Goal: Communication & Community: Answer question/provide support

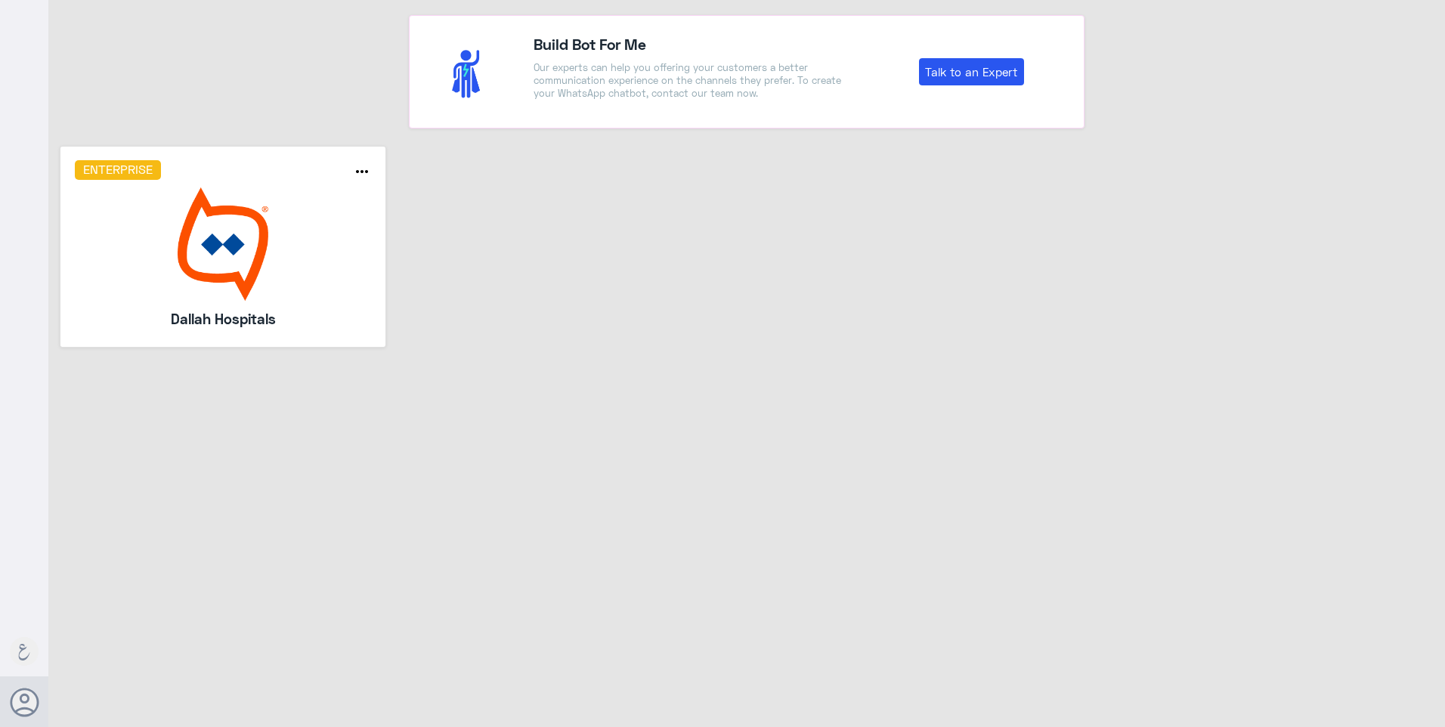
click at [209, 261] on img at bounding box center [223, 243] width 297 height 113
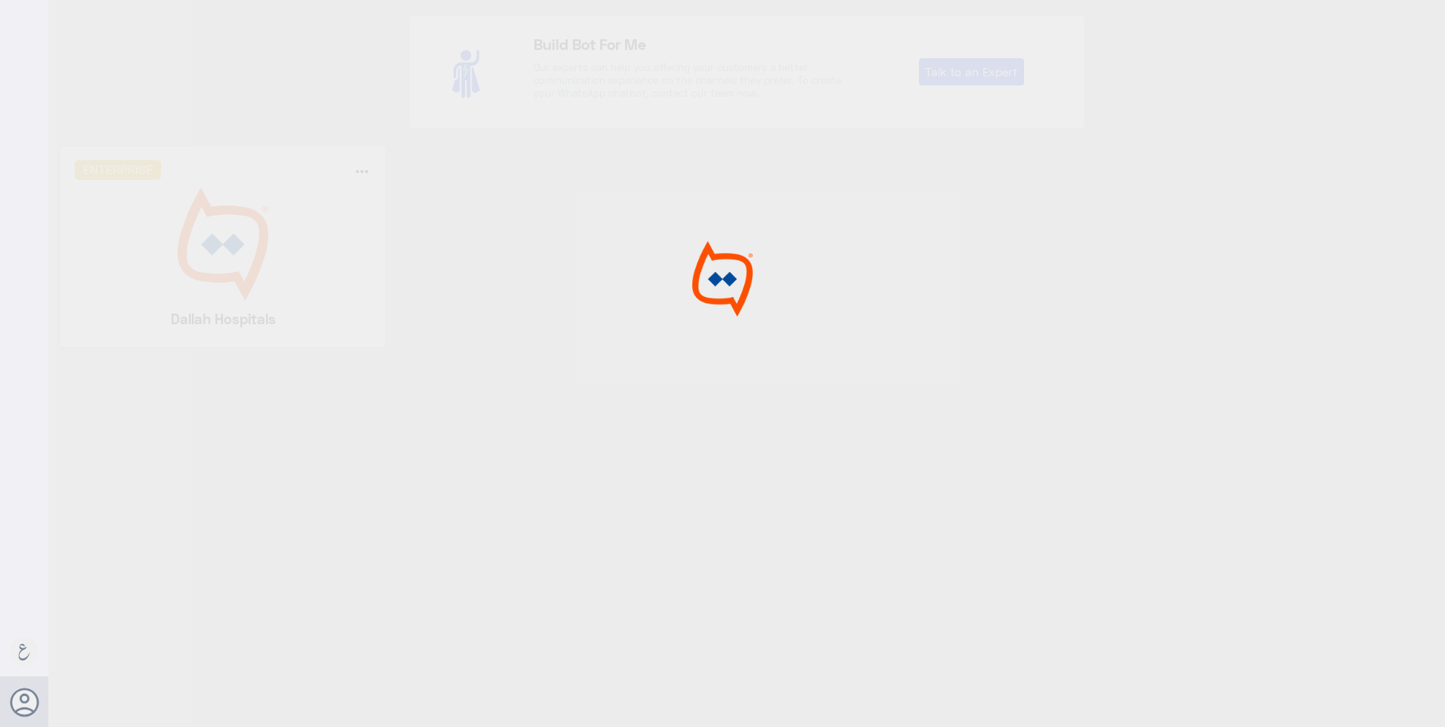
click at [214, 255] on div at bounding box center [722, 365] width 1445 height 731
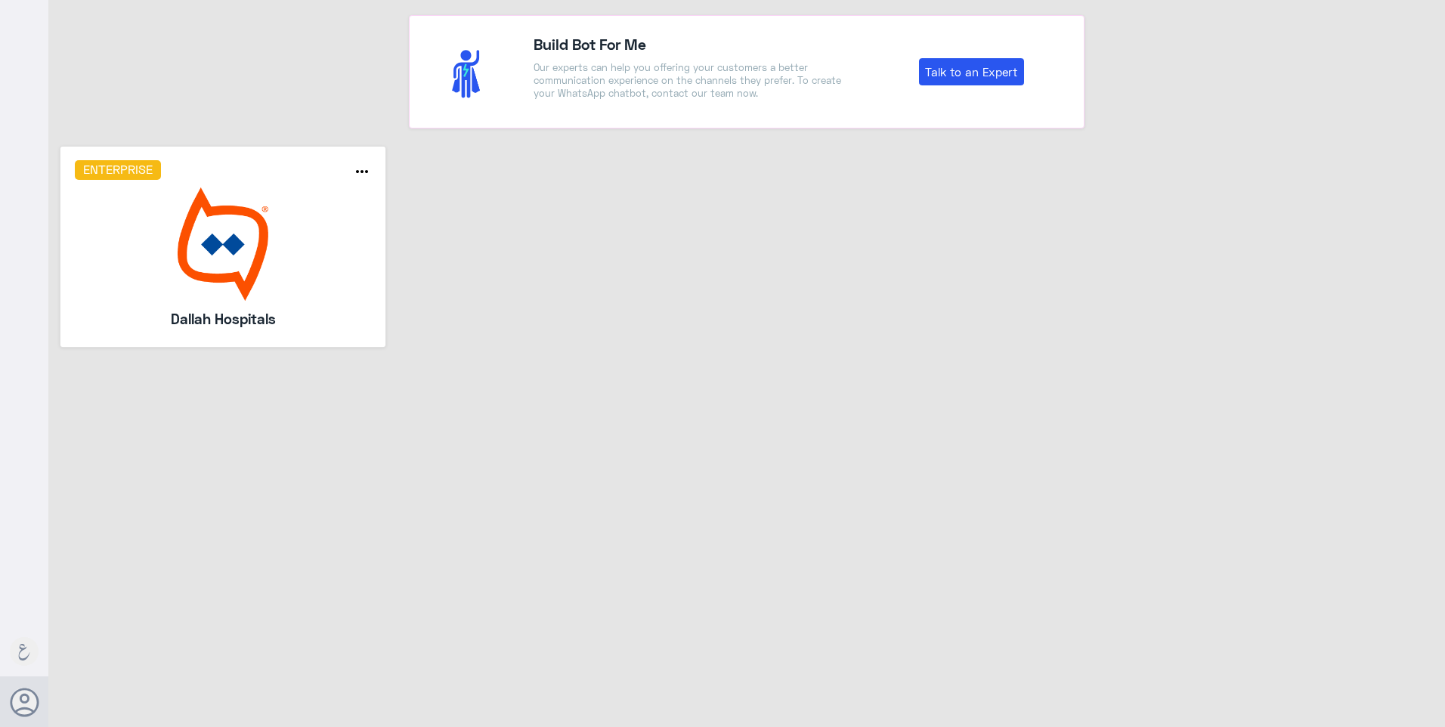
click at [287, 166] on div "Enterprise" at bounding box center [196, 170] width 266 height 20
click at [138, 400] on div "Build Bot For Me Our experts can help you offering your customers a better comm…" at bounding box center [746, 365] width 1396 height 731
click at [201, 254] on img at bounding box center [223, 243] width 297 height 113
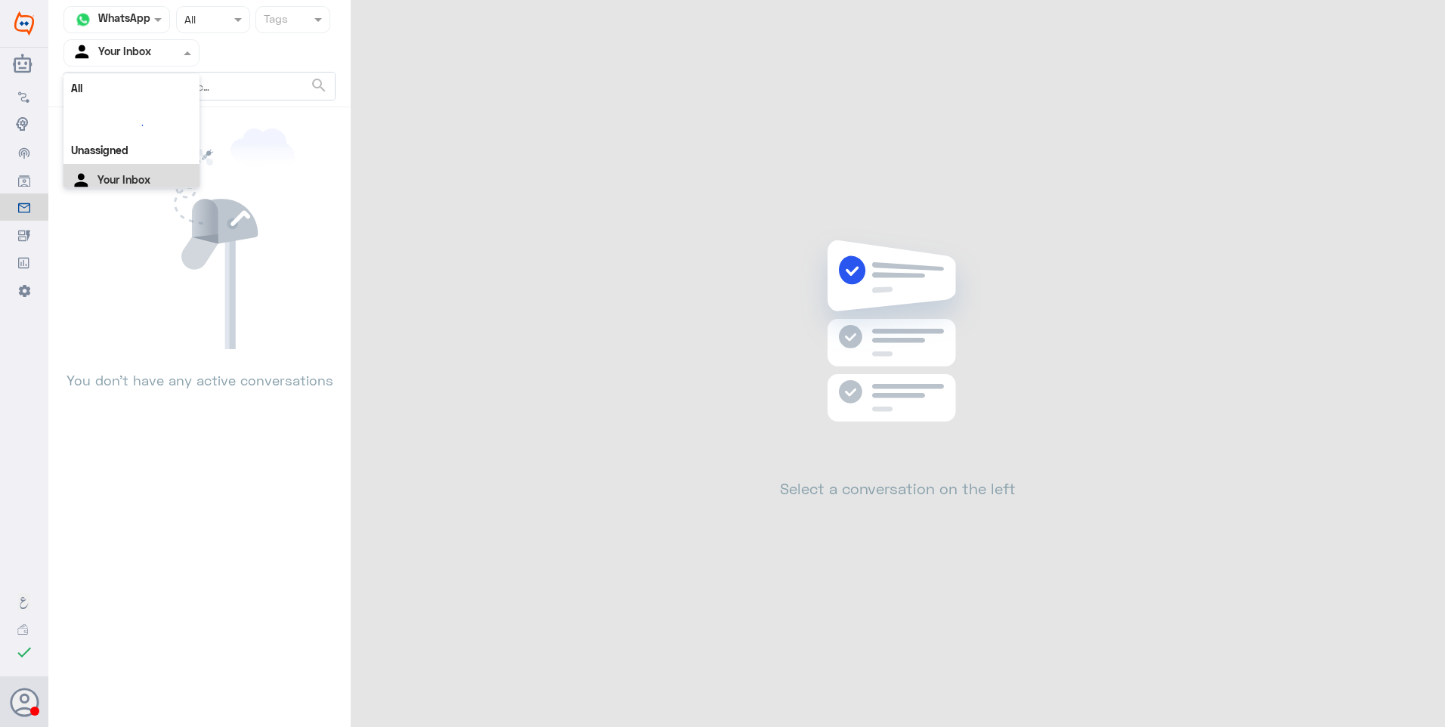
click at [119, 45] on input "text" at bounding box center [113, 52] width 83 height 17
click at [152, 173] on div "Your Team" at bounding box center [131, 189] width 136 height 35
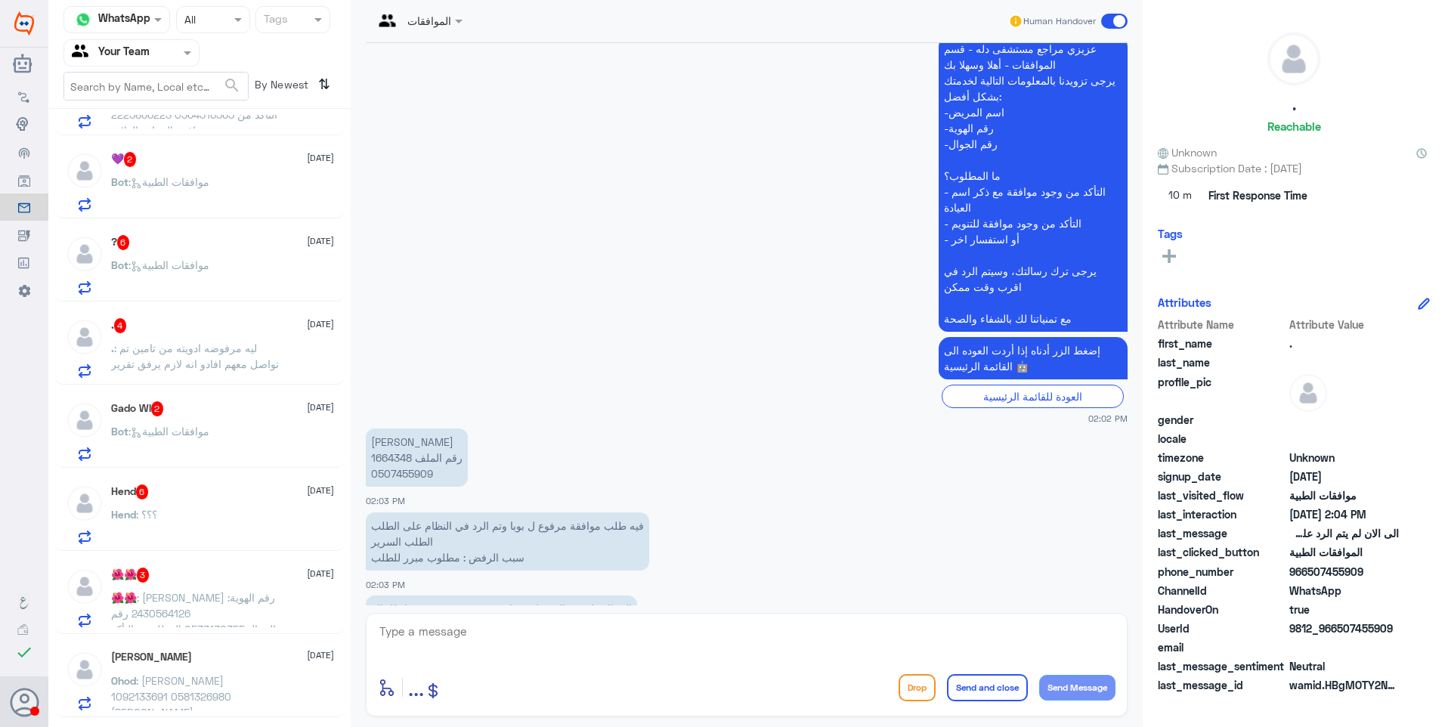
scroll to position [1519, 0]
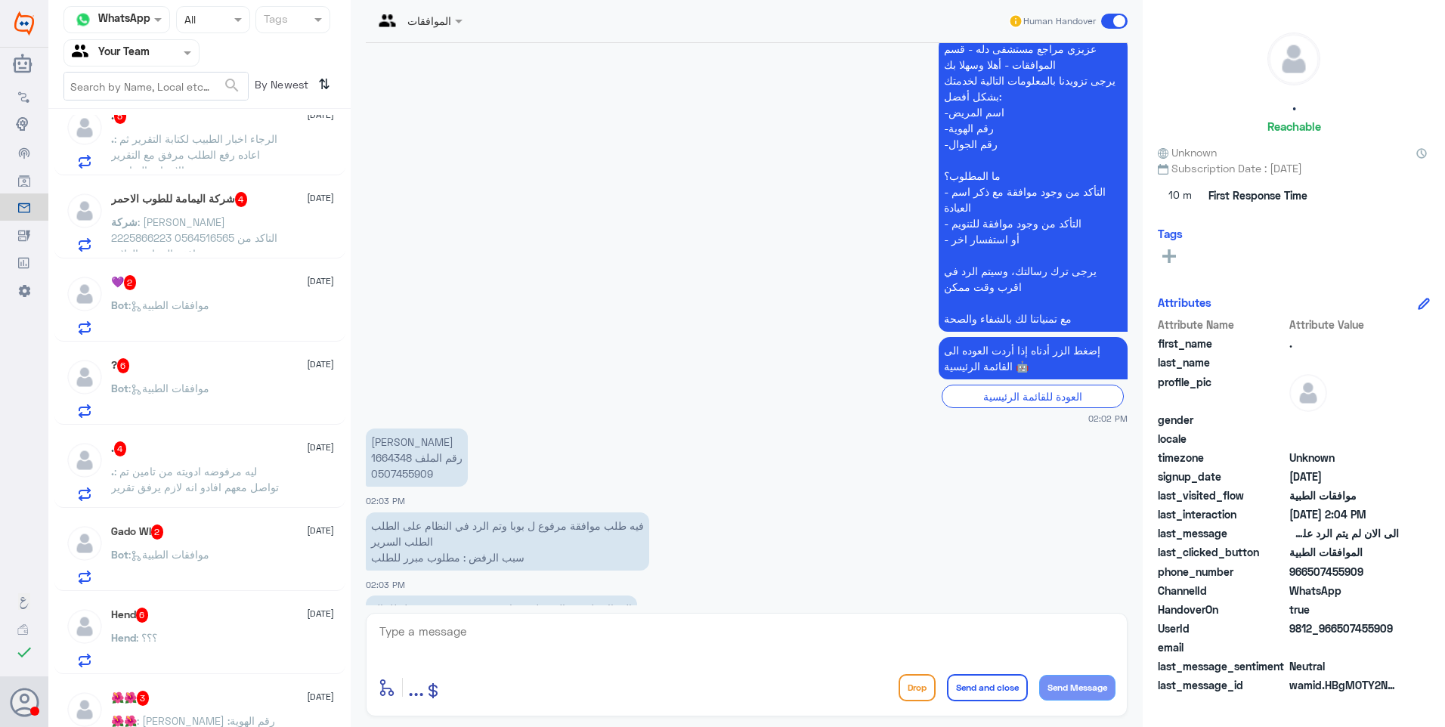
click at [175, 470] on span ": ليه مرفوضه ادويته من تامين تم تواصل معهم افادو انه لازم يرفق تقرير" at bounding box center [195, 479] width 168 height 29
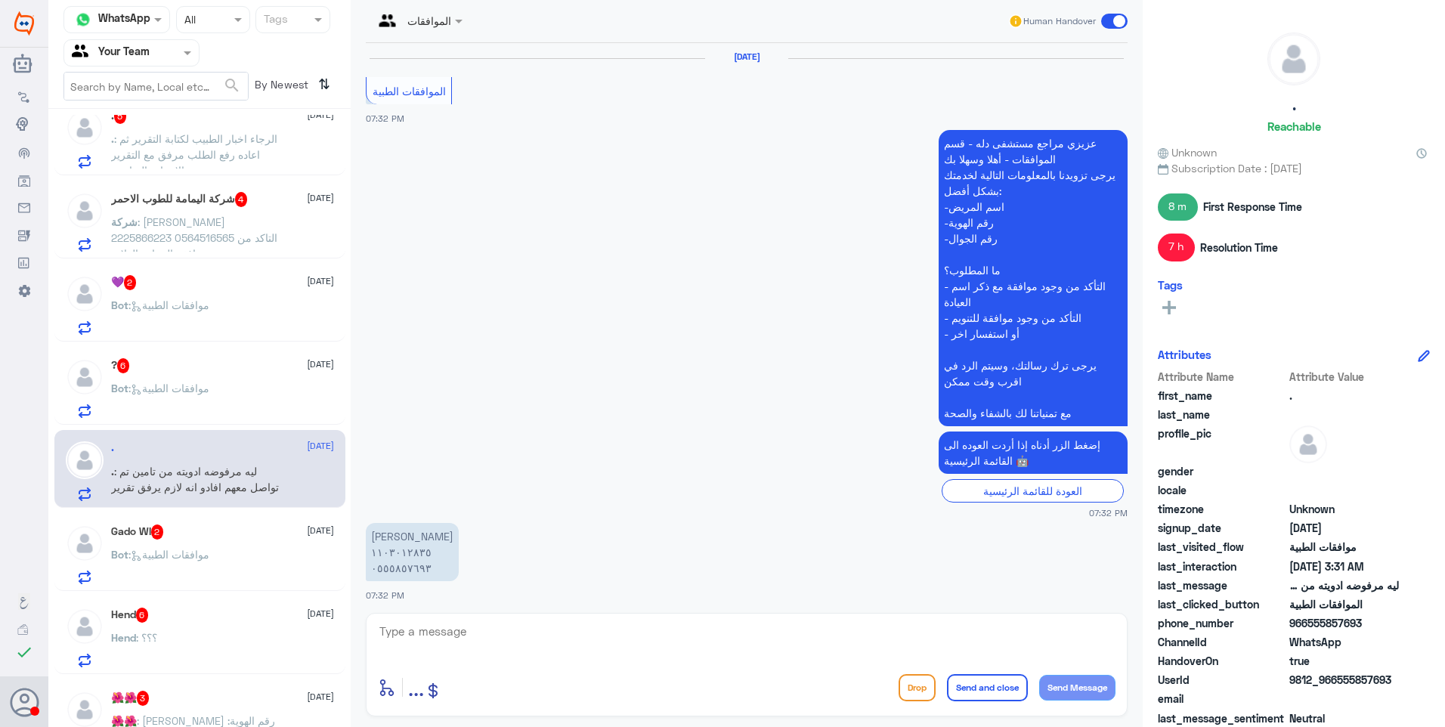
scroll to position [1246, 0]
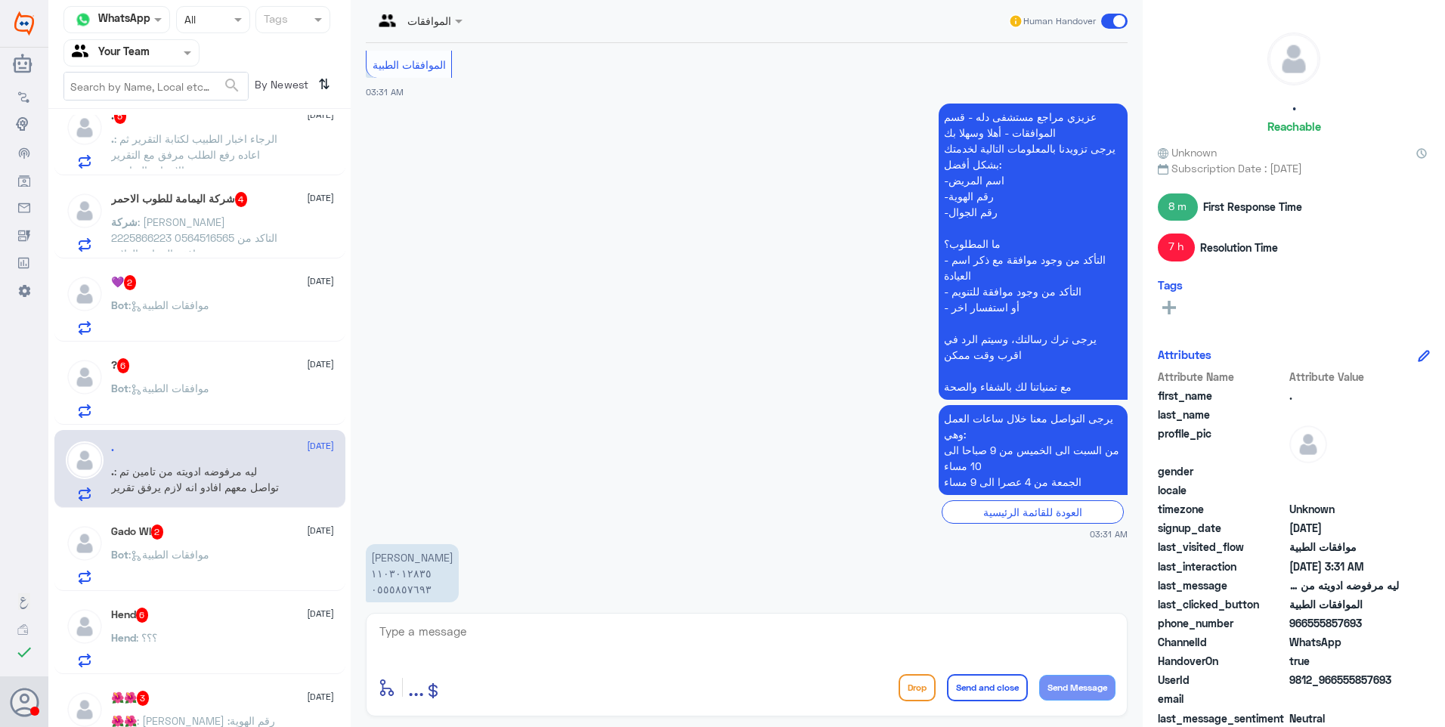
drag, startPoint x: 416, startPoint y: 633, endPoint x: 443, endPoint y: 634, distance: 26.5
click at [428, 634] on textarea at bounding box center [746, 639] width 737 height 37
drag, startPoint x: 468, startPoint y: 626, endPoint x: 335, endPoint y: 617, distance: 132.5
click at [336, 617] on div "Channel WhatsApp Status × All Tags Agent Filter Your Team search By Newest ⇅ . …" at bounding box center [746, 365] width 1396 height 731
type textarea "1103012835"
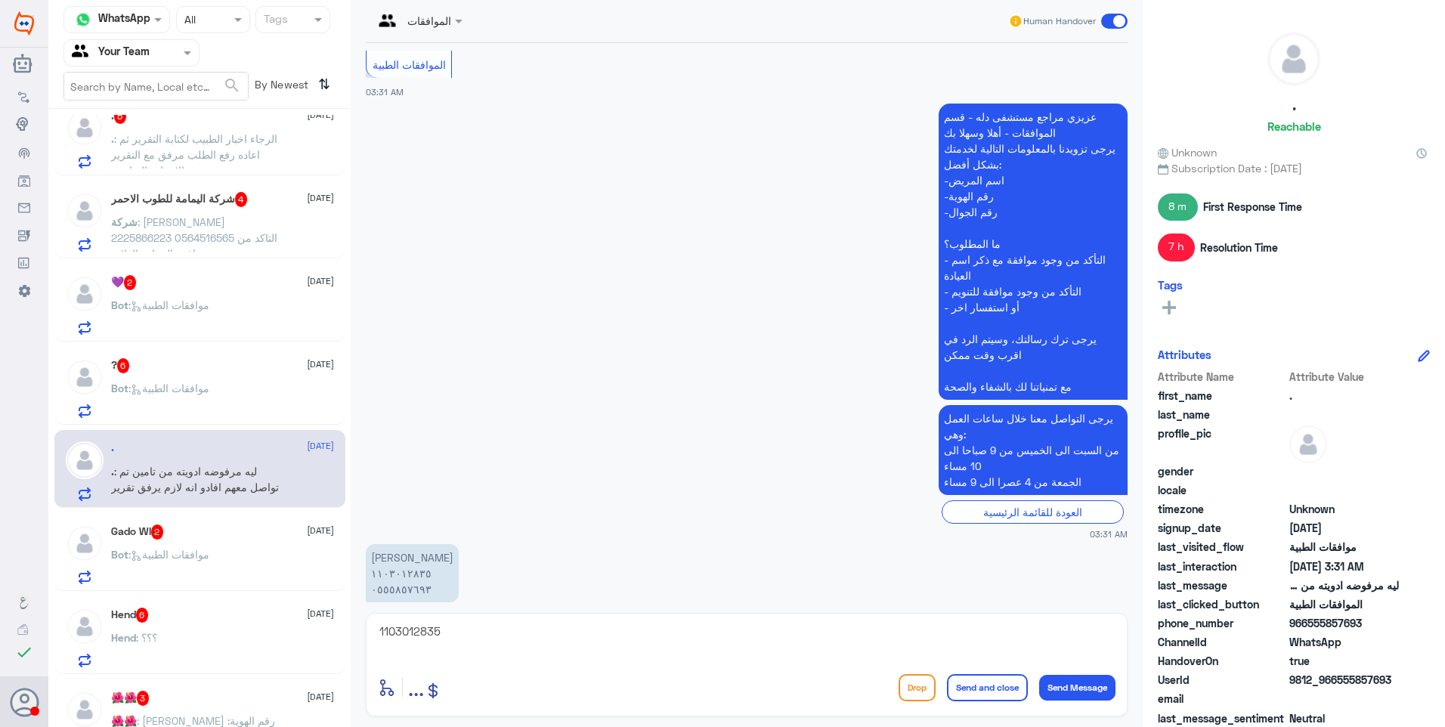
drag, startPoint x: 611, startPoint y: 564, endPoint x: 434, endPoint y: 551, distance: 176.6
click at [434, 628] on p "ليه مرفوضه ادويته من تامين تم تواصل معهم افادو انه لازم يرفق تقرير" at bounding box center [525, 641] width 319 height 26
drag, startPoint x: 434, startPoint y: 552, endPoint x: 533, endPoint y: 555, distance: 99.8
click at [478, 628] on p "ليه مرفوضه ادويته من تامين تم تواصل معهم افادو انه لازم يرفق تقرير" at bounding box center [525, 641] width 319 height 26
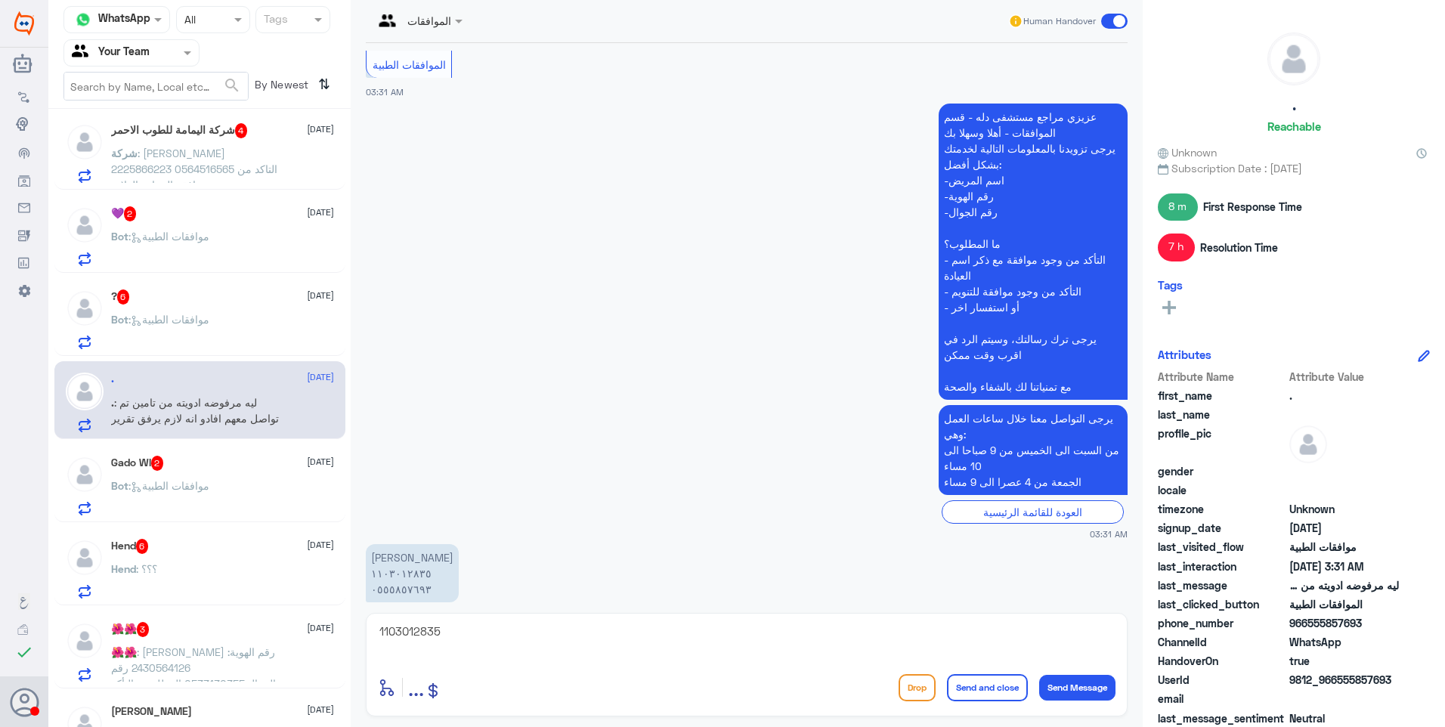
scroll to position [1378, 0]
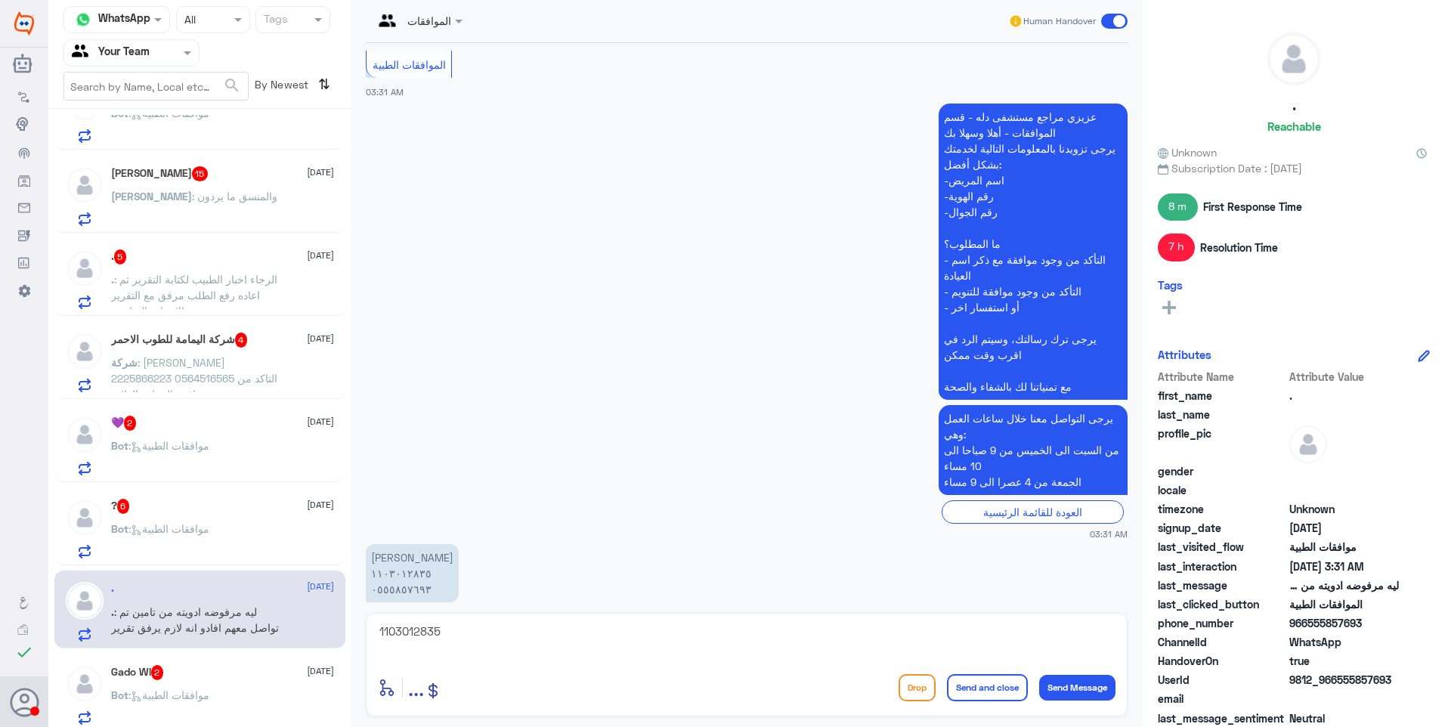
click at [228, 522] on div "? 6 28 August Bot : موافقات الطبية" at bounding box center [222, 529] width 223 height 60
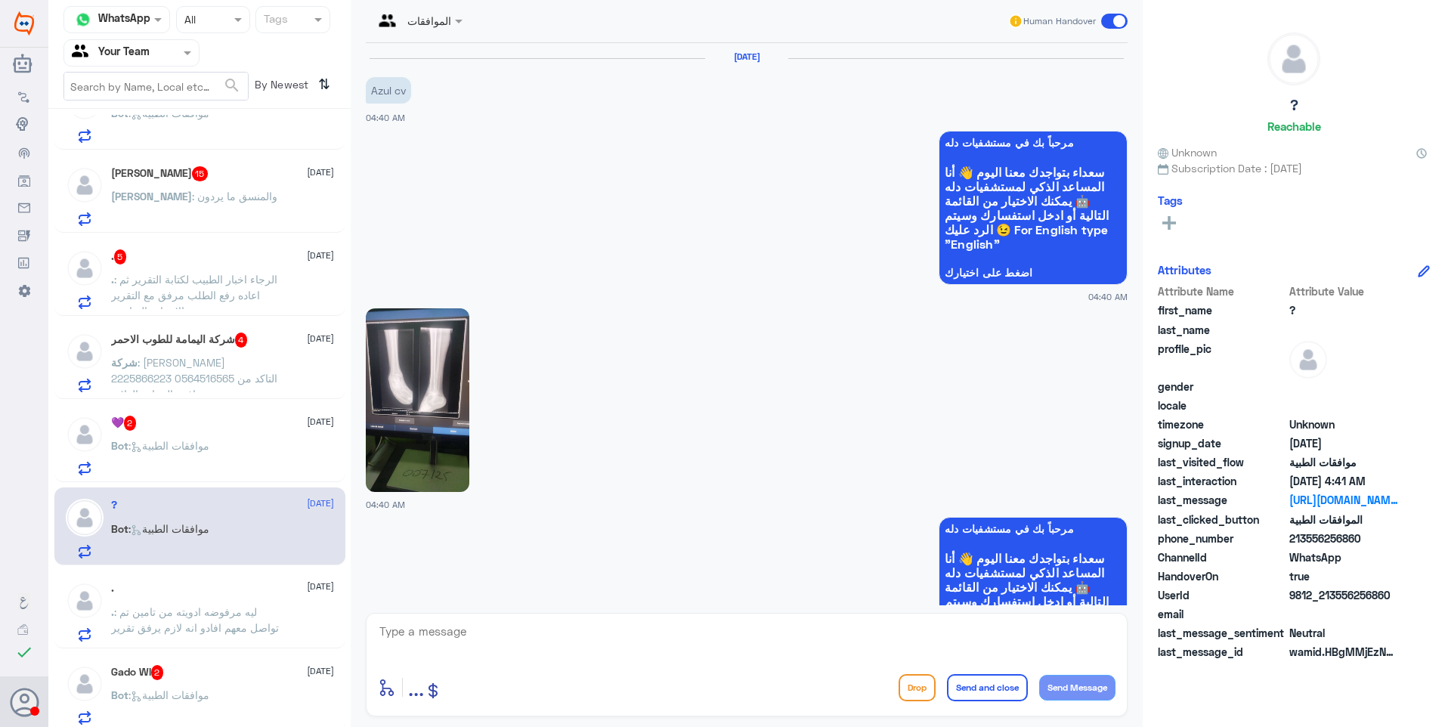
scroll to position [1652, 0]
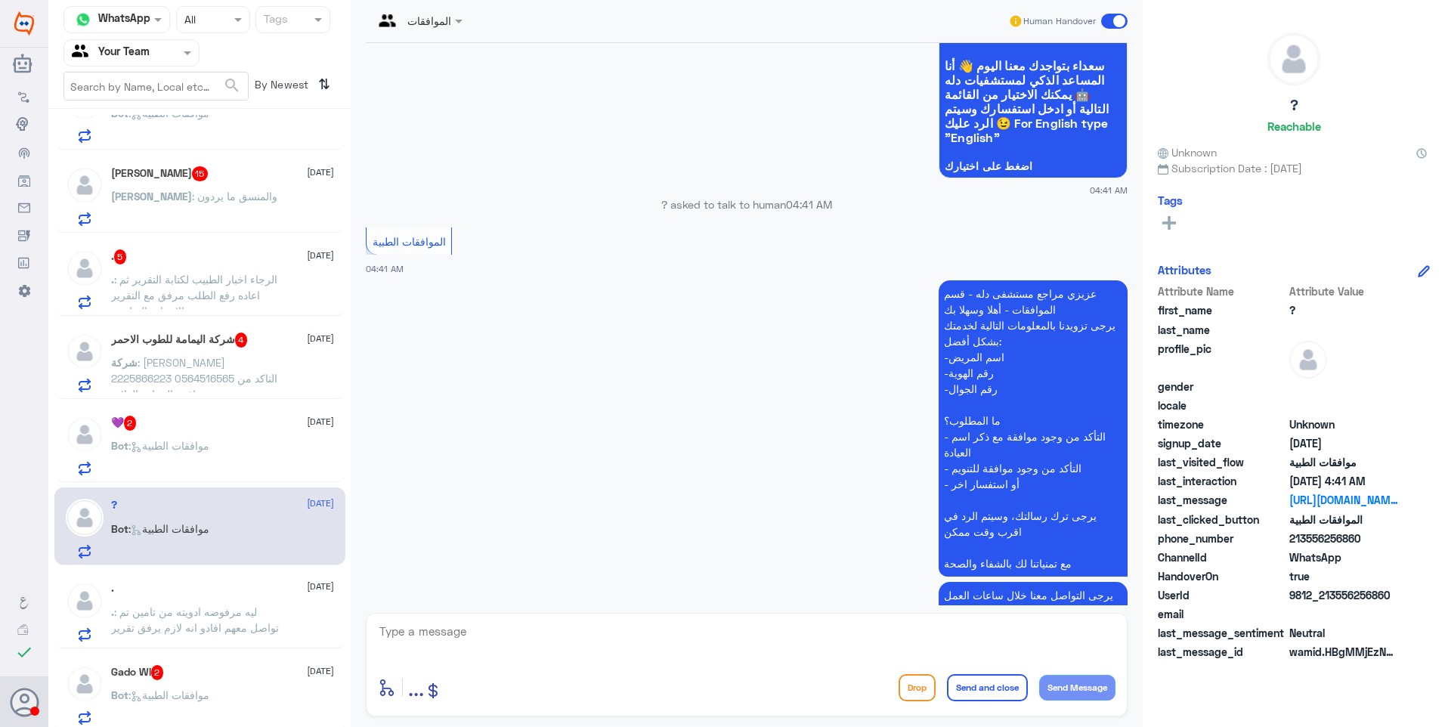
click at [564, 632] on textarea at bounding box center [746, 639] width 737 height 37
click at [904, 701] on div "enter flow name ... Drop Send and close Send Message" at bounding box center [746, 687] width 737 height 34
click at [904, 690] on button "Drop" at bounding box center [916, 687] width 37 height 27
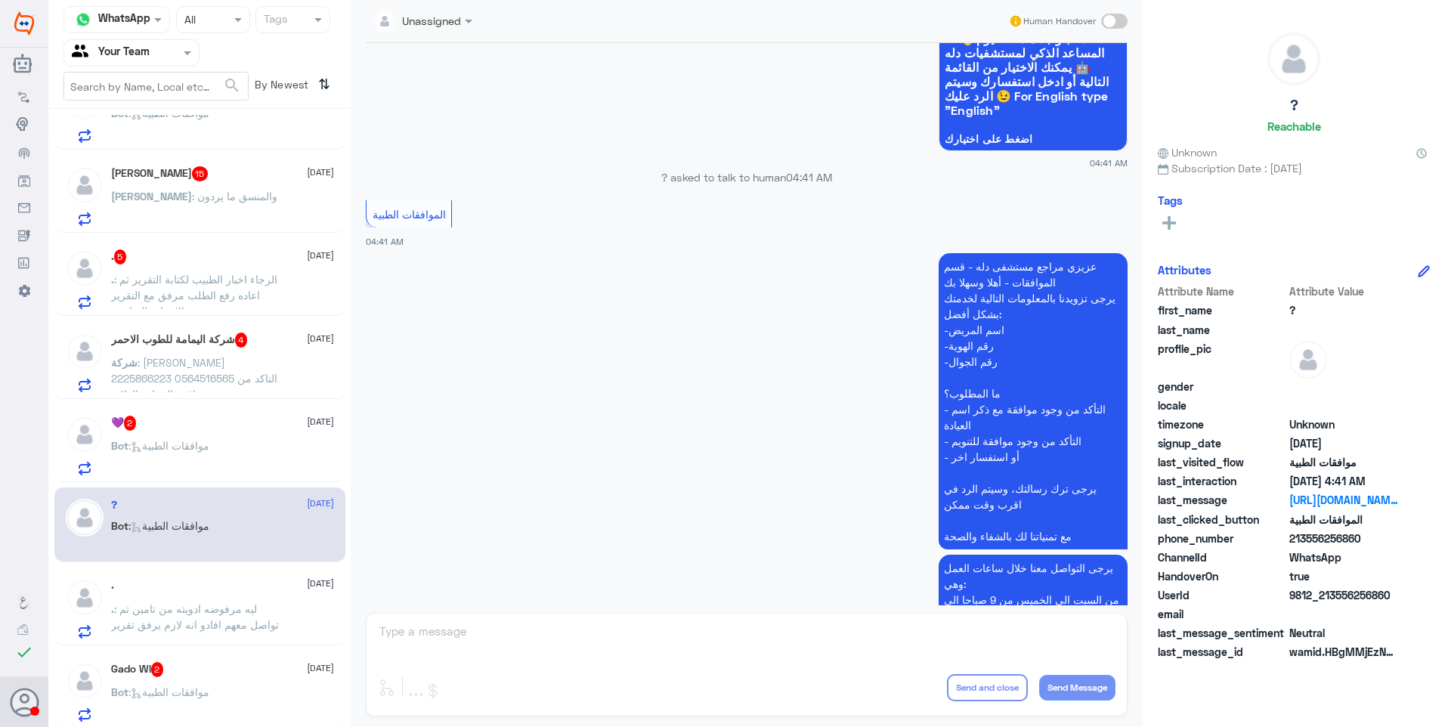
click at [191, 434] on div "💜 2 28 August Bot : موافقات الطبية" at bounding box center [222, 446] width 223 height 60
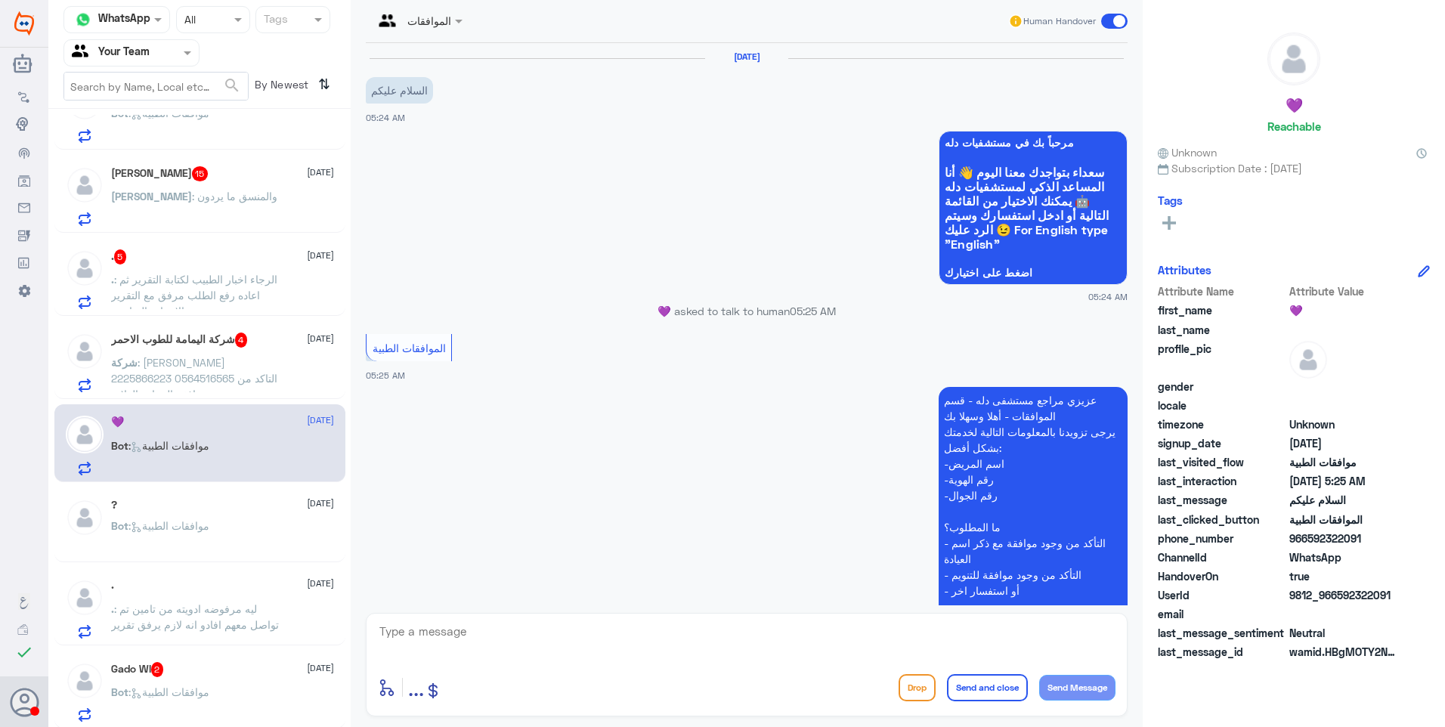
scroll to position [164, 0]
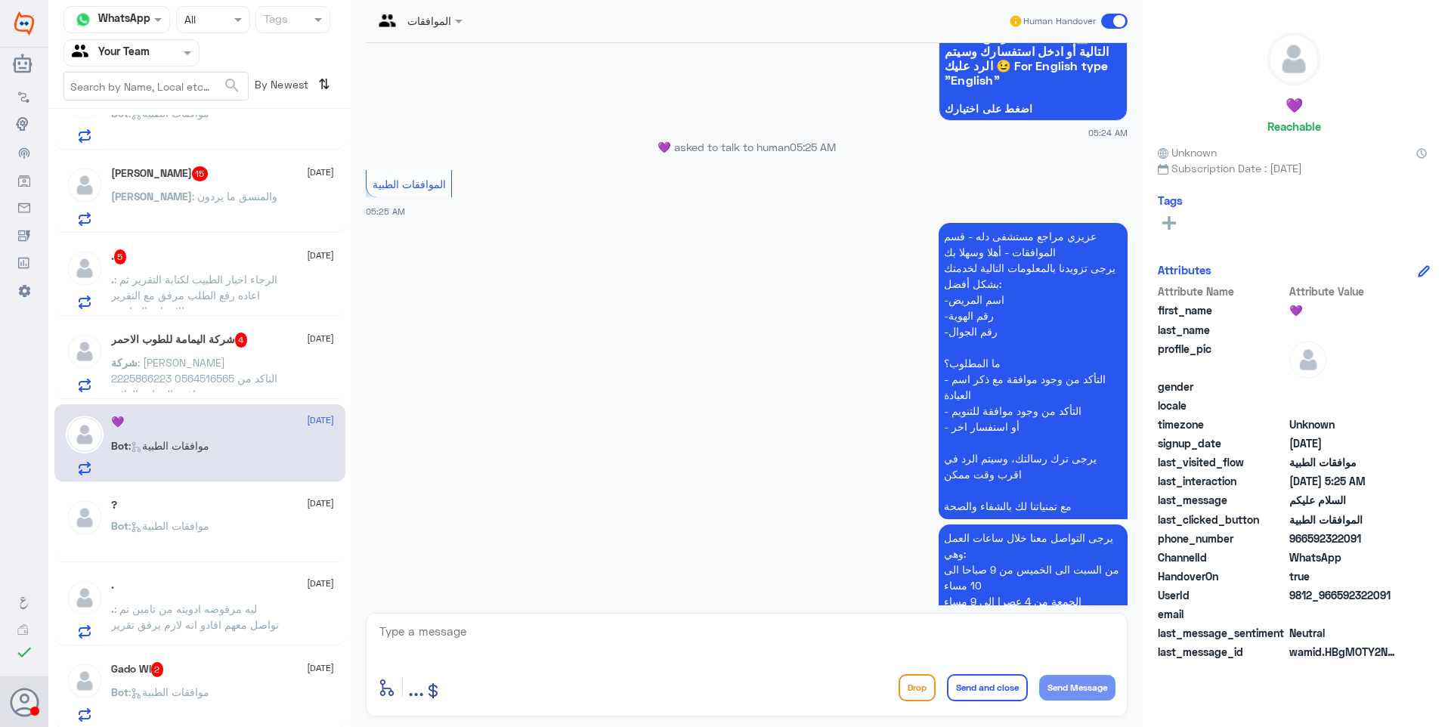
click at [901, 688] on button "Drop" at bounding box center [916, 687] width 37 height 27
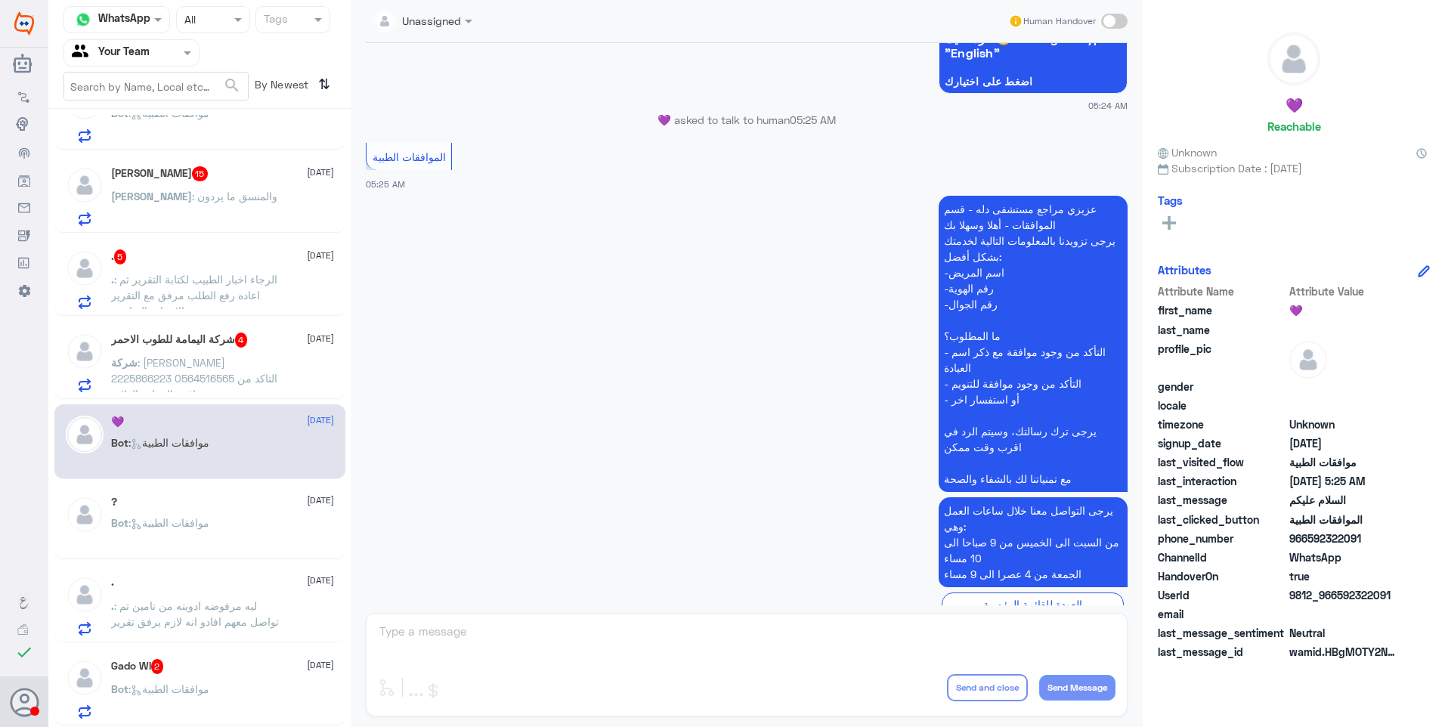
click at [242, 367] on p "شركة : شمس محمد سالم الصبان 2225866223 0564516565 التاكد من وجود موافقة النساء …" at bounding box center [196, 373] width 170 height 38
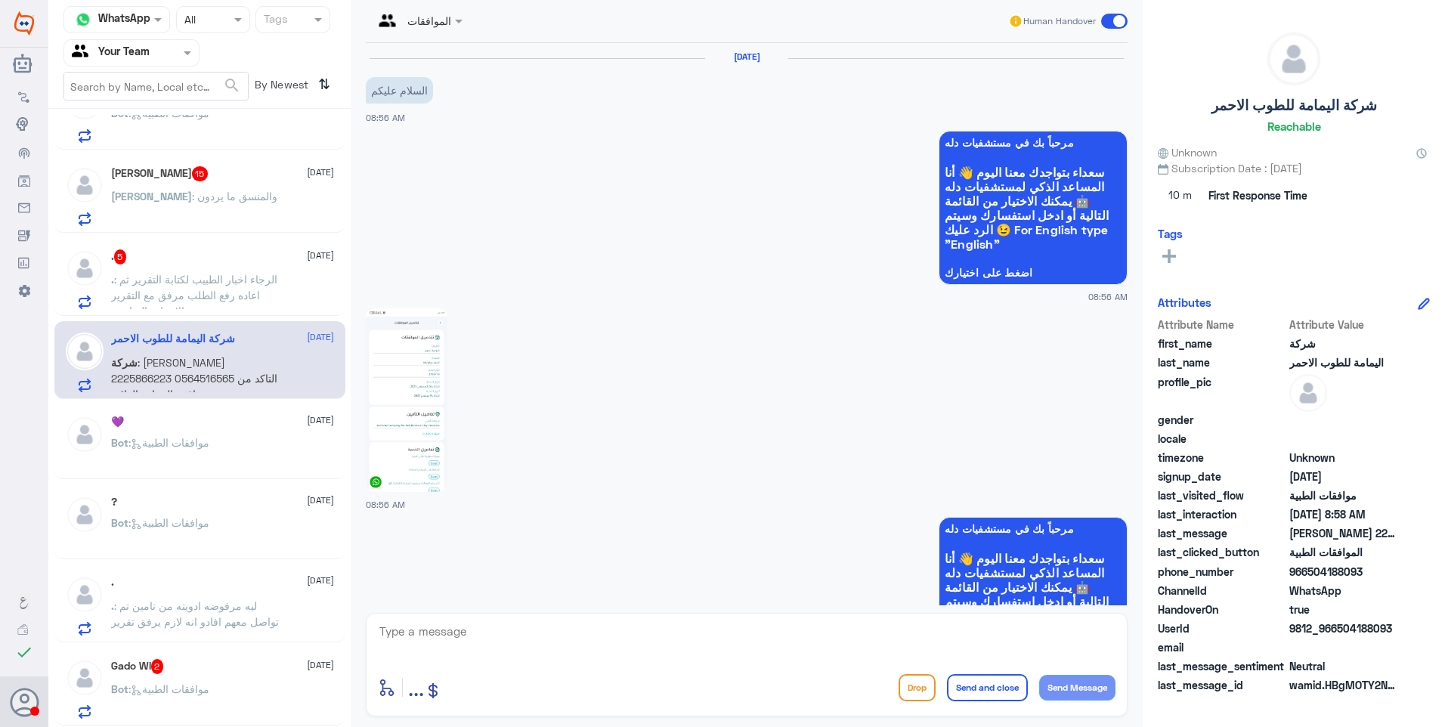
scroll to position [635, 0]
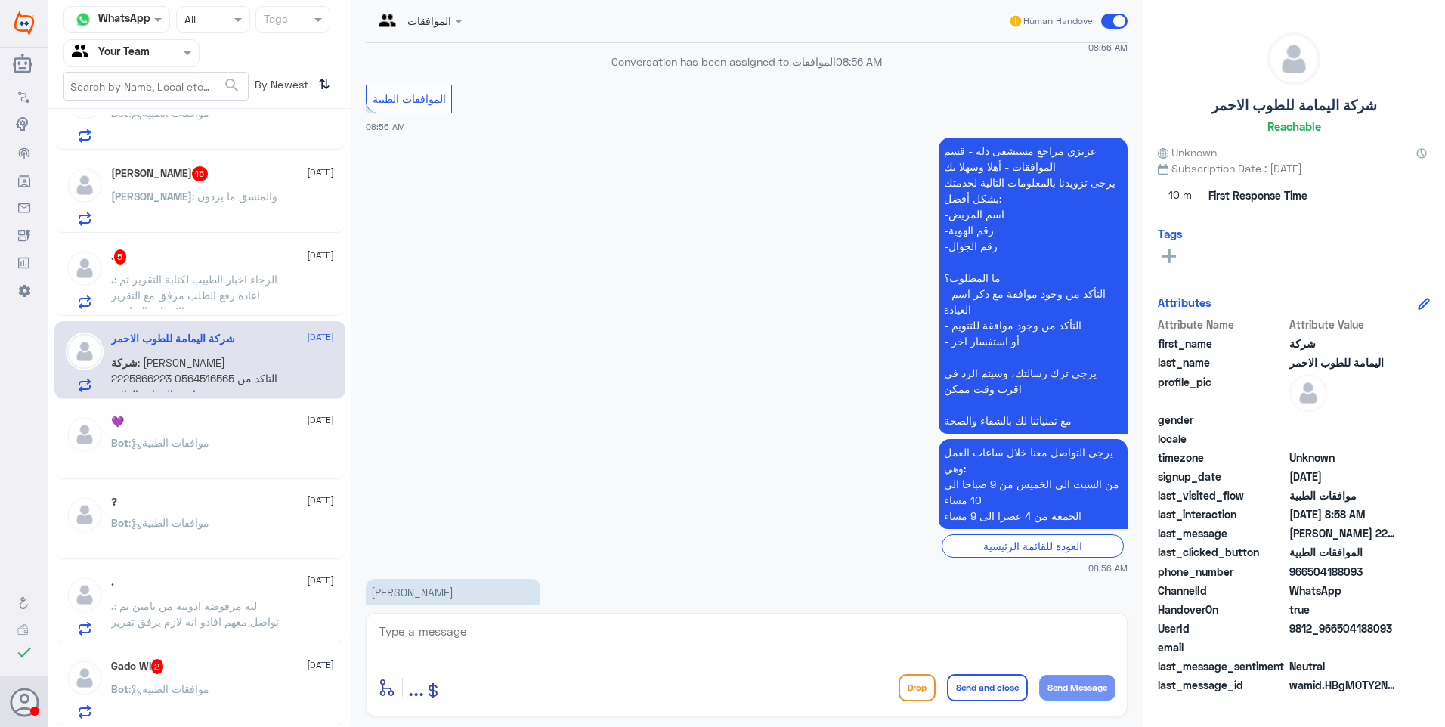
click at [405, 579] on p "شمس محمد سالم الصبان 2225866223 0564516565 التاكد من وجود موافقة النساء والولادة" at bounding box center [453, 616] width 175 height 74
copy p "2225866223"
click at [498, 634] on textarea at bounding box center [746, 639] width 737 height 37
type textarea "g"
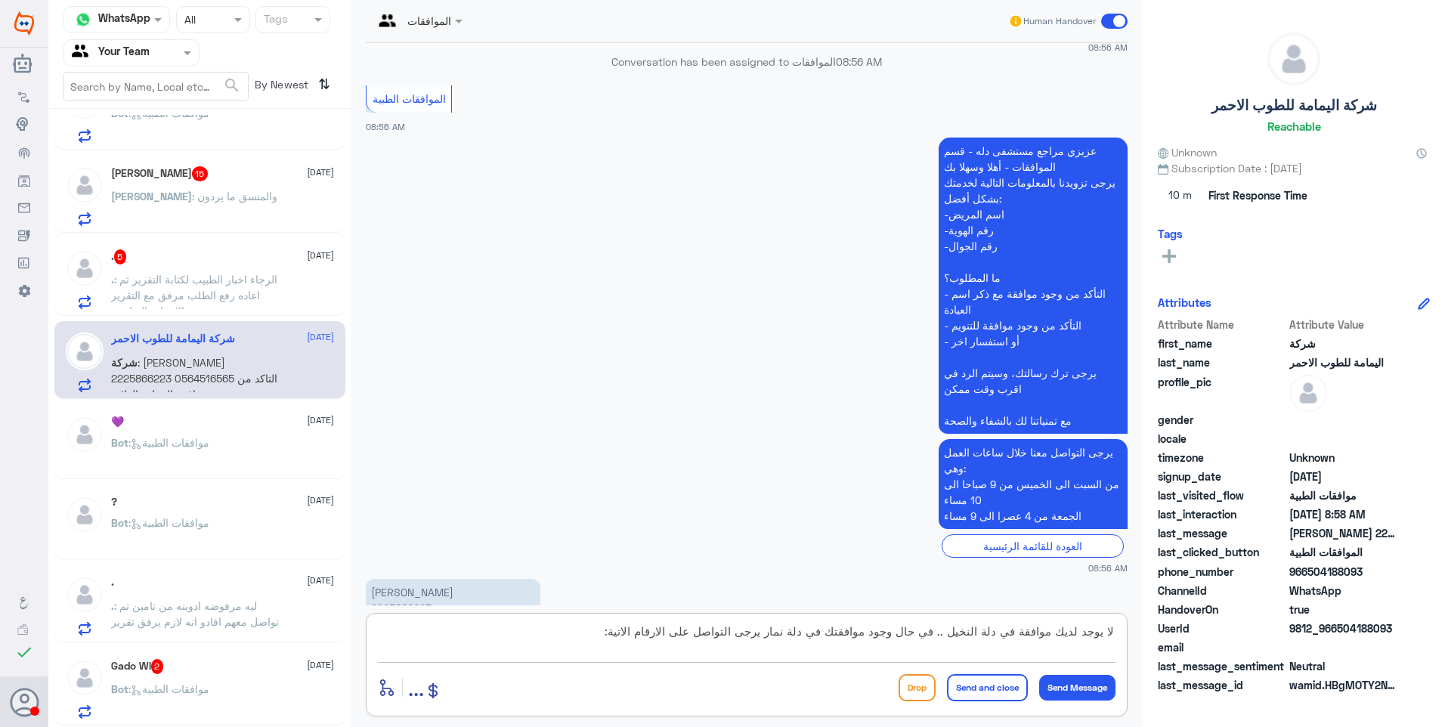
type textarea "لا يوجد لديك موافقة في دلة النخيل .. في حال وجود موافقتك في دلة نمار يرجى التوا…"
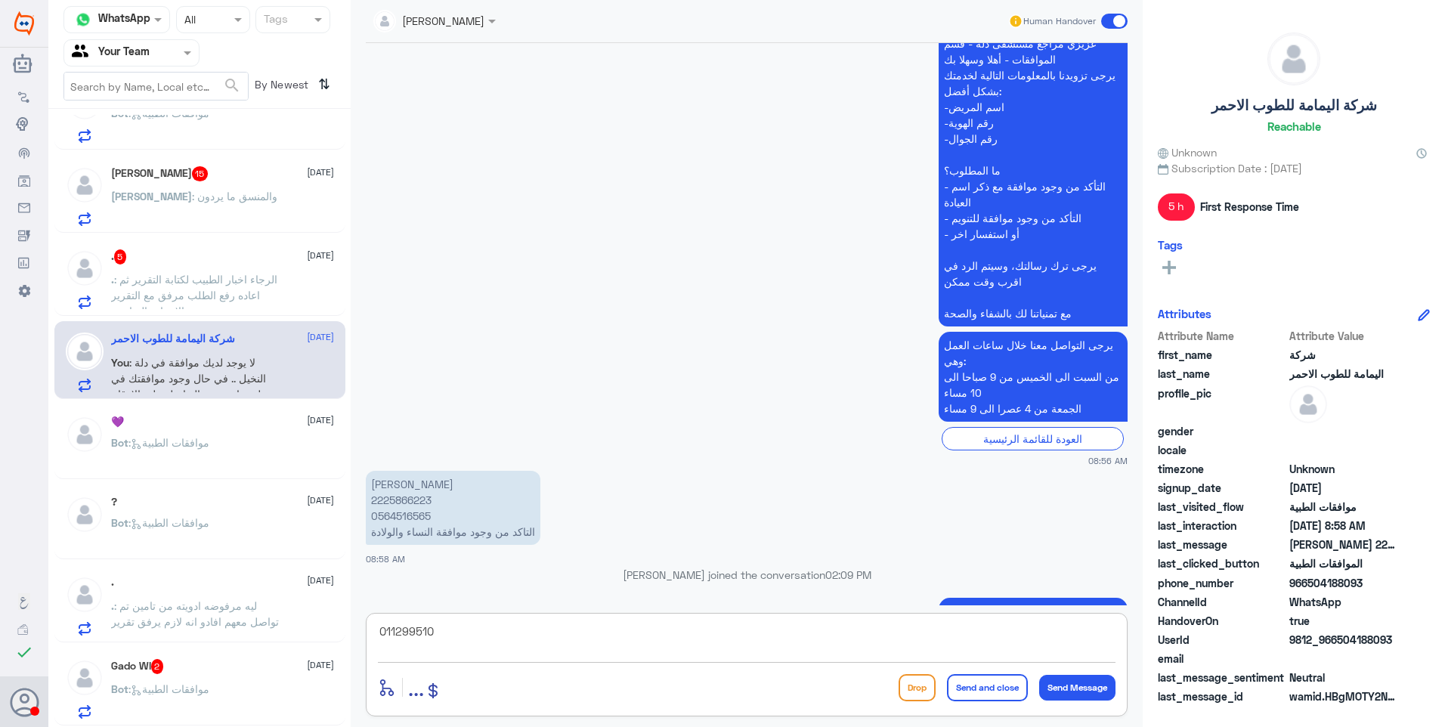
type textarea "0112995104"
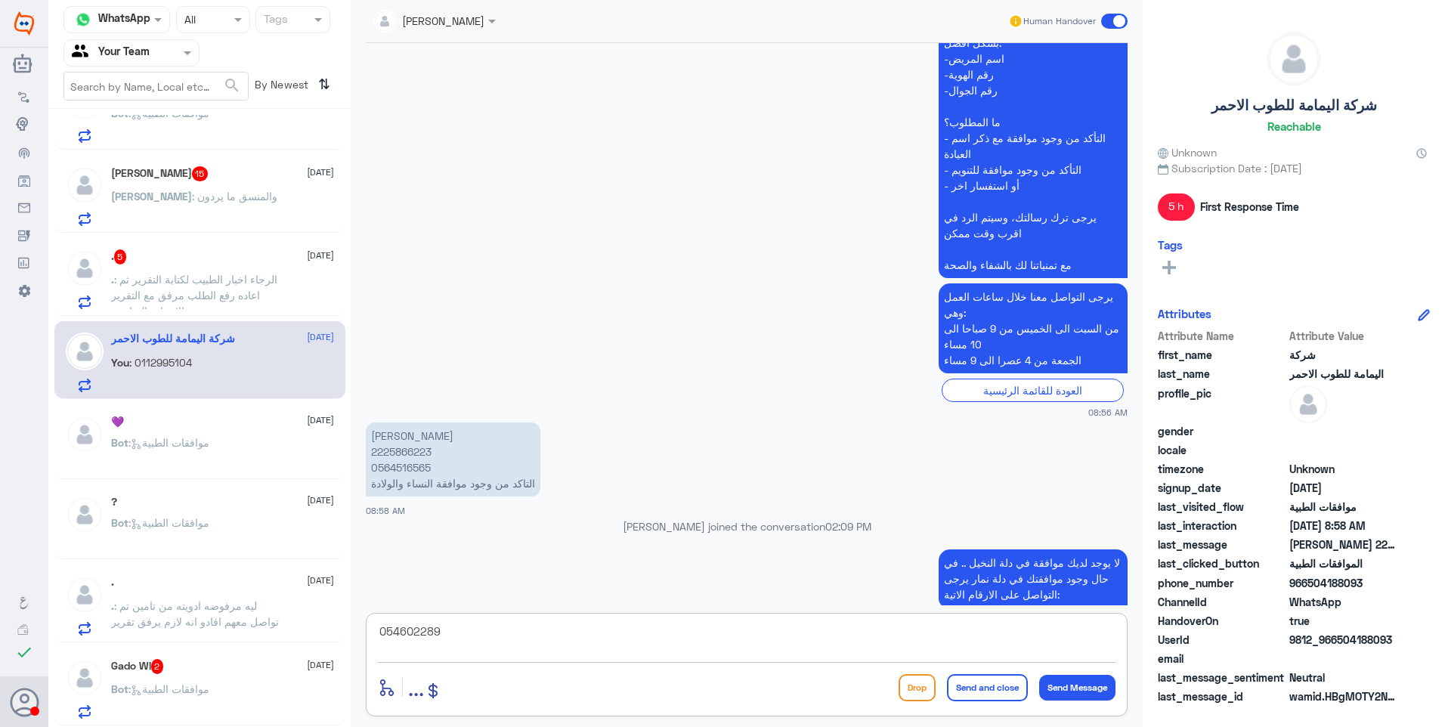
type textarea "0546022896"
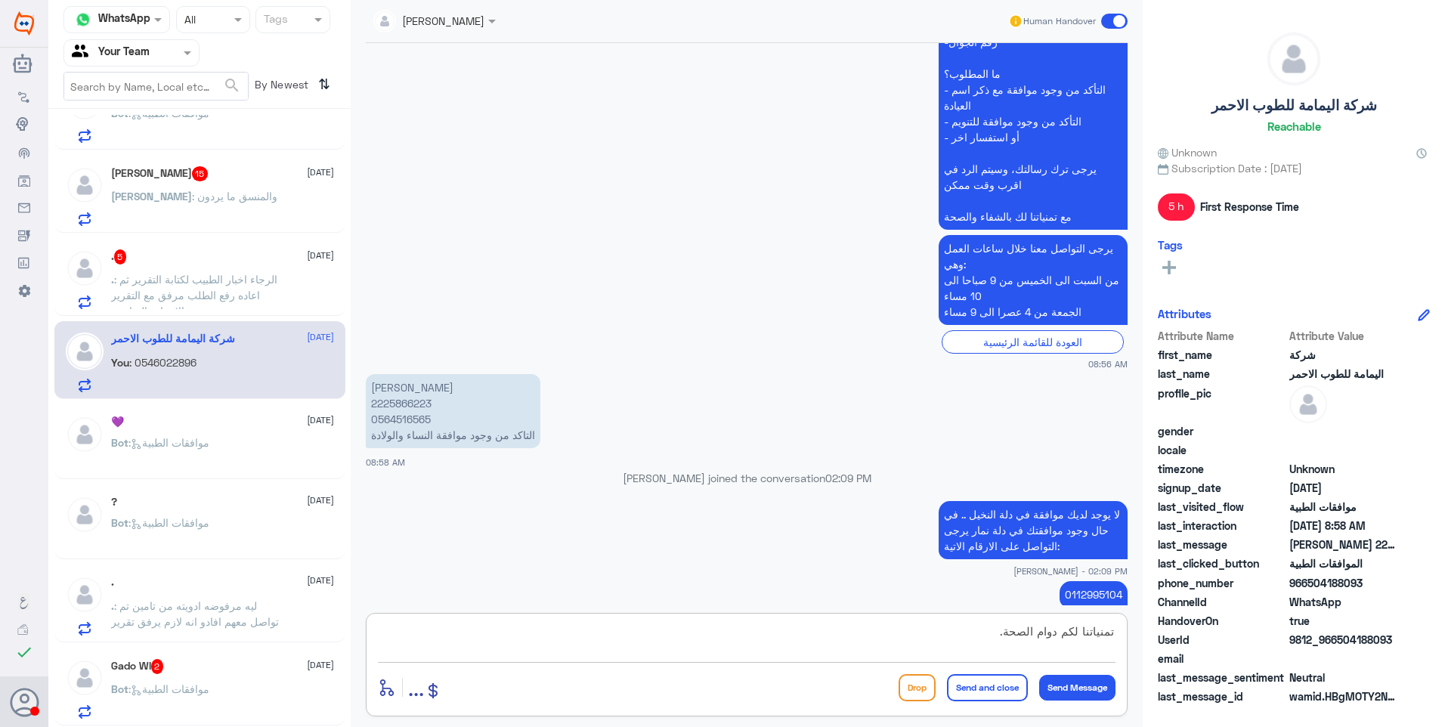
type textarea "تمنياتنا لكم دوام الصحة."
click at [982, 697] on button "Send and close" at bounding box center [987, 687] width 81 height 27
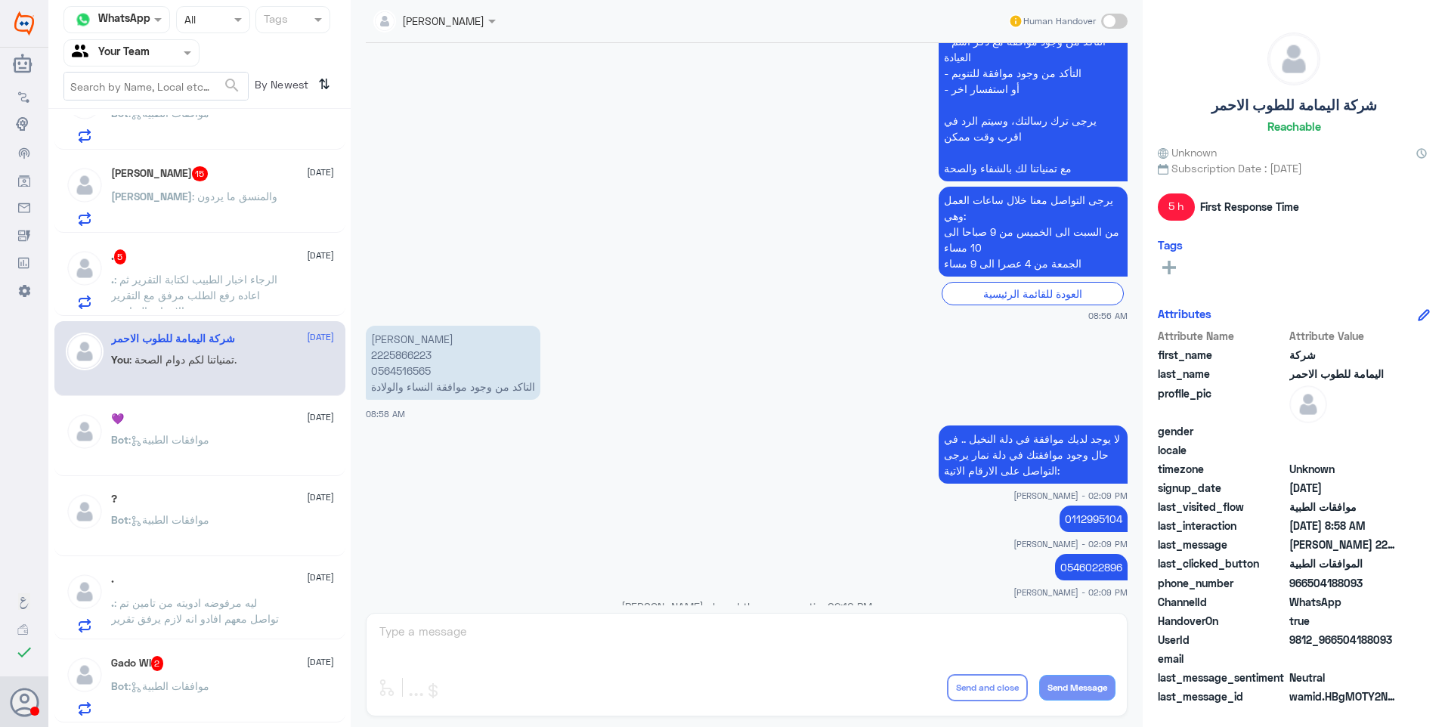
click at [1075, 554] on p "0546022896" at bounding box center [1091, 567] width 73 height 26
copy p "0546022896"
drag, startPoint x: 1075, startPoint y: 493, endPoint x: 1073, endPoint y: 441, distance: 51.4
click at [1073, 505] on p "0112995104" at bounding box center [1093, 518] width 68 height 26
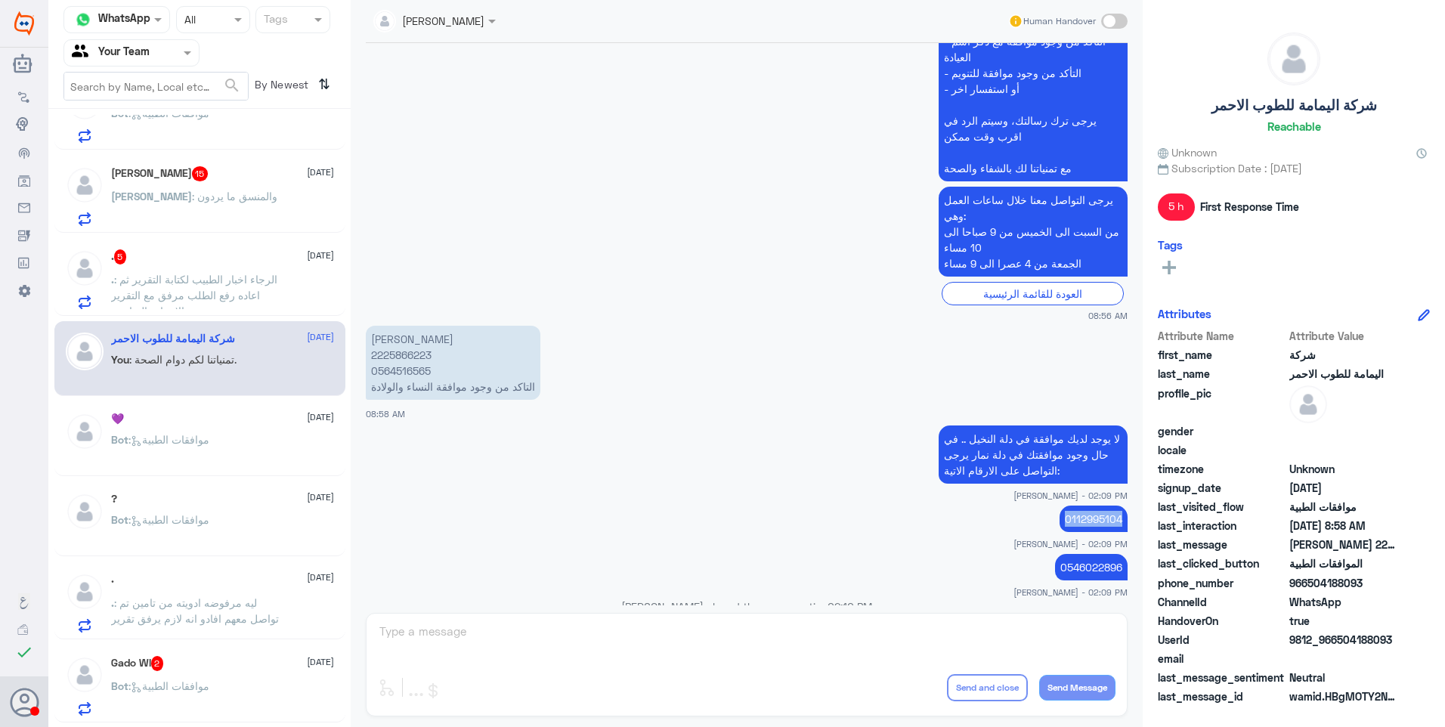
click at [1073, 505] on p "0112995104" at bounding box center [1093, 518] width 68 height 26
copy p "0112995104"
click at [716, 663] on div "Ahlam Alshehri Human Handover 28 Aug 2025 السلام عليكم 08:56 AM مرحباً بك في مس…" at bounding box center [747, 365] width 792 height 731
click at [731, 634] on div "Ahlam Alshehri Human Handover 28 Aug 2025 السلام عليكم 08:56 AM مرحباً بك في مس…" at bounding box center [747, 365] width 792 height 731
click at [249, 271] on div ". 5 28 August . : الرجاء اخبار الطبيب لكتابة التقرير ثم اعاده رفع الطلب مرفق مع…" at bounding box center [222, 279] width 223 height 60
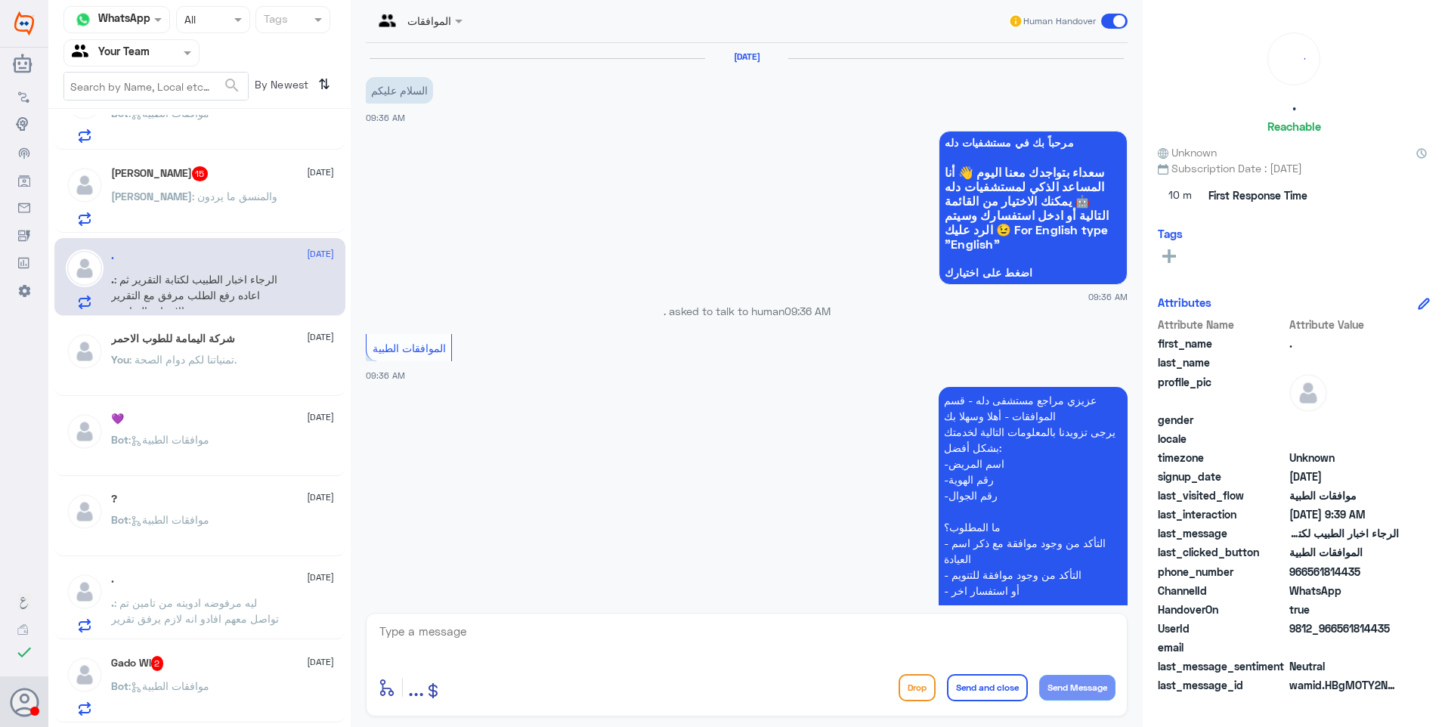
scroll to position [492, 0]
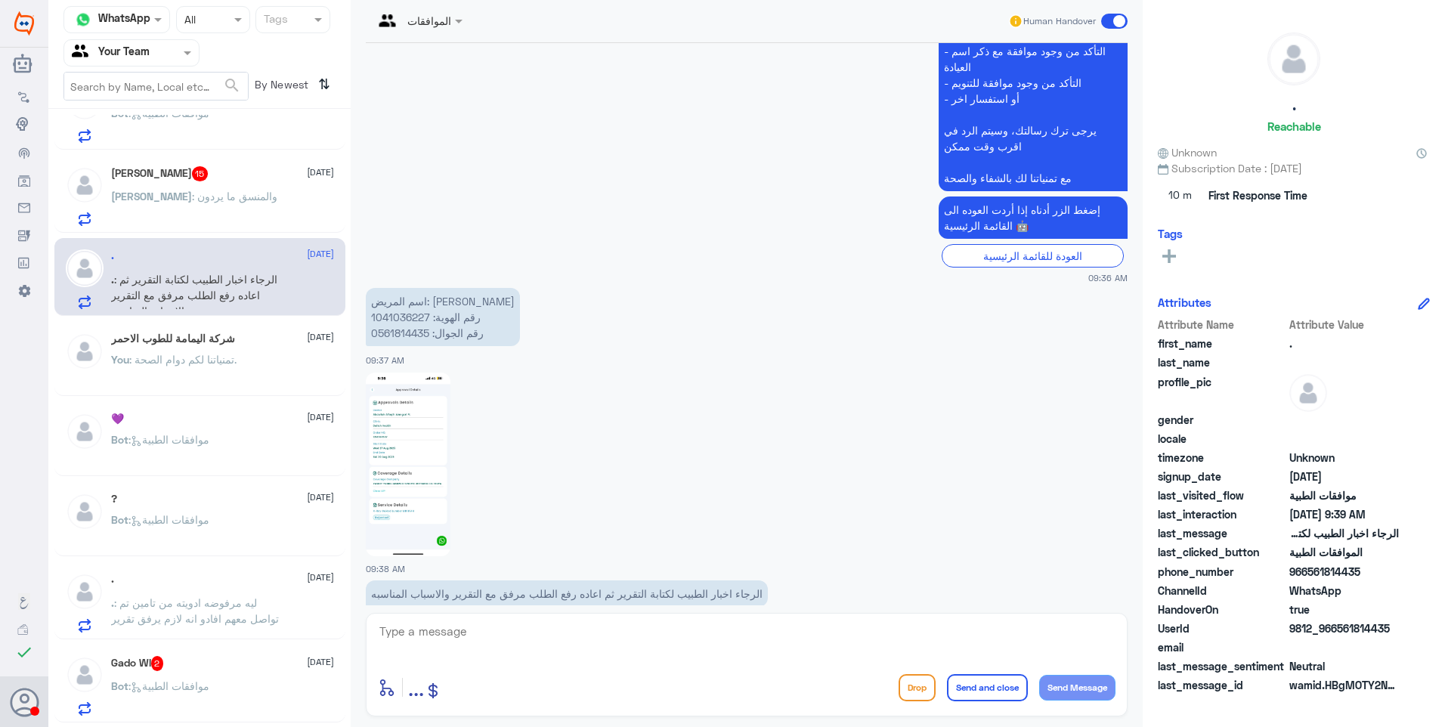
click at [263, 336] on div "شركة اليمامة للطوب الاحمر 28 August" at bounding box center [222, 338] width 223 height 13
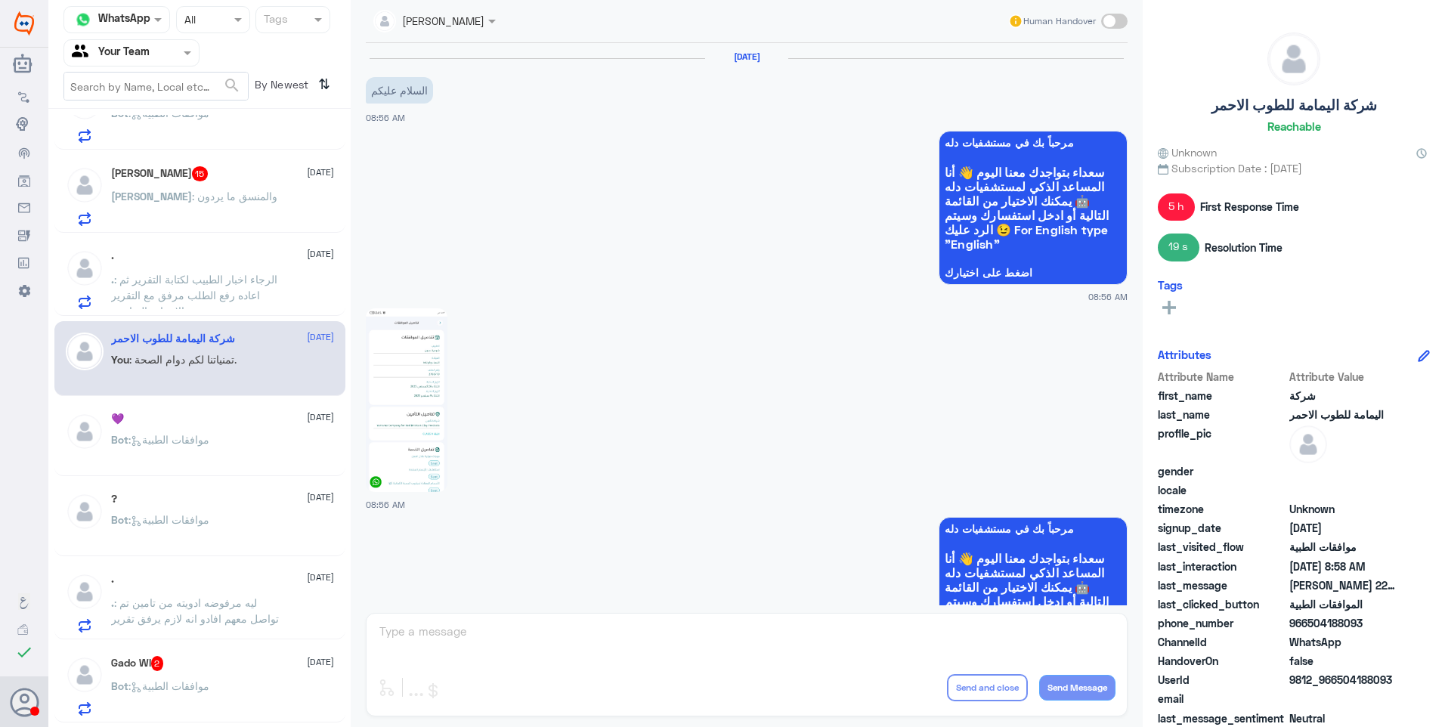
scroll to position [916, 0]
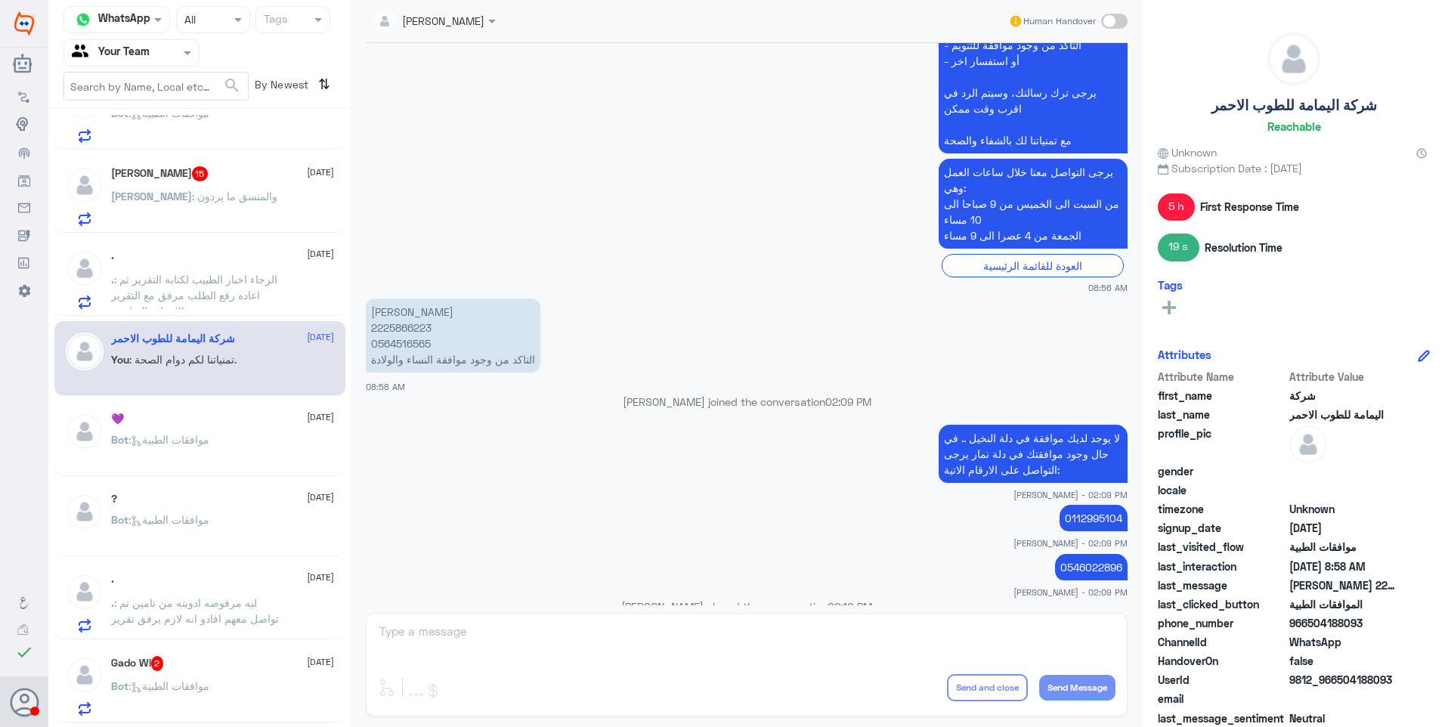
click at [1115, 26] on span at bounding box center [1114, 21] width 26 height 15
click at [0, 0] on input "checkbox" at bounding box center [0, 0] width 0 height 0
click at [687, 637] on textarea at bounding box center [746, 639] width 737 height 37
paste textarea "للتواصل مع دلة نمار يرجى التواصل من خلال الارقام الاتية: 0112995104 0546022896"
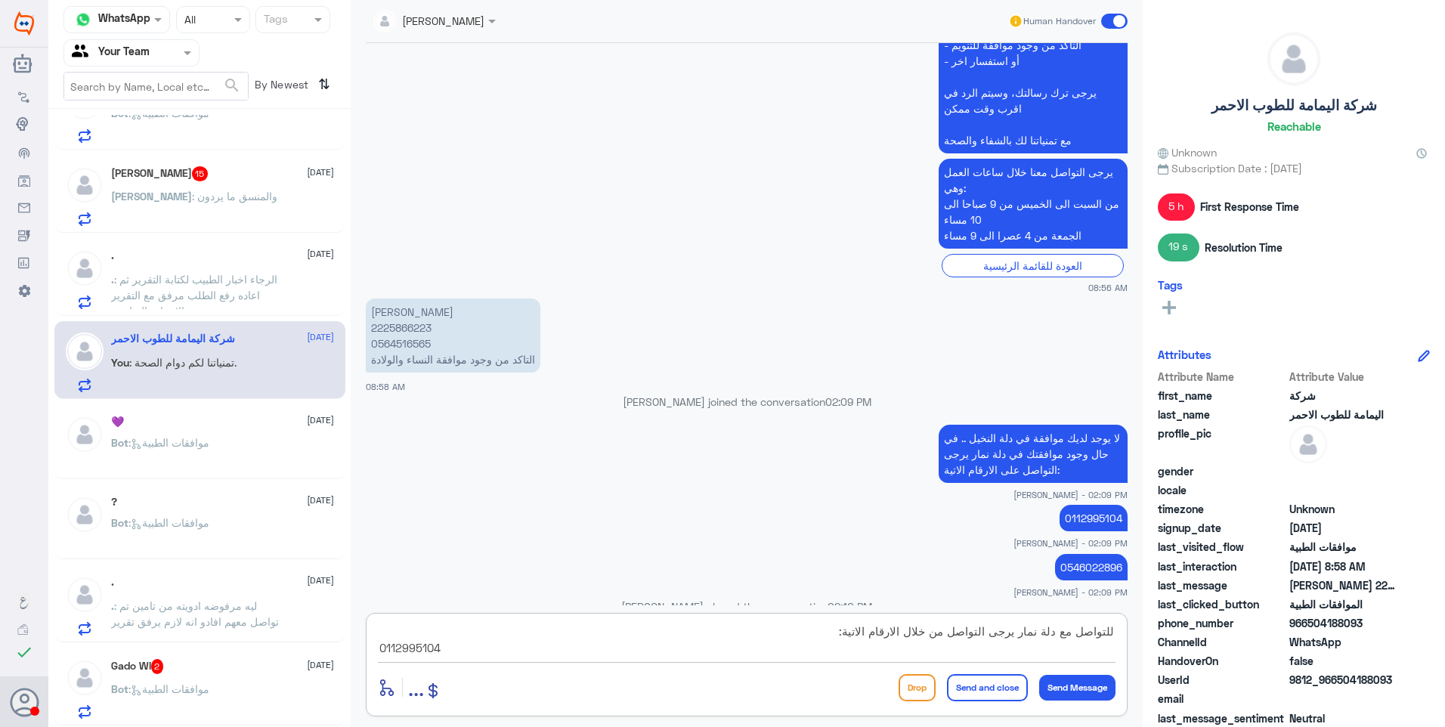
scroll to position [14, 0]
type textarea "للتواصل مع دلة نمار يرجى التواصل من خلال الارقام الاتية: 0112995104 0546022896"
click at [962, 685] on button "Send and close" at bounding box center [987, 687] width 81 height 27
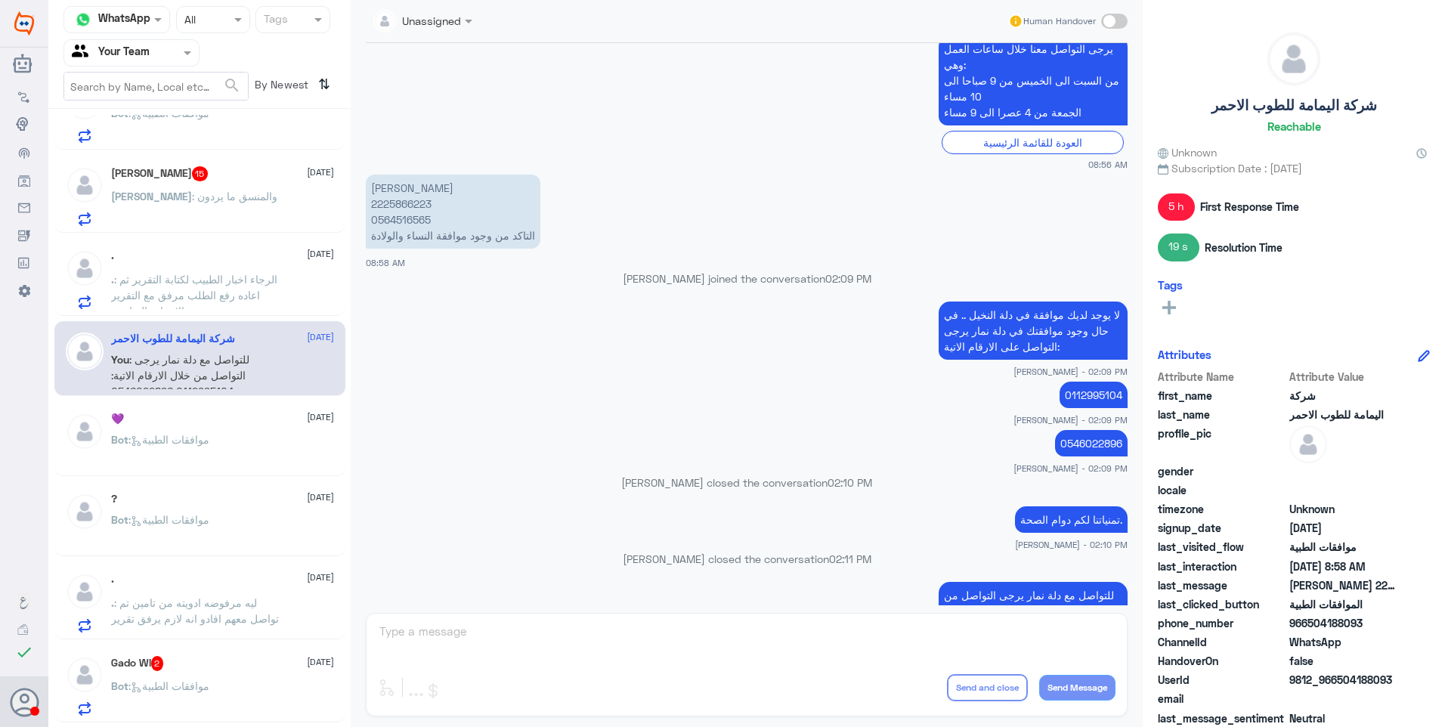
click at [243, 294] on span ": الرجاء اخبار الطبيب لكتابة التقرير ثم اعاده رفع الطلب مرفق مع التقرير والاسبا…" at bounding box center [194, 295] width 166 height 45
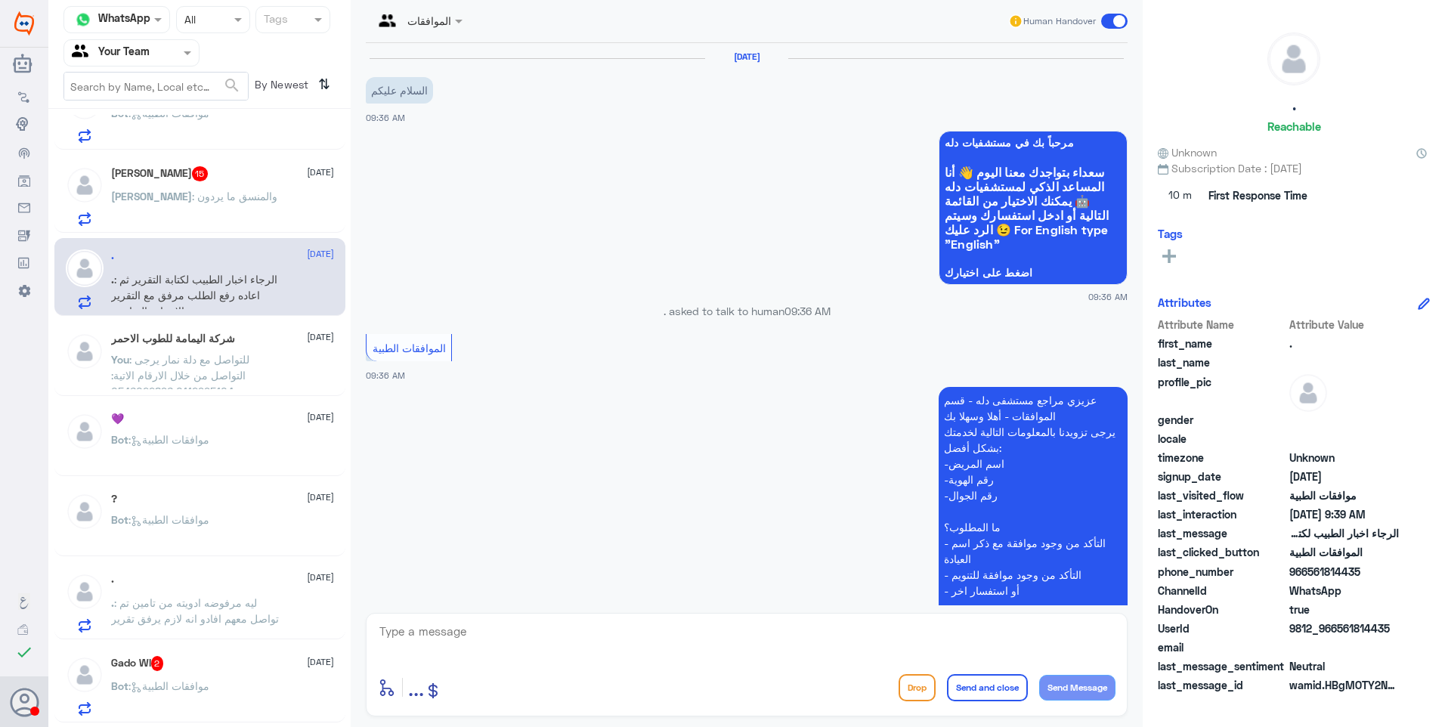
scroll to position [492, 0]
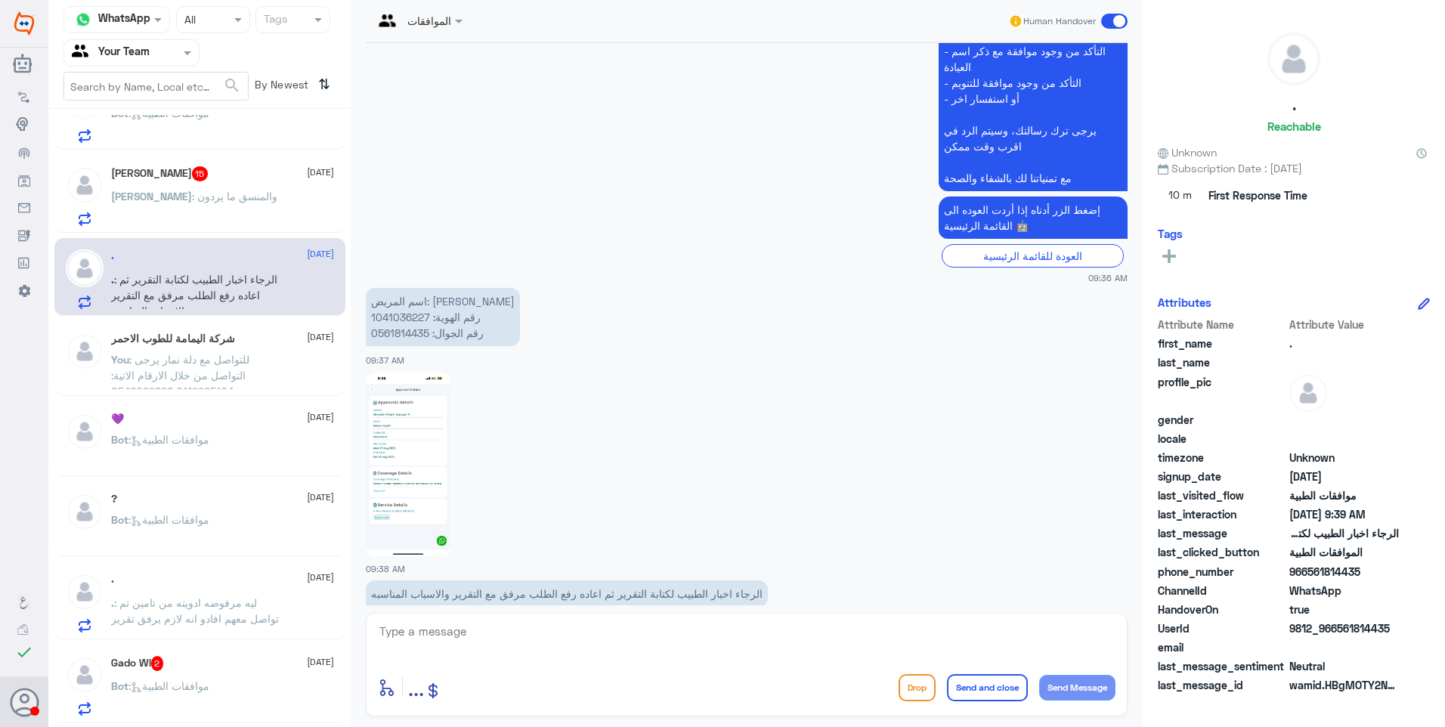
click at [280, 353] on p "You : للتواصل مع دلة نمار يرجى التواصل من خلال الارقام الاتية: 0112995104 05460…" at bounding box center [196, 370] width 170 height 38
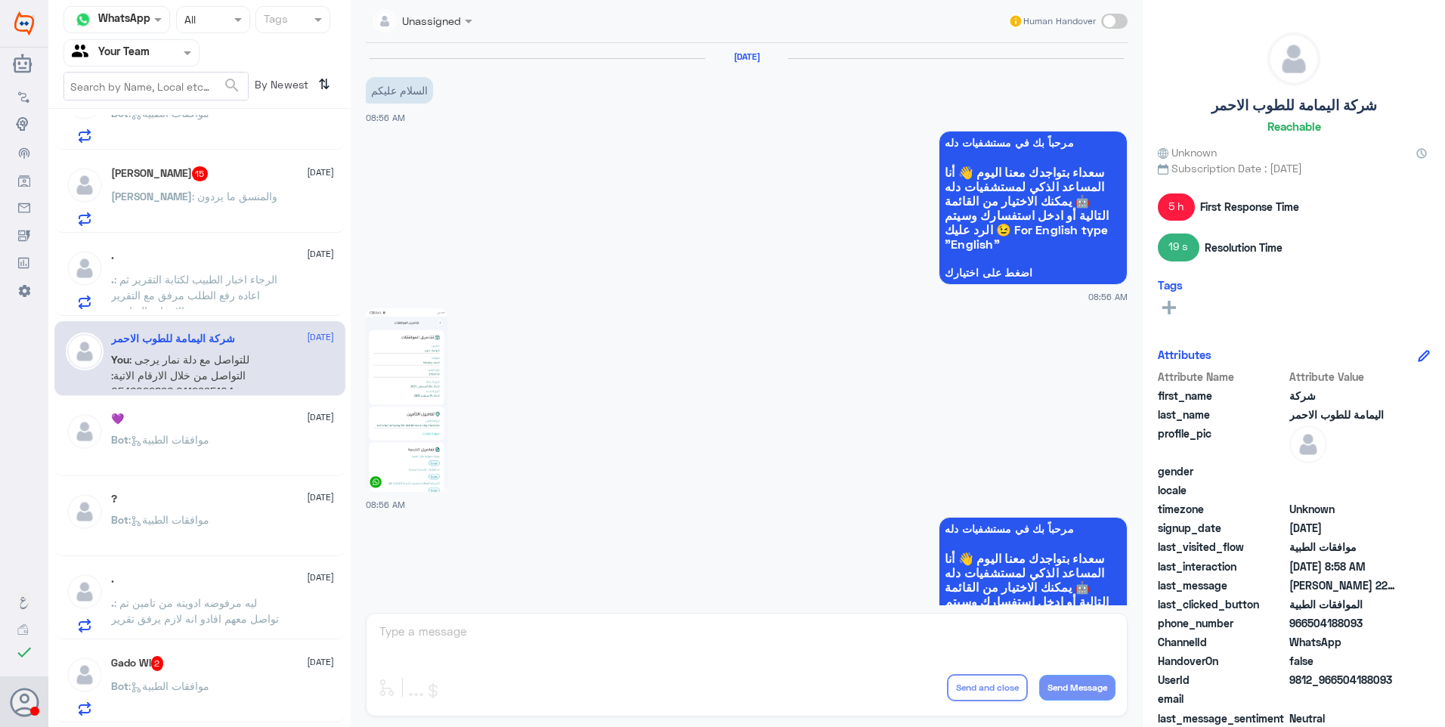
scroll to position [1040, 0]
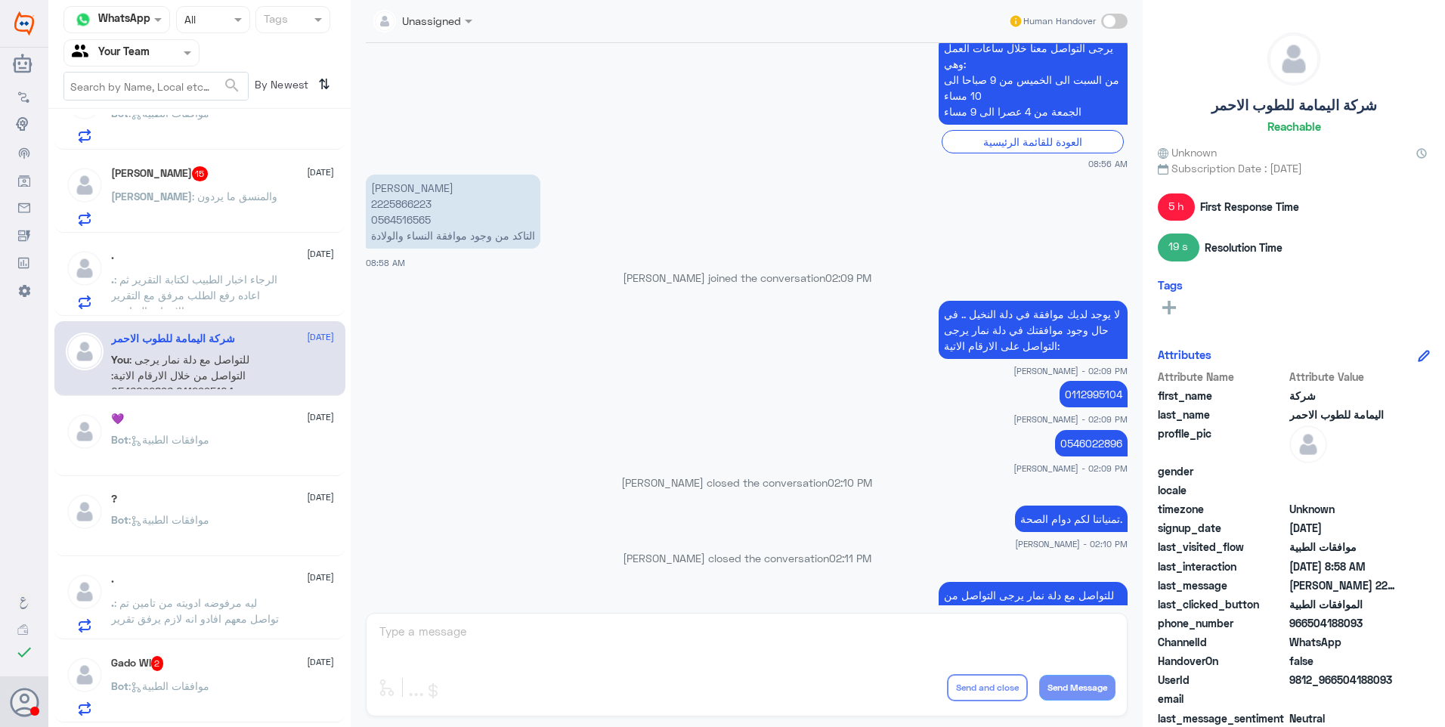
click at [243, 270] on div ". 28 August . : الرجاء اخبار الطبيب لكتابة التقرير ثم اعاده رفع الطلب مرفق مع ا…" at bounding box center [222, 279] width 223 height 60
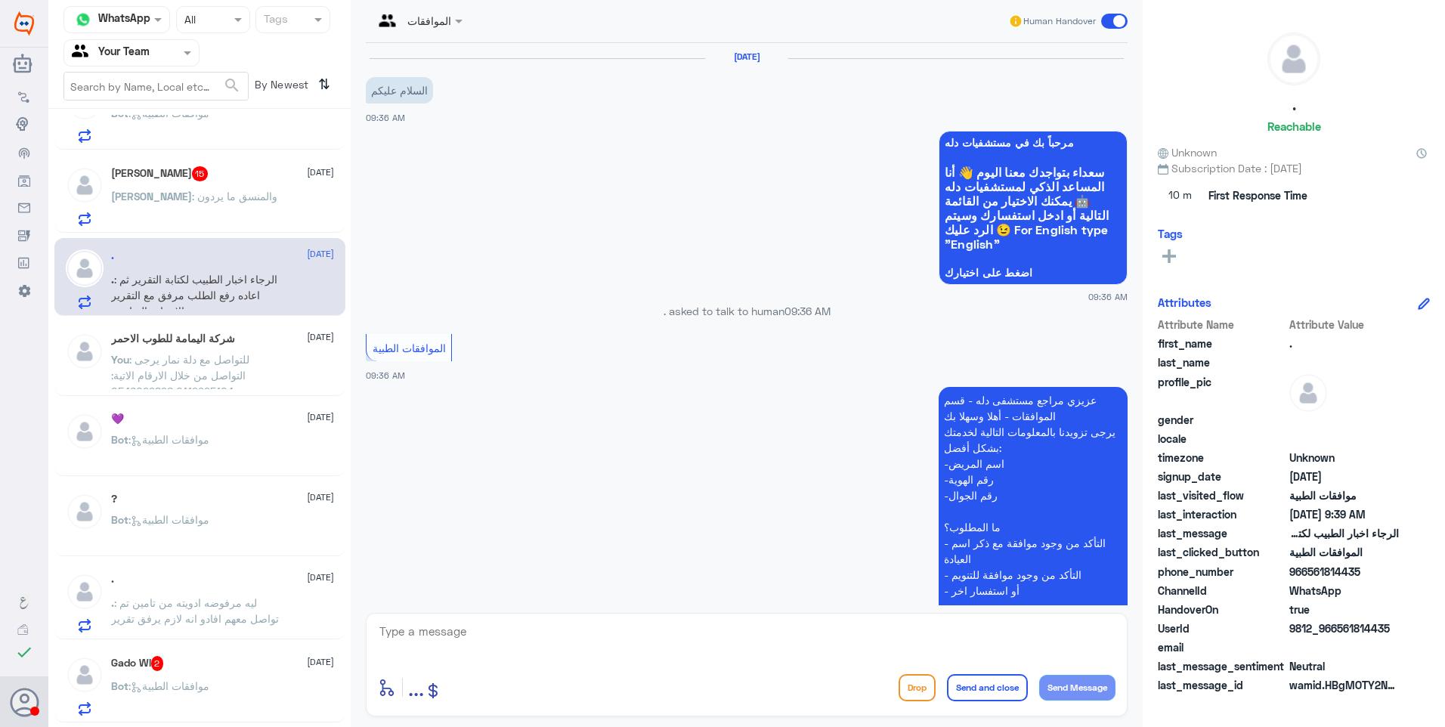
scroll to position [492, 0]
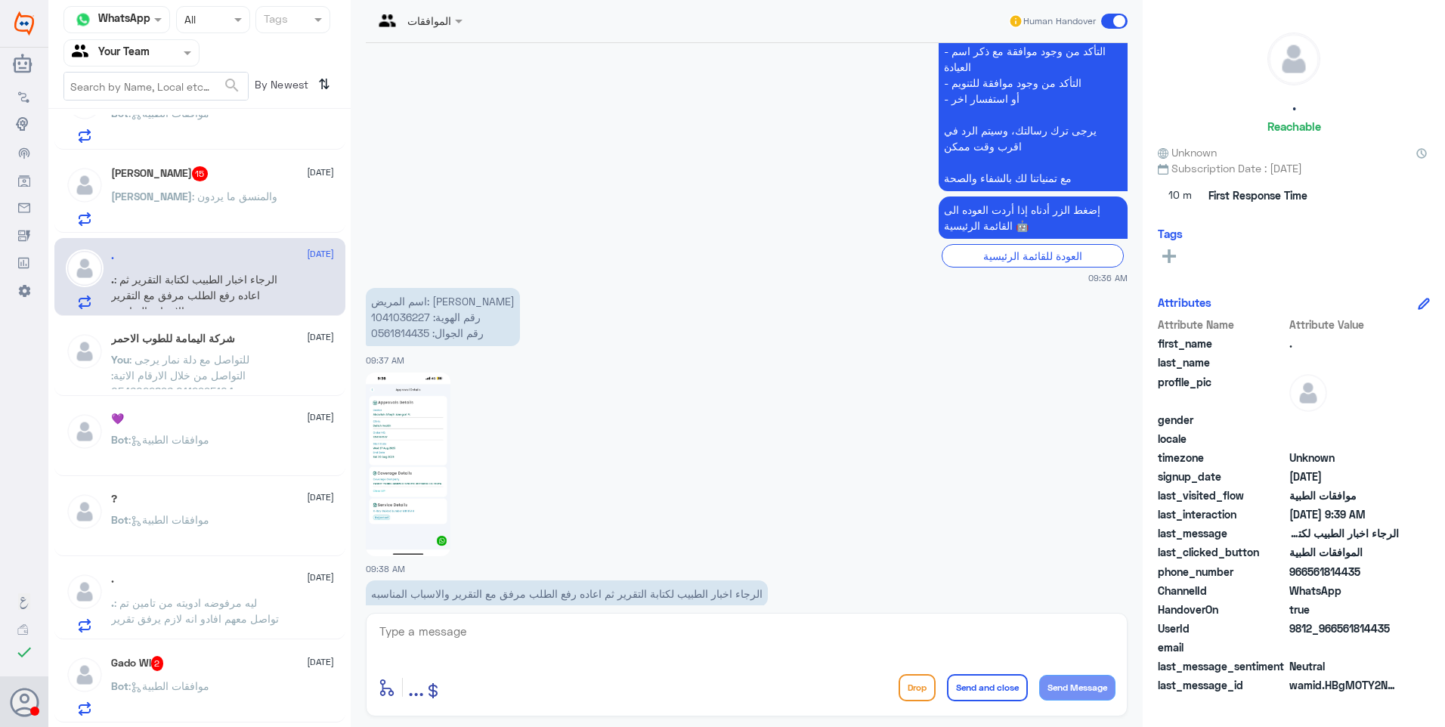
click at [416, 288] on p "اسم المريض: مهاء صبر رقم الهوية: 1041036227 رقم الجوال: 0561814435" at bounding box center [443, 317] width 154 height 58
copy p "1041036227"
drag, startPoint x: 416, startPoint y: 281, endPoint x: 403, endPoint y: 396, distance: 115.6
click at [403, 396] on img at bounding box center [408, 465] width 85 height 184
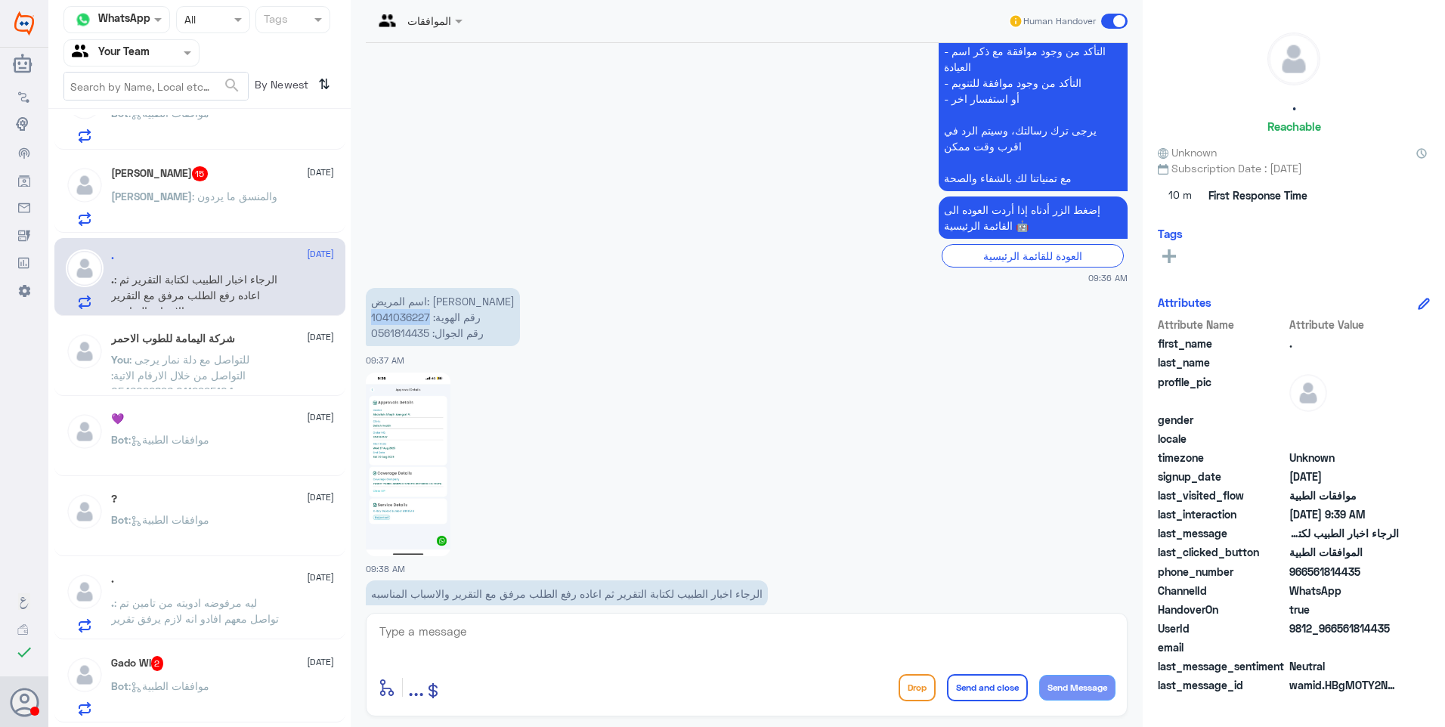
copy p "1041036227"
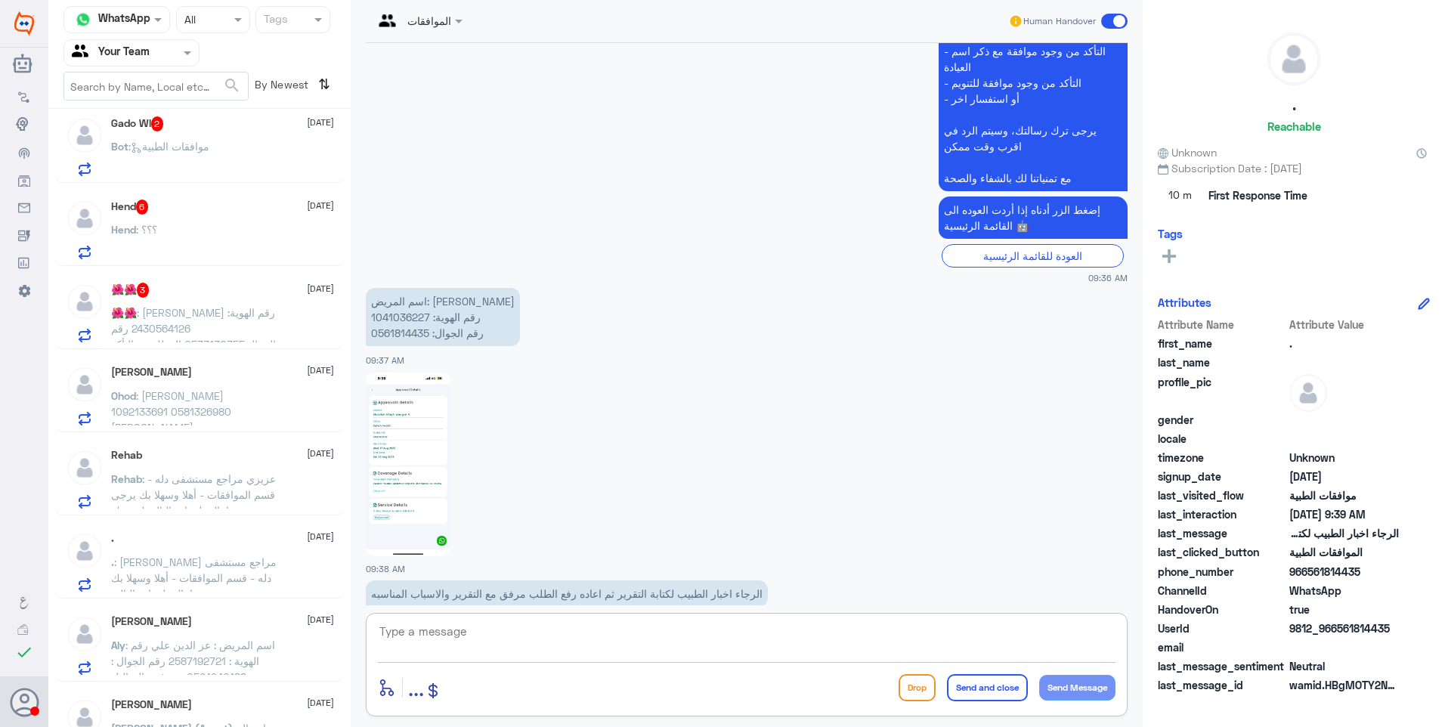
drag, startPoint x: 487, startPoint y: 627, endPoint x: 555, endPoint y: 632, distance: 68.2
click at [495, 631] on textarea at bounding box center [746, 639] width 737 height 37
type textarea "حسب رد التأمين فأن هذا الاجراء غير مغطى"
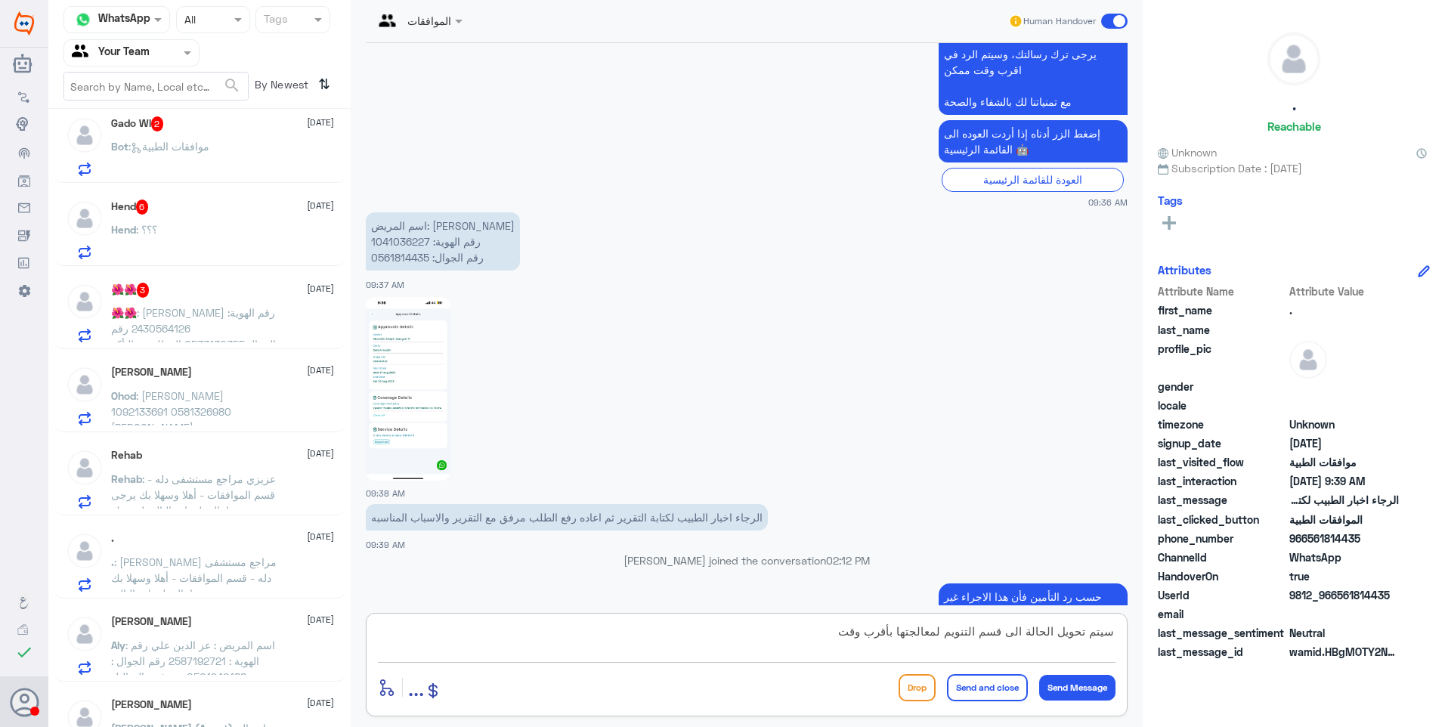
type textarea "سيتم تحويل الحالة الى قسم التنويم لمعالجتها بأقرب وقت"
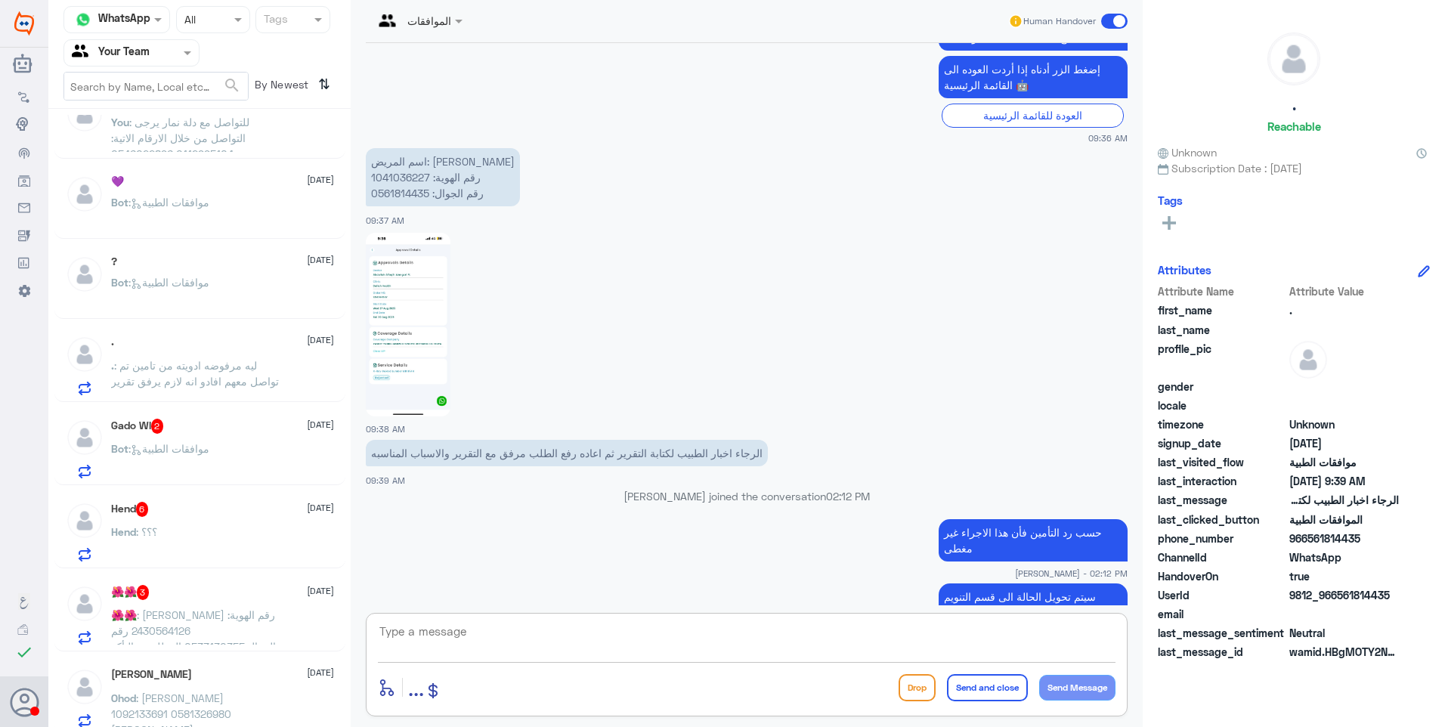
scroll to position [1842, 0]
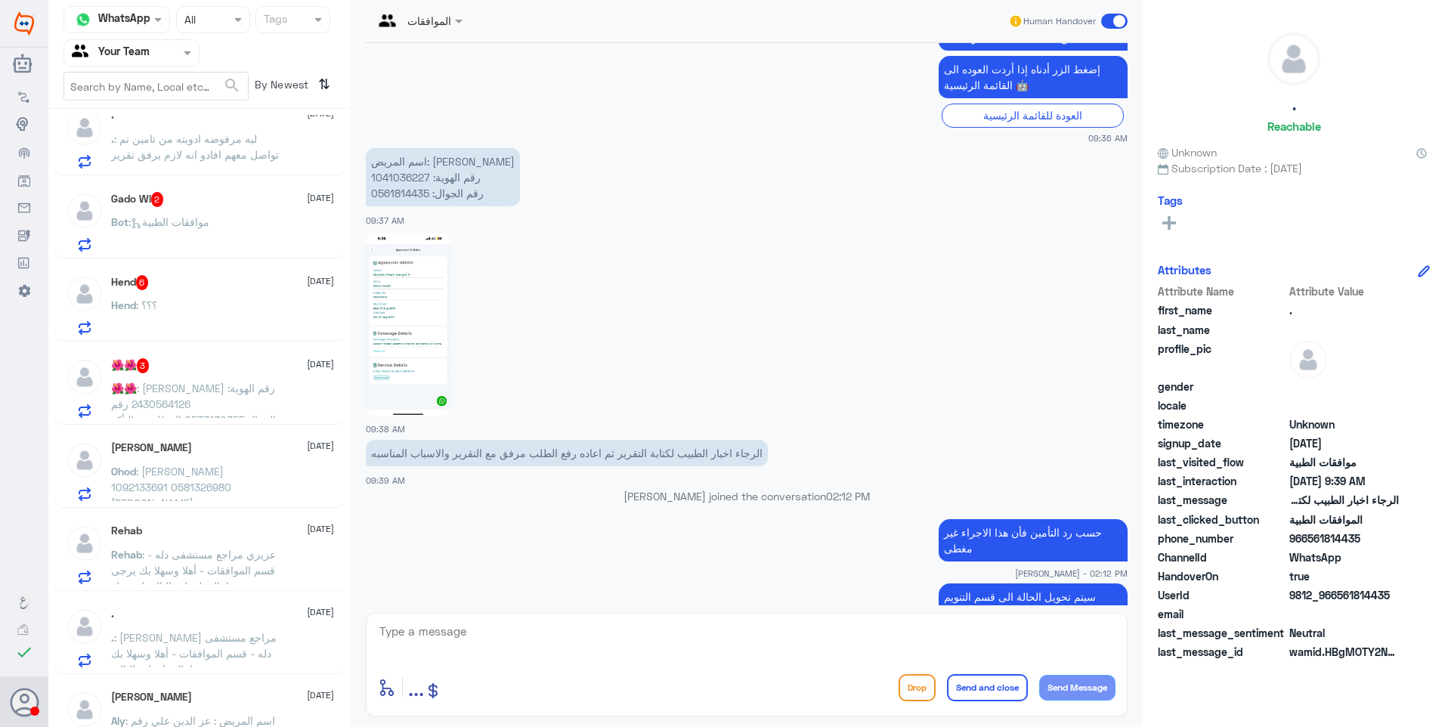
click at [254, 571] on p "Rehab : عزيزي مراجع مستشفى دله - قسم الموافقات - أهلا وسهلا بك يرجى تزويدنا بال…" at bounding box center [196, 565] width 170 height 38
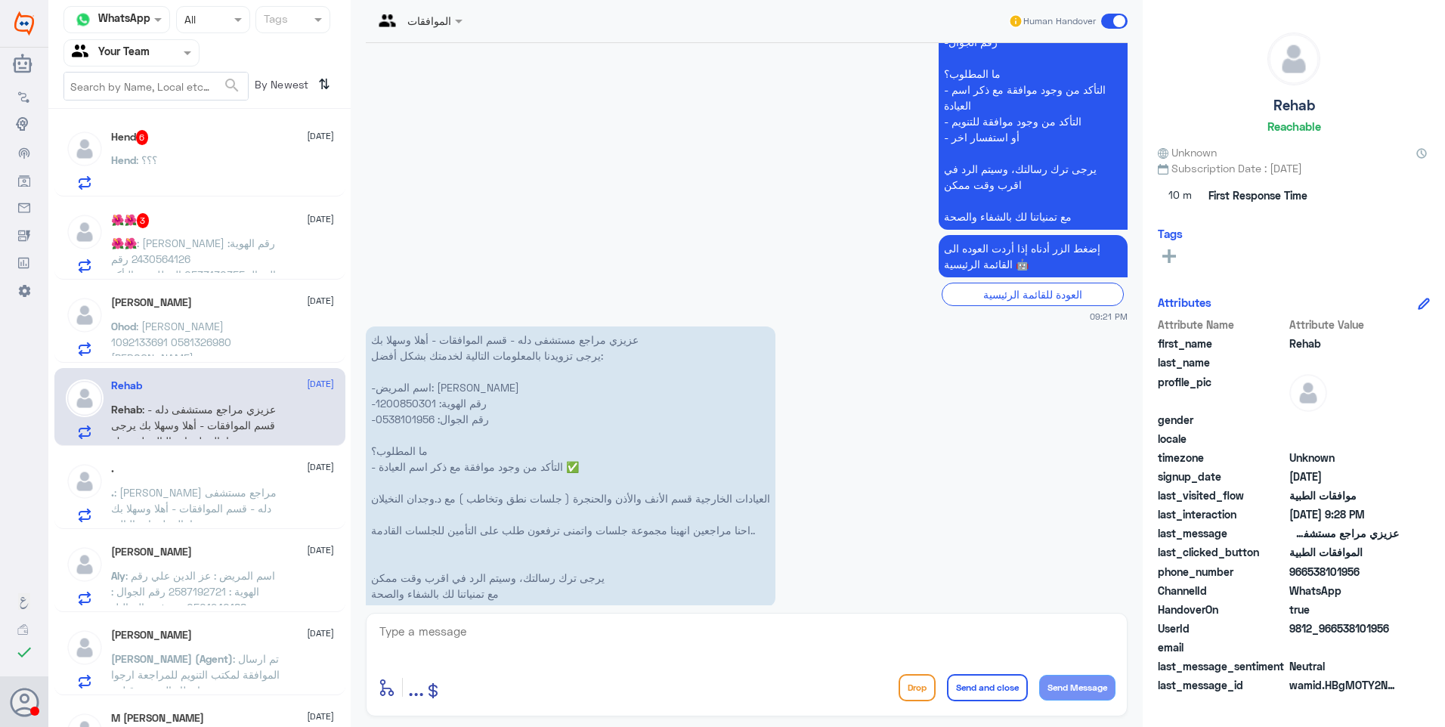
scroll to position [1993, 0]
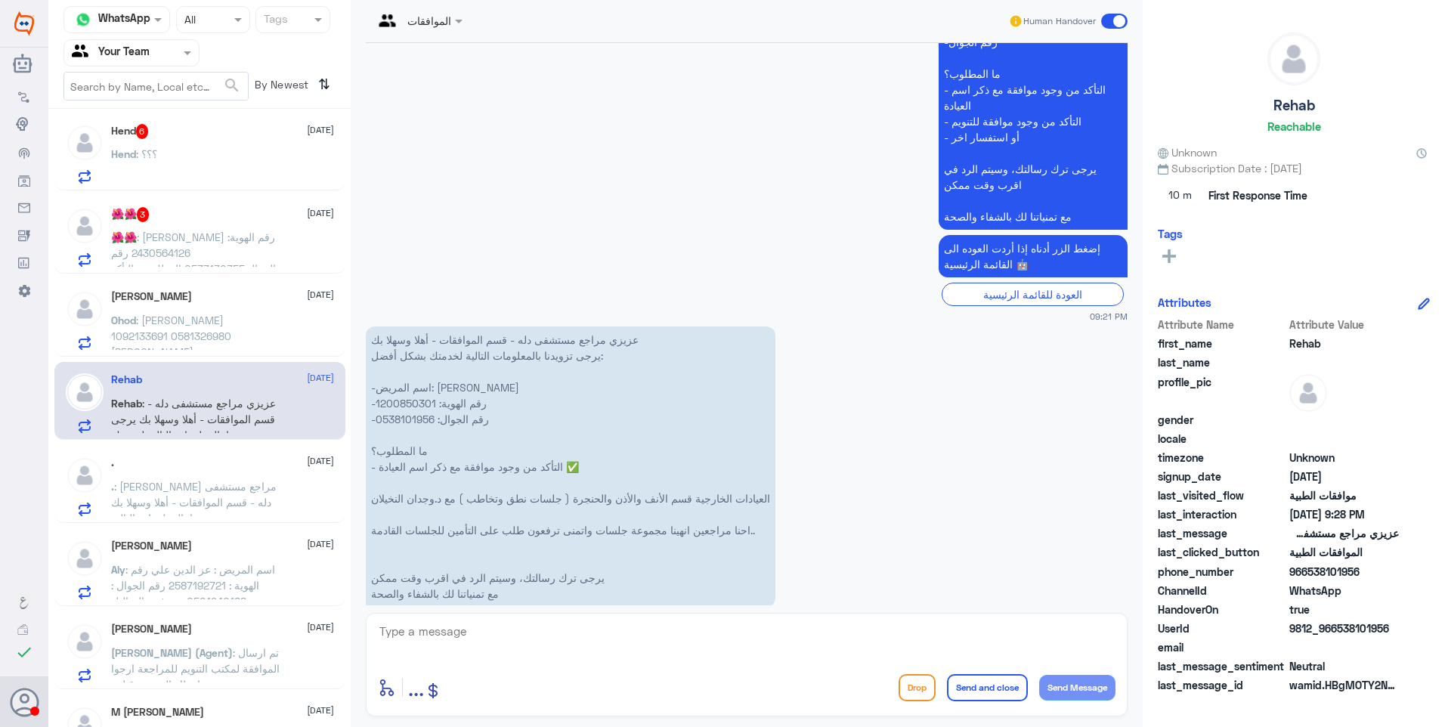
click at [216, 496] on span ": [PERSON_NAME] مراجع مستشفى دله - قسم الموافقات - أهلا وسهلا بك يرجى تزويدنا ب…" at bounding box center [194, 597] width 166 height 235
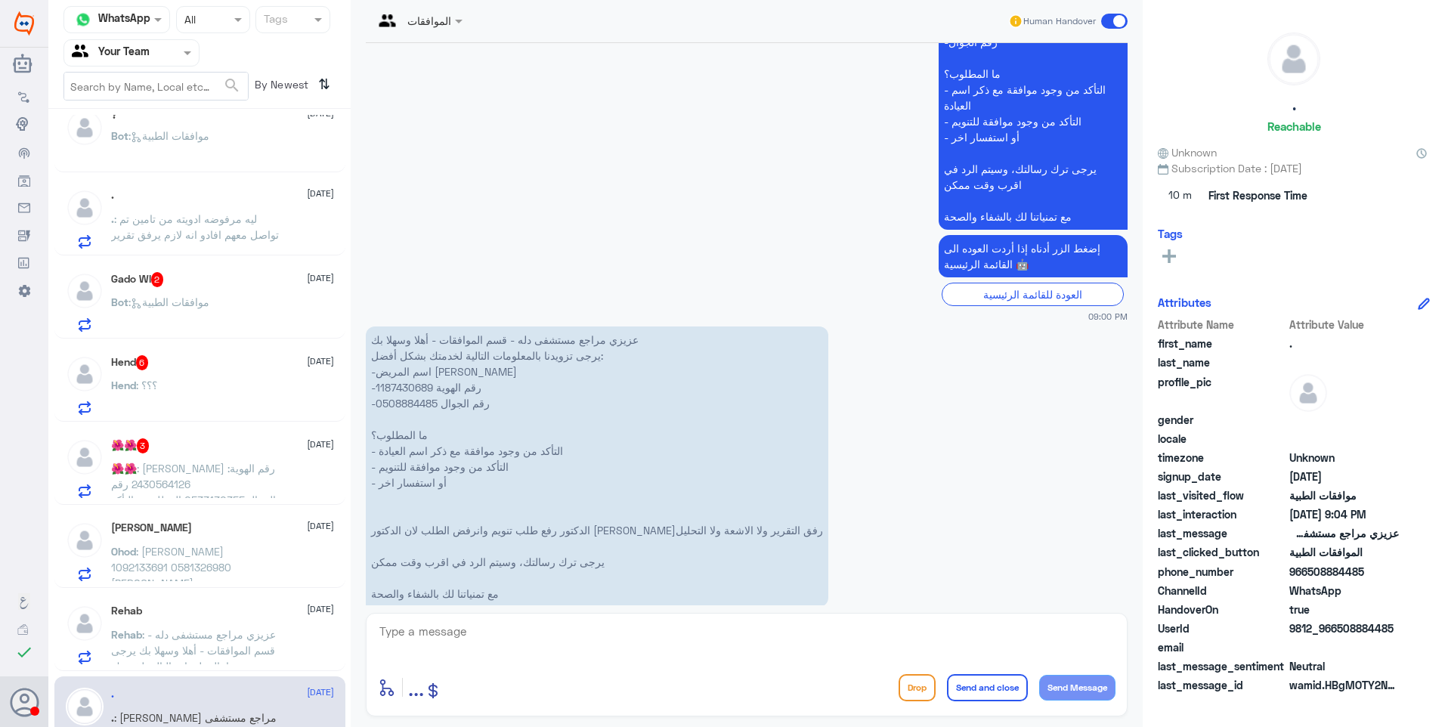
scroll to position [1761, 0]
click at [230, 456] on div "🌺🌺 3 27 August 🌺🌺 : سلمى حميد الهاشمي أمزيل رقم الهوية: 2430564126 رقم الجوال:0…" at bounding box center [222, 470] width 223 height 60
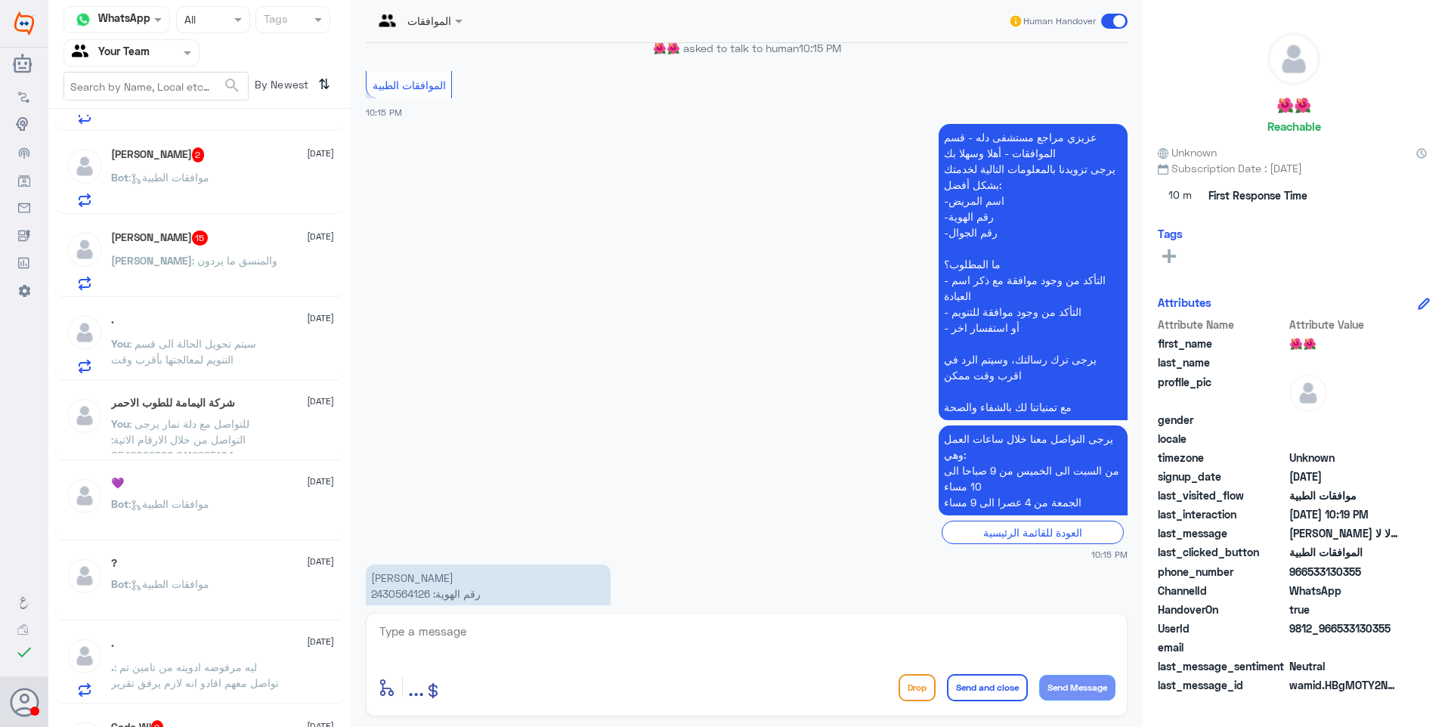
scroll to position [1307, 0]
click at [224, 581] on div "? 28 August Bot : موافقات الطبية" at bounding box center [222, 592] width 223 height 57
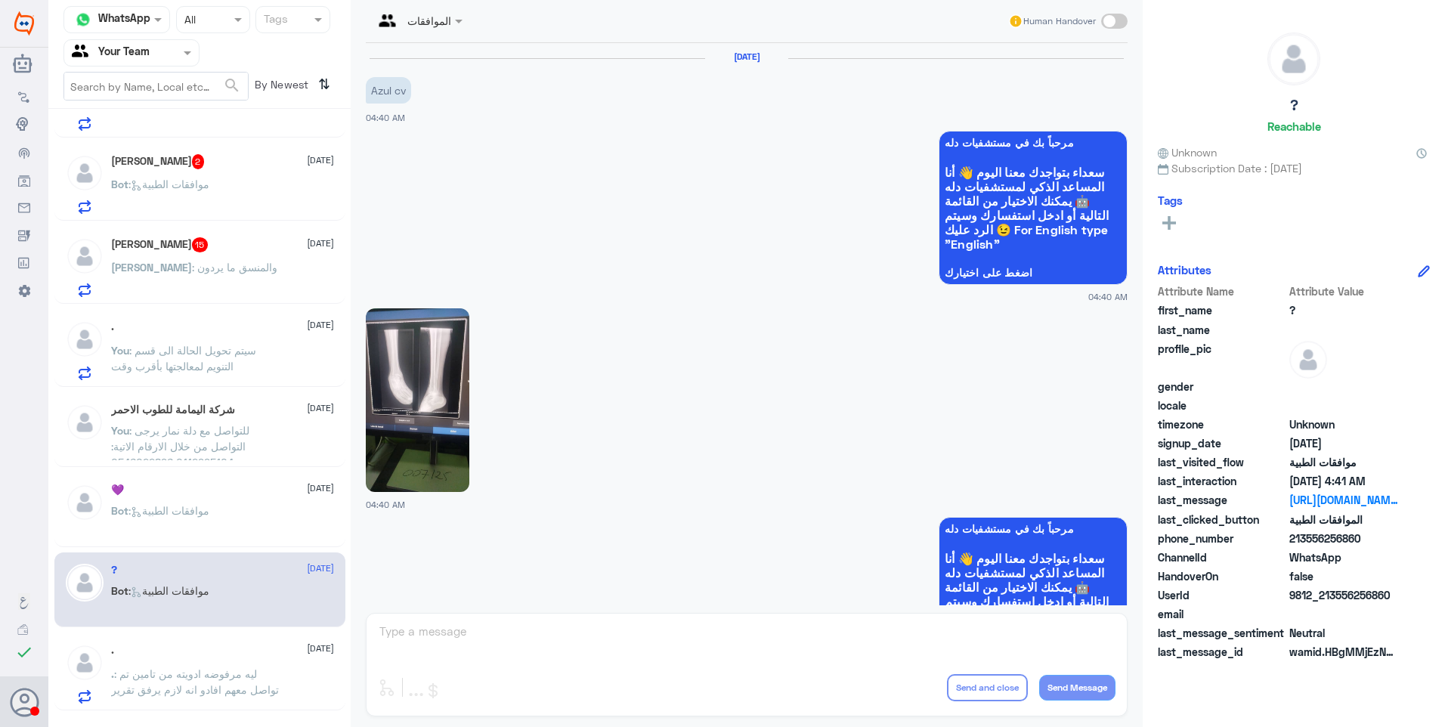
scroll to position [1680, 0]
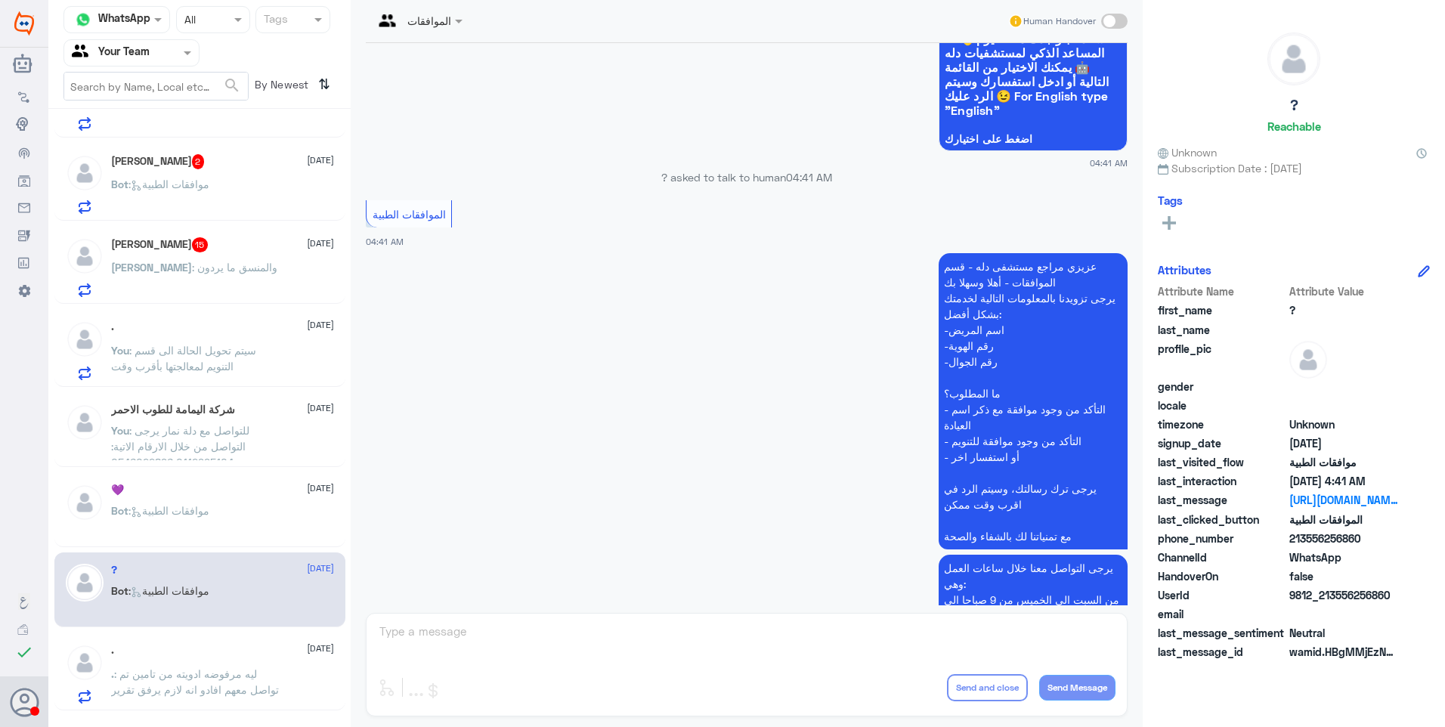
click at [218, 499] on div "💜 28 August Bot : موافقات الطبية" at bounding box center [222, 512] width 223 height 57
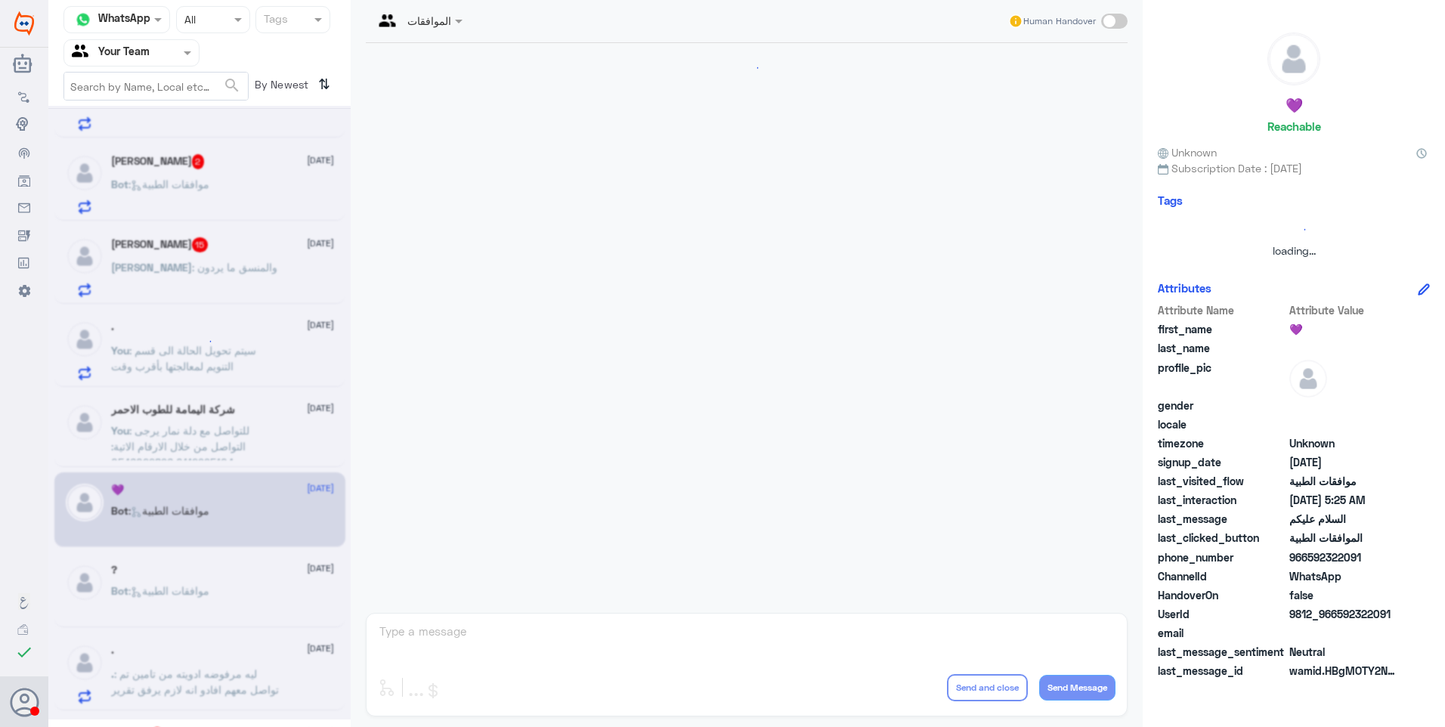
click at [234, 426] on span ": للتواصل مع دلة نمار يرجى التواصل من خلال الارقام الاتية: 0112995104 0546022896" at bounding box center [180, 446] width 138 height 45
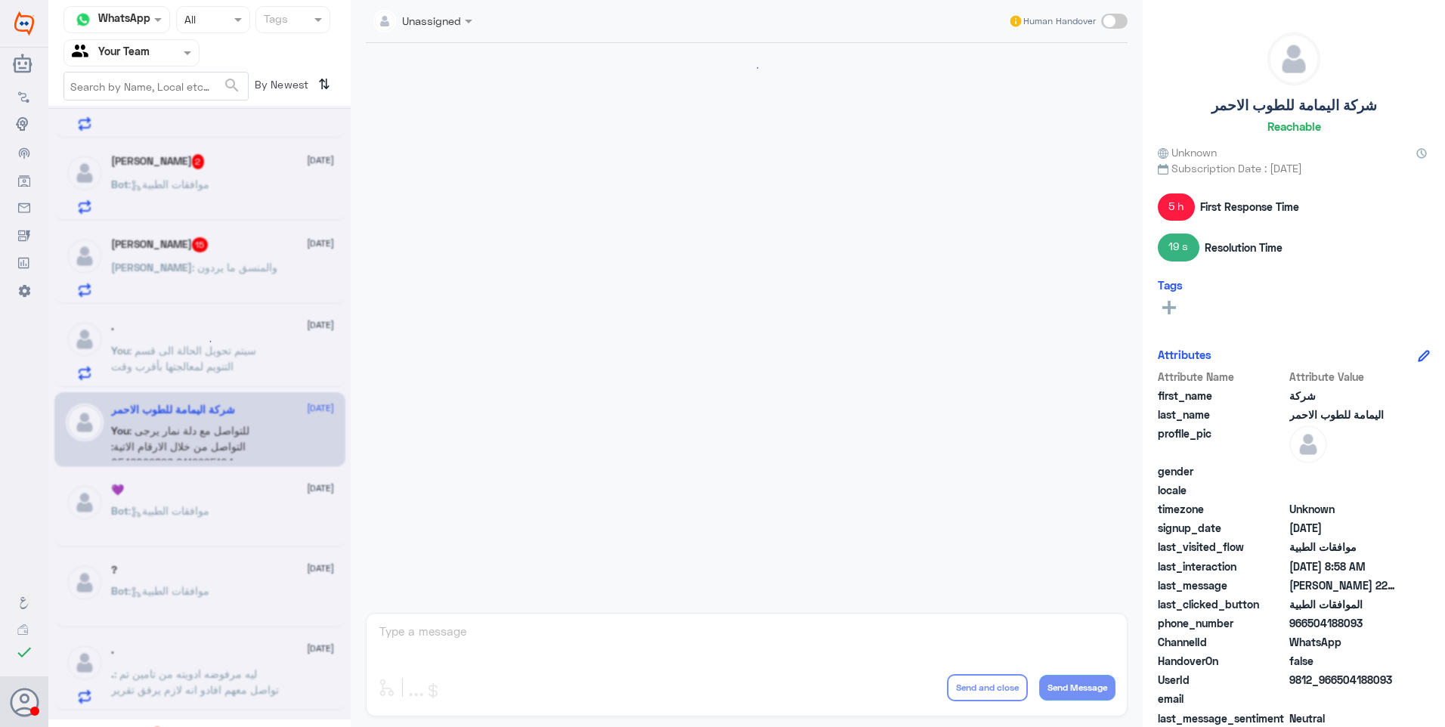
scroll to position [1040, 0]
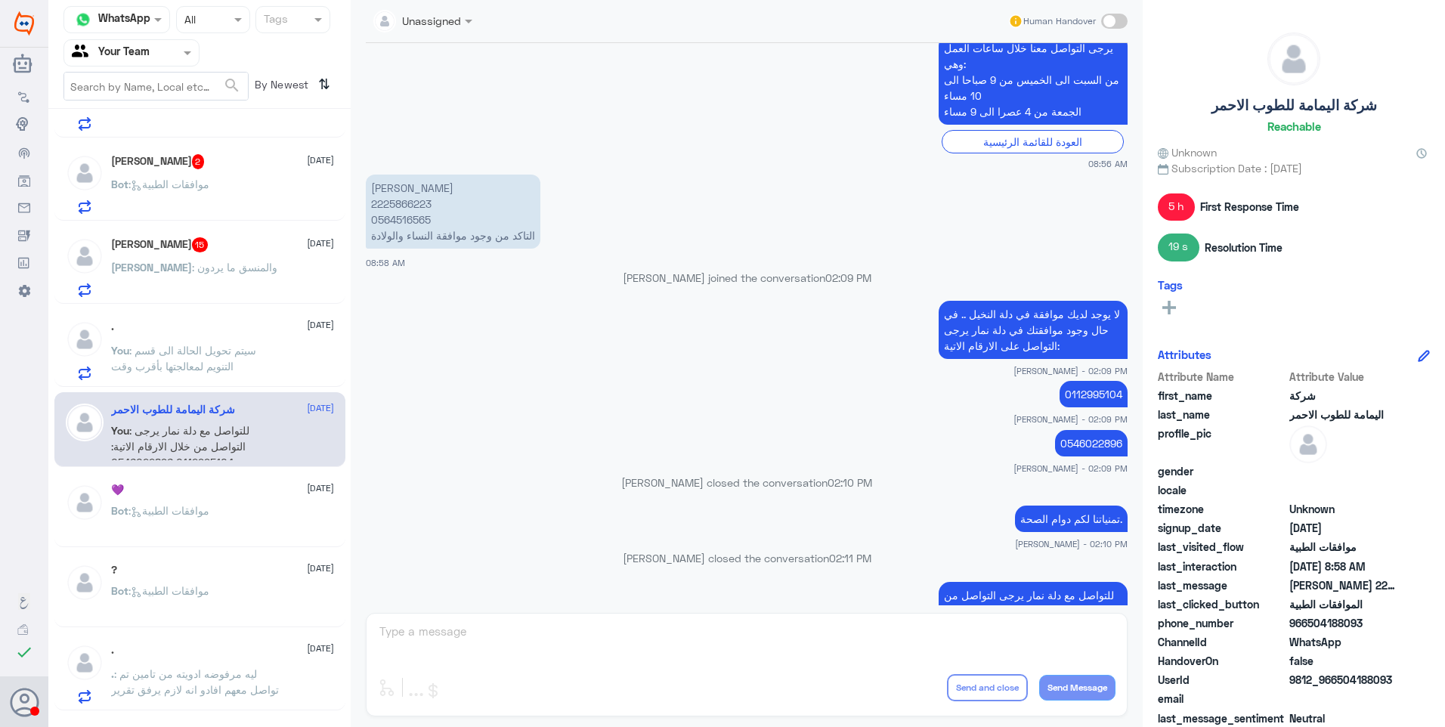
click at [241, 345] on span ": سيتم تحويل الحالة الى قسم التنويم لمعالجتها بأقرب وقت" at bounding box center [183, 358] width 145 height 29
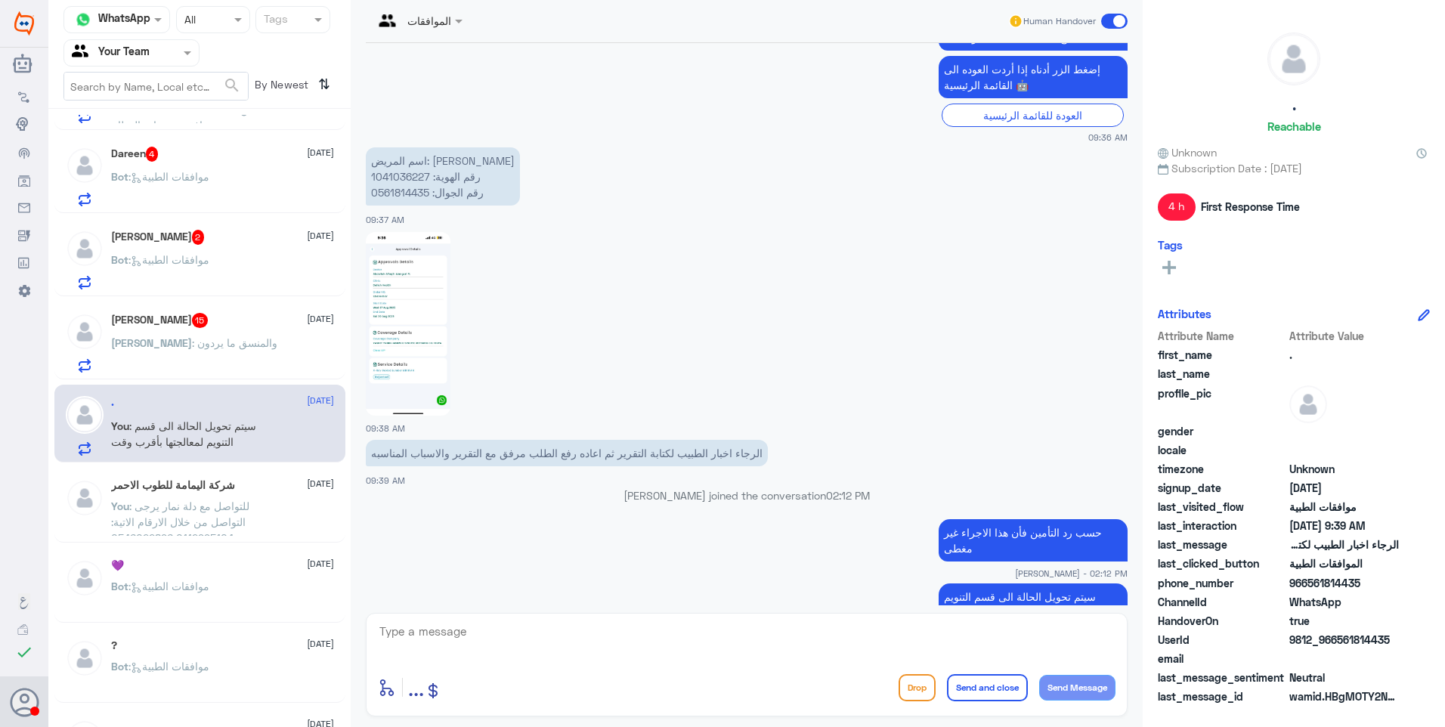
scroll to position [1156, 0]
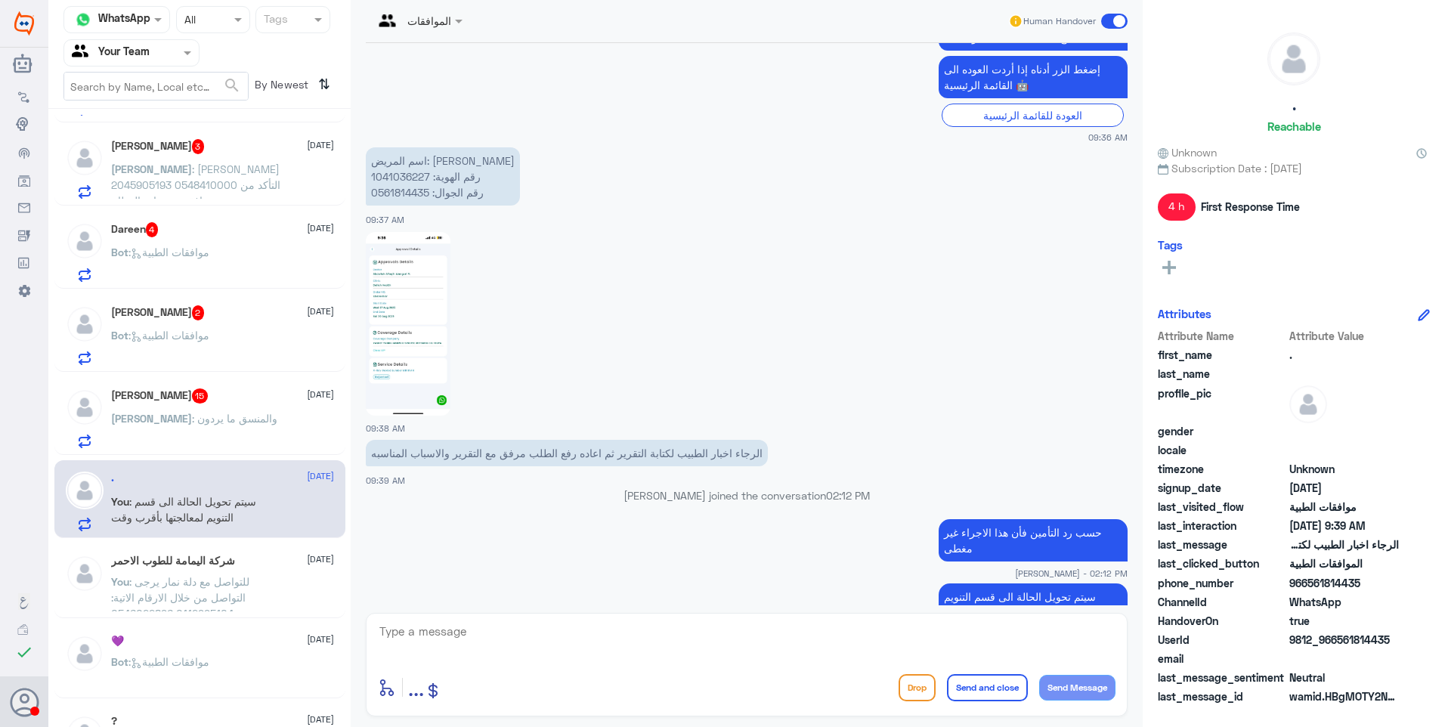
click at [192, 389] on span "15" at bounding box center [200, 394] width 17 height 13
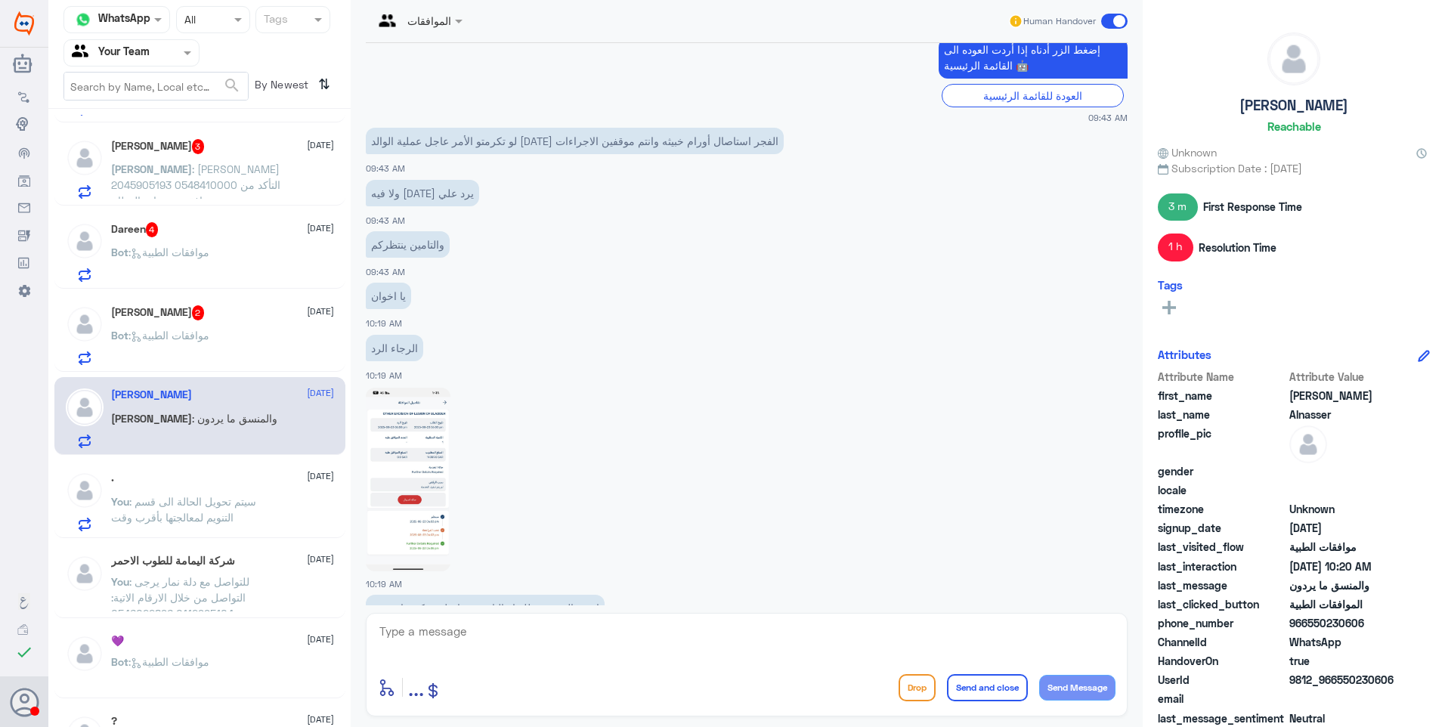
scroll to position [1364, 0]
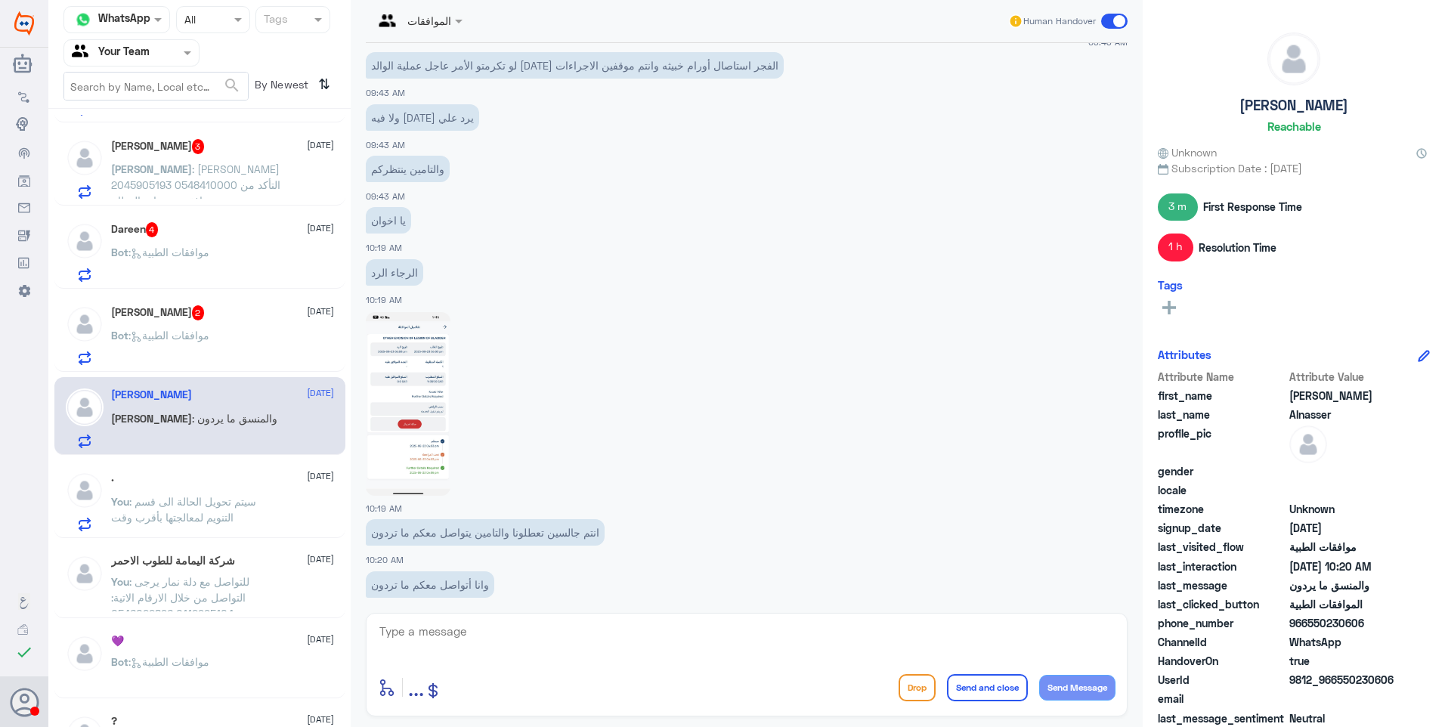
click at [411, 363] on img at bounding box center [408, 404] width 85 height 184
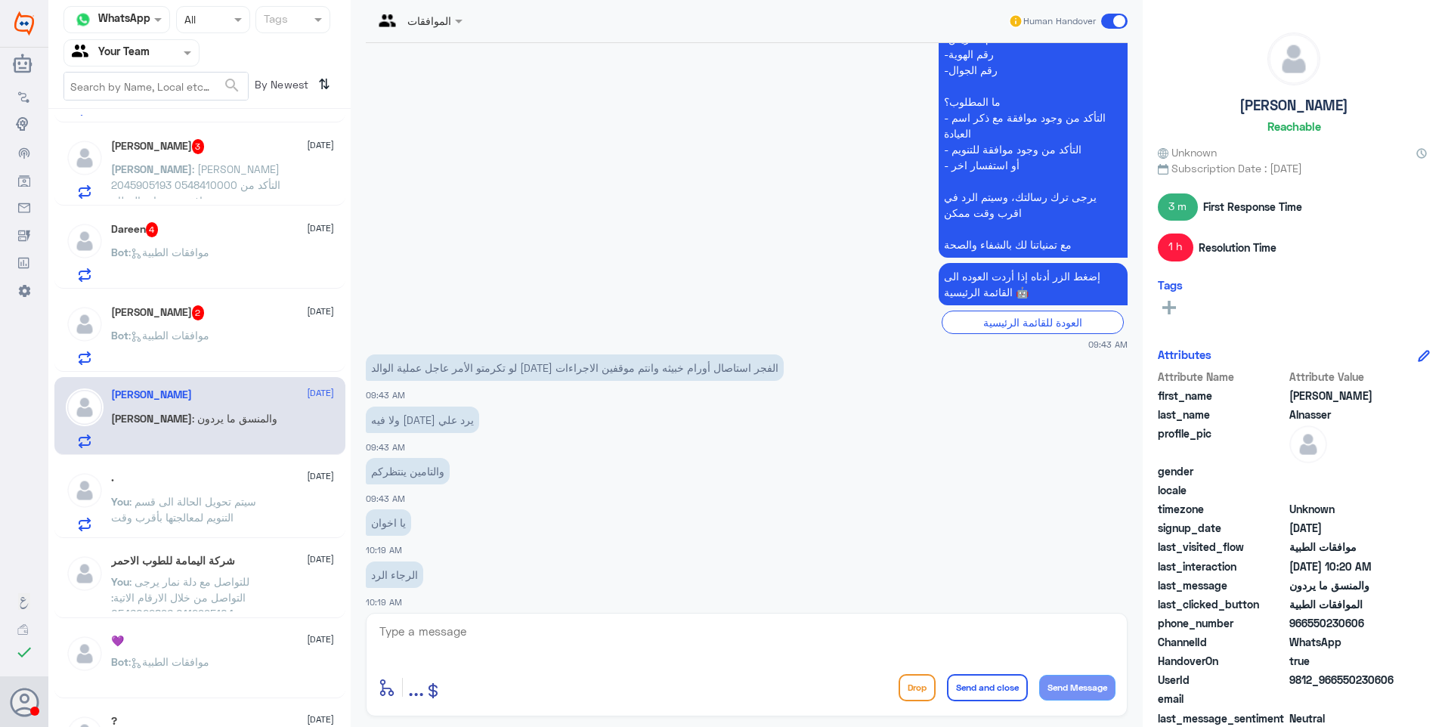
scroll to position [1288, 0]
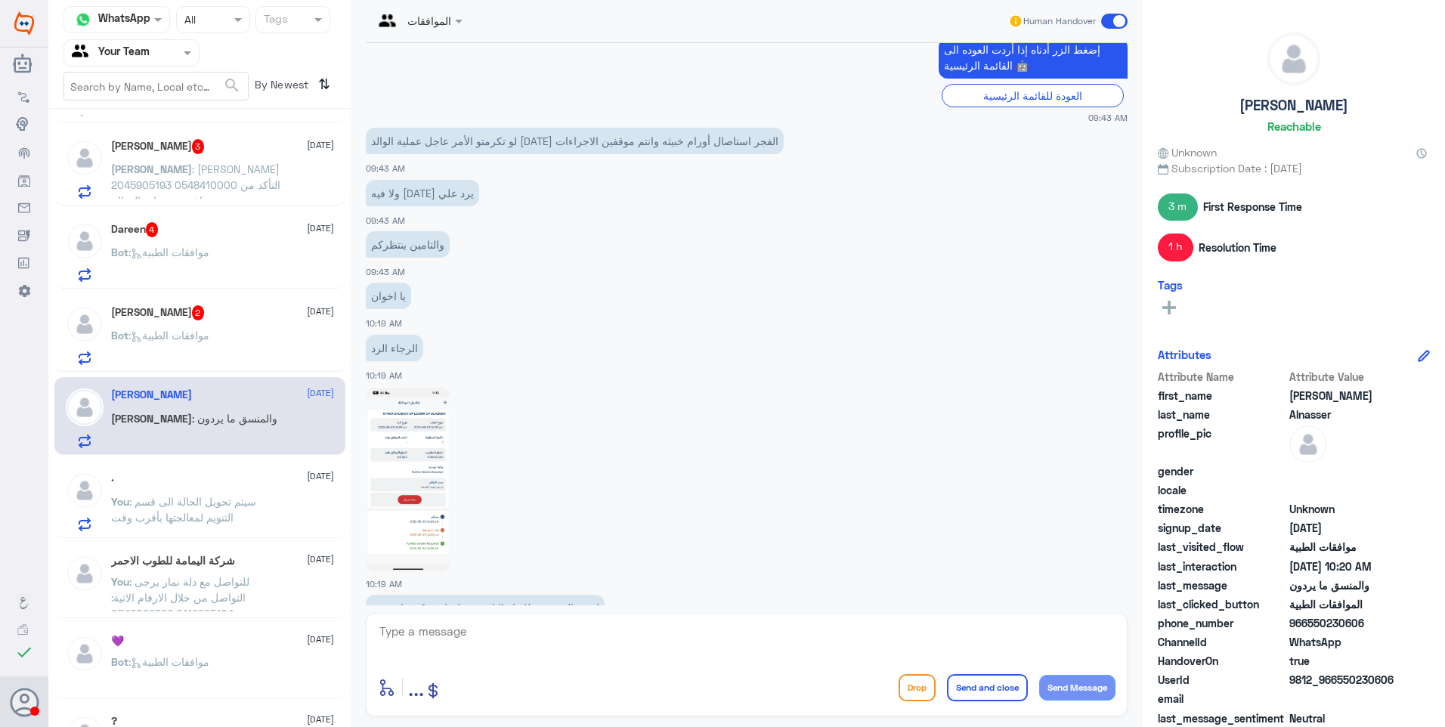
click at [542, 635] on textarea at bounding box center [746, 639] width 737 height 37
type textarea "f"
click at [431, 388] on img at bounding box center [408, 480] width 85 height 184
click at [463, 622] on textarea at bounding box center [746, 639] width 737 height 37
type textarea "h"
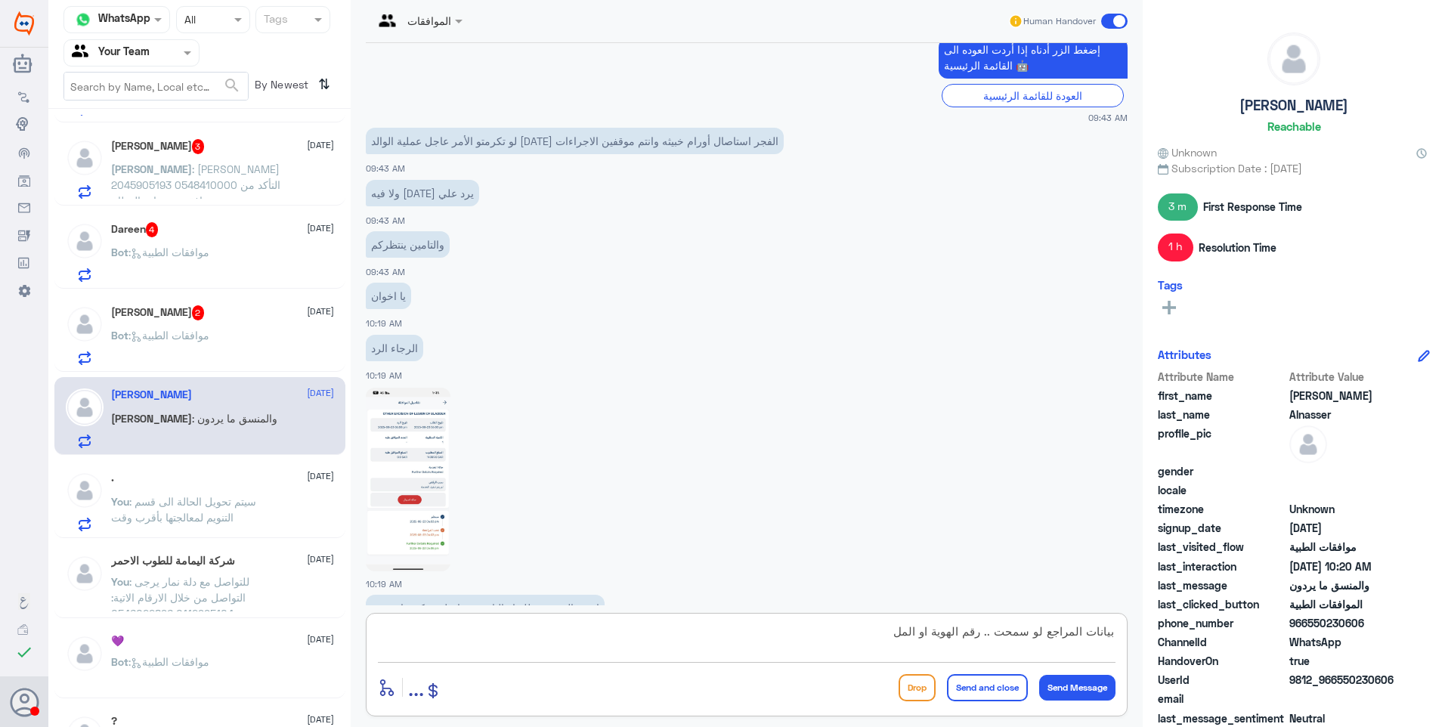
type textarea "بيانات المراجع لو سمحت .. رقم الهوية او الملف"
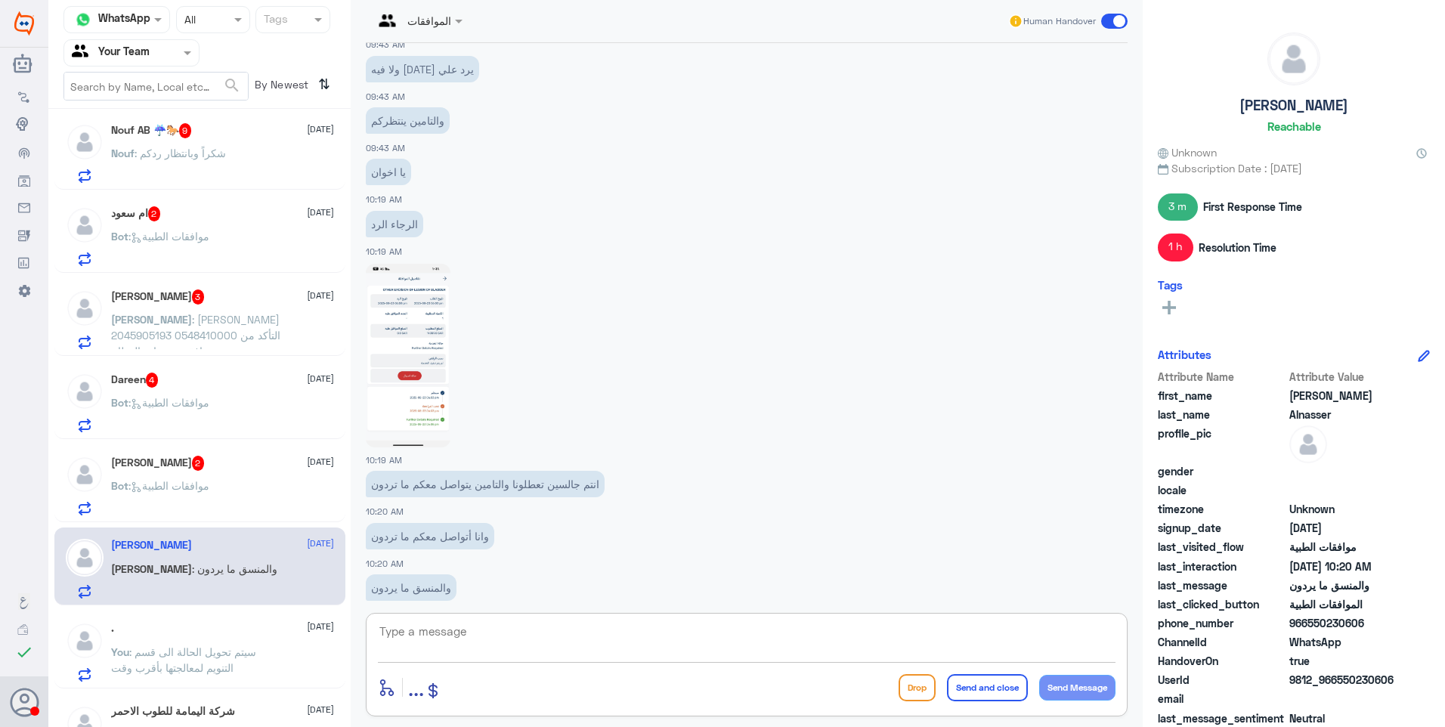
scroll to position [1005, 0]
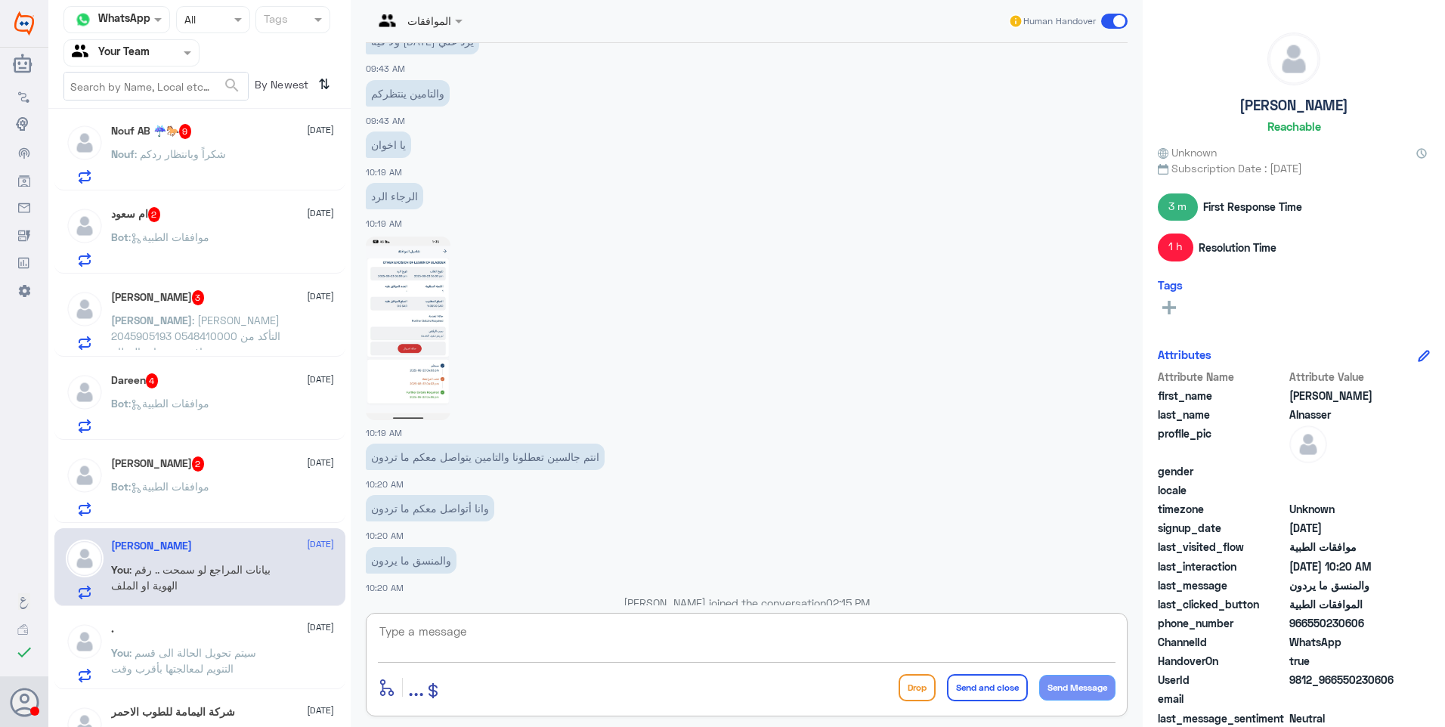
click at [216, 487] on div "Bot : موافقات الطبية" at bounding box center [222, 499] width 223 height 34
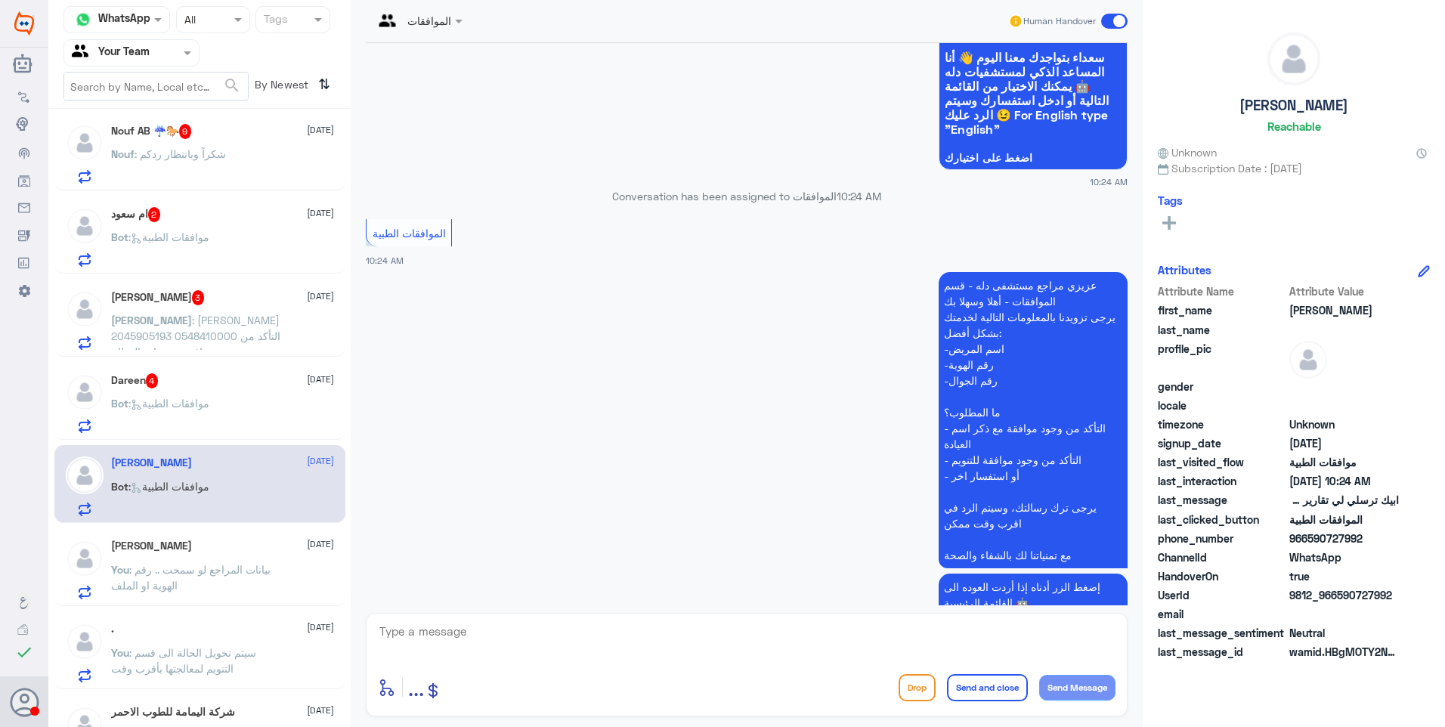
scroll to position [856, 0]
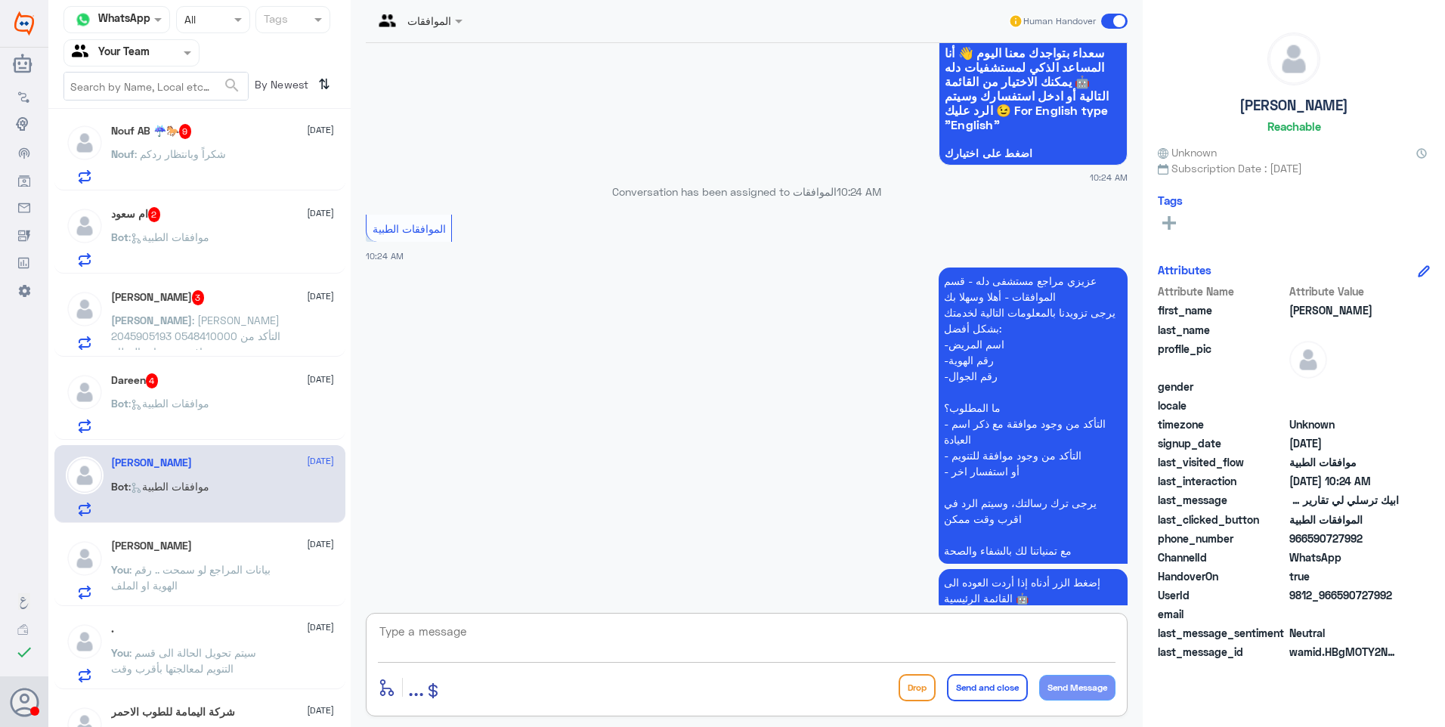
click at [493, 635] on textarea at bounding box center [746, 639] width 737 height 37
type textarea "للتواصل مع التقارير الطبية: 0112994881"
click at [970, 688] on button "Send and close" at bounding box center [987, 687] width 81 height 27
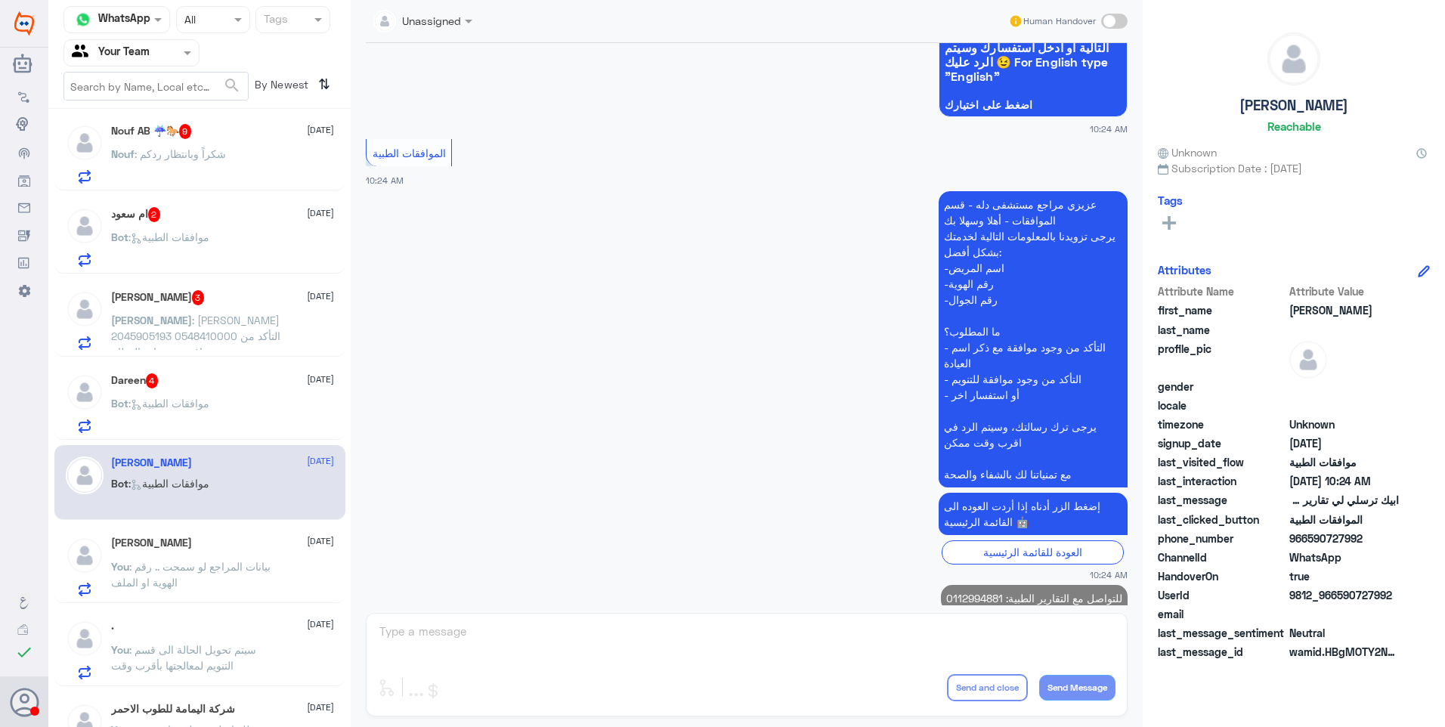
click at [195, 400] on span ": موافقات الطبية" at bounding box center [168, 403] width 81 height 13
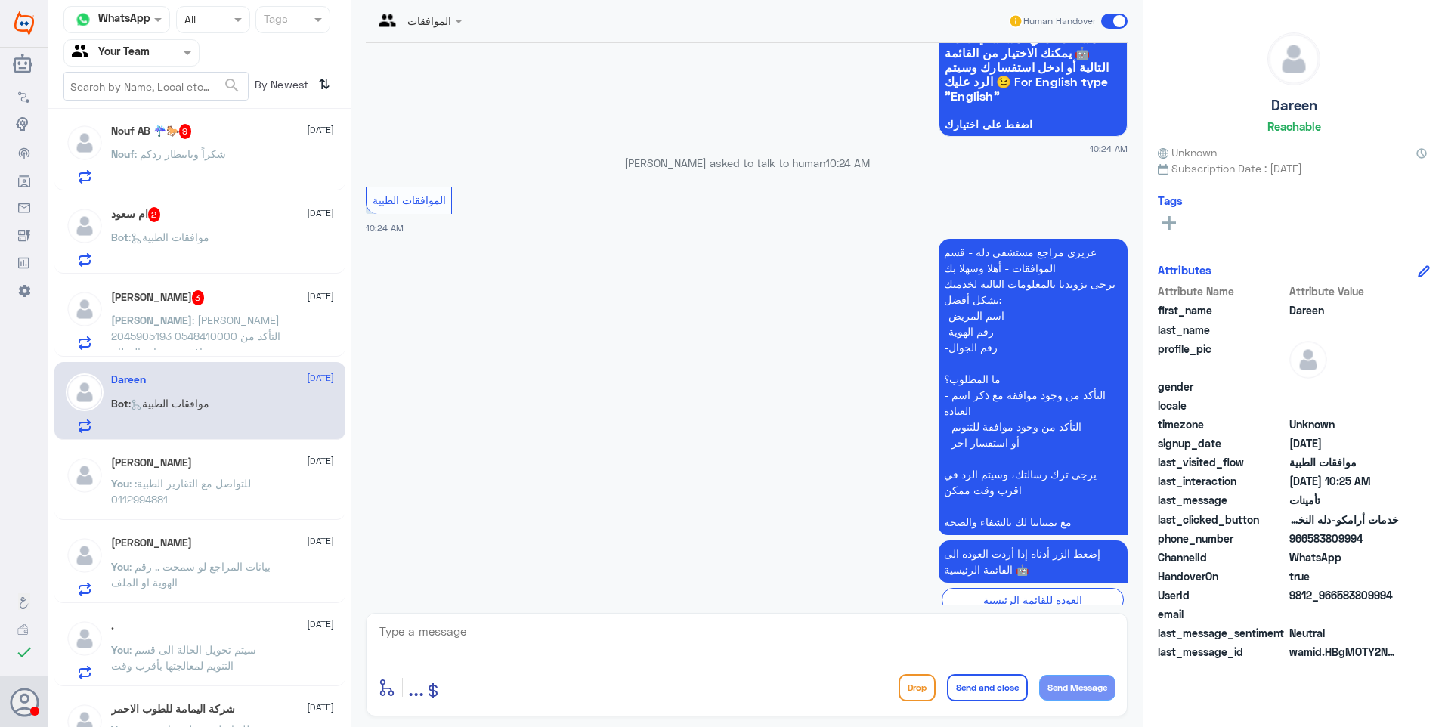
scroll to position [480, 0]
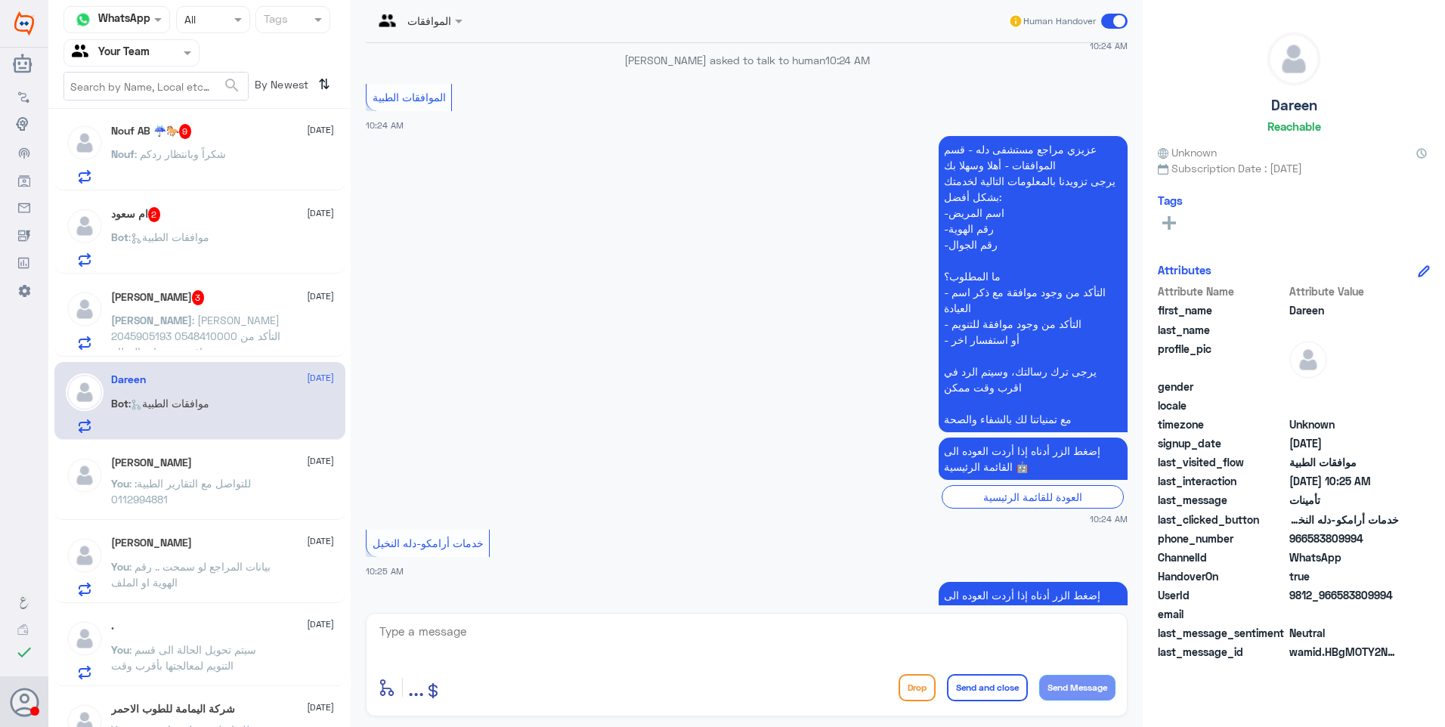
click at [218, 322] on span ": سيف زين الدين 2045905193 0548410000 التأكد من وجود موافقة مع عيادة العظام MRI…" at bounding box center [195, 344] width 169 height 60
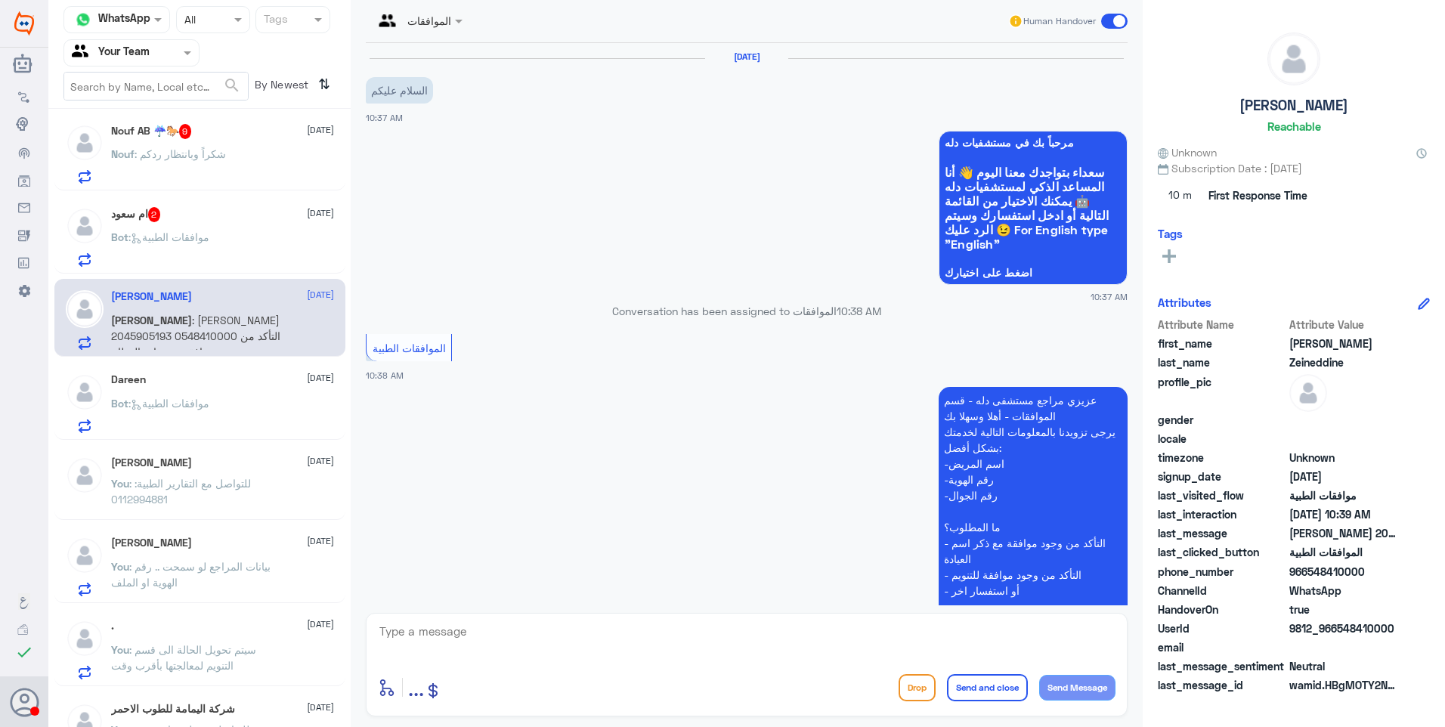
scroll to position [263, 0]
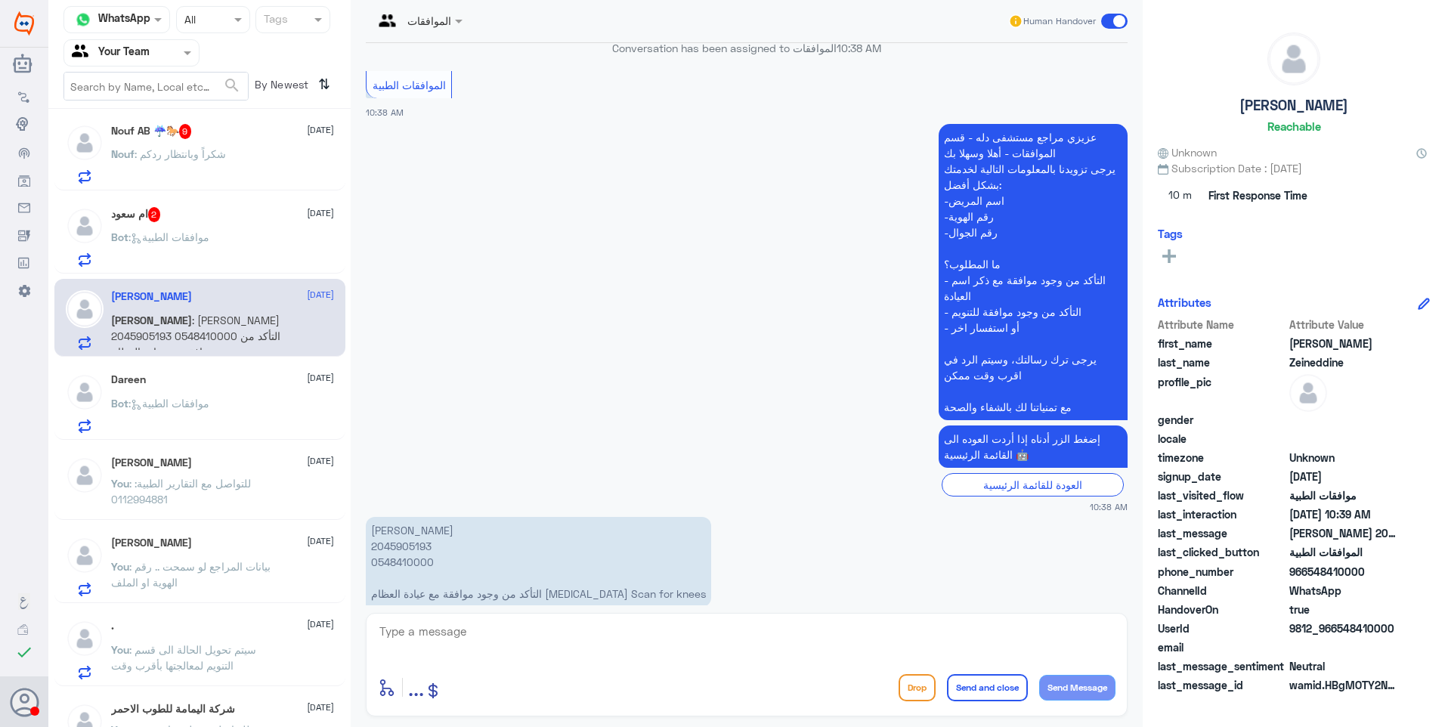
click at [391, 517] on p "سيف زين الدين 2045905193 0548410000 التأكد من وجود موافقة مع عيادة العظام MRI S…" at bounding box center [538, 562] width 345 height 90
copy p "2045905193"
click at [628, 473] on div "العودة للقائمة الرئيسية" at bounding box center [747, 484] width 762 height 23
click at [424, 672] on button "..." at bounding box center [416, 687] width 16 height 34
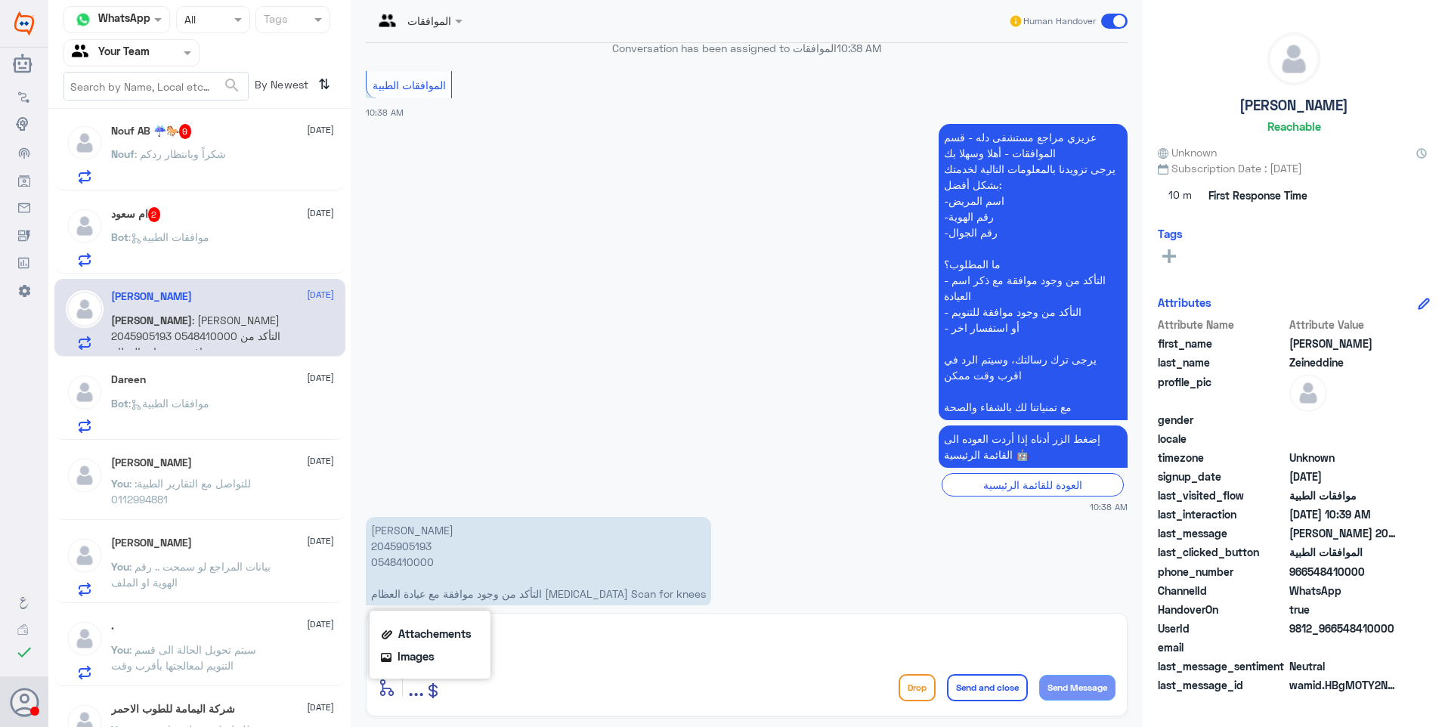
click at [449, 642] on div "Attachements" at bounding box center [430, 633] width 98 height 17
click at [332, 672] on div ". 28 August You : سيتم تحويل الحالة الى قسم التنويم لمعالجتها بأقرب وقت" at bounding box center [199, 647] width 291 height 78
click at [596, 425] on app-msgs-text "إضغط الزر أدناه إذا أردت العوده الى القائمة الرئيسية 🤖" at bounding box center [747, 447] width 762 height 44
click at [422, 517] on p "سيف زين الدين 2045905193 0548410000 التأكد من وجود موافقة مع عيادة العظام MRI S…" at bounding box center [538, 562] width 345 height 90
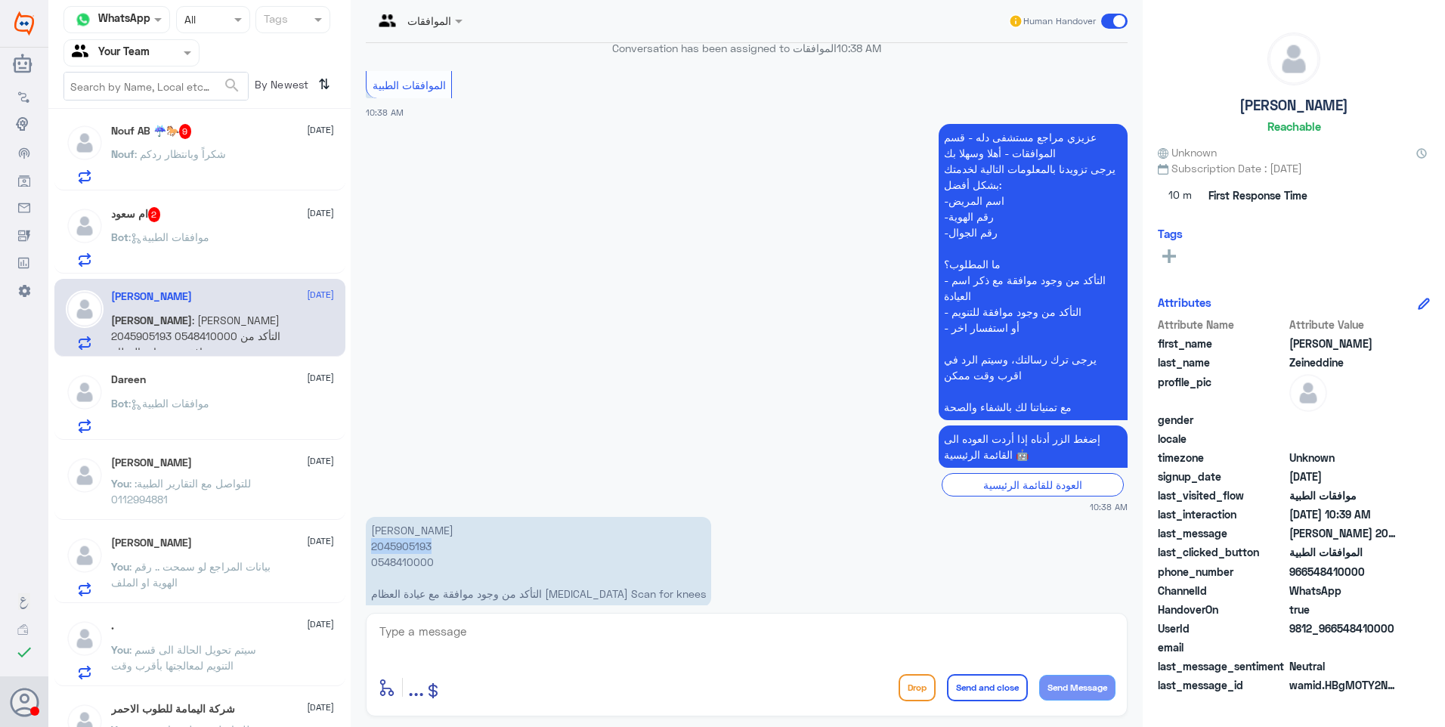
copy p "2045905193"
drag, startPoint x: 457, startPoint y: 651, endPoint x: 550, endPoint y: 645, distance: 93.1
click at [469, 653] on textarea at bounding box center [746, 639] width 737 height 37
type textarea "للاسف رافضين الاشعة حتى بعد متابعتنا لهم بنتائج الاشعة العادية وتقرير الطبيب"
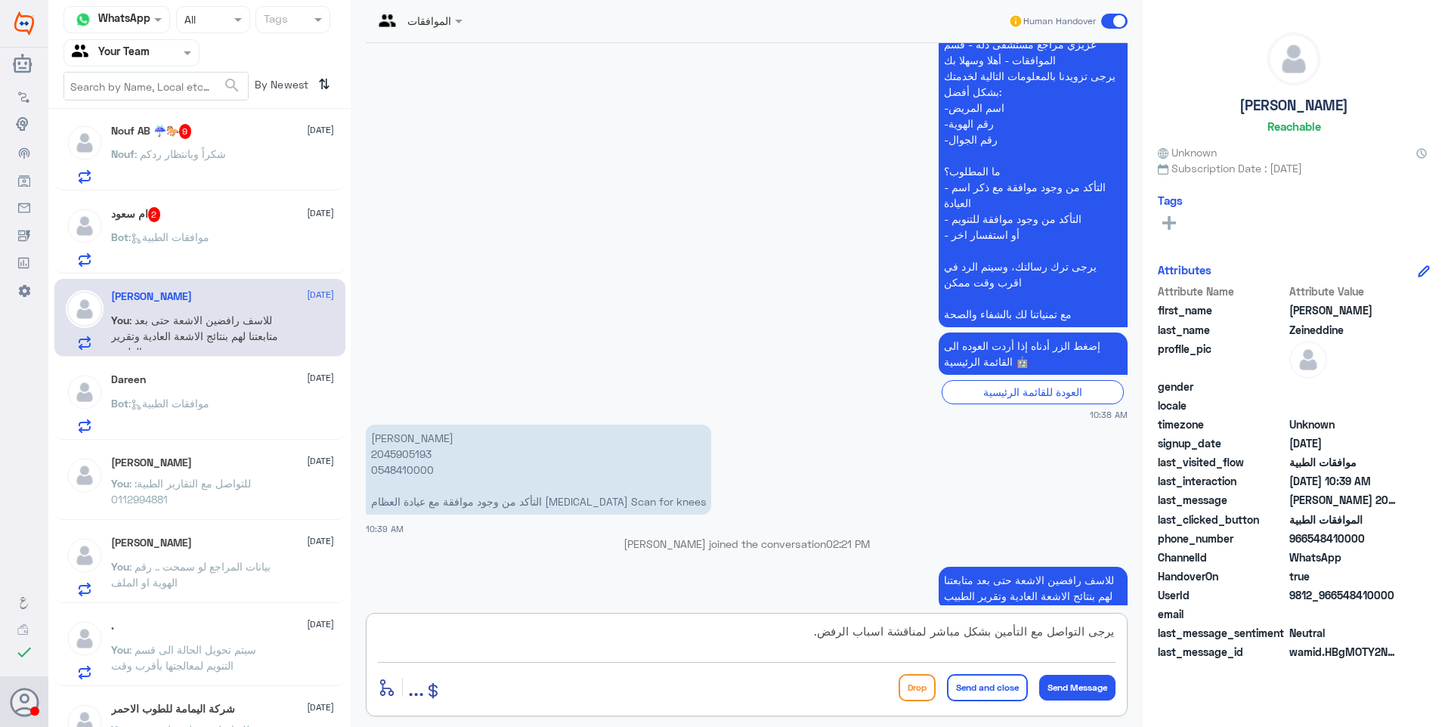
type textarea "يرجى التواصل مع التأمين بشكل مباشر لمناقشة اسباب الرفض."
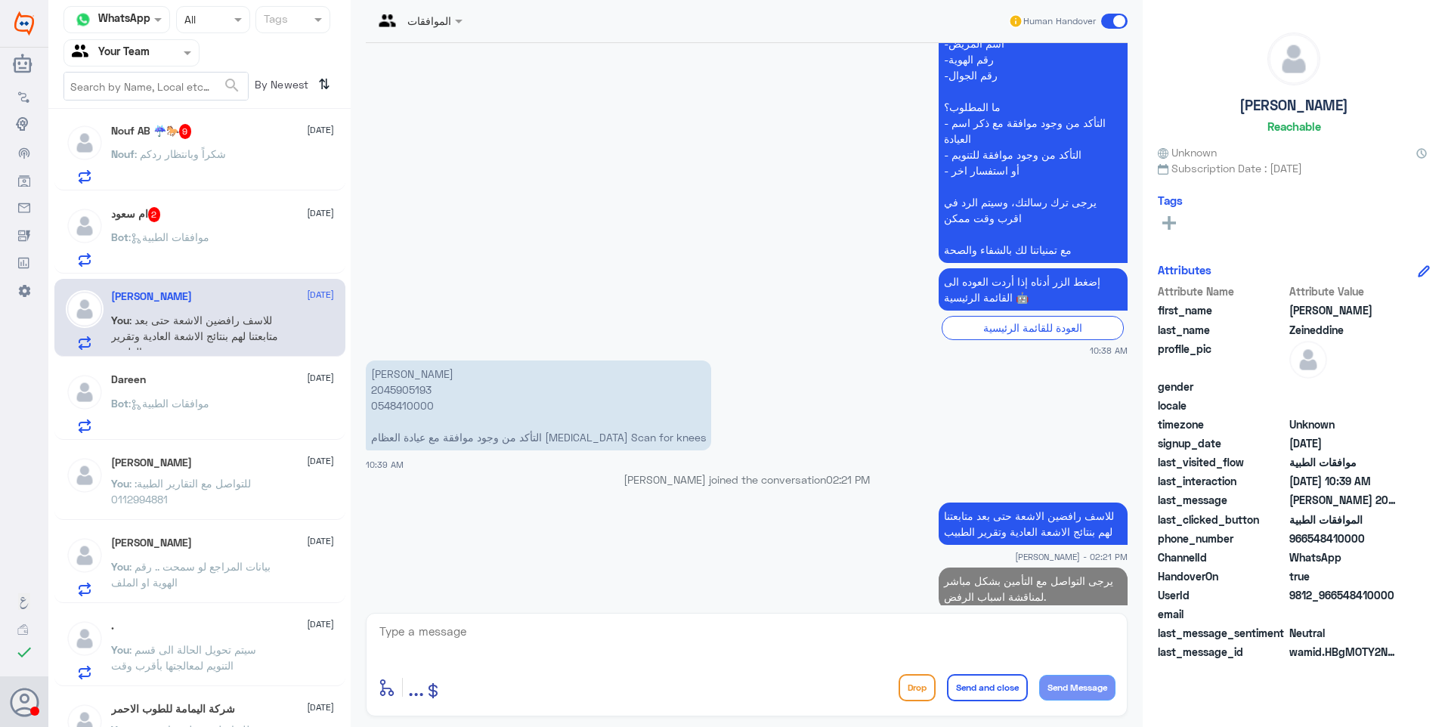
click at [194, 243] on span "Bot : موافقات الطبية" at bounding box center [160, 236] width 98 height 13
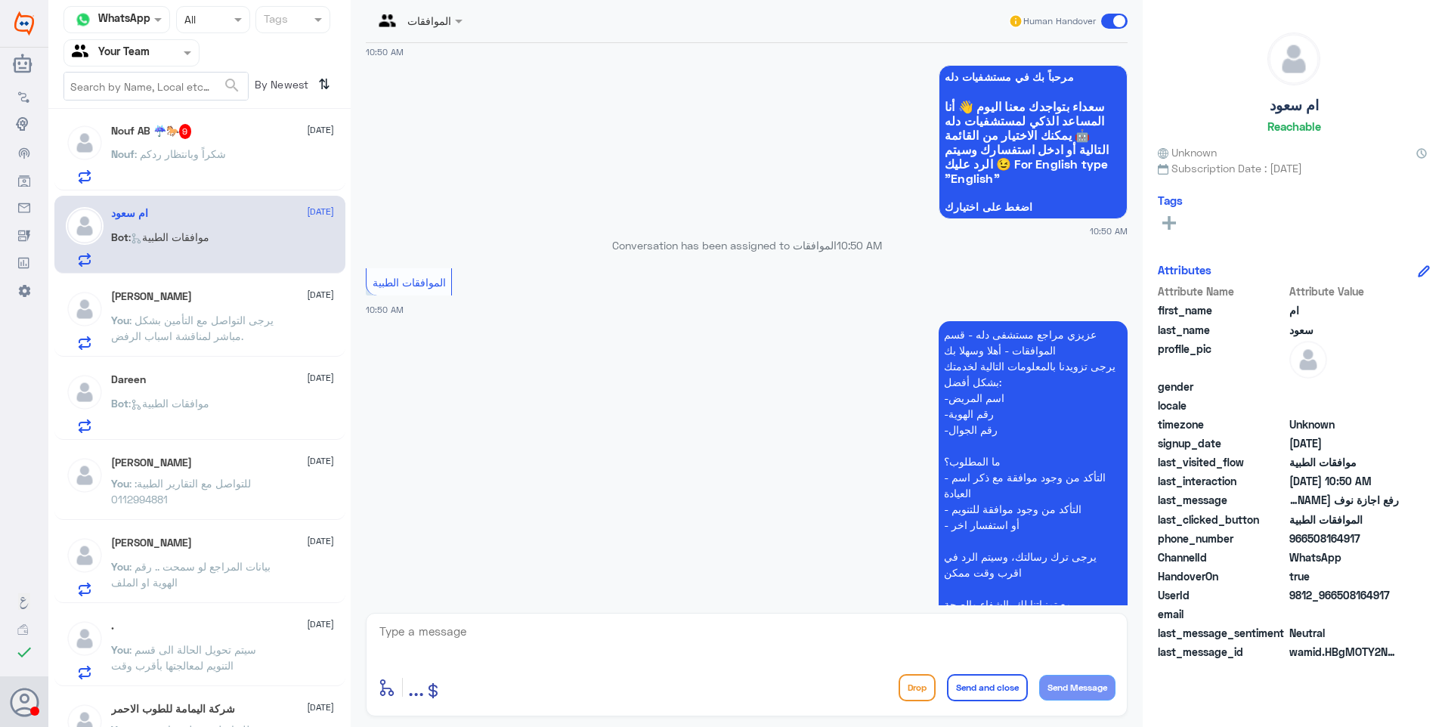
scroll to position [148, 0]
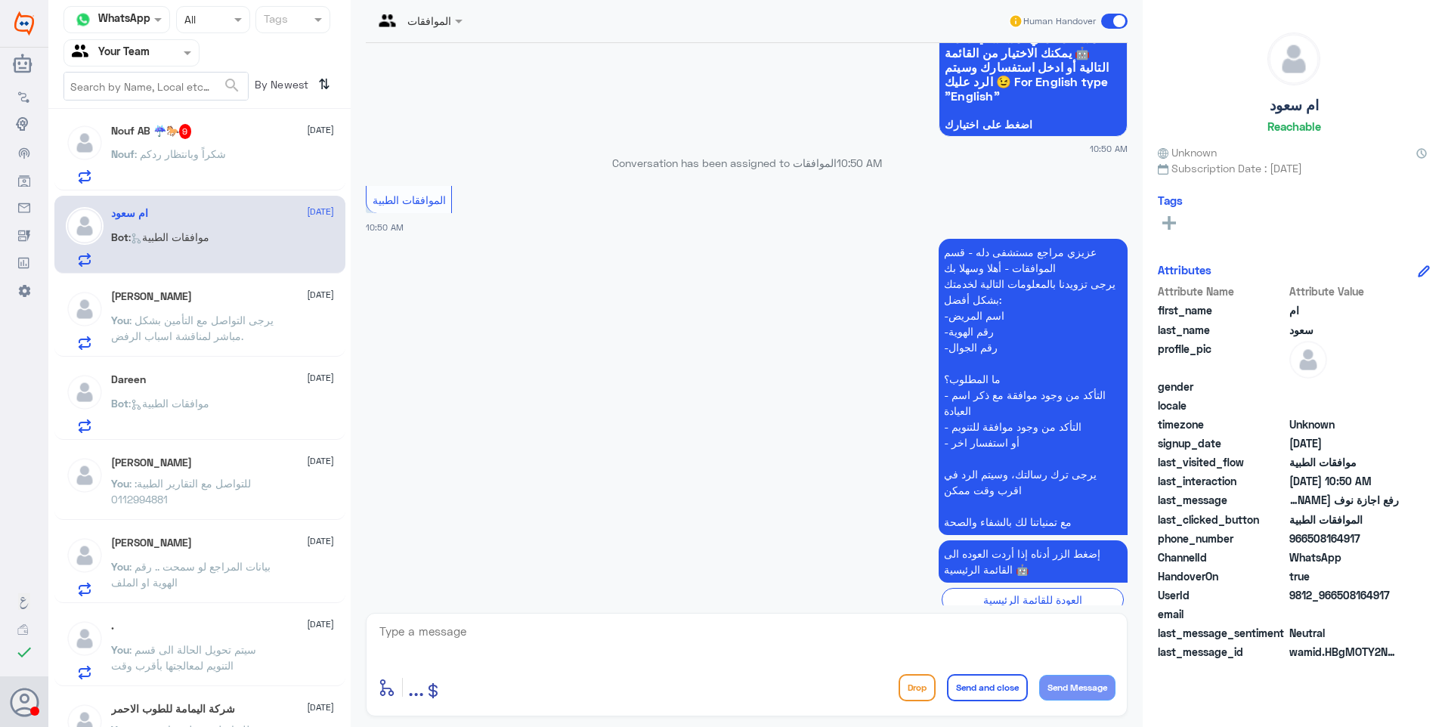
click at [494, 633] on textarea at bounding box center [746, 639] width 737 height 37
type textarea "الاجازات المرضية من قسم التقارير الطبية"
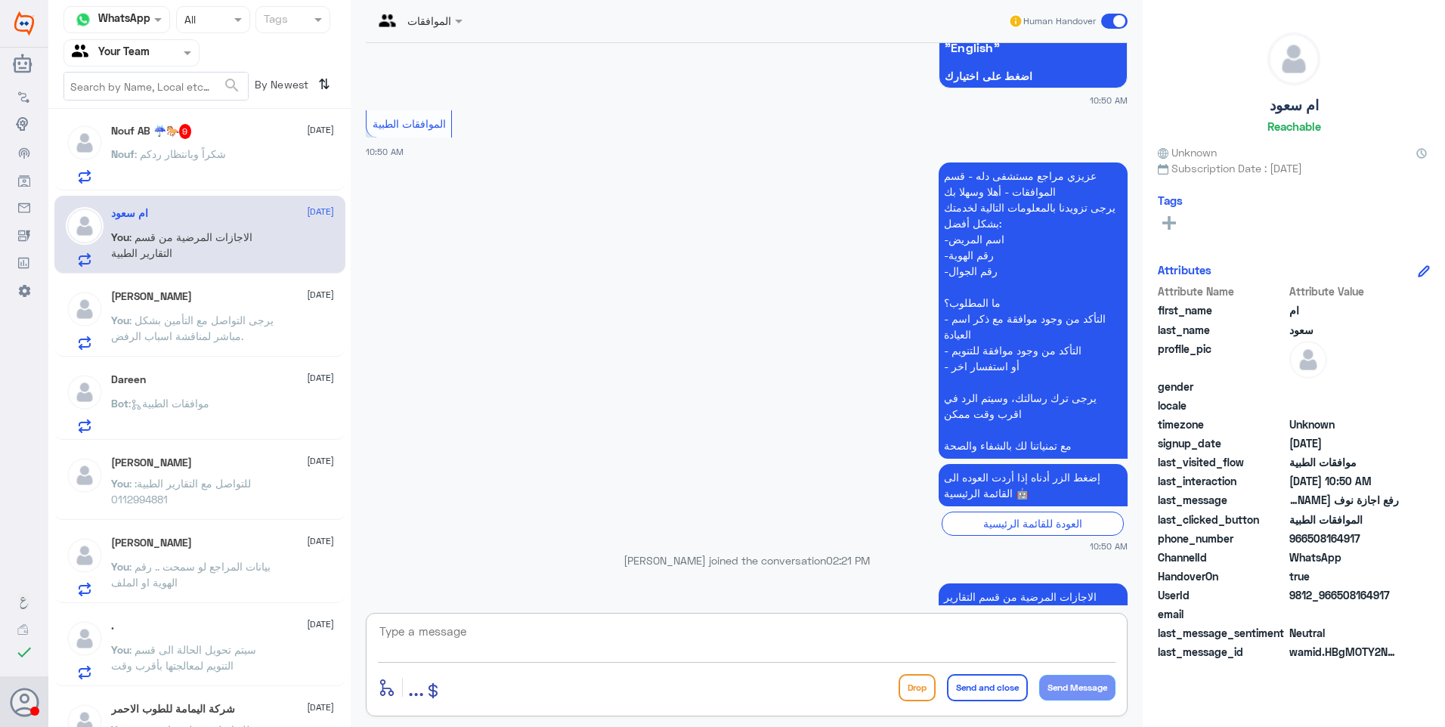
click at [253, 493] on p "You : للتواصل مع التقارير الطبية: 0112994881" at bounding box center [196, 494] width 170 height 38
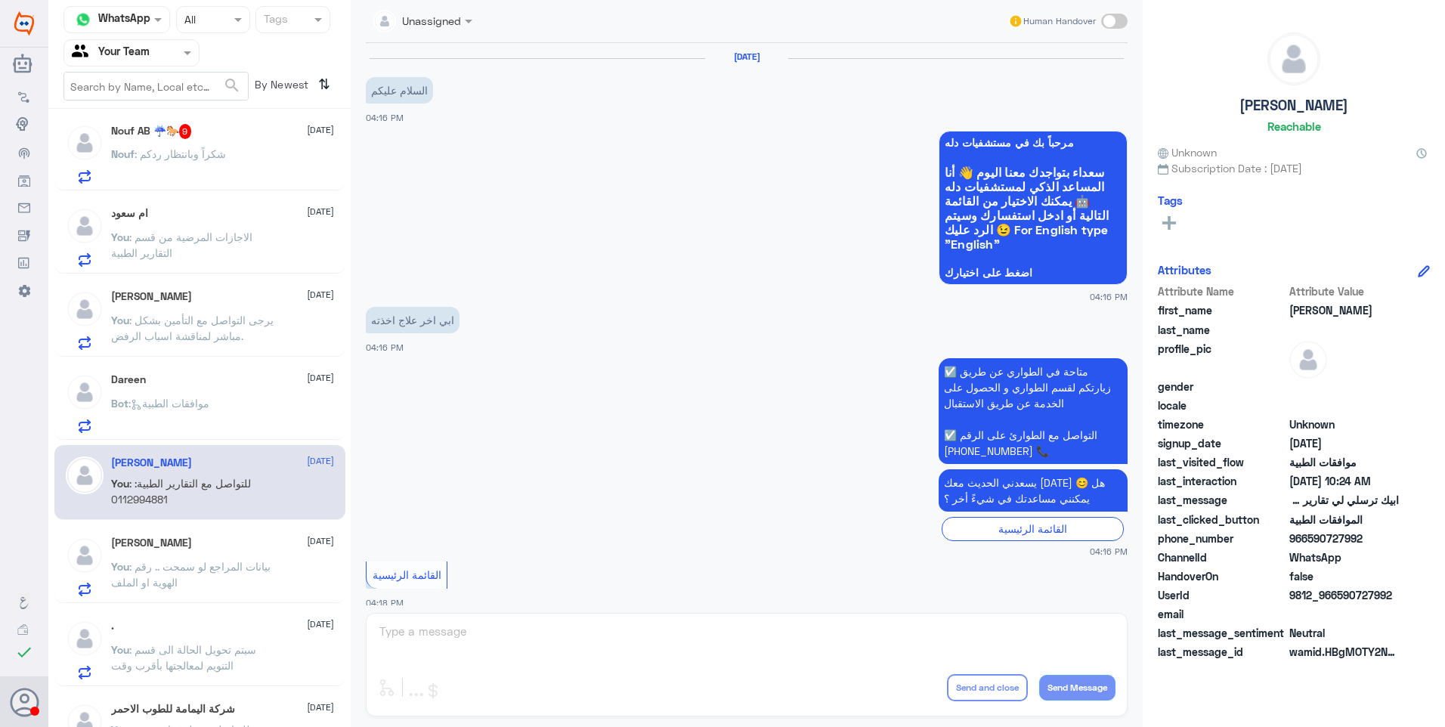
scroll to position [932, 0]
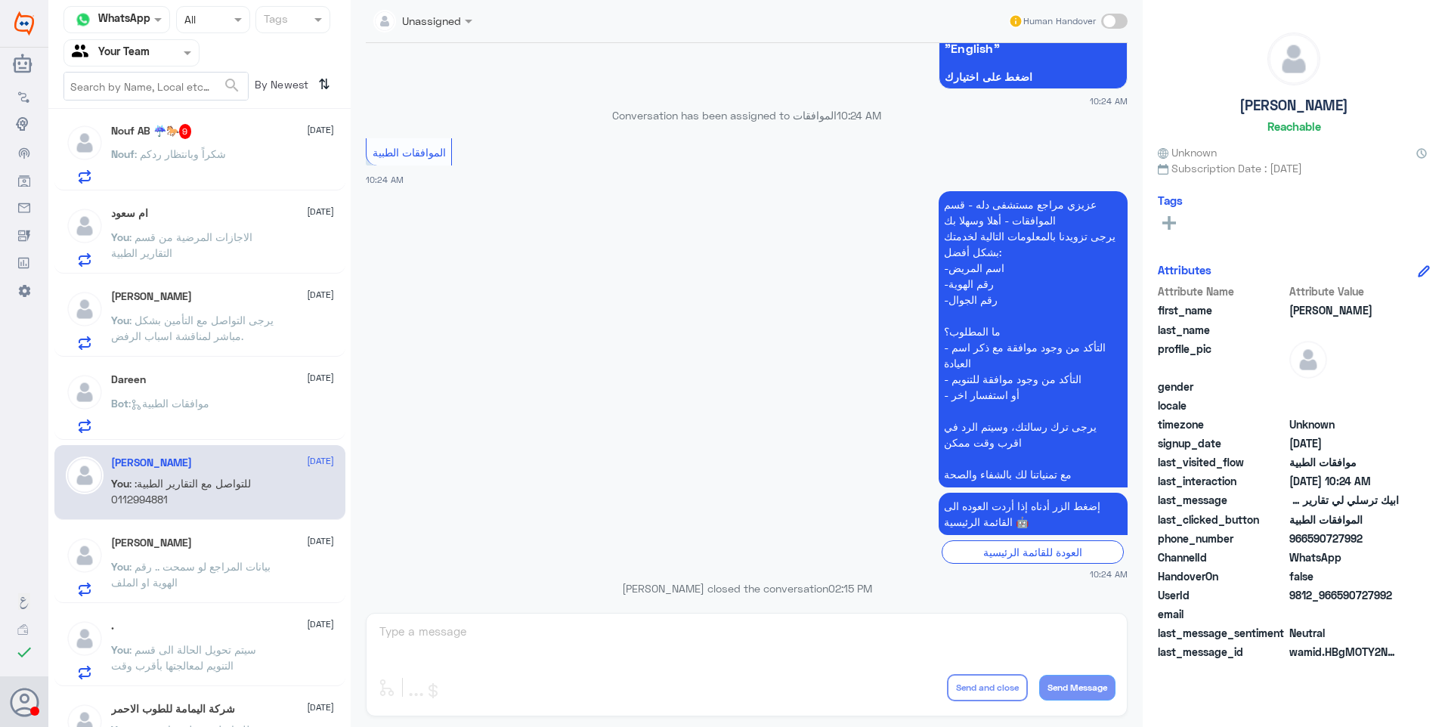
click at [990, 612] on p "للتواصل مع التقارير الطبية: 0112994881" at bounding box center [1034, 625] width 187 height 26
copy div "للتواصل مع التقارير الطبية: 0112994881"
click at [216, 306] on div "Saif Zeineddine 28 August You : يرجى التواصل مع التأمين بشكل مباشر لمناقشة اسبا…" at bounding box center [222, 320] width 223 height 60
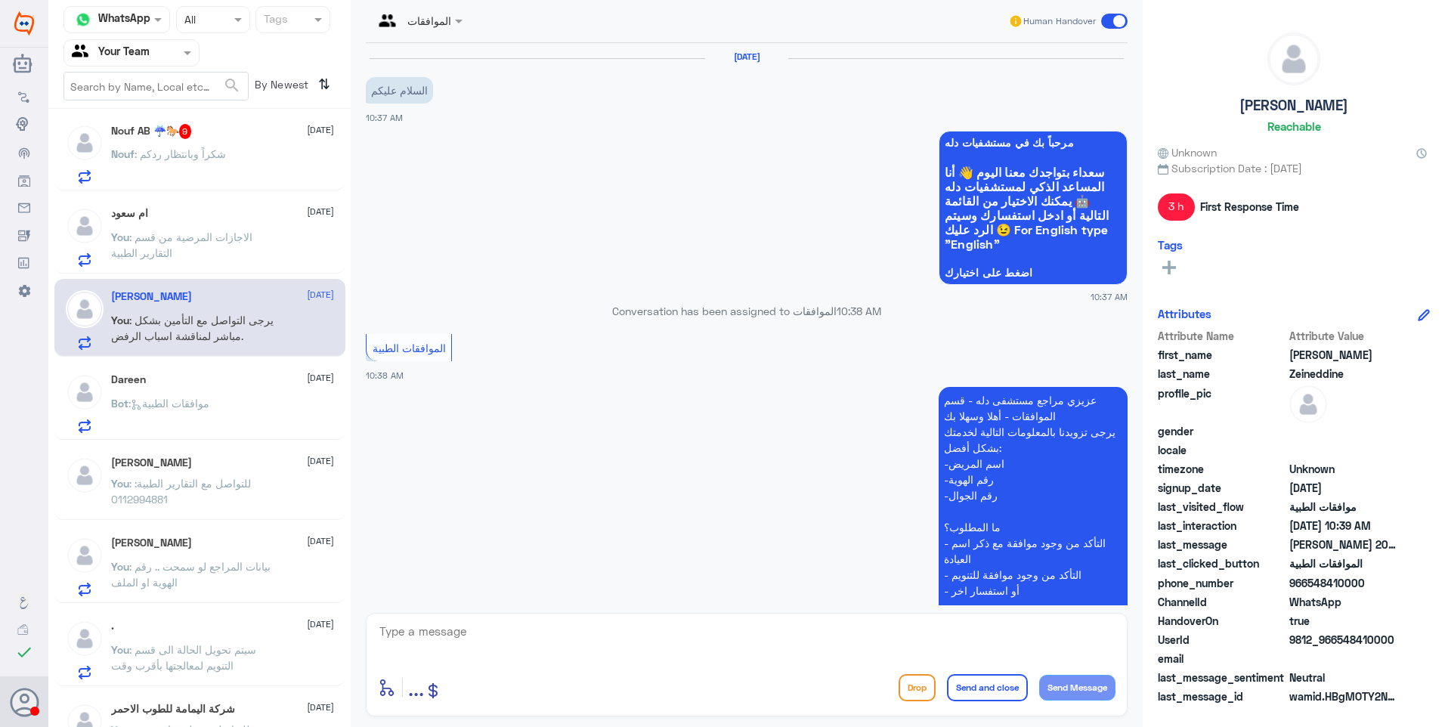
scroll to position [419, 0]
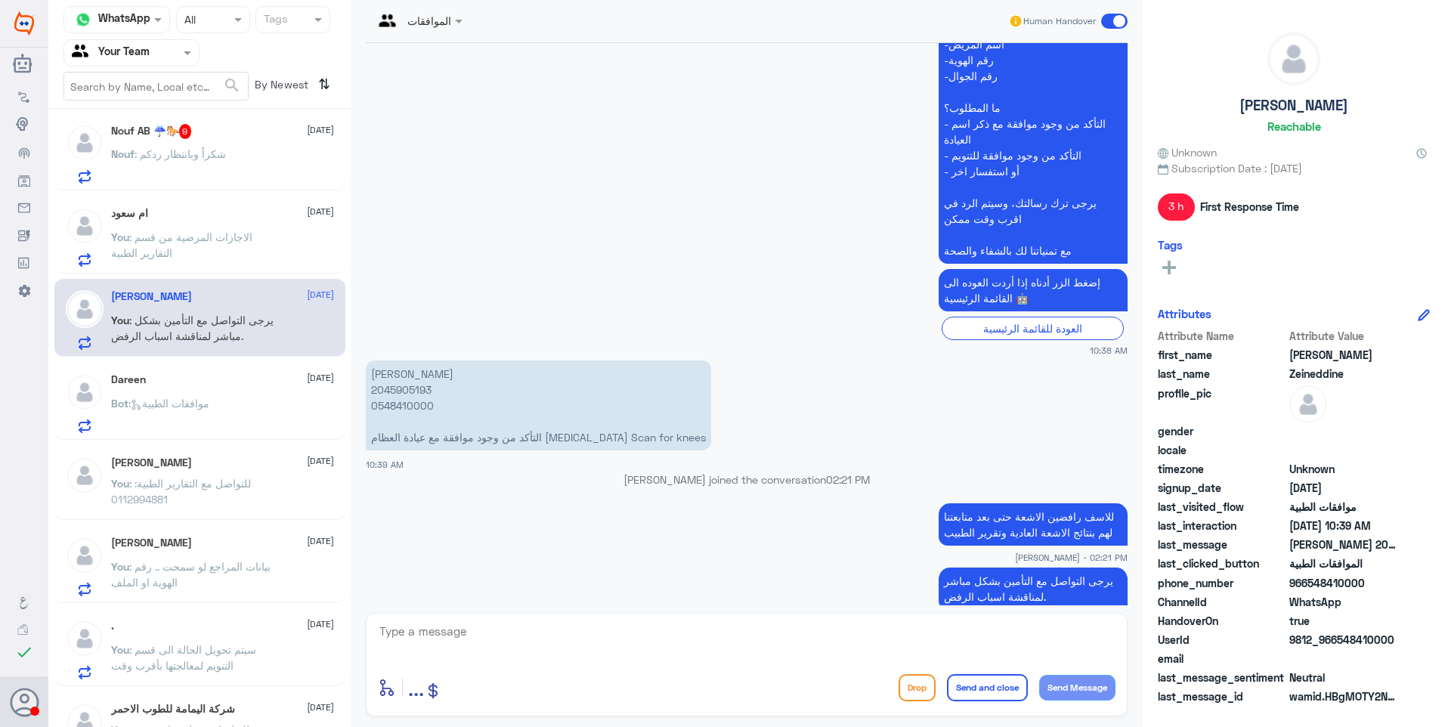
click at [193, 225] on div "ام سعود 28 August You : الاجازات المرضية من قسم التقارير الطبية" at bounding box center [222, 237] width 223 height 60
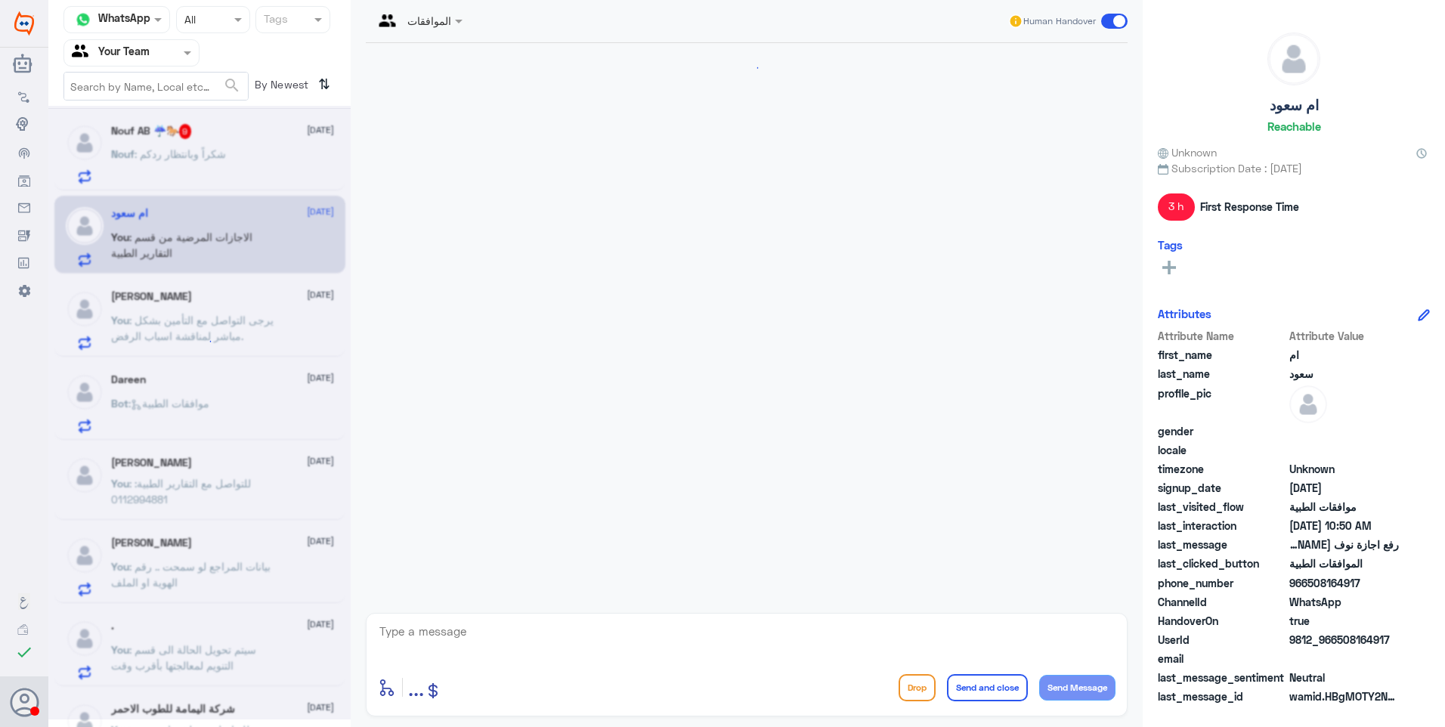
scroll to position [224, 0]
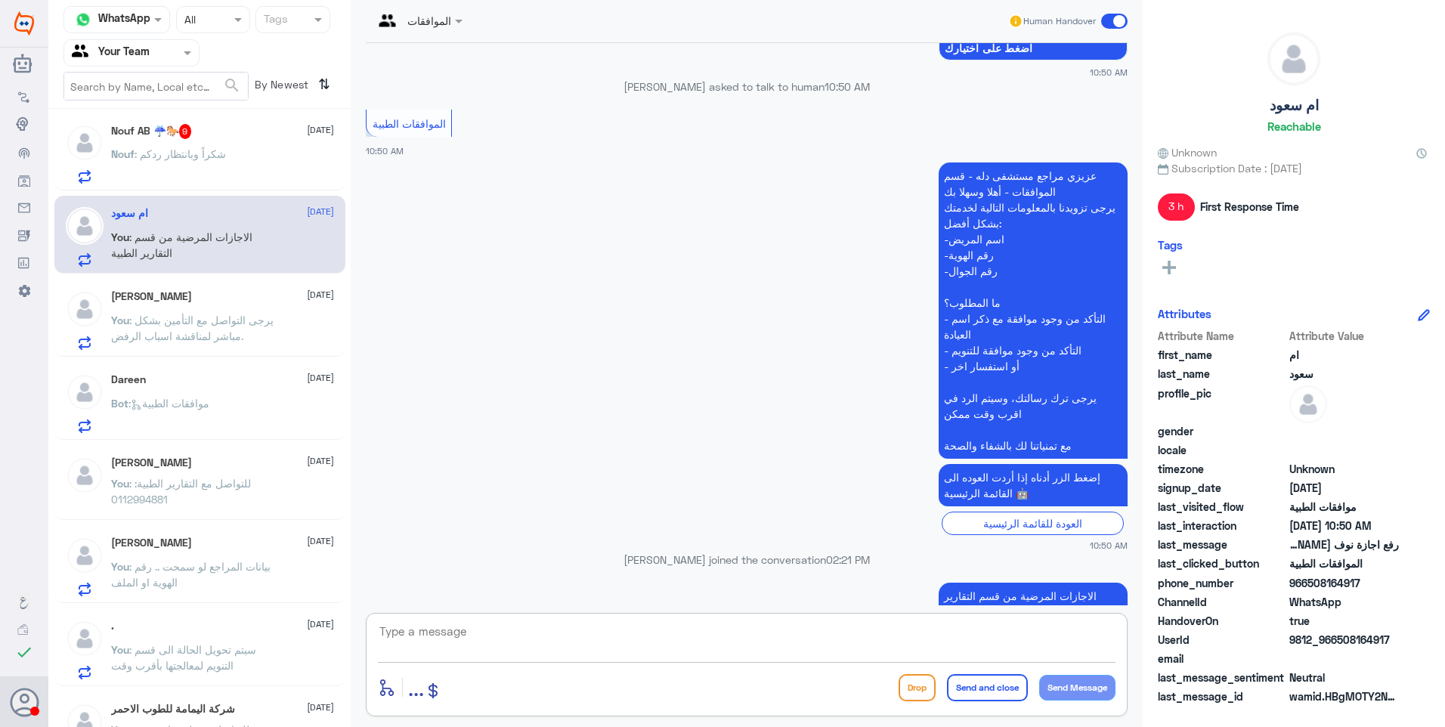
drag, startPoint x: 551, startPoint y: 648, endPoint x: 589, endPoint y: 657, distance: 39.6
click at [555, 651] on textarea at bounding box center [746, 639] width 737 height 37
paste textarea "للتواصل مع التقارير الطبية: 0112994881"
type textarea "للتواصل مع التقارير الطبية: 0112994881"
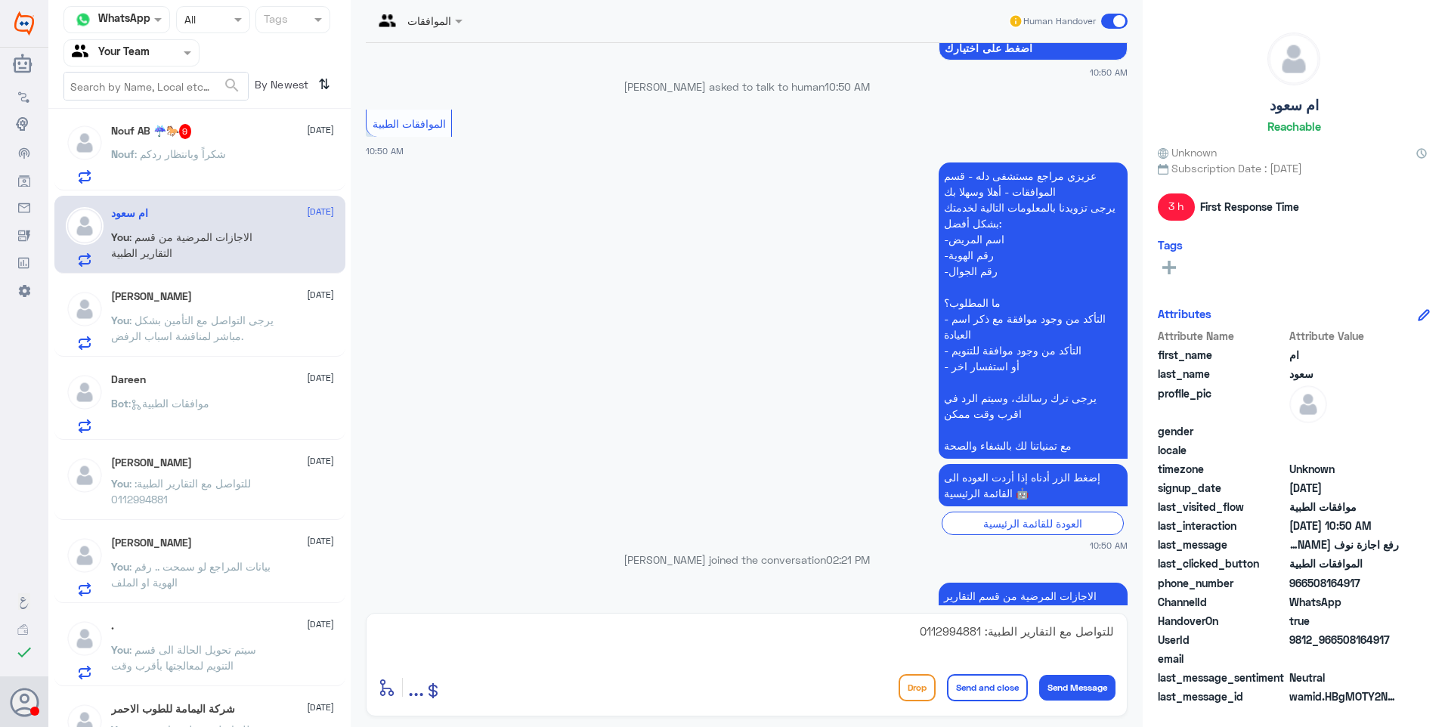
click at [988, 678] on button "Send and close" at bounding box center [987, 687] width 81 height 27
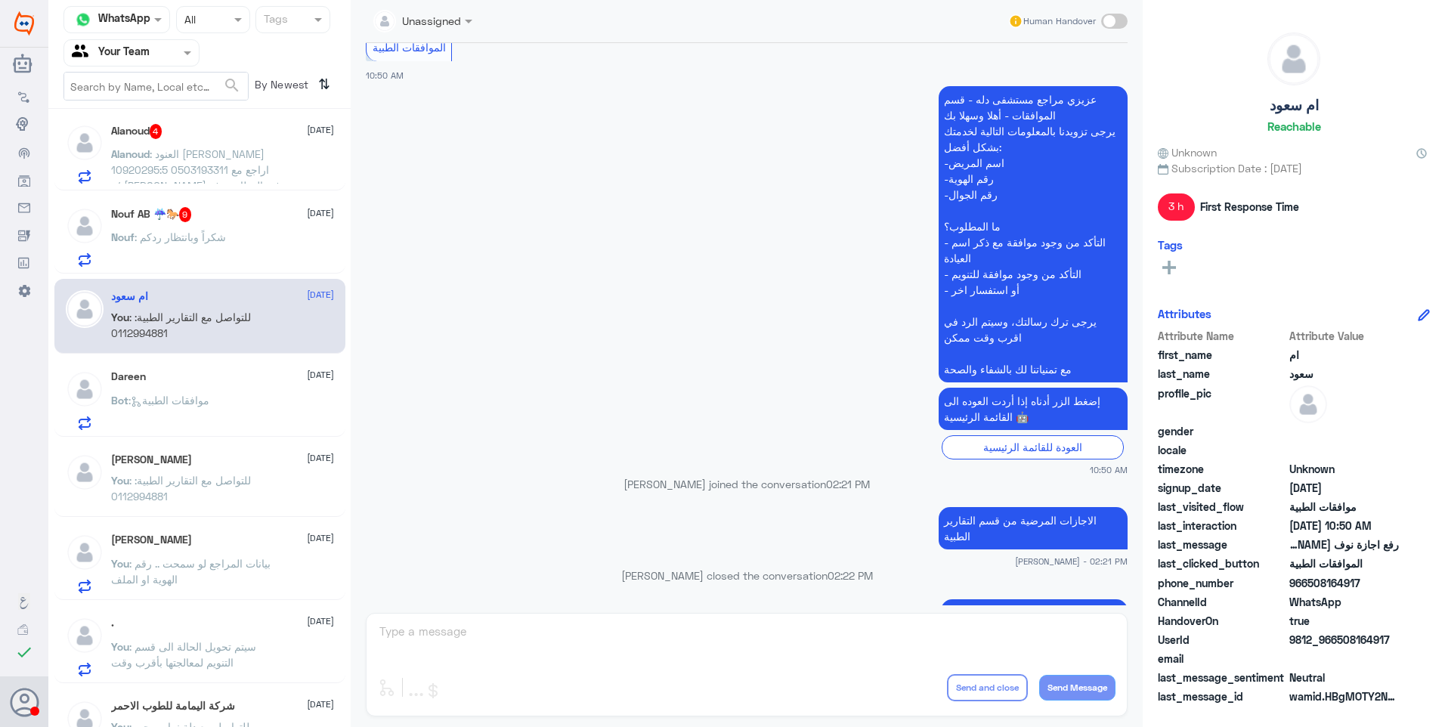
click at [186, 254] on p "Nouf : شكراً وبانتظار ردكم" at bounding box center [168, 248] width 115 height 38
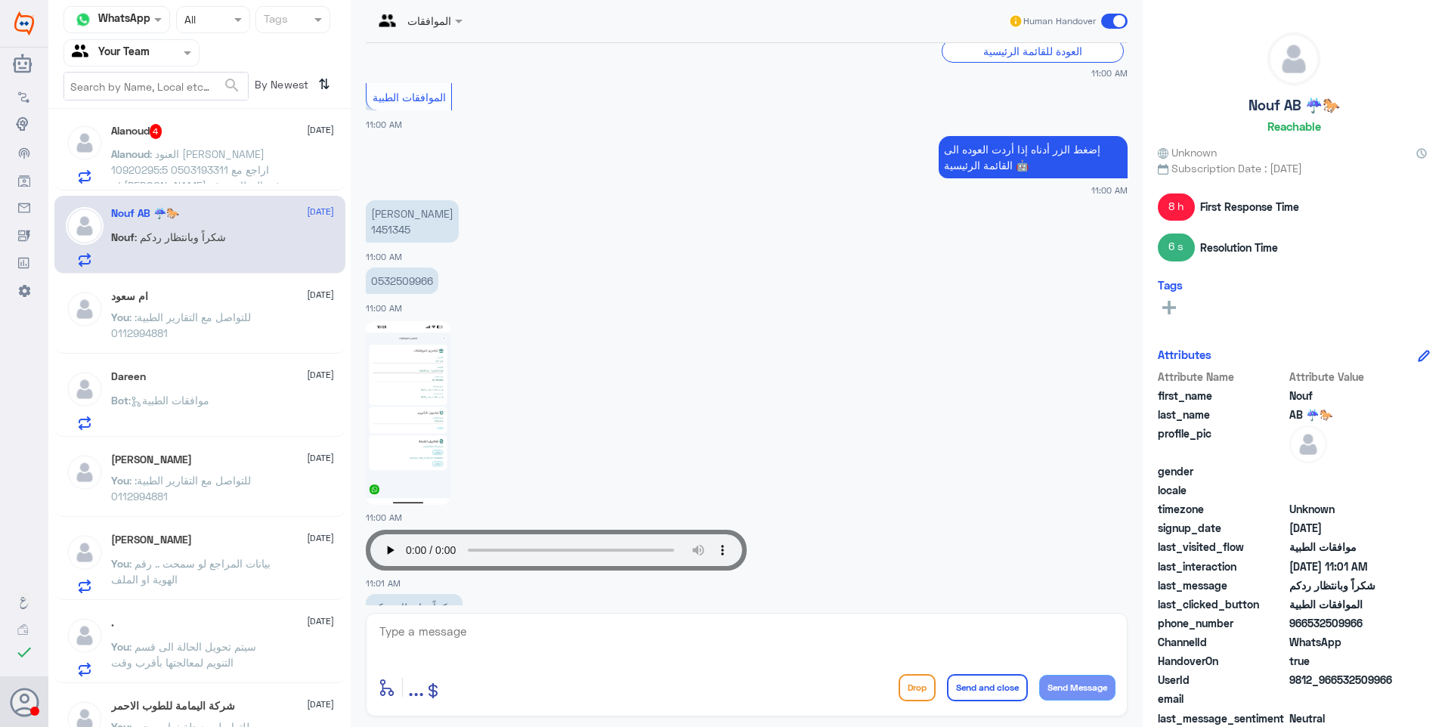
scroll to position [1407, 0]
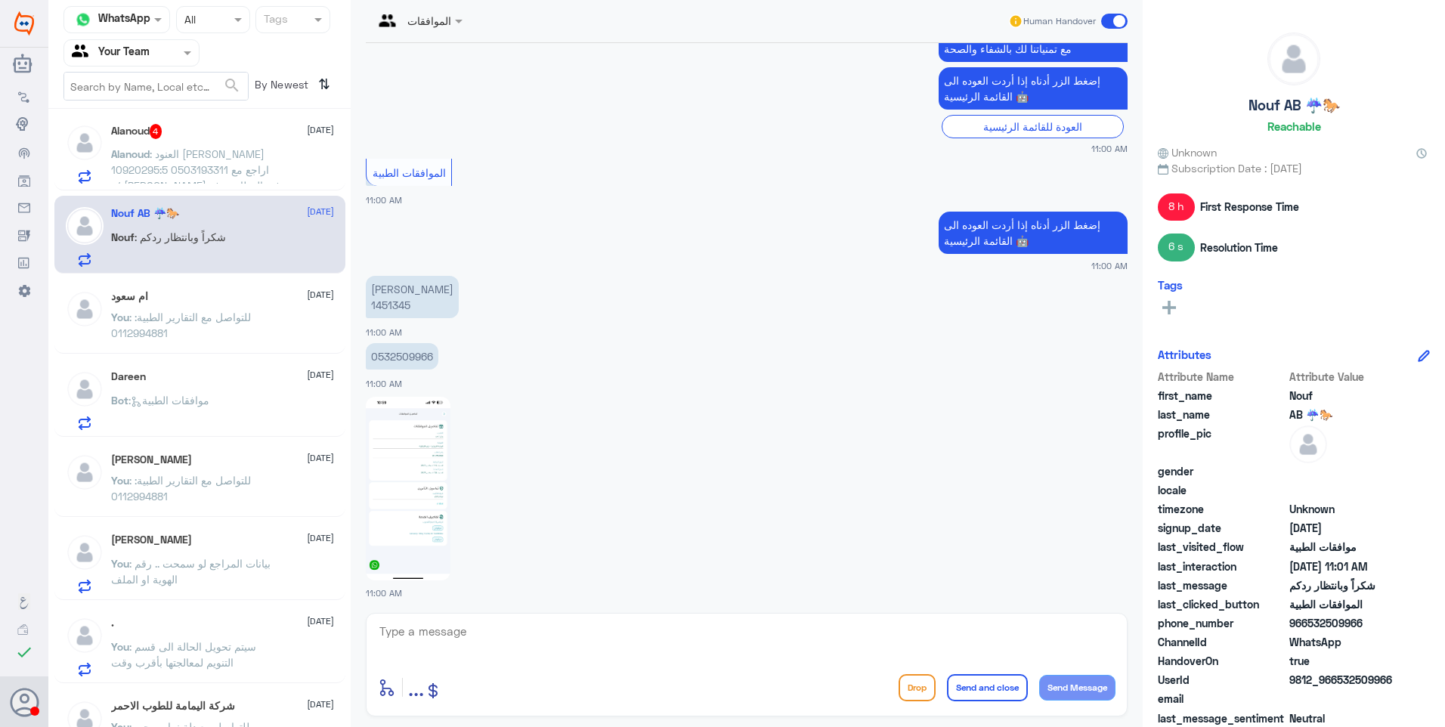
click at [392, 343] on p "0532509966" at bounding box center [402, 356] width 73 height 26
click at [385, 276] on p "مشاعل اباحسين 1451345" at bounding box center [412, 297] width 93 height 42
click at [388, 276] on p "مشاعل اباحسين 1451345" at bounding box center [412, 297] width 93 height 42
copy p "1451345"
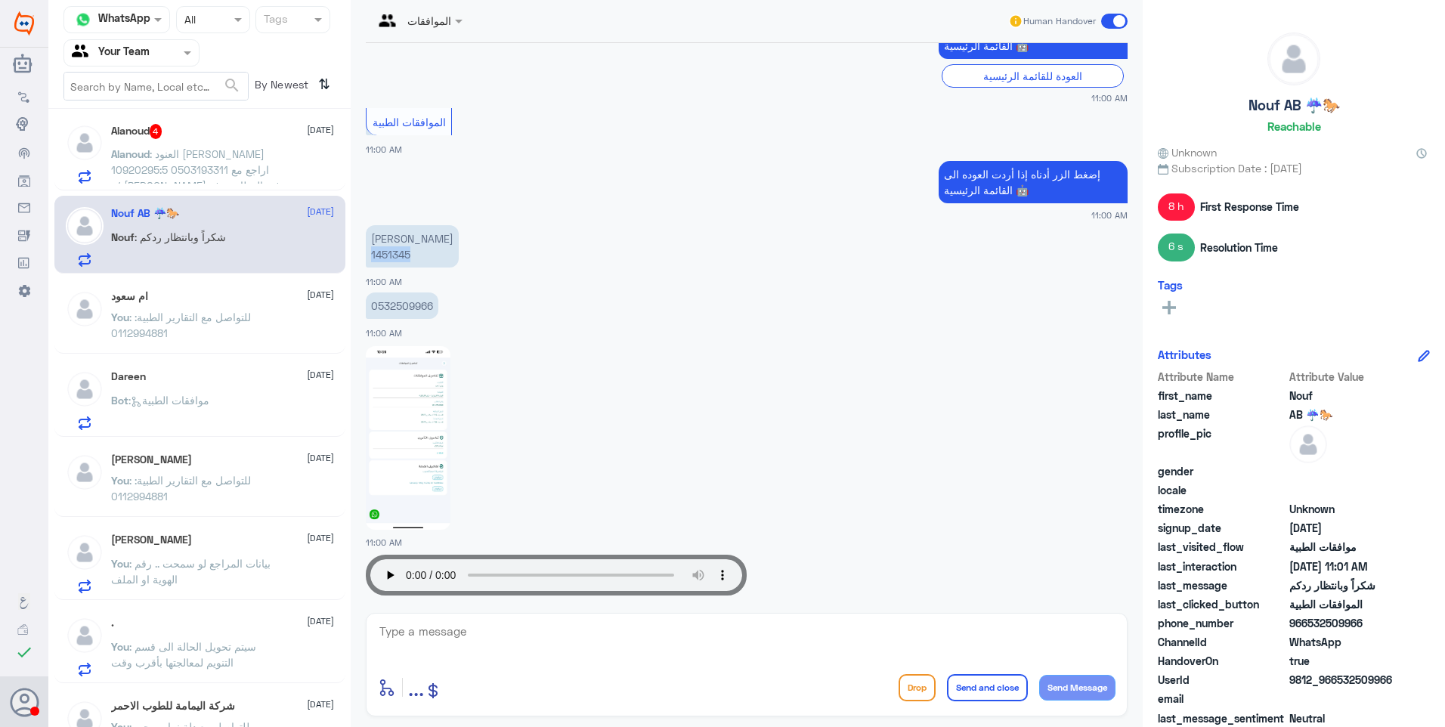
scroll to position [1482, 0]
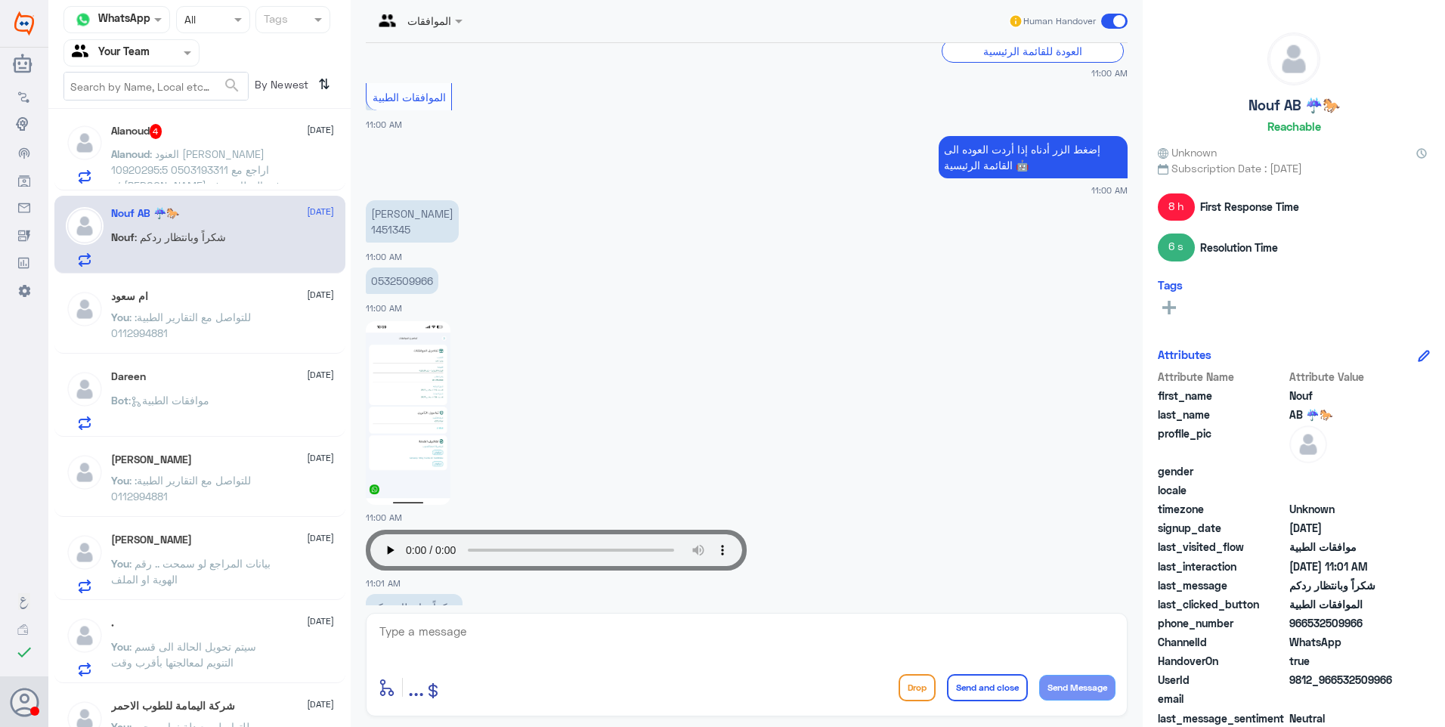
click at [427, 320] on app-msgs-text at bounding box center [747, 321] width 762 height 2
click at [398, 327] on img at bounding box center [408, 413] width 85 height 184
drag, startPoint x: 516, startPoint y: 620, endPoint x: 546, endPoint y: 627, distance: 31.0
click at [526, 629] on textarea at bounding box center [746, 639] width 737 height 37
type textarea "f"
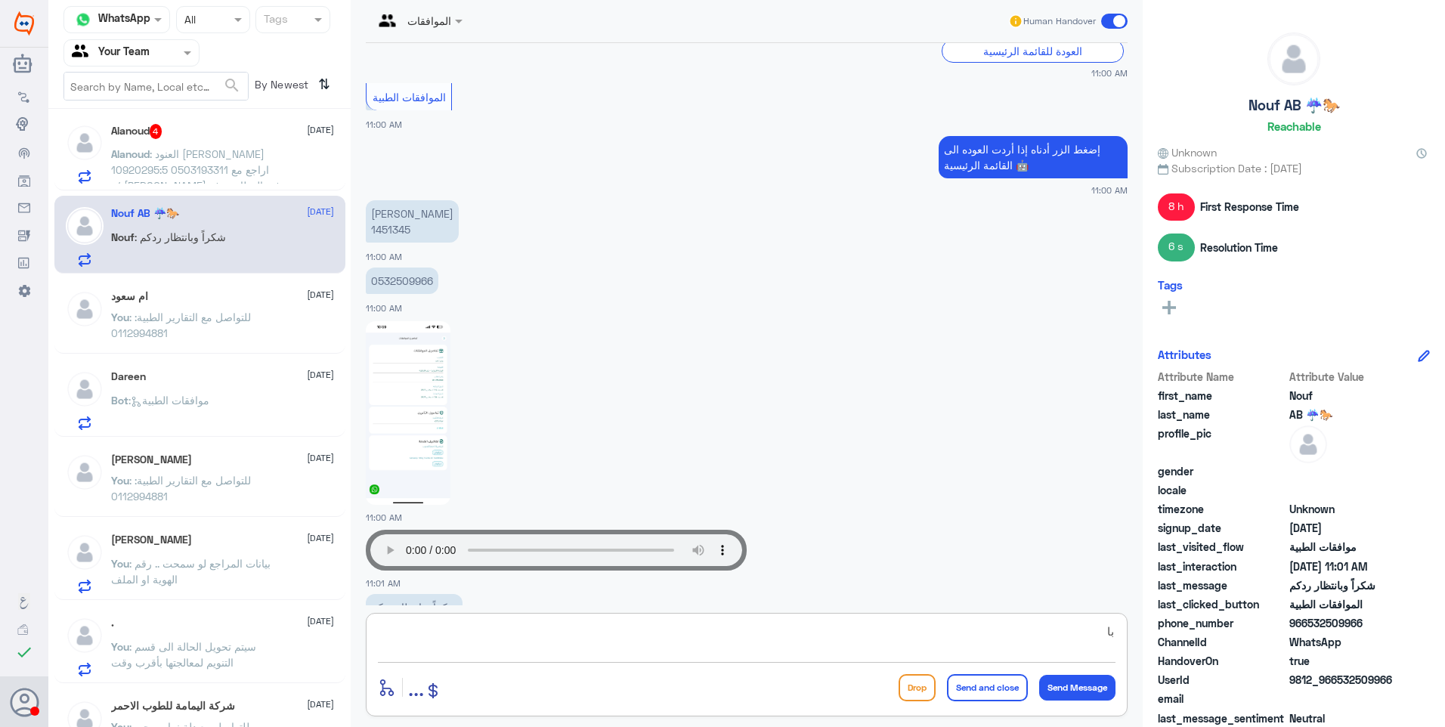
type textarea "ب"
type textarea "النسبة التي في عقد المراجعة مشاعل تتضمن نسبة تخص الادوية واخرى للكشفية"
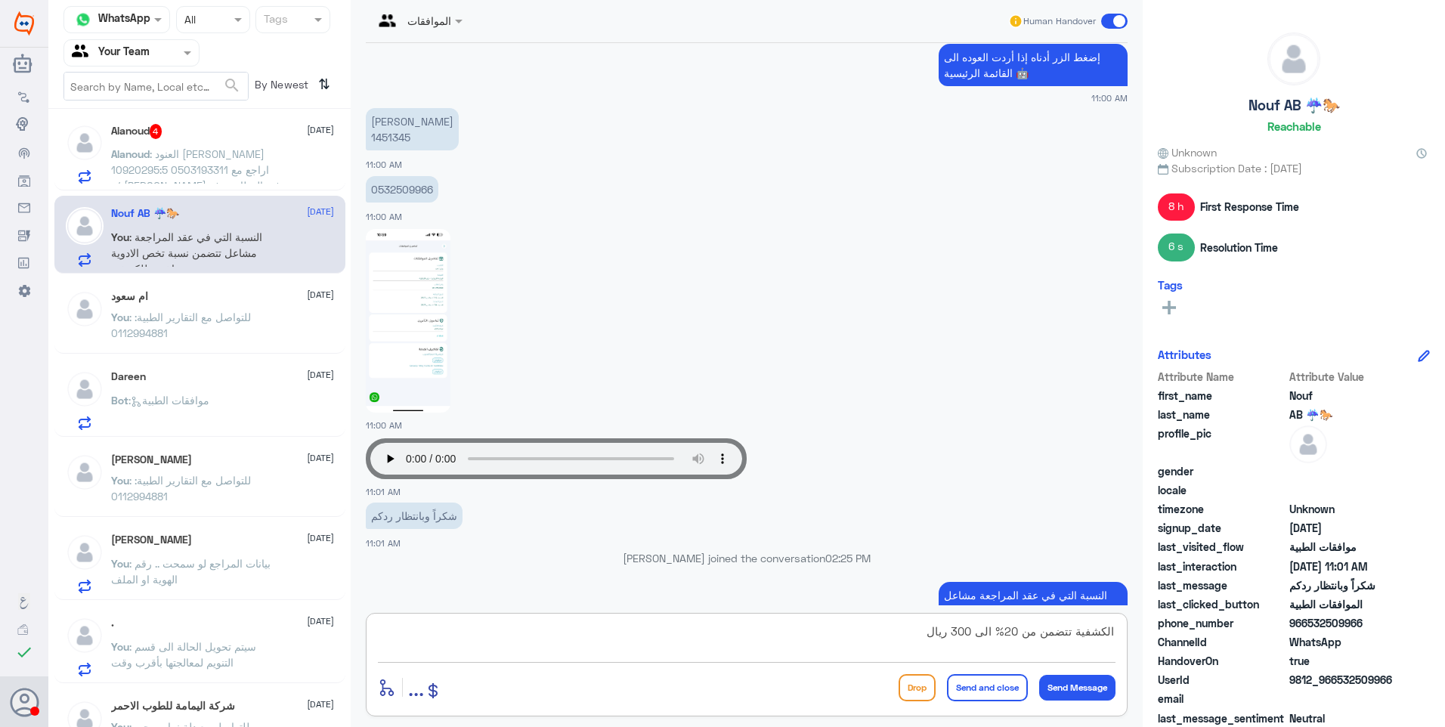
type textarea "الكشفية تتضمن من 20% الى 300 ريال"
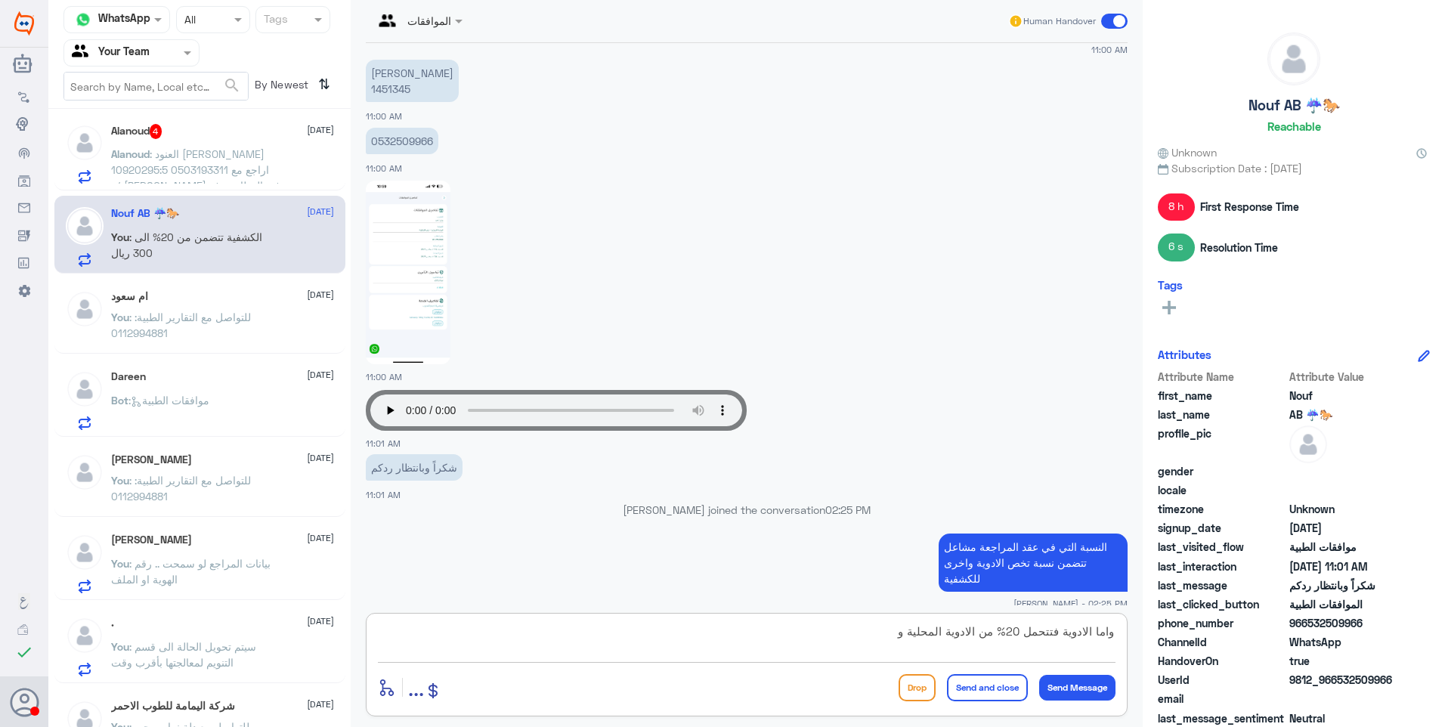
click at [997, 630] on textarea "واما الادوية فتتحمل 20% من الادوية المحلية و" at bounding box center [746, 639] width 737 height 37
click at [1014, 631] on textarea "واما الادوية فتتحمل 20% من الادوية المحلية و" at bounding box center [746, 639] width 737 height 37
click at [885, 635] on textarea "واما الادوية فتتحمل 20% الى 30 ريال من الادوية المحلية و" at bounding box center [746, 639] width 737 height 37
type textarea "واما الادوية فتتحمل 20% الى 30 ريال من الادوية المحلية و20% الى 300 ريال من الا…"
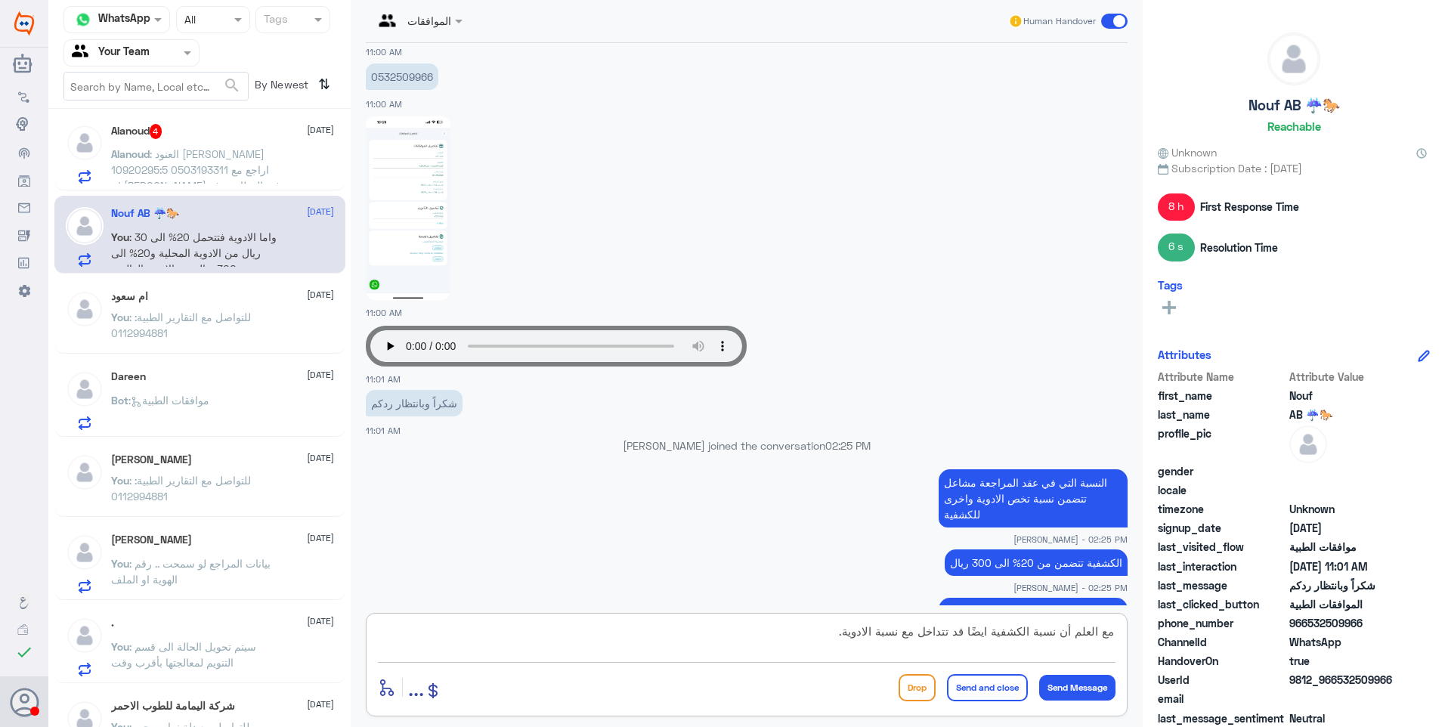
type textarea "مع العلم أن نسبة الكشفية ايضًا قد تتداخل مع نسبة الادوية."
click at [981, 685] on button "Send and close" at bounding box center [987, 687] width 81 height 27
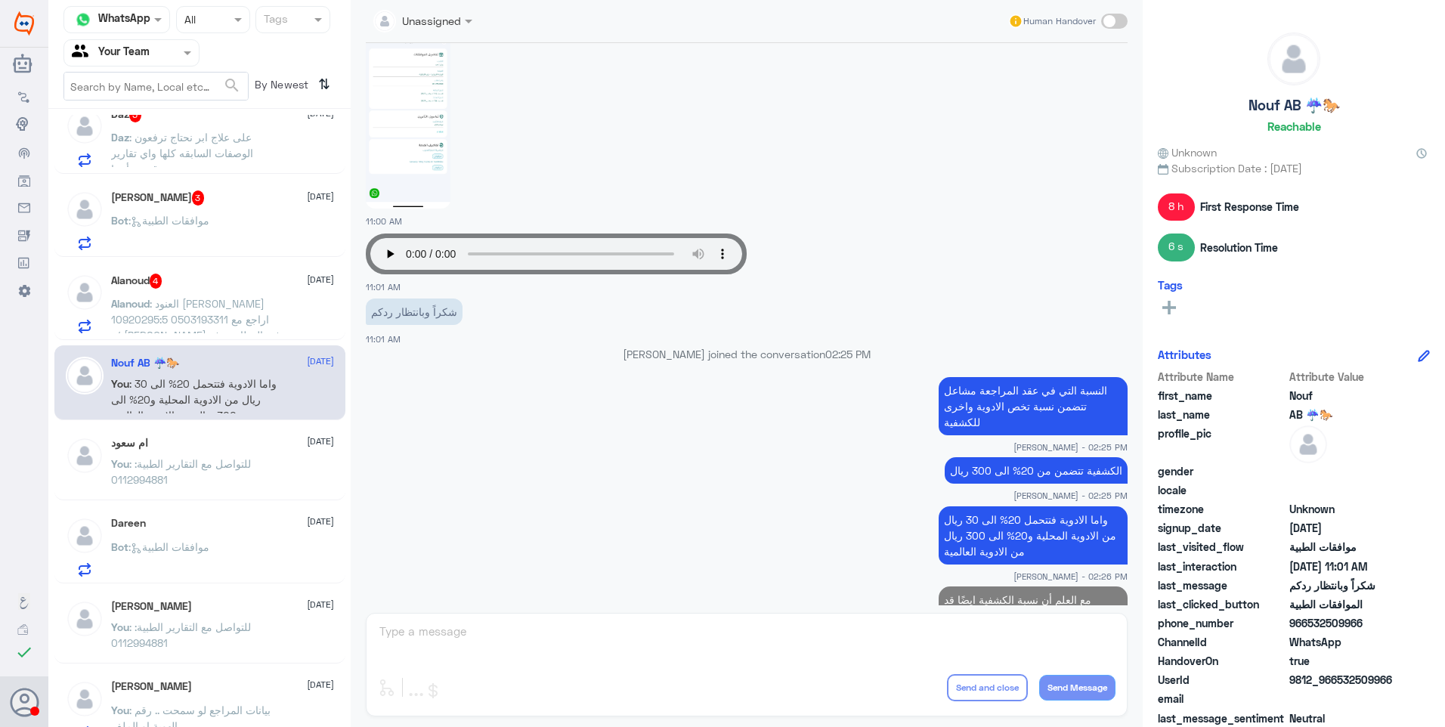
scroll to position [854, 0]
click at [208, 301] on span ": العنود احمد الراشد 10920295:5 0503193311 اراجع مع د/ خالد المسرع في العظام ور…" at bounding box center [195, 368] width 169 height 140
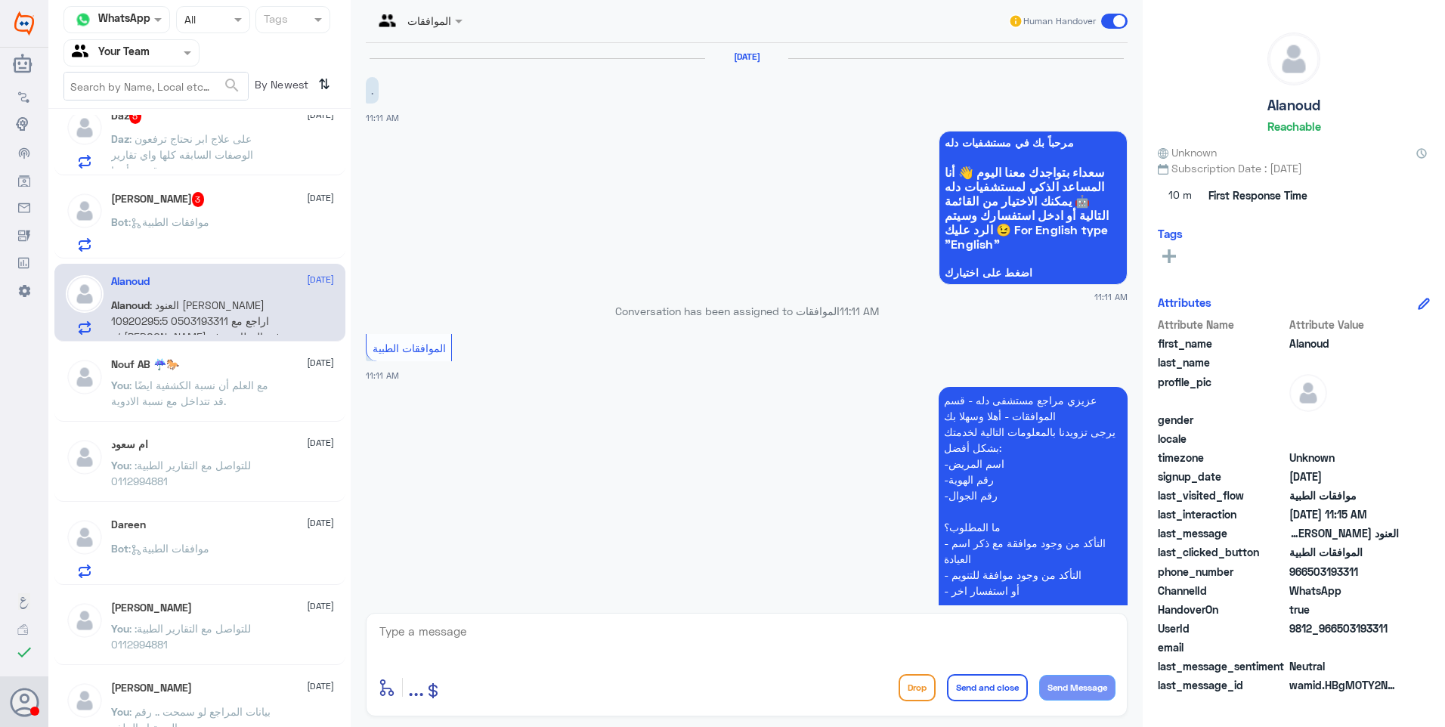
scroll to position [315, 0]
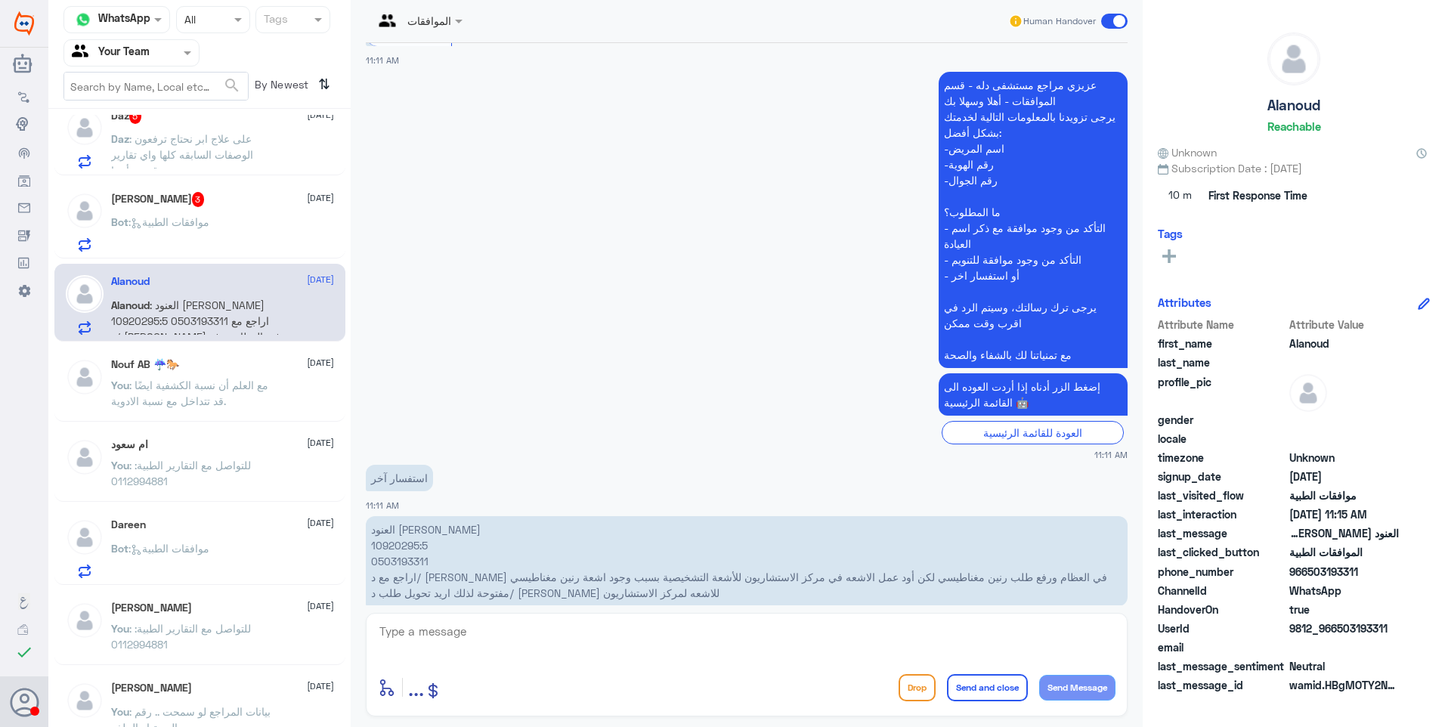
click at [393, 516] on p "العنود احمد الراشد 10920295:5 0503193311 اراجع مع د/ خالد المسرع في العظام ورفع…" at bounding box center [747, 561] width 762 height 90
copy p "10920295"
click at [387, 518] on p "العنود احمد الراشد 10920295:5 0503193311 اراجع مع د/ خالد المسرع في العظام ورفع…" at bounding box center [747, 561] width 762 height 90
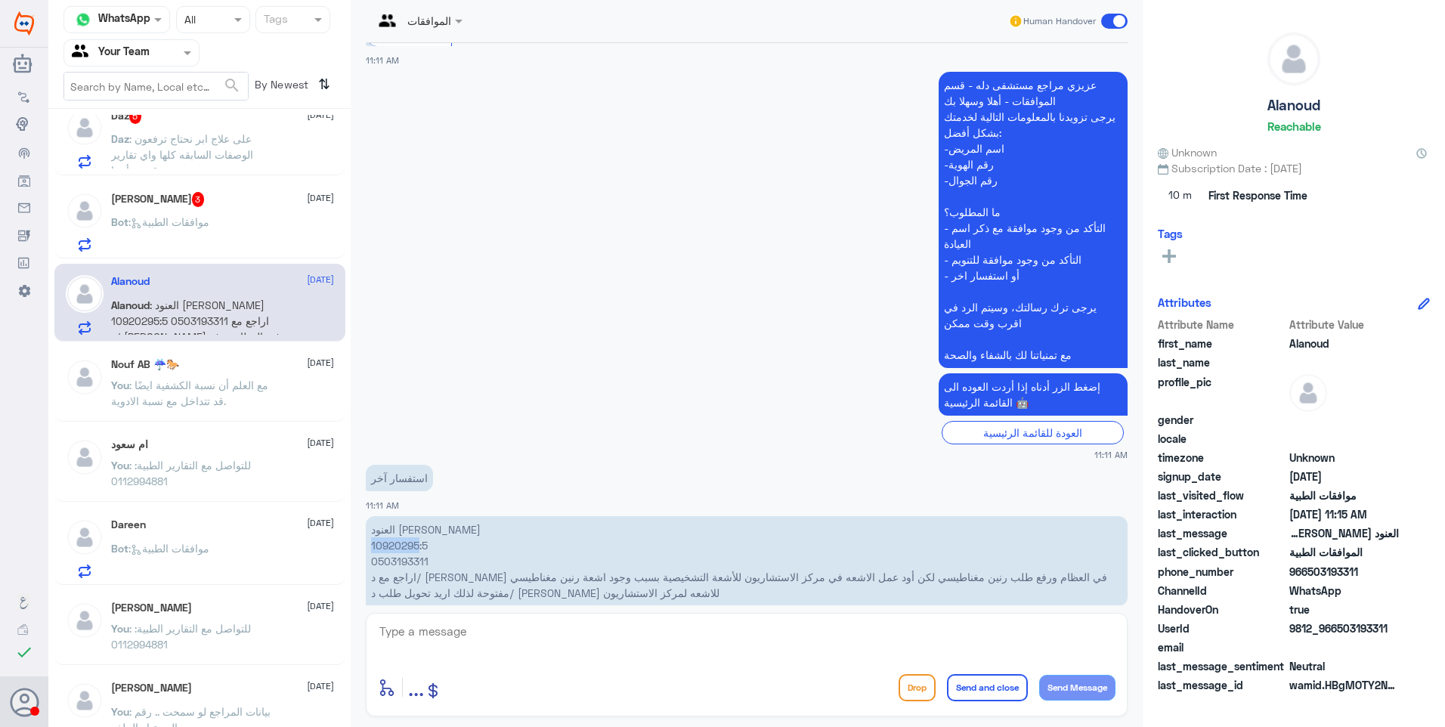
click at [415, 518] on p "العنود احمد الراشد 10920295:5 0503193311 اراجع مع د/ خالد المسرع في العظام ورفع…" at bounding box center [747, 561] width 762 height 90
click at [416, 519] on p "العنود احمد الراشد 10920295:5 0503193311 اراجع مع د/ خالد المسرع في العظام ورفع…" at bounding box center [747, 561] width 762 height 90
click at [417, 532] on p "العنود احمد الراشد 10920295:5 0503193311 اراجع مع د/ خالد المسرع في العظام ورفع…" at bounding box center [747, 561] width 762 height 90
drag, startPoint x: 455, startPoint y: 623, endPoint x: 500, endPoint y: 632, distance: 46.4
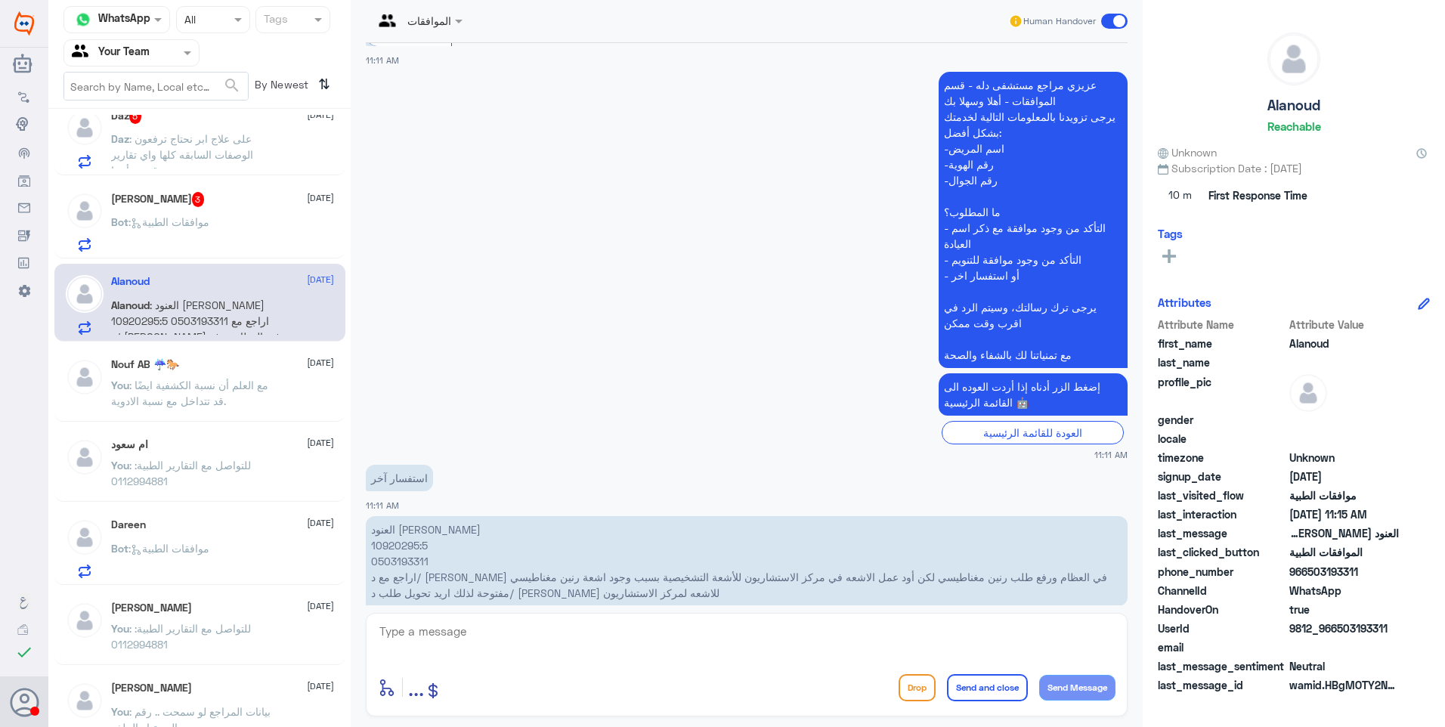
click at [456, 623] on textarea at bounding box center [746, 639] width 737 height 37
type textarea "i"
click at [1050, 629] on textarea "لا يوجد لديك طلب في دلة النخيل حاليًا" at bounding box center [746, 639] width 737 height 37
type textarea "لا يوجد لديك طلب رنين في دلة النخيل حاليًا"
click at [913, 640] on textarea "لا يوجد لديك طلب رنين في دلة النخيل حاليًا" at bounding box center [746, 639] width 737 height 37
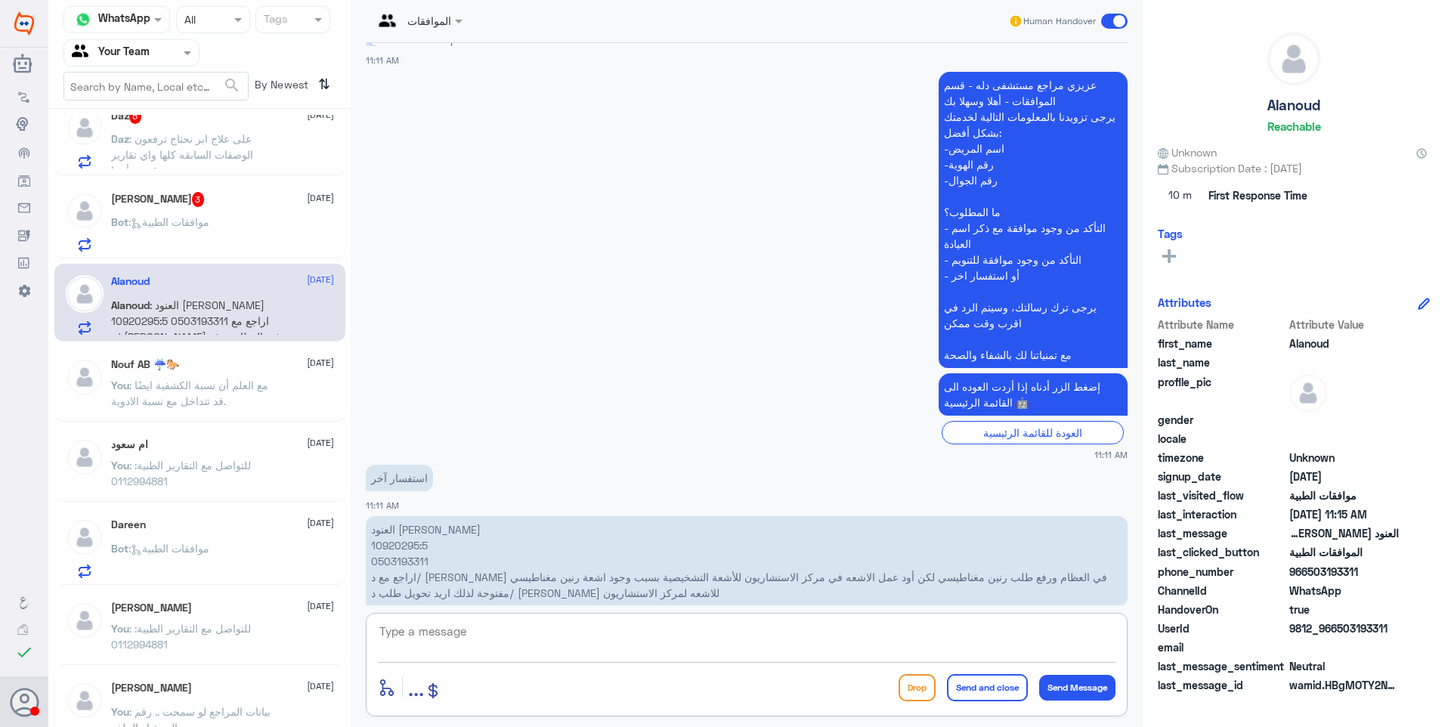
scroll to position [363, 0]
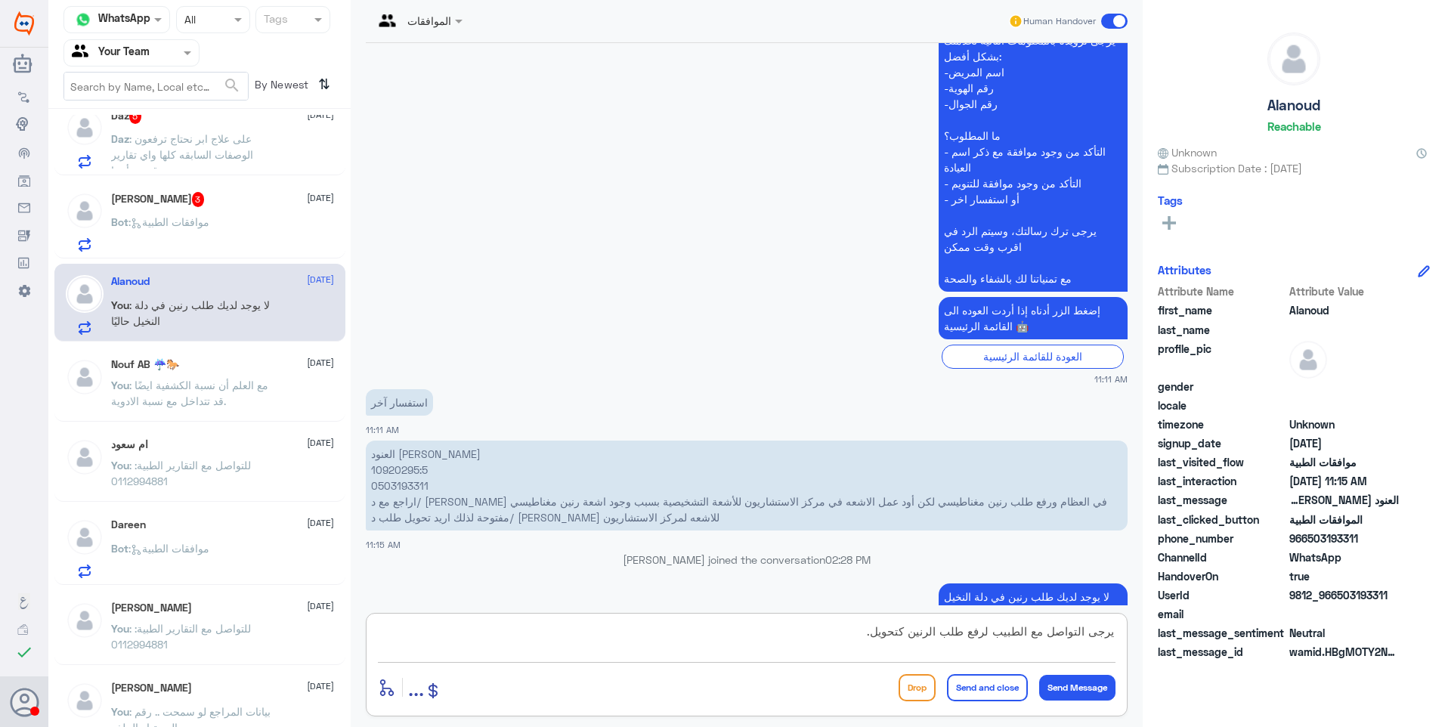
type textarea "يرجى التواصل مع الطبيب لرفع طلب الرنين كتحويل."
click at [969, 685] on button "Send and close" at bounding box center [987, 687] width 81 height 27
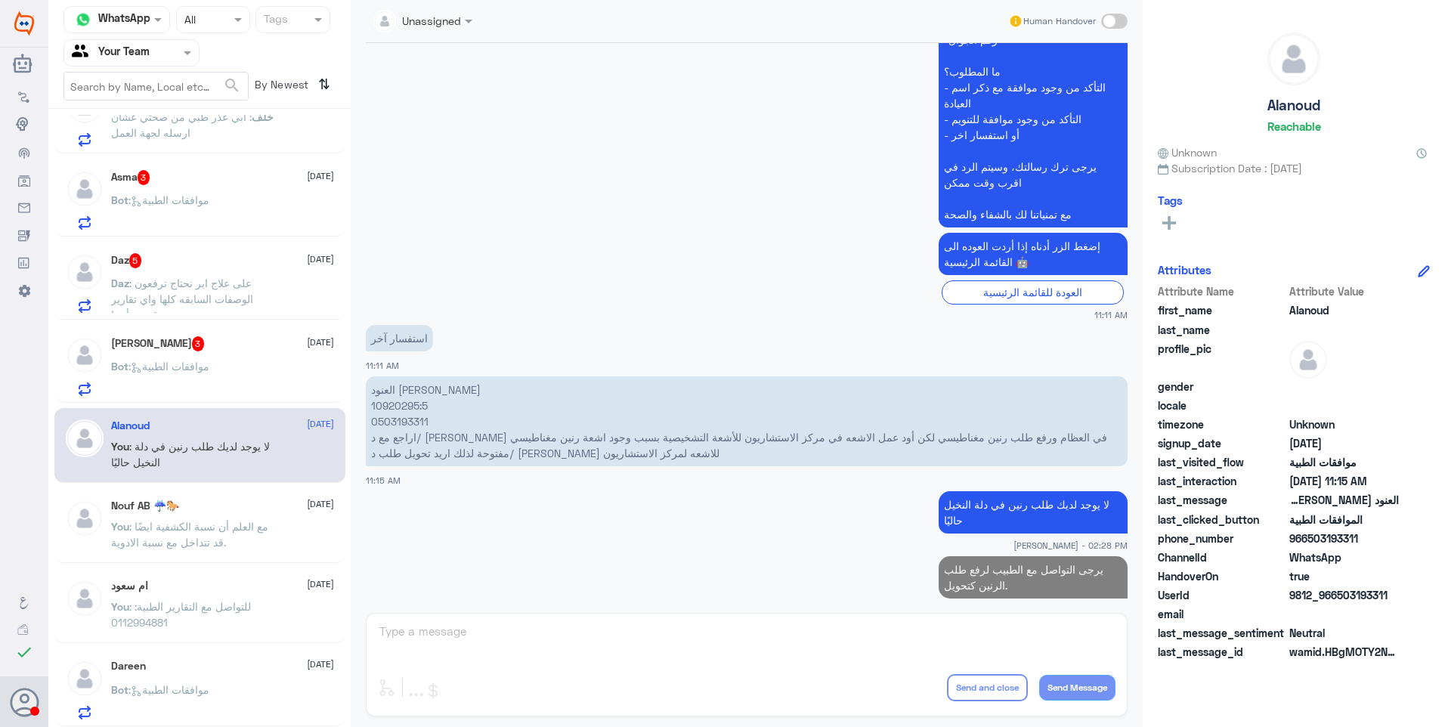
scroll to position [703, 0]
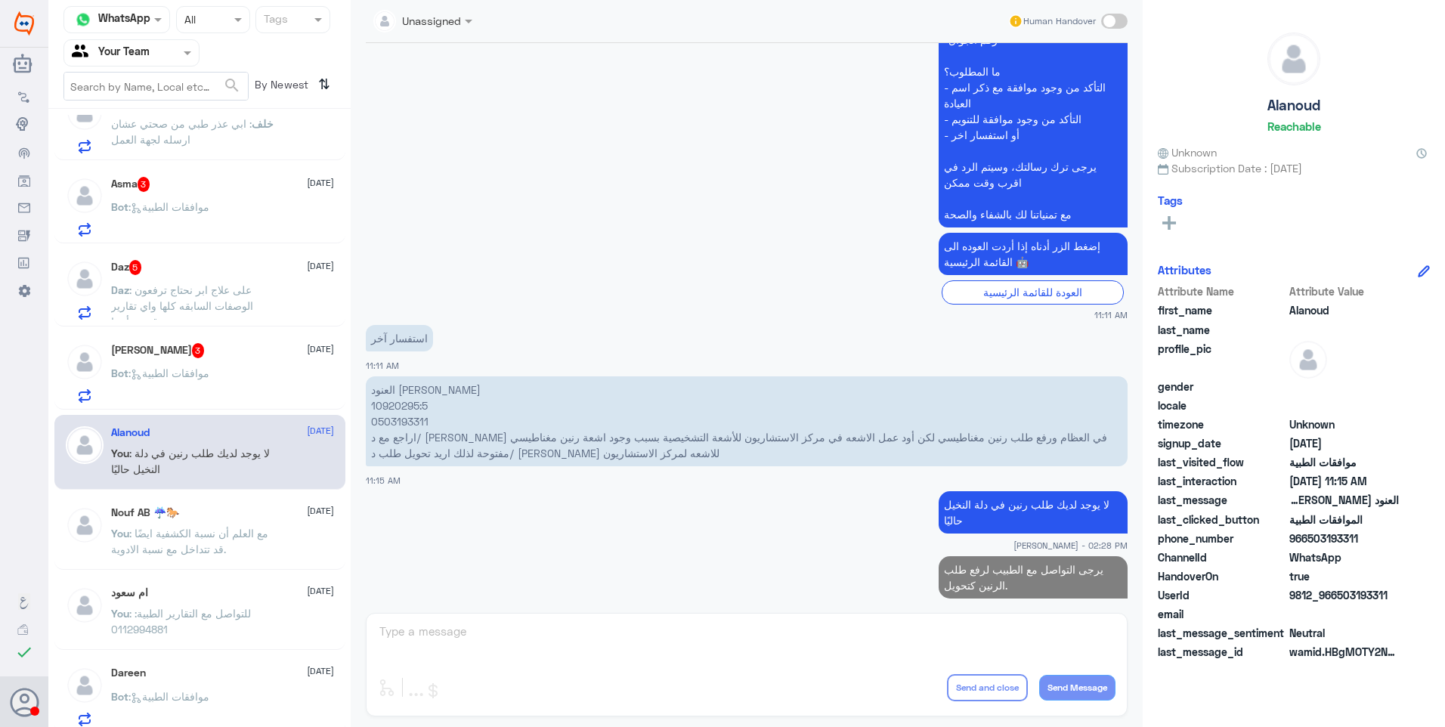
click at [192, 372] on span ": موافقات الطبية" at bounding box center [168, 372] width 81 height 13
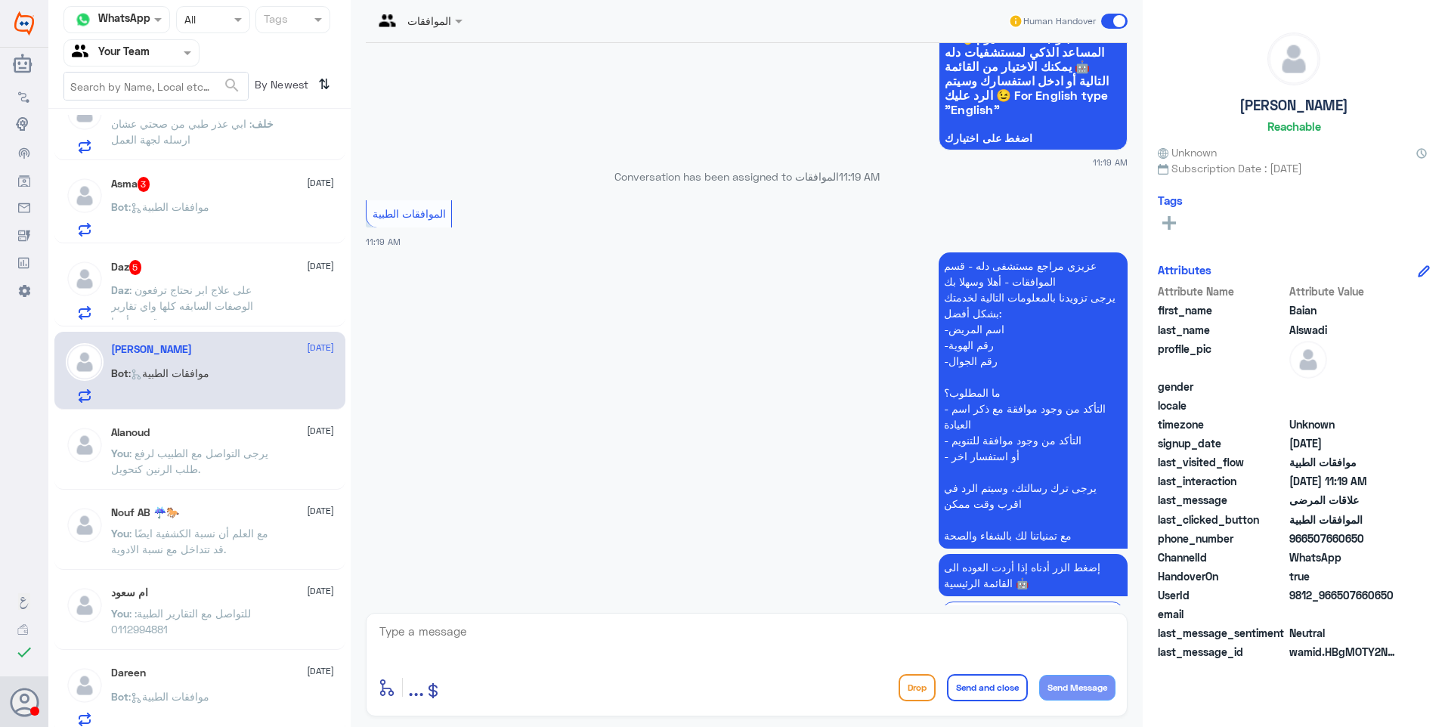
scroll to position [363, 0]
click at [440, 638] on textarea at bounding box center [746, 639] width 737 height 37
click at [202, 312] on span ": على علاج ابر نحتاج ترفعون الوصفات السابقه كلها واي تقارير قديمه أيضا" at bounding box center [182, 305] width 142 height 45
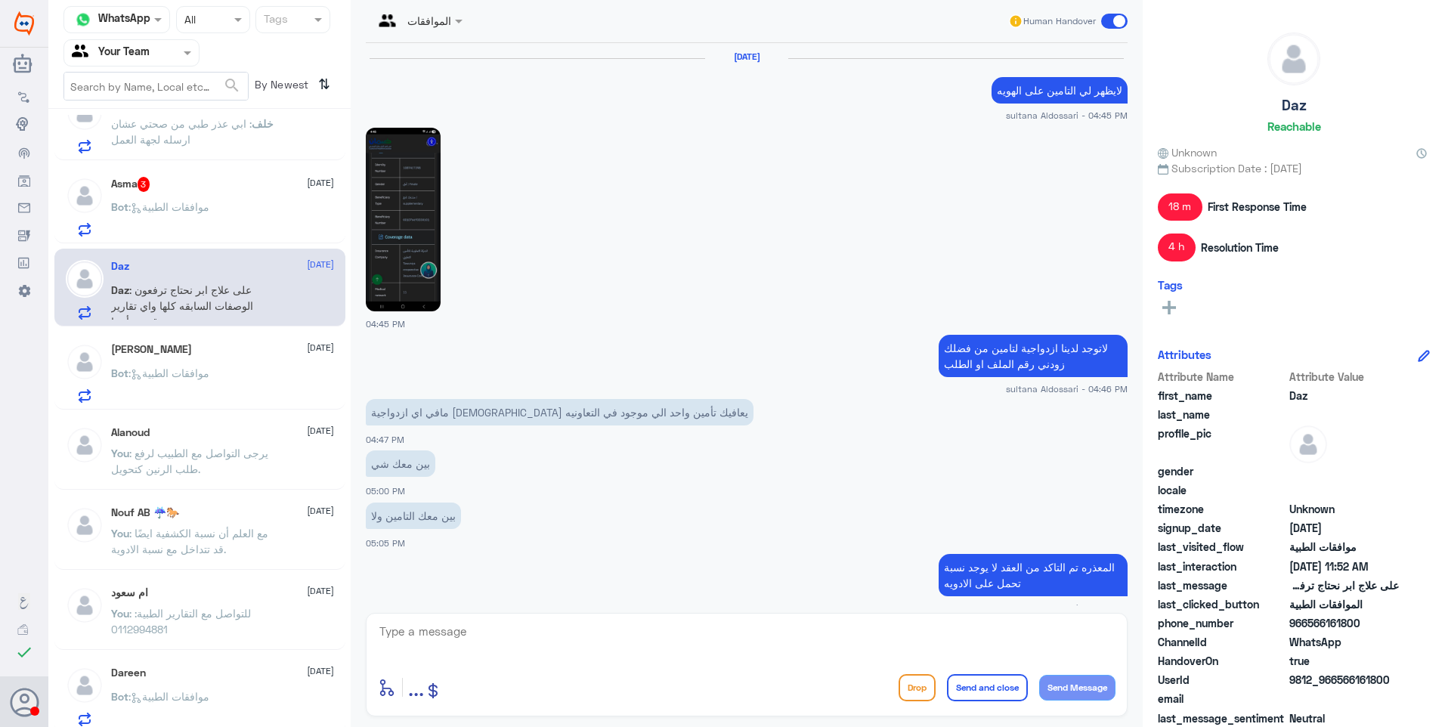
scroll to position [1036, 0]
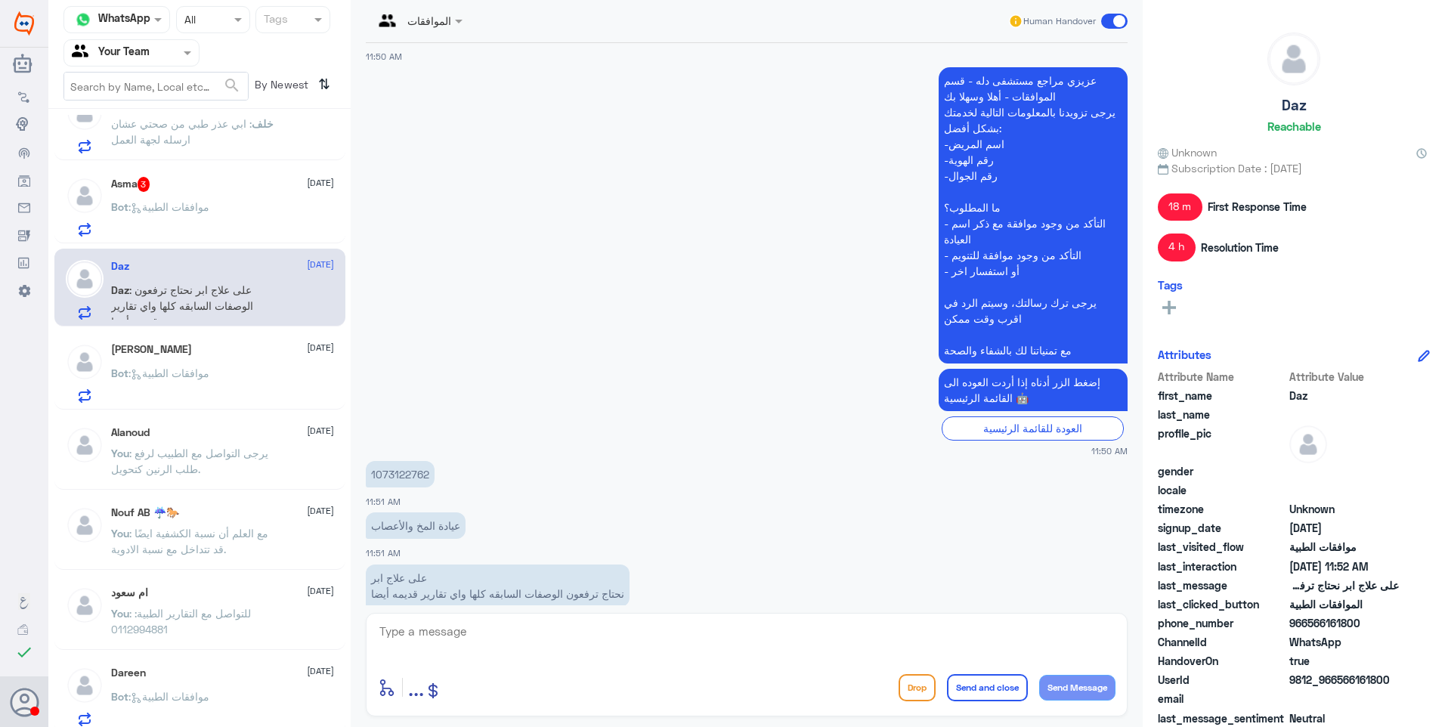
click at [397, 461] on p "1073122762" at bounding box center [400, 474] width 69 height 26
drag, startPoint x: 473, startPoint y: 633, endPoint x: 485, endPoint y: 638, distance: 12.9
click at [473, 636] on textarea at bounding box center [746, 639] width 737 height 37
type textarea "j"
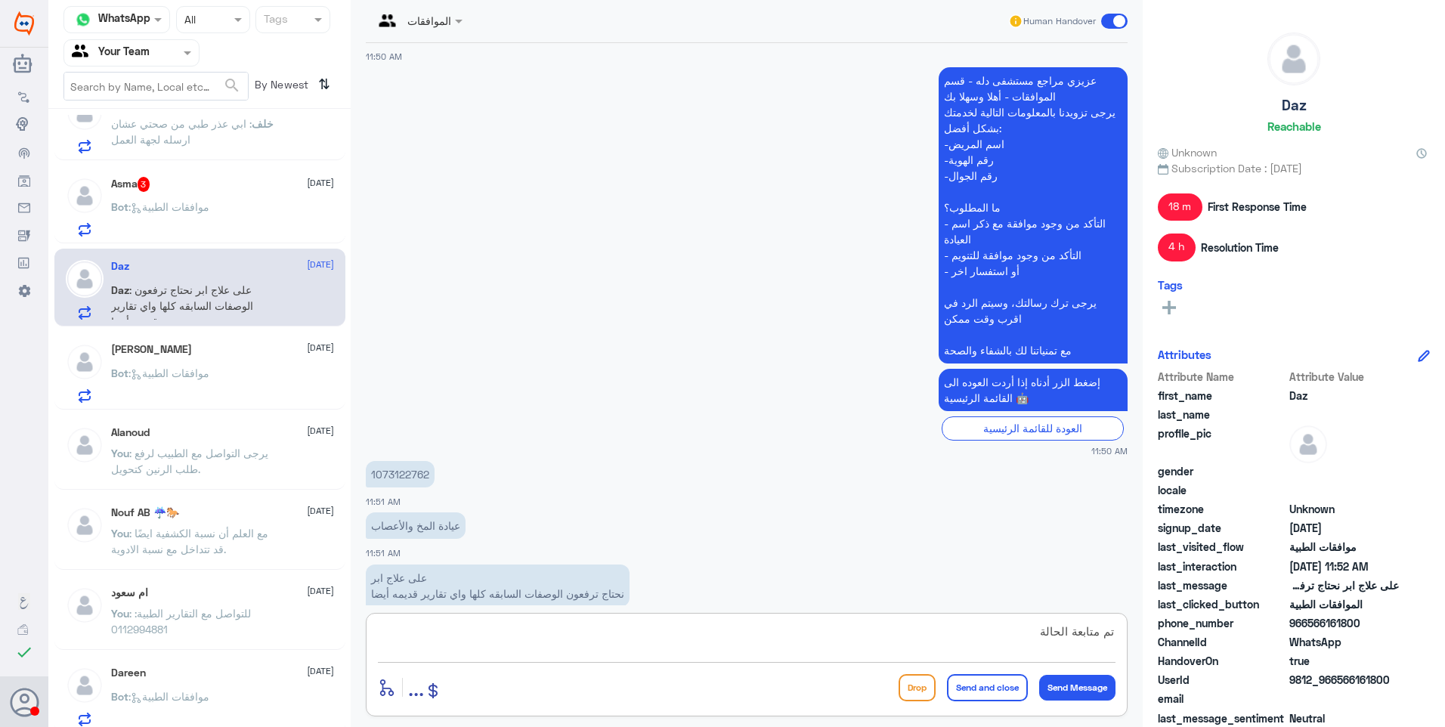
click at [395, 461] on p "1073122762" at bounding box center [400, 474] width 69 height 26
click at [567, 706] on div "تم متابعة الحالة enter flow name ... Drop Send and close Send Message" at bounding box center [747, 665] width 762 height 104
click at [914, 637] on textarea "تم متابعة الحالة" at bounding box center [746, 639] width 737 height 37
drag, startPoint x: 1025, startPoint y: 633, endPoint x: 1063, endPoint y: 504, distance: 134.8
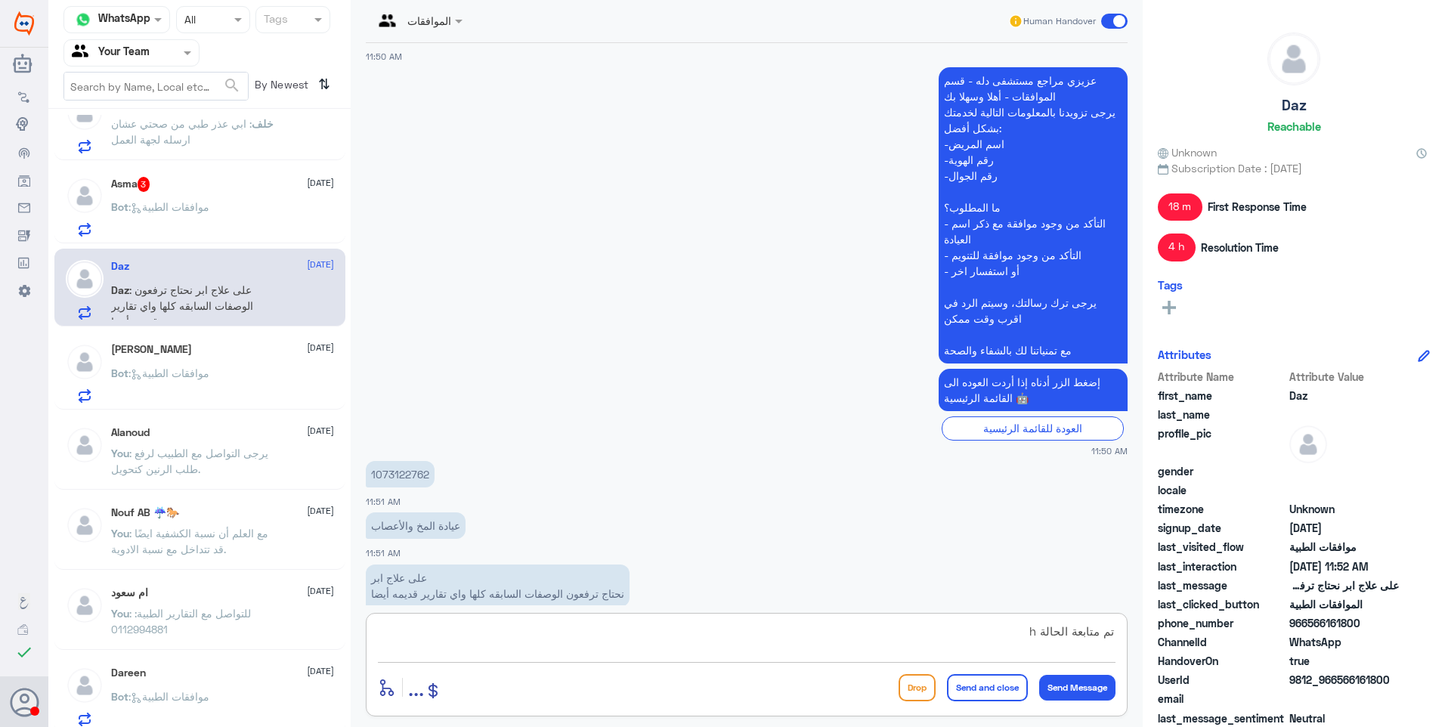
click at [1021, 623] on textarea "تم متابعة الحالة h" at bounding box center [746, 639] width 737 height 37
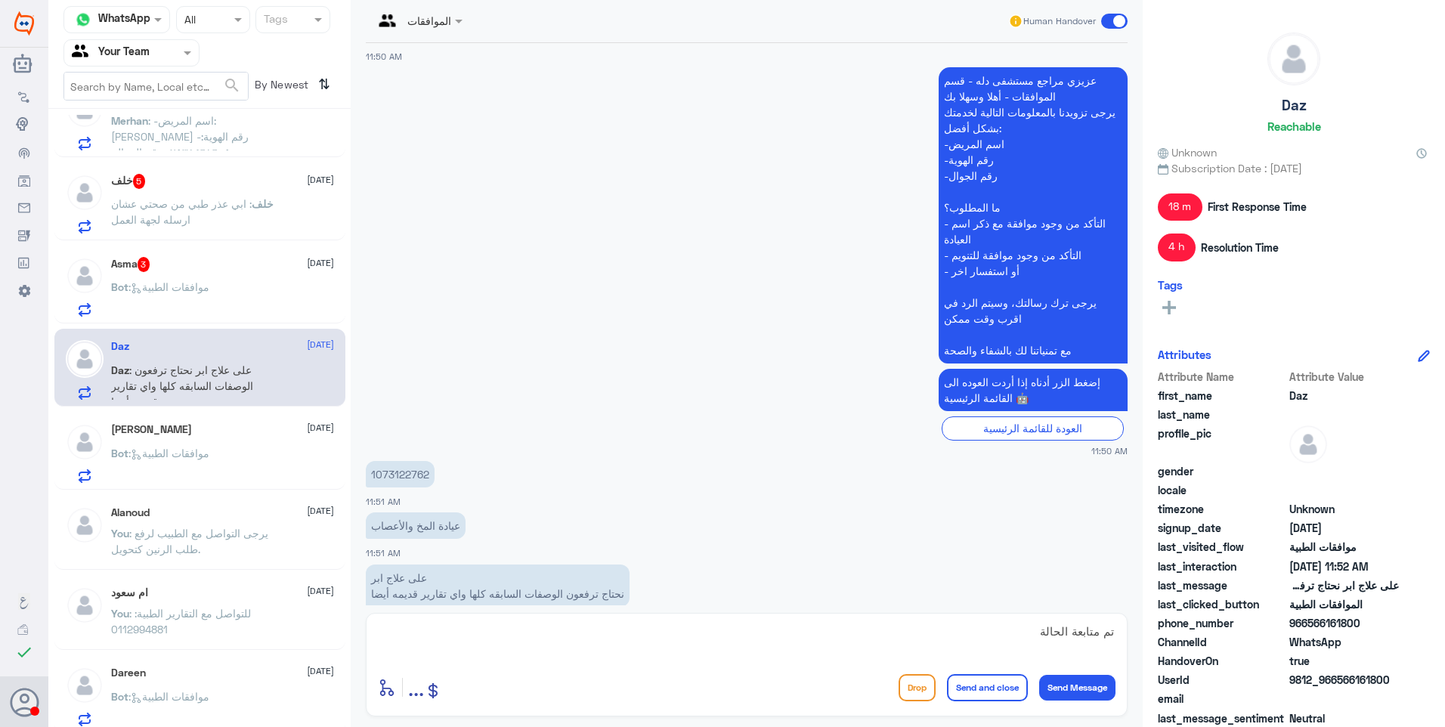
scroll to position [700, 0]
drag, startPoint x: 967, startPoint y: 638, endPoint x: 982, endPoint y: 646, distance: 16.9
click at [969, 641] on textarea "تم متابعة الحالة" at bounding box center [746, 639] width 737 height 37
type textarea "تم متابعة الحالة بالتقارير الطبية"
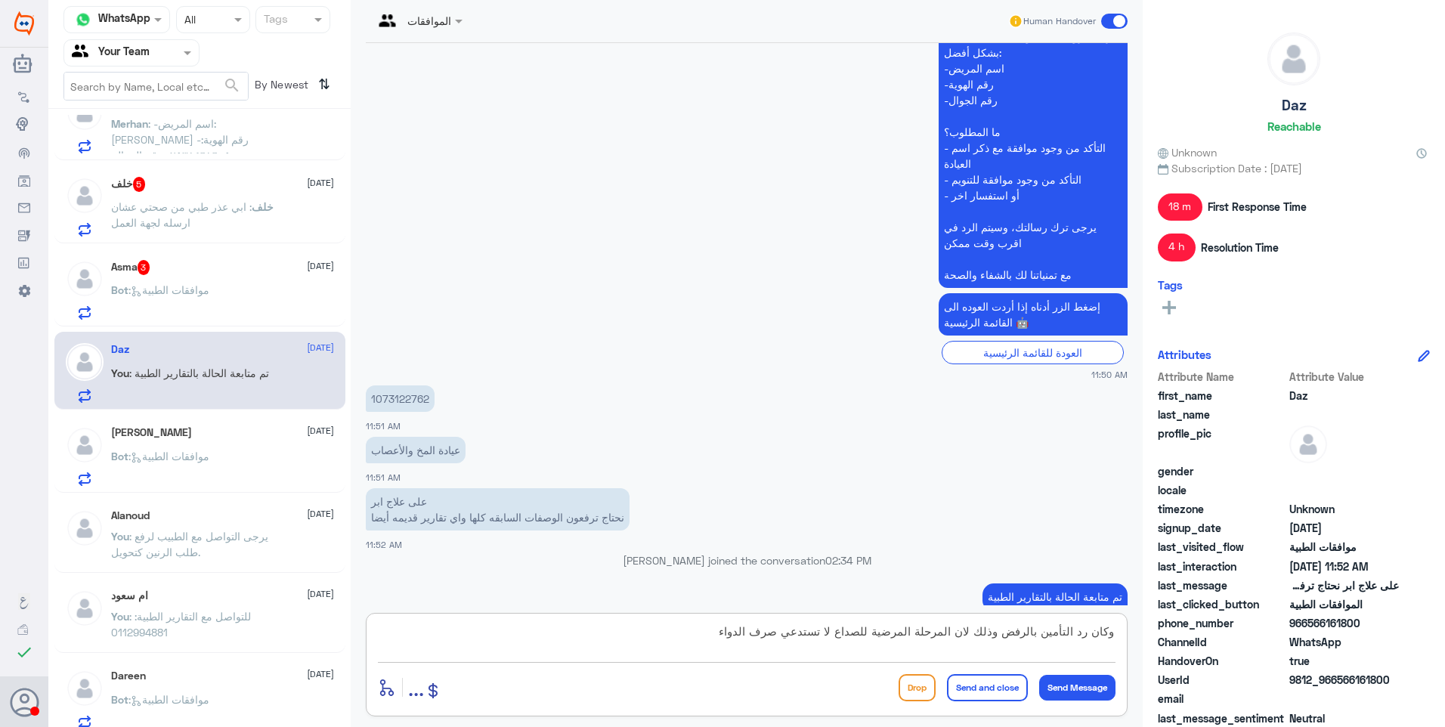
type textarea "وكان رد التأمين بالرفض وذلك لان المرحلة المرضية للصداع لا تستدعي صرف الدواء."
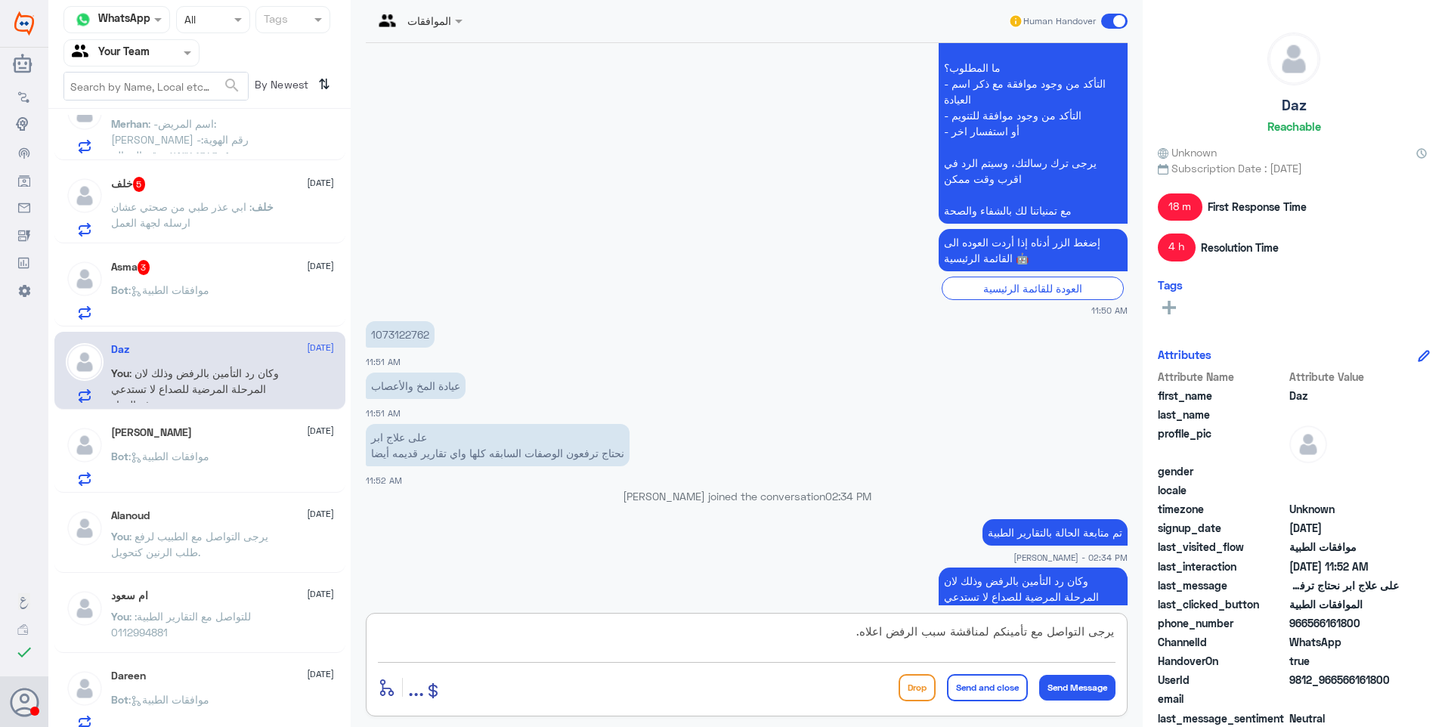
type textarea "يرجى التواصل مع تأمينكم لمناقشة سبب الرفض اعلاه."
click at [973, 685] on button "Send and close" at bounding box center [987, 687] width 81 height 27
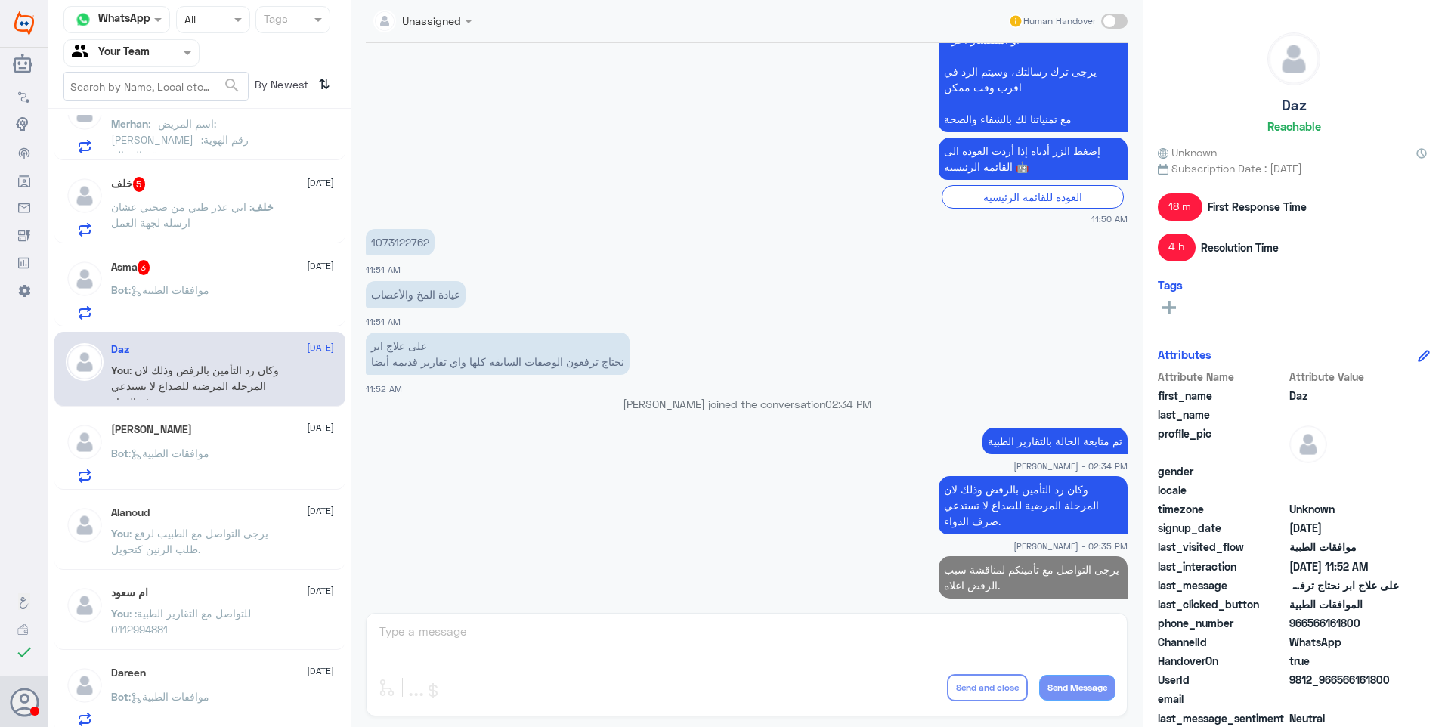
click at [226, 312] on div "Bot : موافقات الطبية" at bounding box center [222, 303] width 223 height 34
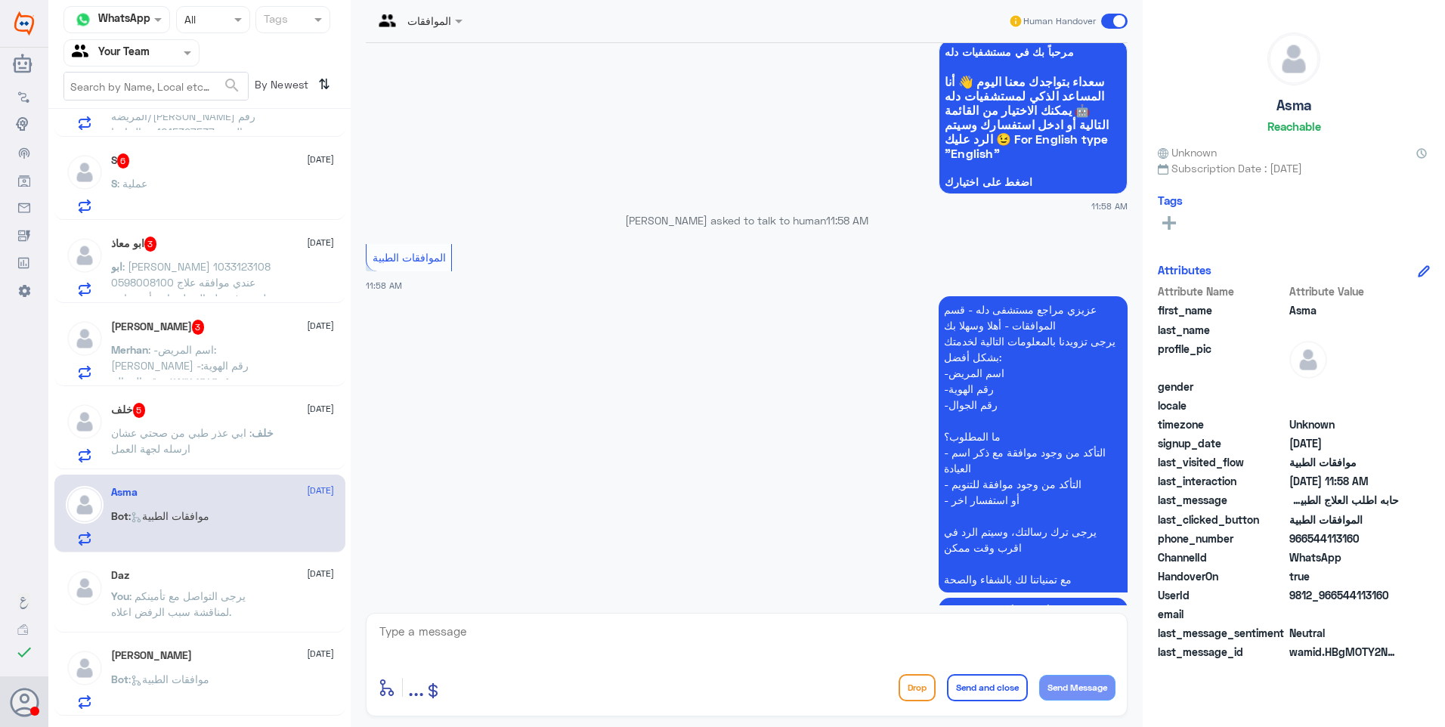
scroll to position [473, 0]
drag, startPoint x: 257, startPoint y: 391, endPoint x: 293, endPoint y: 397, distance: 36.8
click at [257, 393] on div "Nouf AB ☔️🐎 1 28 August Bot : Default reply Saif Zeineddine 1 28 August Bot : D…" at bounding box center [199, 423] width 302 height 617
click at [298, 401] on div "خلف 5 28 August خلف : ابي عذر طبي من صحتي عشان ارسله لجهة العمل" at bounding box center [199, 431] width 291 height 78
click at [274, 412] on div "خلف 5 28 August" at bounding box center [222, 410] width 223 height 15
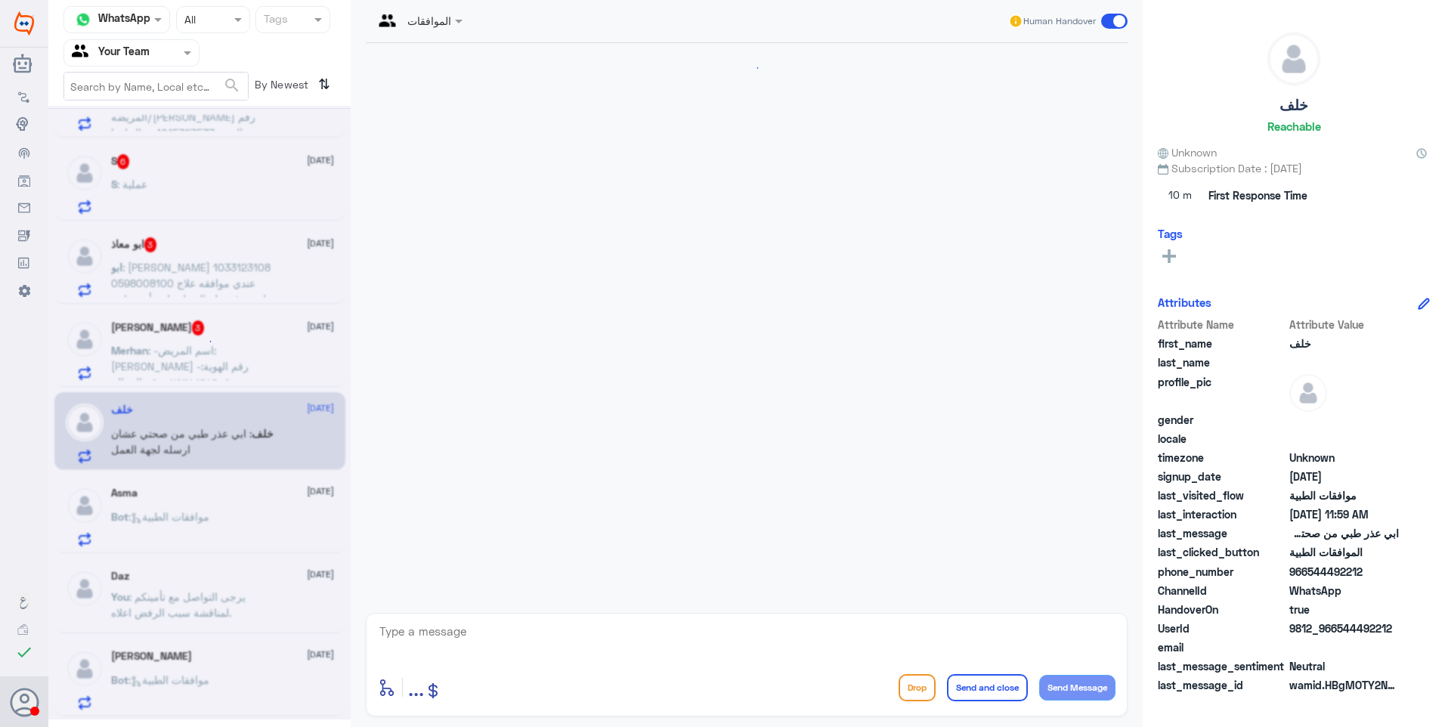
scroll to position [593, 0]
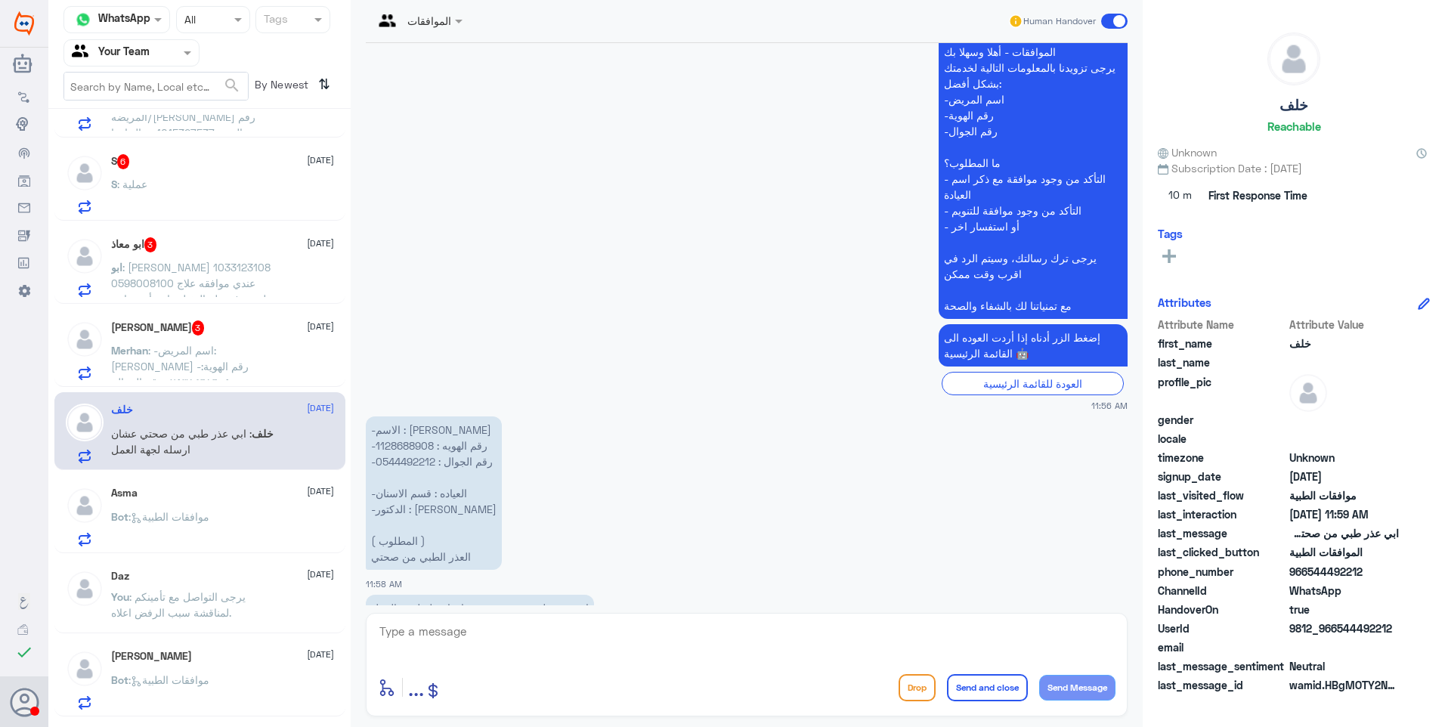
click at [412, 416] on p "-الاسم : خلف تركي العجيمي -رقم الهويه : 1128688908 -رقم الجوال : 0544492212 -ال…" at bounding box center [434, 492] width 136 height 153
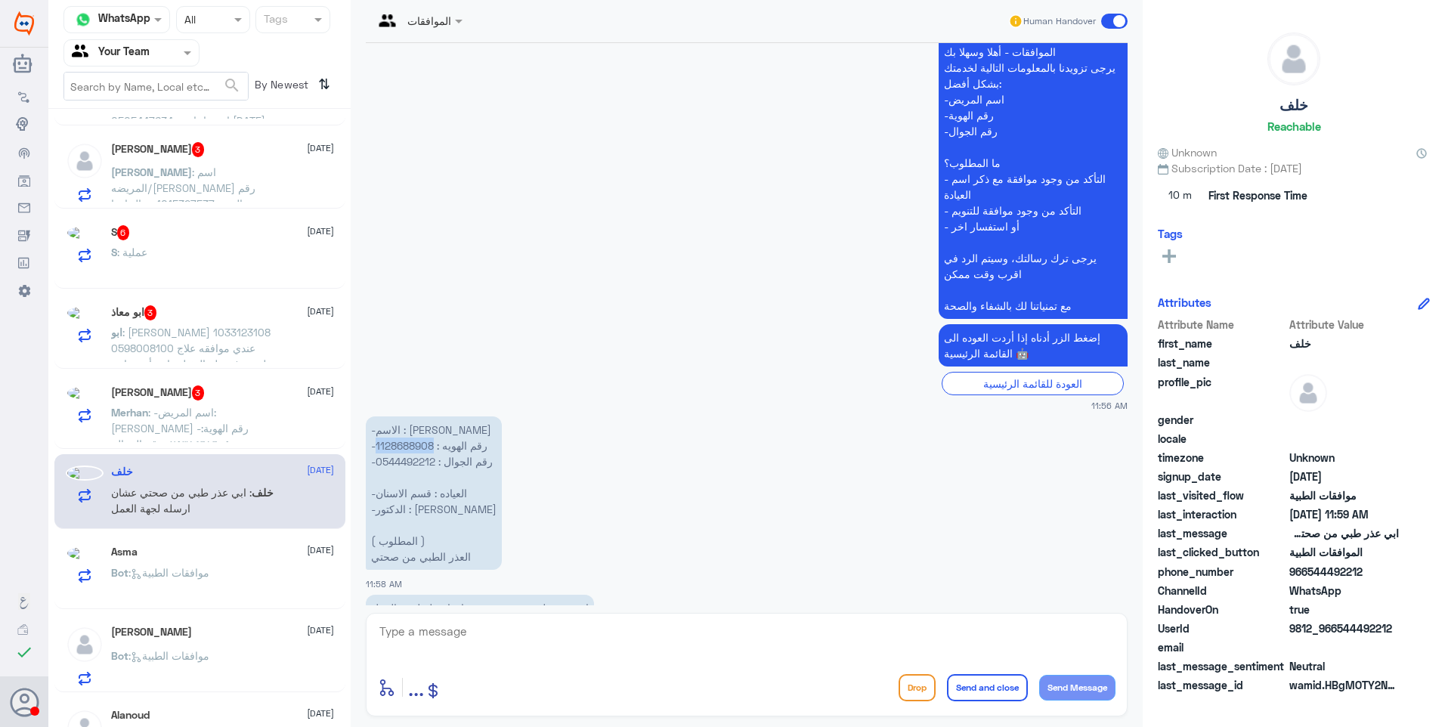
scroll to position [470, 0]
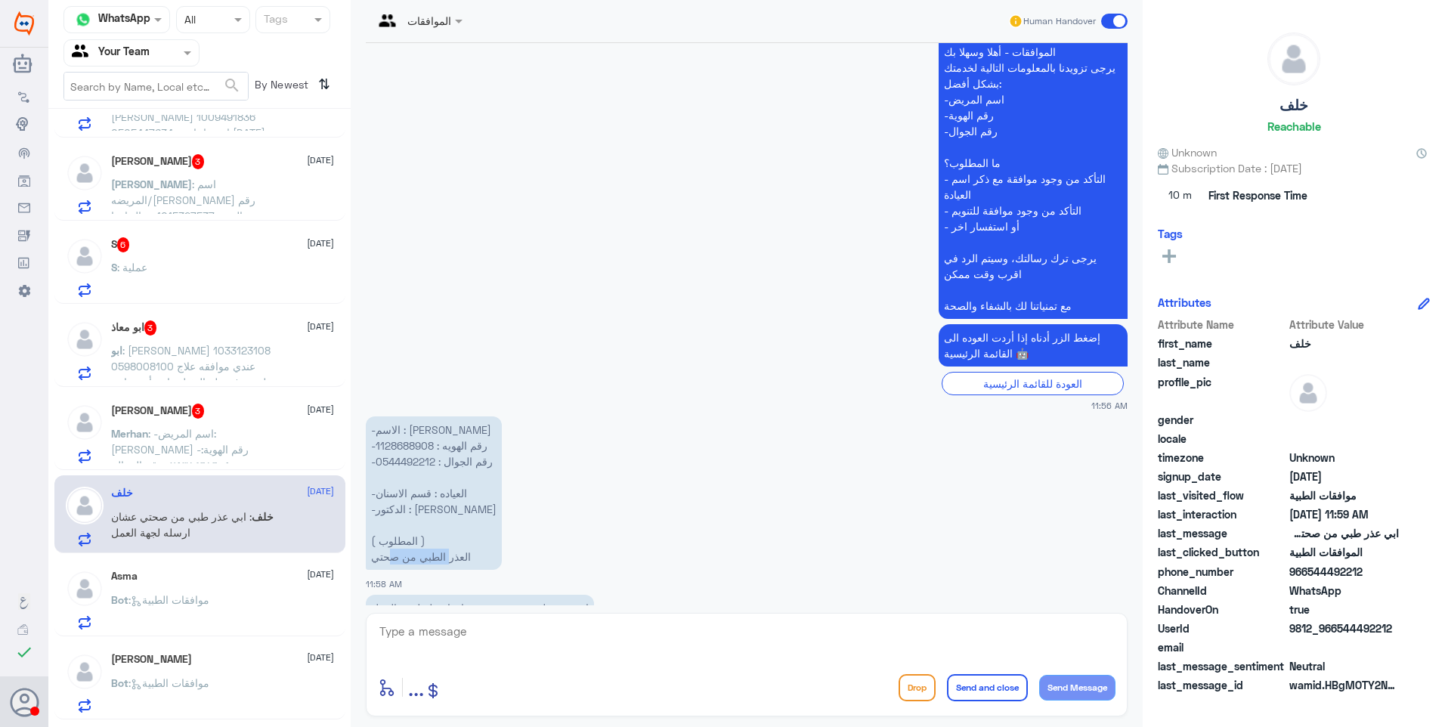
drag, startPoint x: 433, startPoint y: 512, endPoint x: 385, endPoint y: 512, distance: 48.4
click at [385, 512] on p "-الاسم : خلف تركي العجيمي -رقم الهويه : 1128688908 -رقم الجوال : 0544492212 -ال…" at bounding box center [434, 492] width 136 height 153
drag, startPoint x: 385, startPoint y: 512, endPoint x: 403, endPoint y: 513, distance: 19.0
click at [403, 513] on p "-الاسم : خلف تركي العجيمي -رقم الهويه : 1128688908 -رقم الجوال : 0544492212 -ال…" at bounding box center [434, 492] width 136 height 153
drag, startPoint x: 504, startPoint y: 634, endPoint x: 527, endPoint y: 638, distance: 23.7
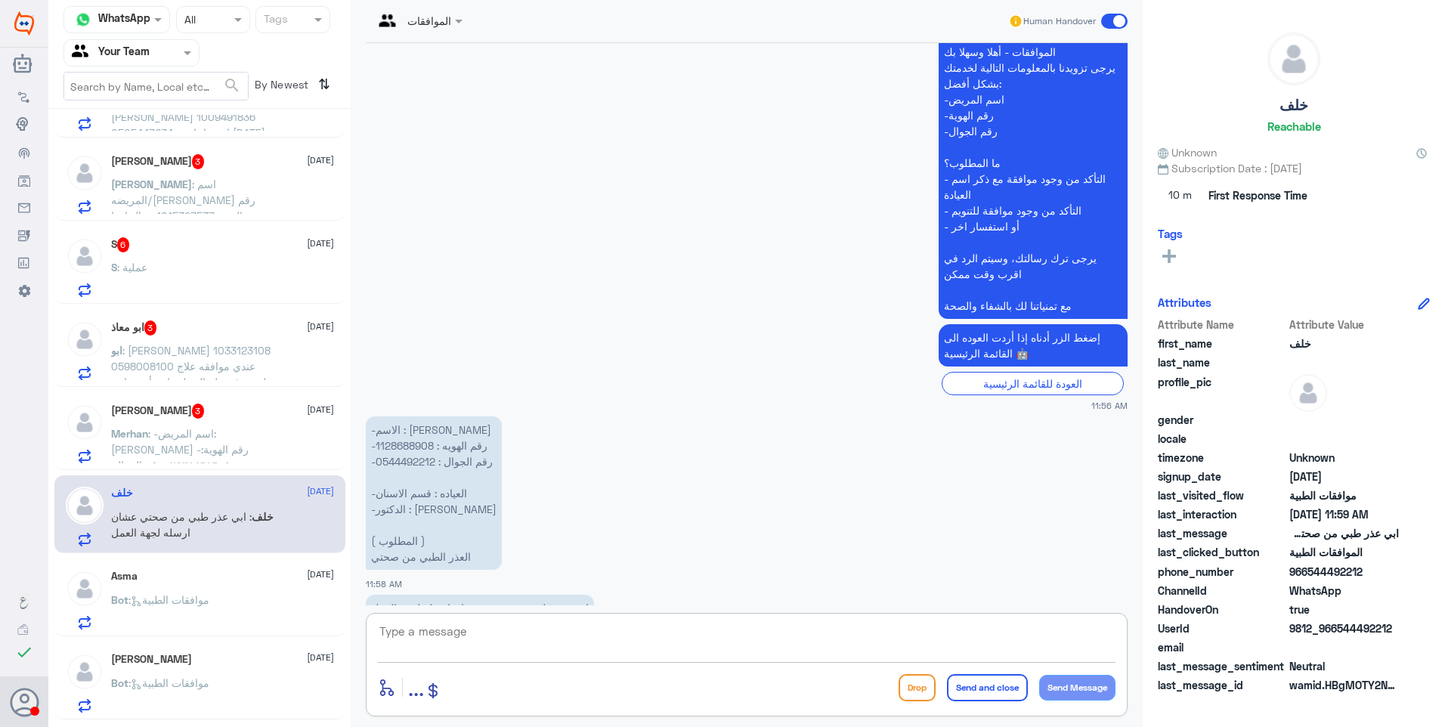
click at [506, 635] on textarea at bounding box center [746, 639] width 737 height 37
type textarea "الاعذار الطبية والاجازات الطبية من قسم التقارير"
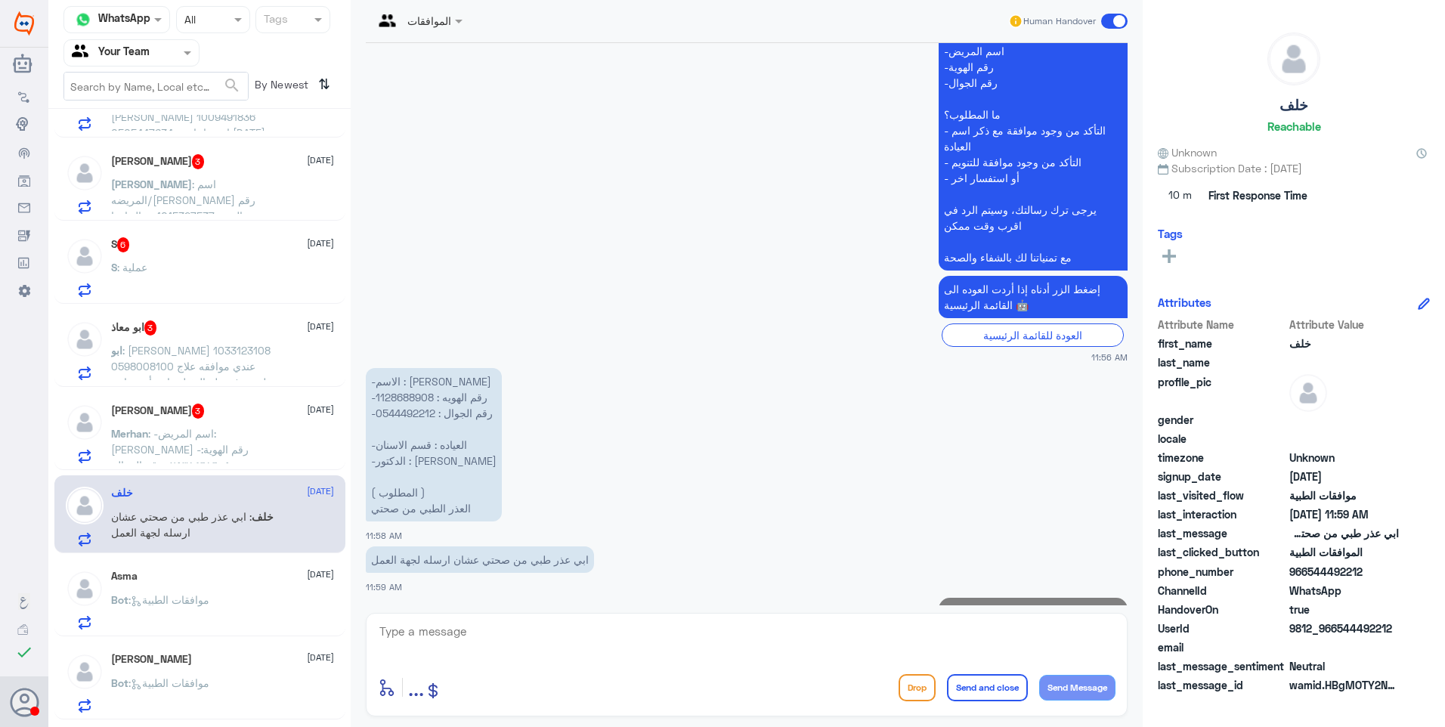
drag, startPoint x: 553, startPoint y: 638, endPoint x: 564, endPoint y: 638, distance: 10.6
click at [554, 638] on textarea at bounding box center [746, 639] width 737 height 37
click at [539, 637] on textarea at bounding box center [746, 639] width 737 height 37
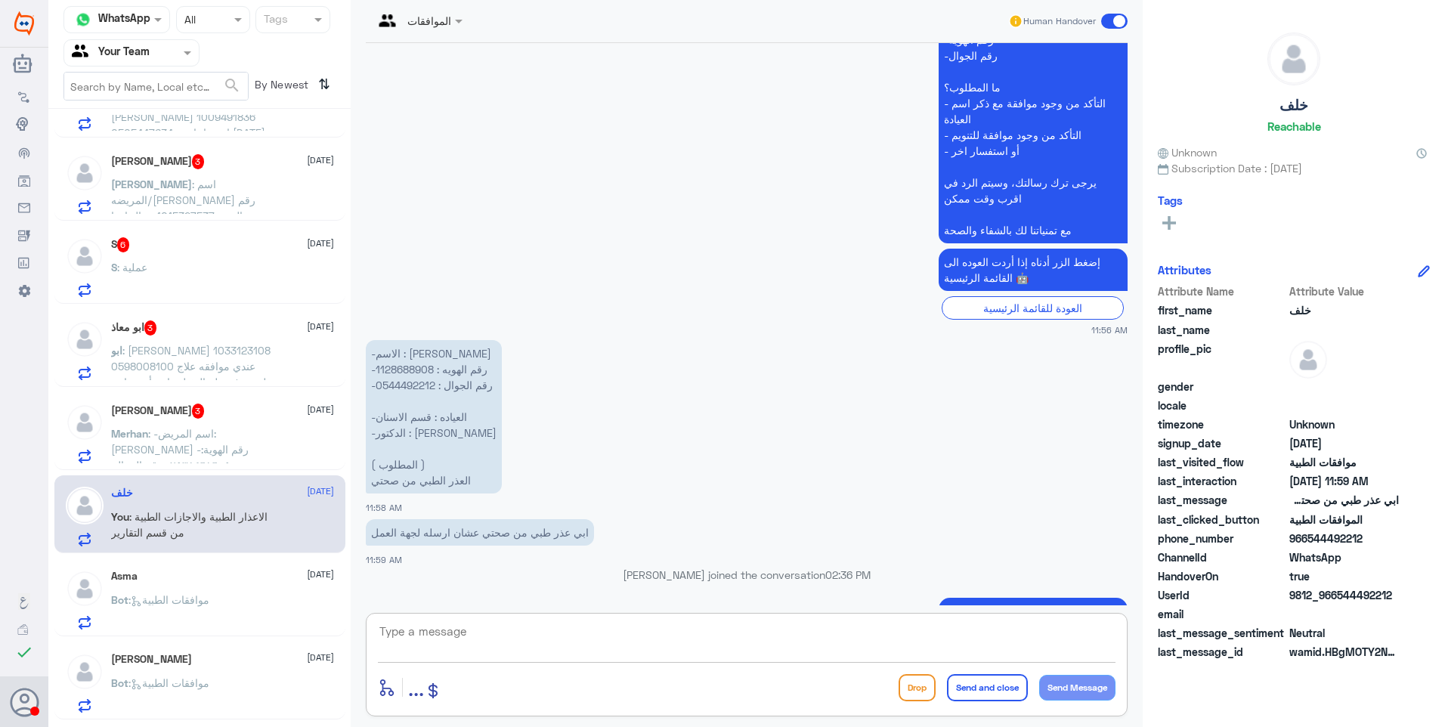
paste textarea "للتواصل مع التقارير الطبية: 0112994881"
type textarea "للتواصل مع التقارير الطبية: 0112994881"
click at [964, 680] on button "Send and close" at bounding box center [987, 687] width 81 height 27
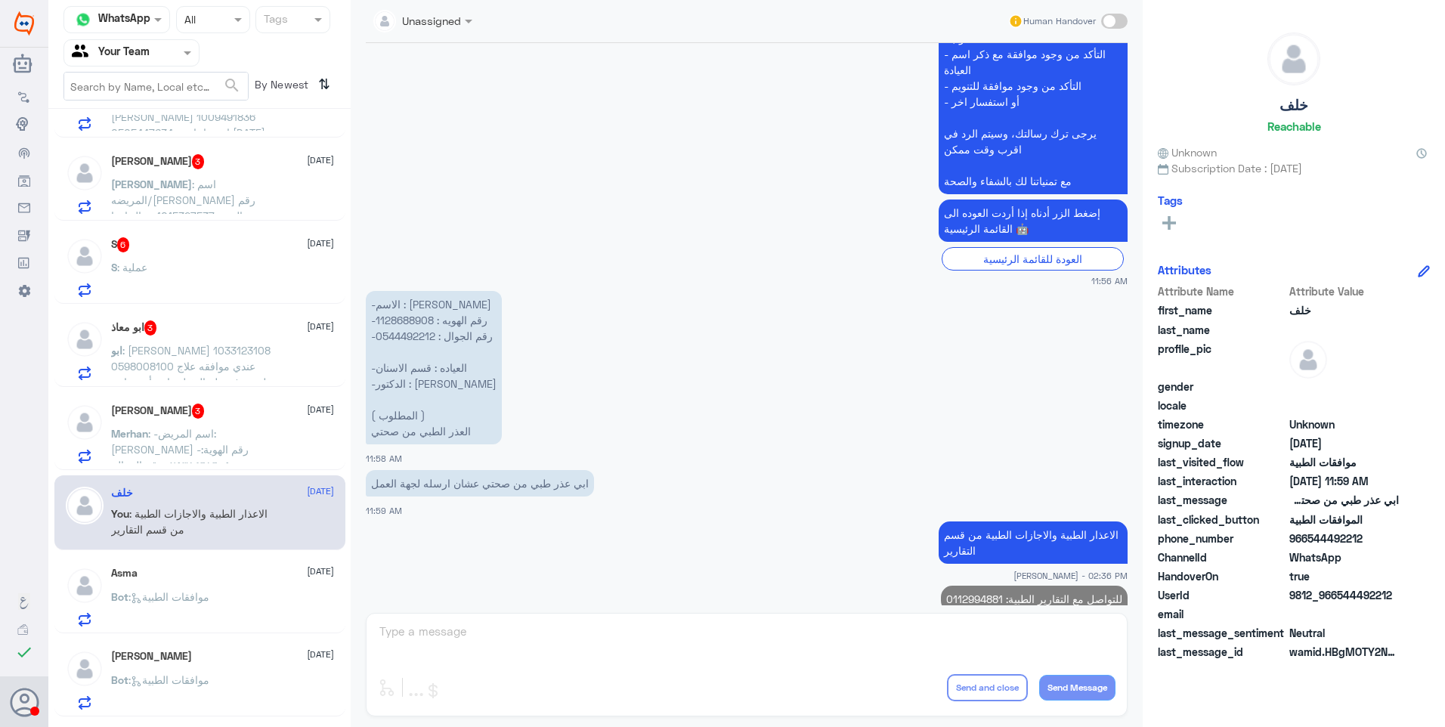
click at [169, 398] on div "Merhan Elgamal 3 28 August Merhan : -اسم المريض: ميرهان ماجد محمد الجمل -رقم ال…" at bounding box center [199, 431] width 291 height 78
click at [269, 419] on div "Merhan Elgamal 3 28 August Merhan : -اسم المريض: ميرهان ماجد محمد الجمل -رقم ال…" at bounding box center [222, 433] width 223 height 60
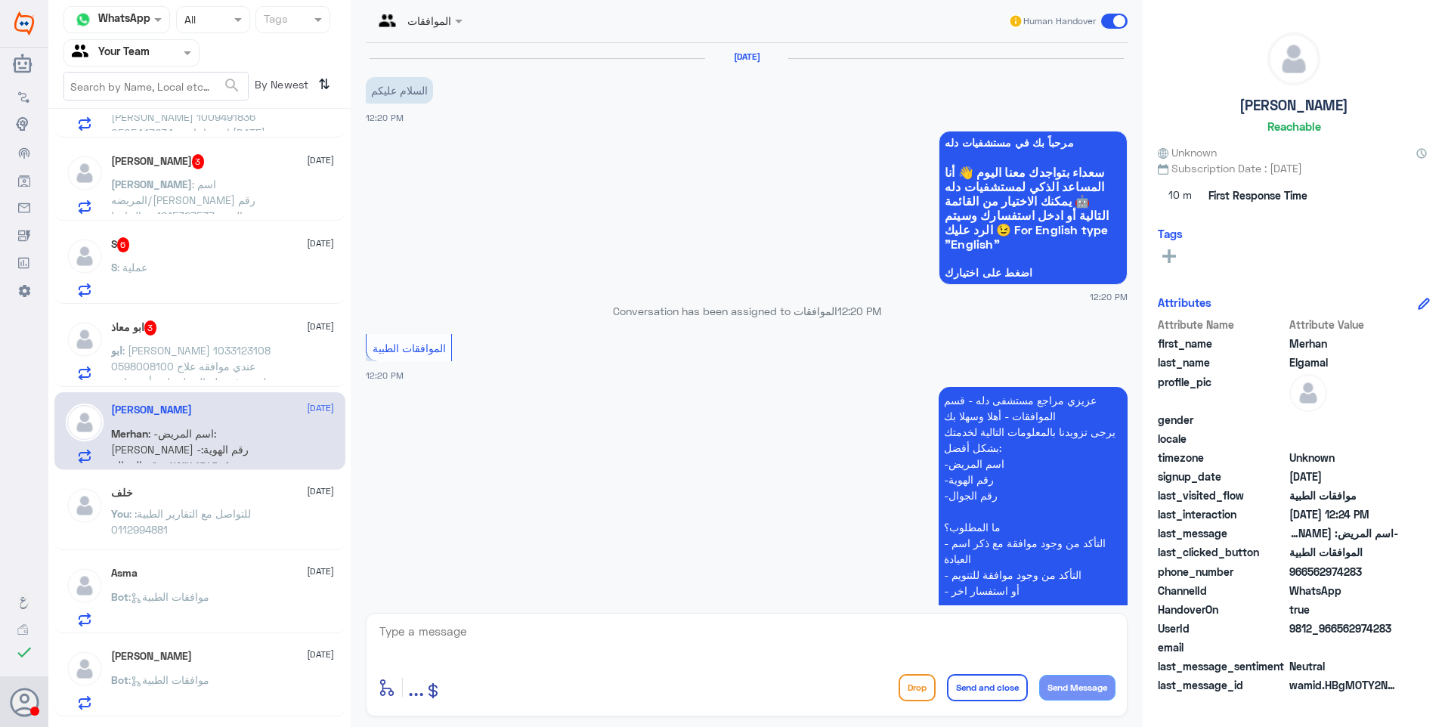
scroll to position [295, 0]
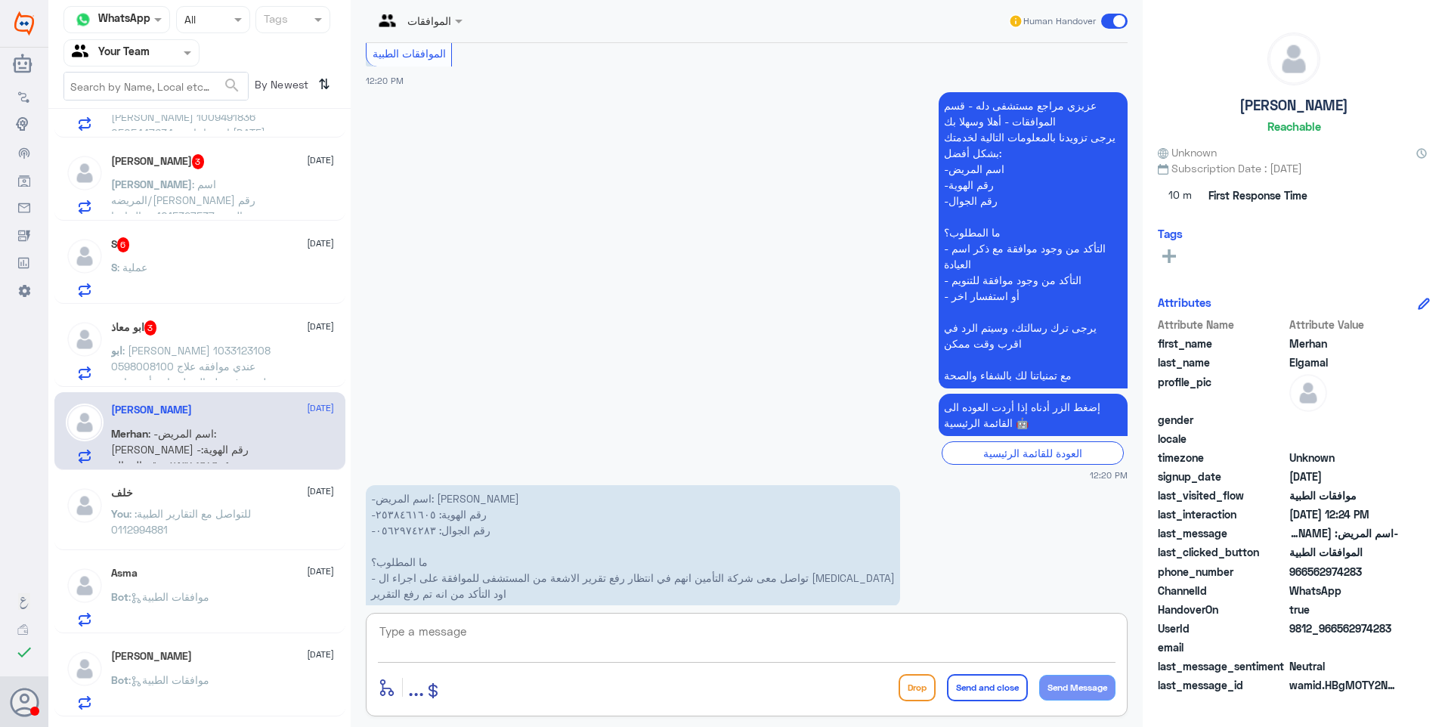
click at [441, 642] on textarea at bounding box center [746, 639] width 737 height 37
drag, startPoint x: 463, startPoint y: 636, endPoint x: 368, endPoint y: 615, distance: 97.5
click at [310, 609] on div "Channel WhatsApp Status × All Tags Agent Filter Your Team search By Newest ⇅ Da…" at bounding box center [746, 365] width 1396 height 731
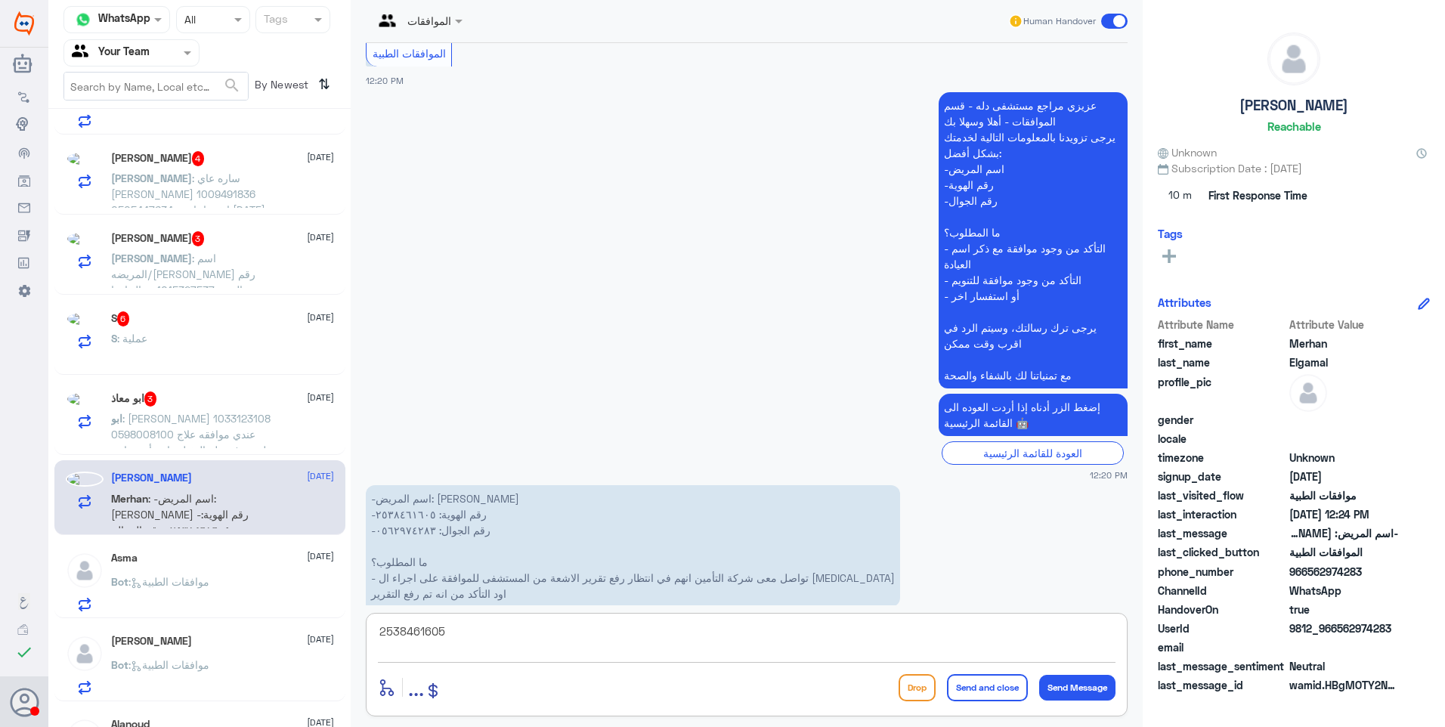
scroll to position [467, 0]
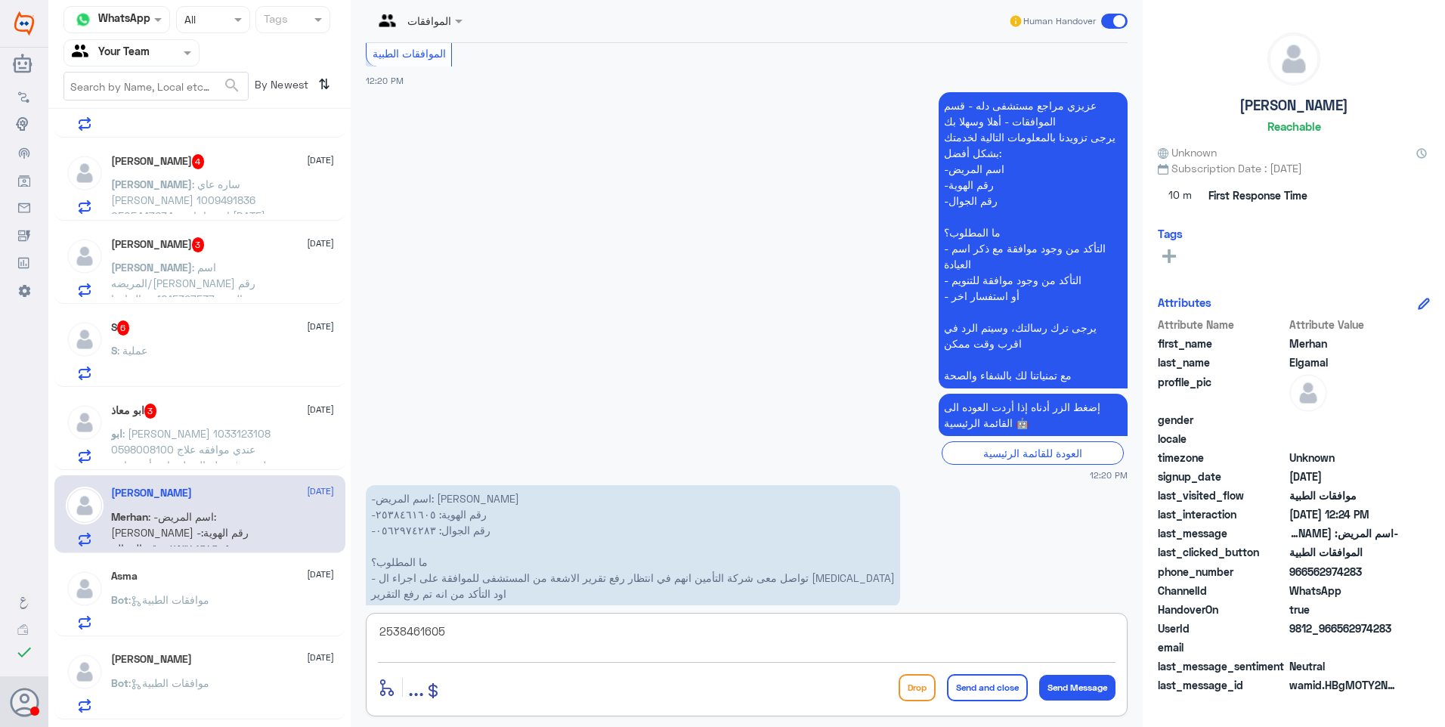
click at [438, 632] on textarea "2538461605" at bounding box center [746, 639] width 737 height 37
type textarea "J"
type textarea "تم ارفاق نتائج الاشعة السابقة مع تقرير الطبيب"
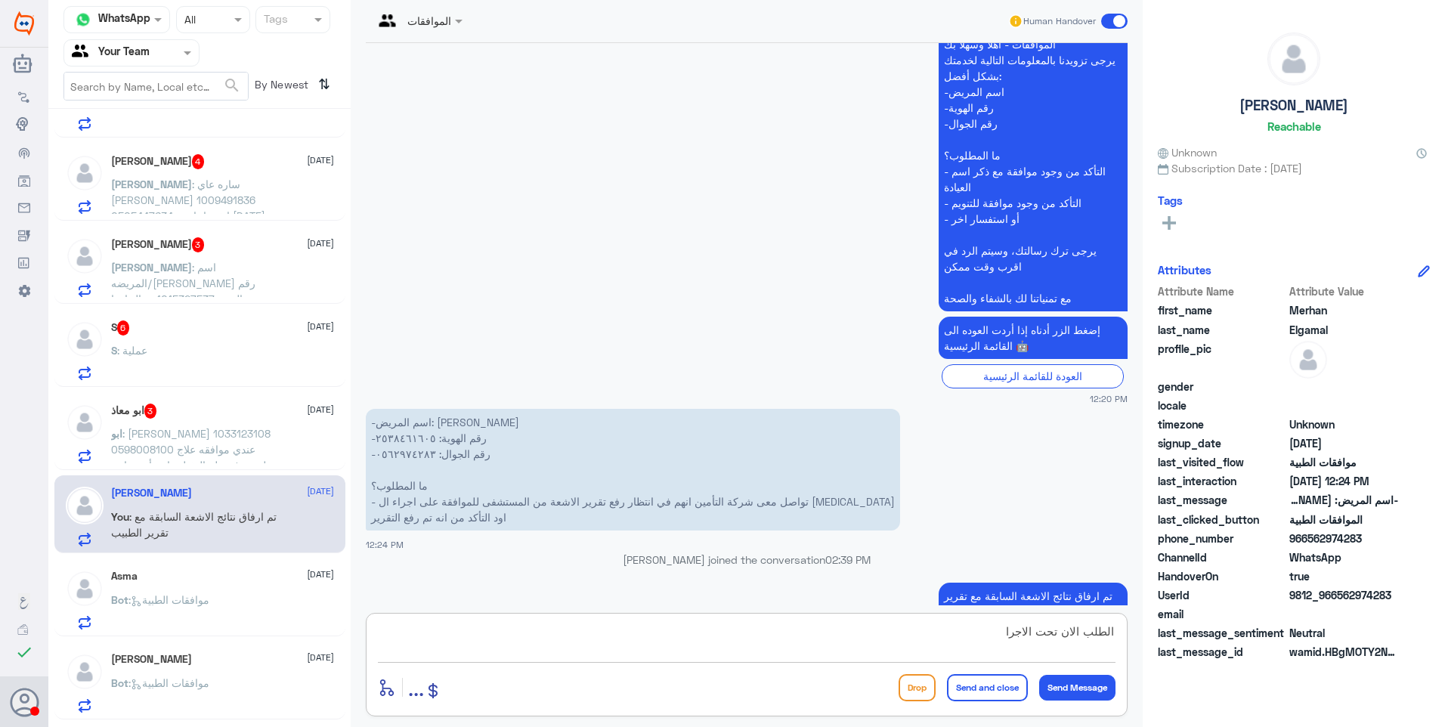
type textarea "الطلب الان تحت الاجراء"
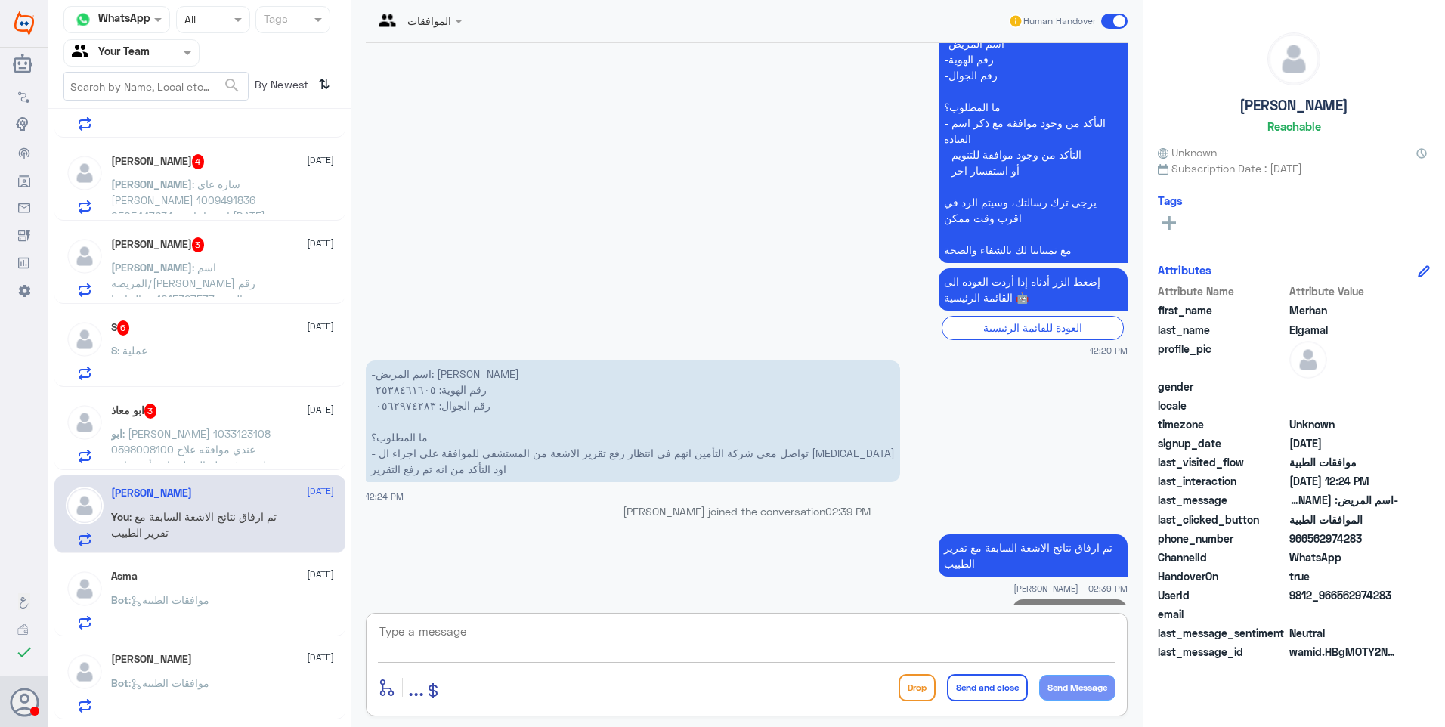
click at [144, 439] on span ": هياء محمد الداود 1033123108 0598008100 عندي موافقه علاج طبيعي في دلة النخيل و…" at bounding box center [191, 457] width 160 height 60
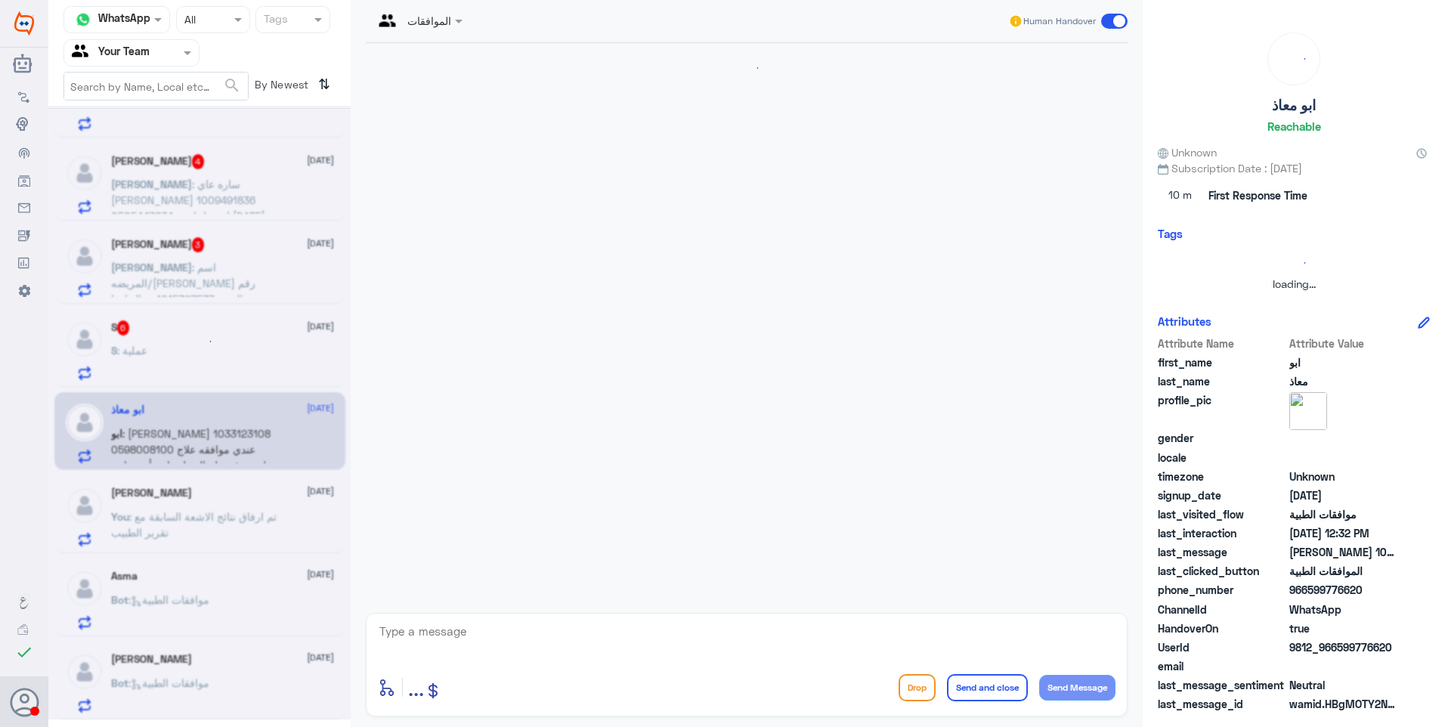
scroll to position [263, 0]
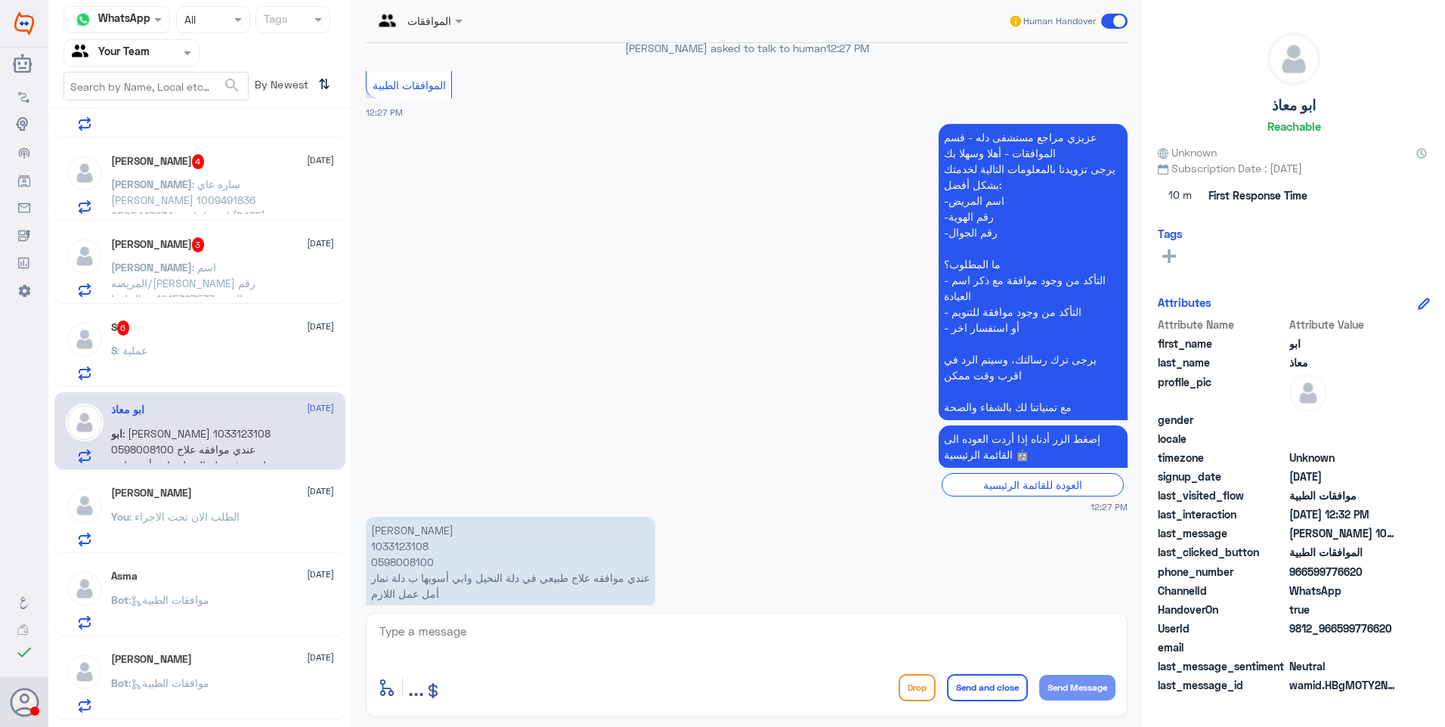
click at [408, 518] on p "هياء محمد الداود 1033123108 0598008100 عندي موافقه علاج طبيعي في دلة النخيل واب…" at bounding box center [510, 562] width 289 height 90
click at [711, 520] on app-msgs-text "هياء محمد الداود 1033123108 0598008100 عندي موافقه علاج طبيعي في دلة النخيل واب…" at bounding box center [747, 562] width 762 height 91
drag, startPoint x: 493, startPoint y: 548, endPoint x: 422, endPoint y: 548, distance: 71.0
click at [422, 548] on p "هياء محمد الداود 1033123108 0598008100 عندي موافقه علاج طبيعي في دلة النخيل واب…" at bounding box center [510, 562] width 289 height 90
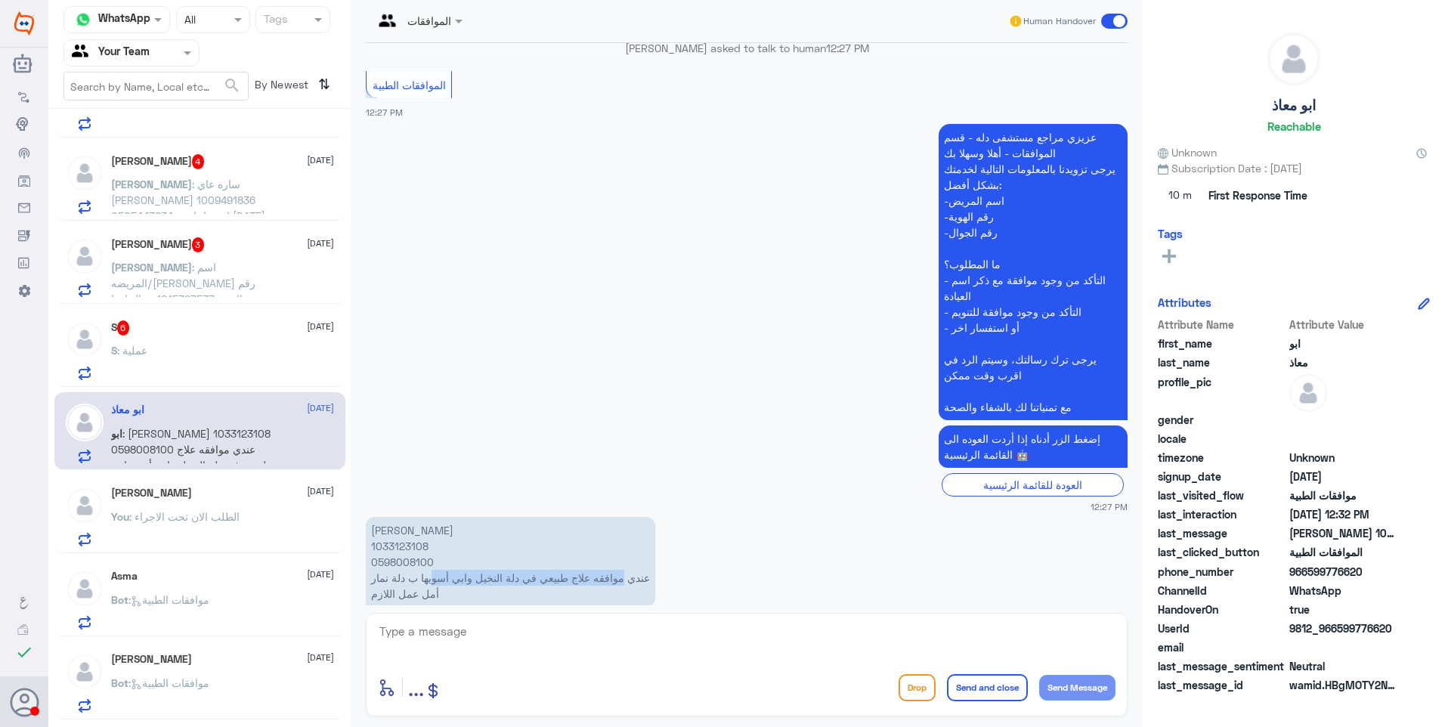
drag, startPoint x: 422, startPoint y: 548, endPoint x: 500, endPoint y: 557, distance: 79.1
click at [471, 554] on p "هياء محمد الداود 1033123108 0598008100 عندي موافقه علاج طبيعي في دلة النخيل واب…" at bounding box center [510, 562] width 289 height 90
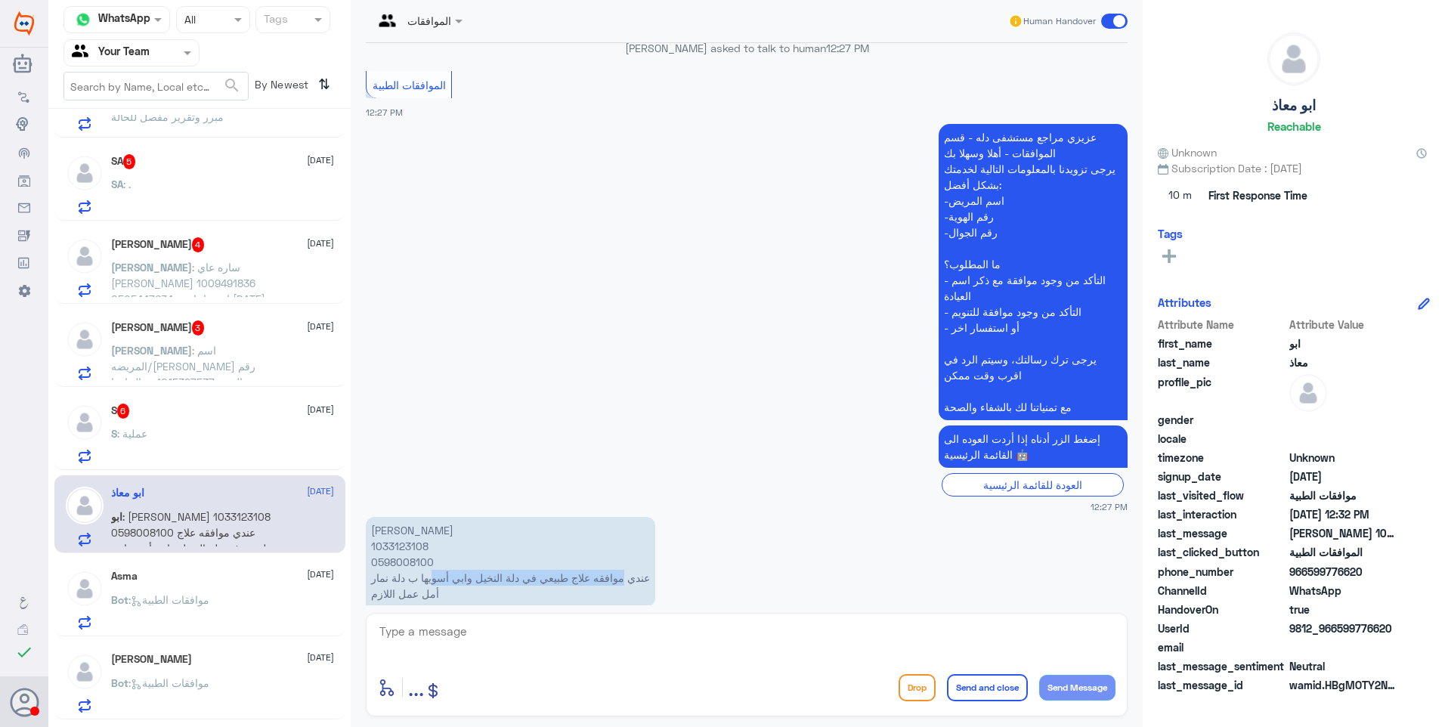
scroll to position [467, 0]
click at [434, 628] on textarea at bounding box center [746, 639] width 737 height 37
type textarea "'"
type textarea "طلبكم تحت الاجراء"
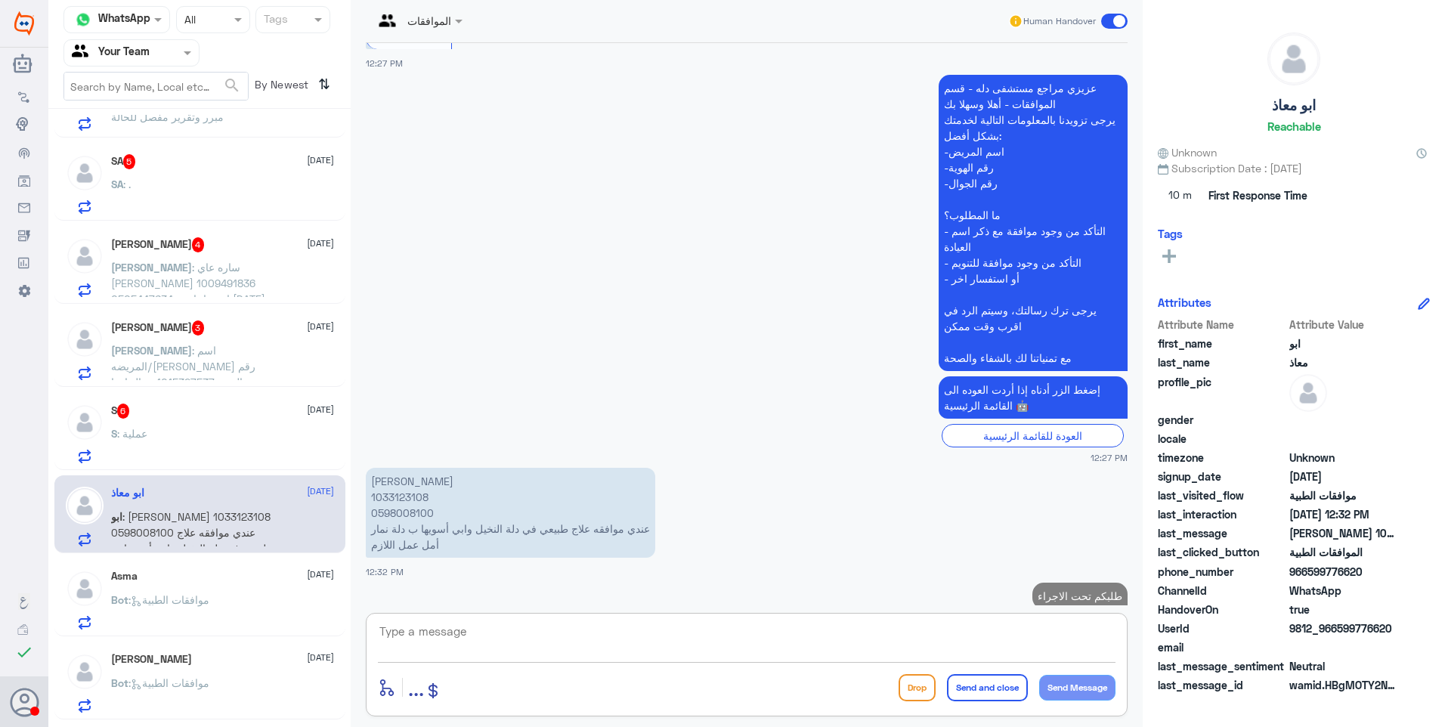
click at [227, 418] on div "S 6 28 August" at bounding box center [222, 410] width 223 height 15
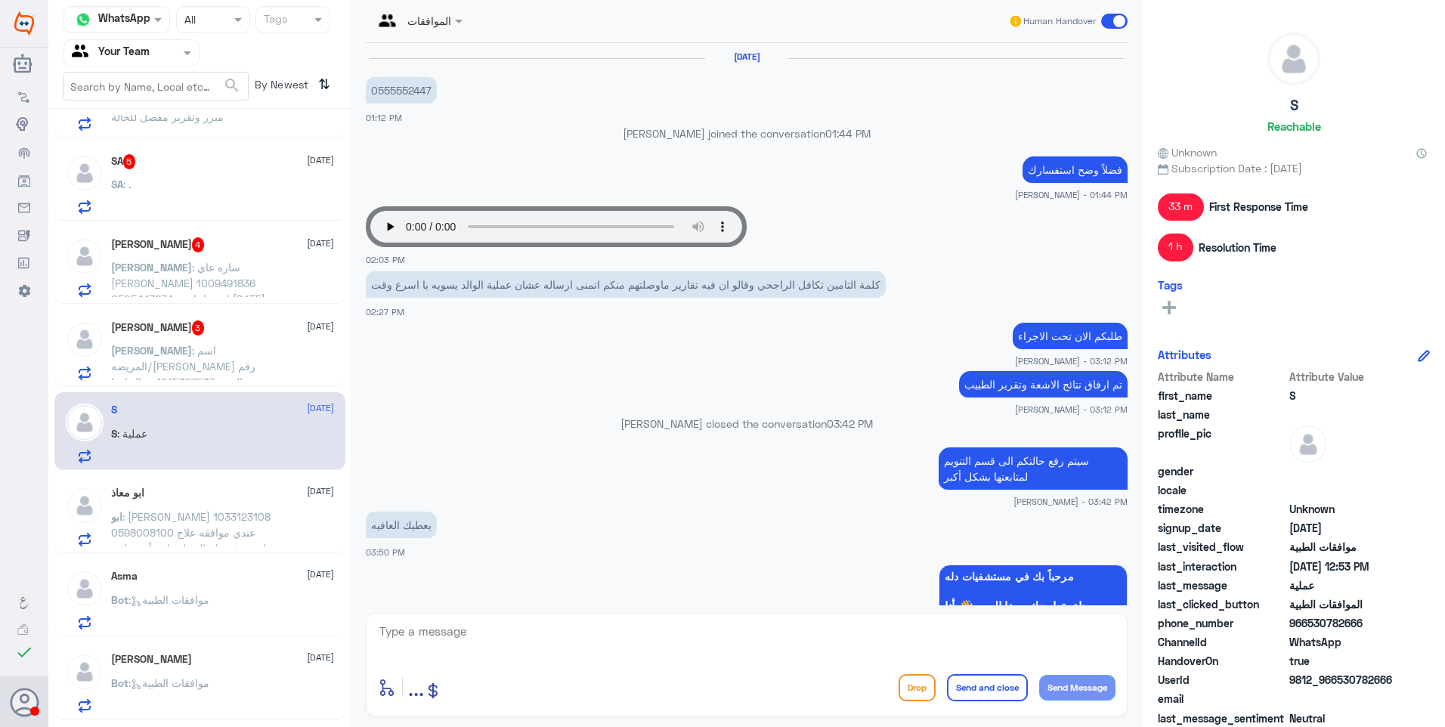
scroll to position [852, 0]
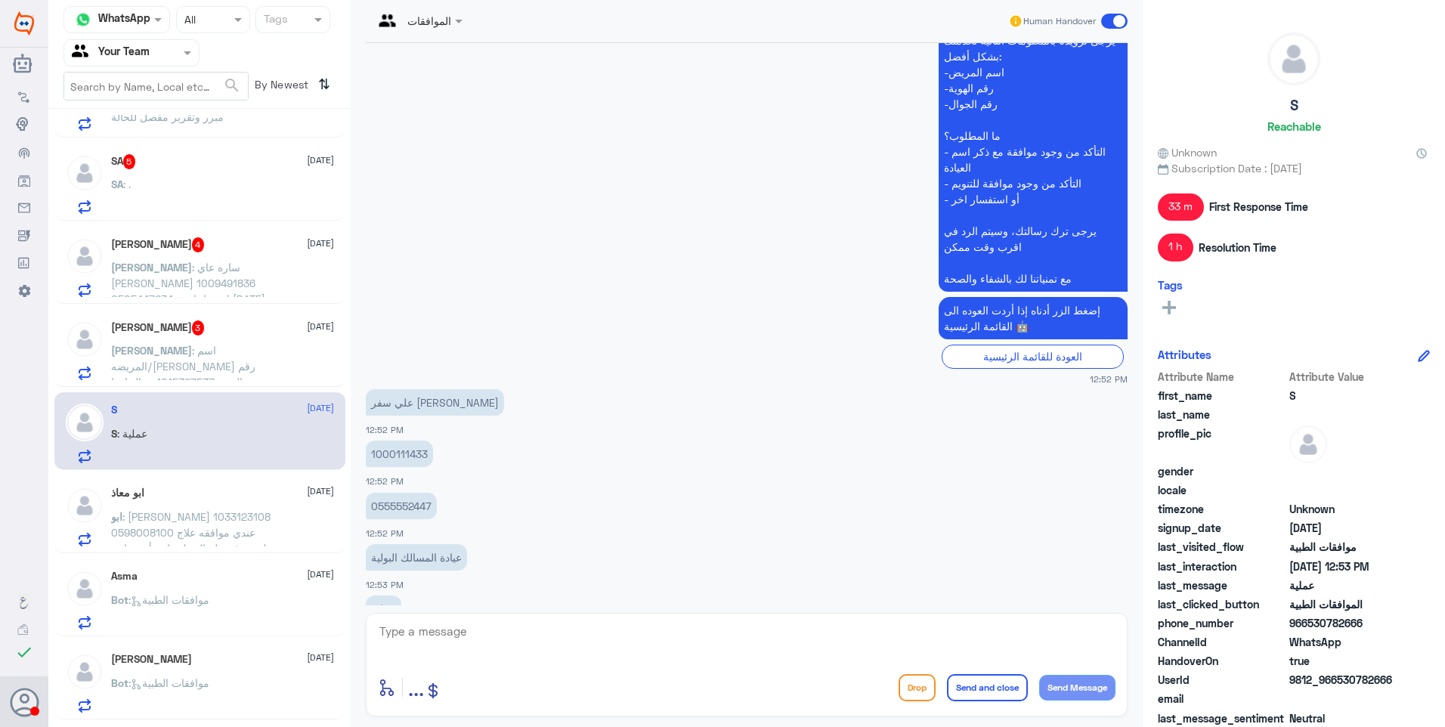
click at [401, 441] on p "1000111433" at bounding box center [399, 454] width 67 height 26
click at [425, 633] on textarea at bounding box center [746, 639] width 737 height 37
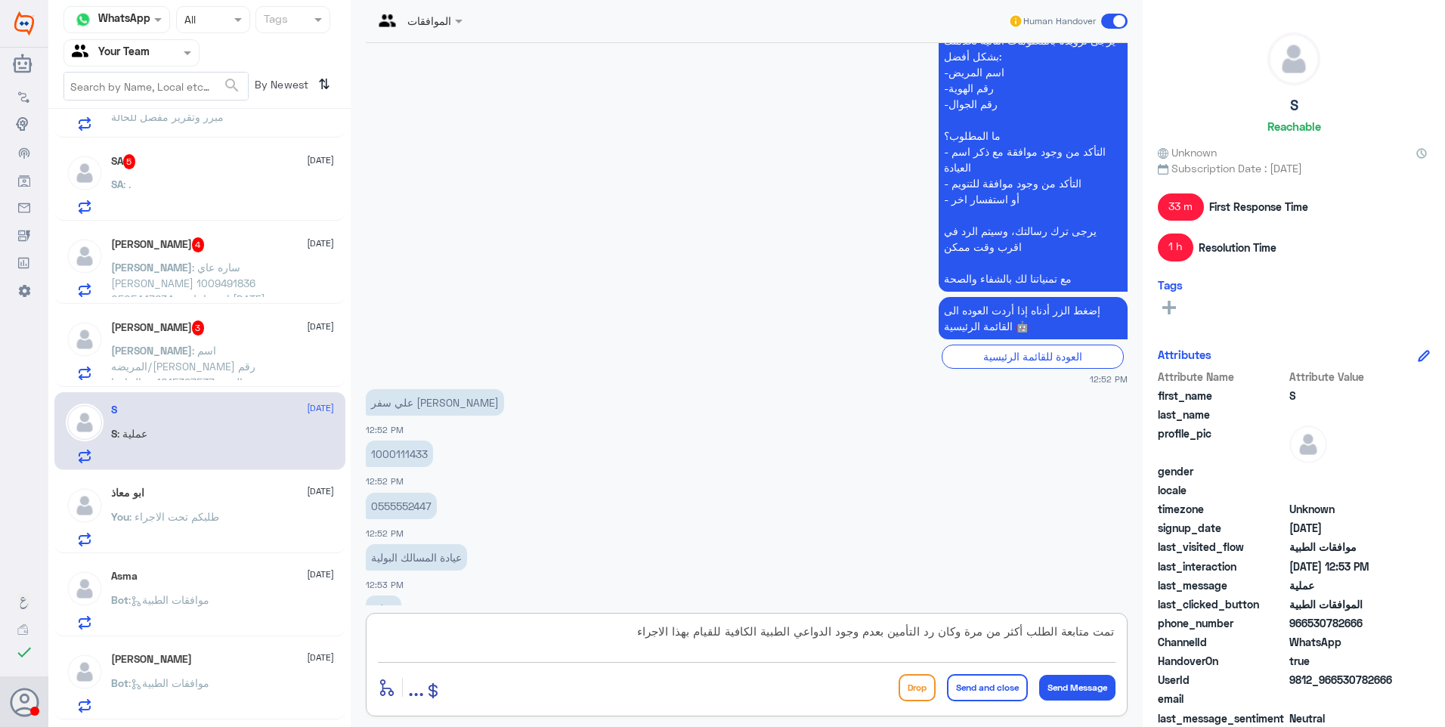
type textarea "تمت متابعة الطلب أكثر من مرة وكان رد التأمين بعدم وجود الدواعي الطبية الكافية ل…"
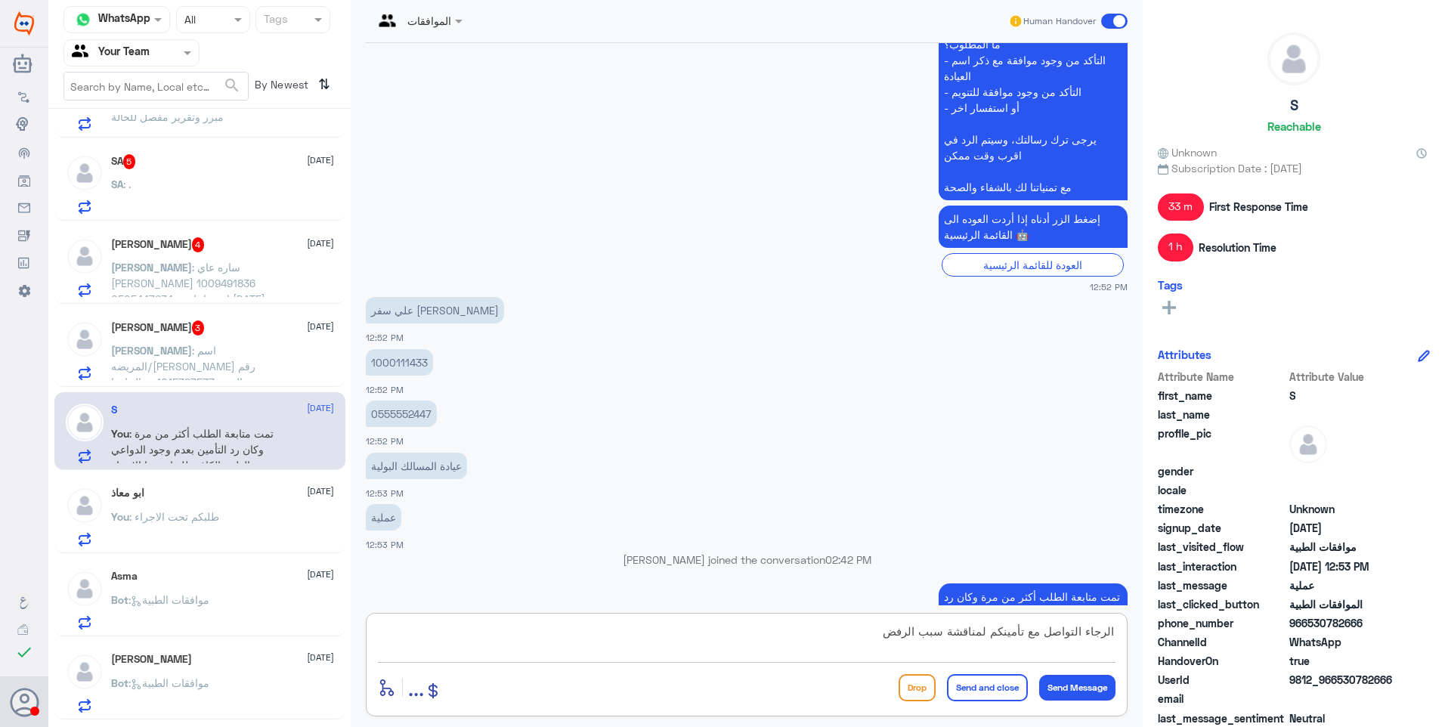
type textarea "الرجاء التواصل مع تأمينكم لمناقشة سبب الرفض"
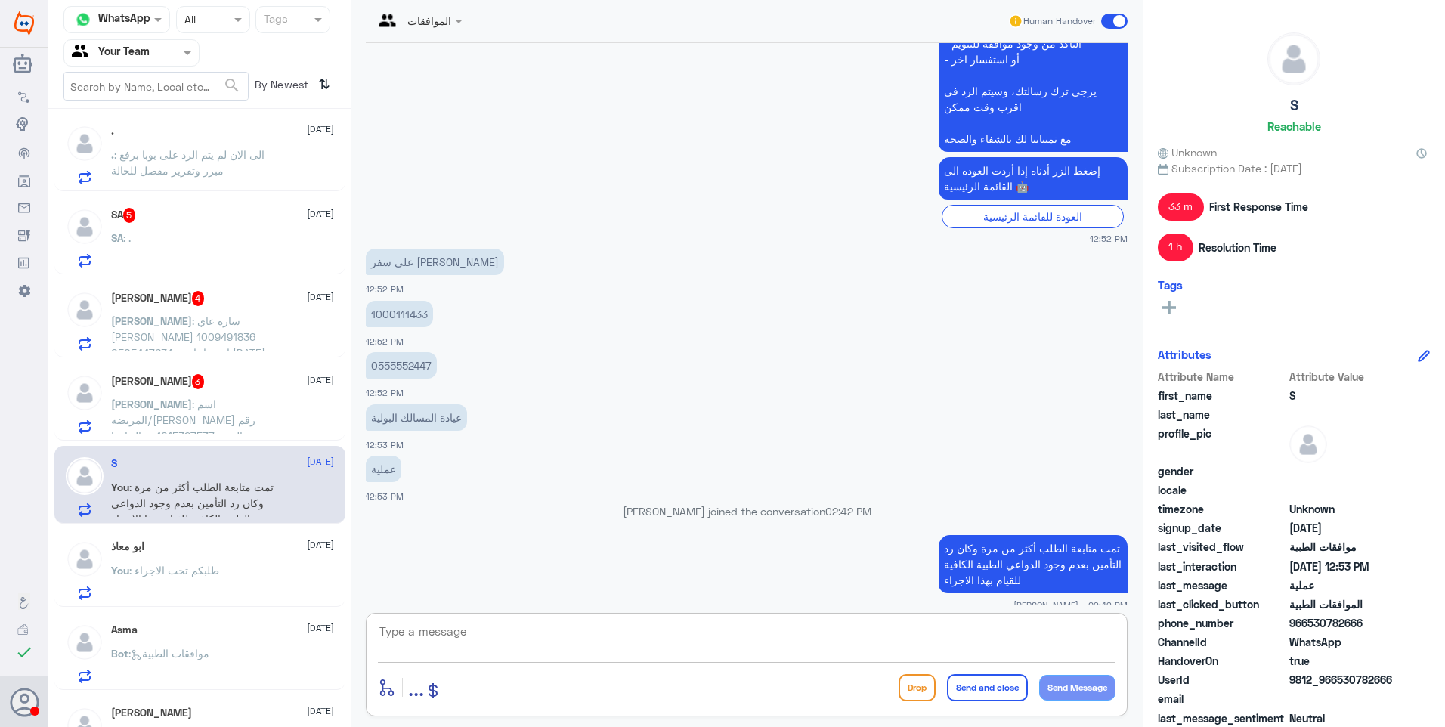
scroll to position [391, 0]
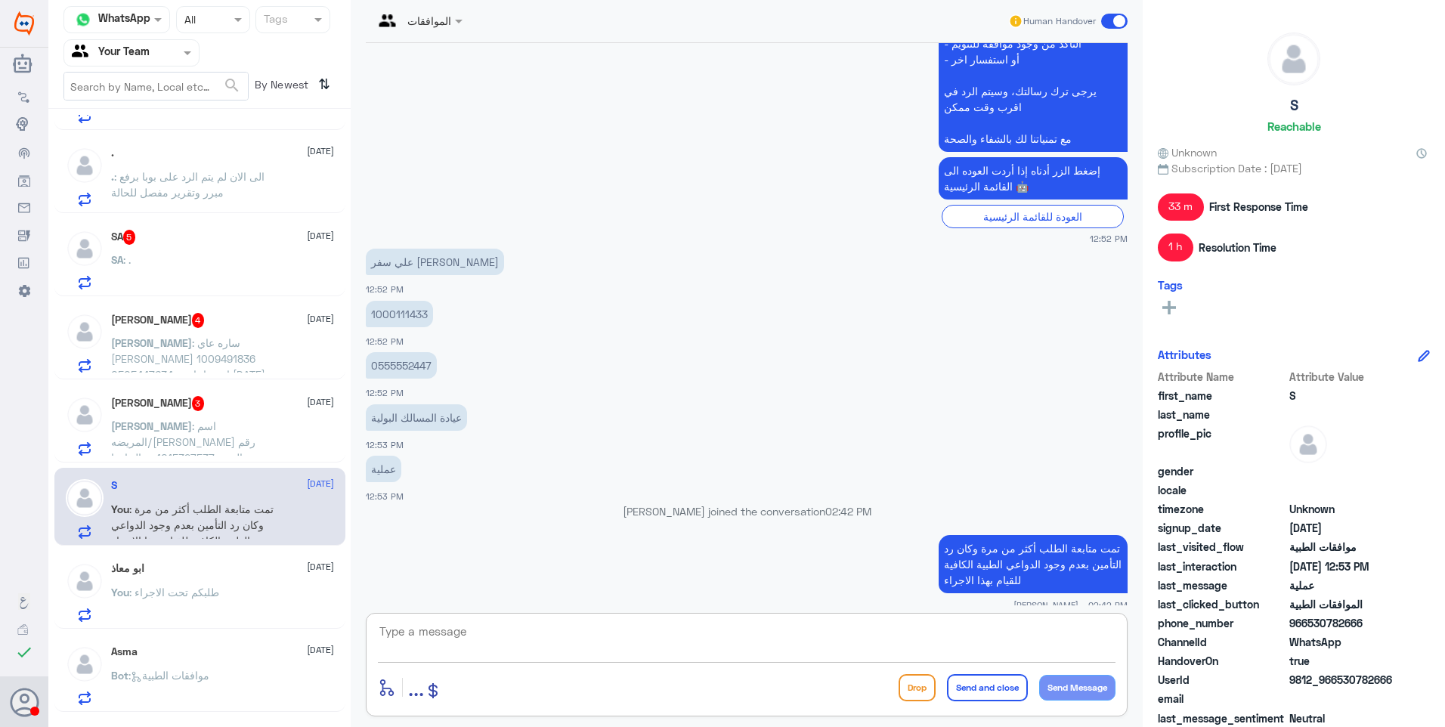
click at [221, 400] on div "Abdullah 3 28 August" at bounding box center [222, 403] width 223 height 15
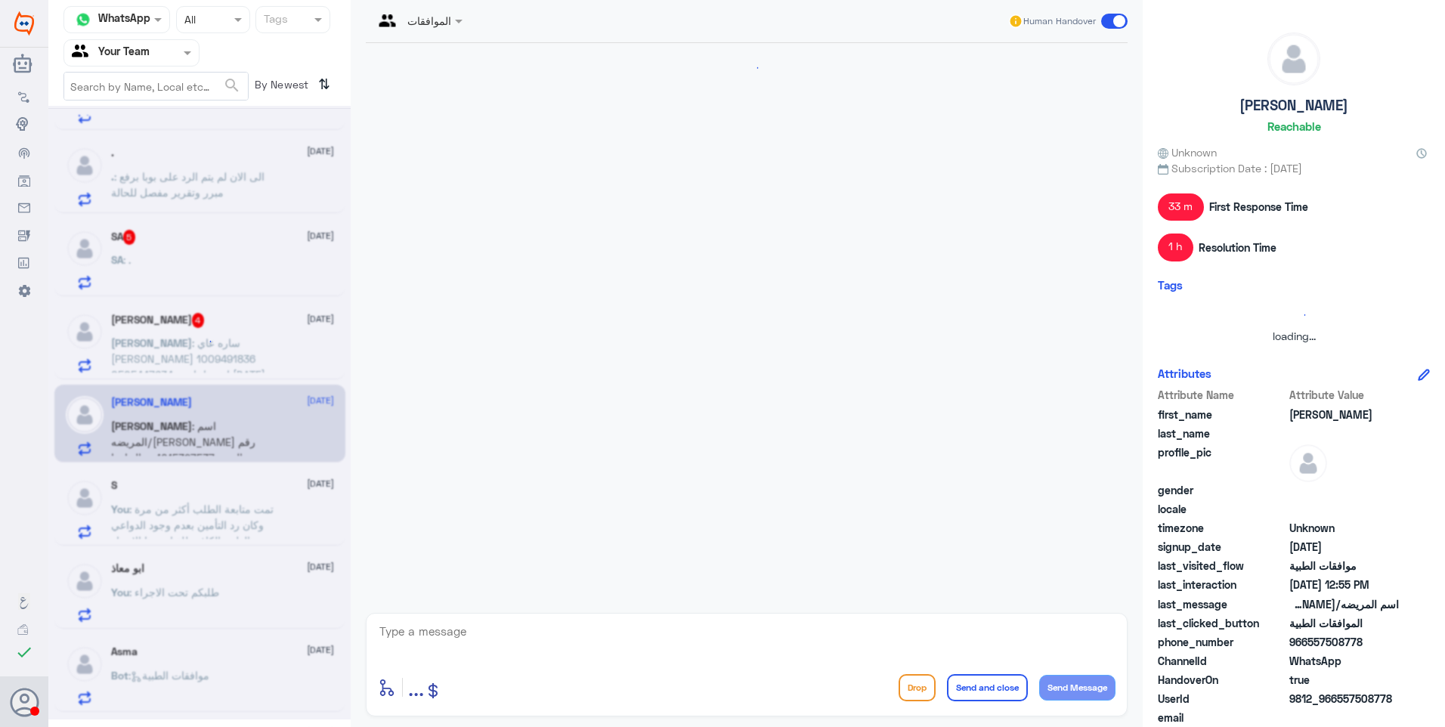
scroll to position [279, 0]
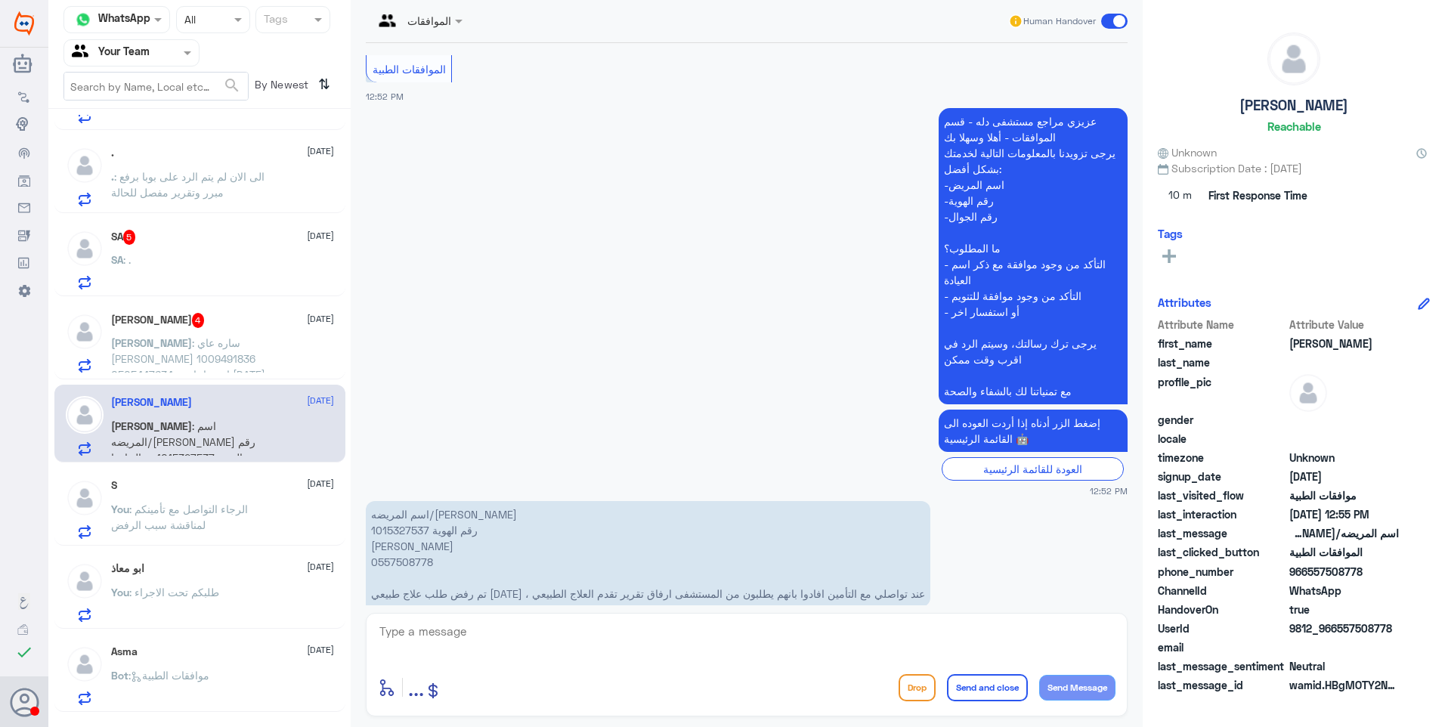
click at [415, 505] on p "اسم المريضه/مستوره عبدالرحيم الزهراني رقم الهوية 1015327537 جوال ابنها 05575087…" at bounding box center [648, 554] width 564 height 106
drag, startPoint x: 415, startPoint y: 505, endPoint x: 734, endPoint y: 464, distance: 322.3
click at [724, 501] on p "اسم المريضه/مستوره عبدالرحيم الزهراني رقم الهوية 1015327537 جوال ابنها 05575087…" at bounding box center [648, 554] width 564 height 106
drag, startPoint x: 790, startPoint y: 562, endPoint x: 466, endPoint y: 561, distance: 324.2
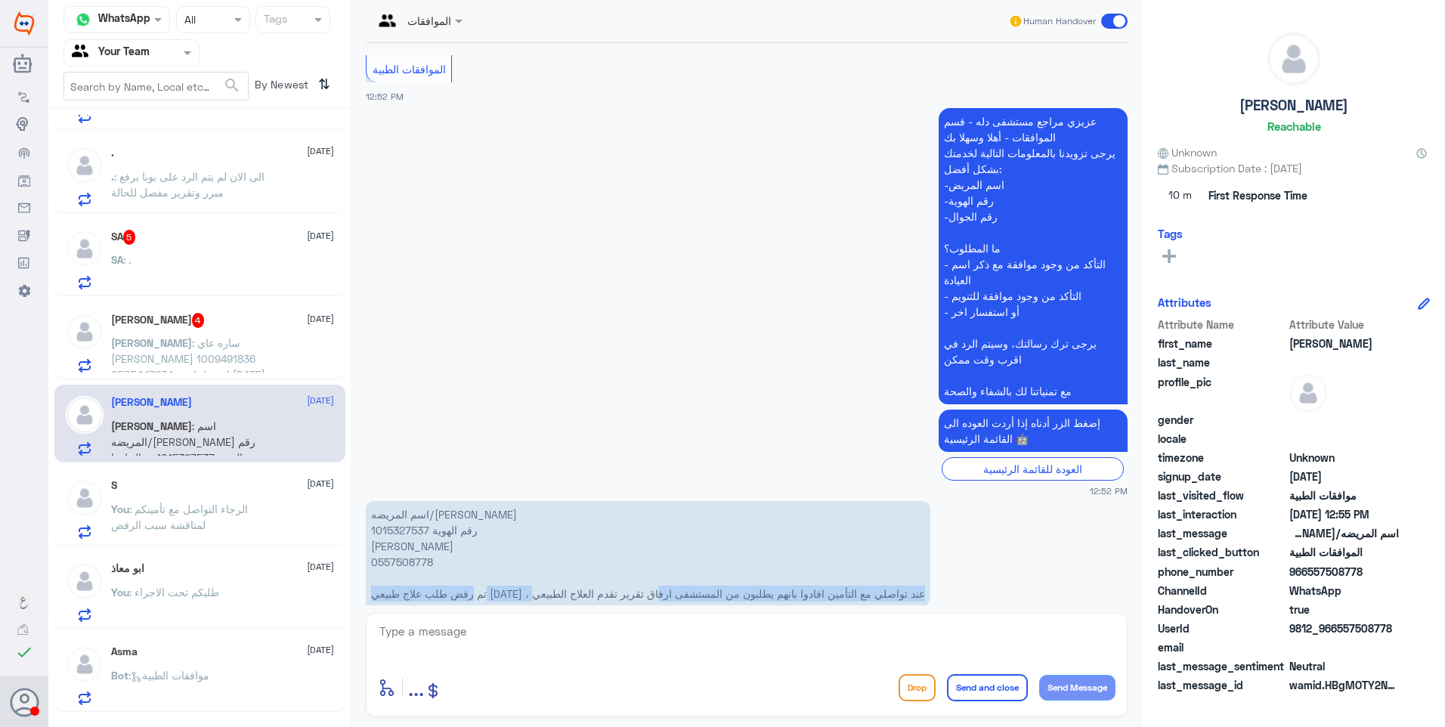
click at [466, 561] on p "اسم المريضه/مستوره عبدالرحيم الزهراني رقم الهوية 1015327537 جوال ابنها 05575087…" at bounding box center [648, 554] width 564 height 106
drag, startPoint x: 466, startPoint y: 561, endPoint x: 499, endPoint y: 564, distance: 33.4
click at [499, 564] on p "اسم المريضه/مستوره عبدالرحيم الزهراني رقم الهوية 1015327537 جوال ابنها 05575087…" at bounding box center [648, 554] width 564 height 106
click at [422, 533] on p "اسم المريضه/مستوره عبدالرحيم الزهراني رقم الهوية 1015327537 جوال ابنها 05575087…" at bounding box center [648, 554] width 564 height 106
drag, startPoint x: 780, startPoint y: 566, endPoint x: 629, endPoint y: 560, distance: 151.2
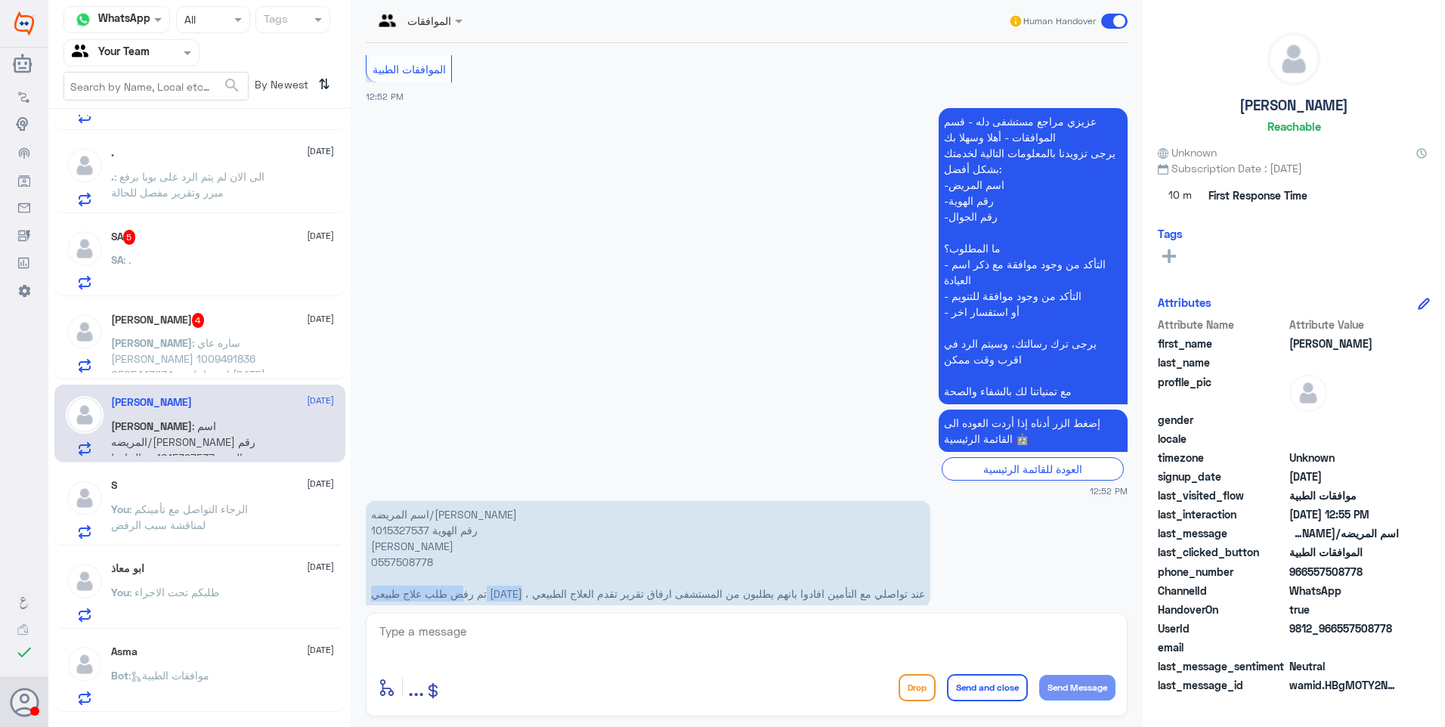
click at [629, 559] on p "اسم المريضه/مستوره عبدالرحيم الزهراني رقم الهوية 1015327537 جوال ابنها 05575087…" at bounding box center [648, 554] width 564 height 106
drag, startPoint x: 629, startPoint y: 560, endPoint x: 765, endPoint y: 552, distance: 137.0
click at [765, 552] on p "اسم المريضه/مستوره عبدالرحيم الزهراني رقم الهوية 1015327537 جوال ابنها 05575087…" at bounding box center [648, 554] width 564 height 106
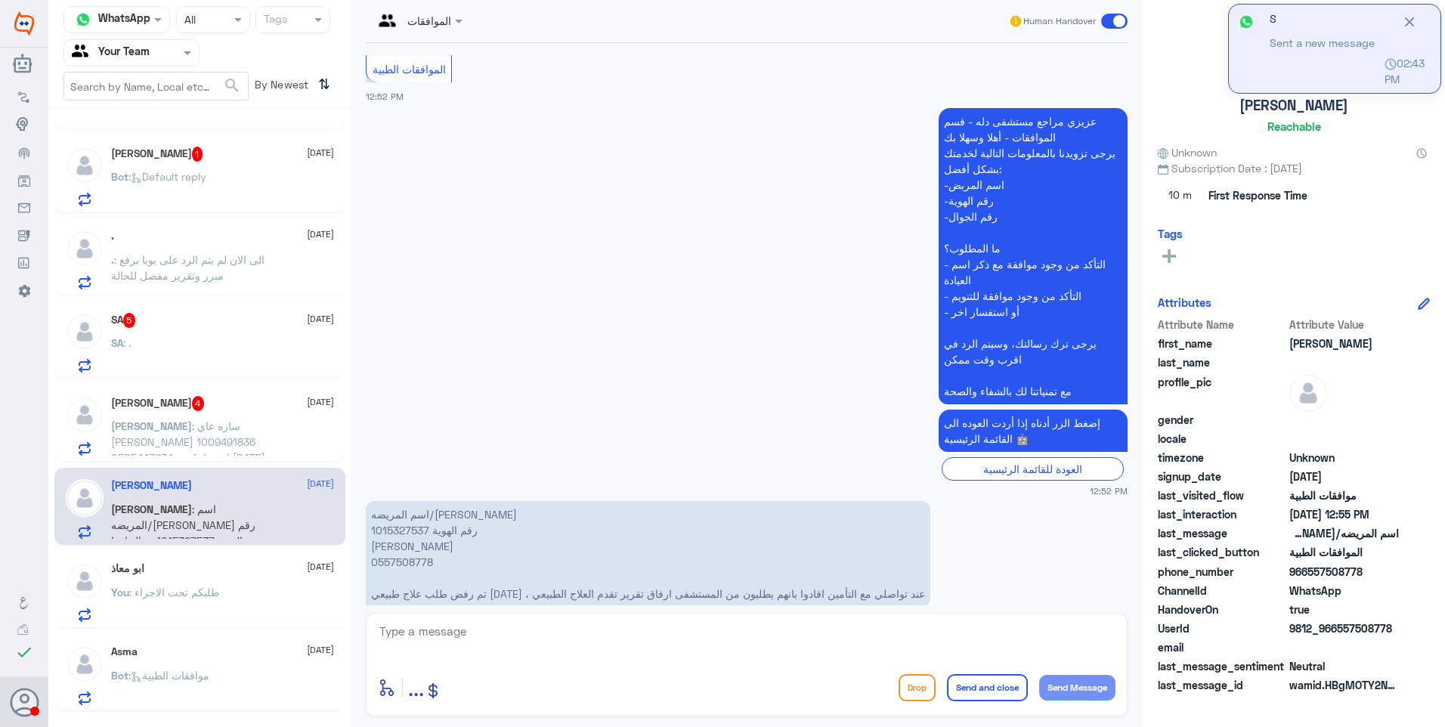
scroll to position [394, 0]
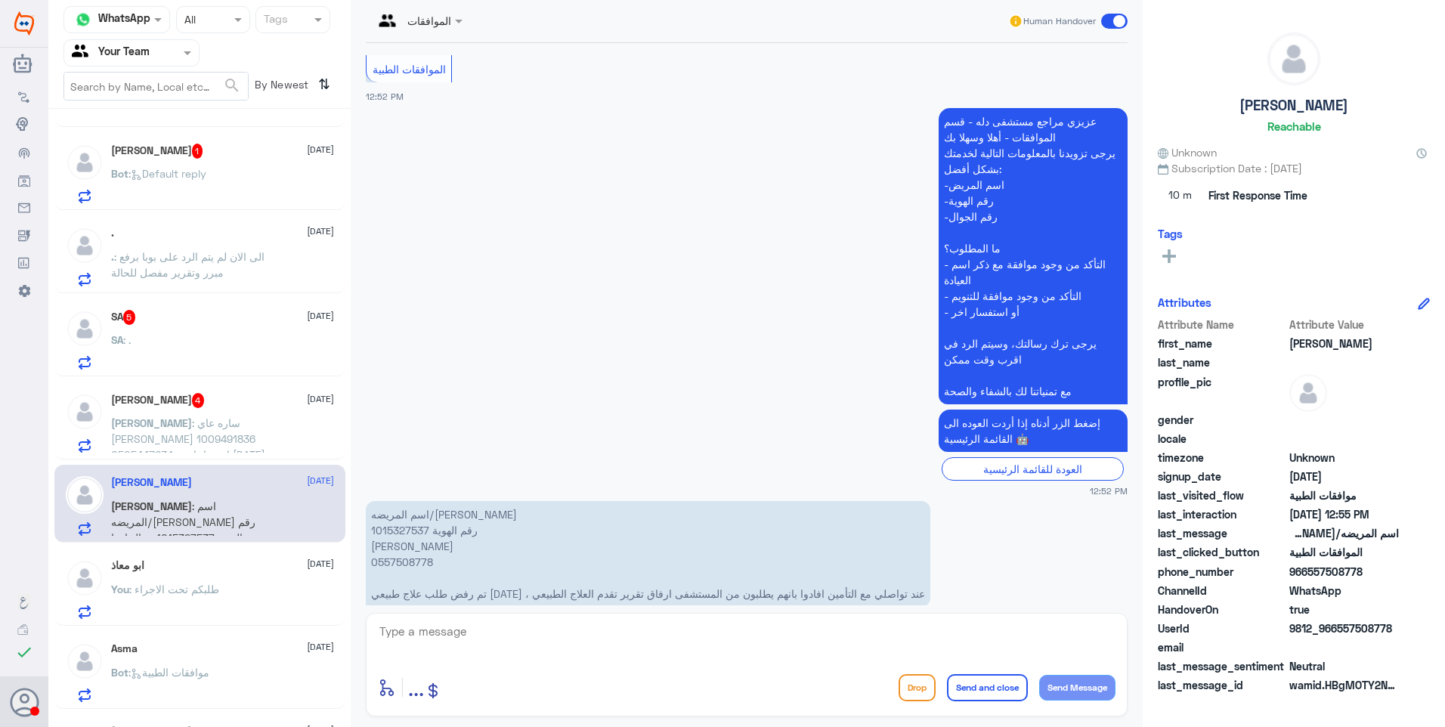
click at [236, 583] on div "ابو معاذ 28 August You : طلبكم تحت الاجراء" at bounding box center [222, 589] width 223 height 60
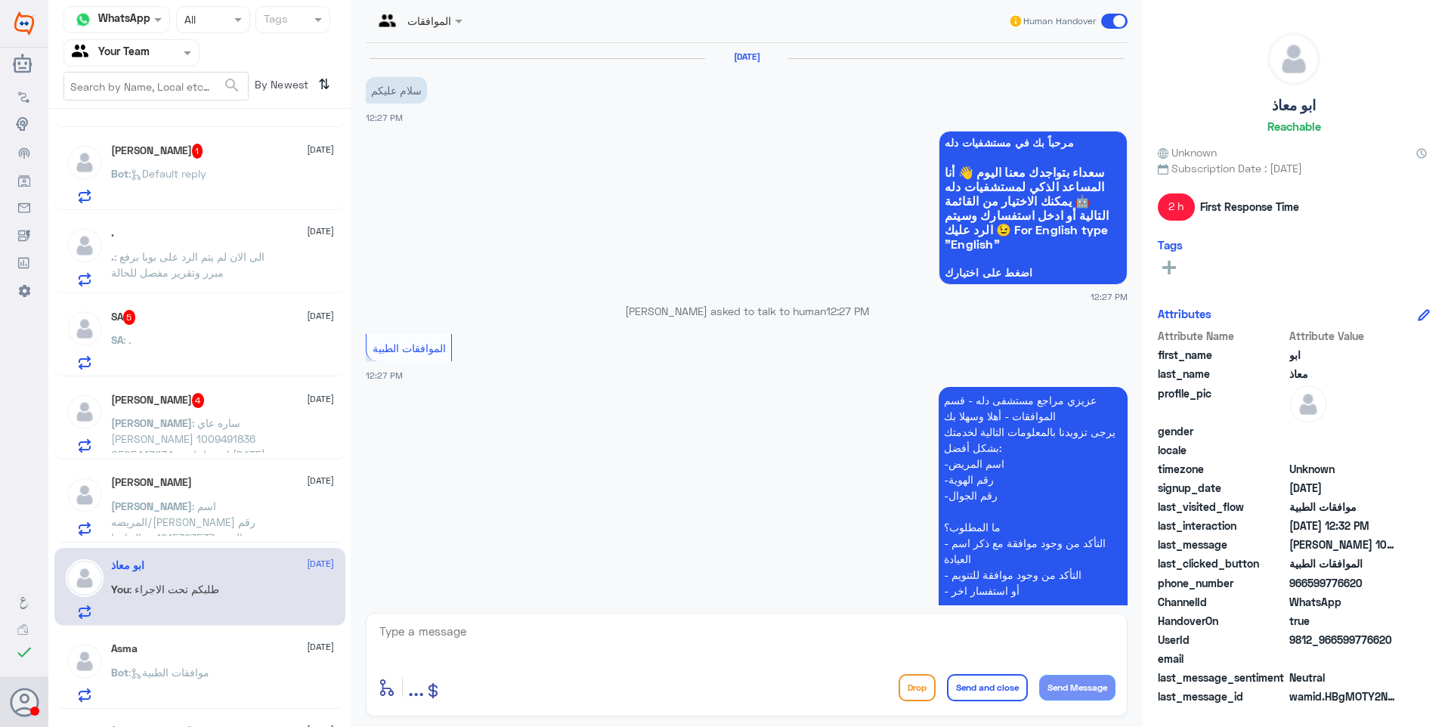
scroll to position [339, 0]
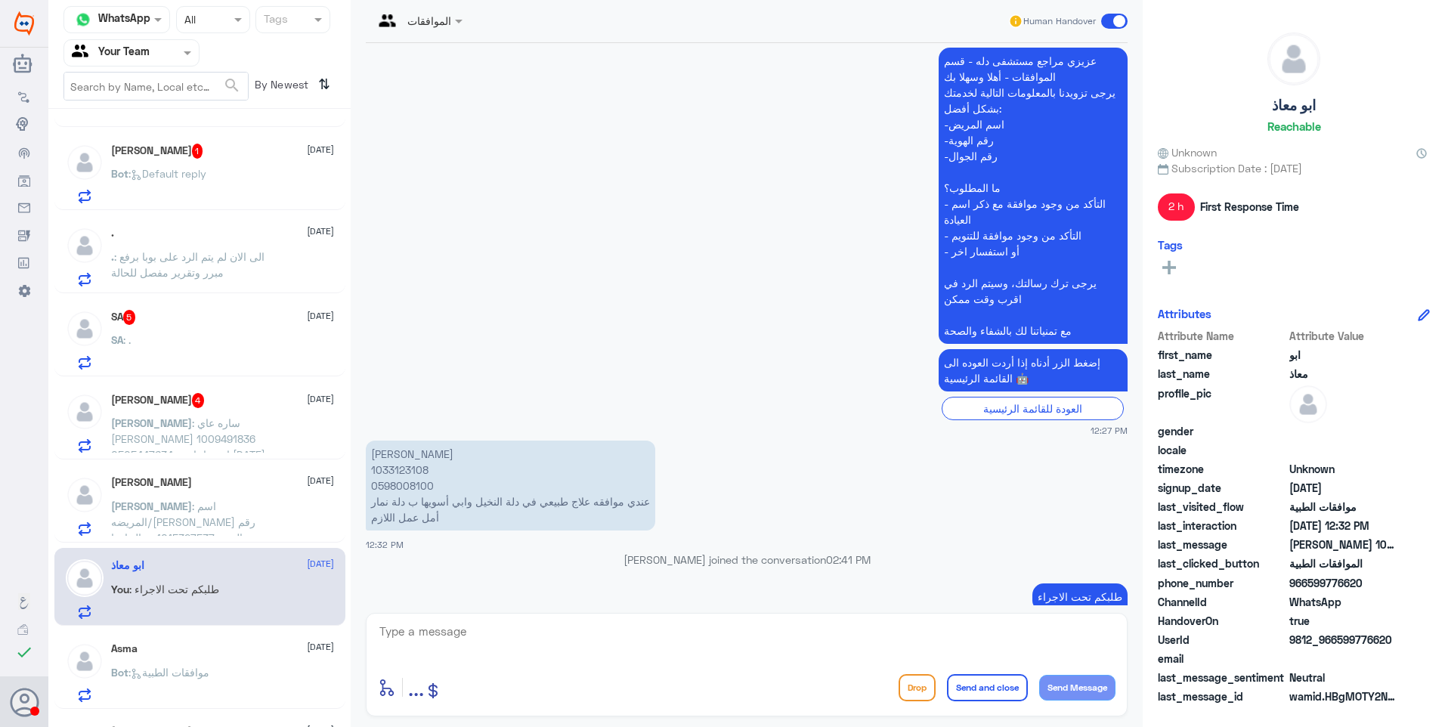
click at [240, 666] on div "Asma 28 August Bot : موافقات الطبية" at bounding box center [222, 672] width 223 height 60
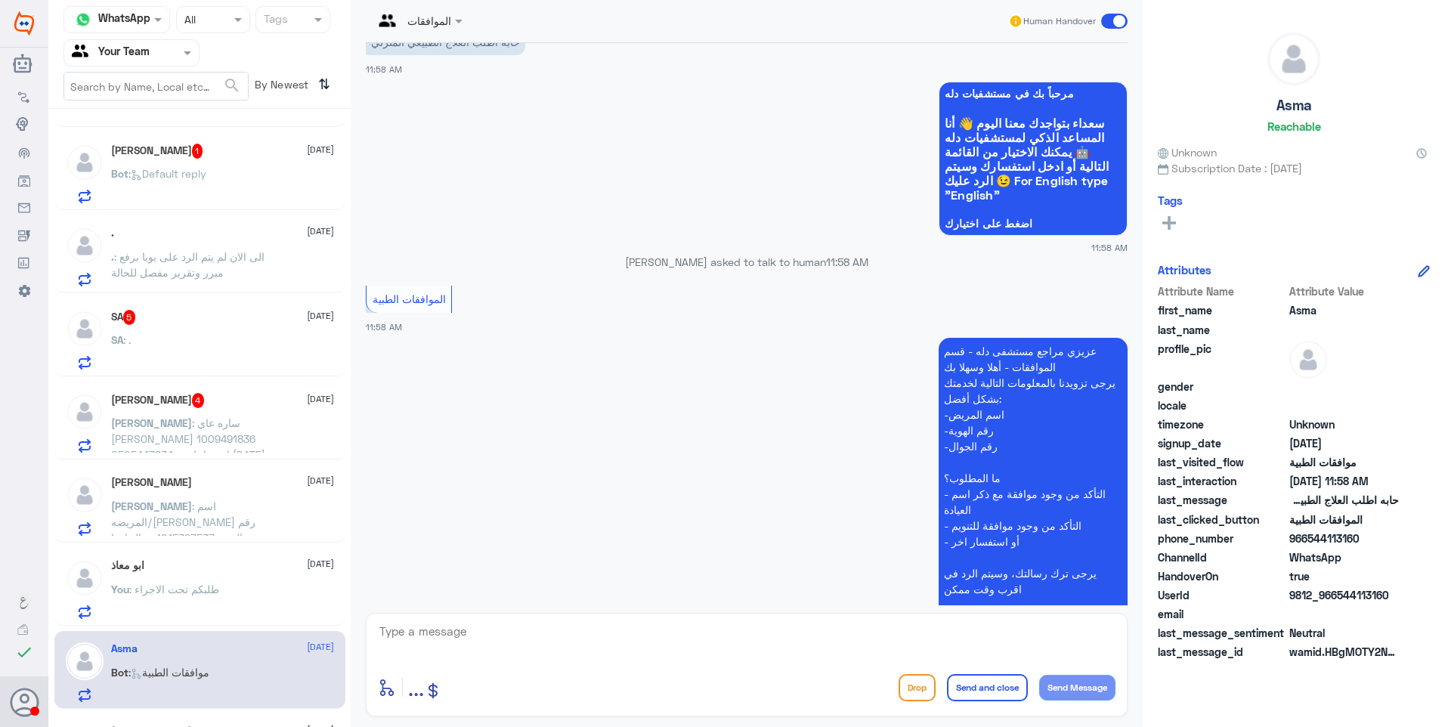
scroll to position [955, 0]
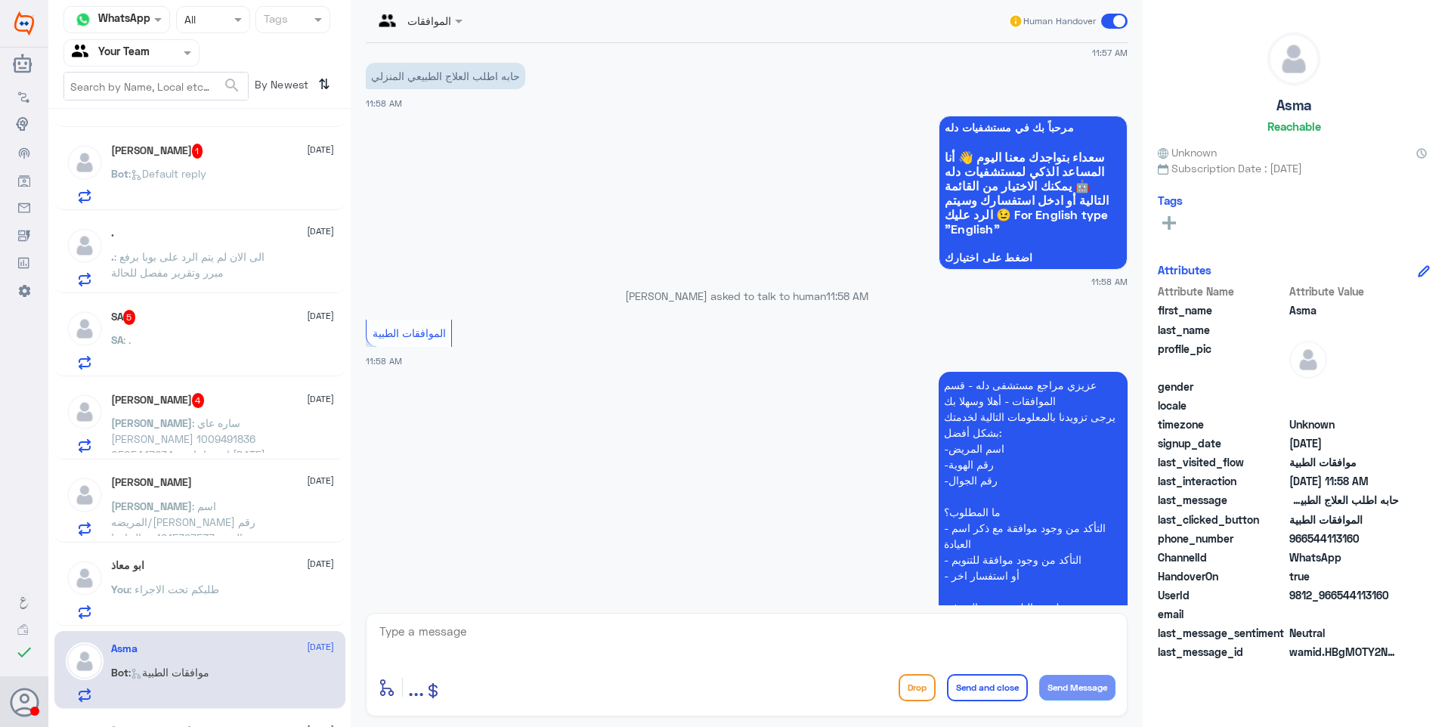
click at [238, 475] on div "Abdullah 28 August Abdullah : اسم المريضه/مستوره عبدالرحيم الزهراني رقم الهوية …" at bounding box center [199, 504] width 291 height 78
click at [223, 508] on span ": اسم المريضه/مستوره عبدالرحيم الزهراني رقم الهوية 1015327537 جوال ابنها 055750…" at bounding box center [187, 561] width 153 height 124
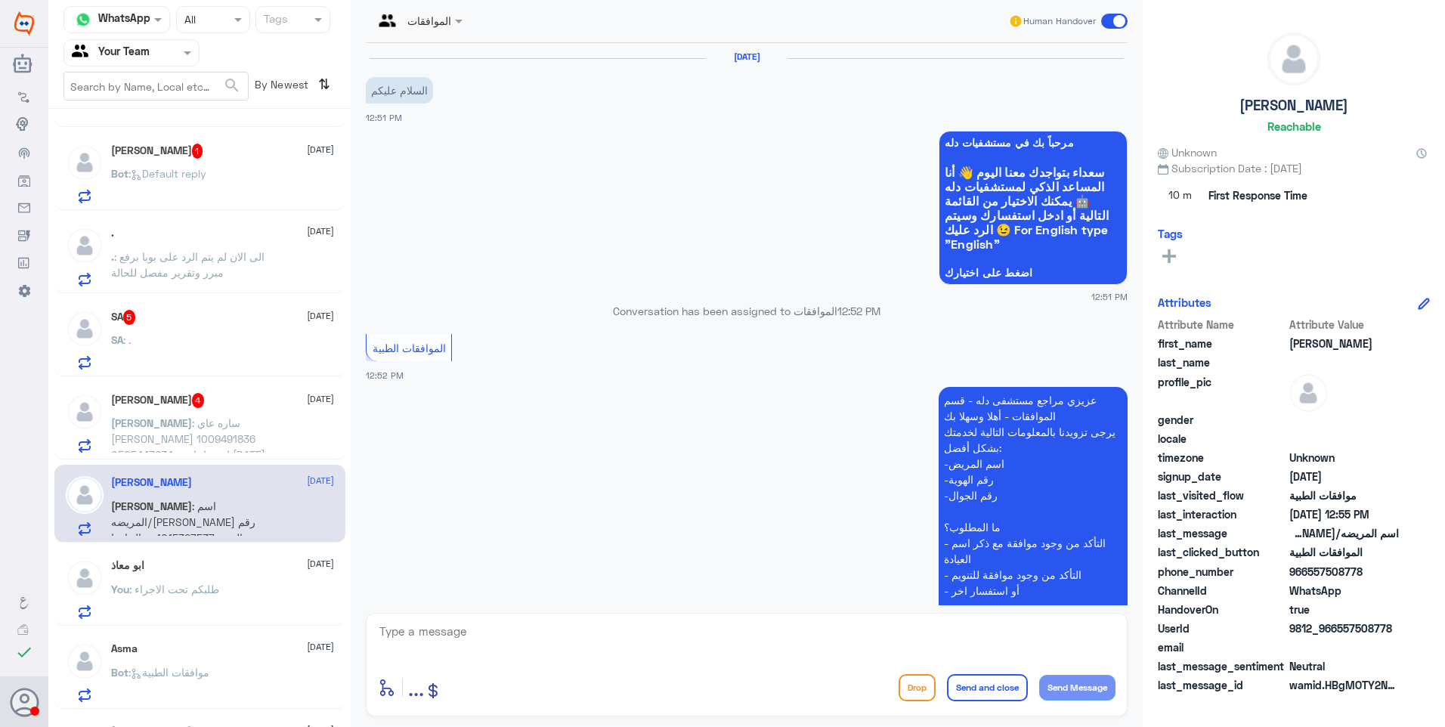
scroll to position [279, 0]
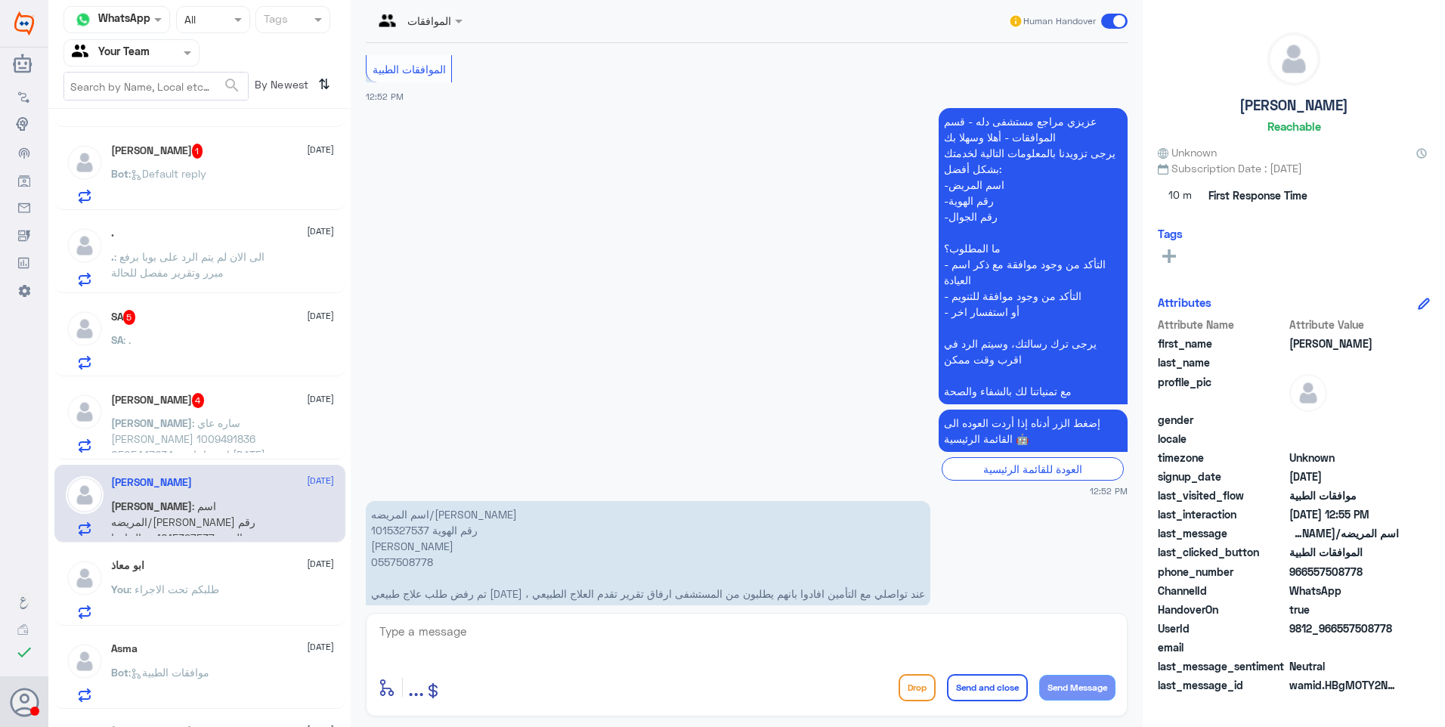
click at [216, 576] on div "ابو معاذ 28 August You : طلبكم تحت الاجراء" at bounding box center [222, 589] width 223 height 60
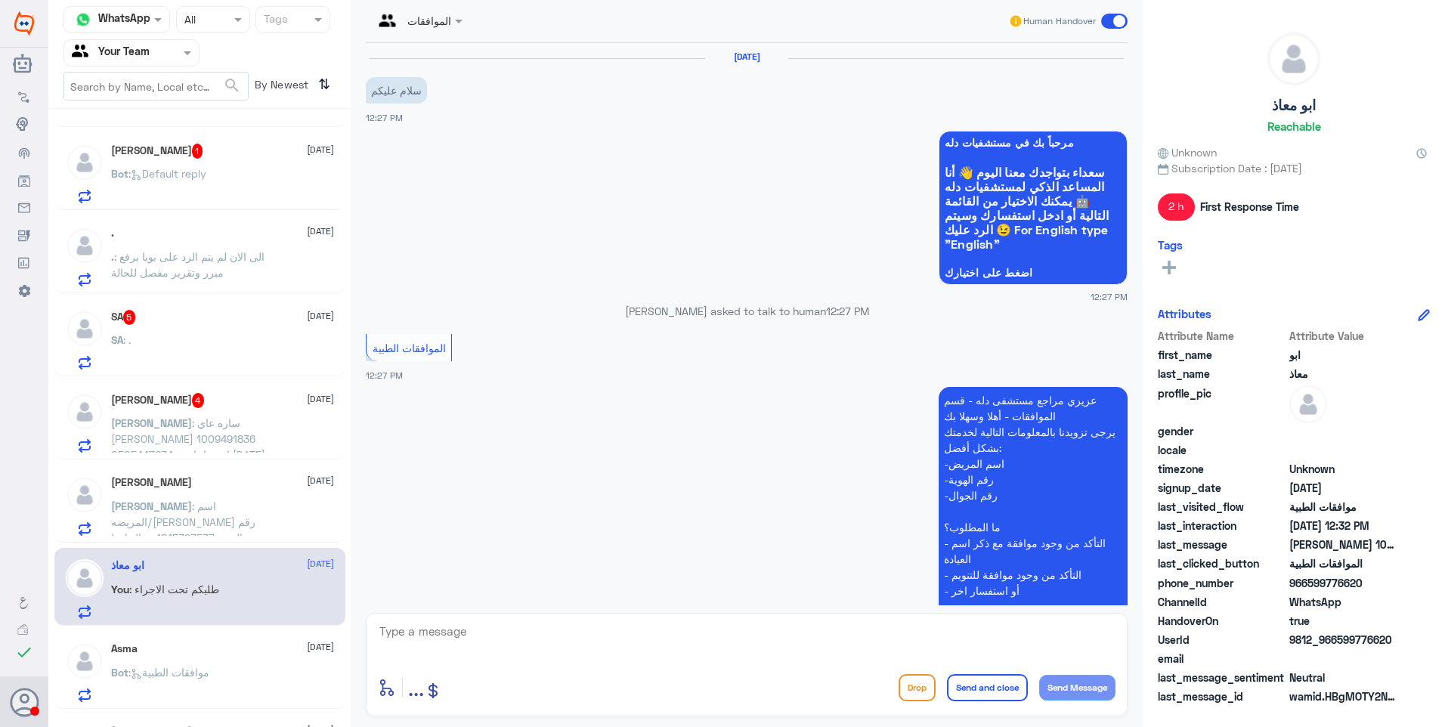
scroll to position [339, 0]
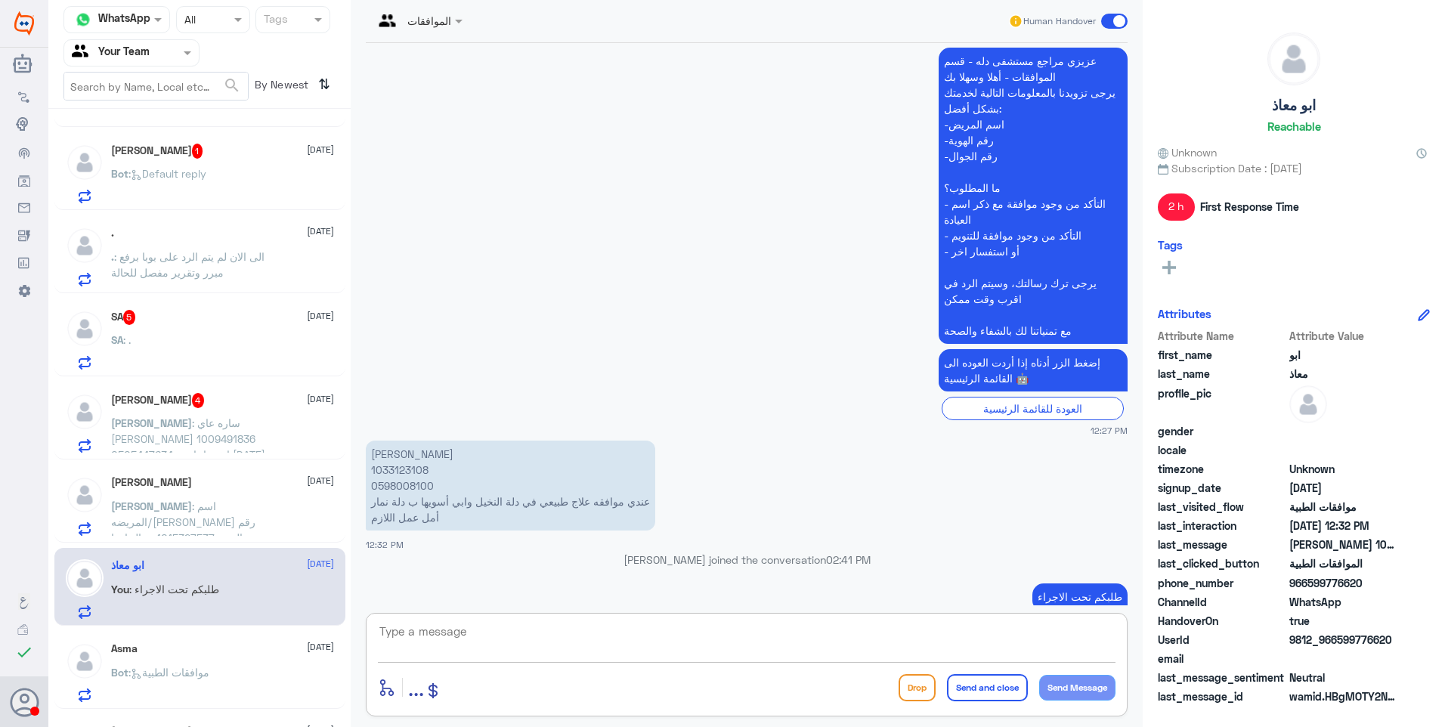
click at [525, 645] on textarea at bounding box center [746, 639] width 737 height 37
type textarea "I"
type textarea "J"
type textarea "تم الغاء طلب العلاج الطبيعي داخل دلة النخيل"
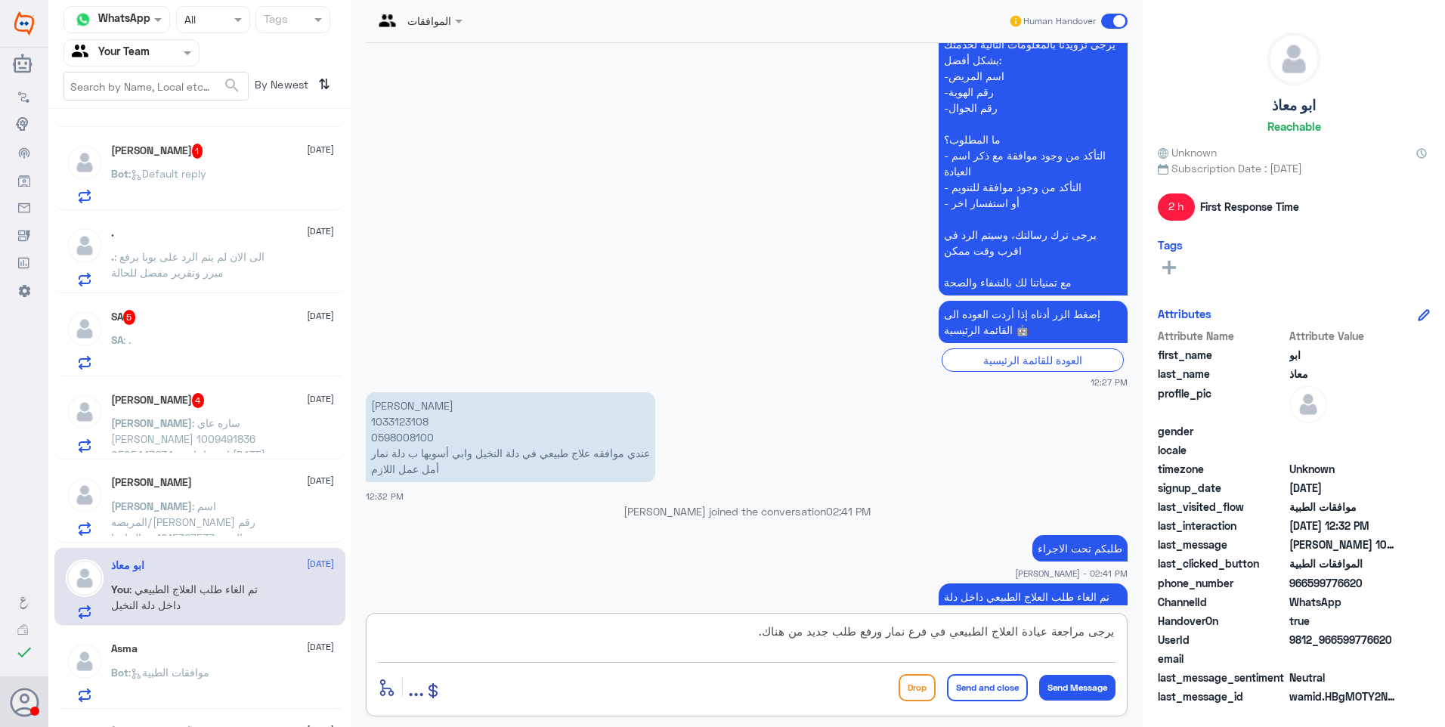
type textarea "يرجى مراجعة عيادة العلاج الطبيعي في فرع نمار ورفع طلب جديد من هناك."
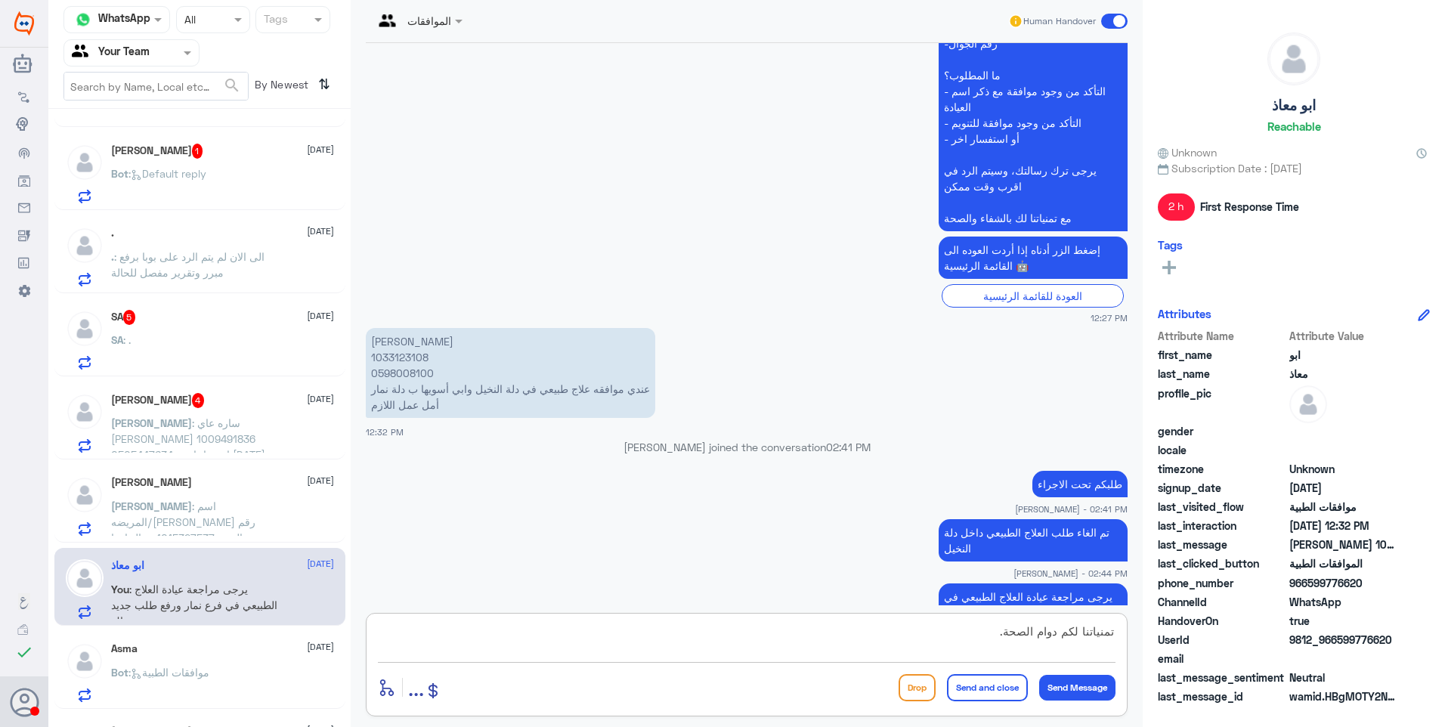
type textarea "تمنياتنا لكم دوام الصحة."
click at [993, 684] on button "Send and close" at bounding box center [987, 687] width 81 height 27
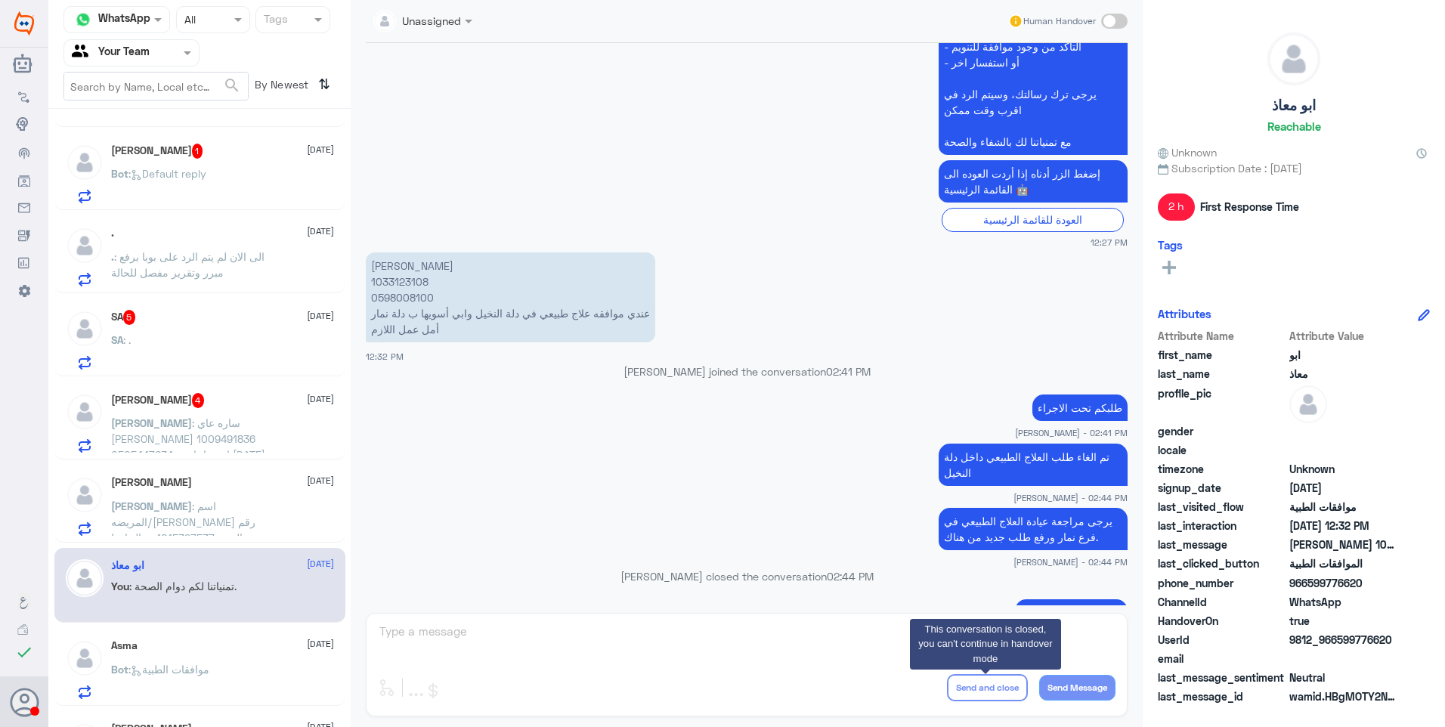
click at [220, 492] on div "Abdullah 28 August Abdullah : اسم المريضه/مستوره عبدالرحيم الزهراني رقم الهوية …" at bounding box center [222, 506] width 223 height 60
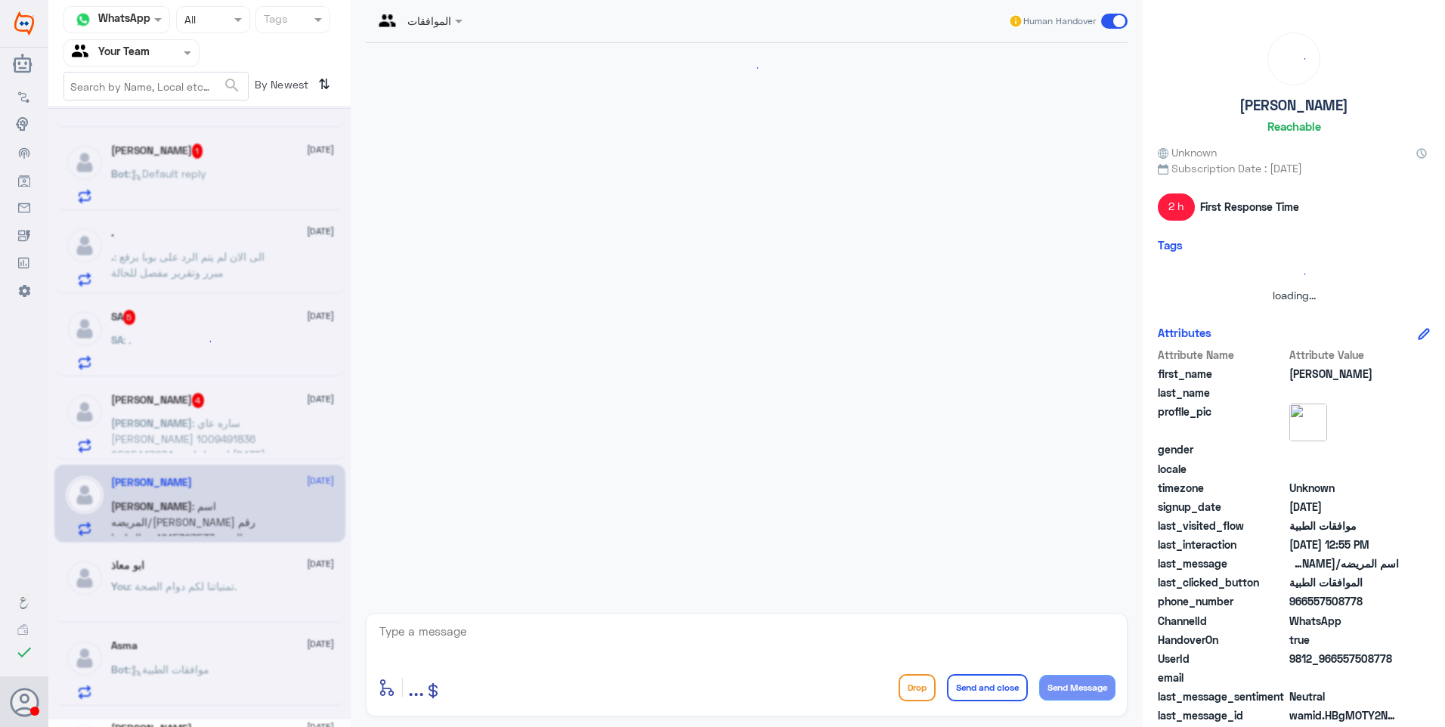
scroll to position [279, 0]
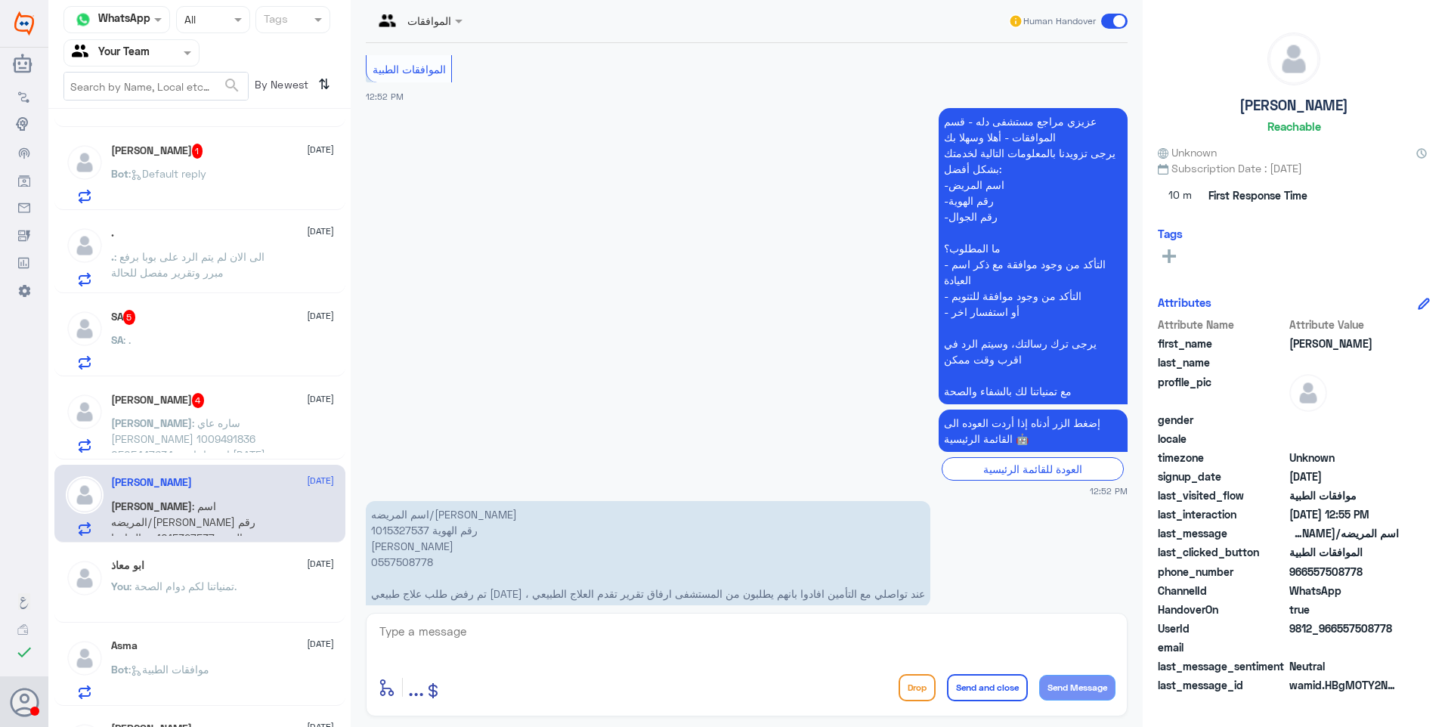
click at [227, 421] on span ": ساره عاي الزامل 1009491836 0505447634 ابغى احازتي اليوم منصه" at bounding box center [188, 446] width 154 height 60
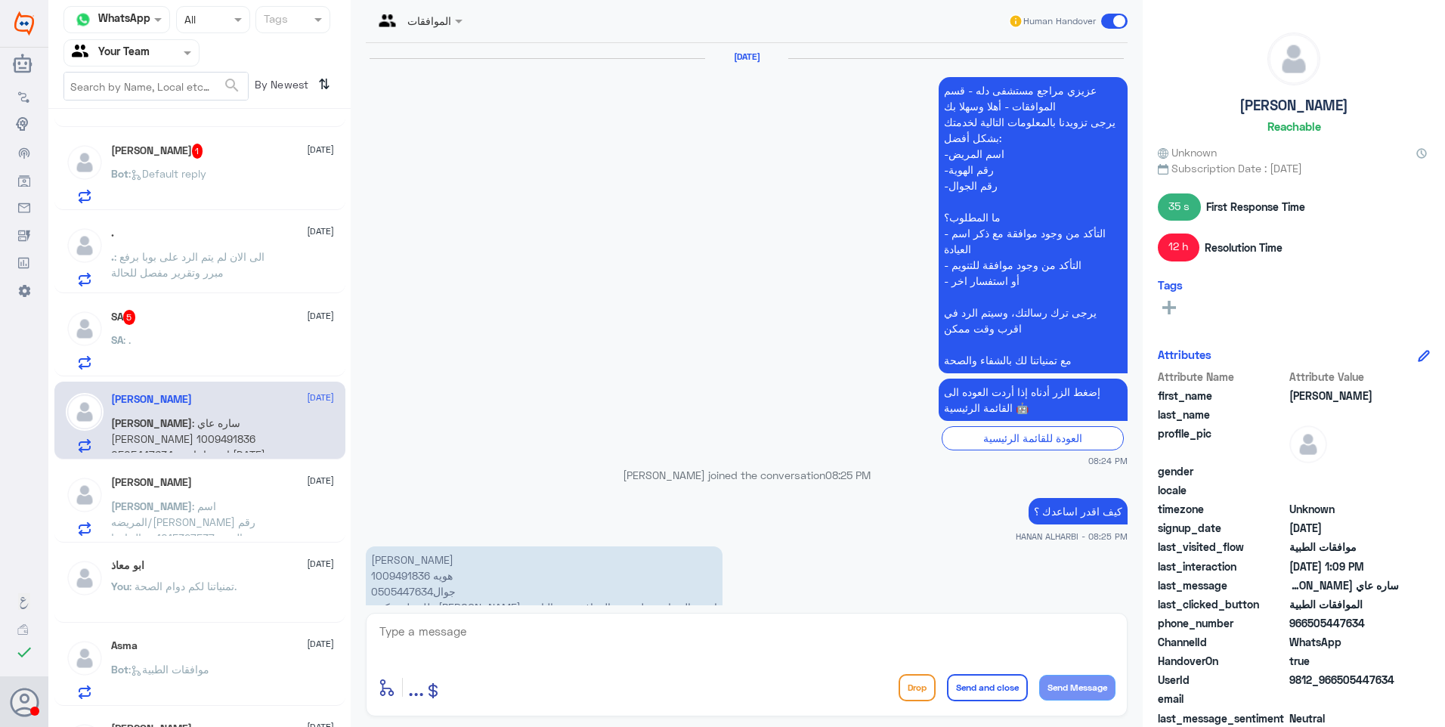
scroll to position [1427, 0]
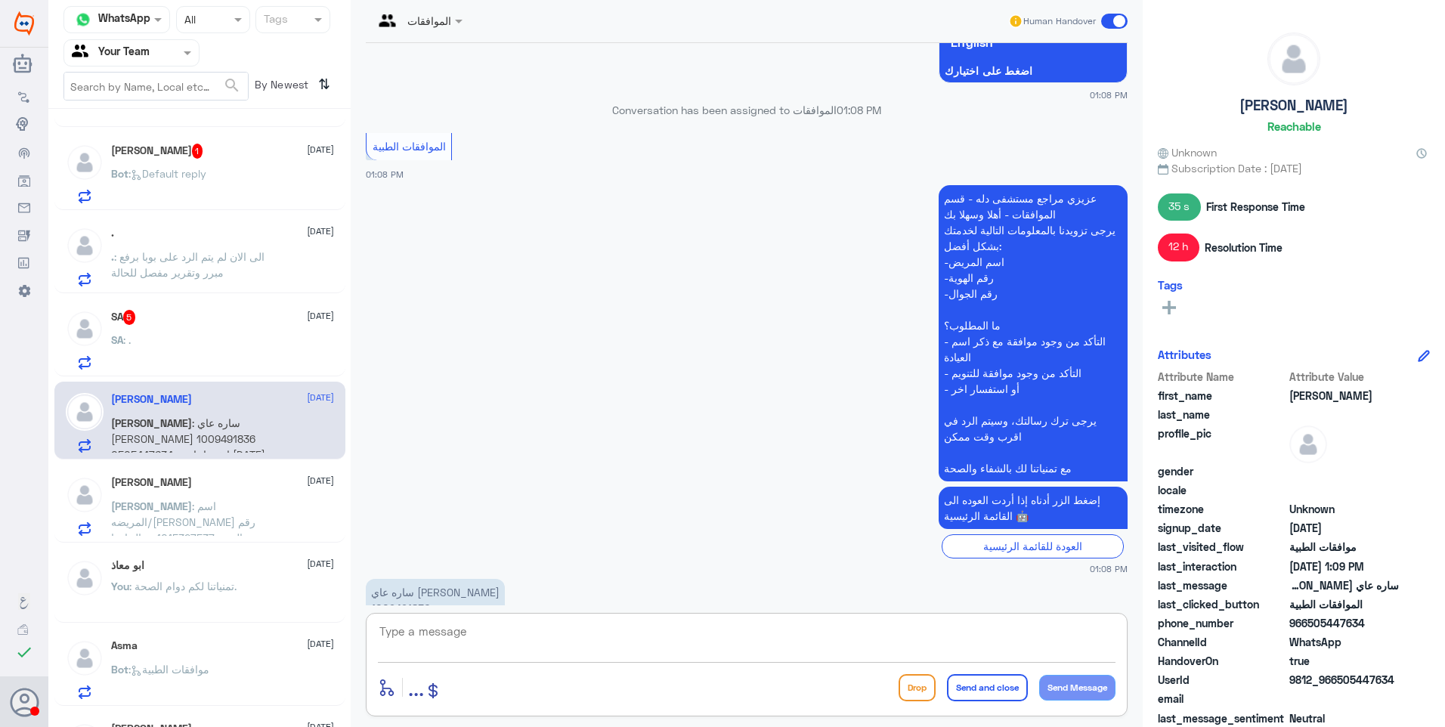
click at [453, 629] on textarea at bounding box center [746, 639] width 737 height 37
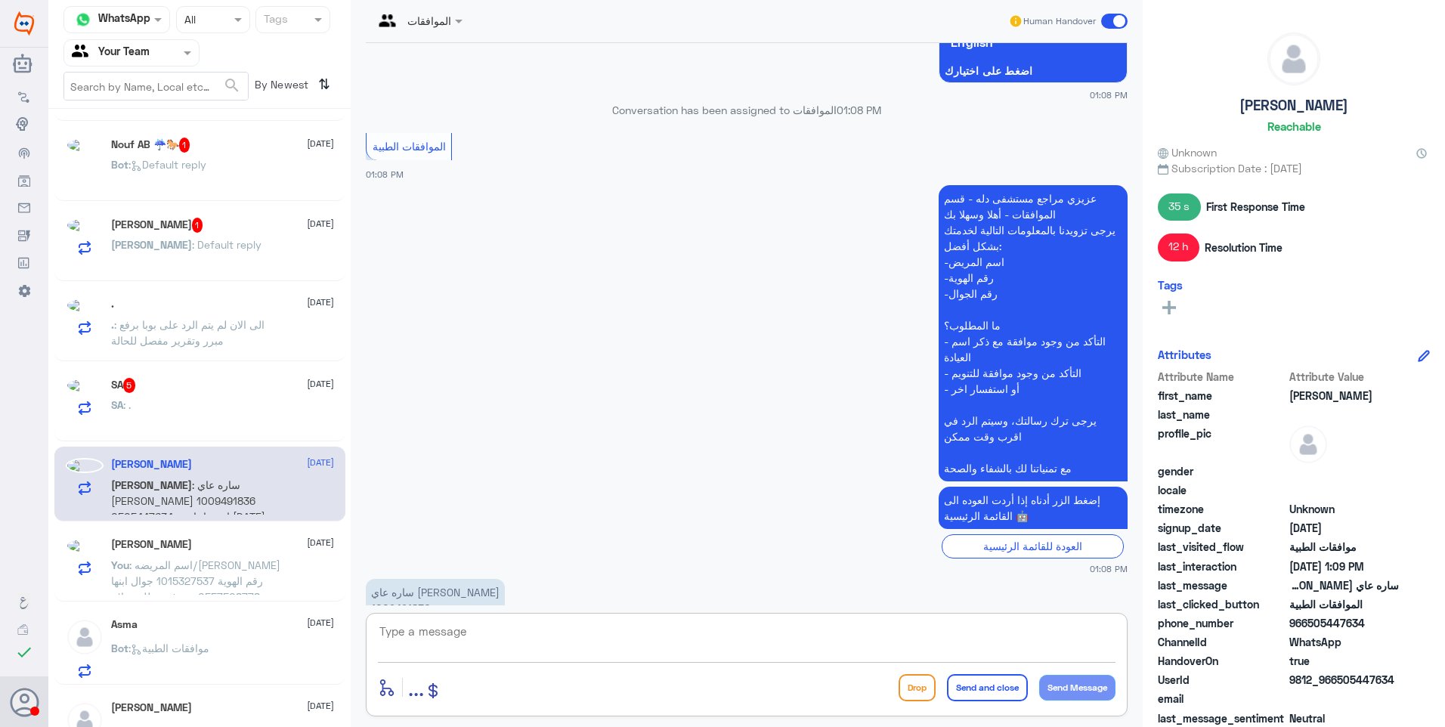
scroll to position [394, 0]
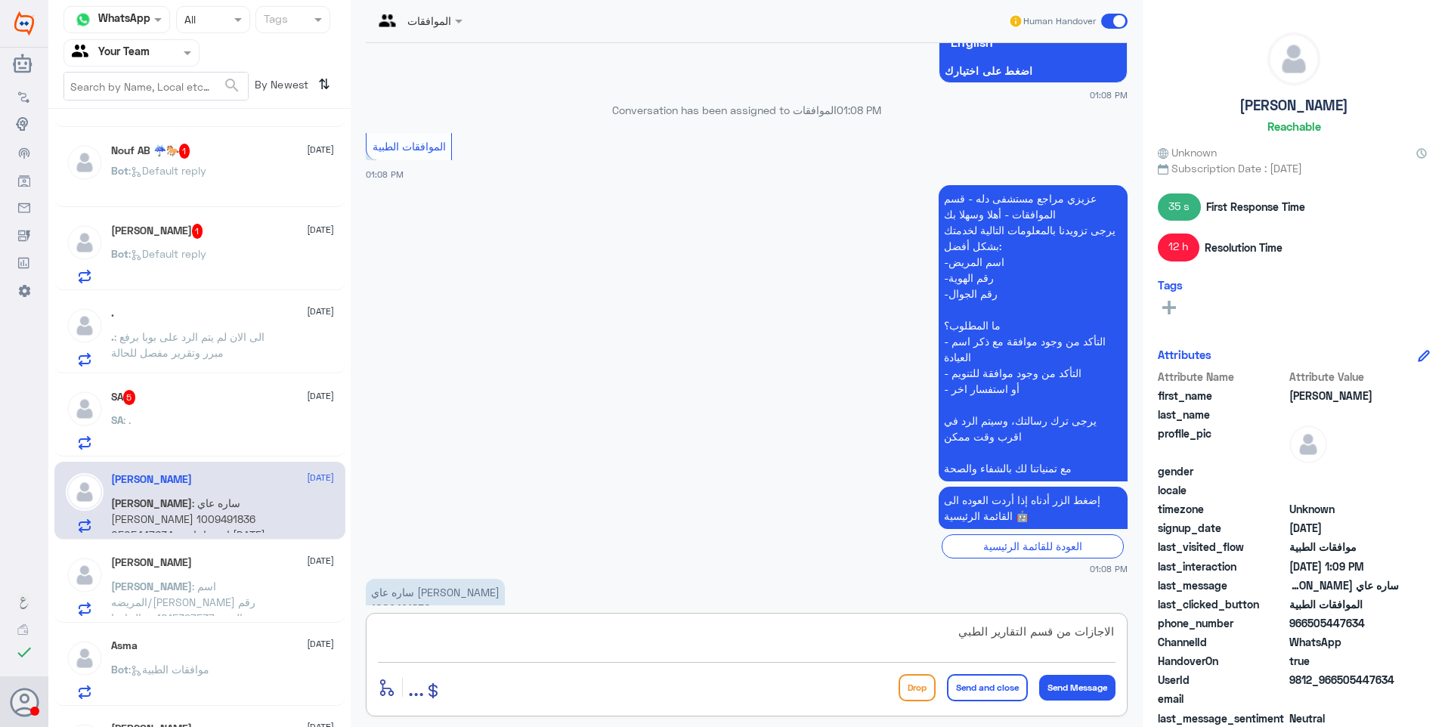
type textarea "الاجازات من قسم التقارير الطبية"
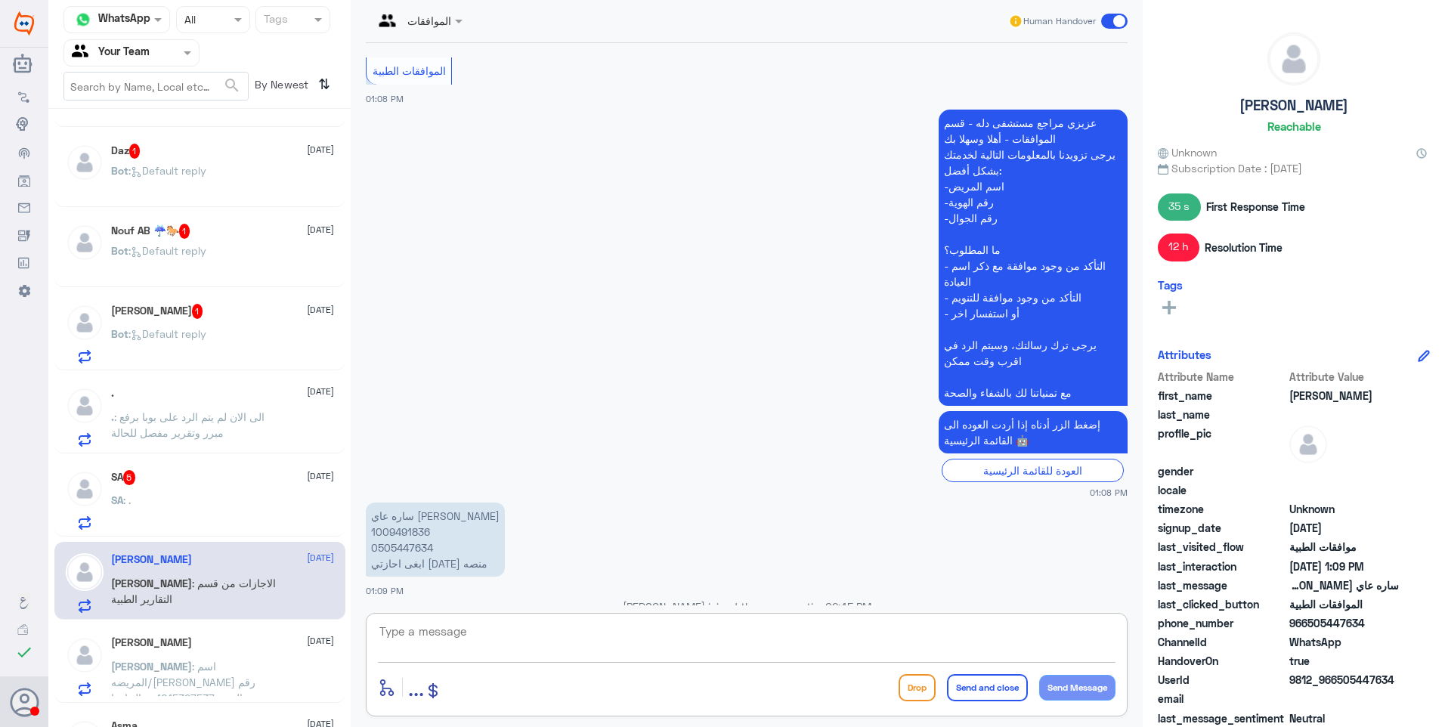
scroll to position [1476, 0]
paste textarea "للتواصل مع التقارير الطبية: 0112994881"
type textarea "للتواصل مع التقارير الطبية: 0112994881"
click at [1016, 683] on button "Send and close" at bounding box center [987, 687] width 81 height 27
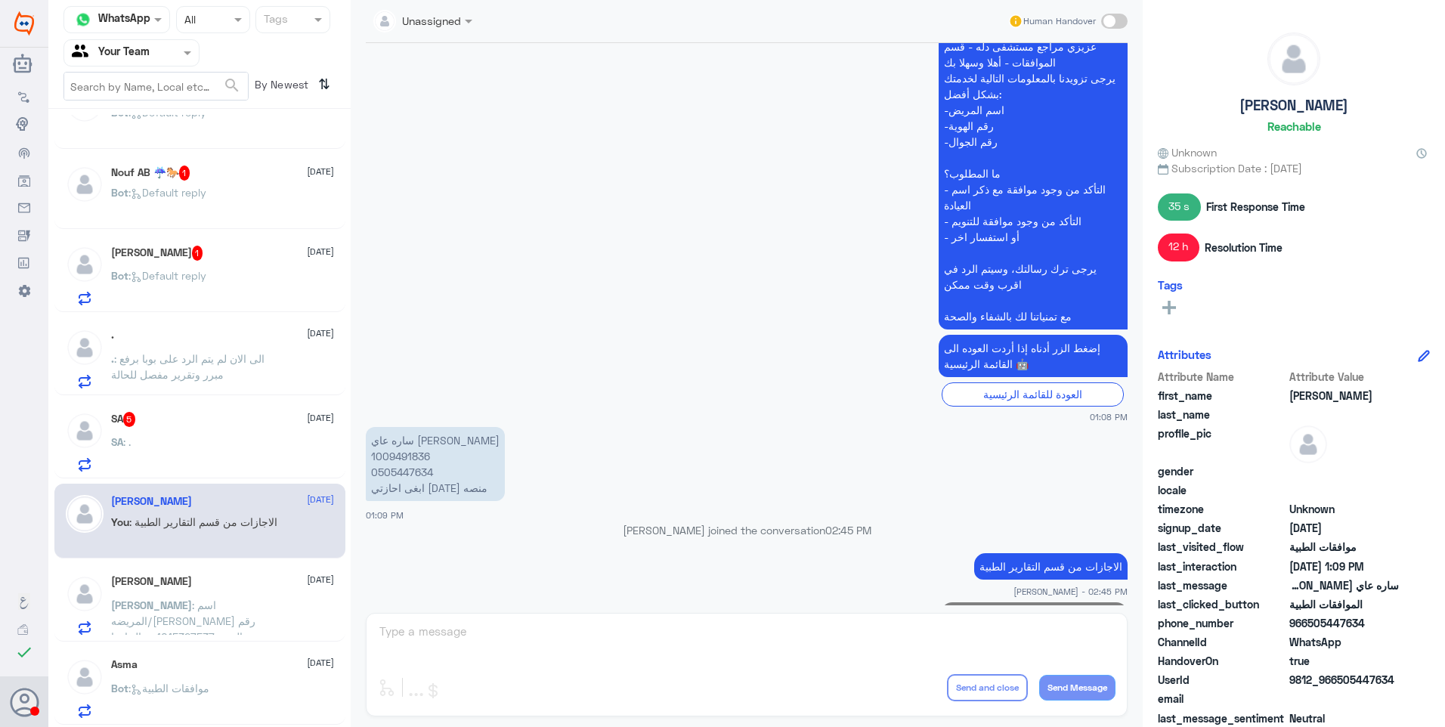
scroll to position [624, 0]
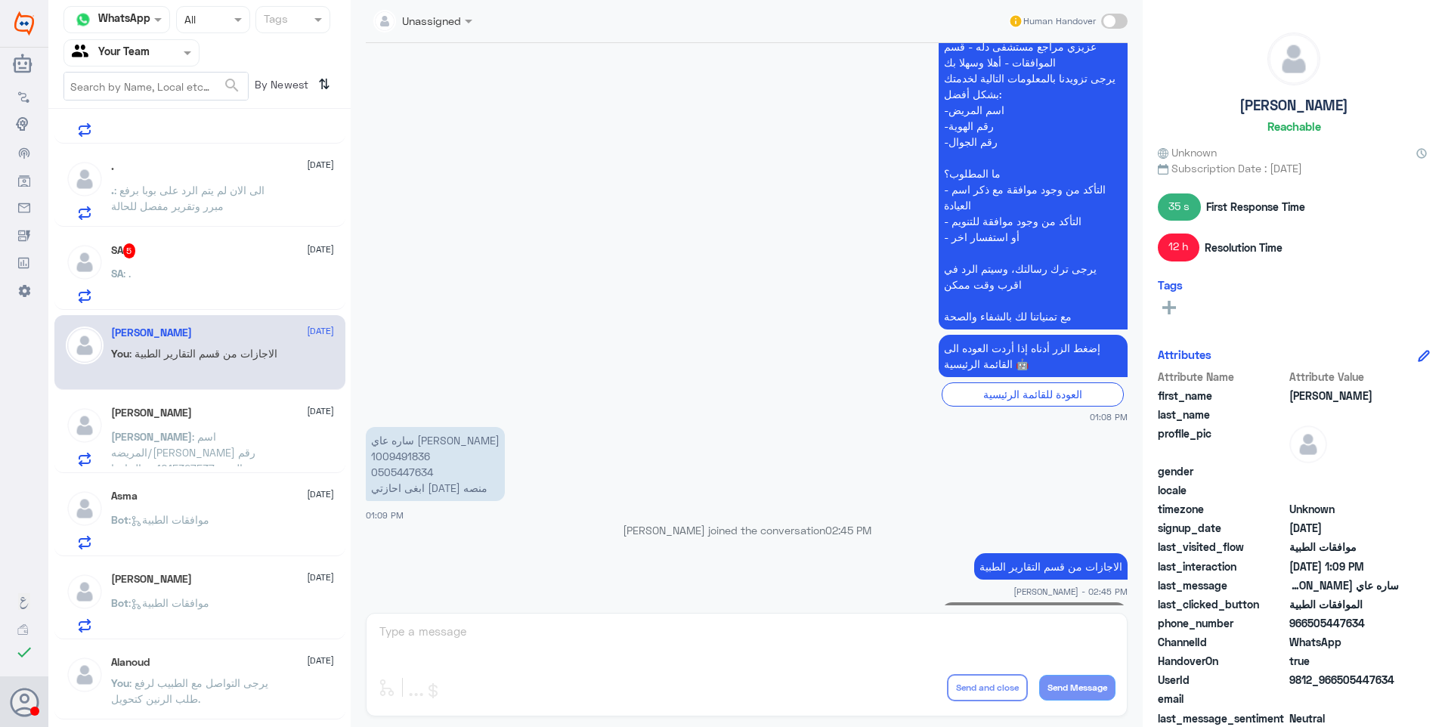
click at [206, 450] on span ": اسم المريضه/مستوره عبدالرحيم الزهراني رقم الهوية 1015327537 جوال ابنها 055750…" at bounding box center [187, 492] width 153 height 124
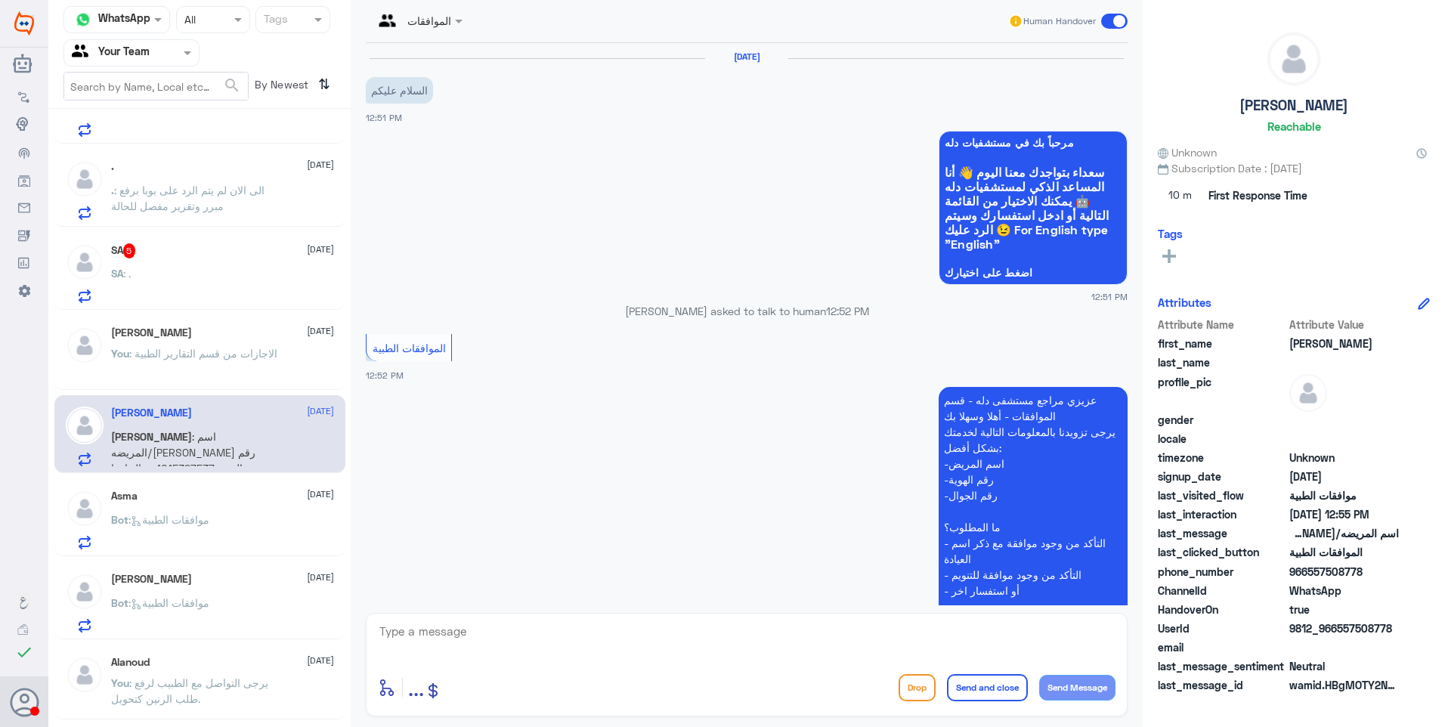
scroll to position [279, 0]
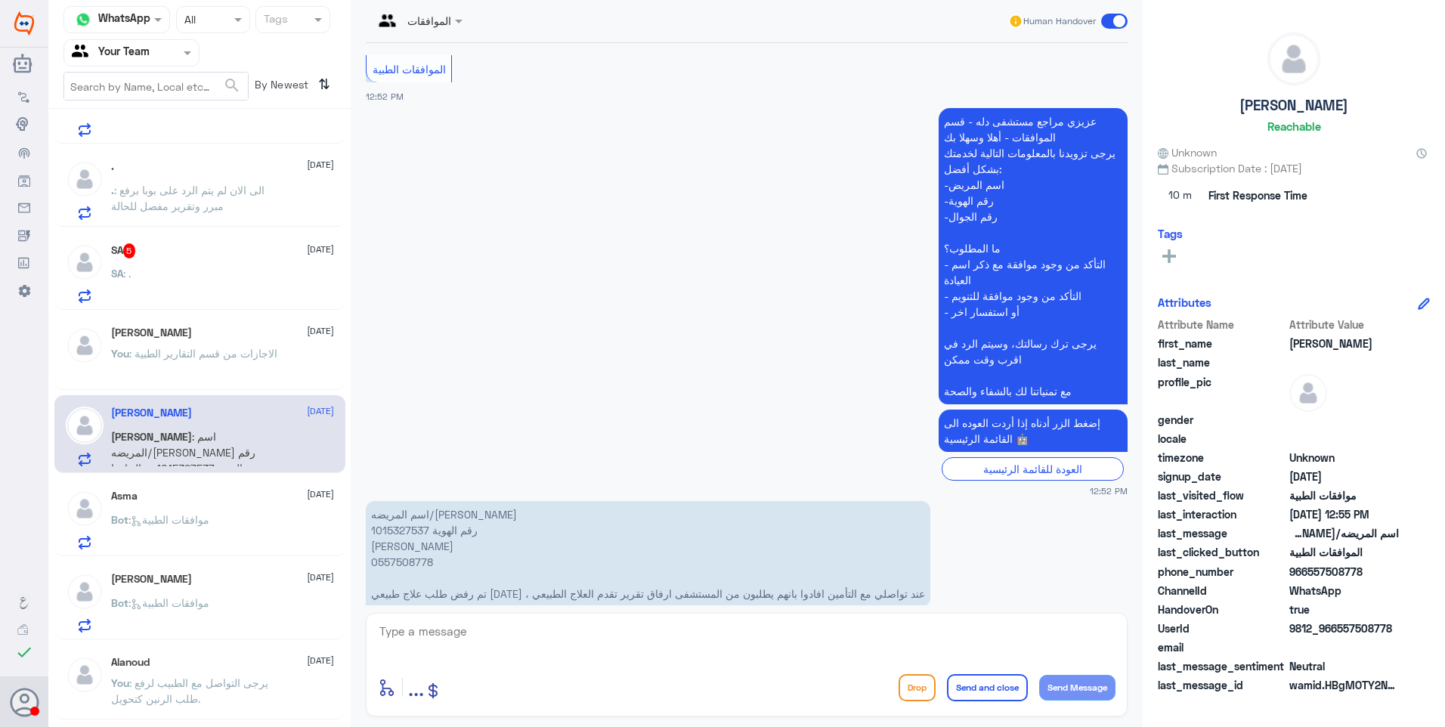
click at [410, 501] on p "اسم المريضه/مستوره عبدالرحيم الزهراني رقم الهوية 1015327537 جوال ابنها 05575087…" at bounding box center [648, 554] width 564 height 106
click at [580, 726] on html "Dallah Hospitals Flow Builder Conversational Skills Broadcast Audience Inbox Gr…" at bounding box center [722, 363] width 1445 height 727
click at [913, 569] on app-msgs-text "اسم المريضه/مستوره عبدالرحيم الزهراني رقم الهوية 1015327537 جوال ابنها 05575087…" at bounding box center [747, 554] width 762 height 107
click at [393, 506] on p "اسم المريضه/مستوره عبدالرحيم الزهراني رقم الهوية 1015327537 جوال ابنها 05575087…" at bounding box center [648, 554] width 564 height 106
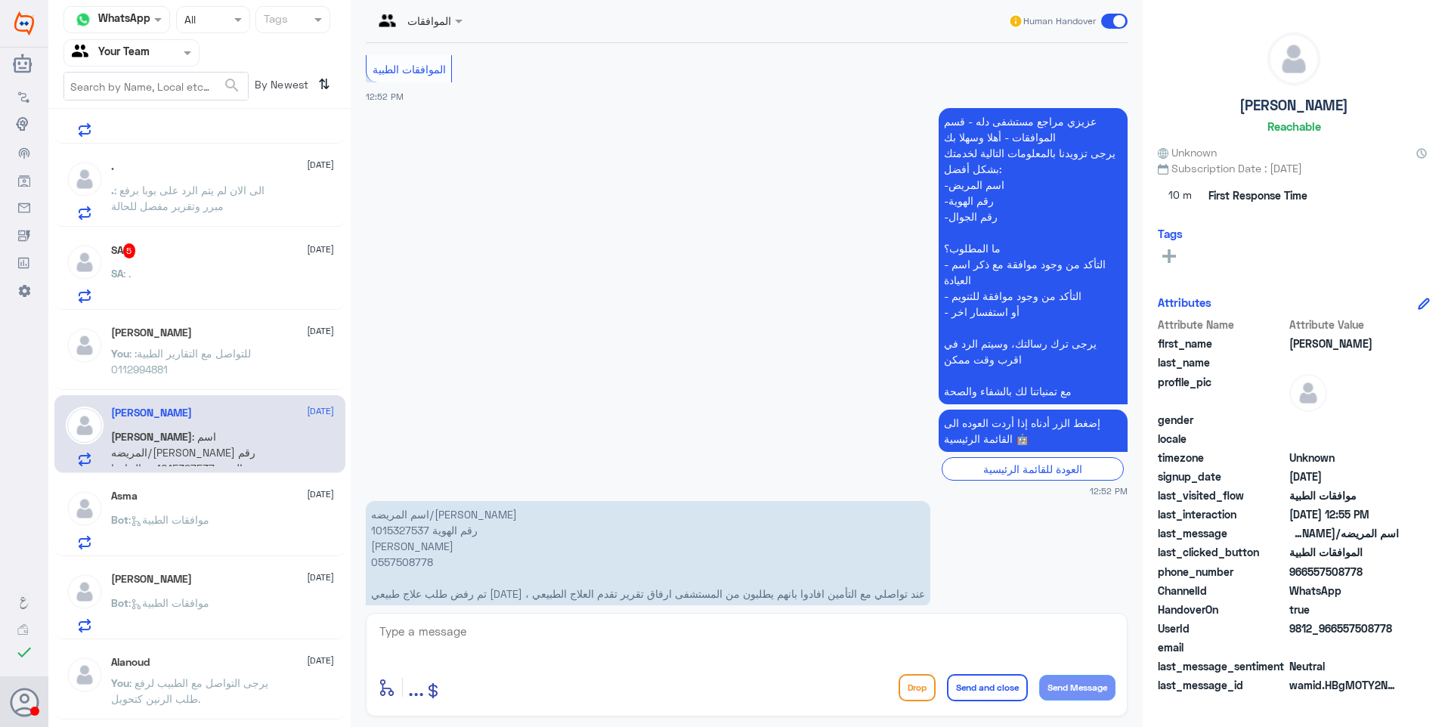
click at [393, 501] on p "اسم المريضه/مستوره عبدالرحيم الزهراني رقم الهوية 1015327537 جوال ابنها 05575087…" at bounding box center [648, 554] width 564 height 106
click at [345, 649] on app-inbox-user "Alanoud 28 August You : يرجى التواصل مع الطبيب لرفع طلب الرنين كتحويل." at bounding box center [199, 682] width 302 height 75
click at [445, 646] on textarea at bounding box center [746, 639] width 737 height 37
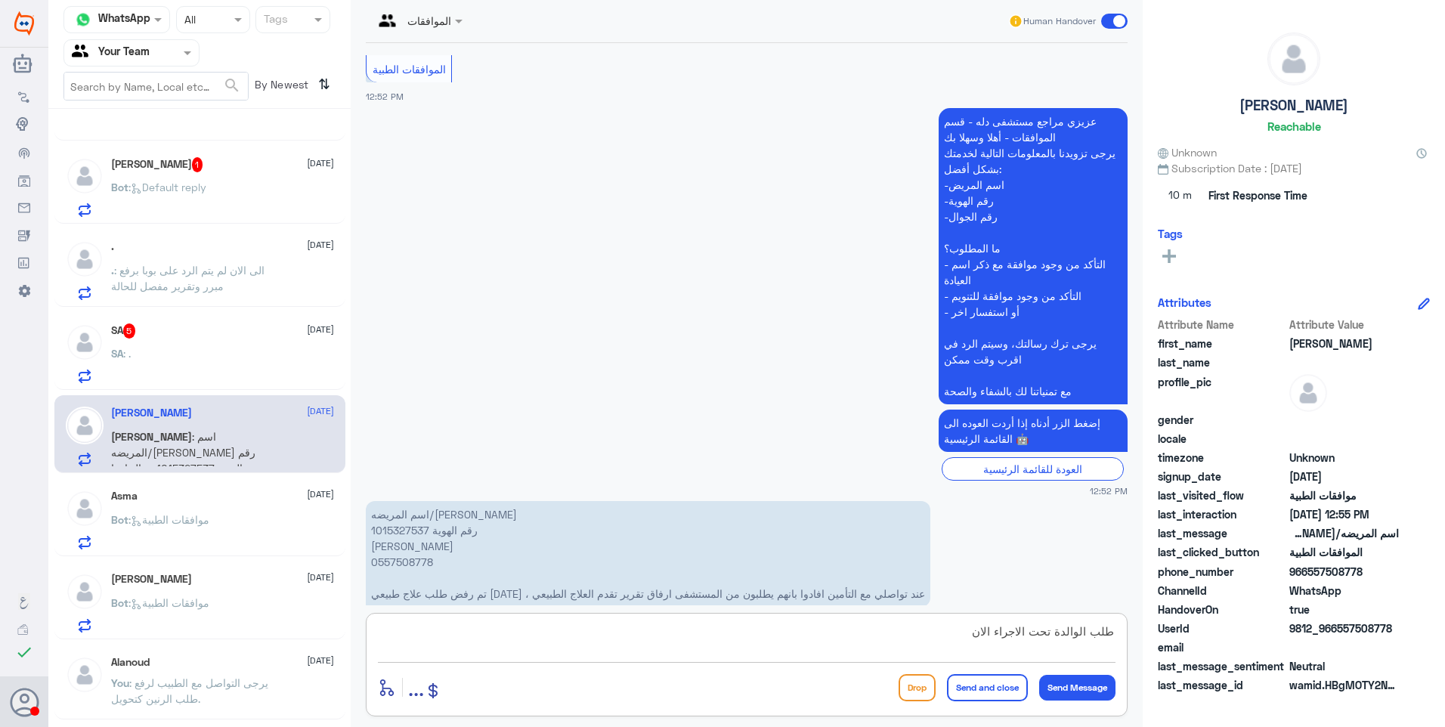
type textarea "طلب الوالدة تحت الاجراء الان"
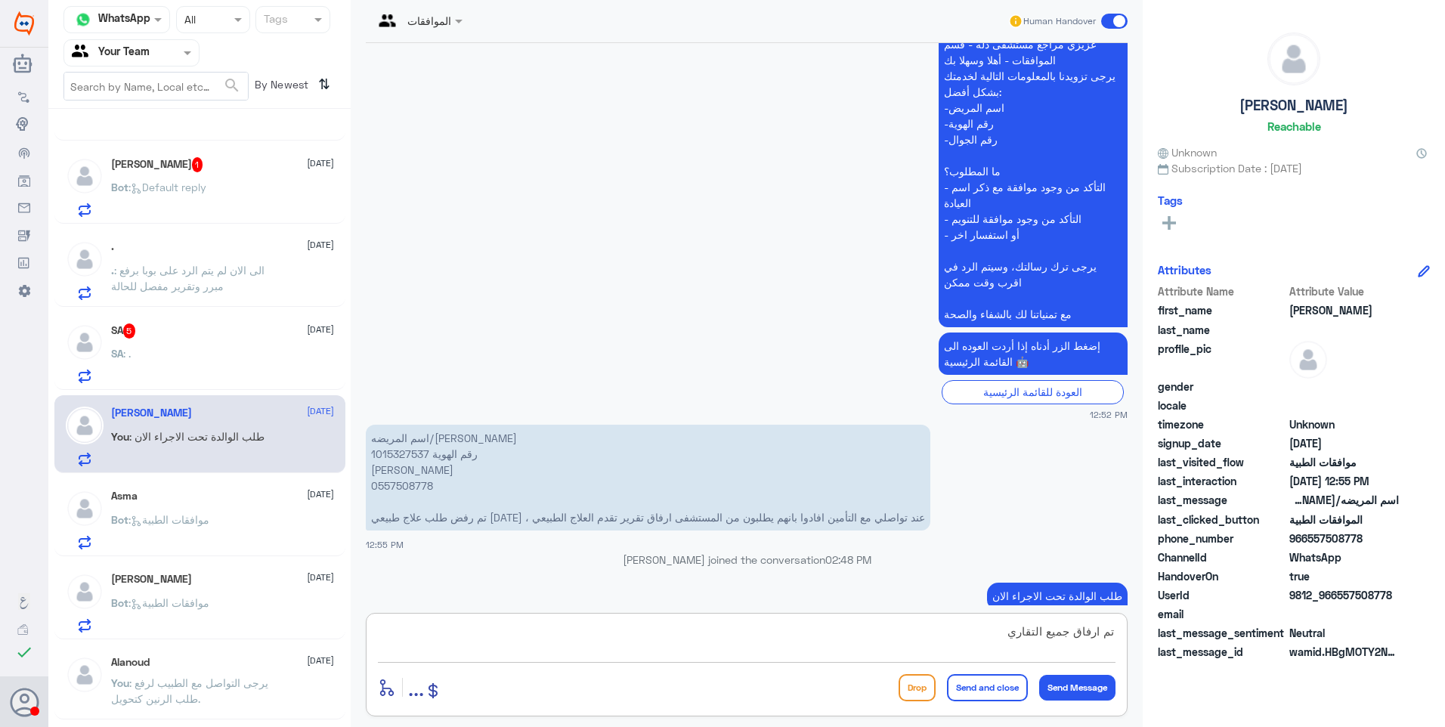
type textarea "تم ارفاق جميع التقارير"
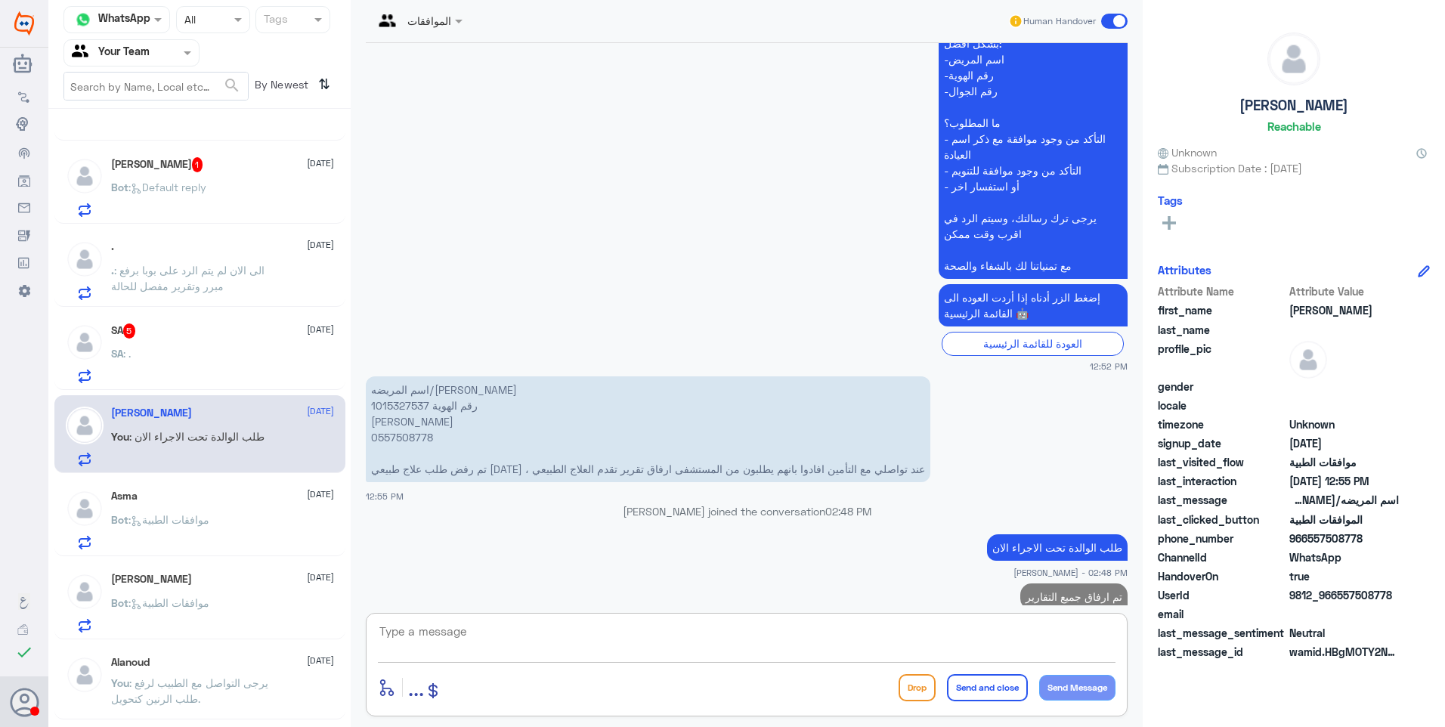
drag, startPoint x: 187, startPoint y: 355, endPoint x: 402, endPoint y: 289, distance: 224.4
click at [188, 355] on div "SA : ." at bounding box center [222, 366] width 223 height 34
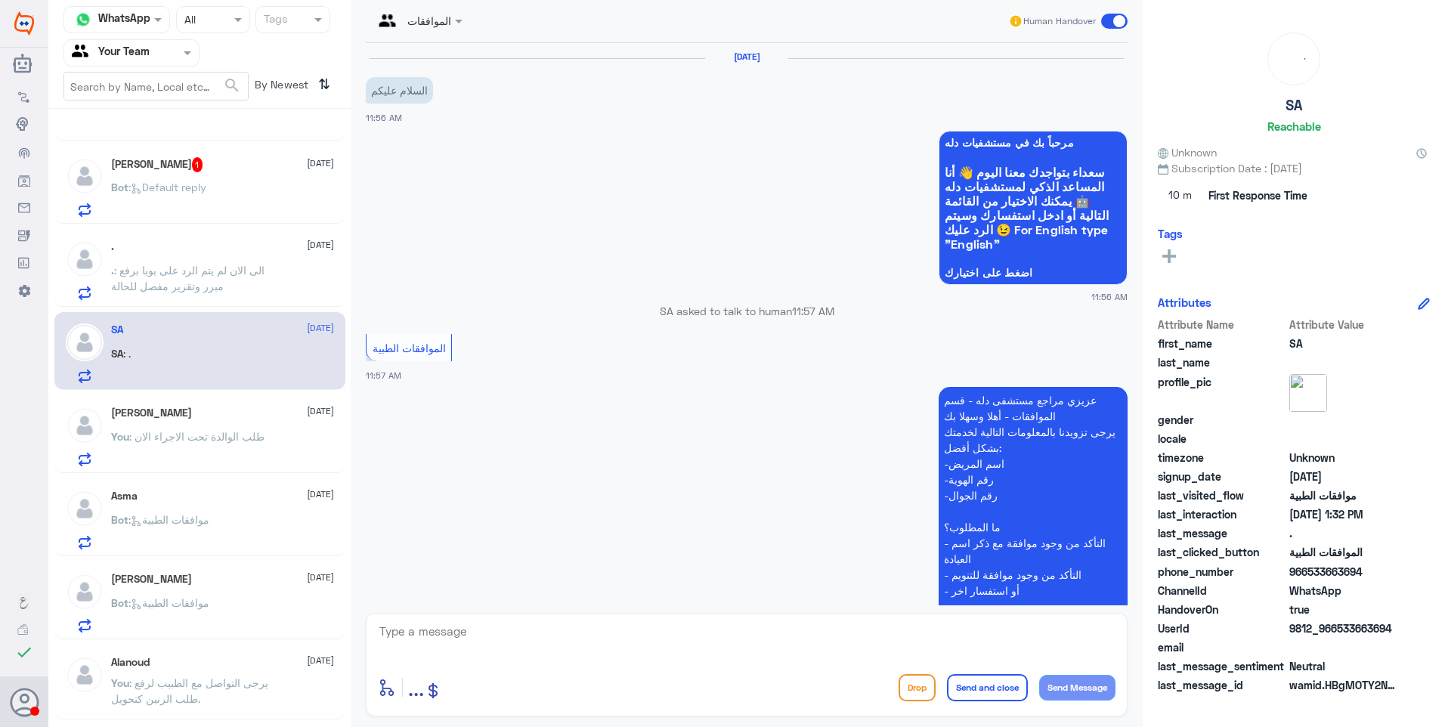
scroll to position [535, 0]
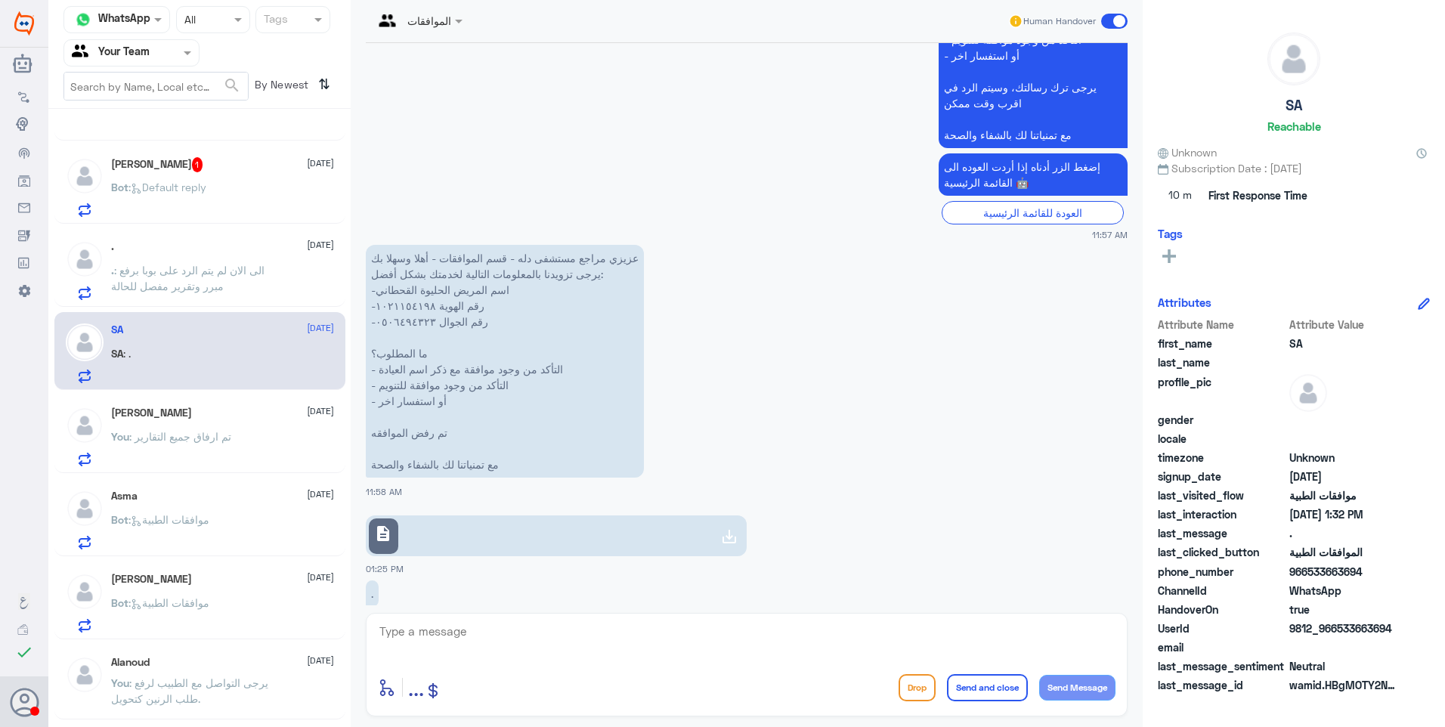
click at [543, 515] on link "description" at bounding box center [556, 535] width 381 height 41
drag, startPoint x: 461, startPoint y: 614, endPoint x: 461, endPoint y: 627, distance: 13.6
click at [461, 619] on div "enter flow name ... Drop Send and close Send Message" at bounding box center [747, 665] width 762 height 104
click at [461, 627] on textarea at bounding box center [746, 639] width 737 height 37
drag, startPoint x: 458, startPoint y: 634, endPoint x: 304, endPoint y: 601, distance: 157.7
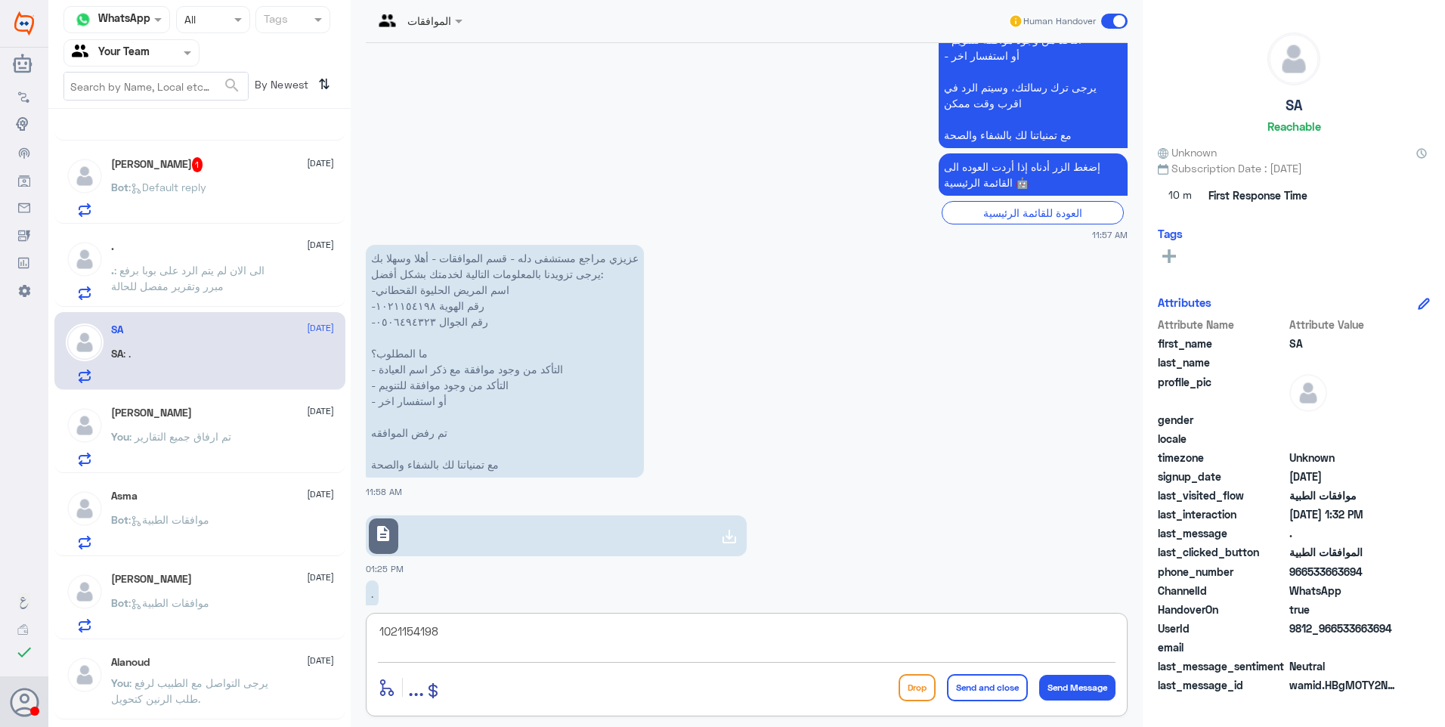
click at [283, 604] on div "Channel WhatsApp Status × All Tags Agent Filter Your Team search By Newest ⇅ Me…" at bounding box center [746, 365] width 1396 height 731
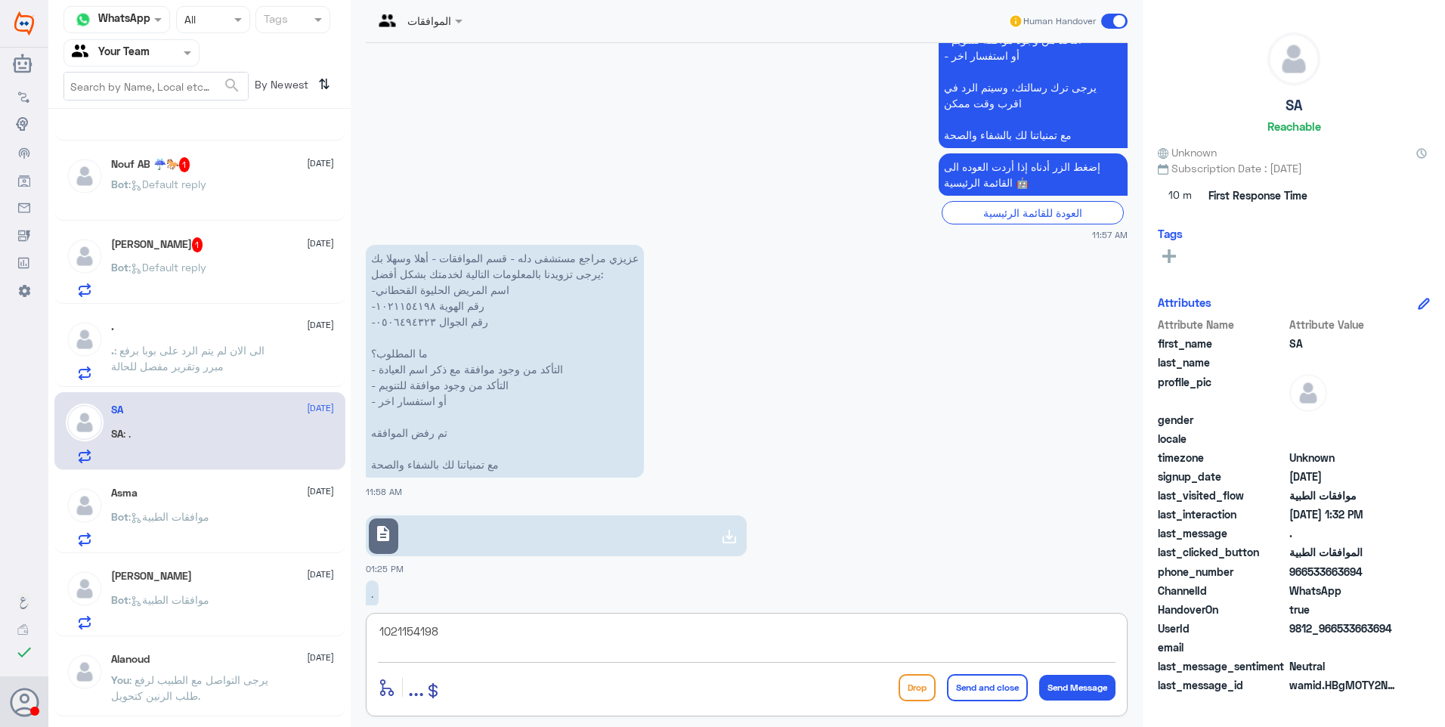
scroll to position [627, 0]
type textarea "J"
type textarea "تمت الموافقة على العلاج الطبيعي"
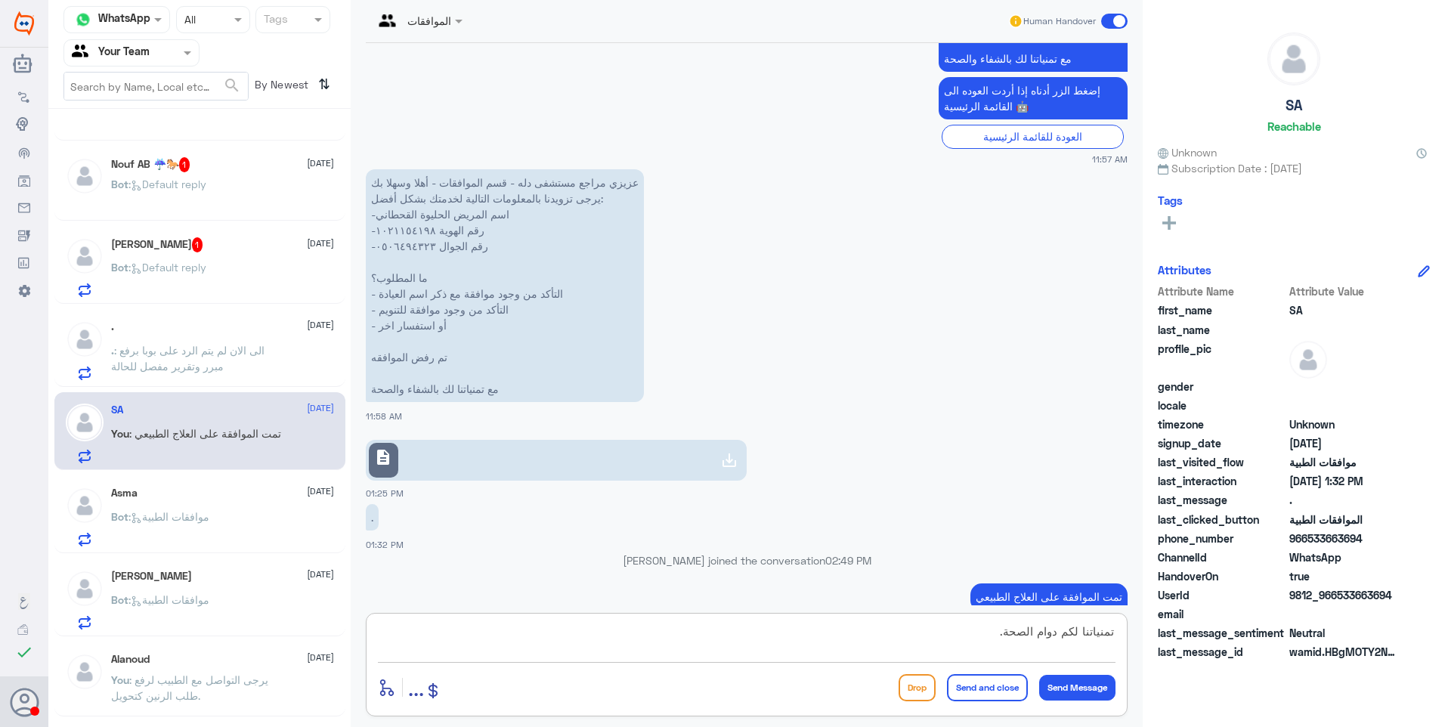
type textarea "تمنياتنا لكم دوام الصحة."
drag, startPoint x: 954, startPoint y: 682, endPoint x: 1096, endPoint y: 620, distance: 155.3
click at [959, 682] on button "Send and close" at bounding box center [987, 687] width 81 height 27
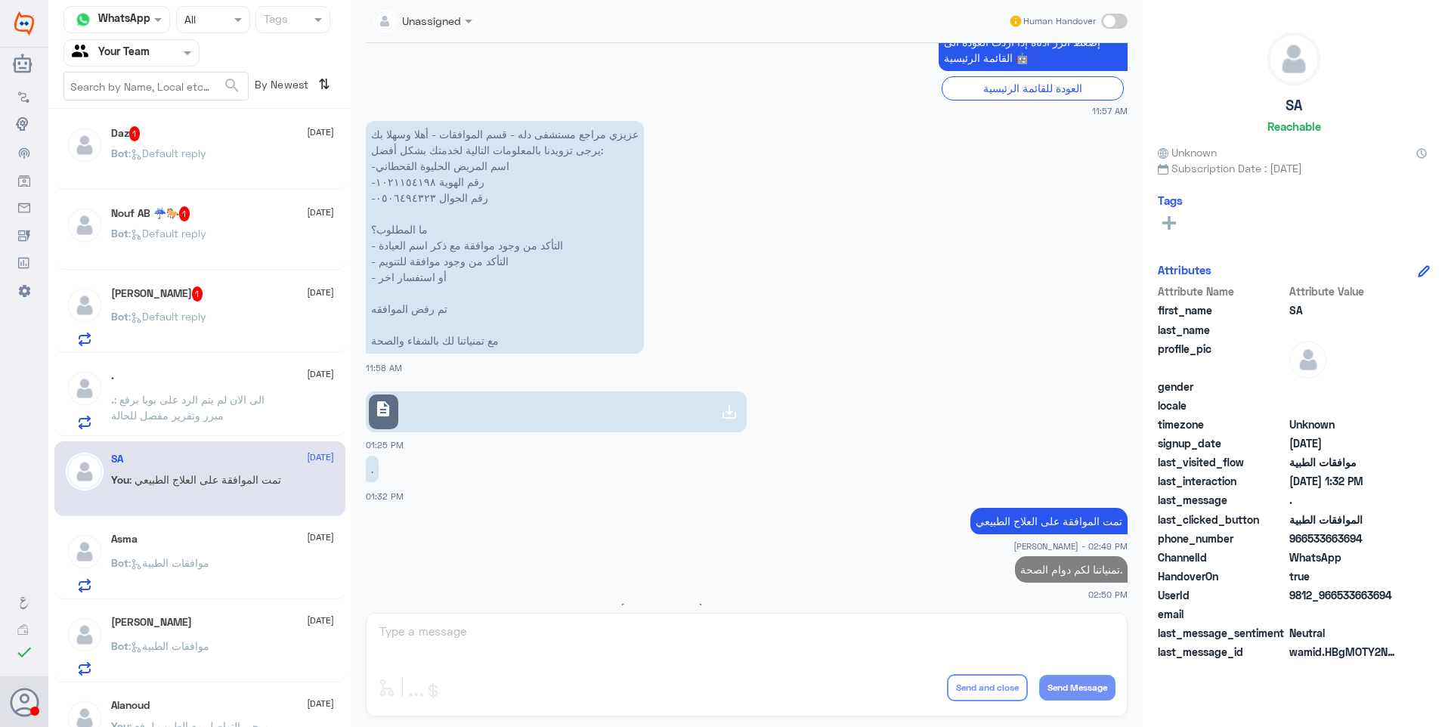
scroll to position [552, 0]
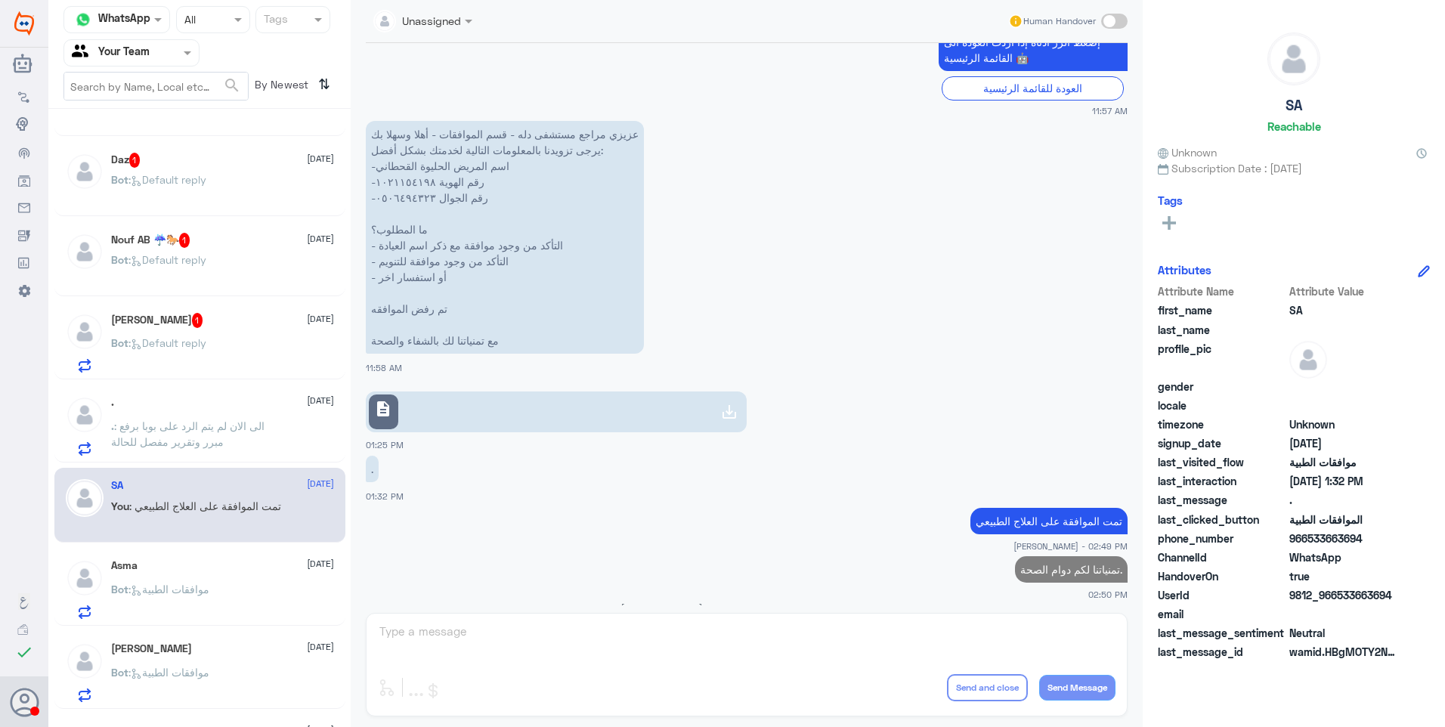
click at [277, 411] on div ". 28 August . : الى الان لم يتم الرد على بوبا برفع مبرر وتقرير مفصل للحالة" at bounding box center [222, 426] width 223 height 60
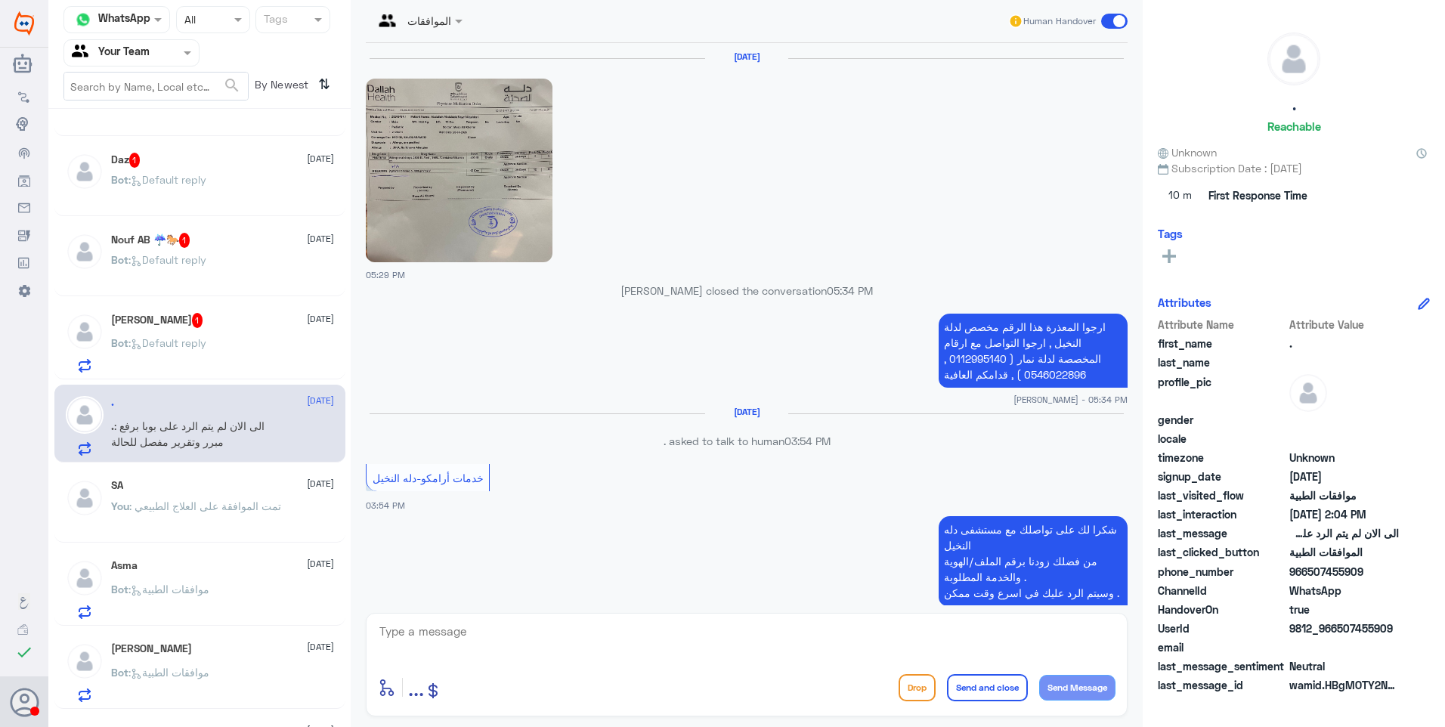
scroll to position [1192, 0]
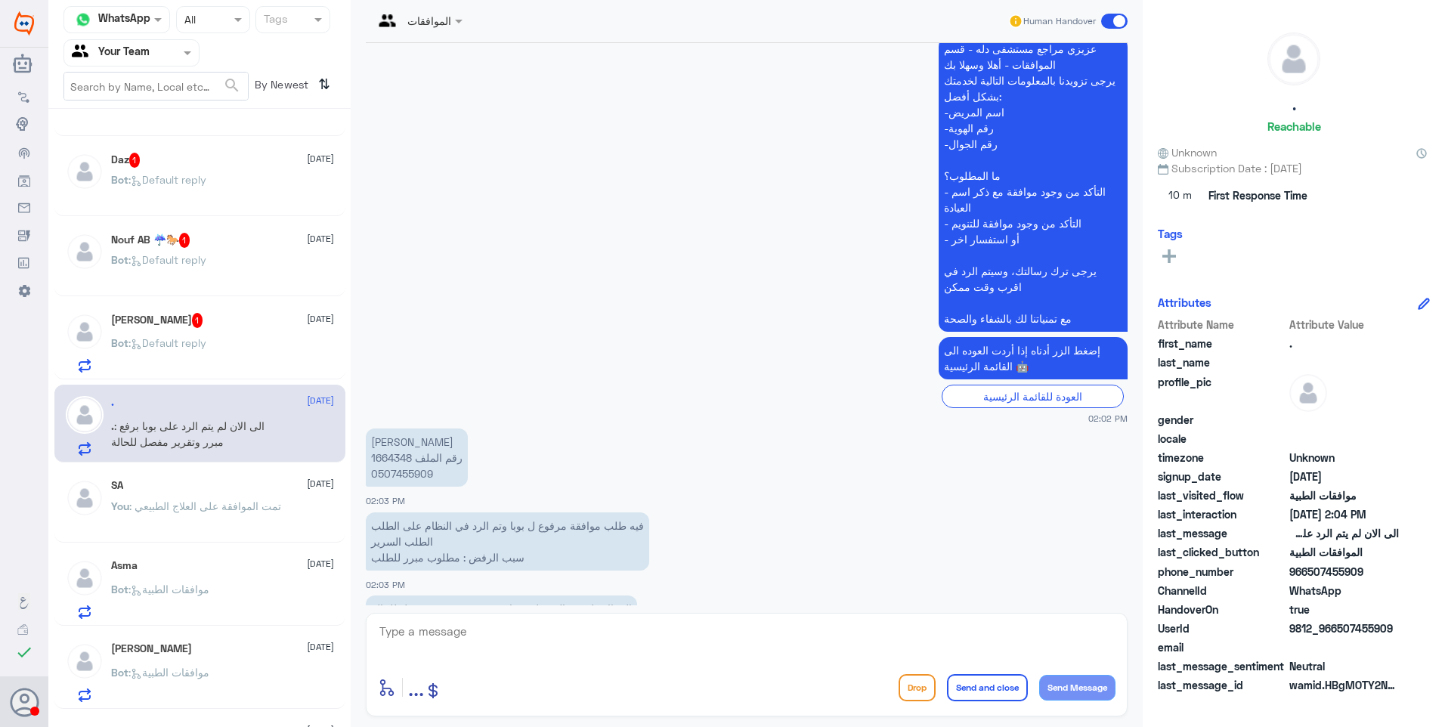
click at [401, 428] on p "جوزاء سالم رقم الملف 1664348 0507455909" at bounding box center [417, 457] width 102 height 58
click at [482, 654] on textarea at bounding box center [746, 639] width 737 height 37
type textarea "للاسف السرير لا يوجد عليه اتفاقية من بوبا لصرفه داخل دلة"
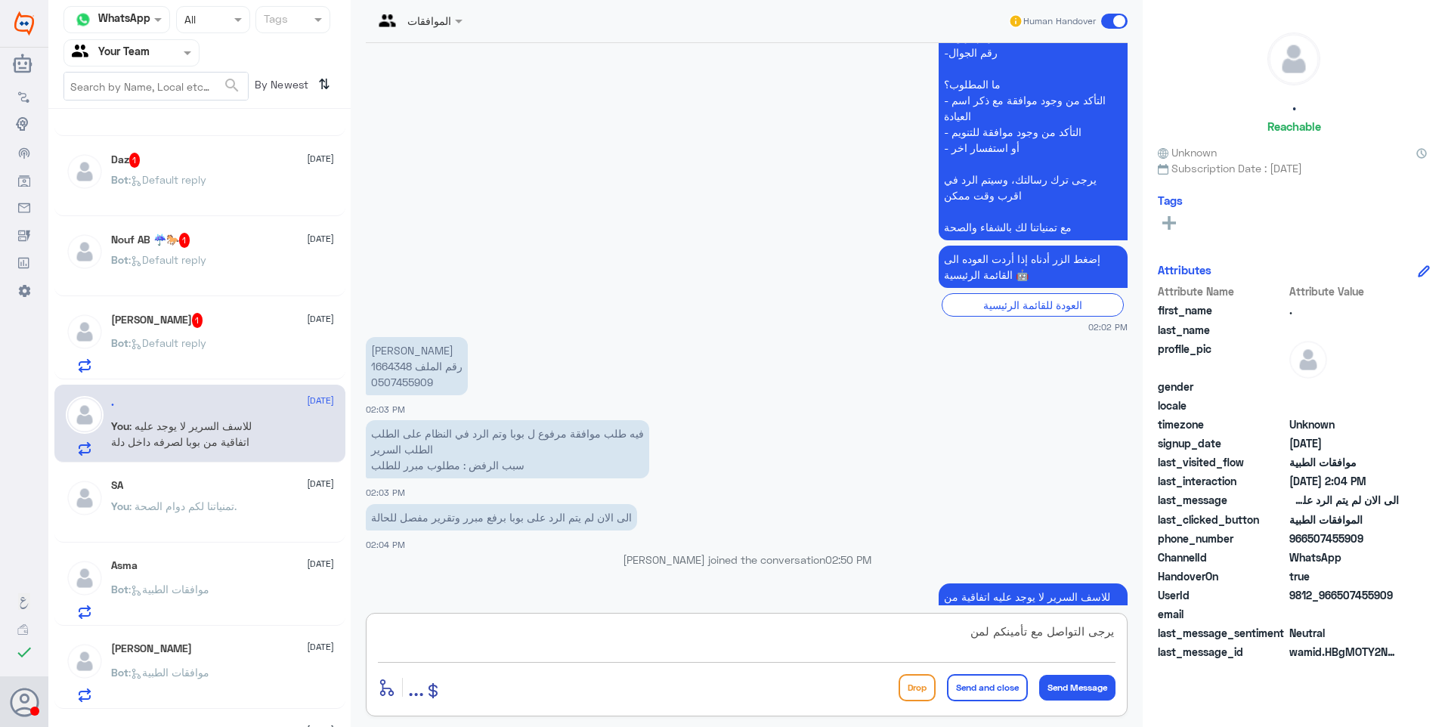
scroll to position [552, 0]
type textarea "يرجى التواصل مع تأمينكم لمناقشة اسباب الرفض."
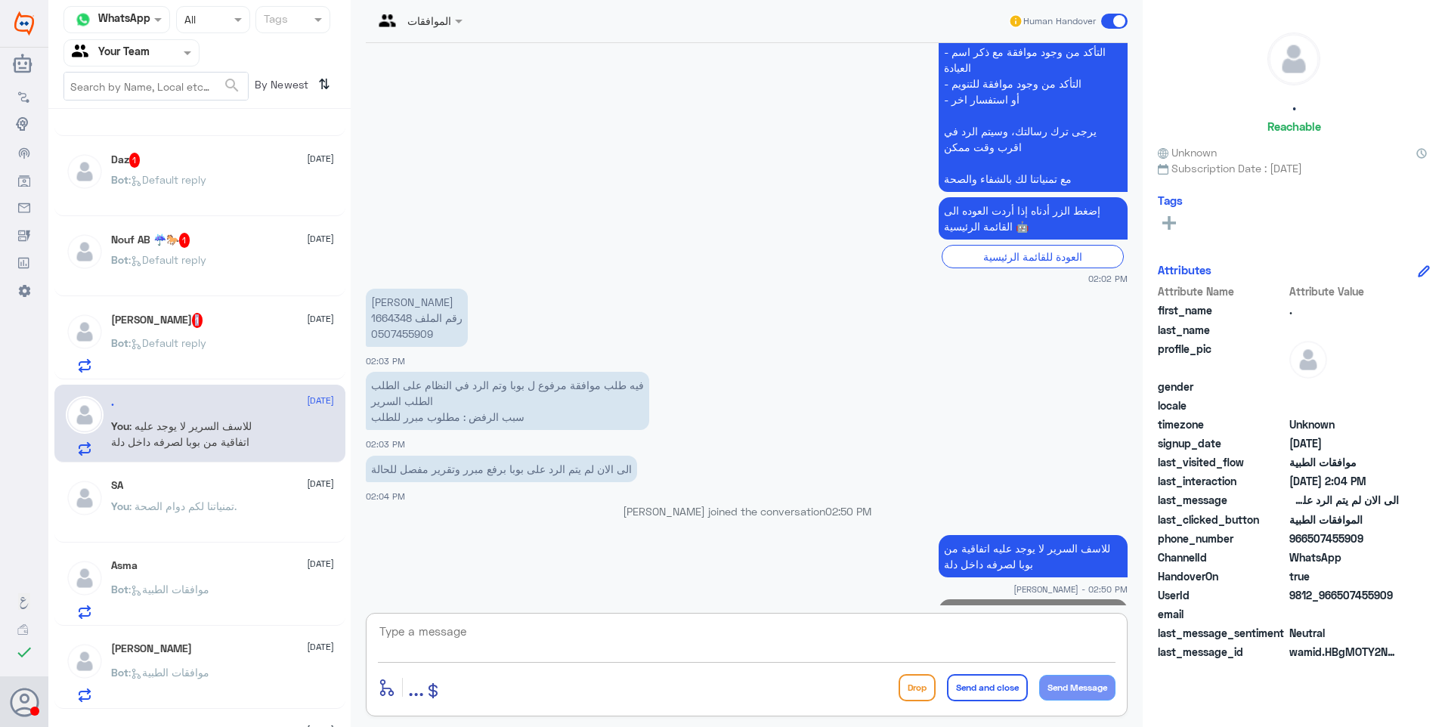
click at [199, 313] on div "Saif Zeineddine 1 28 August" at bounding box center [222, 320] width 223 height 15
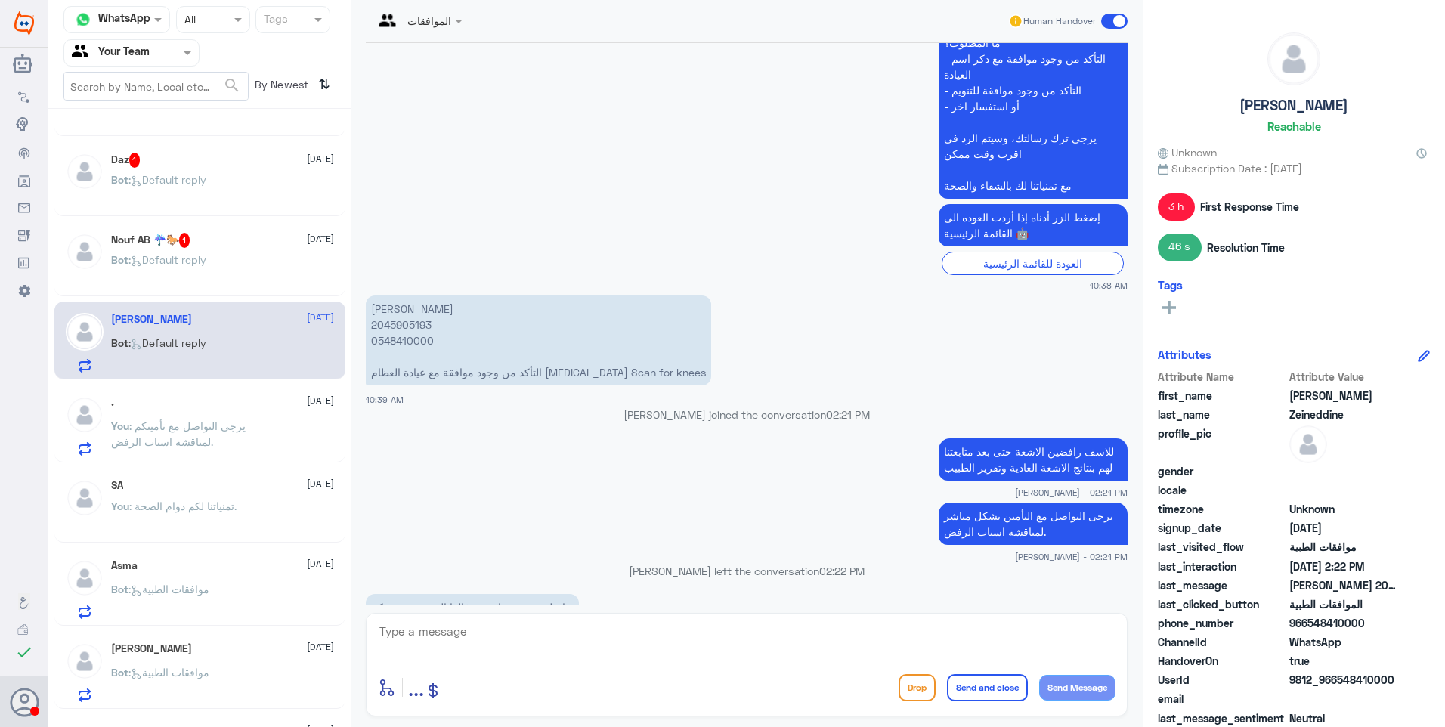
scroll to position [511, 0]
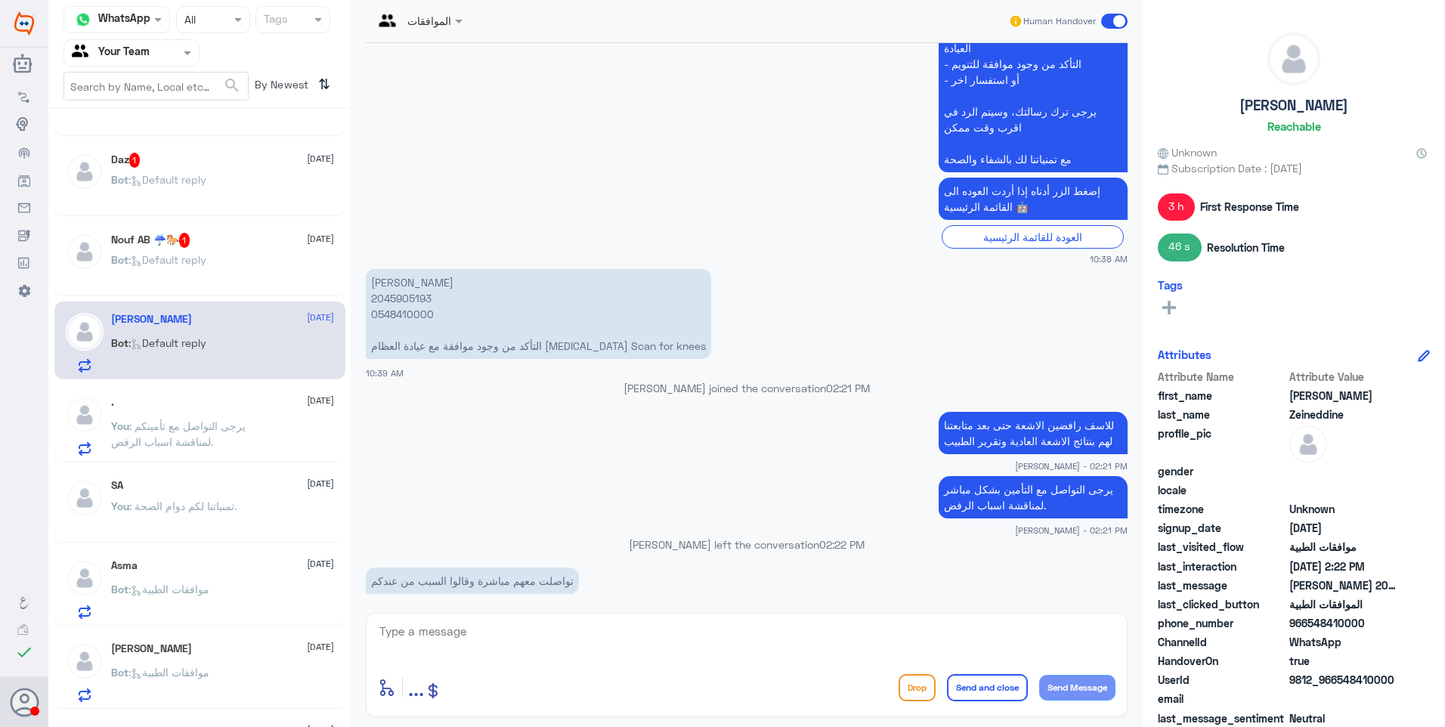
click at [419, 567] on p "تواصلت معهم مباشرة وقالوا السبب من عندكم" at bounding box center [472, 580] width 213 height 26
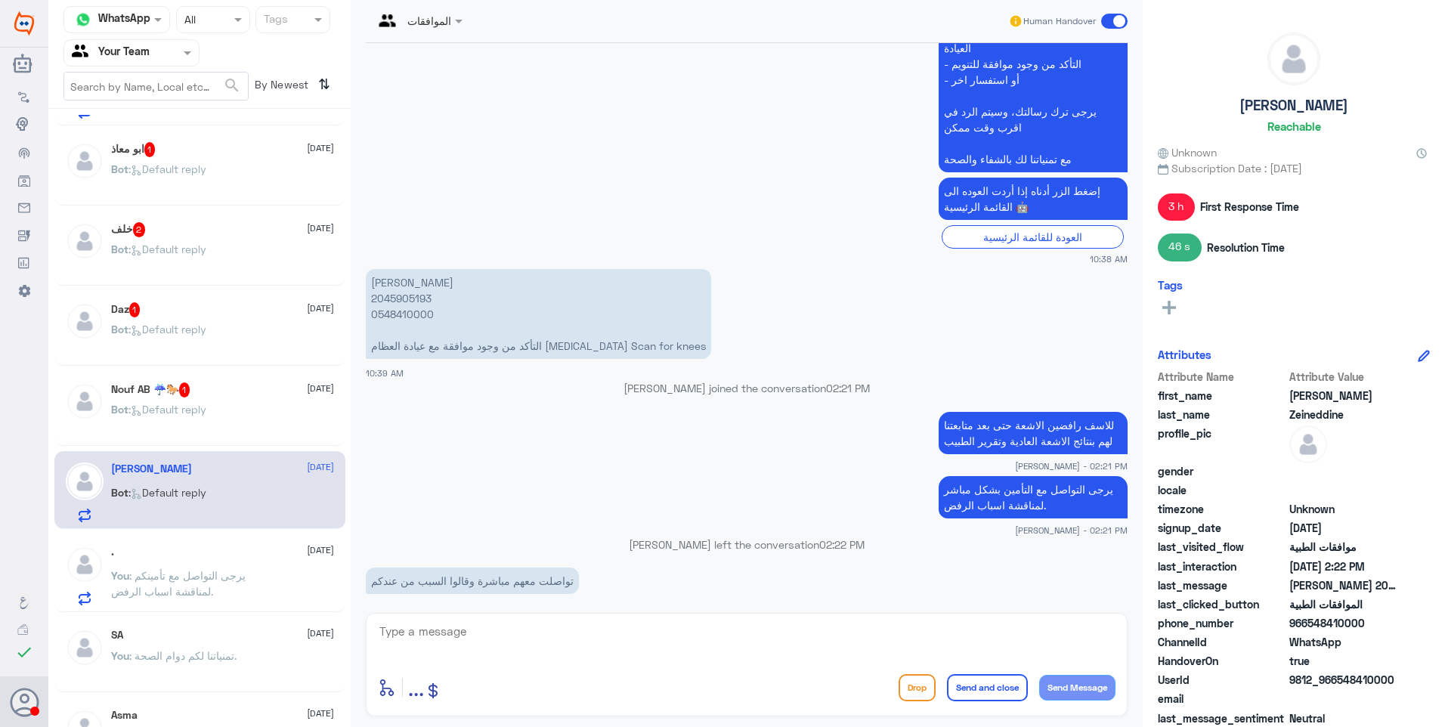
scroll to position [400, 0]
click at [206, 419] on p "Bot : Default reply" at bounding box center [158, 422] width 95 height 38
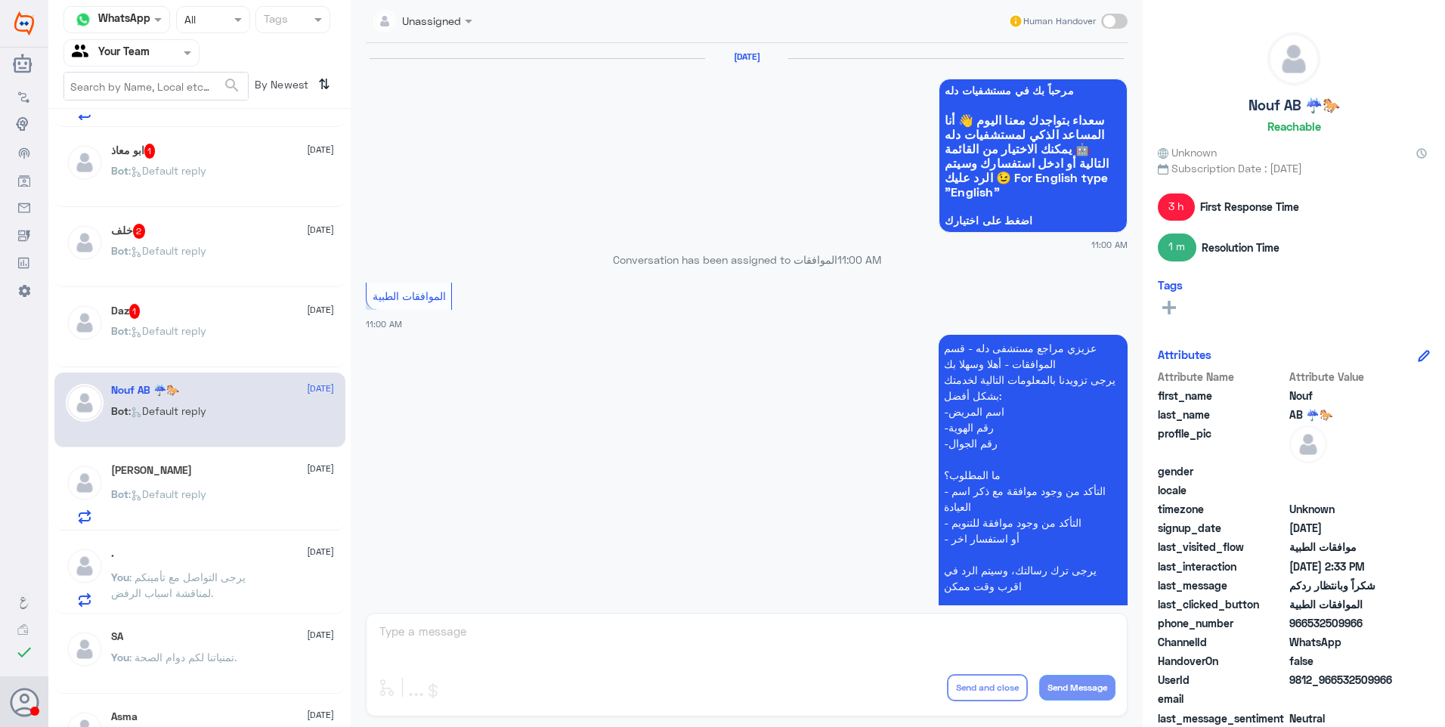
scroll to position [1185, 0]
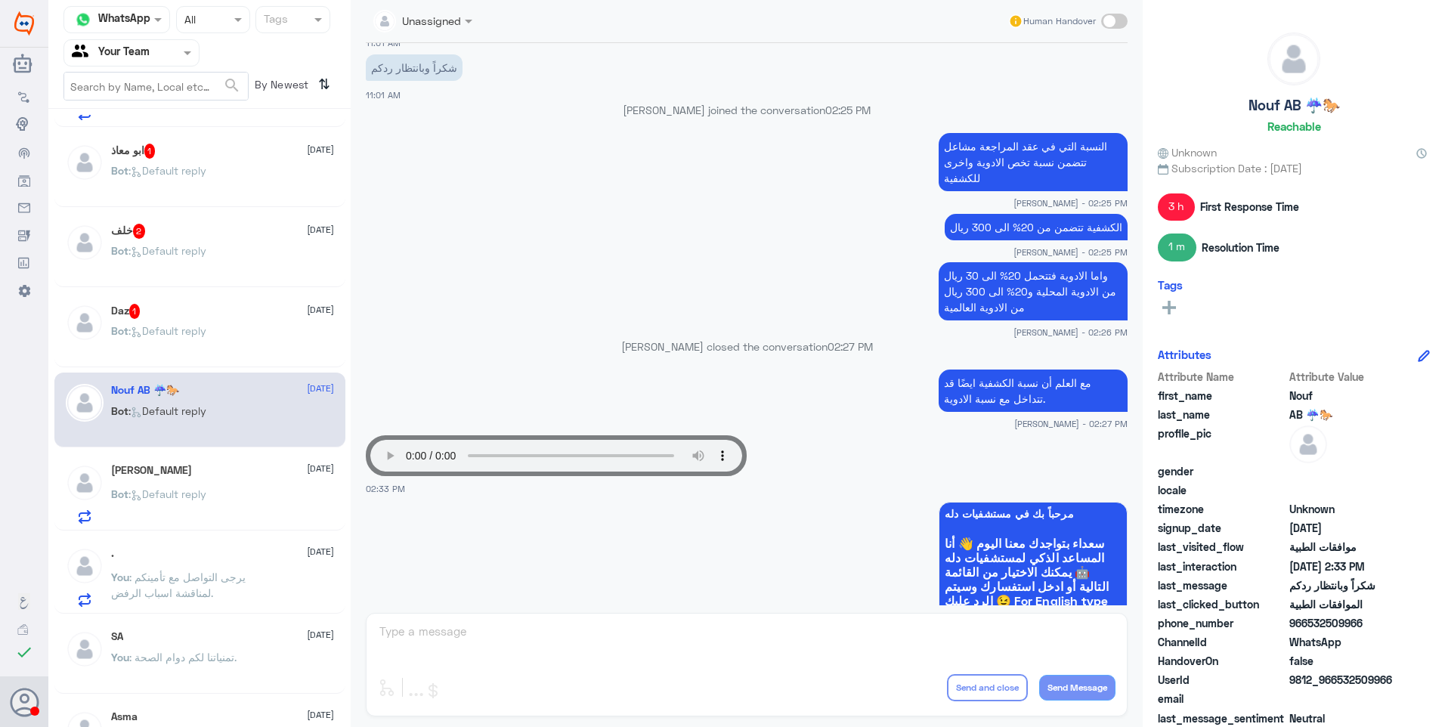
click at [230, 325] on div "Daz 1 28 August Bot : Default reply" at bounding box center [222, 332] width 223 height 57
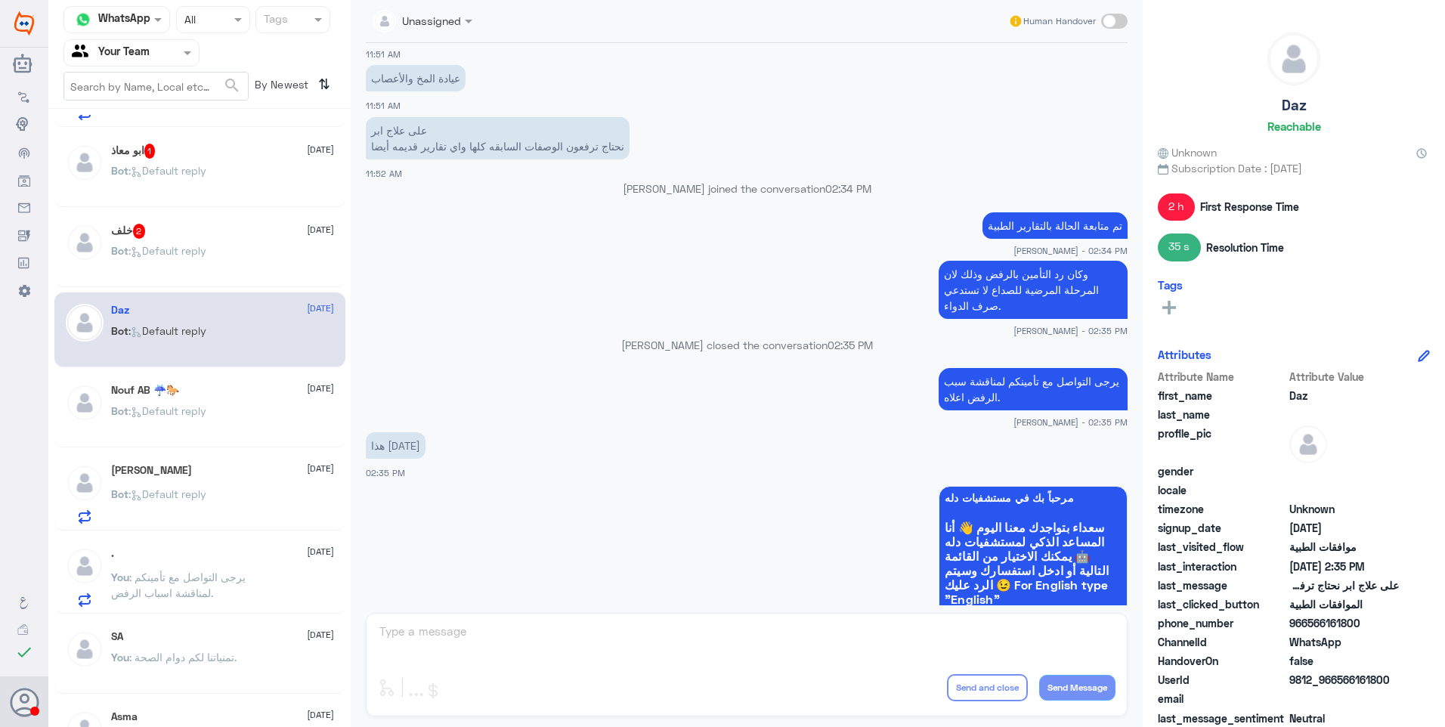
scroll to position [867, 0]
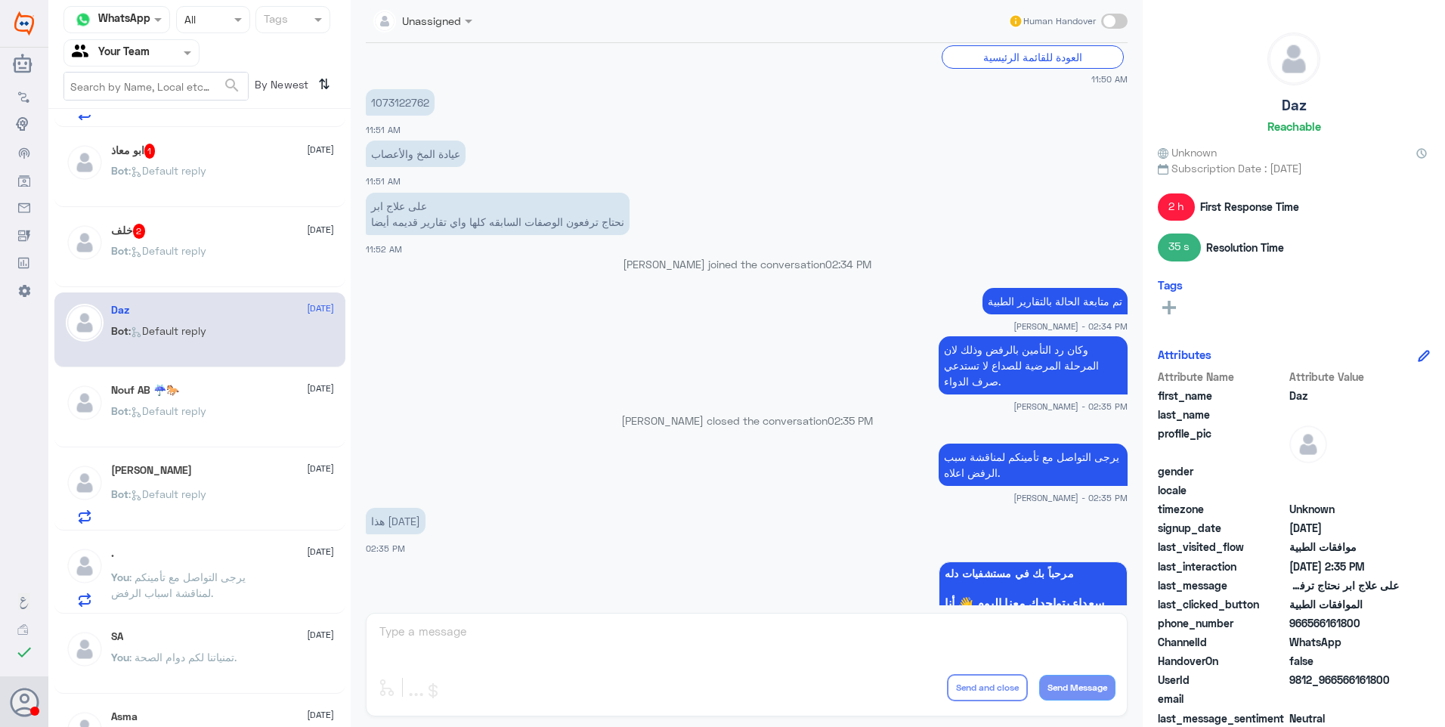
click at [197, 267] on p "Bot : Default reply" at bounding box center [158, 262] width 95 height 38
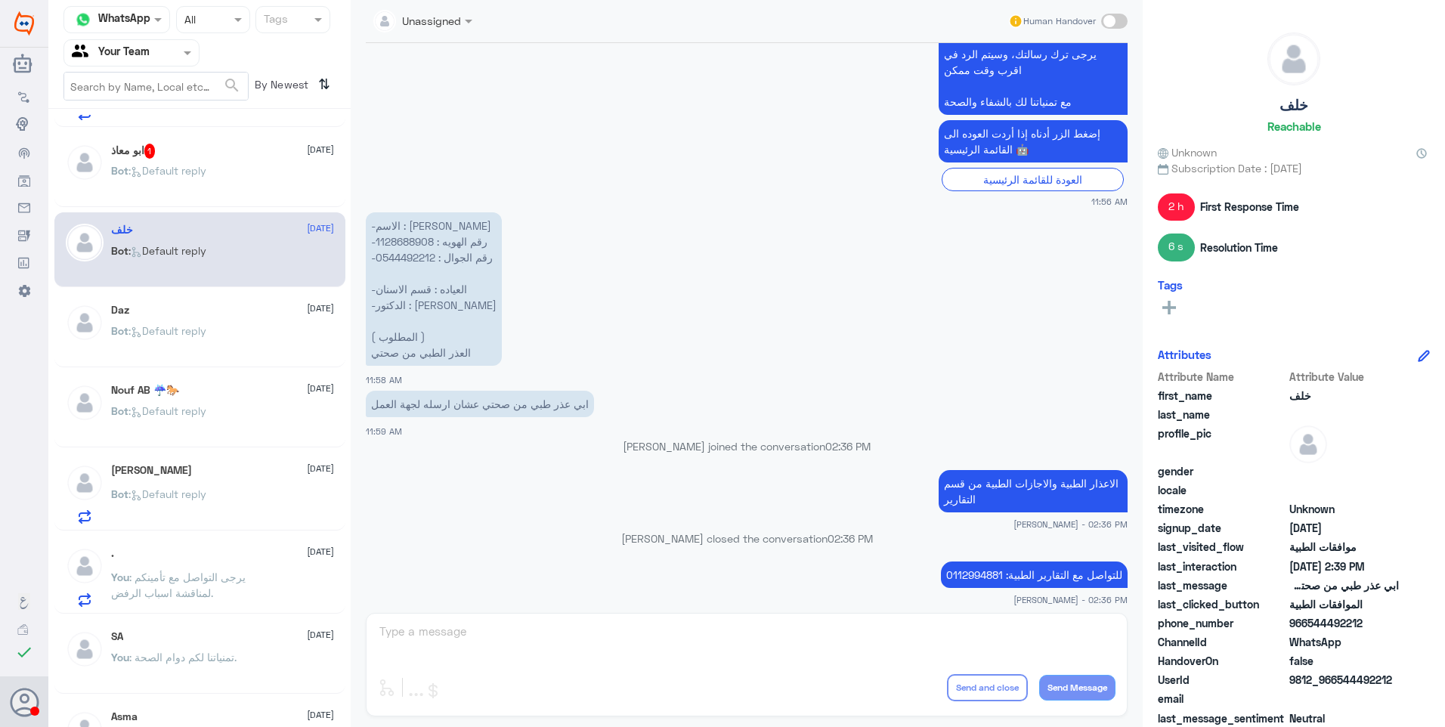
scroll to position [249, 0]
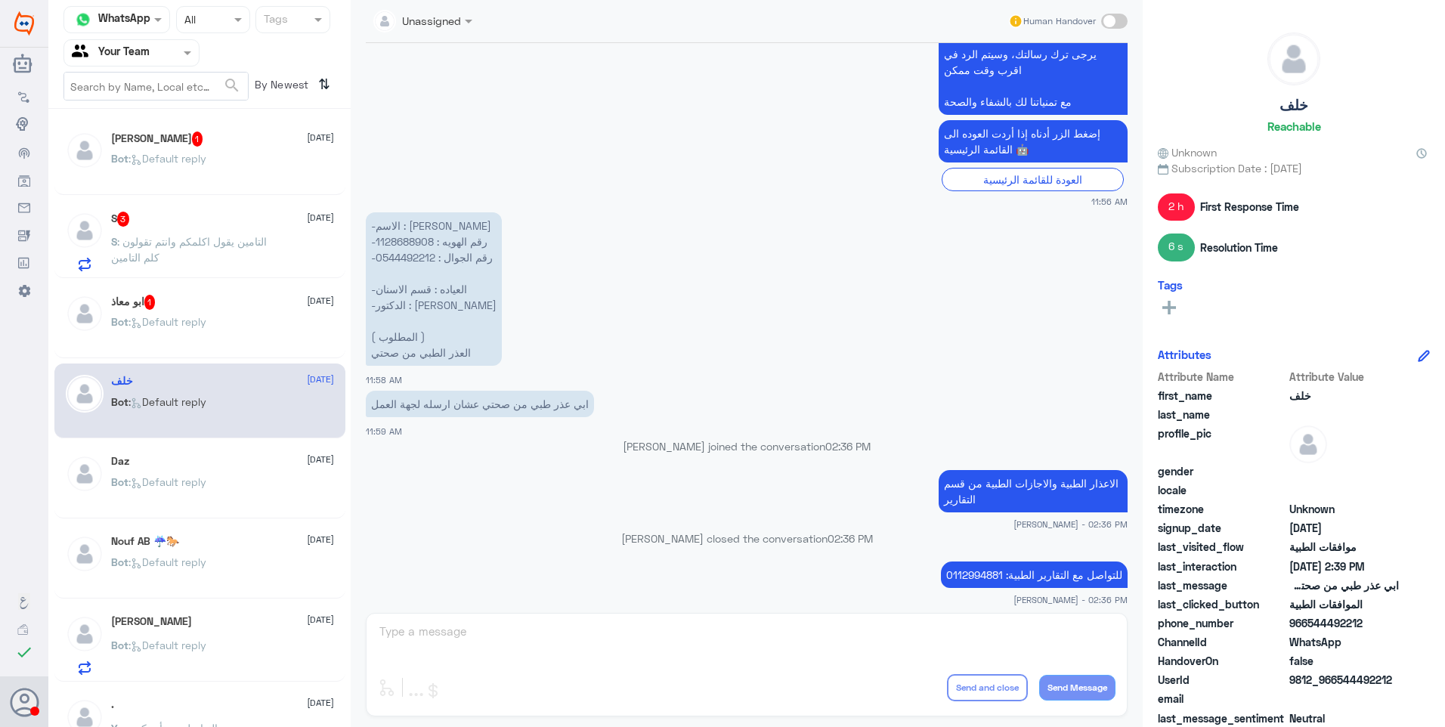
click at [197, 342] on p "Bot : Default reply" at bounding box center [158, 333] width 95 height 38
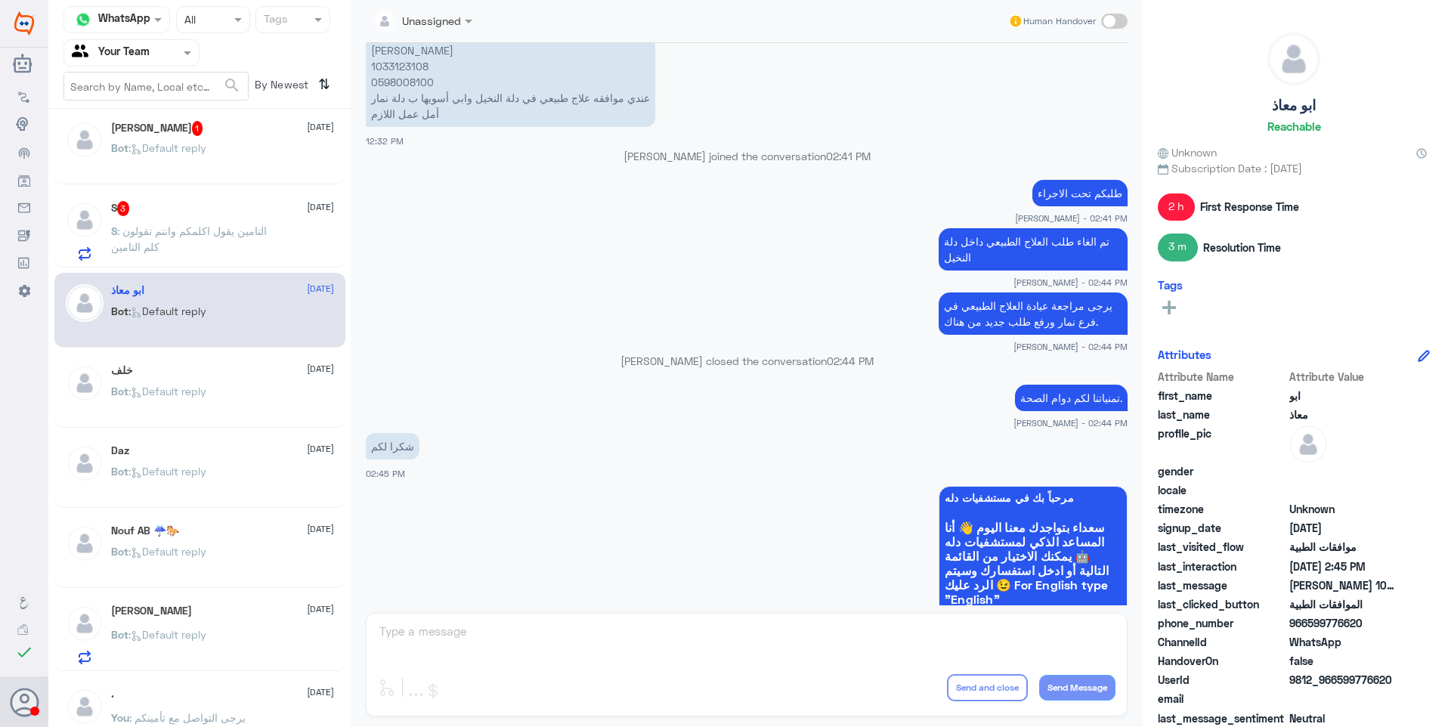
scroll to position [184, 0]
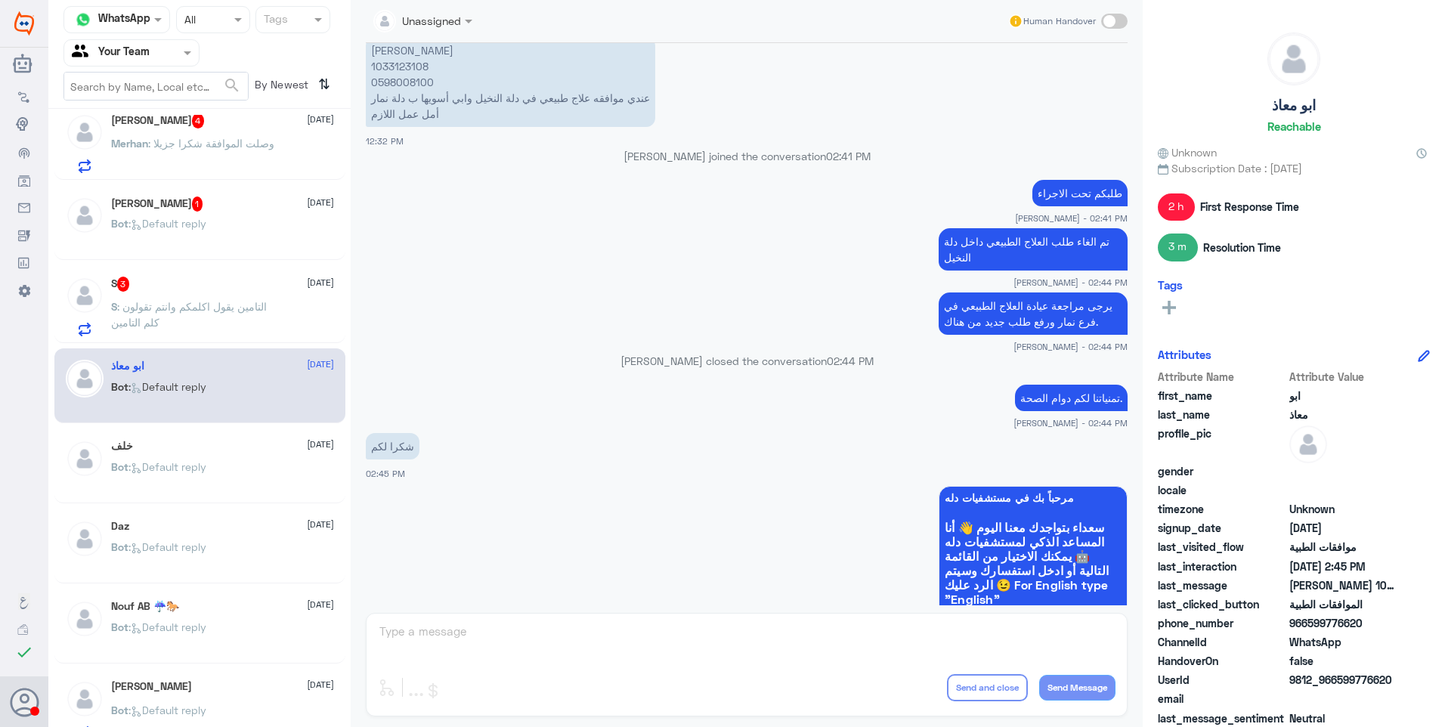
click at [258, 299] on p "S : التامين يقول اكلمكم وانتم تقولون كلم التامين" at bounding box center [196, 317] width 170 height 38
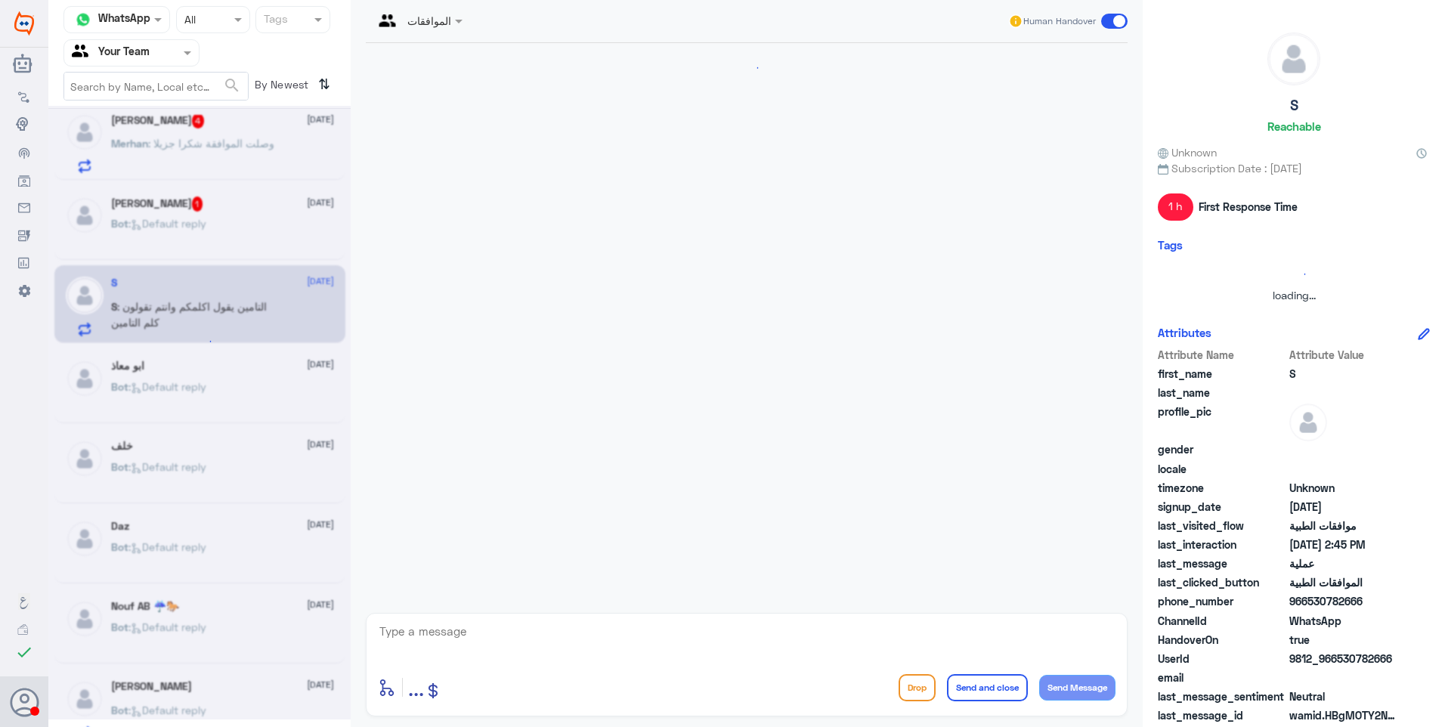
scroll to position [853, 0]
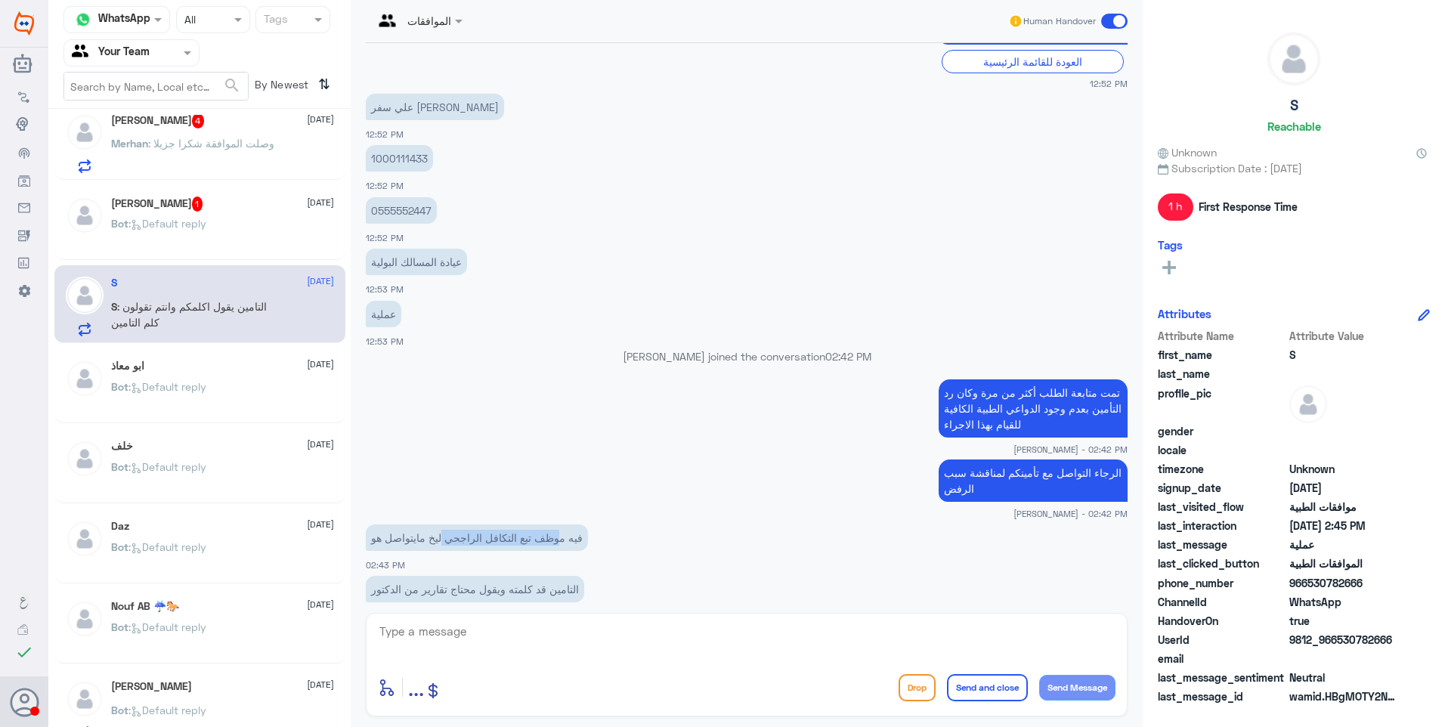
drag, startPoint x: 522, startPoint y: 463, endPoint x: 428, endPoint y: 454, distance: 94.9
click at [428, 524] on p "فيه موظف تبع التكافل الراجحي ليخ مايتواصل هو" at bounding box center [477, 537] width 222 height 26
drag, startPoint x: 428, startPoint y: 454, endPoint x: 443, endPoint y: 457, distance: 15.4
click at [443, 524] on p "فيه موظف تبع التكافل الراجحي ليخ مايتواصل هو" at bounding box center [477, 537] width 222 height 26
click at [480, 626] on textarea at bounding box center [746, 639] width 737 height 37
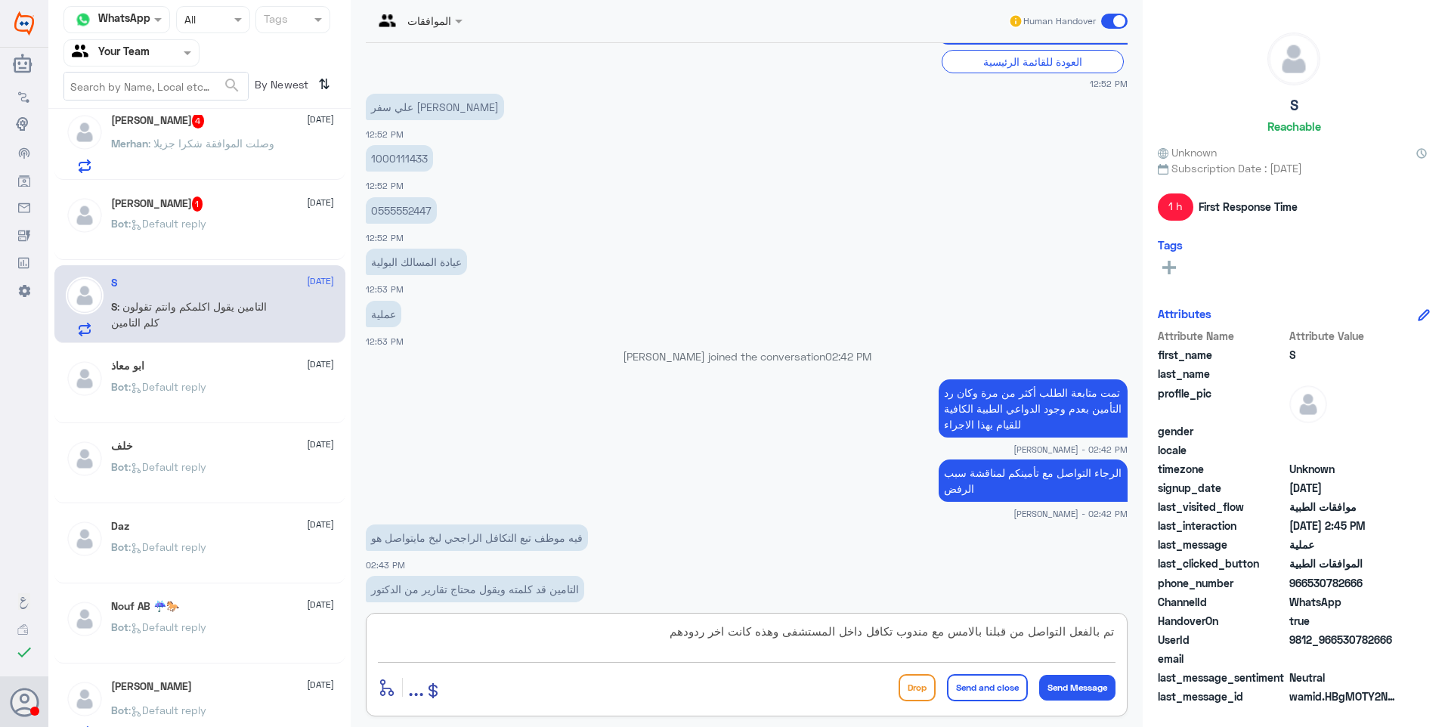
type textarea "تم بالفعل التواصل من قبلنا بالامس مع مندوب تكافل داخل المستشفى وهذه كانت اخر رد…"
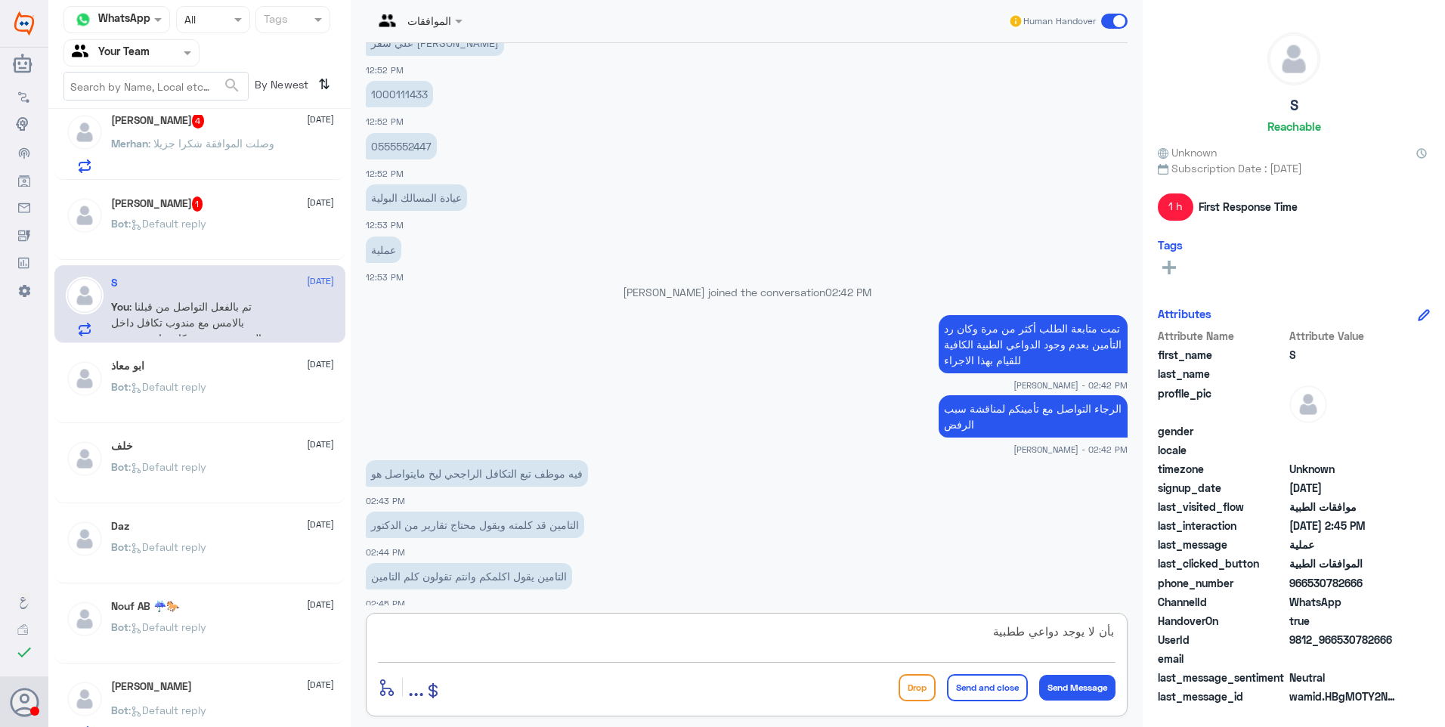
type textarea "بأن لا يوجد دواعي ططبية"
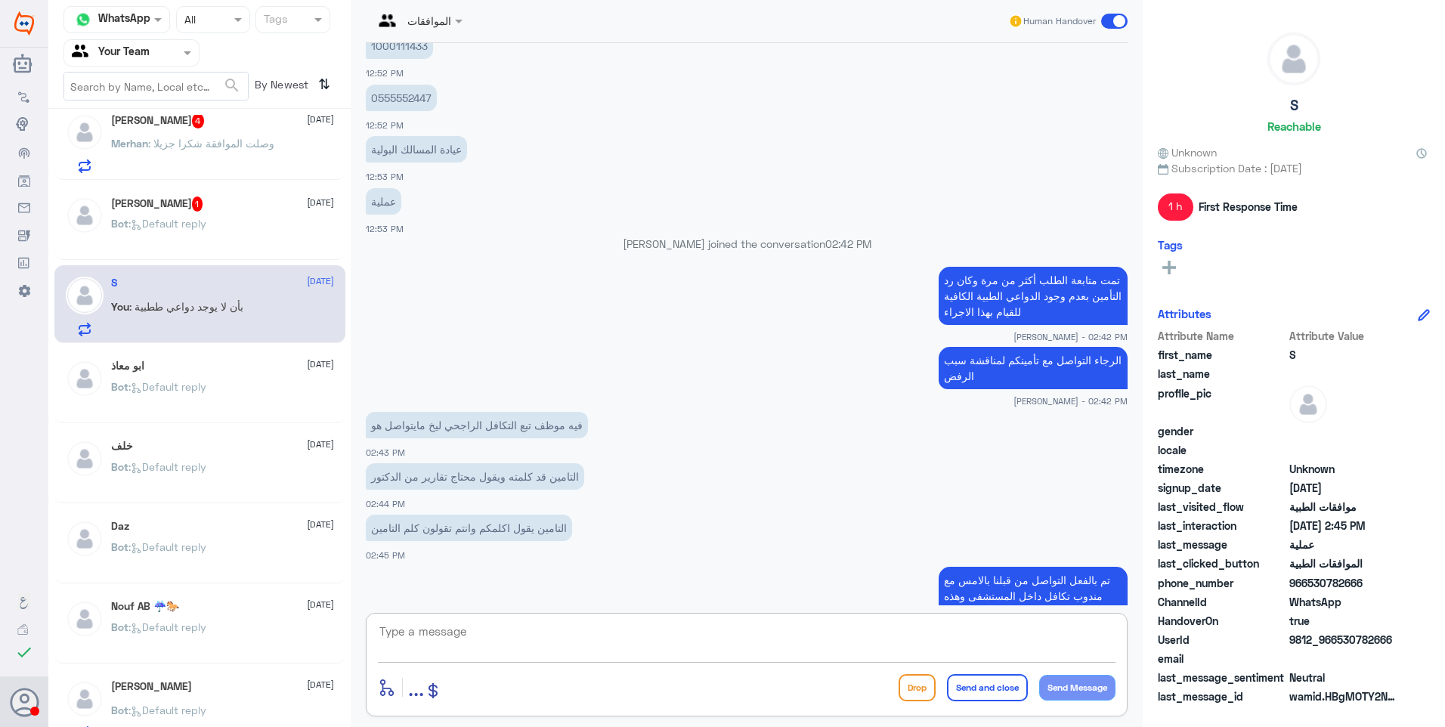
click at [117, 209] on h5 "Sara 1" at bounding box center [157, 203] width 92 height 15
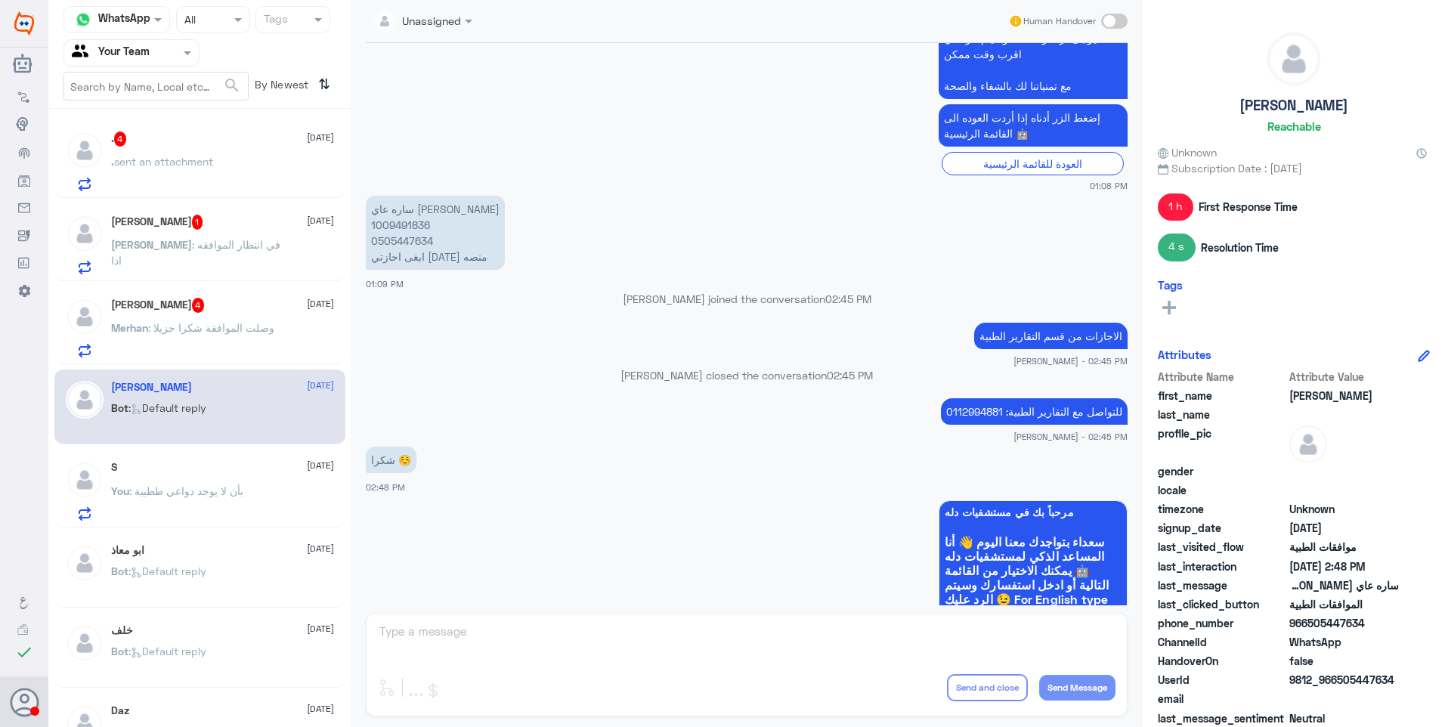
click at [233, 331] on span ": وصلت الموافقة شكرا جزيلا" at bounding box center [211, 327] width 126 height 13
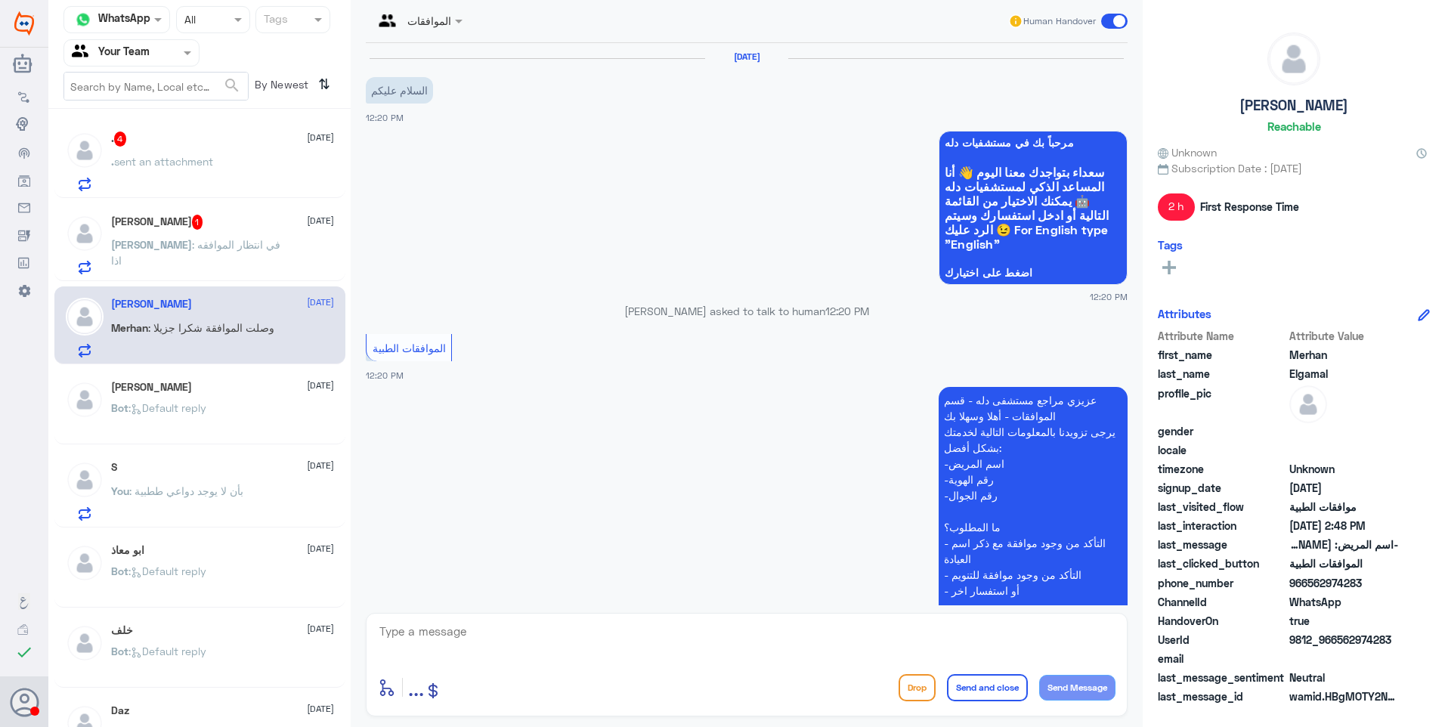
scroll to position [626, 0]
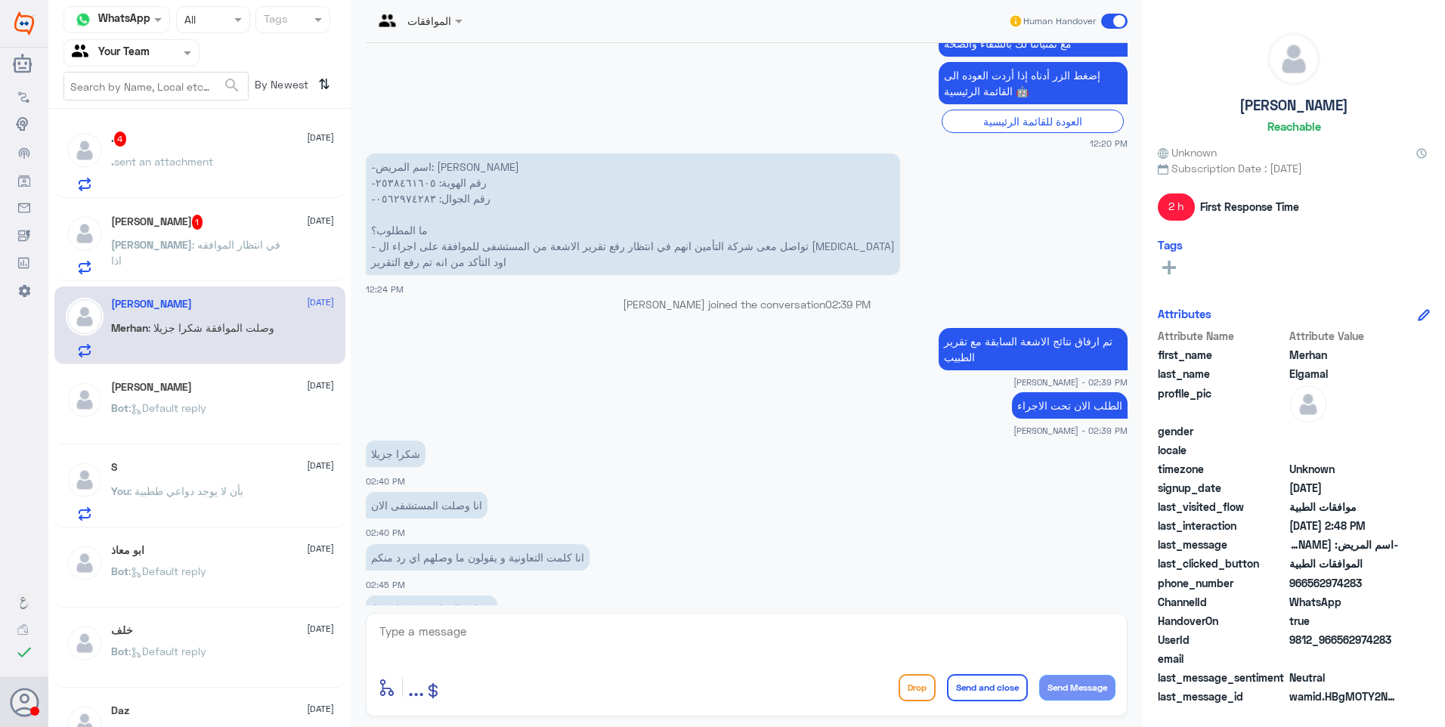
drag, startPoint x: 419, startPoint y: 620, endPoint x: 458, endPoint y: 635, distance: 41.7
click at [425, 624] on div "enter flow name ... Drop Send and close Send Message" at bounding box center [747, 665] width 762 height 104
click at [459, 635] on textarea at bounding box center [746, 639] width 737 height 37
type textarea "العفو .. تمنياتنا لكم دوام الصحة."
click at [996, 679] on button "Send and close" at bounding box center [987, 687] width 81 height 27
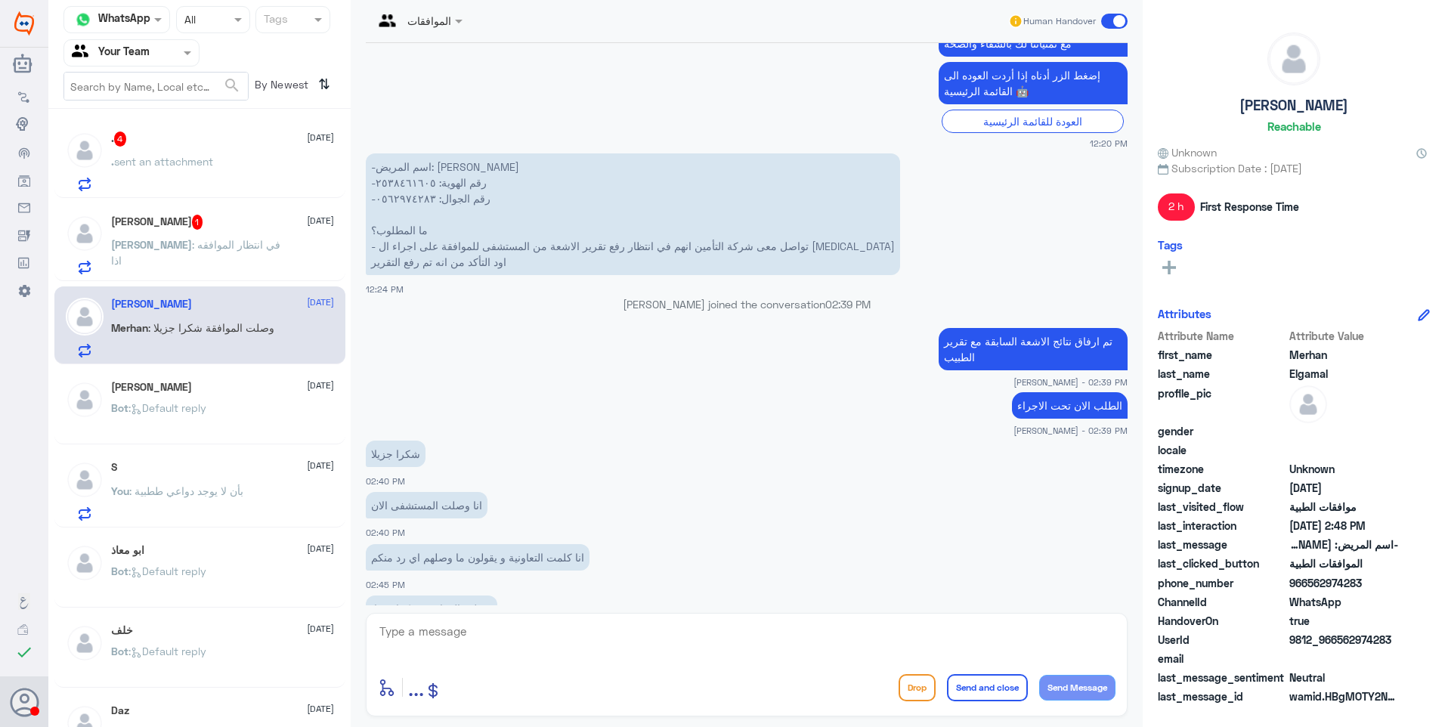
scroll to position [675, 0]
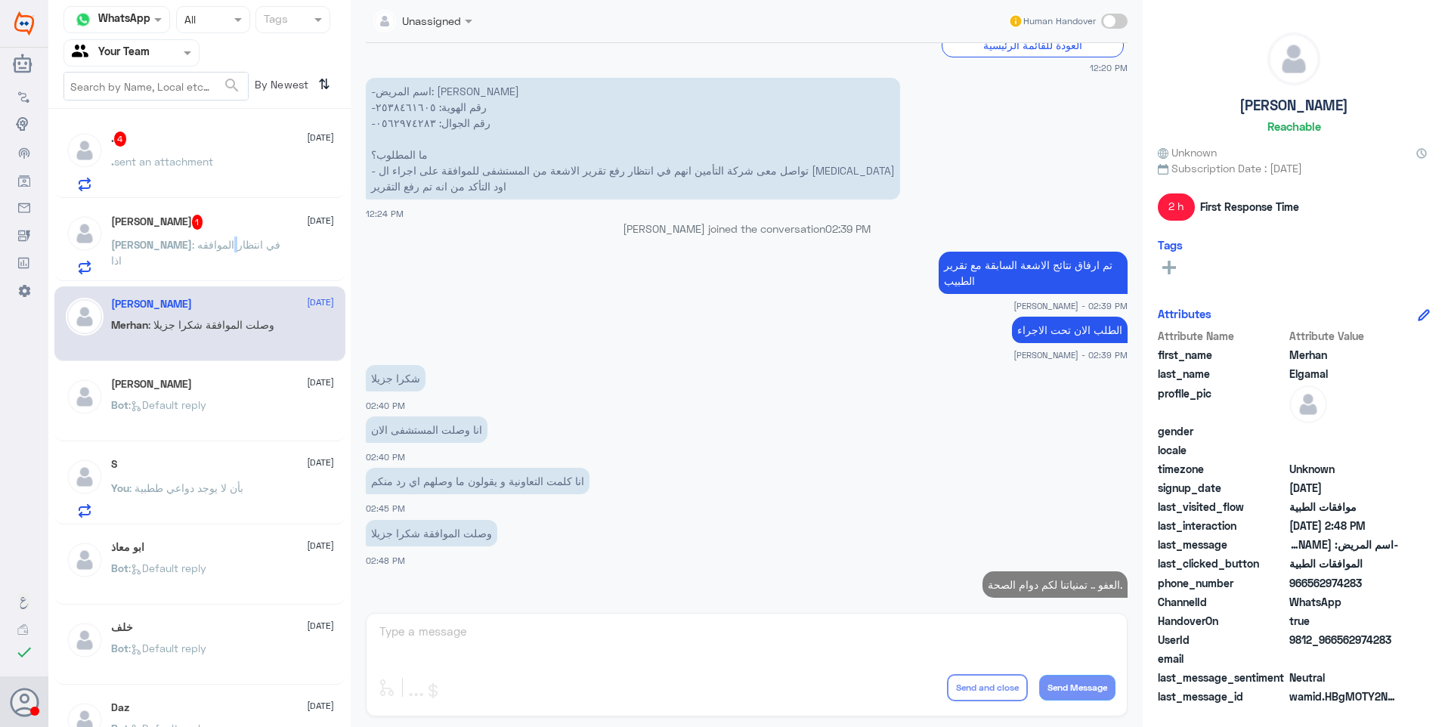
click at [197, 239] on span ": في انتظار الموافقه اذا" at bounding box center [195, 252] width 169 height 29
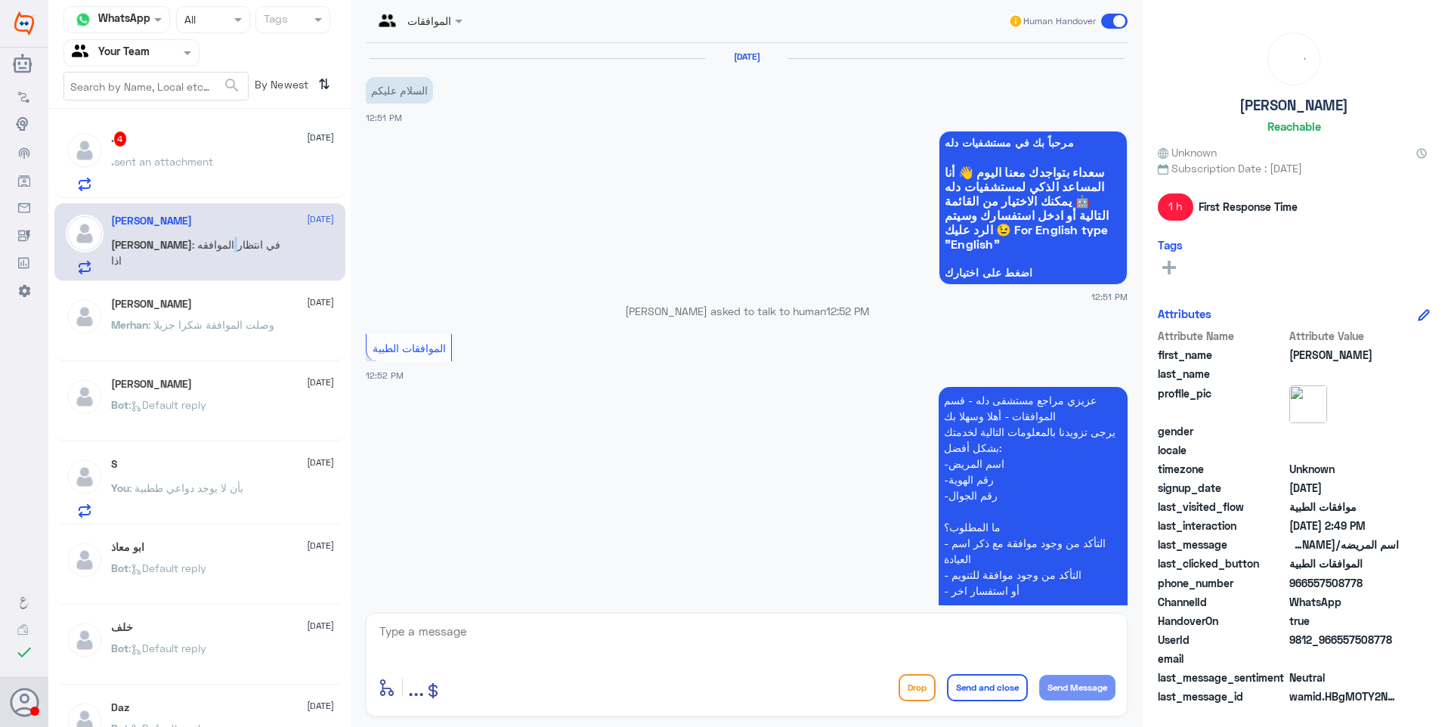
scroll to position [455, 0]
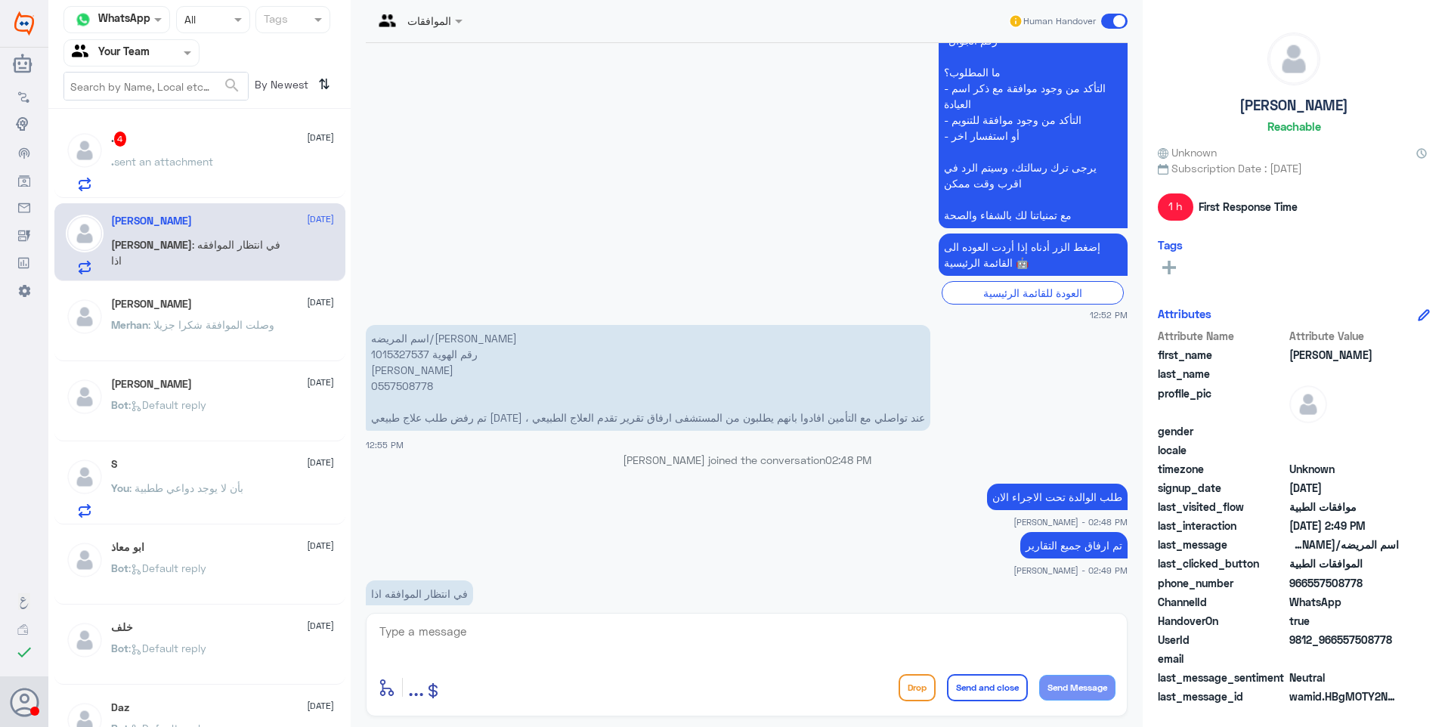
click at [220, 327] on span ": وصلت الموافقة شكرا جزيلا" at bounding box center [211, 324] width 126 height 13
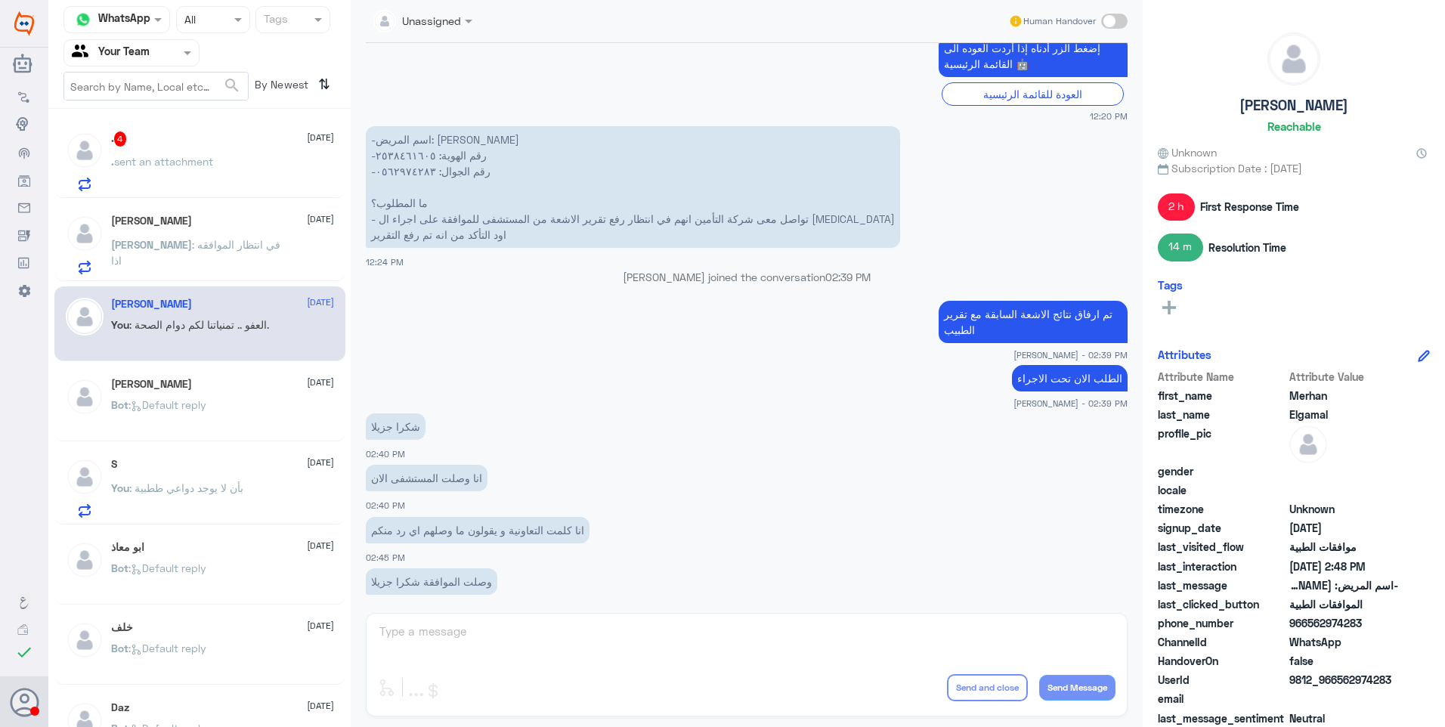
scroll to position [702, 0]
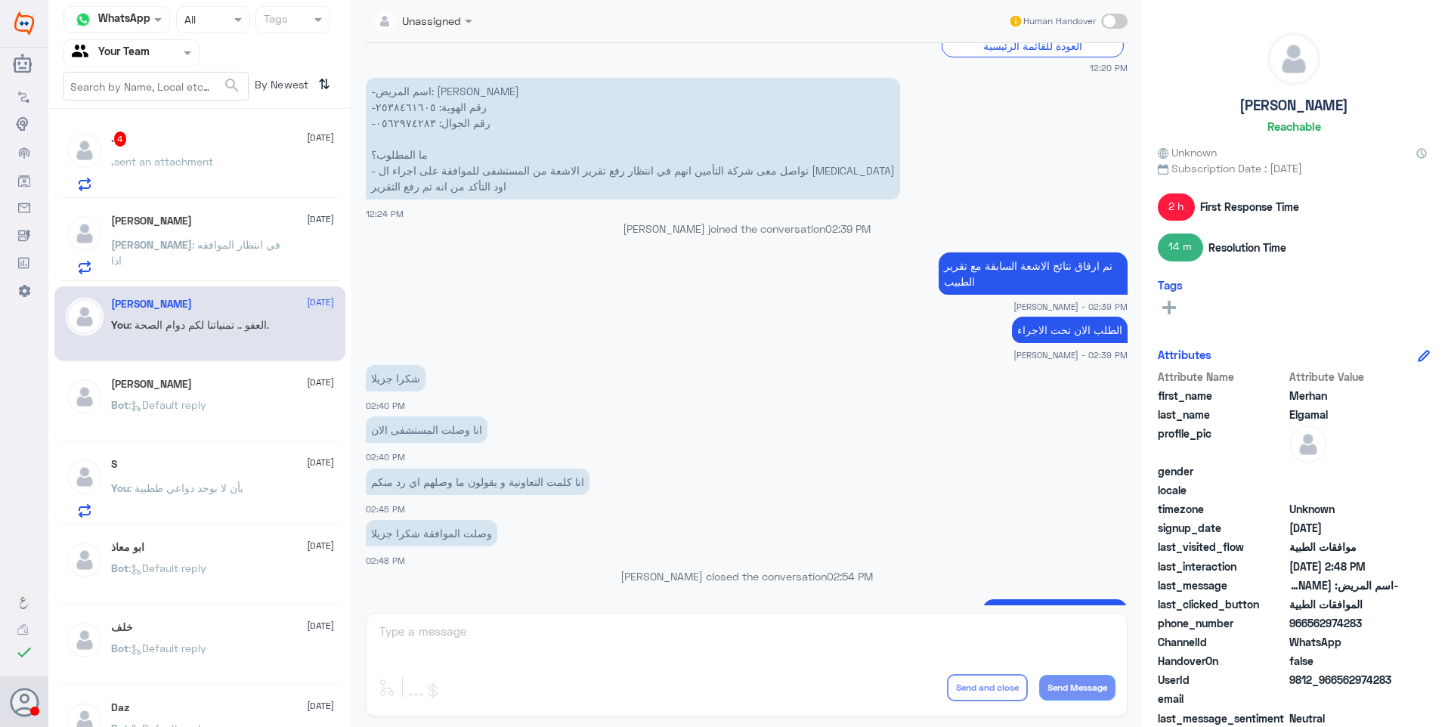
click at [421, 635] on div "Unassigned Human Handover 28 Aug 2025 السلام عليكم 12:20 PM مرحباً بك في مستشفي…" at bounding box center [747, 365] width 792 height 731
click at [396, 80] on p "-اسم المريض: ميرهان ماجد محمد الجمل -رقم الهوية: ٢٥٣٨٤٦١٦٠٥ -رقم الجوال: ٠٥٦٢٩٧…" at bounding box center [633, 139] width 534 height 122
click at [222, 222] on div "Abdullah 28 August" at bounding box center [222, 221] width 223 height 13
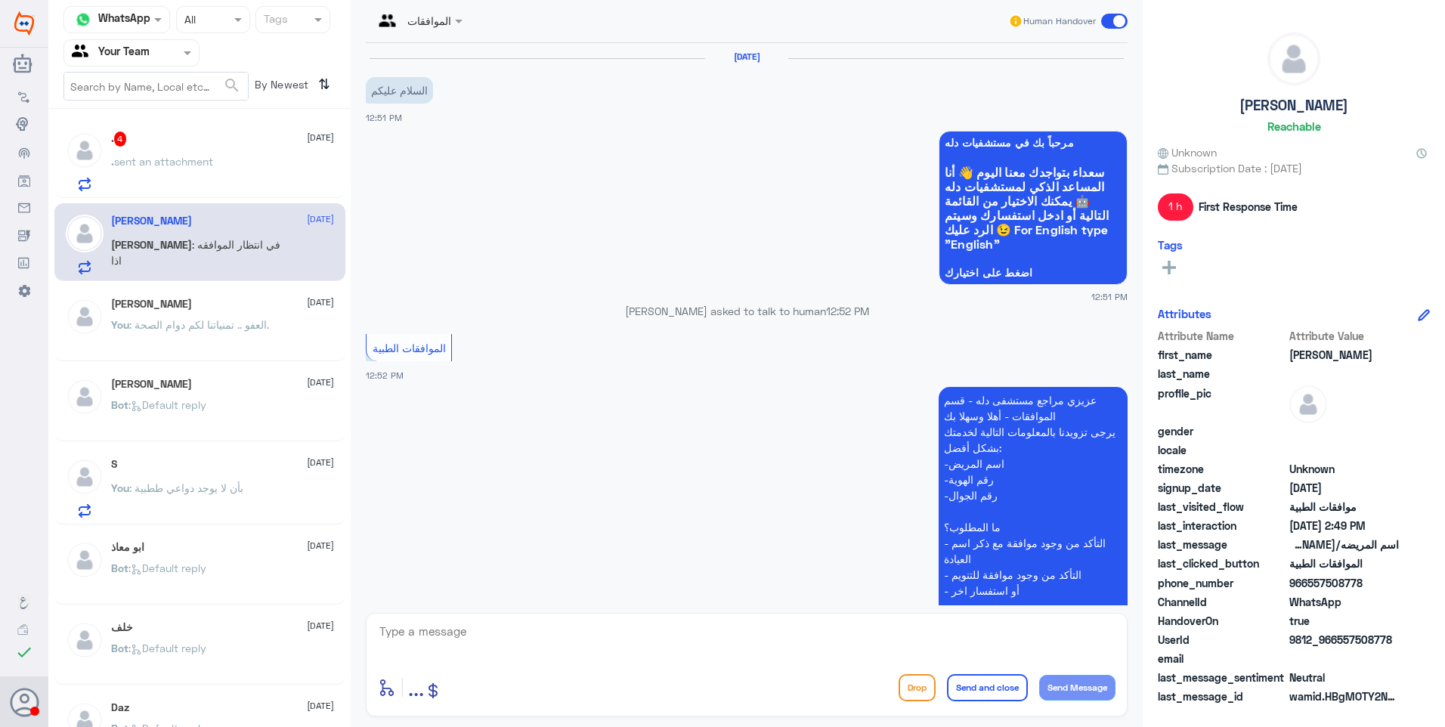
scroll to position [455, 0]
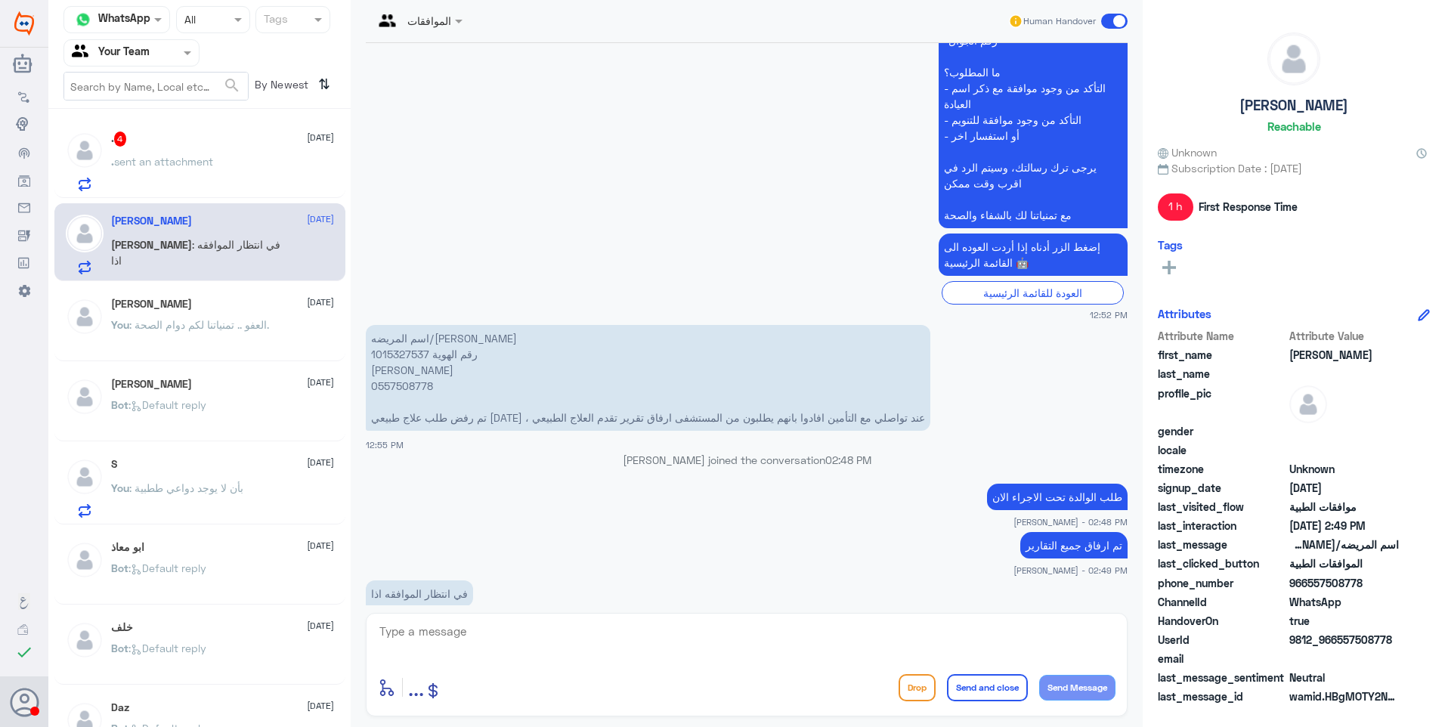
click at [401, 325] on p "اسم المريضه/مستوره عبدالرحيم الزهراني رقم الهوية 1015327537 جوال ابنها 05575087…" at bounding box center [648, 378] width 564 height 106
click at [403, 325] on p "اسم المريضه/مستوره عبدالرحيم الزهراني رقم الهوية 1015327537 جوال ابنها 05575087…" at bounding box center [648, 378] width 564 height 106
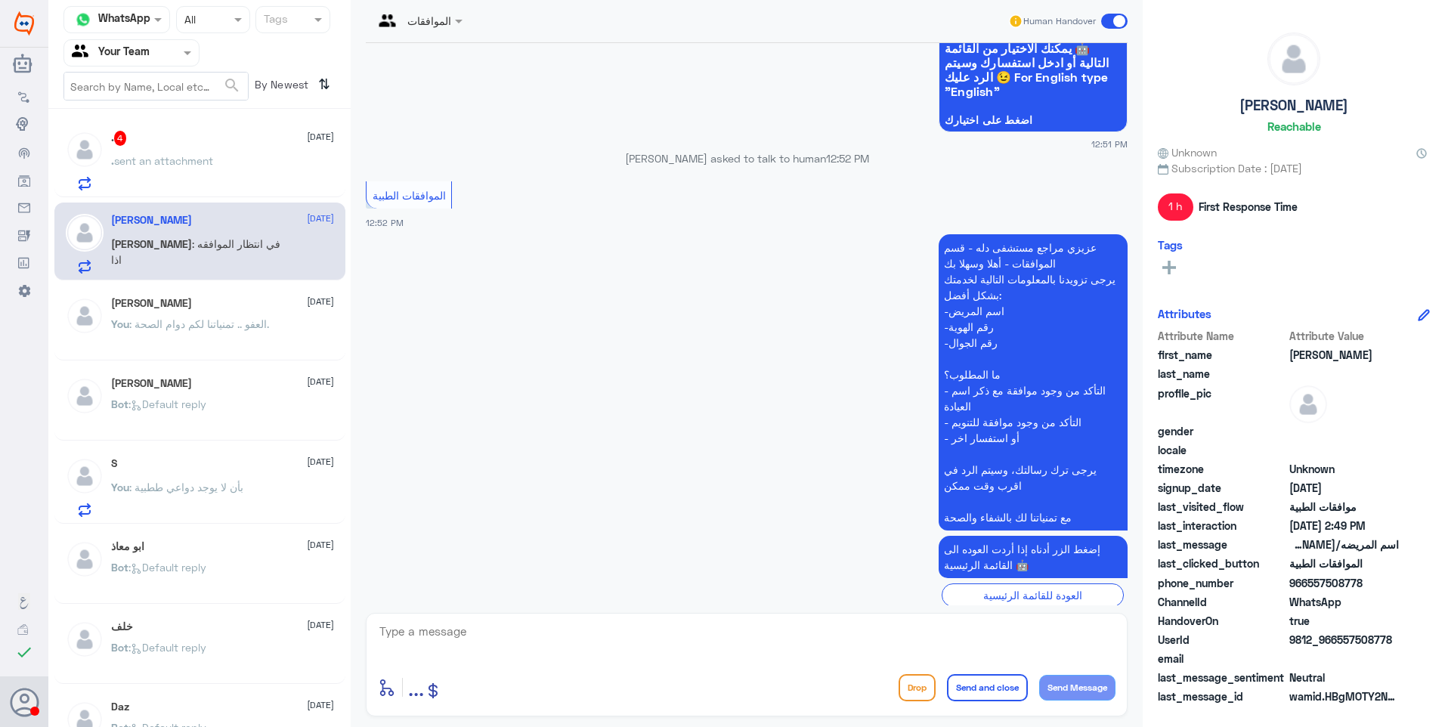
scroll to position [0, 0]
click at [187, 189] on p ". sent an attachment" at bounding box center [162, 172] width 102 height 38
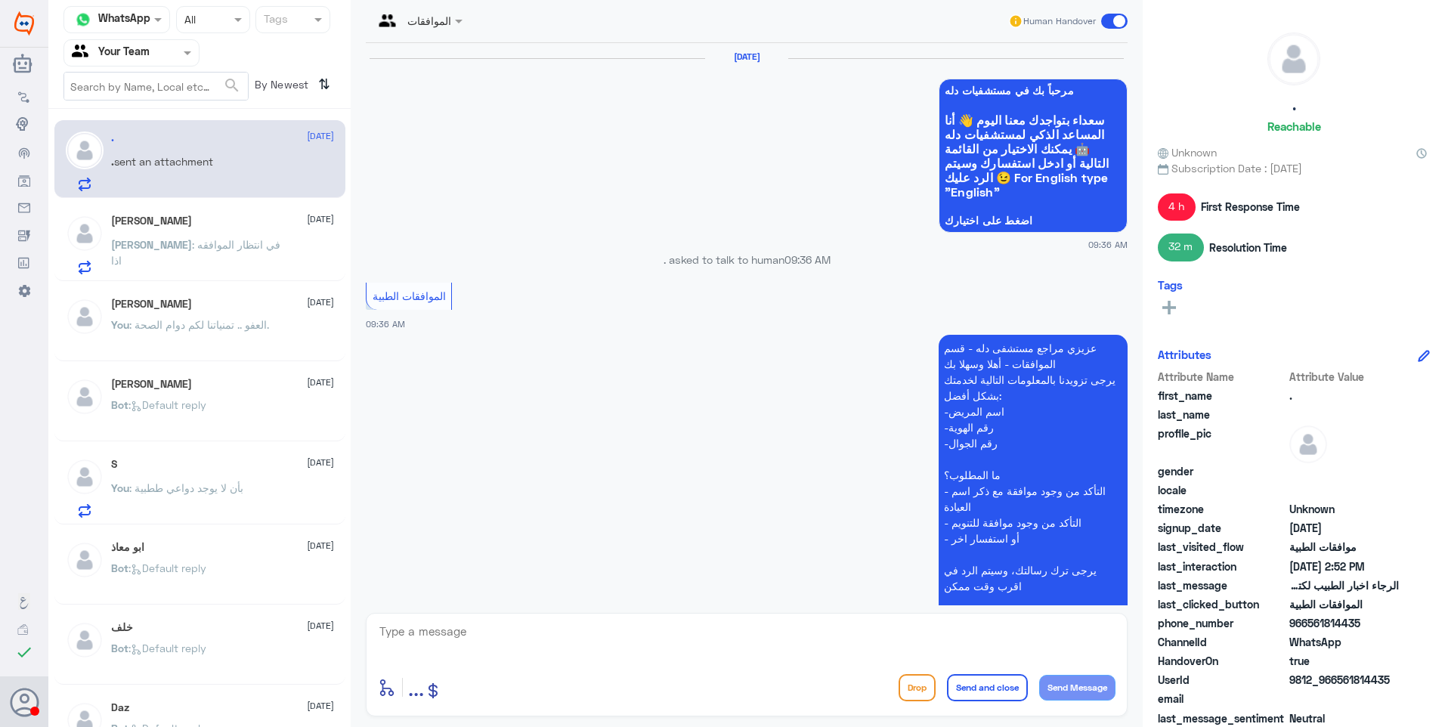
scroll to position [1541, 0]
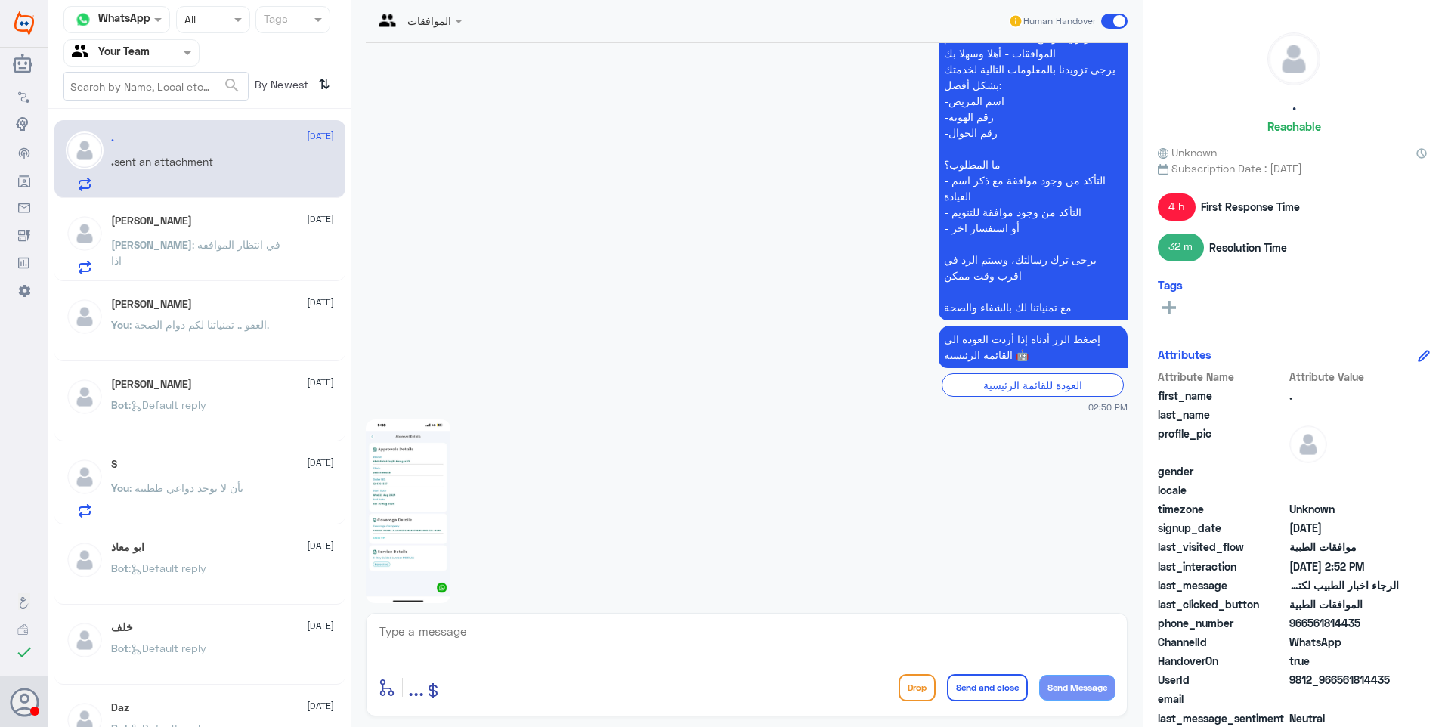
drag, startPoint x: 561, startPoint y: 561, endPoint x: 475, endPoint y: 554, distance: 85.7
click at [475, 626] on p "الرجاء اخبار القسم المختص يإعادة رفع الطلب بالتصنيف الصحيح" at bounding box center [508, 639] width 285 height 26
drag, startPoint x: 475, startPoint y: 554, endPoint x: 480, endPoint y: 561, distance: 8.2
click at [480, 626] on p "الرجاء اخبار القسم المختص يإعادة رفع الطلب بالتصنيف الصحيح" at bounding box center [508, 639] width 285 height 26
click at [394, 419] on img at bounding box center [408, 511] width 85 height 184
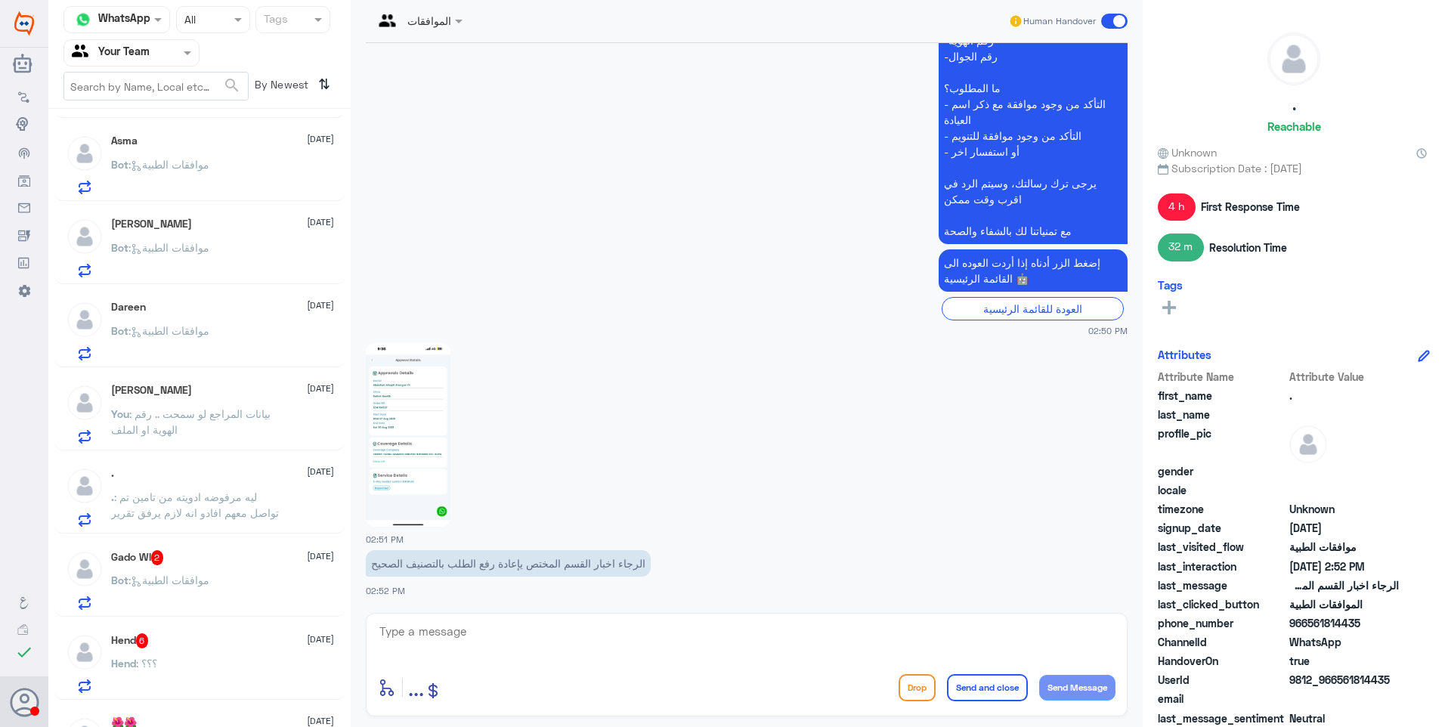
scroll to position [302, 0]
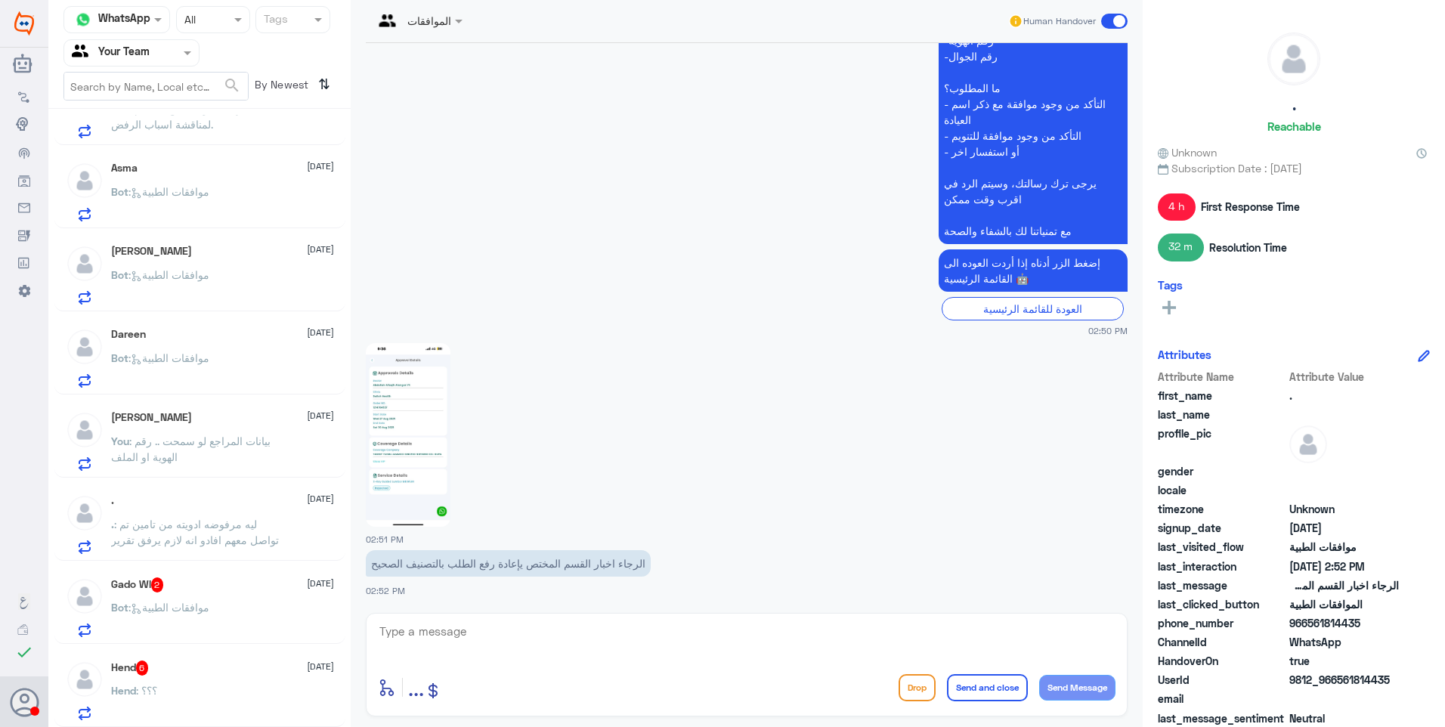
click at [206, 468] on p "You : بيانات المراجع لو سمحت .. رقم الهوية او الملف" at bounding box center [196, 452] width 170 height 38
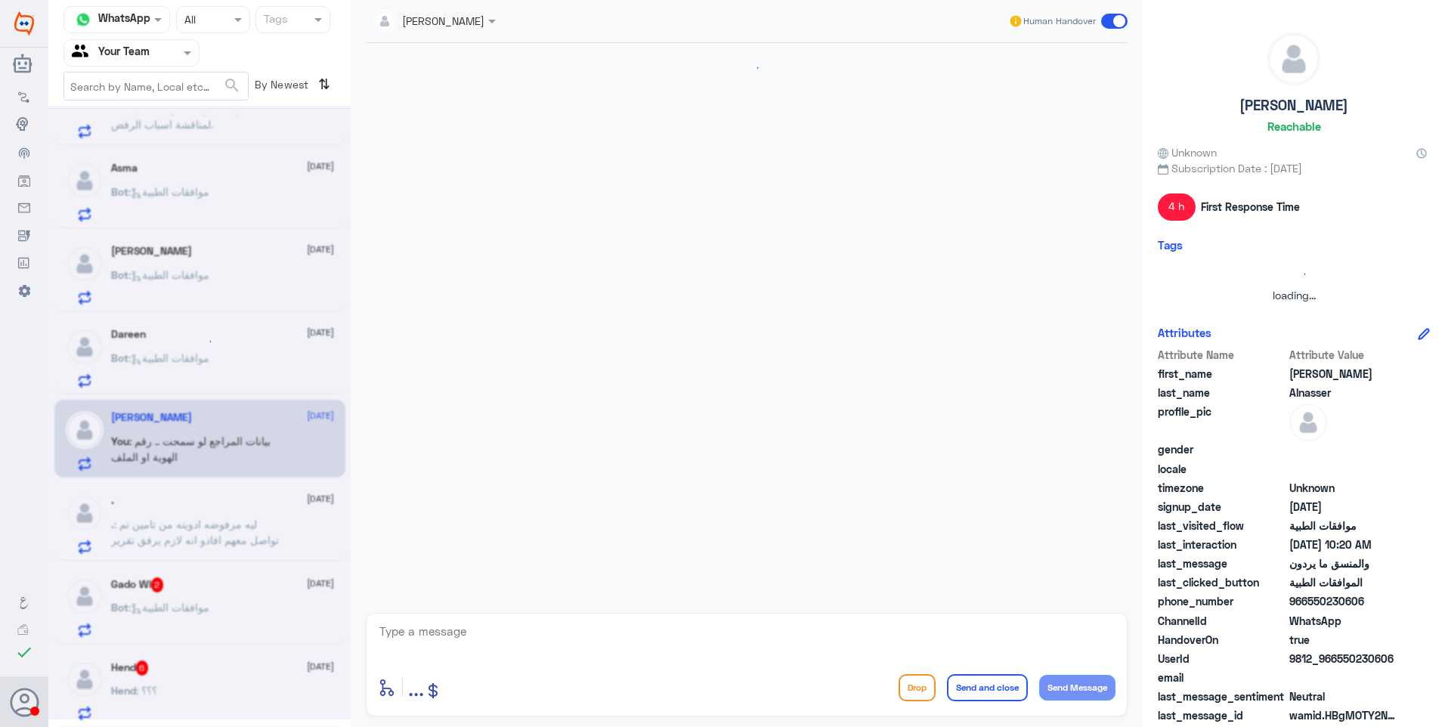
click at [221, 505] on div ". [DATE]" at bounding box center [222, 500] width 223 height 13
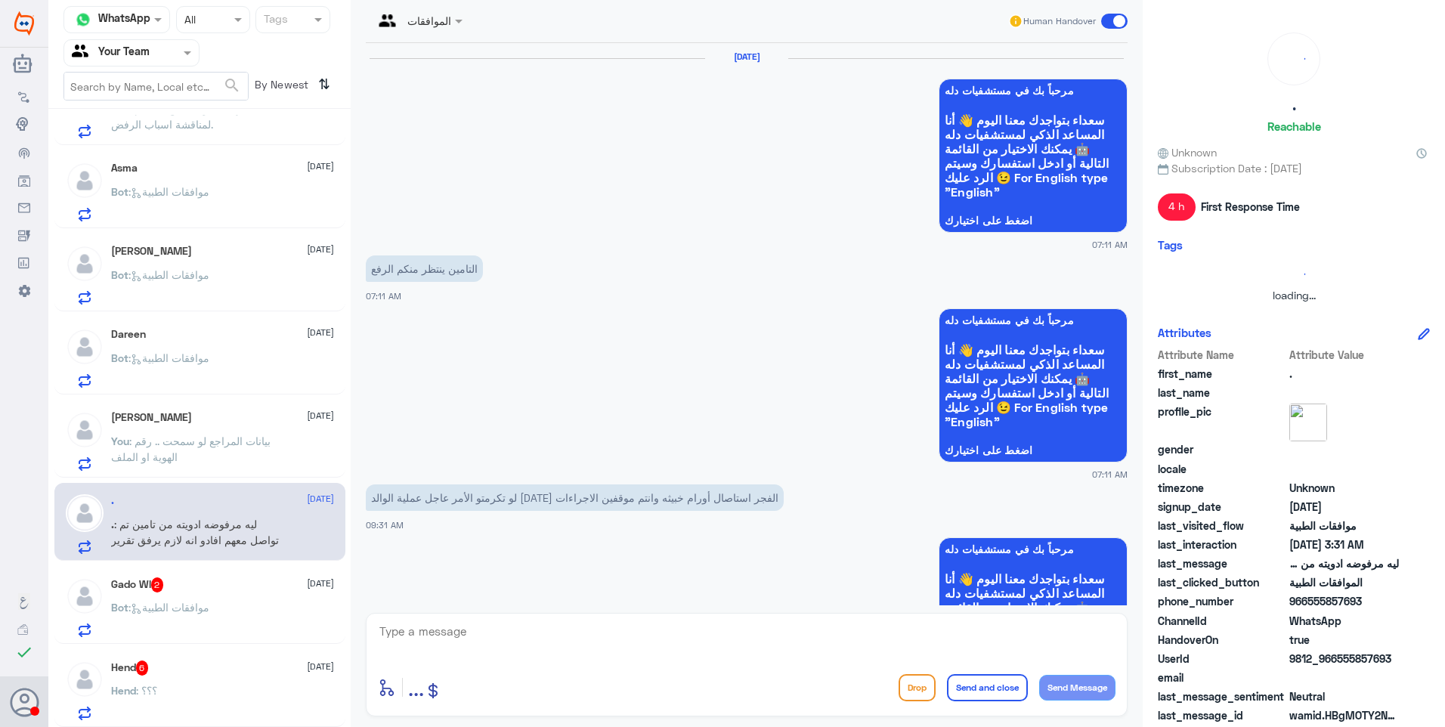
scroll to position [1300, 0]
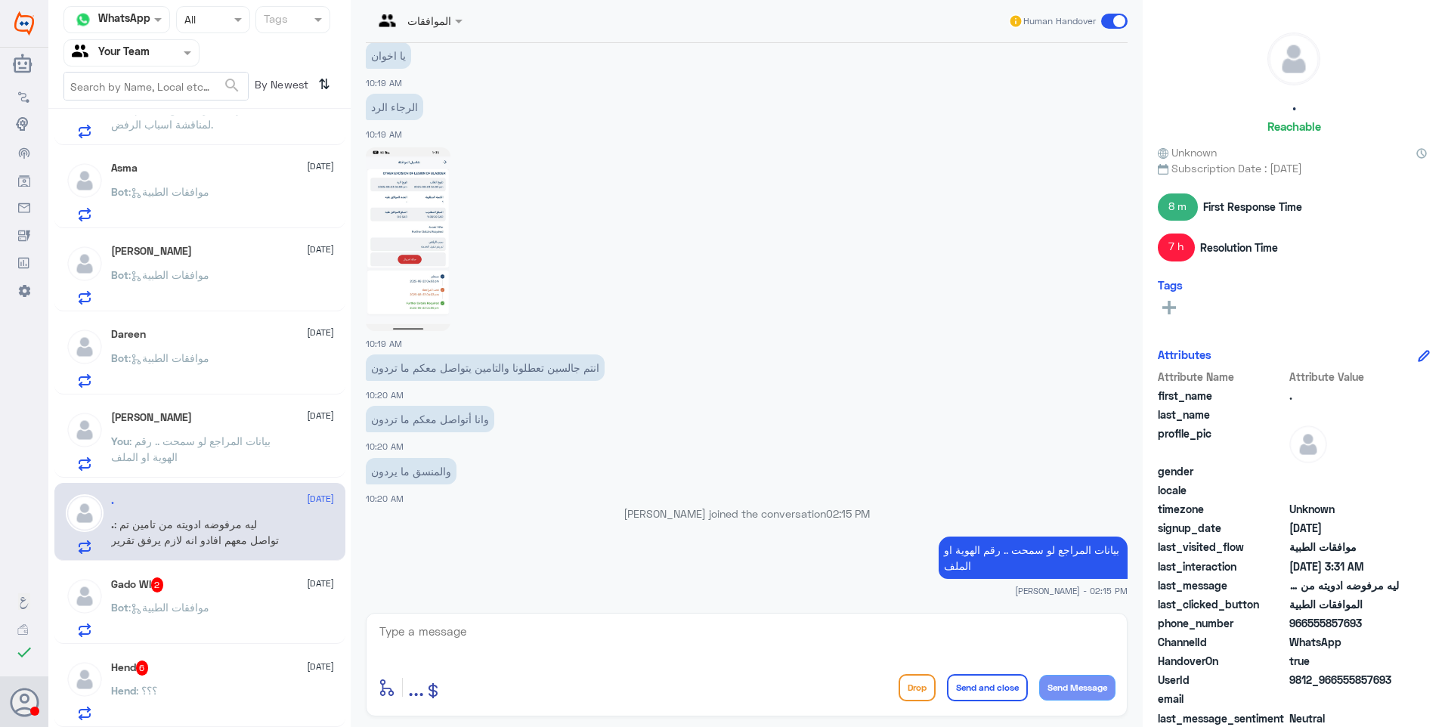
click at [479, 645] on textarea at bounding box center [746, 639] width 737 height 37
type textarea "K"
type textarea "ن"
type textarea "نشكر تواصلكم مع مستشفيات دلة."
click at [1000, 668] on div "نشكر تواصلكم مع مستشفيات دلة. enter flow name ... Drop Send and close Send Mess…" at bounding box center [747, 665] width 762 height 104
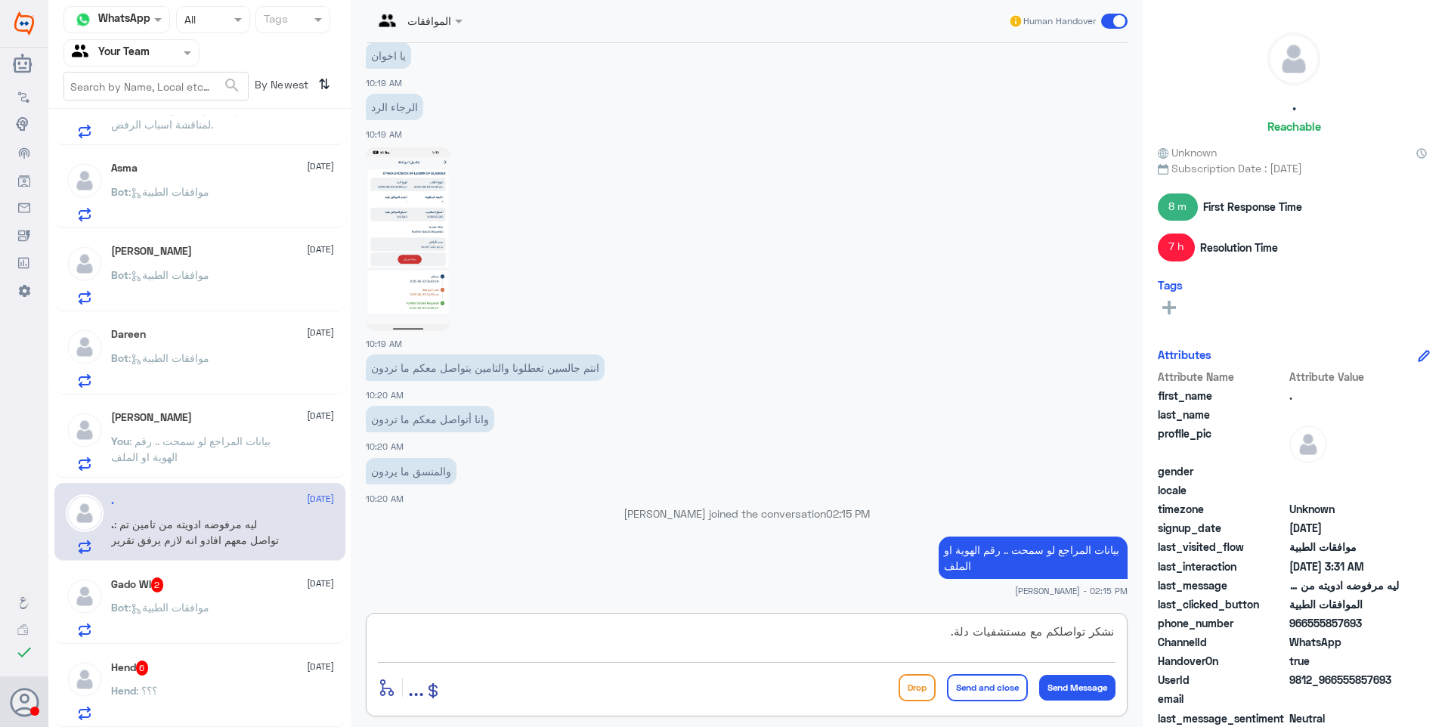
drag, startPoint x: 1000, startPoint y: 637, endPoint x: 1168, endPoint y: 651, distance: 168.4
click at [1186, 642] on div "Channel WhatsApp Status × All Tags Agent Filter Your Team search By Newest ⇅ . …" at bounding box center [746, 365] width 1396 height 731
click at [994, 695] on button "Send and close" at bounding box center [987, 687] width 81 height 27
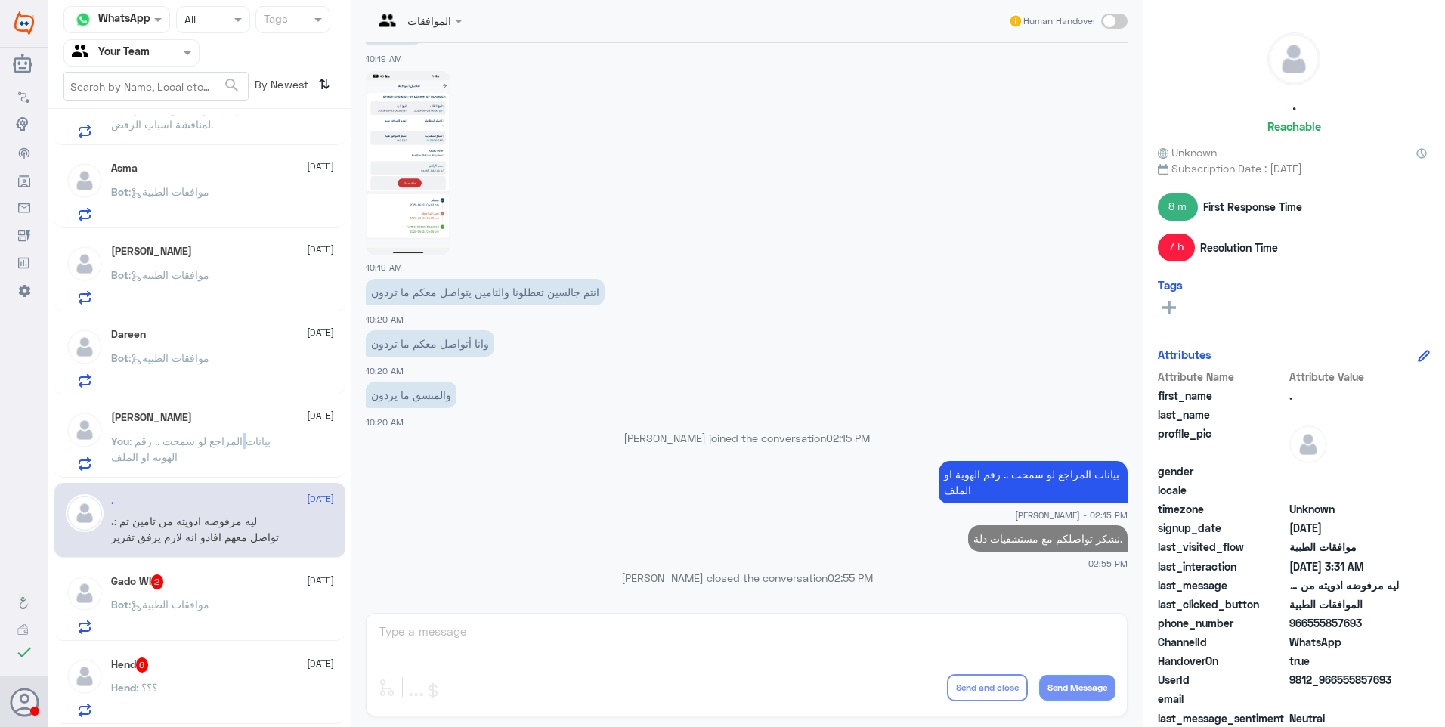
click at [243, 441] on span ": بيانات المراجع لو سمحت .. رقم الهوية او الملف" at bounding box center [190, 448] width 159 height 29
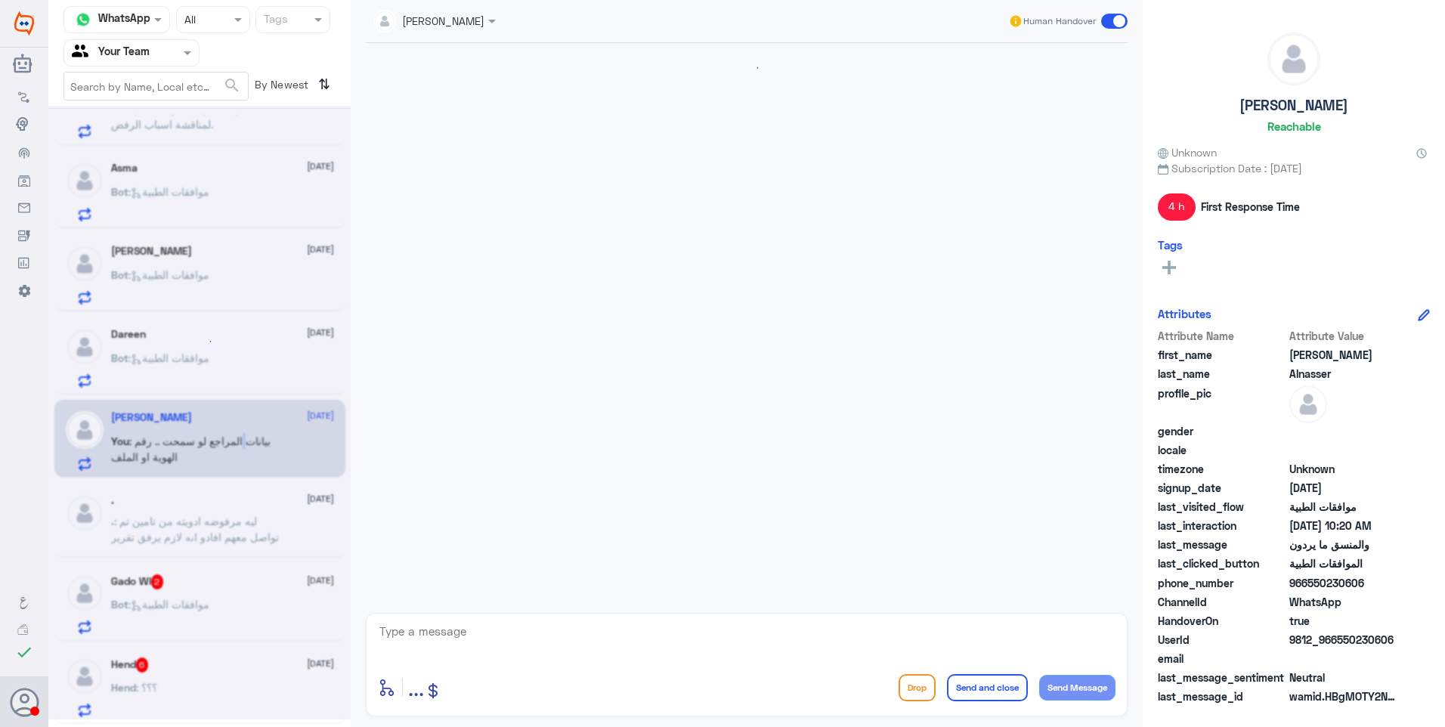
scroll to position [1300, 0]
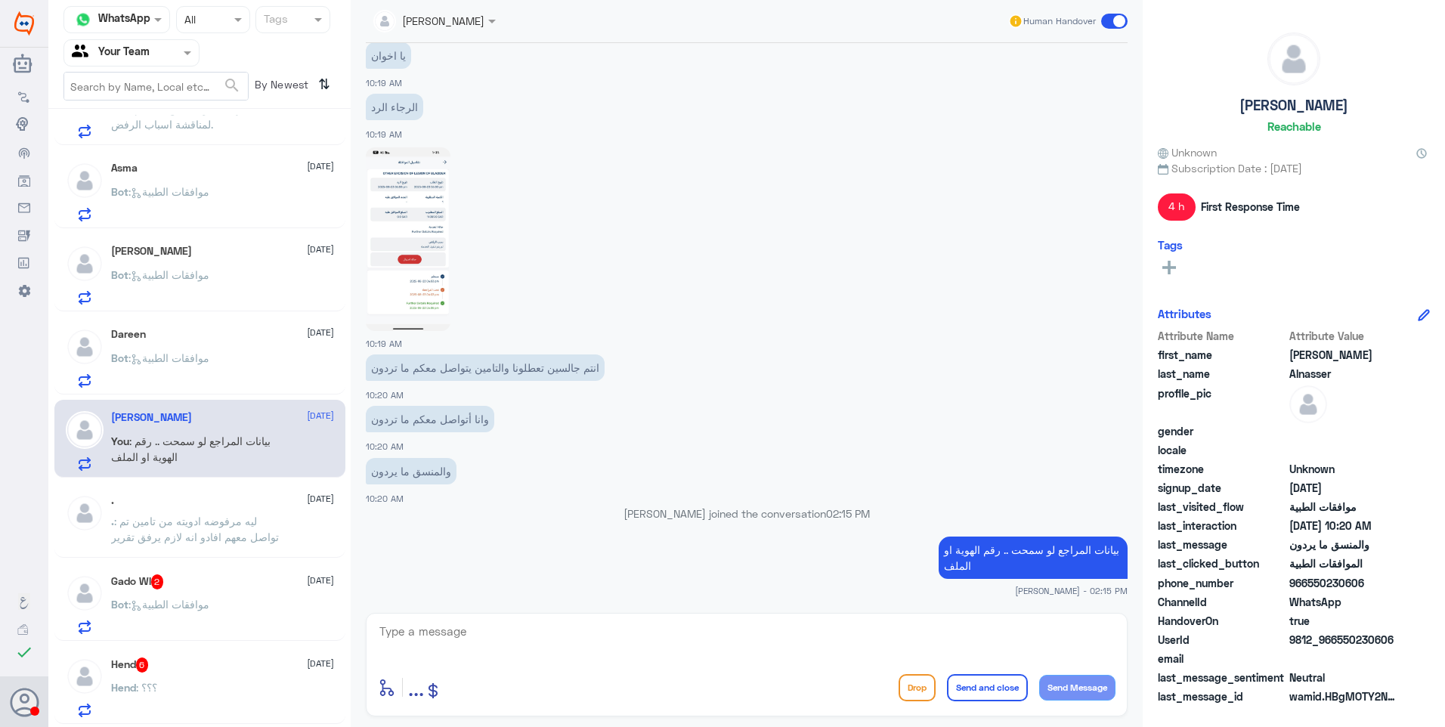
click at [277, 508] on div ". 28 August . : ليه مرفوضه ادويته من تامين تم تواصل معهم افادو انه لازم يرفق تق…" at bounding box center [222, 522] width 223 height 57
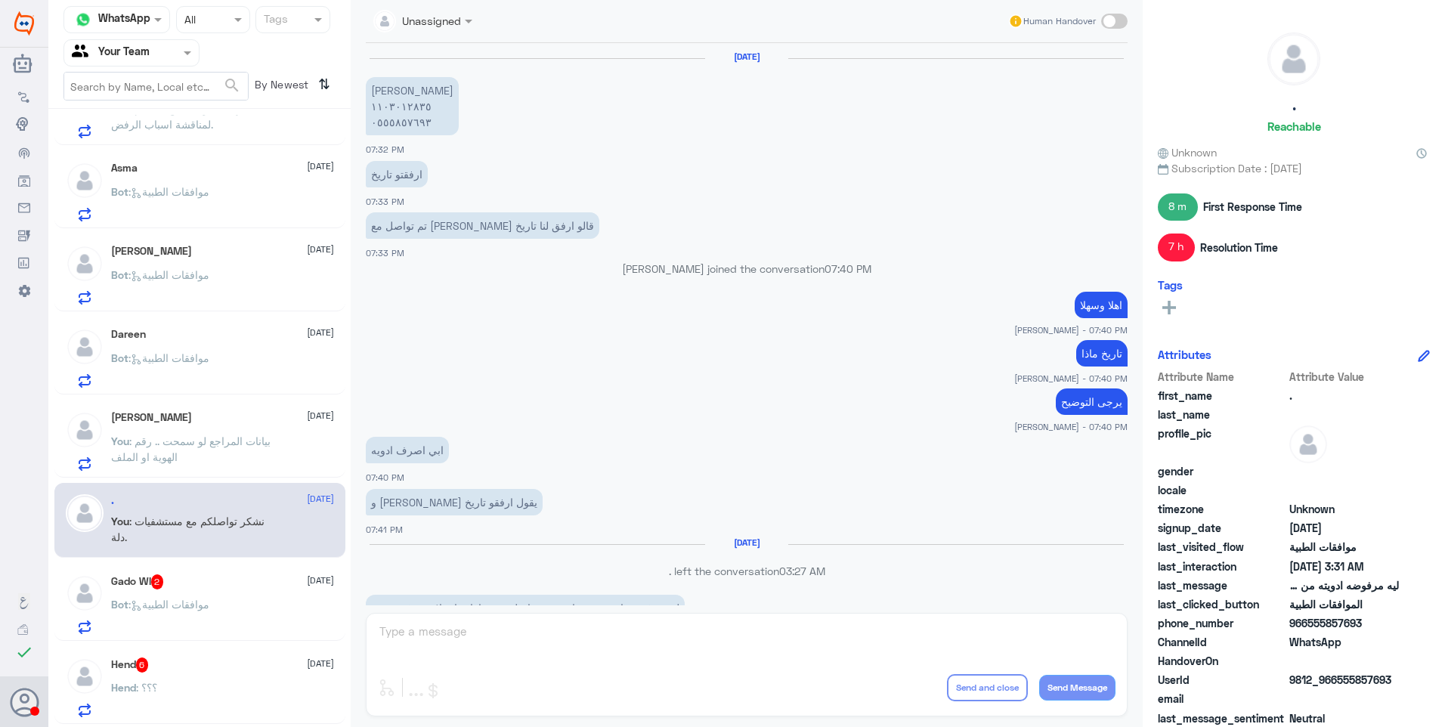
scroll to position [954, 0]
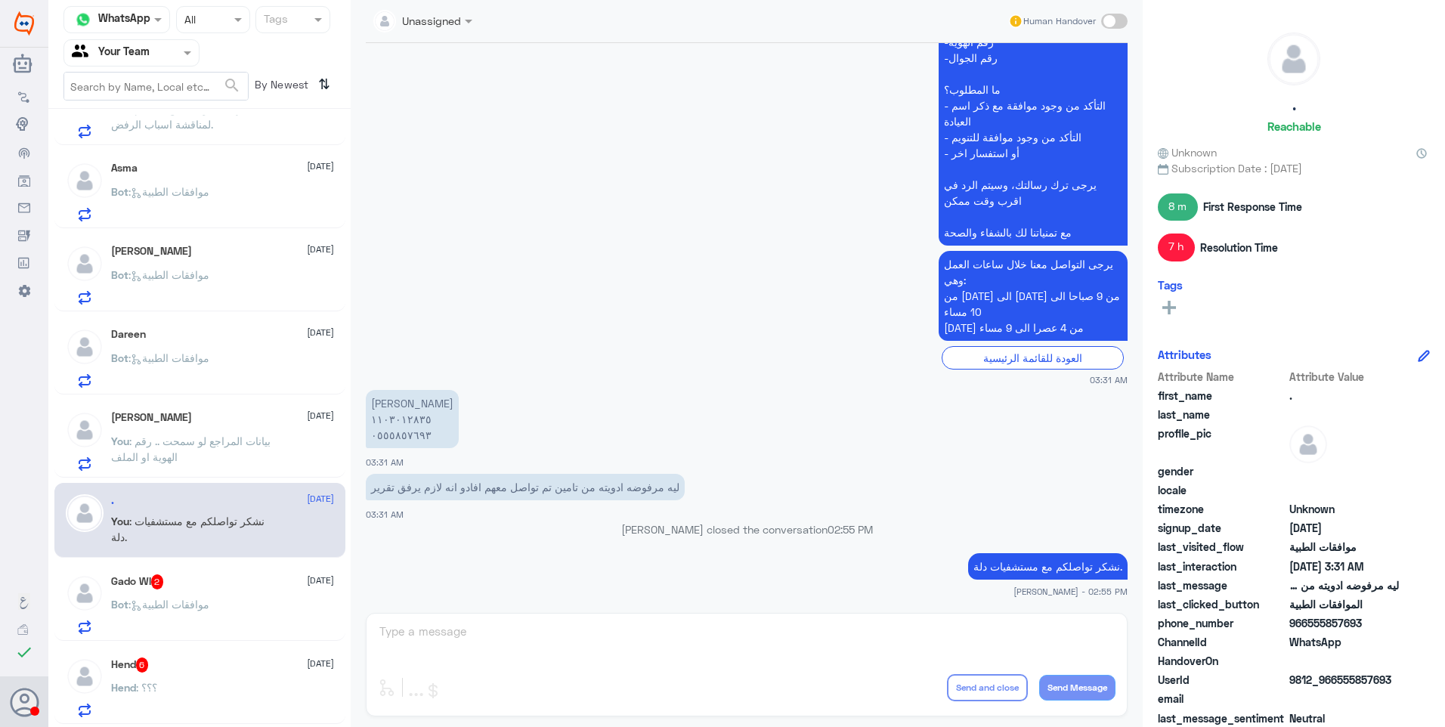
click at [231, 455] on p "You : بيانات المراجع لو سمحت .. رقم الهوية او الملف" at bounding box center [196, 452] width 170 height 38
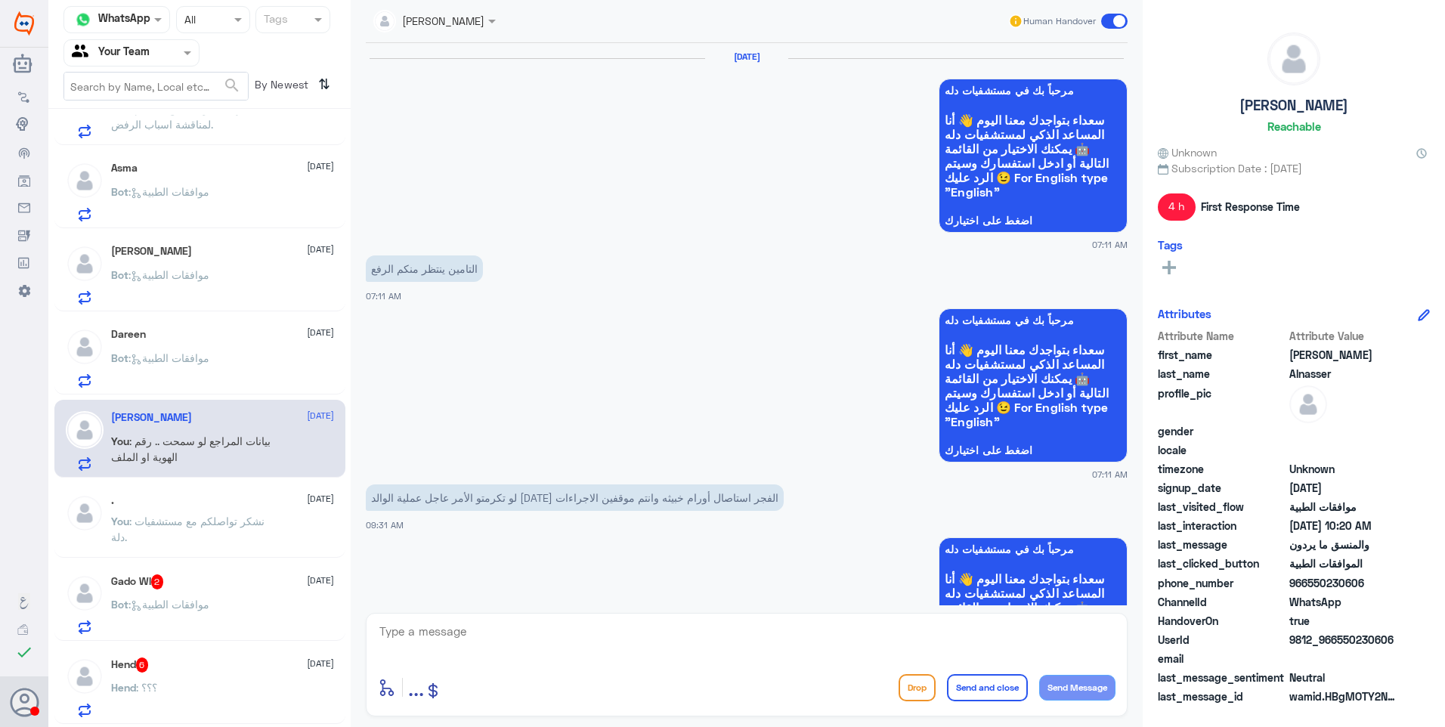
scroll to position [1300, 0]
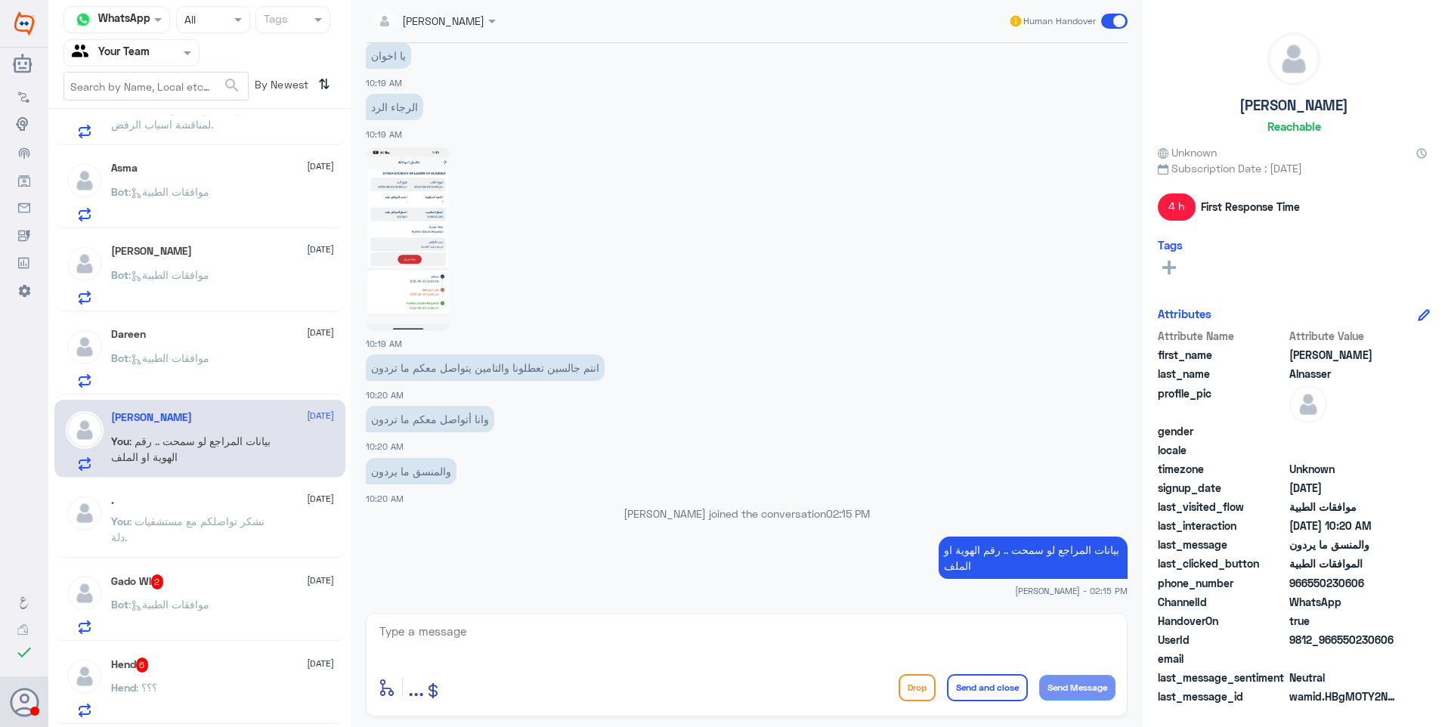
click at [307, 502] on span "[DATE]" at bounding box center [320, 499] width 27 height 14
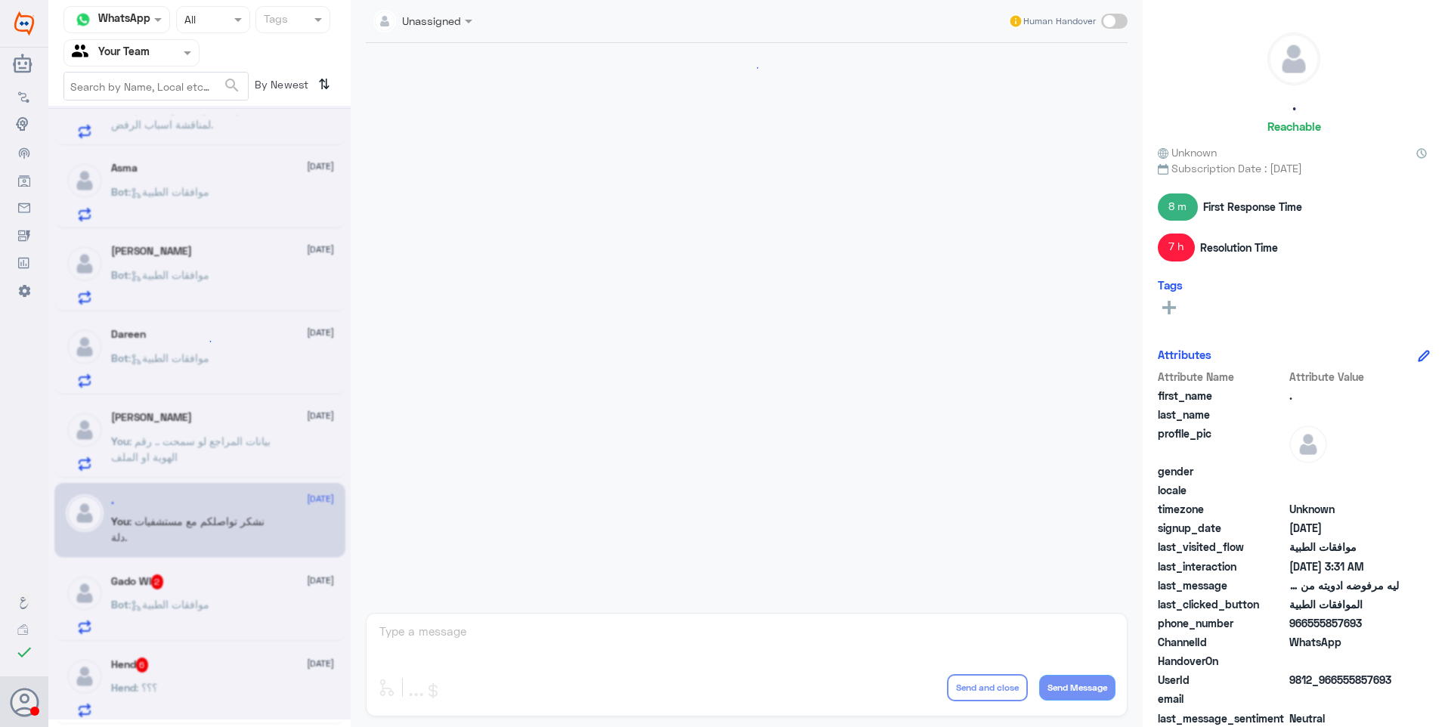
scroll to position [954, 0]
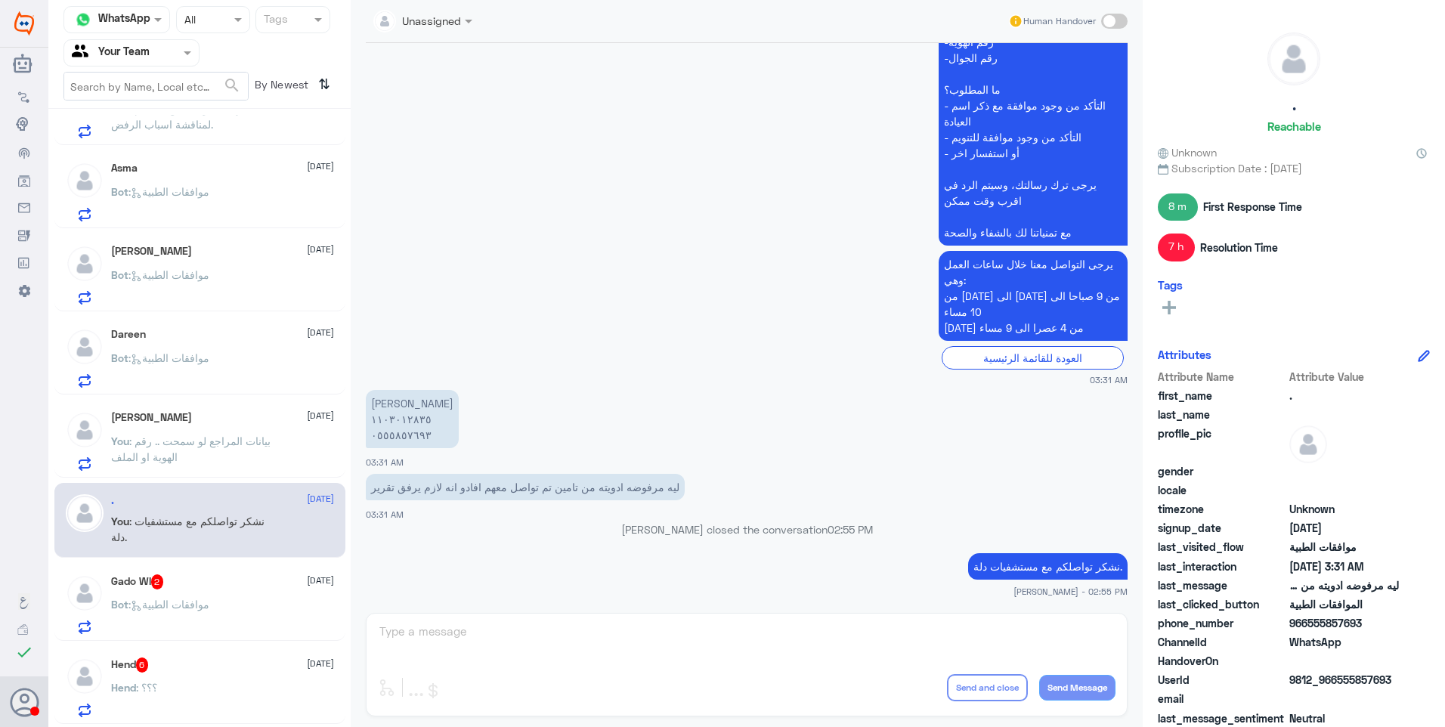
click at [196, 431] on div "Khalid Alnasser 28 August You : بيانات المراجع لو سمحت .. رقم الهوية او الملف" at bounding box center [222, 441] width 223 height 60
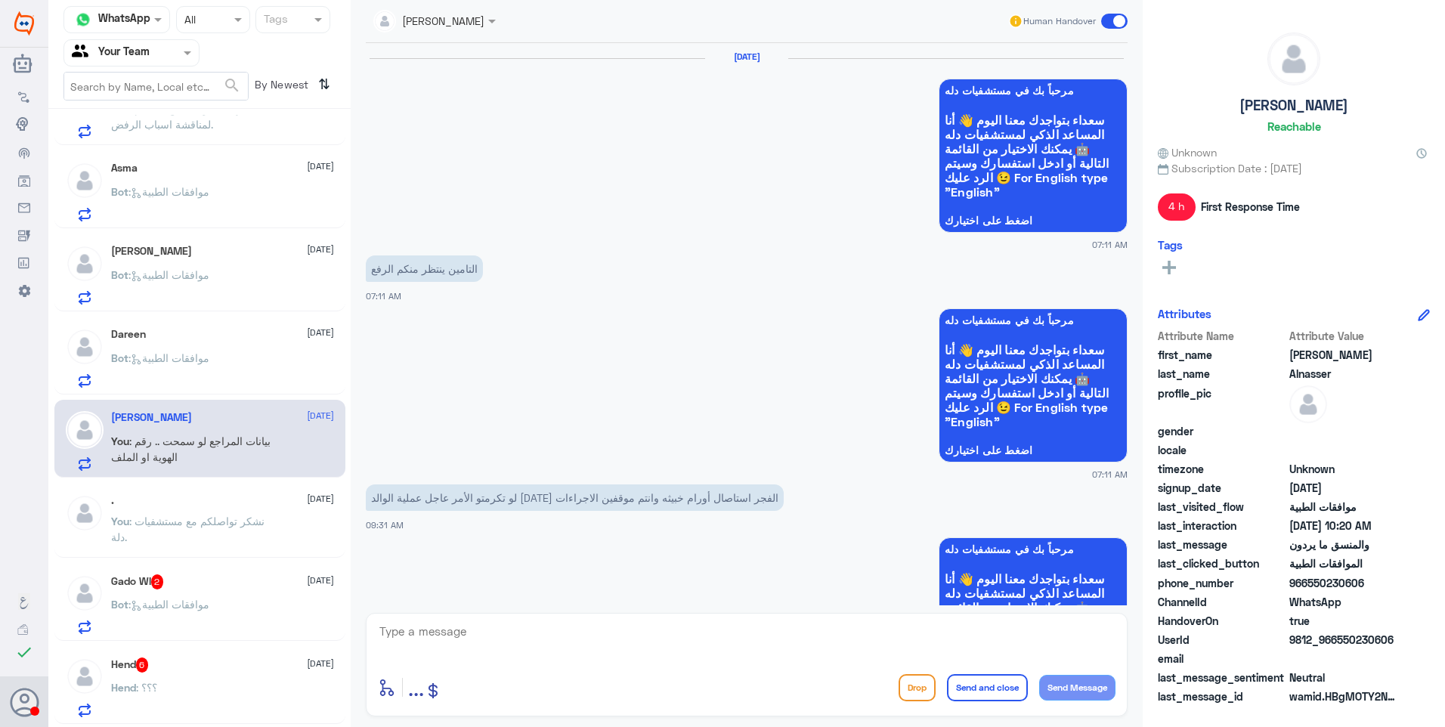
scroll to position [1300, 0]
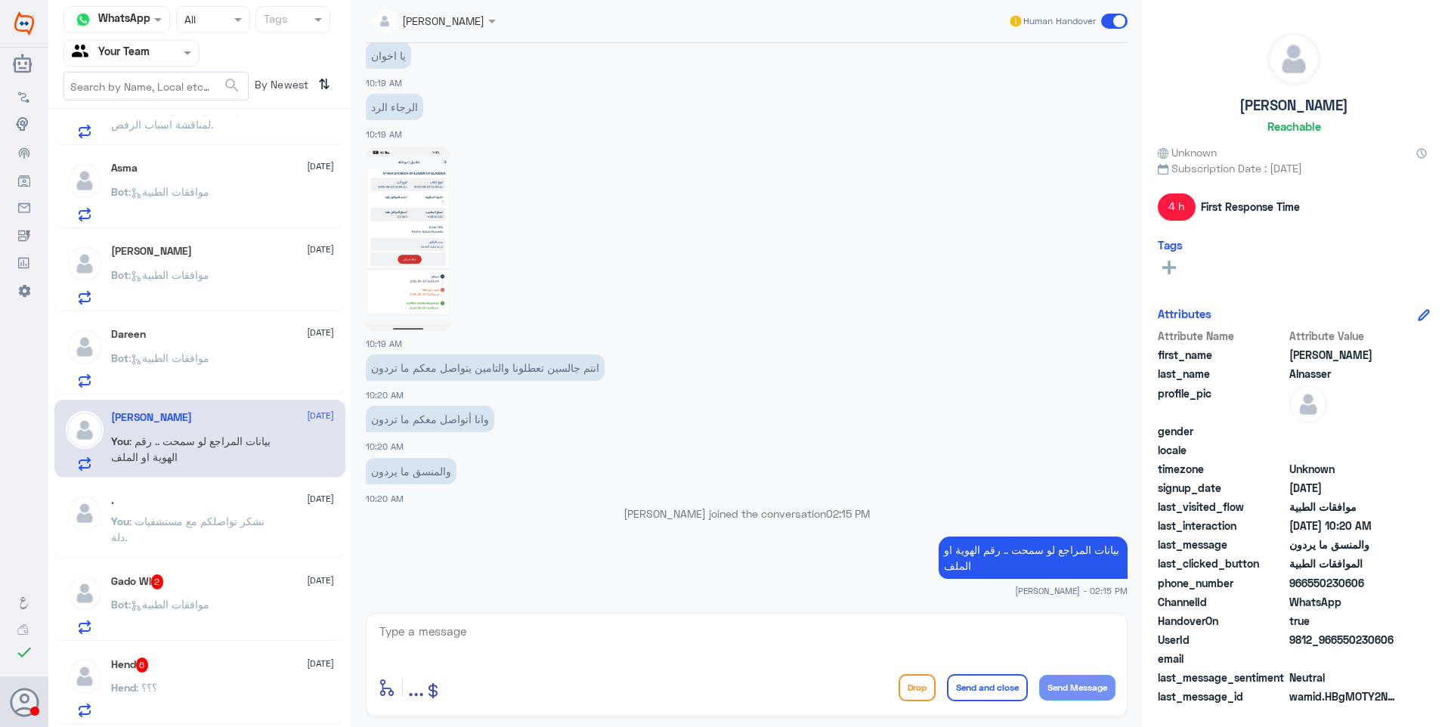
click at [597, 626] on textarea at bounding box center [746, 639] width 737 height 37
paste textarea "نشكر تواصلكم مع مستشفيات دلة."
type textarea "نشكر تواصلكم مع مستشفيات دلة."
click at [980, 692] on button "Send and close" at bounding box center [987, 687] width 81 height 27
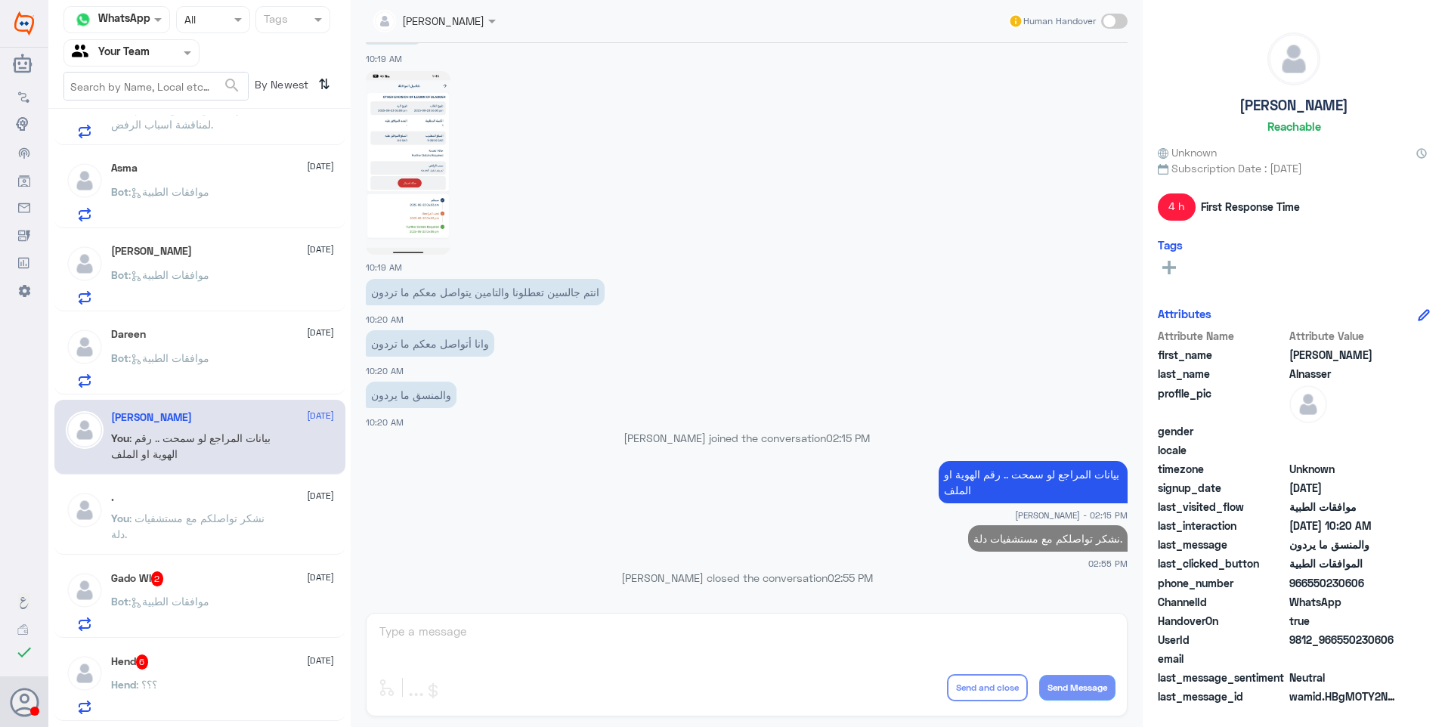
click at [239, 518] on span ": نشكر تواصلكم مع مستشفيات دلة." at bounding box center [187, 526] width 153 height 29
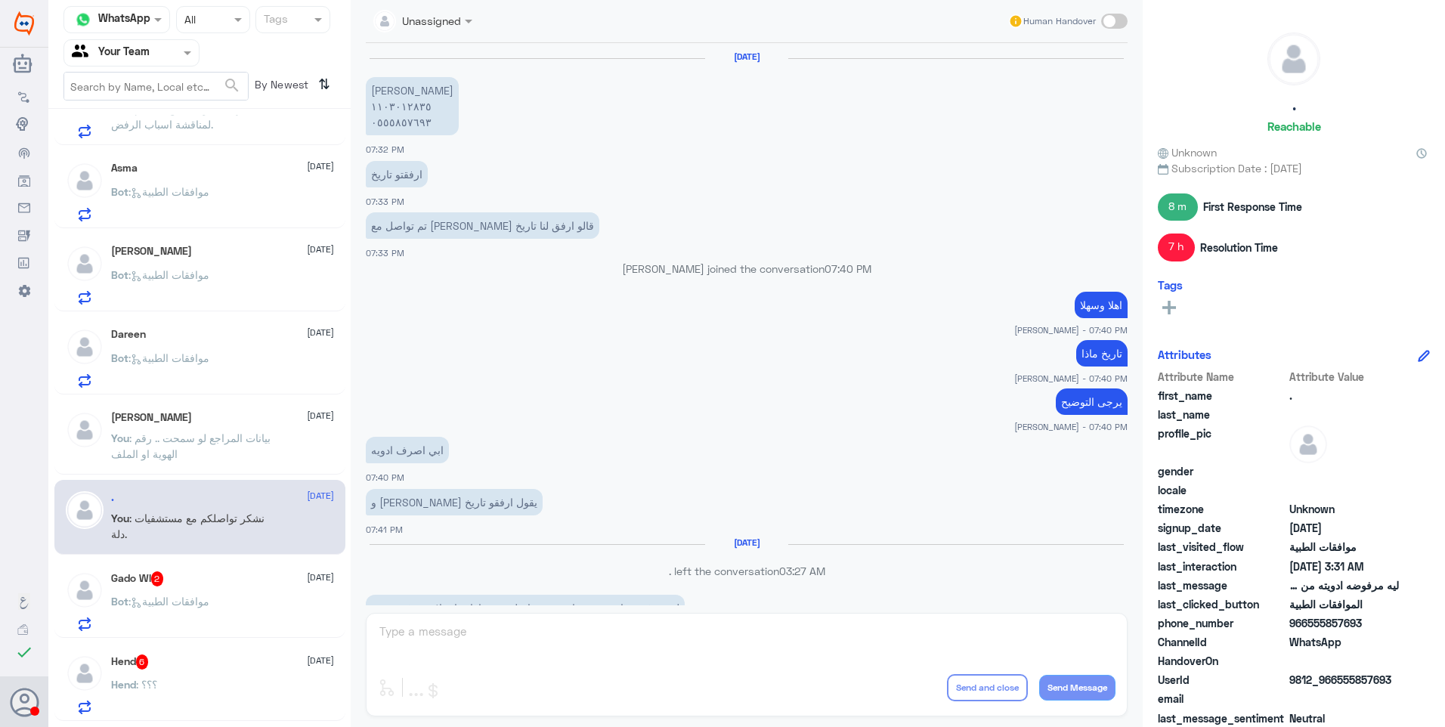
scroll to position [954, 0]
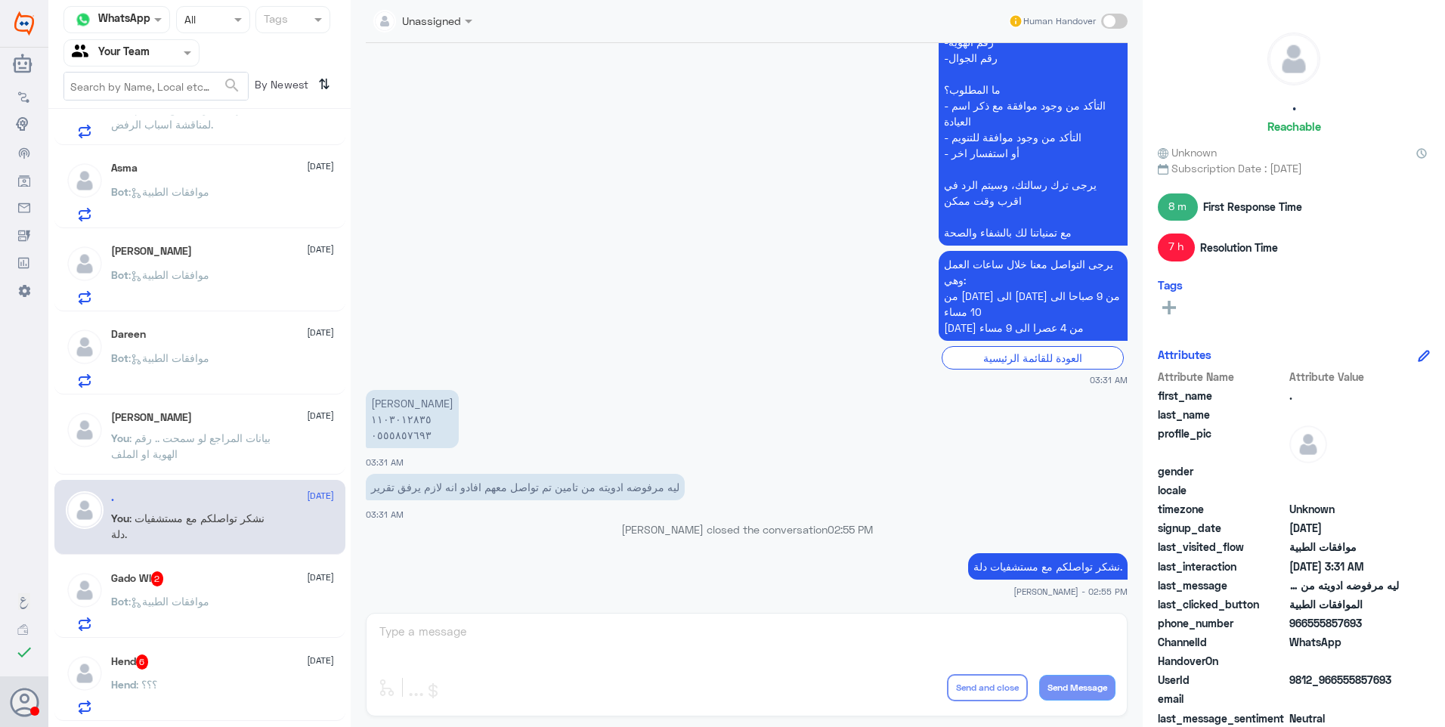
click at [1106, 28] on span at bounding box center [1114, 21] width 26 height 15
click at [0, 0] on input "checkbox" at bounding box center [0, 0] width 0 height 0
click at [400, 411] on p "عبدالعزيز السبيعي ١١٠٣٠١٢٨٣٥ ٠٥٥٥٨٥٧٦٩٣" at bounding box center [412, 419] width 93 height 58
click at [411, 622] on textarea at bounding box center [746, 639] width 737 height 37
drag, startPoint x: 457, startPoint y: 643, endPoint x: 301, endPoint y: 608, distance: 159.7
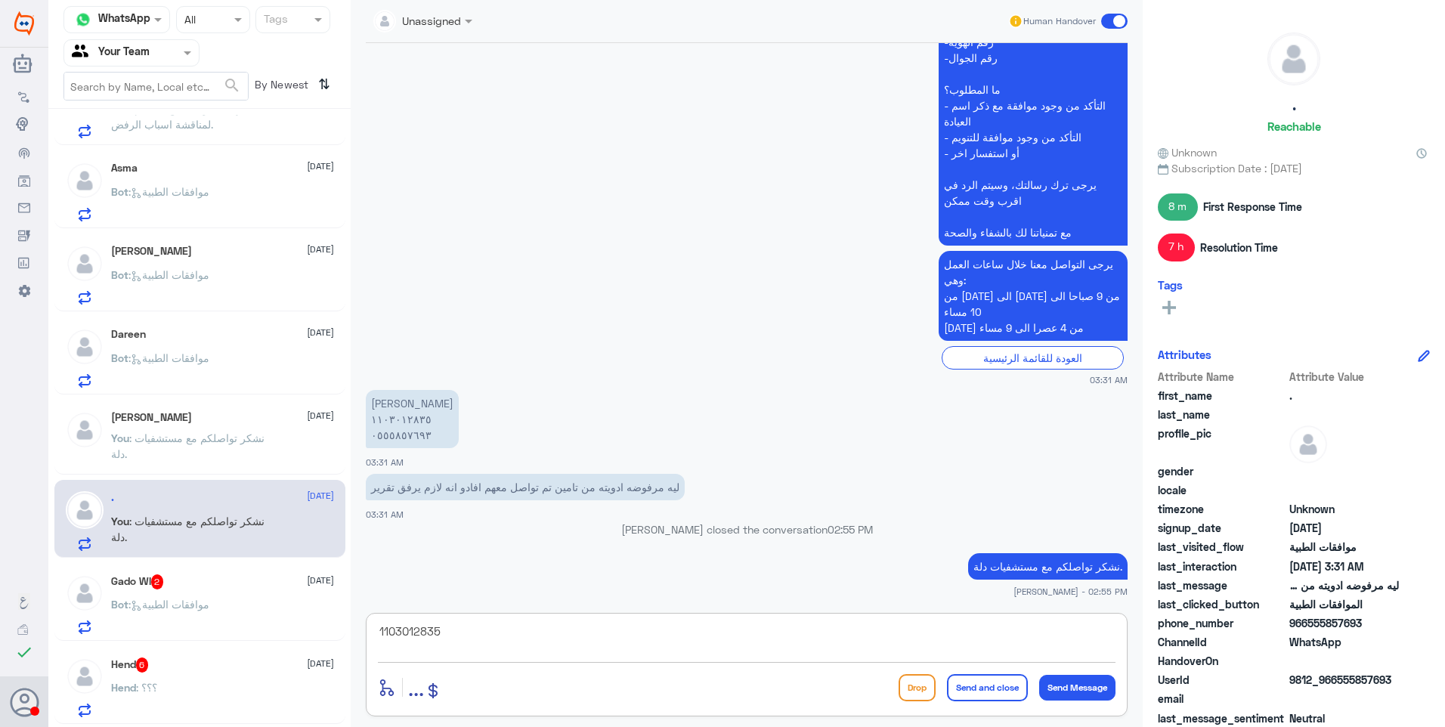
click at [300, 604] on div "Channel WhatsApp Status × All Tags Agent Filter Your Team search By Newest ⇅ . …" at bounding box center [746, 365] width 1396 height 731
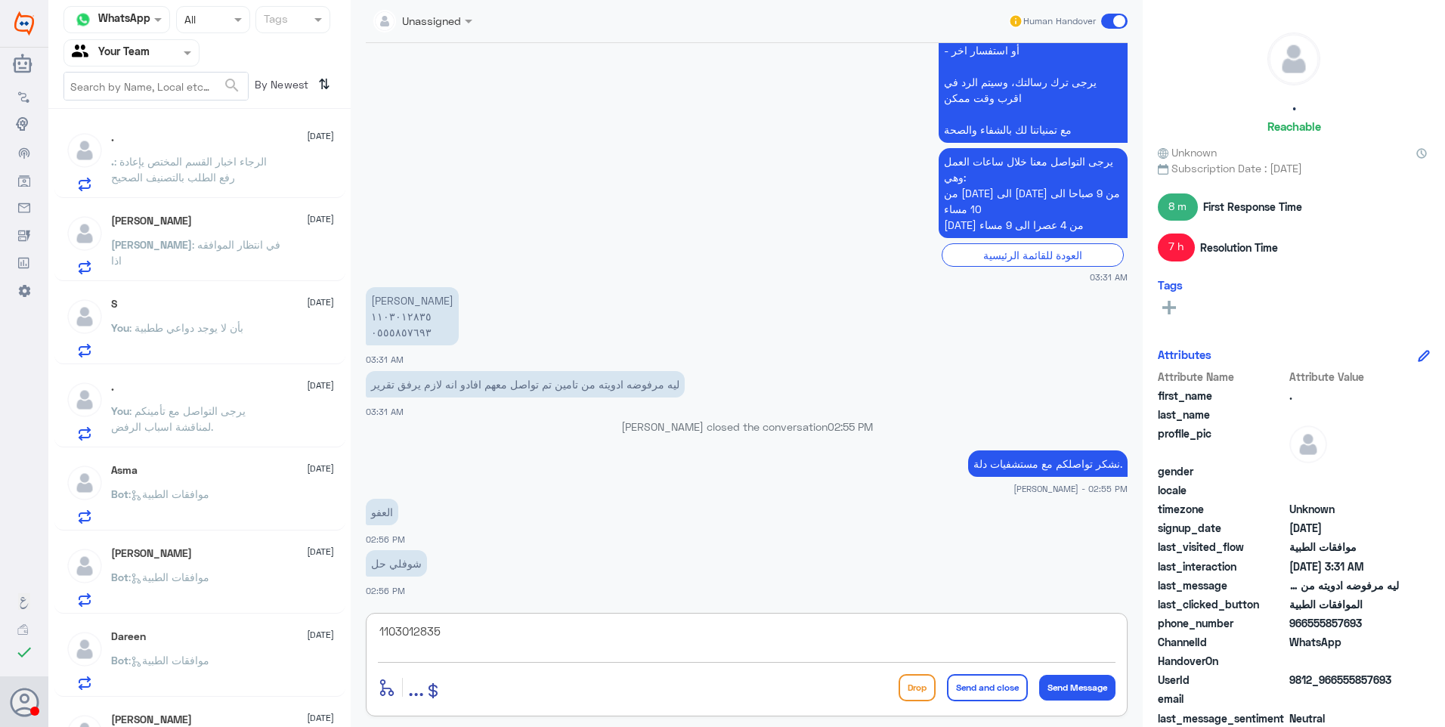
scroll to position [151, 0]
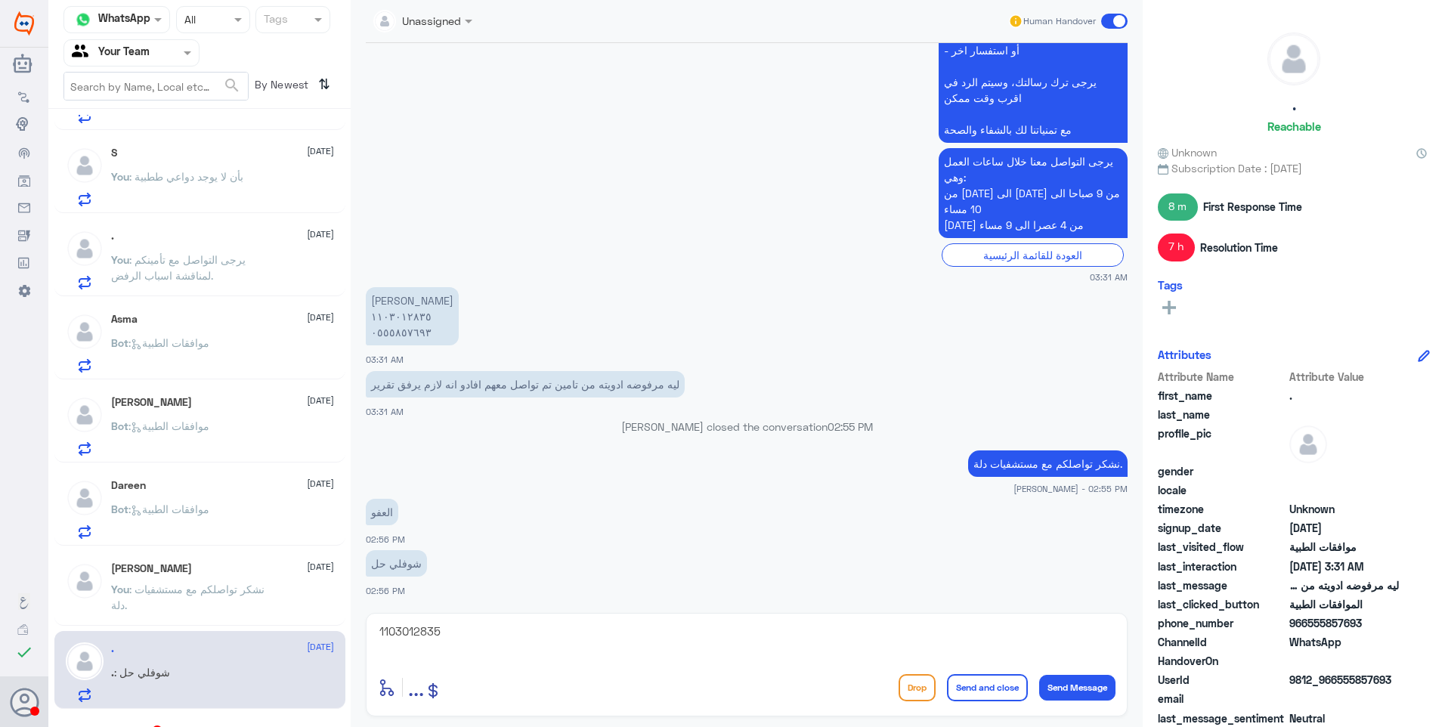
click at [524, 580] on div "شوفلي حل 02:56 PM" at bounding box center [747, 571] width 762 height 51
click at [474, 620] on div "1103012835 enter flow name ... Drop Send and close Send Message" at bounding box center [747, 665] width 762 height 104
drag, startPoint x: 513, startPoint y: 645, endPoint x: 323, endPoint y: 606, distance: 193.7
click at [323, 606] on div "Channel WhatsApp Status × All Tags Agent Filter Your Team search By Newest ⇅ . …" at bounding box center [746, 365] width 1396 height 731
type textarea "J"
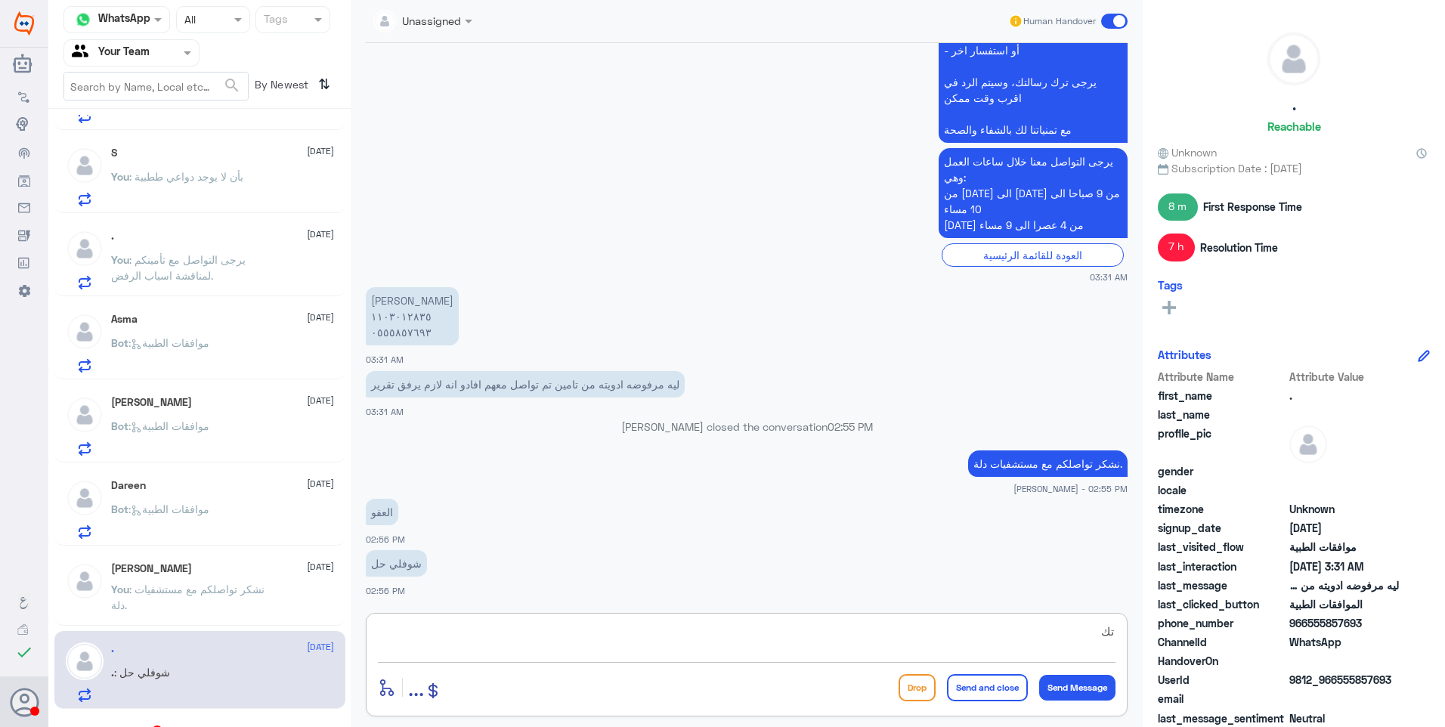
type textarea "ت"
drag, startPoint x: 886, startPoint y: 629, endPoint x: 920, endPoint y: 632, distance: 34.2
click at [920, 632] on textarea "الطلب الان تحت الاجراء - تم ارفاق النتائج السابقة مع تقرير الطبيب والوصفة" at bounding box center [746, 639] width 737 height 37
type textarea "الطلب الان تحت الاجراء - تم ارفاق النتائج للاشعة العادية مع تقرير الطبيب والوصفة"
drag, startPoint x: 670, startPoint y: 624, endPoint x: 684, endPoint y: 632, distance: 15.6
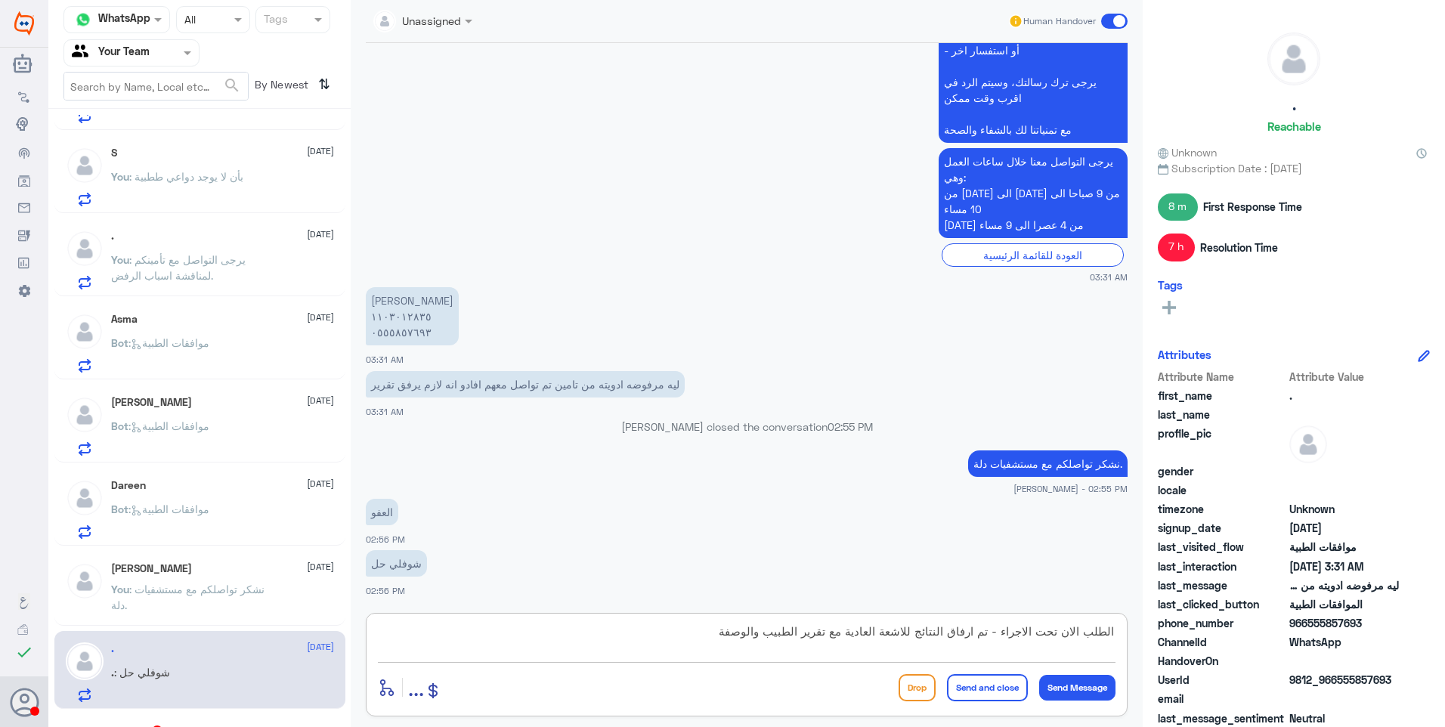
click at [672, 625] on textarea "الطلب الان تحت الاجراء - تم ارفاق النتائج للاشعة العادية مع تقرير الطبيب والوصفة" at bounding box center [746, 639] width 737 height 37
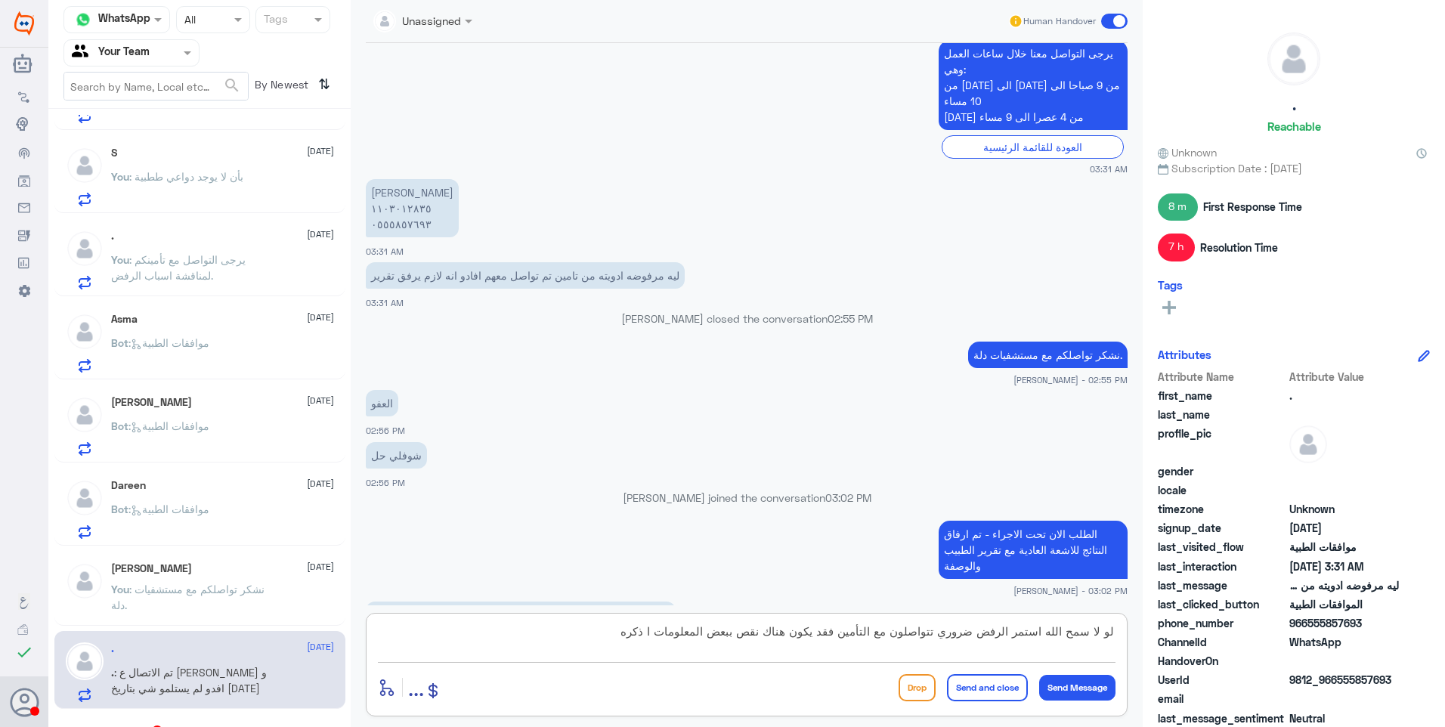
scroll to position [1189, 0]
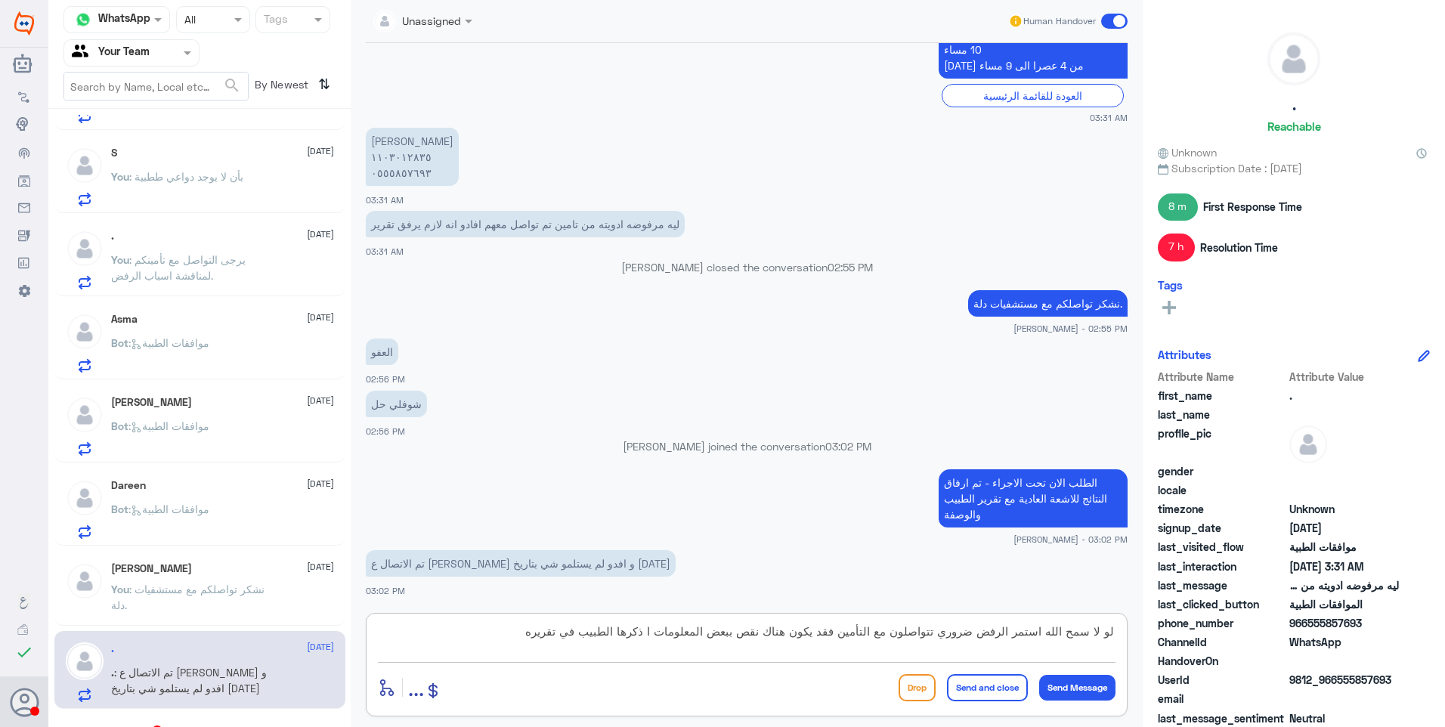
type textarea "لو لا سمح الله استمر الرفض ضروري تتواصلون مع التأمين فقد يكون هناك نقص ببعض الم…"
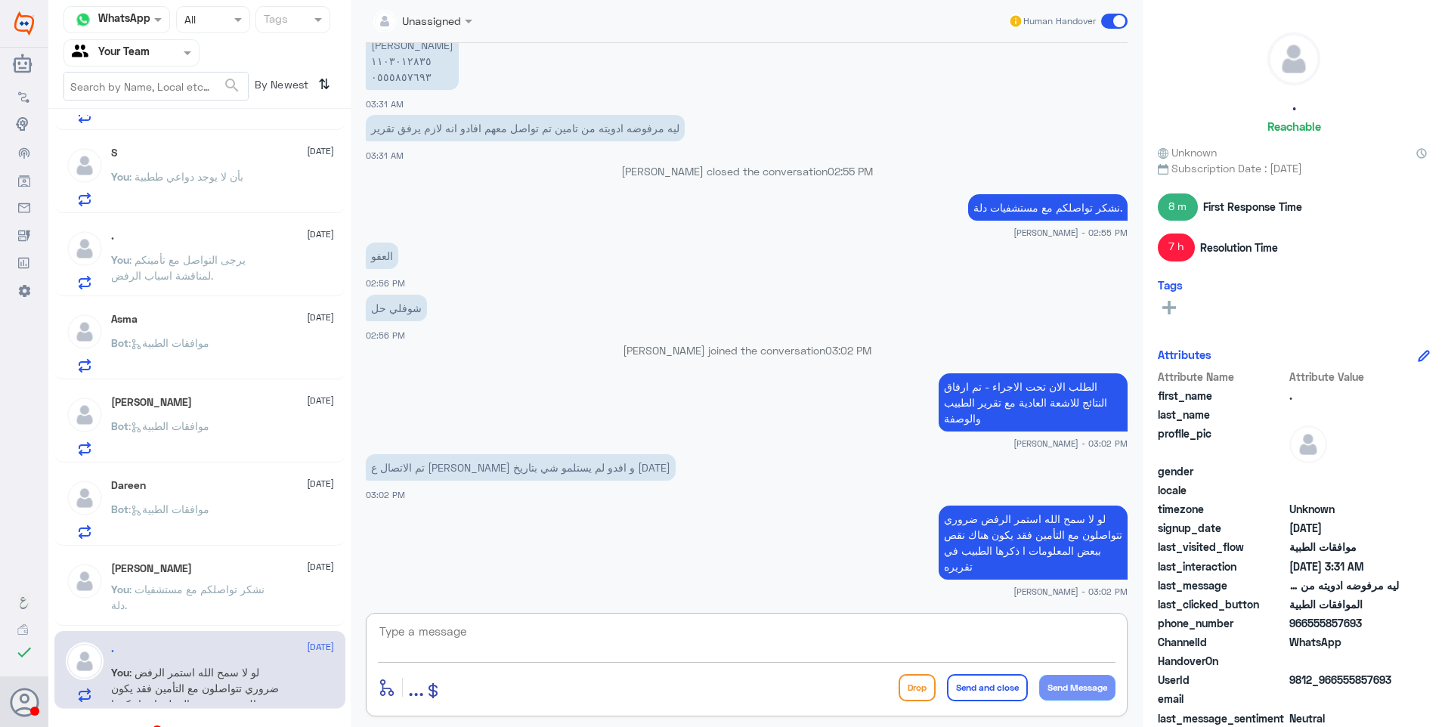
click at [455, 643] on textarea at bounding box center [746, 639] width 737 height 37
type textarea "الان أنا ارفقتها لهم"
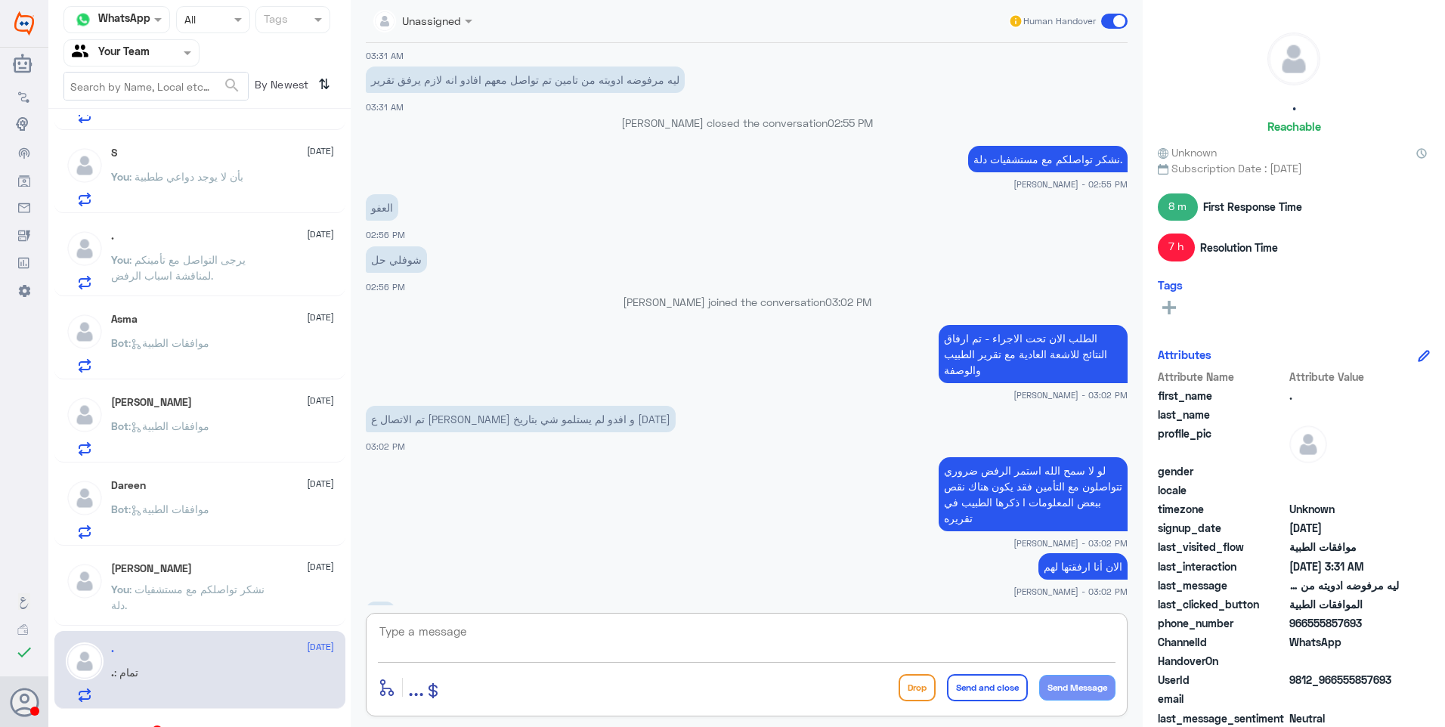
scroll to position [1386, 0]
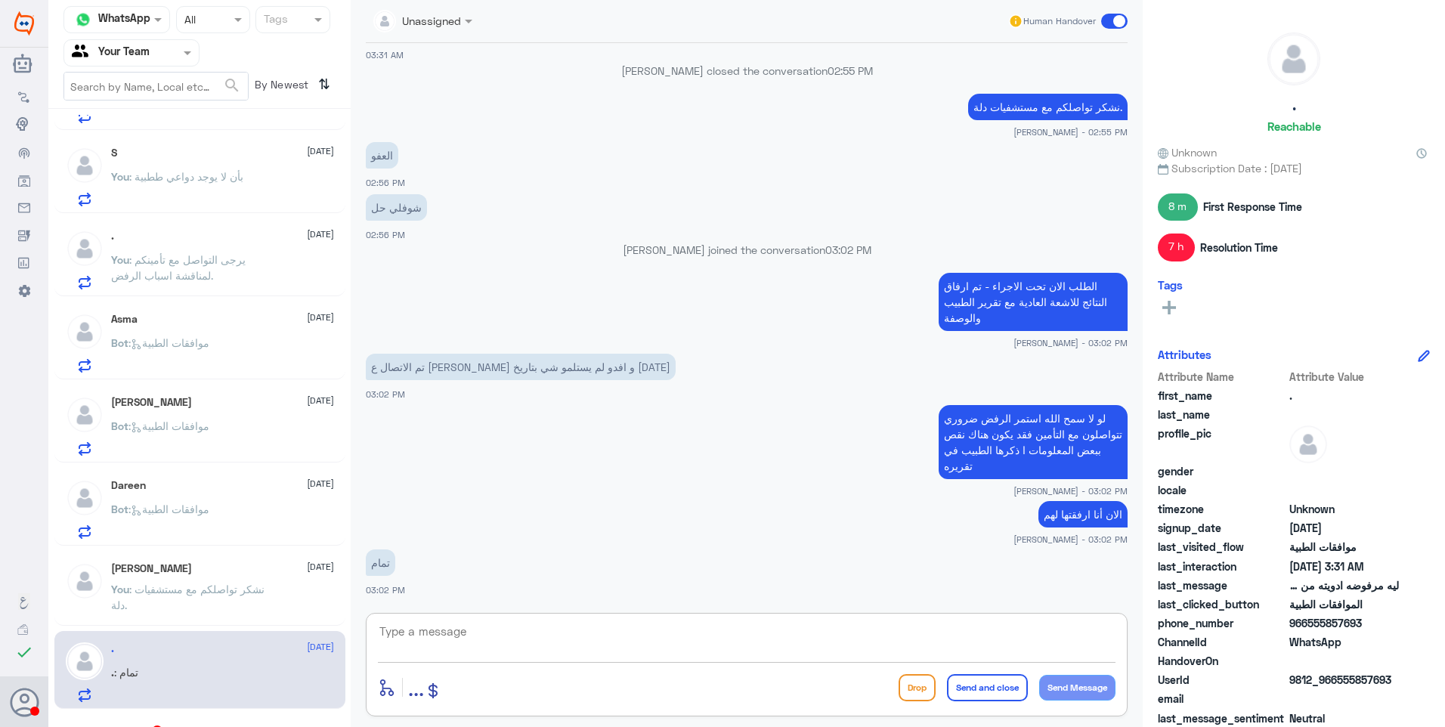
click at [223, 592] on span ": نشكر تواصلكم مع مستشفيات دلة." at bounding box center [187, 597] width 153 height 29
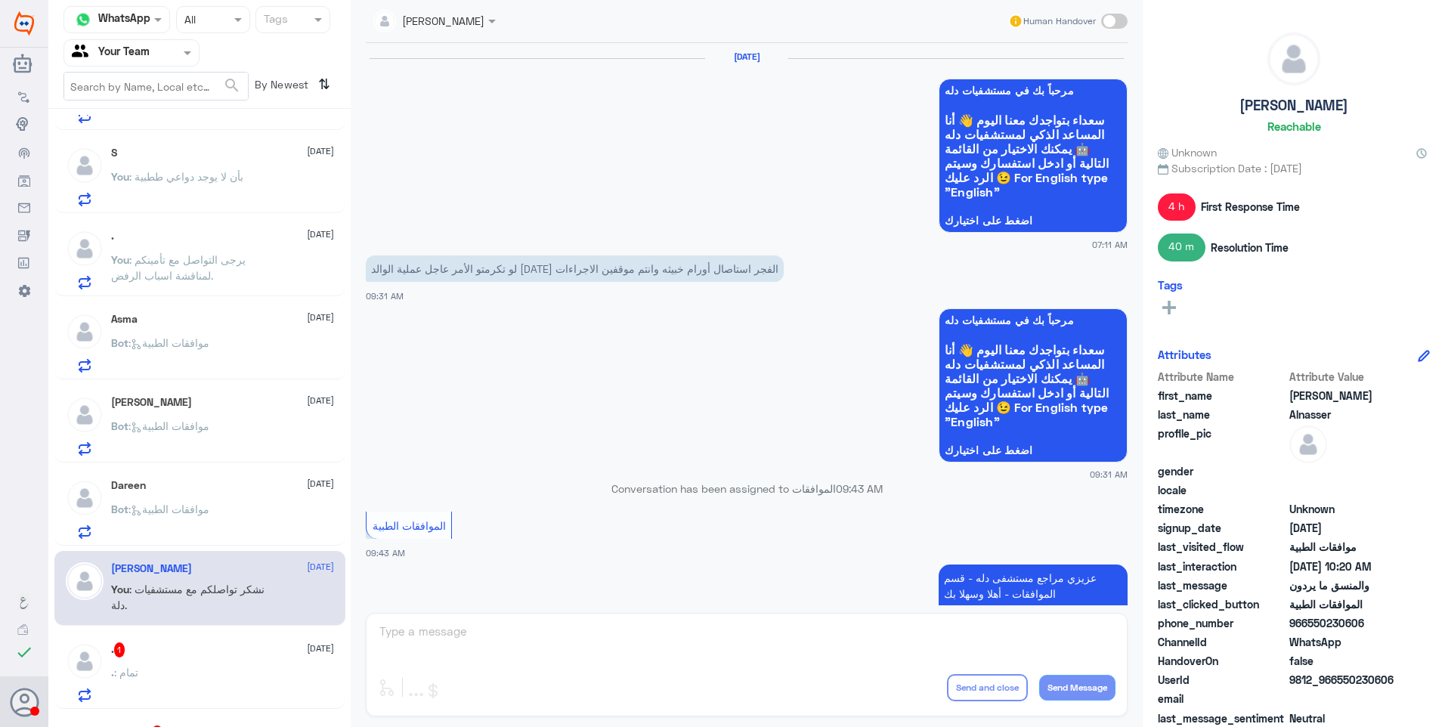
scroll to position [1146, 0]
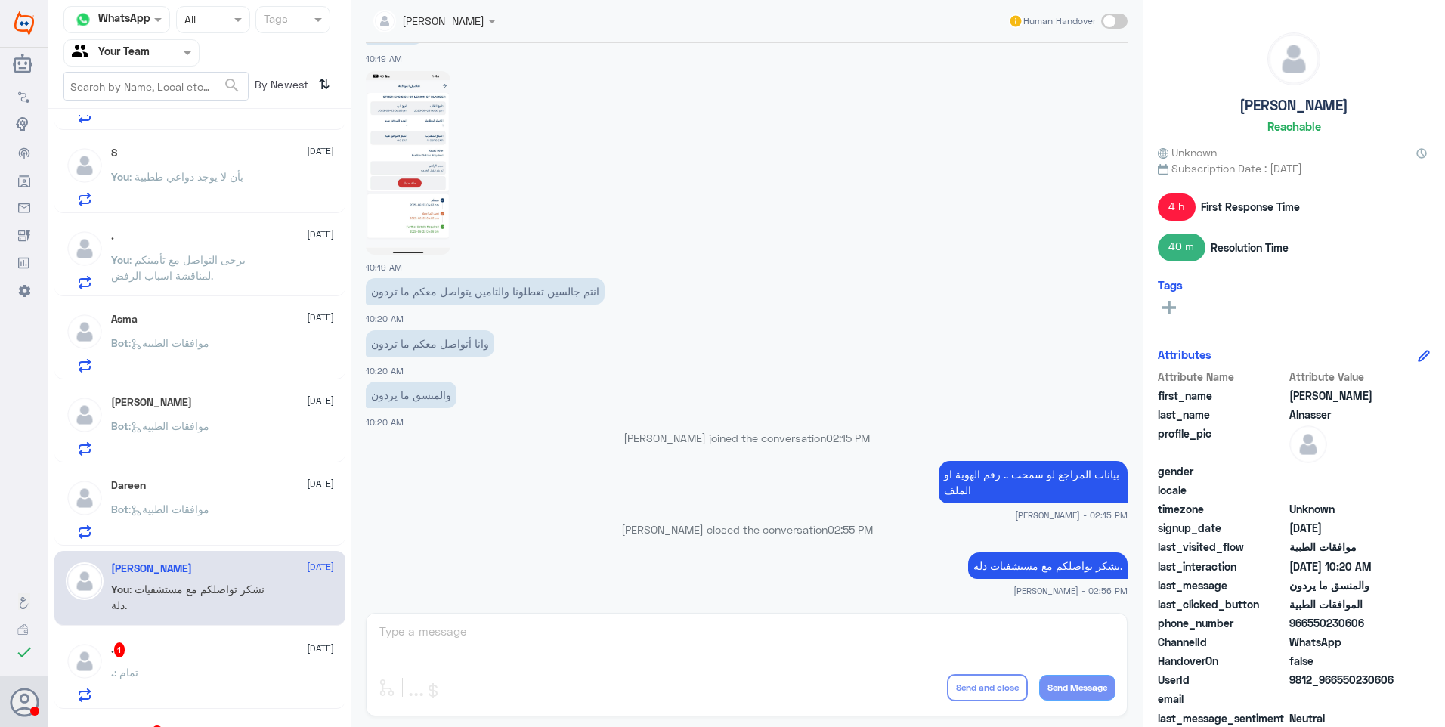
click at [243, 499] on div "Dareen 28 August Bot : موافقات الطبية" at bounding box center [222, 509] width 223 height 60
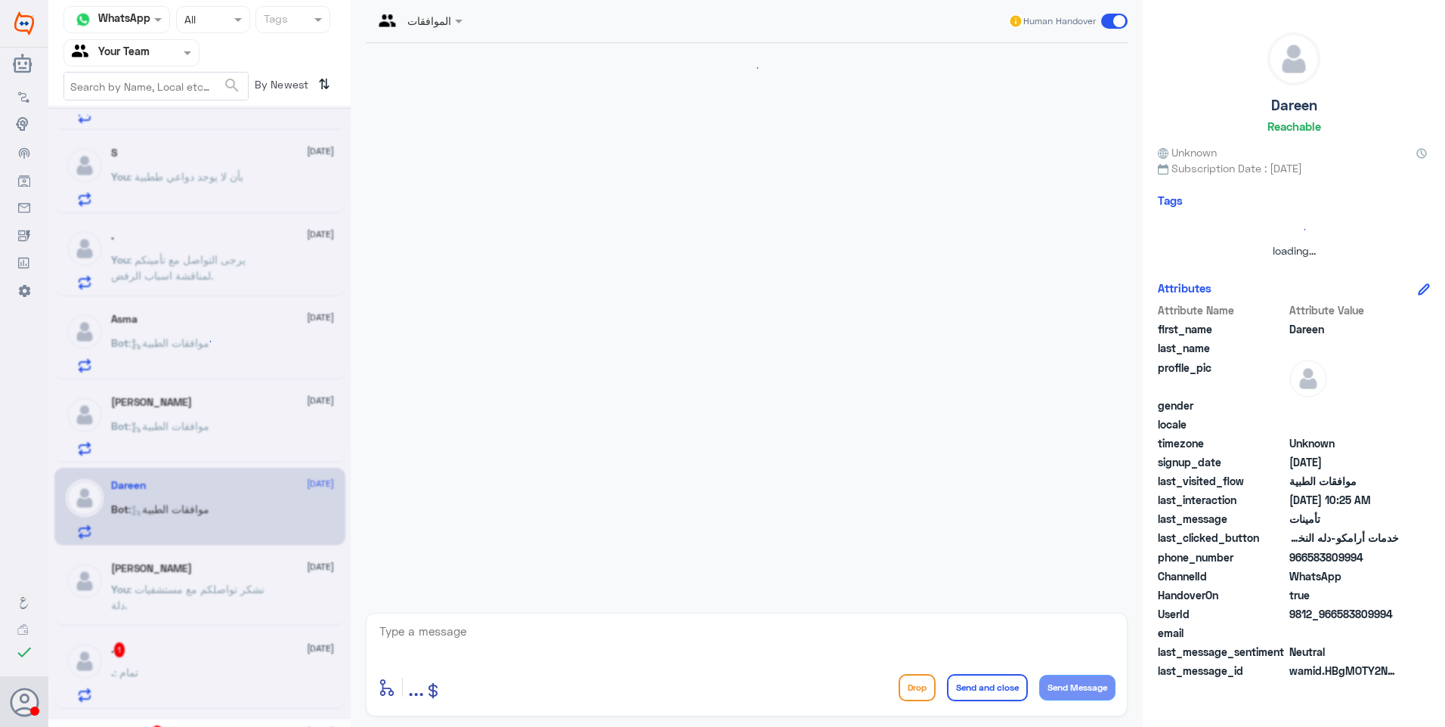
scroll to position [524, 0]
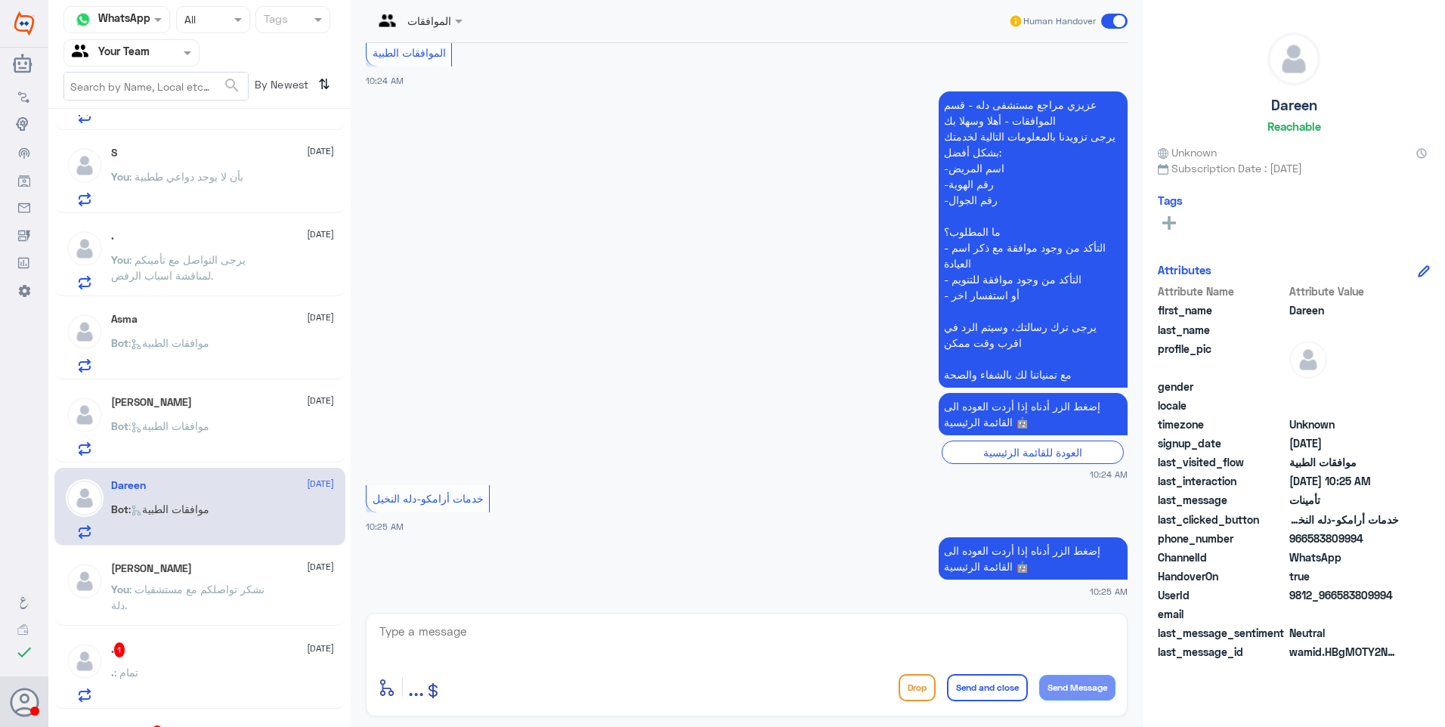
click at [505, 617] on div "enter flow name ... Drop Send and close Send Message" at bounding box center [747, 665] width 762 height 104
click at [519, 639] on textarea at bounding box center [746, 639] width 737 height 37
drag, startPoint x: 446, startPoint y: 629, endPoint x: 343, endPoint y: 599, distance: 106.9
click at [342, 595] on div "Channel WhatsApp Status × All Tags Agent Filter Your Team search By Newest ⇅ . …" at bounding box center [746, 365] width 1396 height 731
type textarea "C"
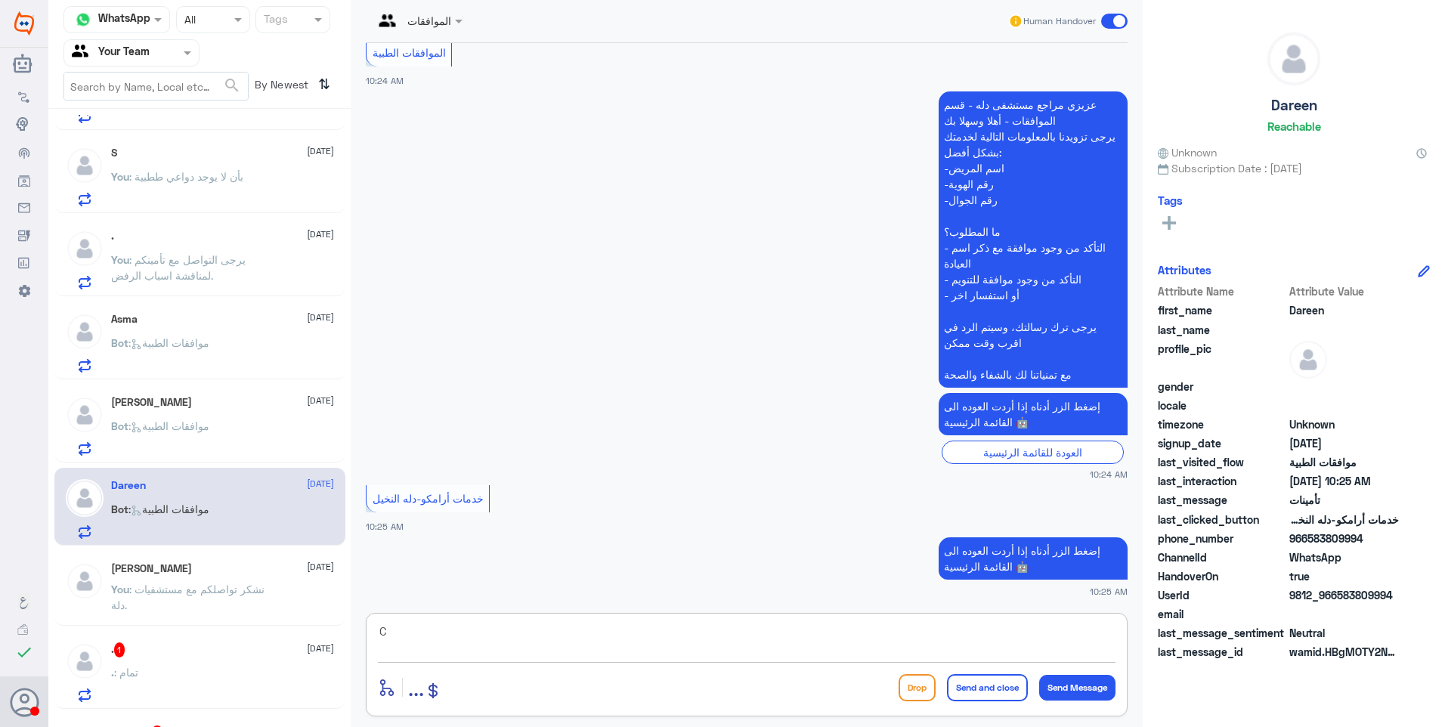
drag, startPoint x: 539, startPoint y: 548, endPoint x: 560, endPoint y: 561, distance: 25.2
click at [540, 549] on app-msgs-text "إضغط الزر أدناه إذا أردت العوده الى القائمة الرئيسية 🤖" at bounding box center [747, 559] width 762 height 44
click at [910, 690] on button "Drop" at bounding box center [916, 687] width 37 height 27
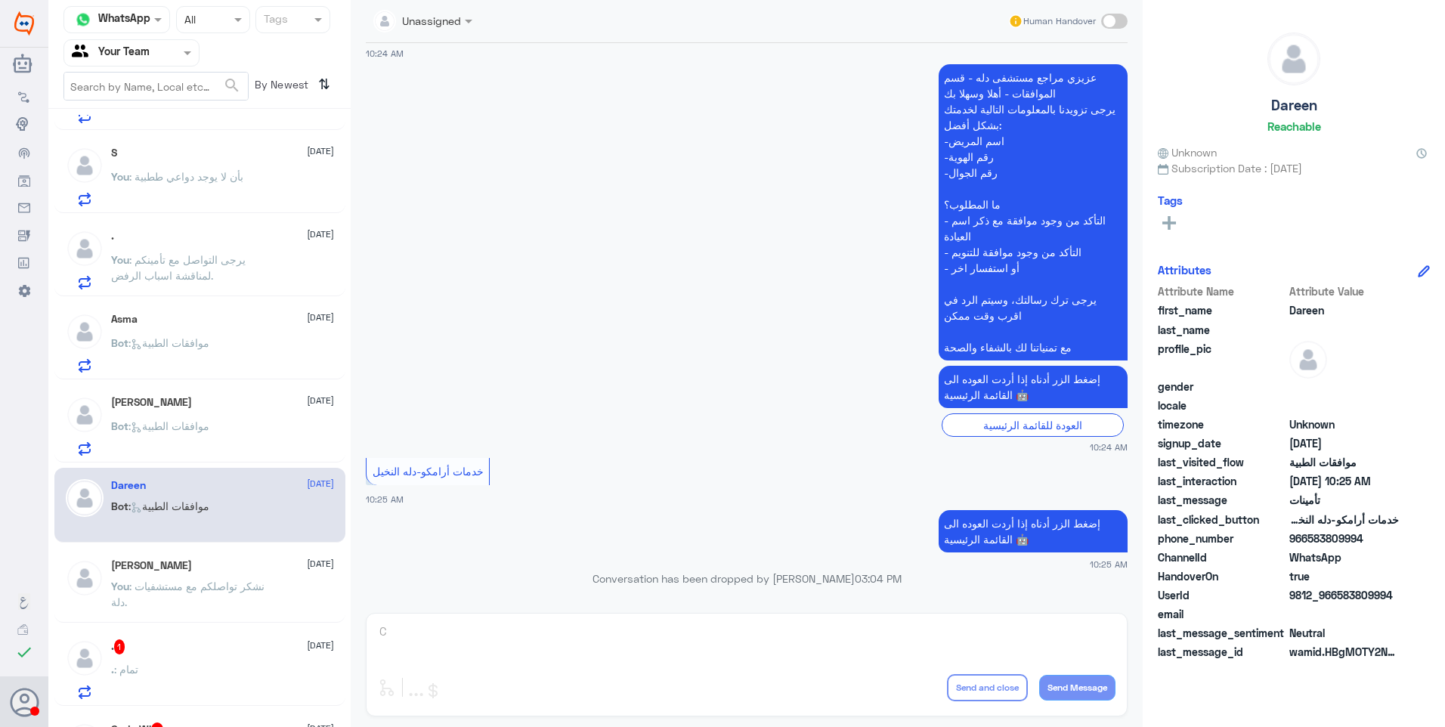
click at [229, 438] on div "Bot : موافقات الطبية" at bounding box center [222, 439] width 223 height 34
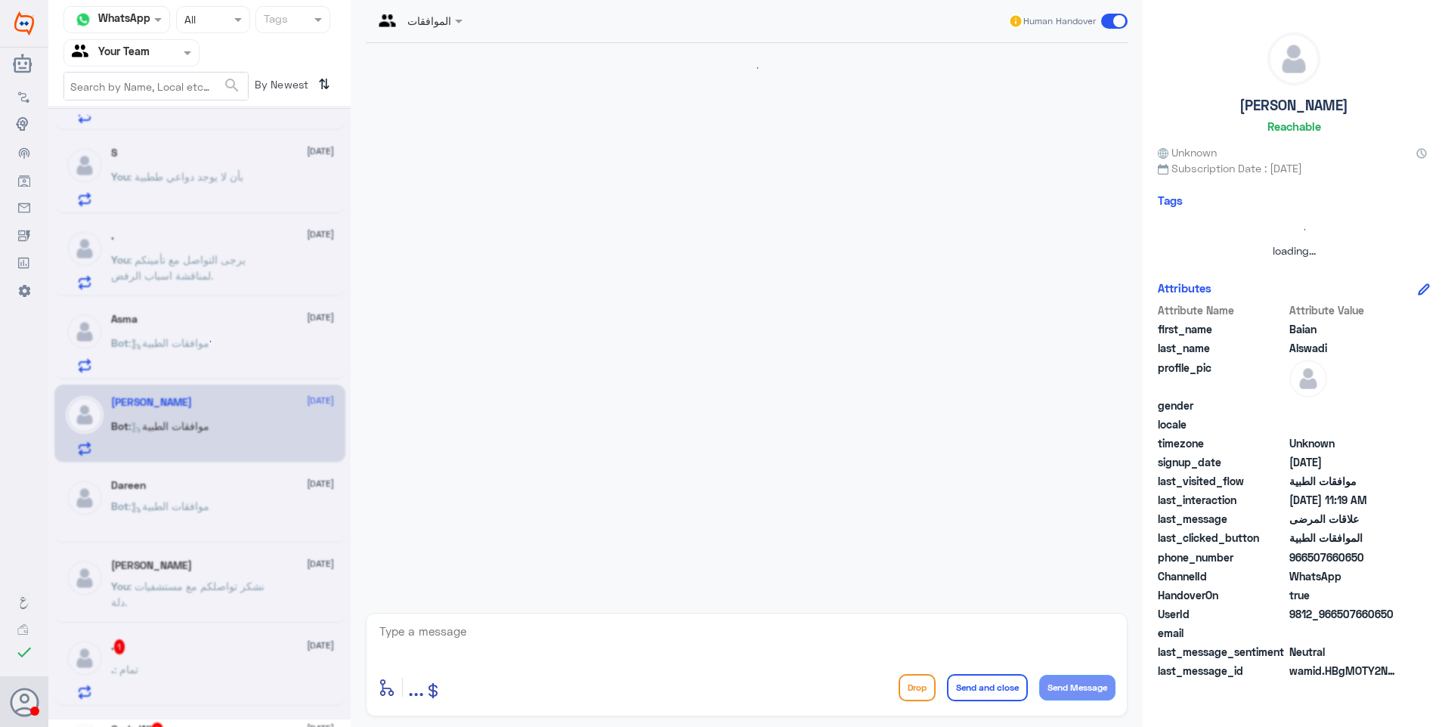
scroll to position [408, 0]
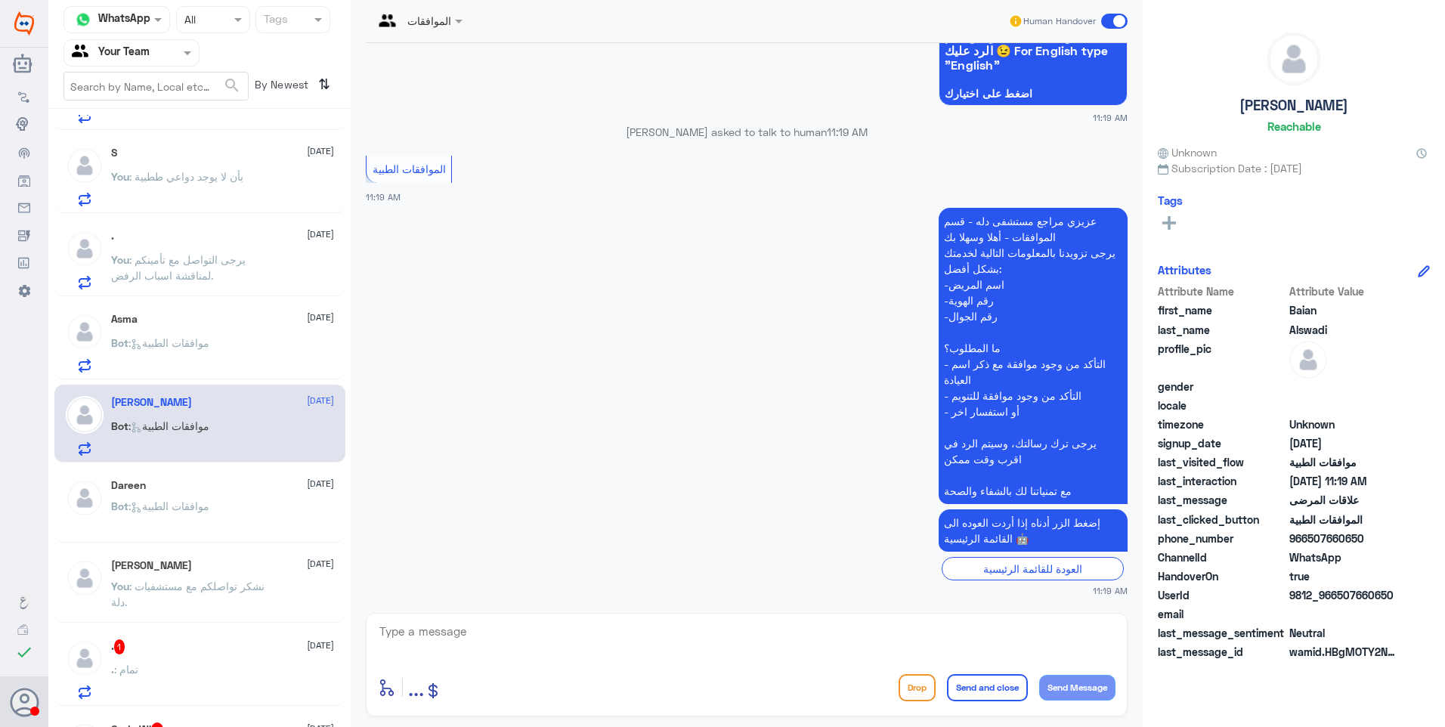
click at [1109, 20] on span at bounding box center [1114, 21] width 26 height 15
click at [0, 0] on input "checkbox" at bounding box center [0, 0] width 0 height 0
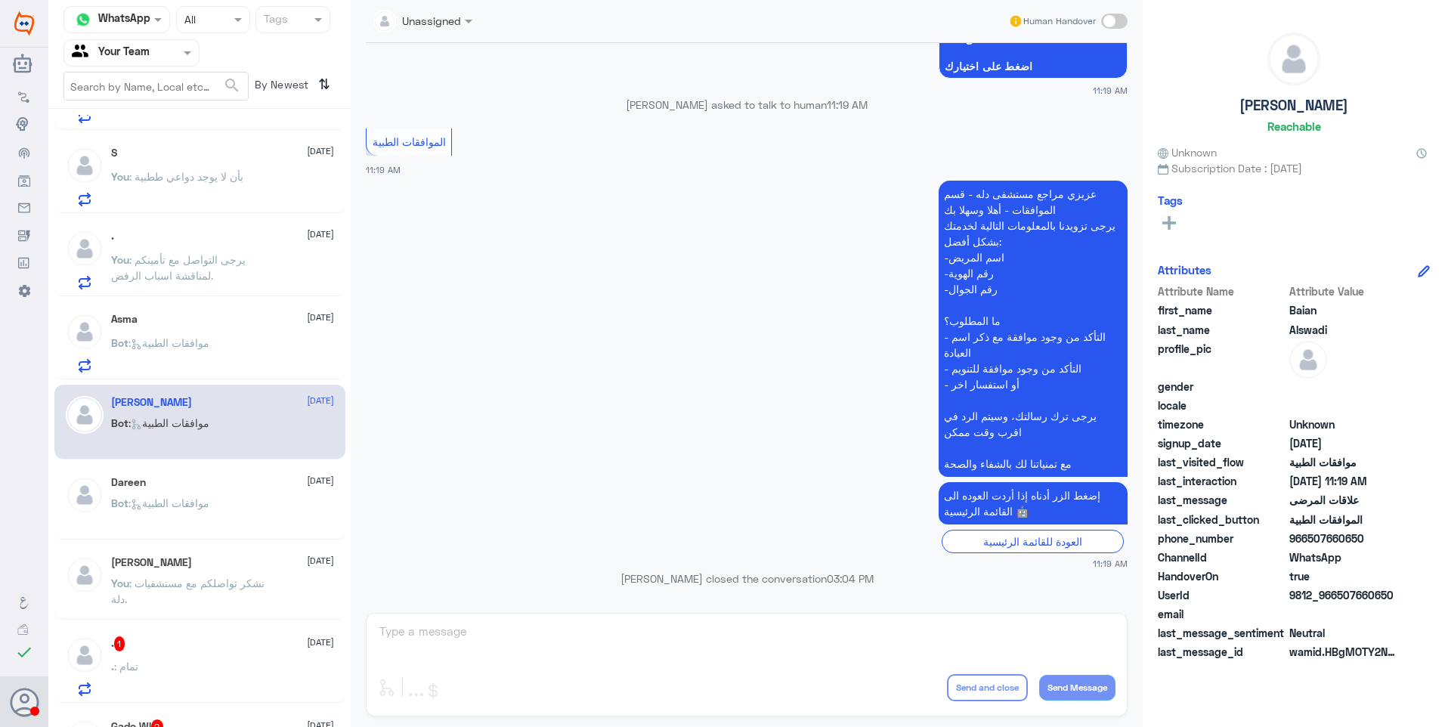
click at [168, 344] on span ": موافقات الطبية" at bounding box center [168, 342] width 81 height 13
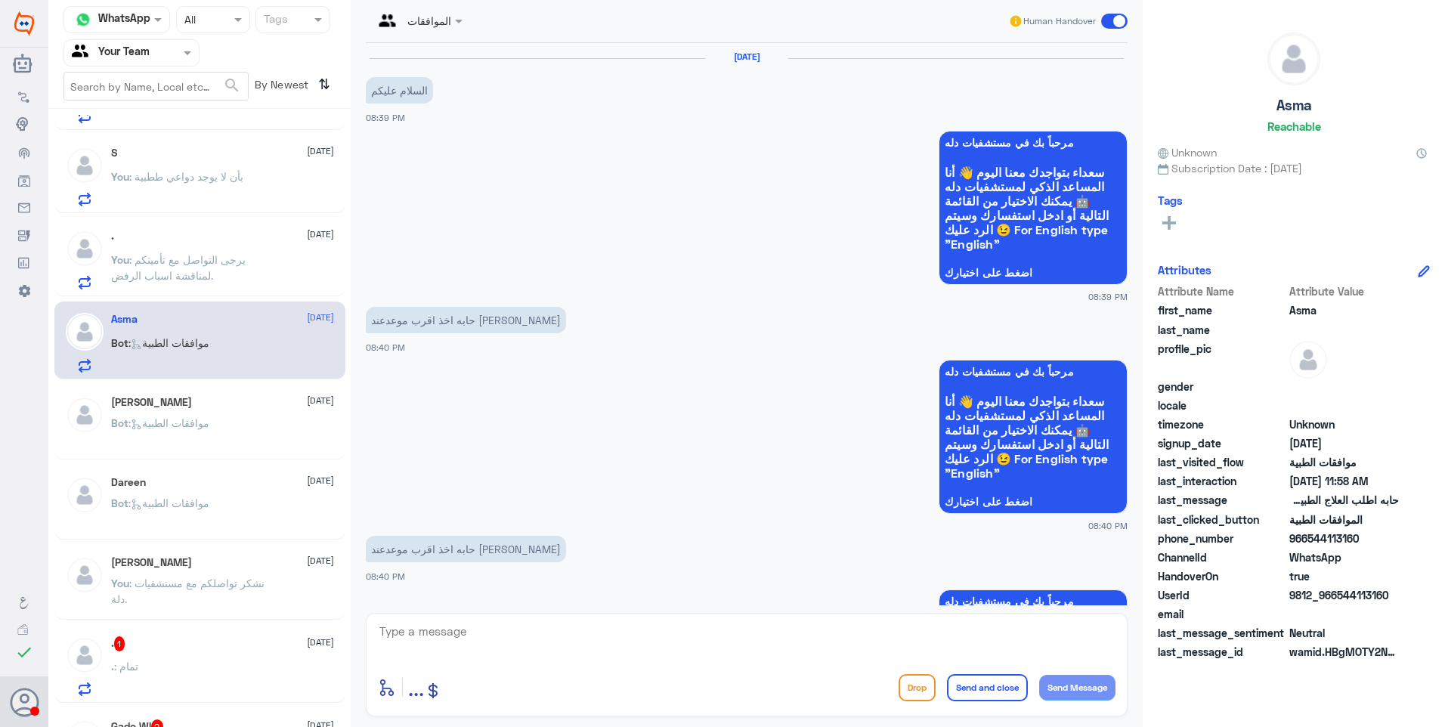
scroll to position [1118, 0]
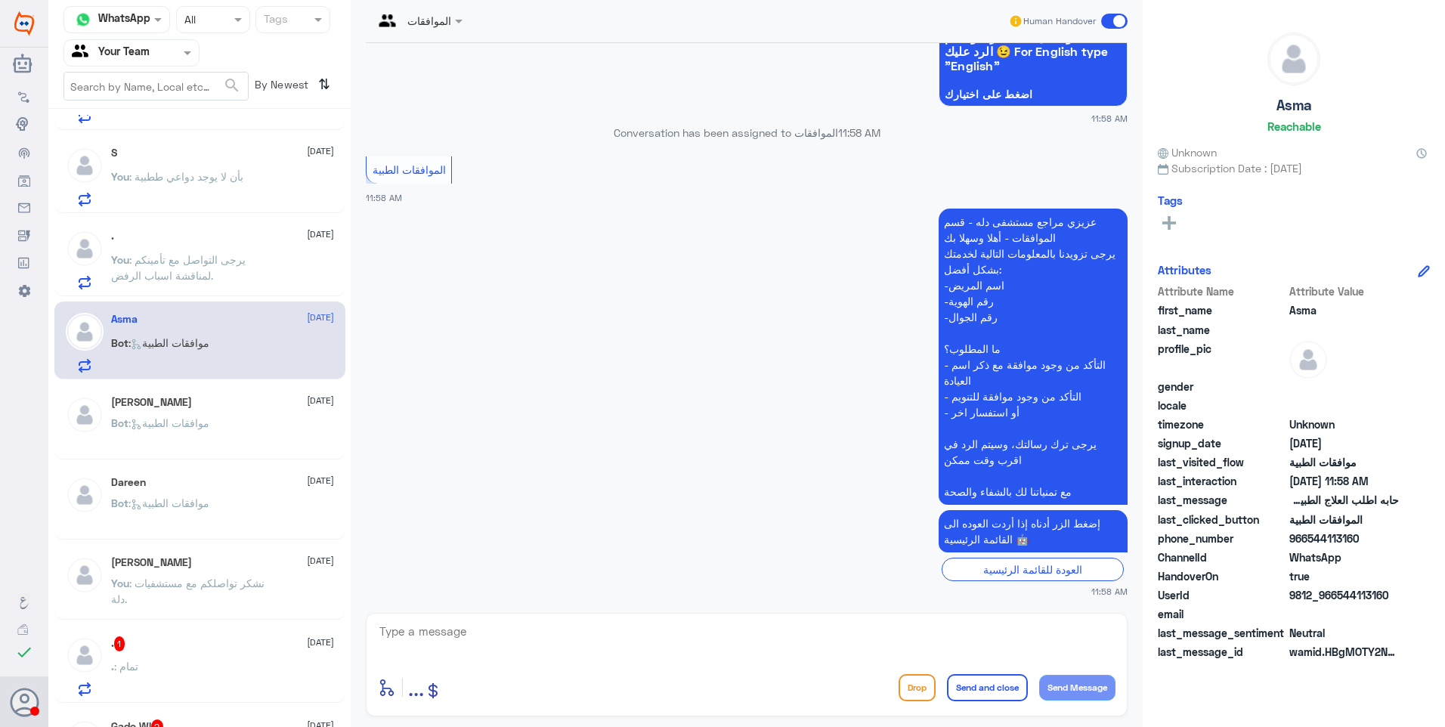
click at [1109, 19] on span at bounding box center [1114, 21] width 26 height 15
click at [0, 0] on input "checkbox" at bounding box center [0, 0] width 0 height 0
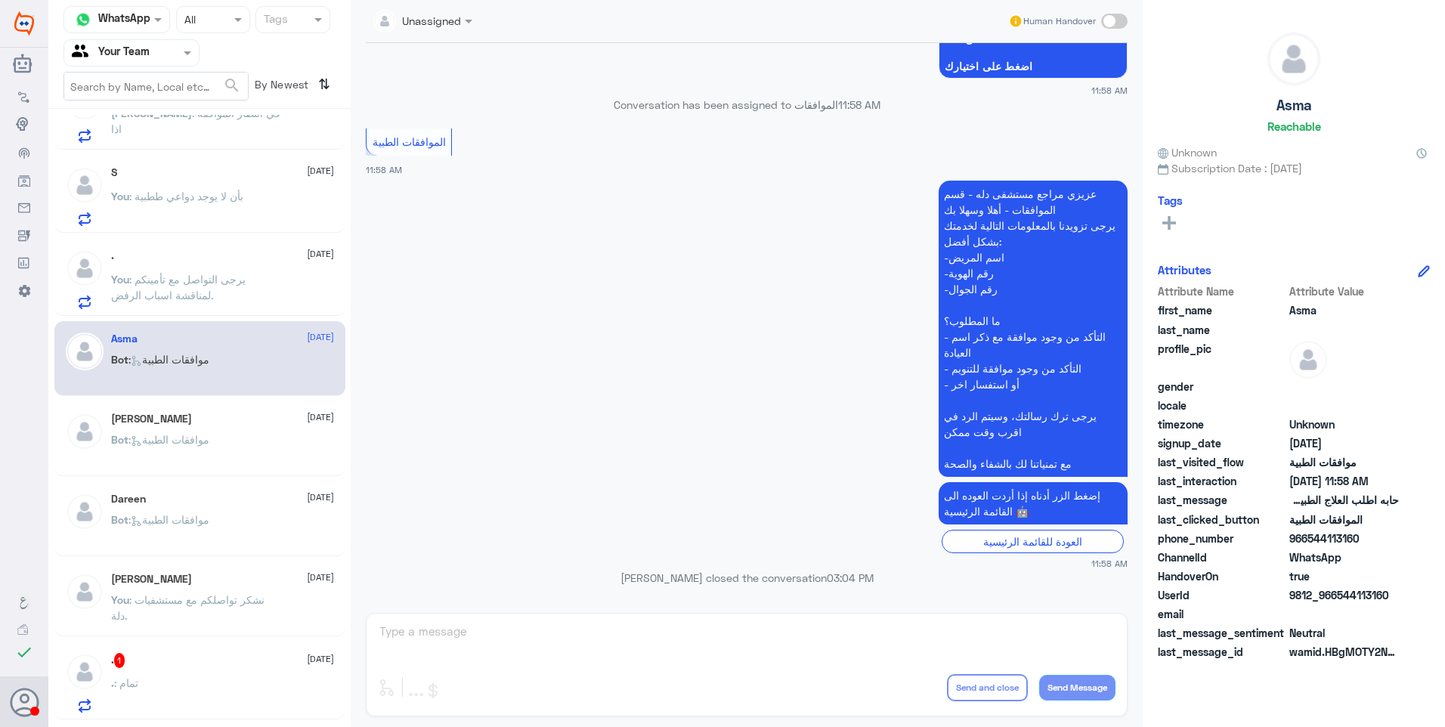
scroll to position [151, 0]
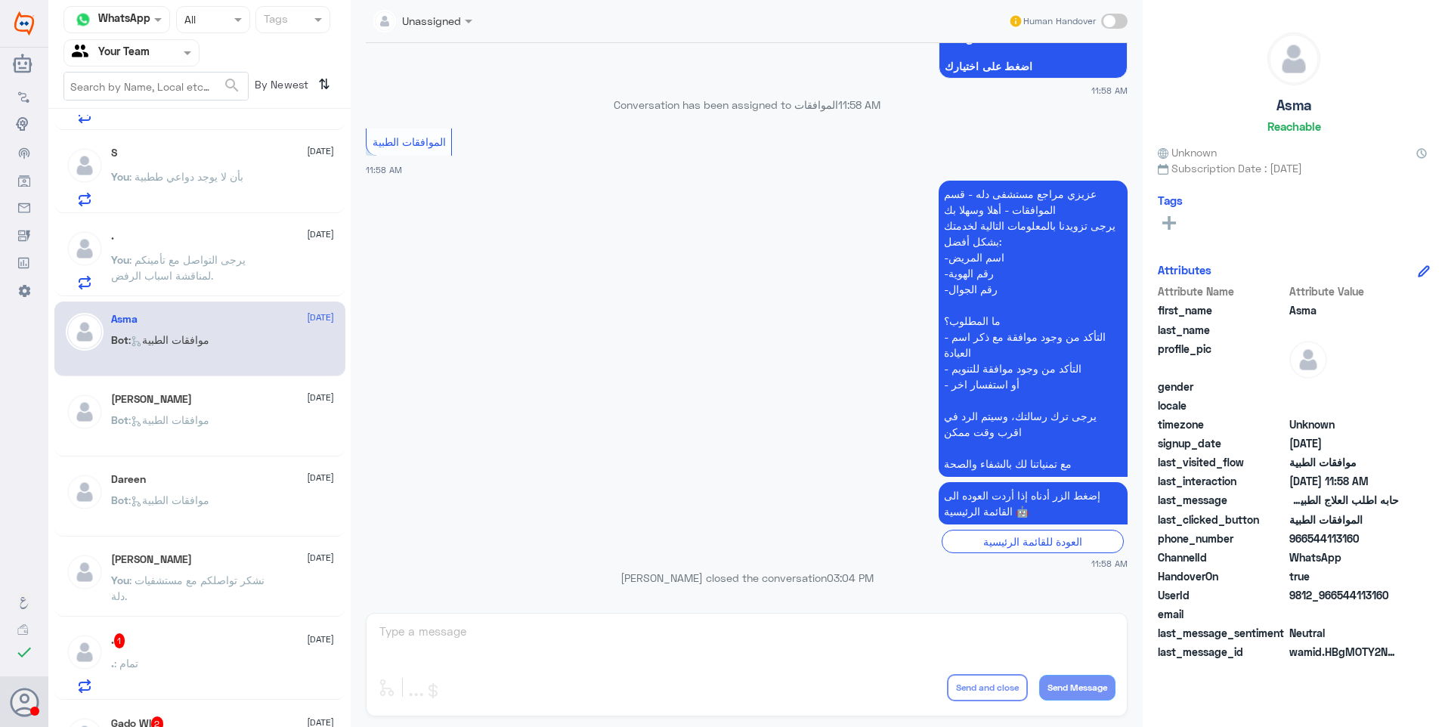
click at [227, 261] on span ": يرجى التواصل مع تأمينكم لمناقشة اسباب الرفض." at bounding box center [178, 267] width 134 height 29
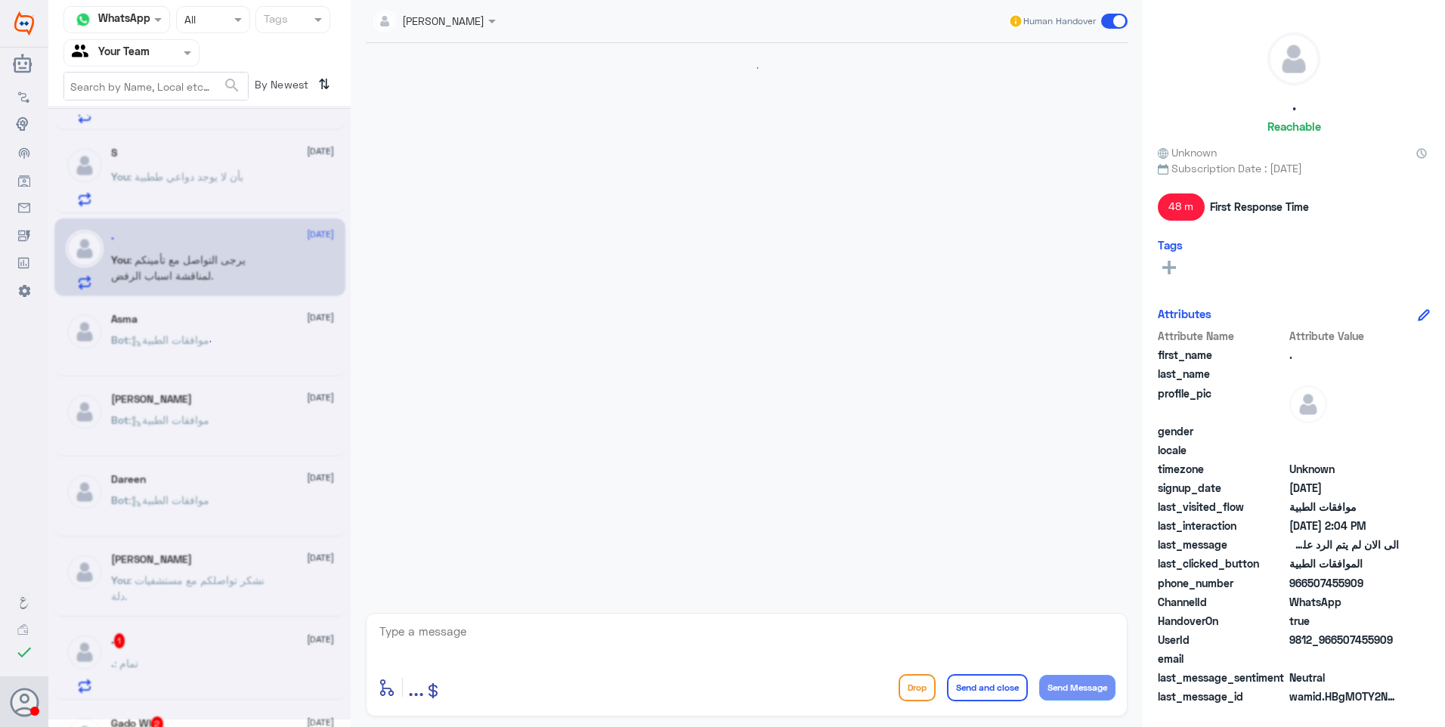
scroll to position [1038, 0]
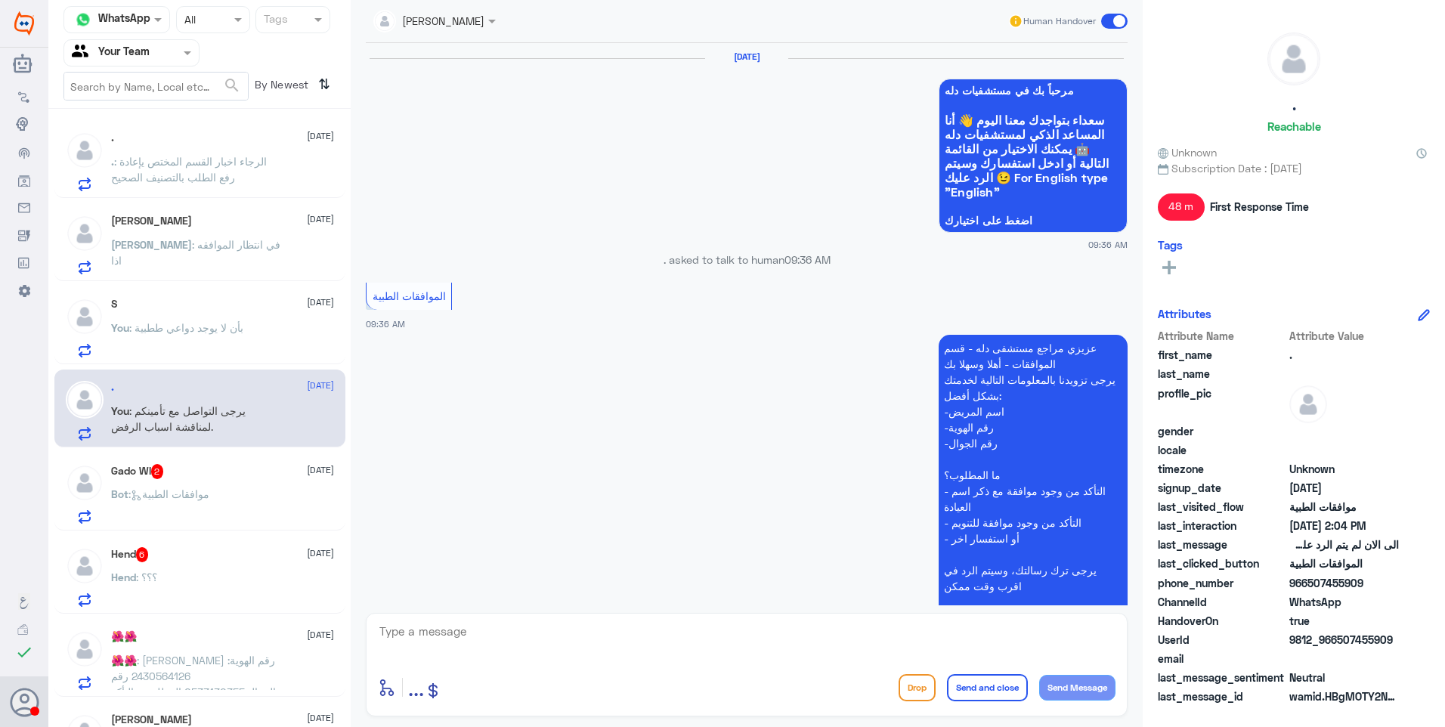
scroll to position [1617, 0]
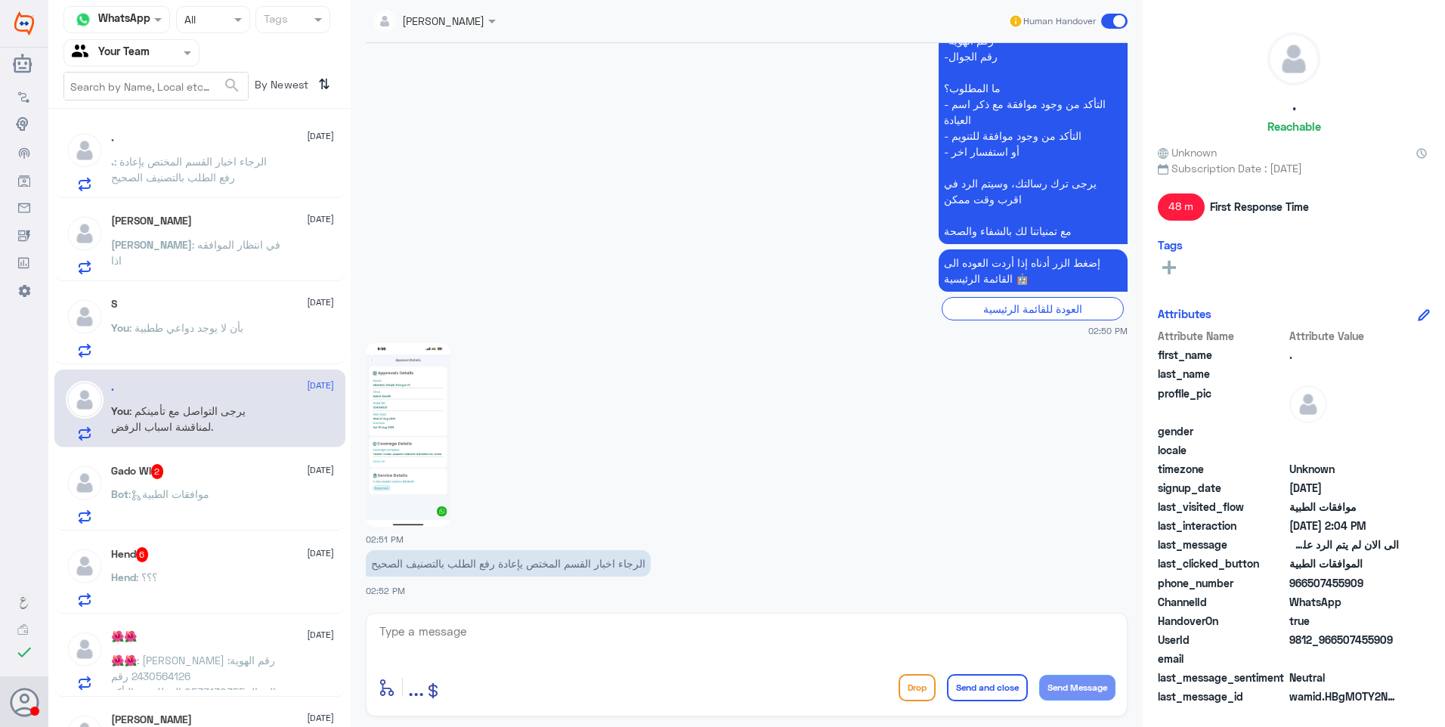
click at [227, 489] on div "Gado Wl 2 27 August Bot : موافقات الطبية" at bounding box center [222, 494] width 223 height 60
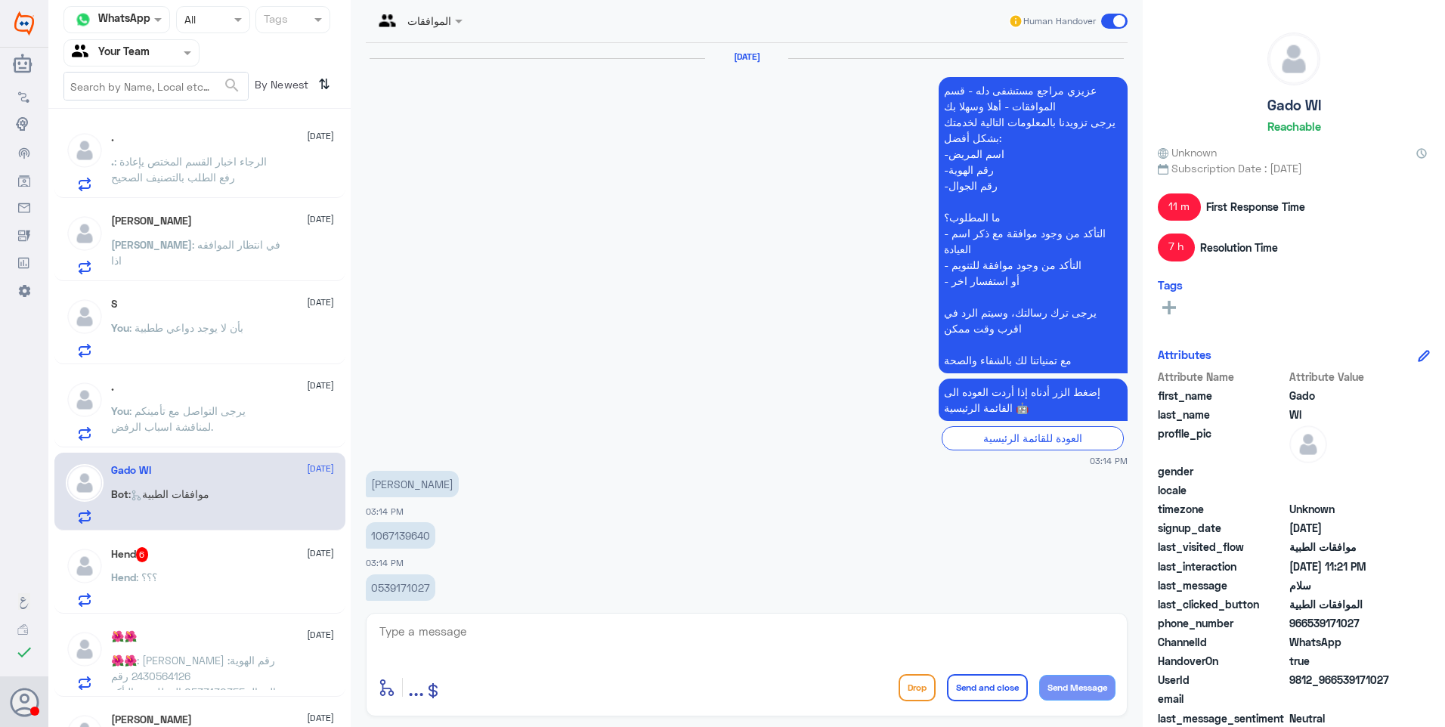
scroll to position [1249, 0]
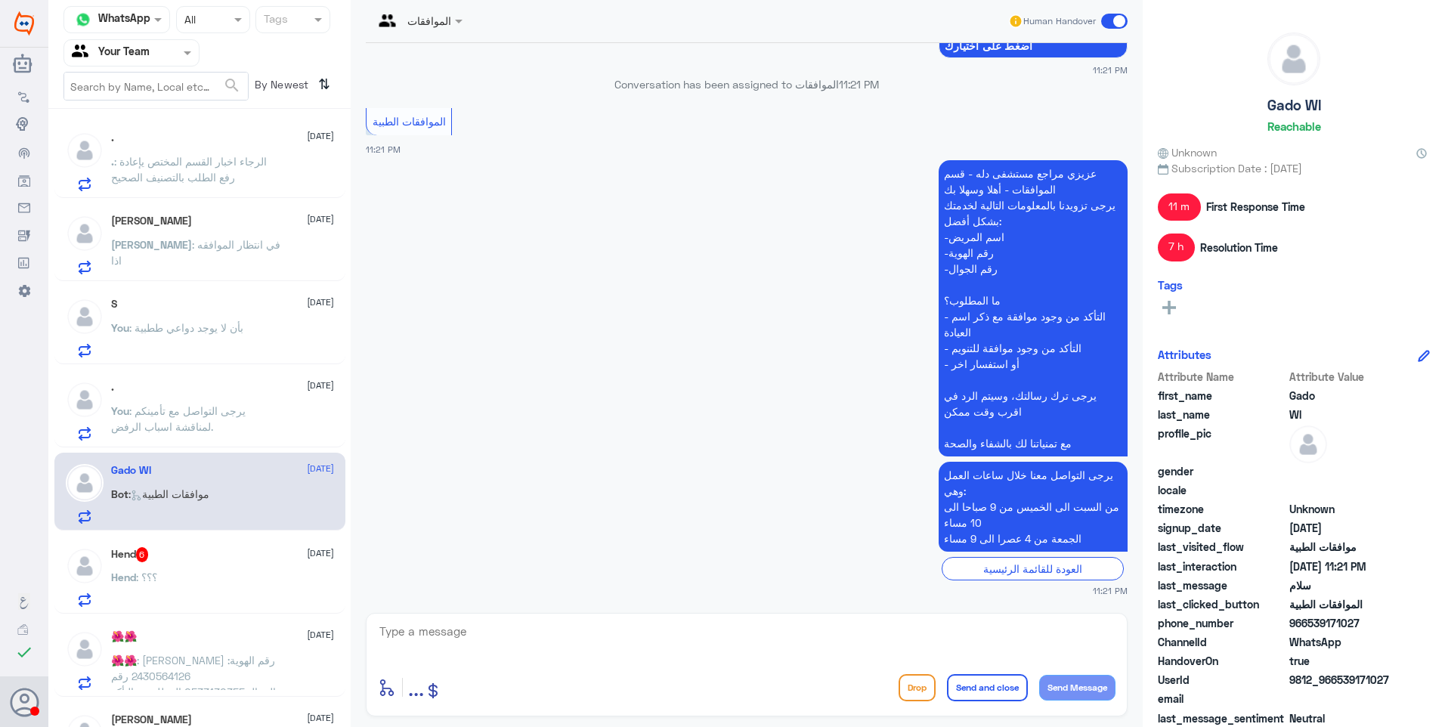
click at [1112, 14] on span at bounding box center [1114, 21] width 26 height 15
click at [0, 0] on input "checkbox" at bounding box center [0, 0] width 0 height 0
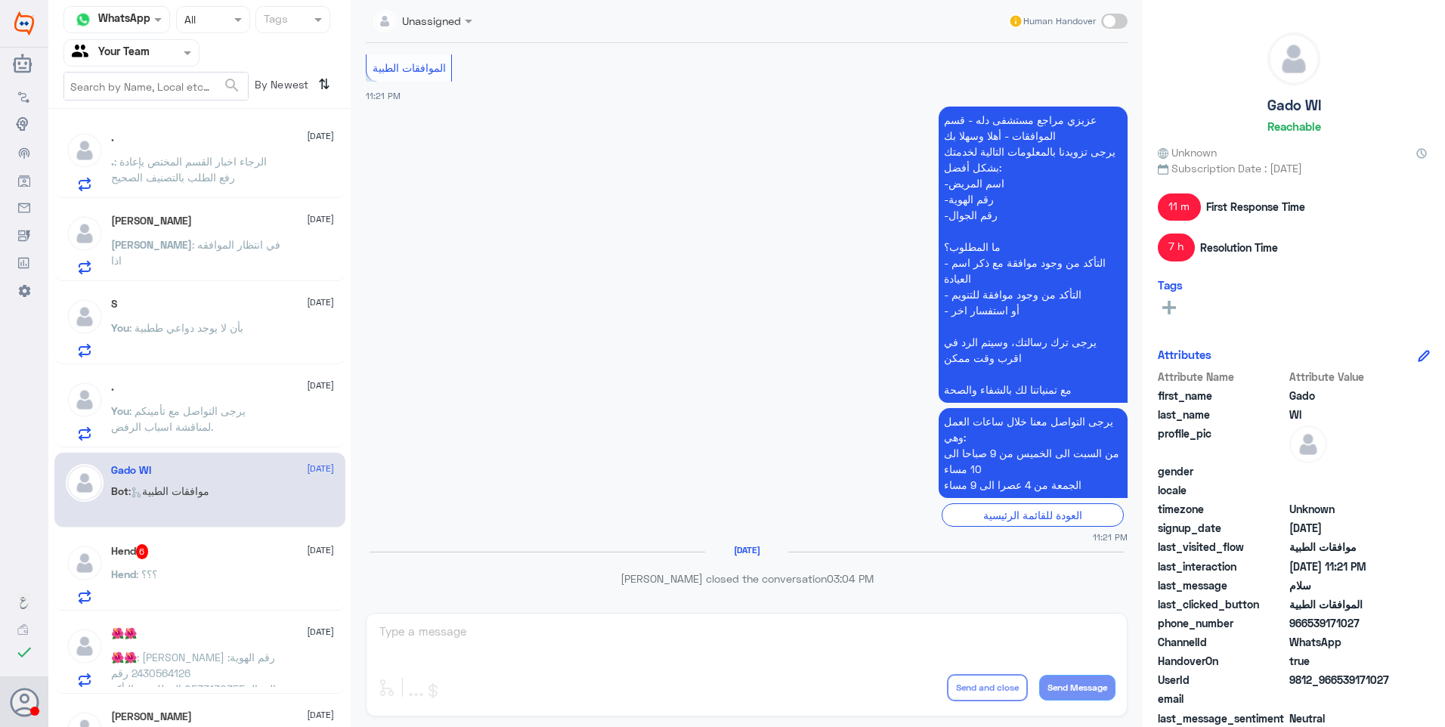
click at [208, 570] on div "Hend : ؟؟؟" at bounding box center [222, 587] width 223 height 34
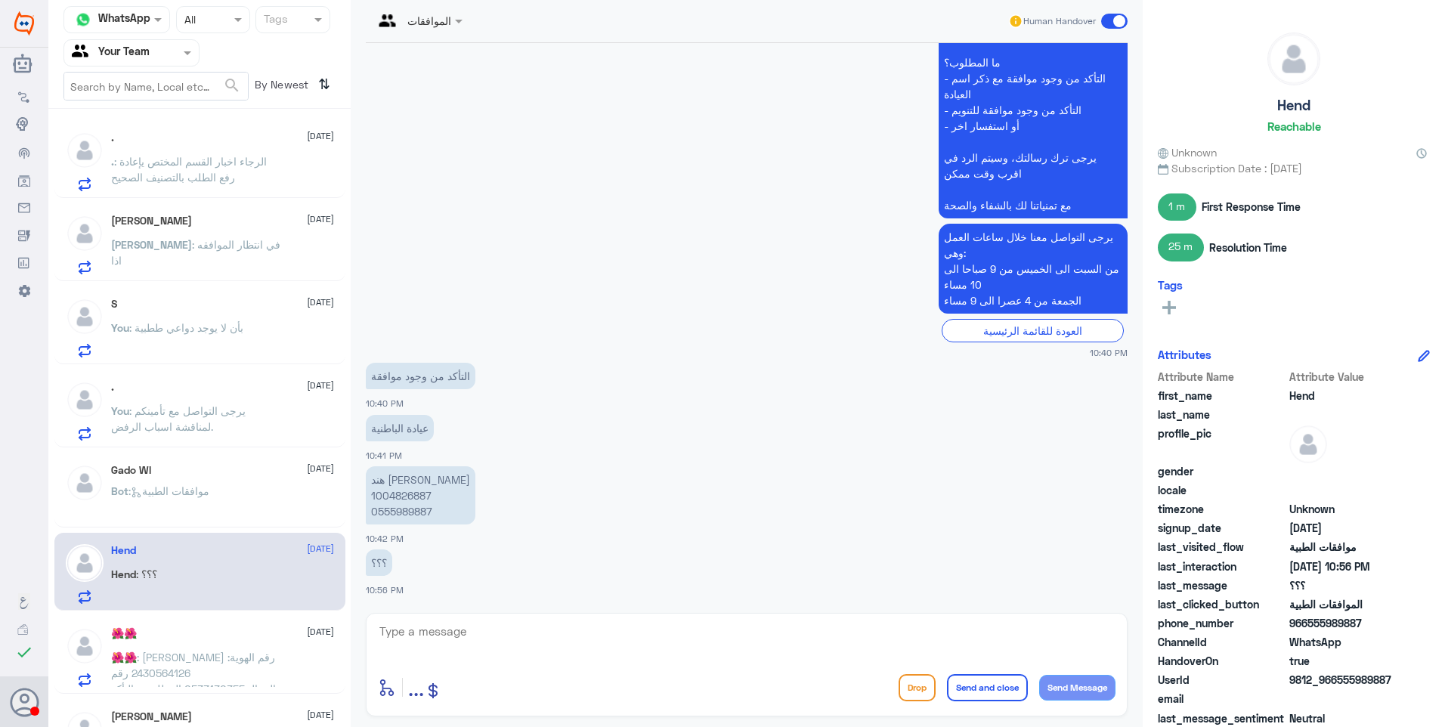
click at [216, 410] on span ": يرجى التواصل مع تأمينكم لمناقشة اسباب الرفض." at bounding box center [178, 418] width 134 height 29
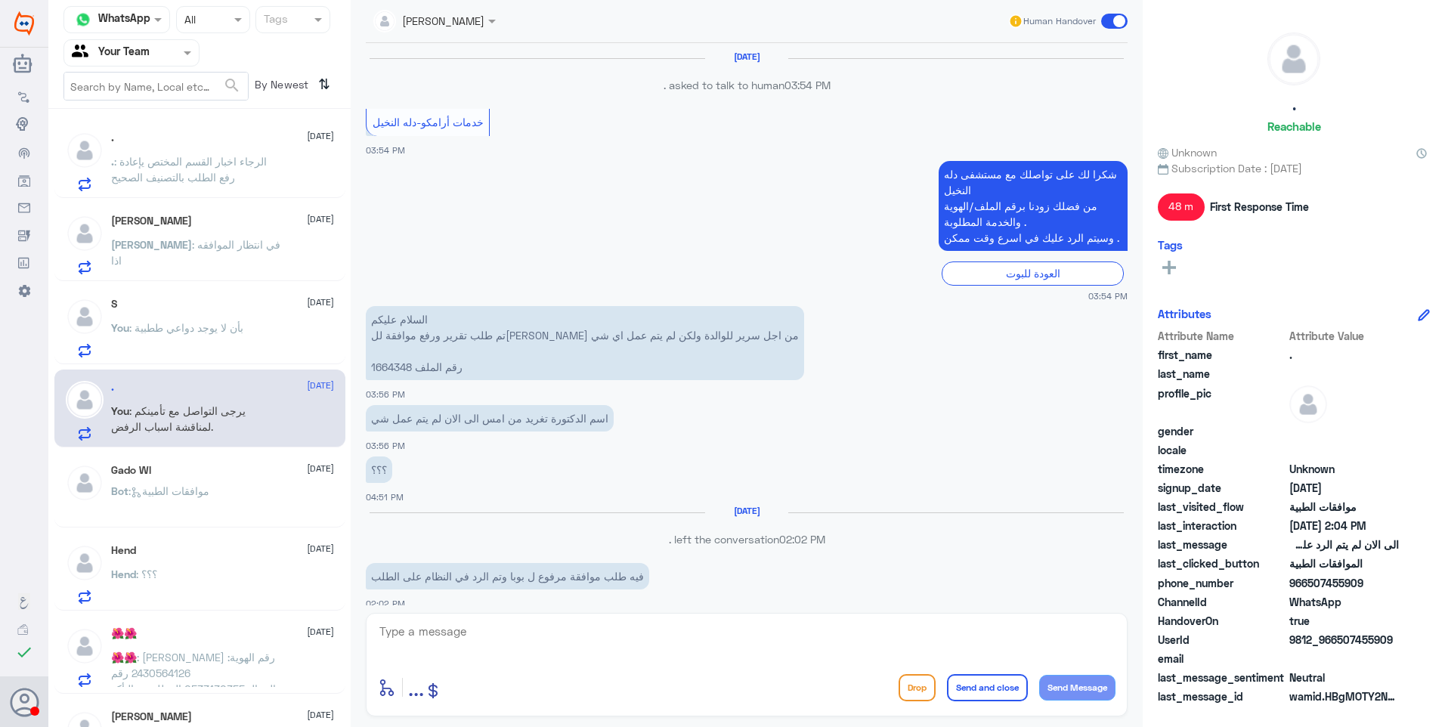
scroll to position [1038, 0]
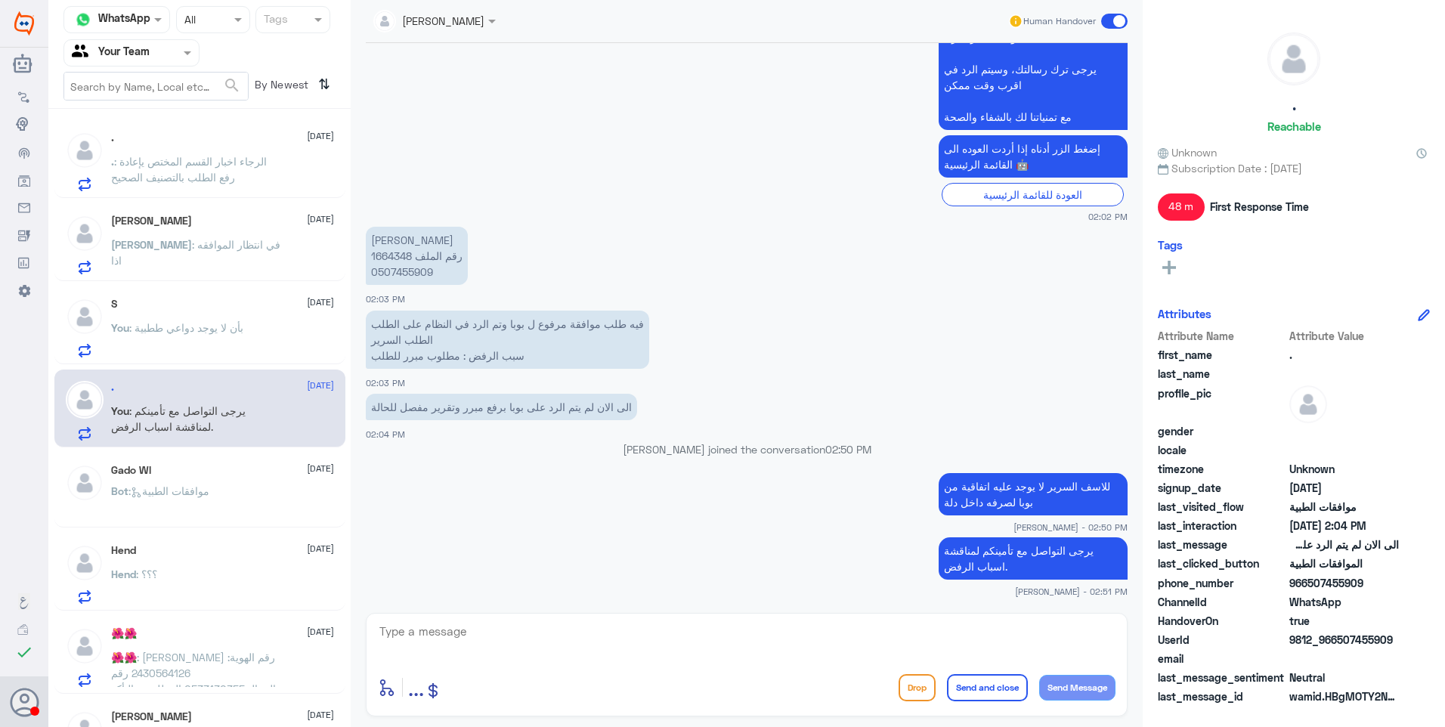
click at [1111, 17] on span at bounding box center [1114, 21] width 26 height 15
click at [0, 0] on input "checkbox" at bounding box center [0, 0] width 0 height 0
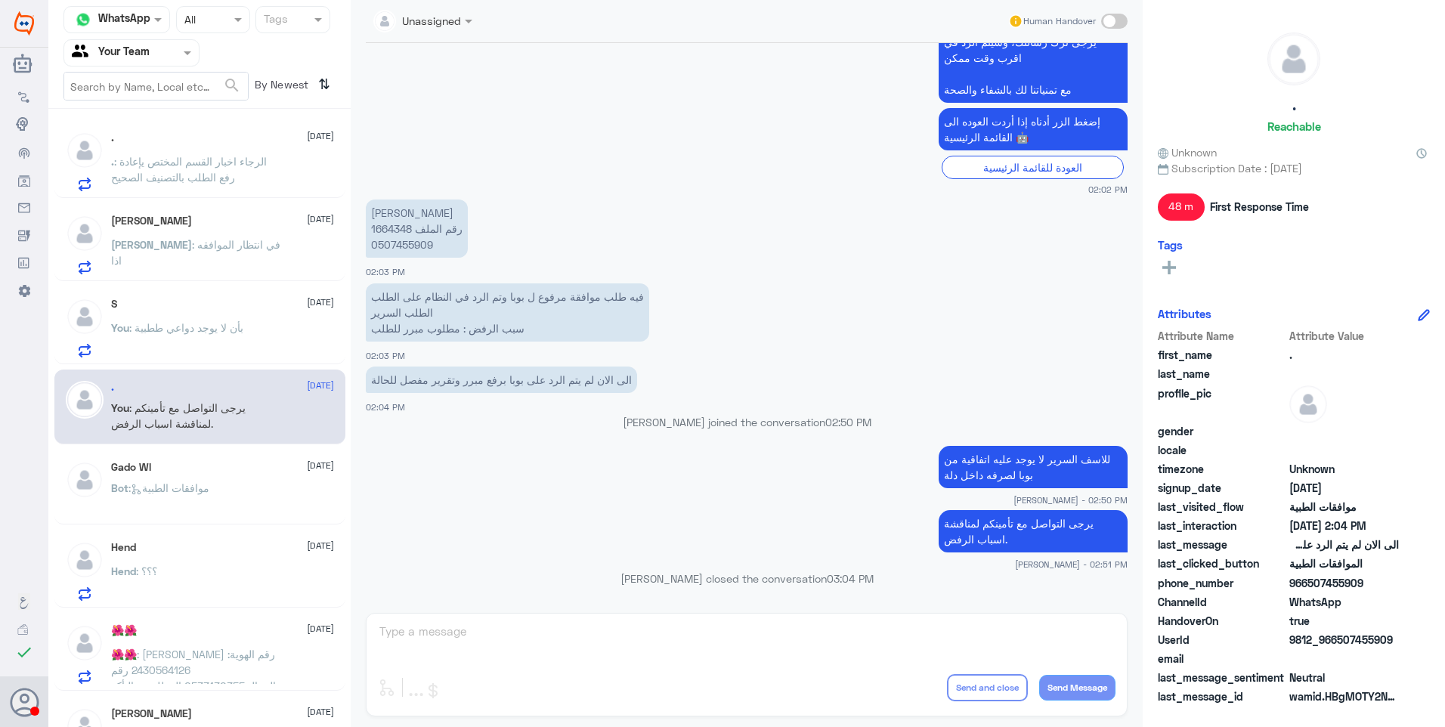
click at [186, 336] on p "You : بأن لا يوجد دواعي ططبية" at bounding box center [177, 339] width 132 height 38
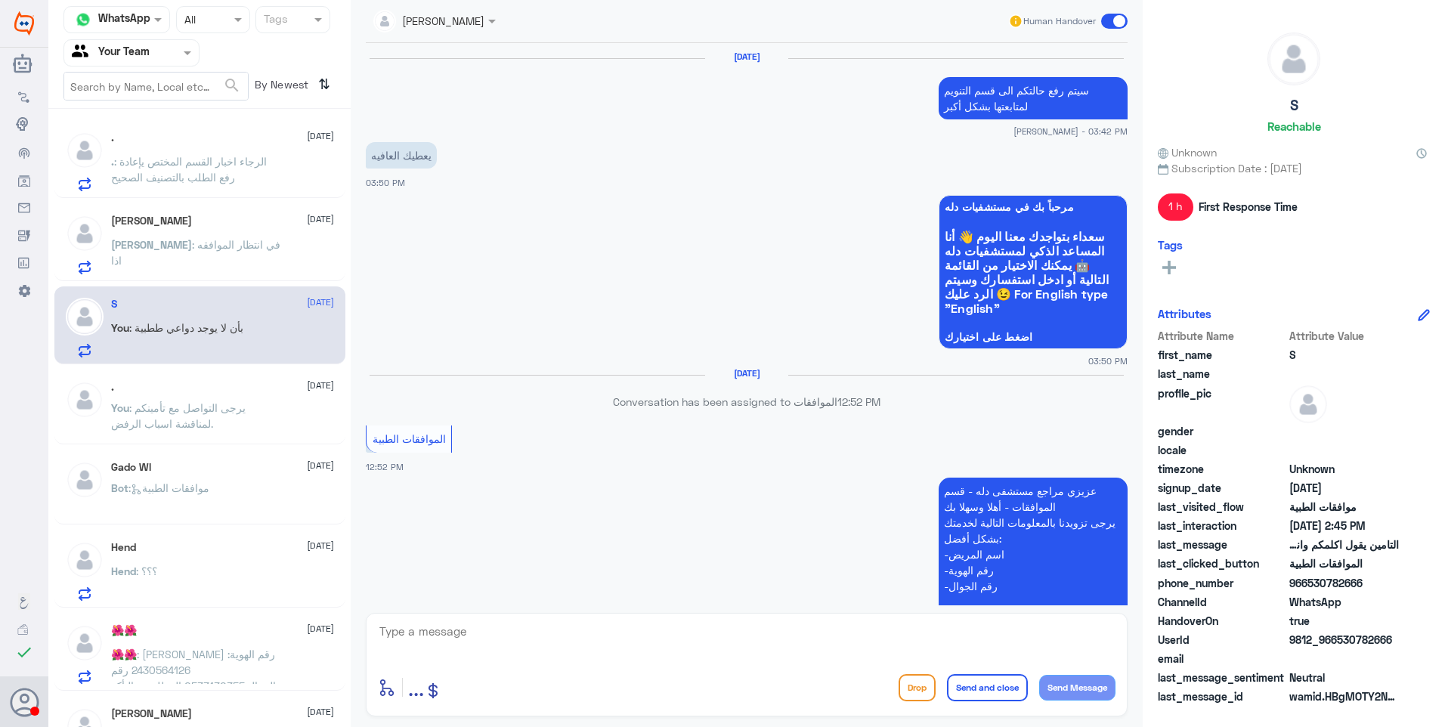
scroll to position [983, 0]
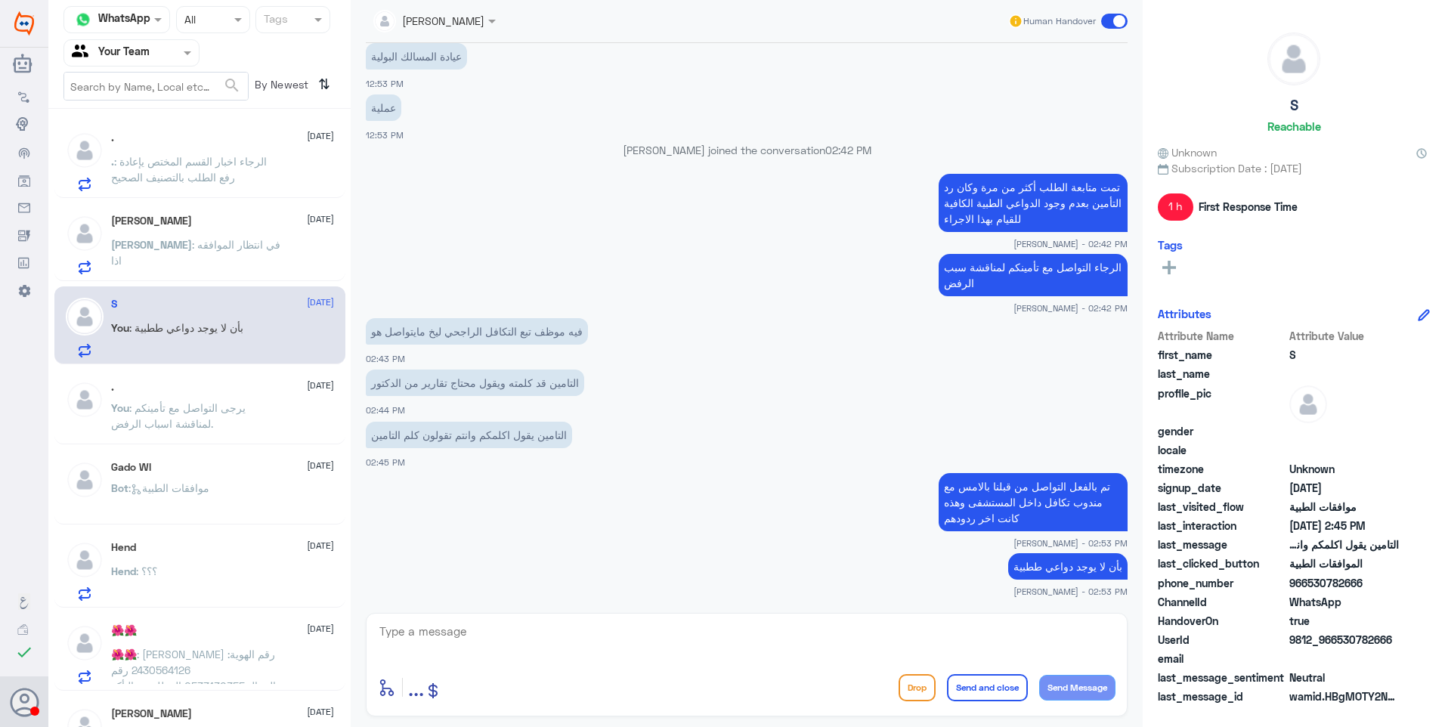
click at [263, 222] on div "Abdullah 28 August" at bounding box center [222, 221] width 223 height 13
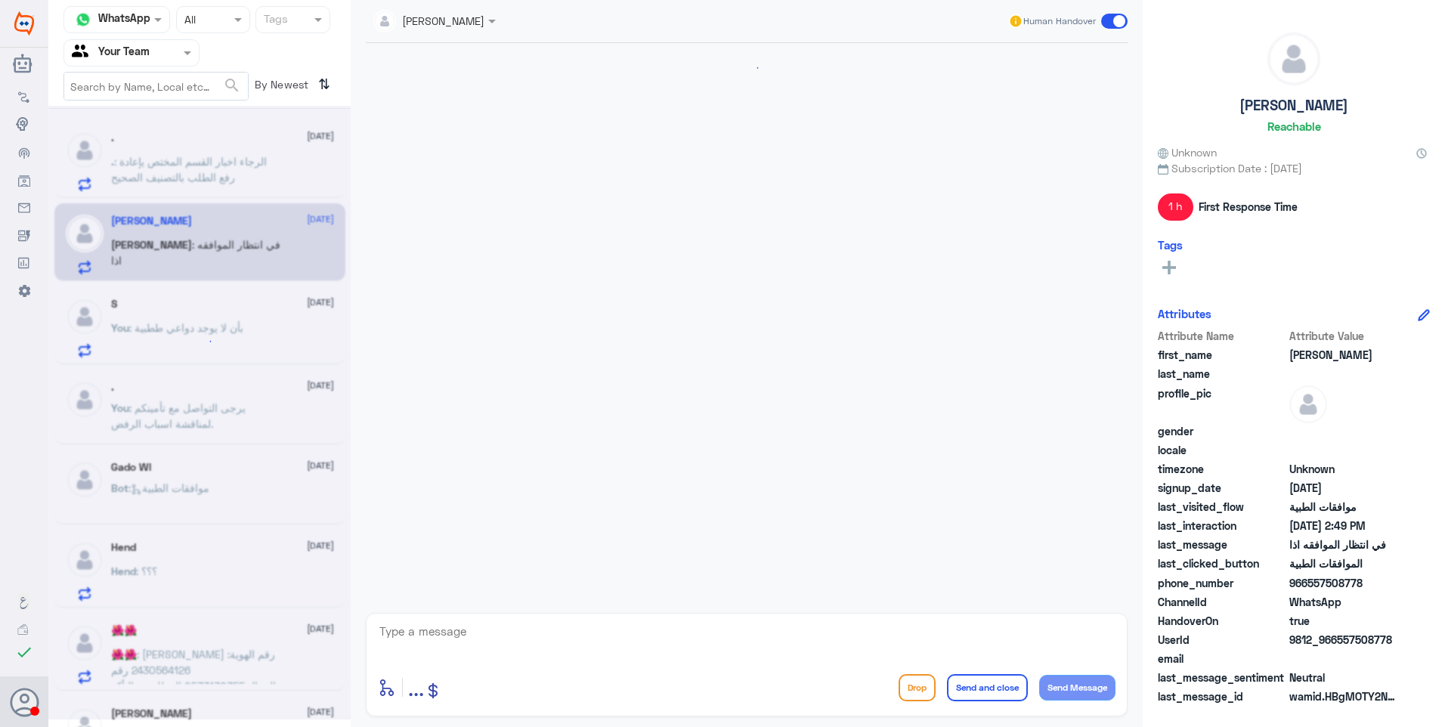
scroll to position [485, 0]
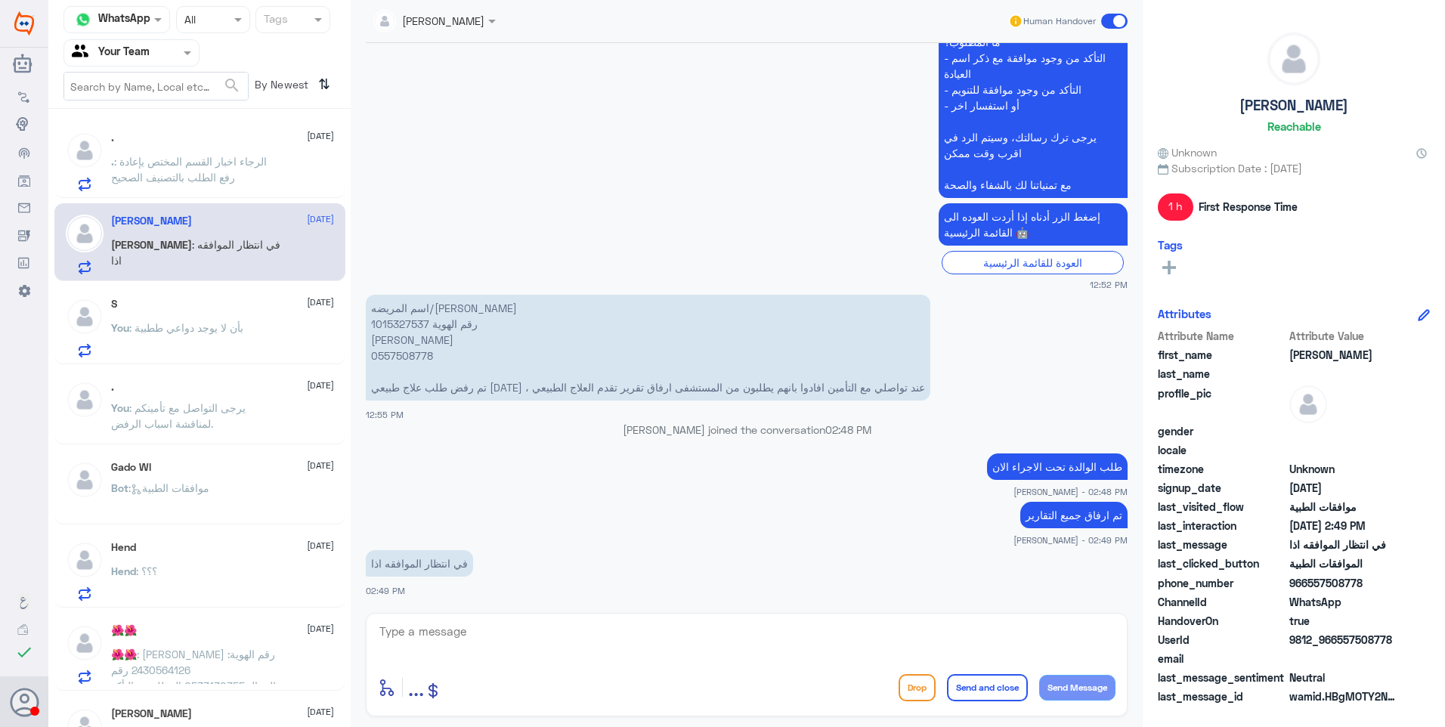
click at [169, 57] on div at bounding box center [131, 52] width 134 height 17
click at [209, 489] on span ": موافقات الطبية" at bounding box center [168, 487] width 81 height 13
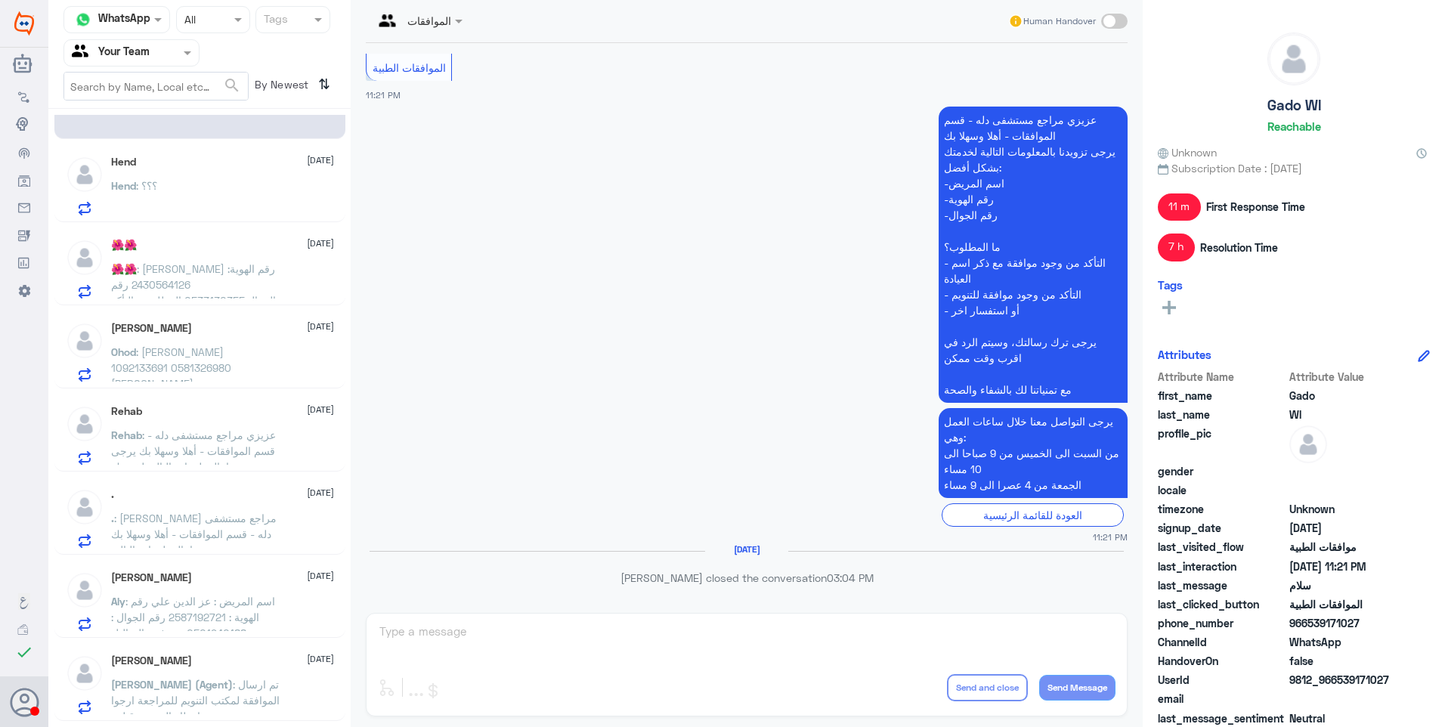
scroll to position [713, 0]
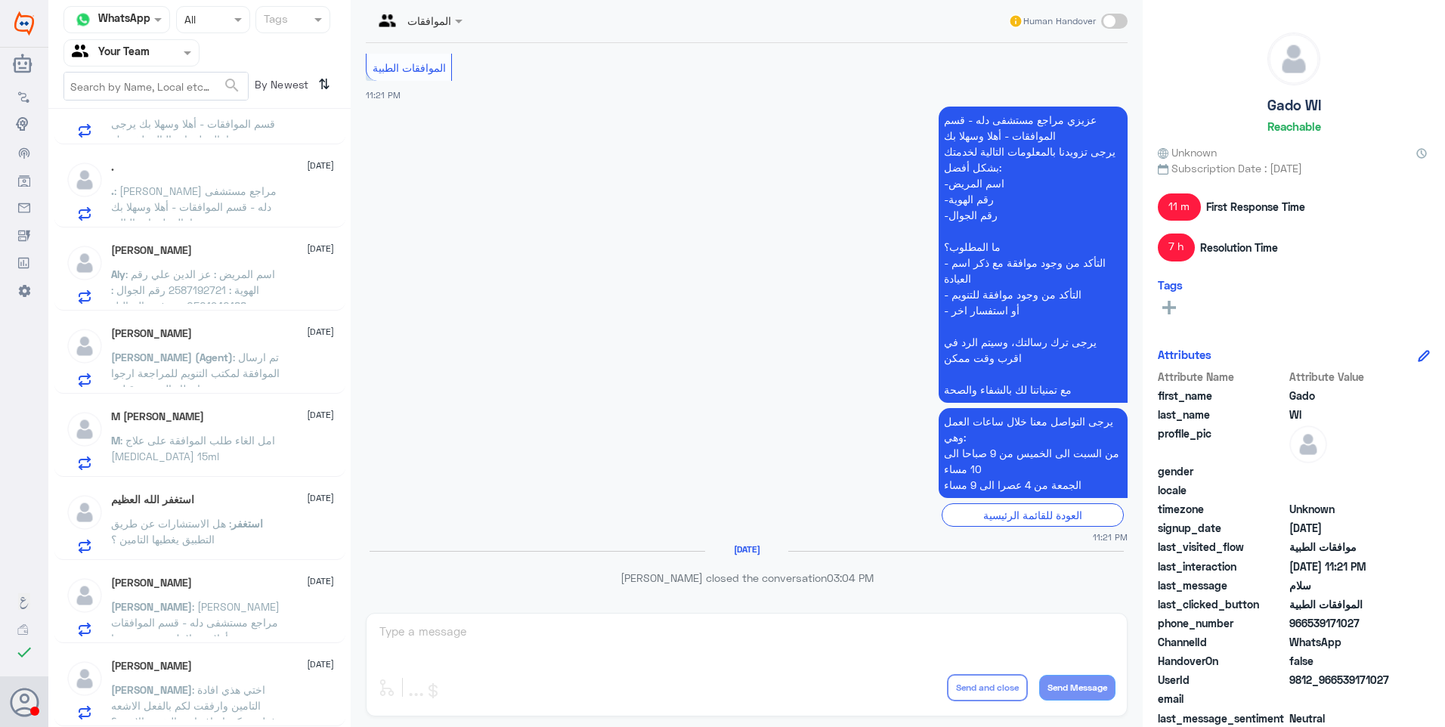
click at [236, 694] on span ": اختي هذي افادة التامين وارفقت لكم بالفعل الاشعه فهل ممكن اضافتها مع التقرير ا…" at bounding box center [193, 705] width 165 height 45
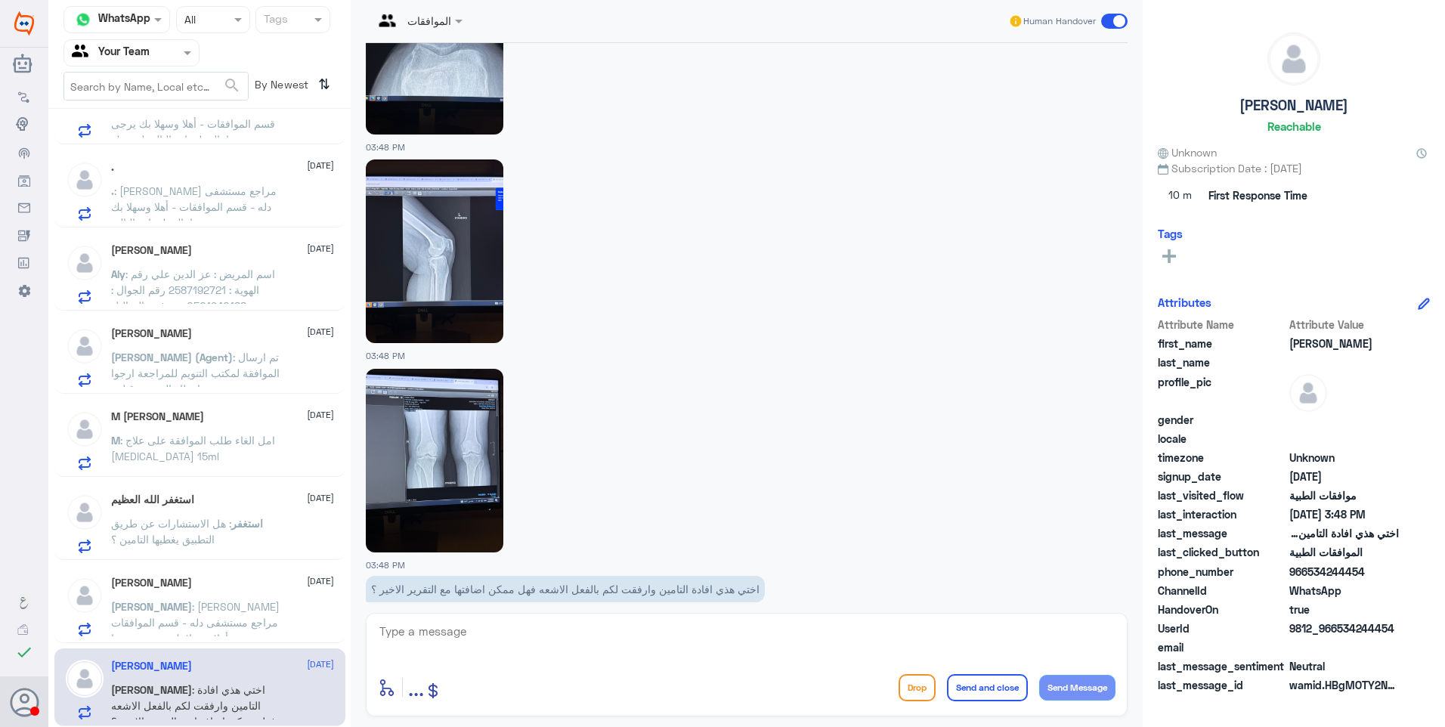
scroll to position [3009, 0]
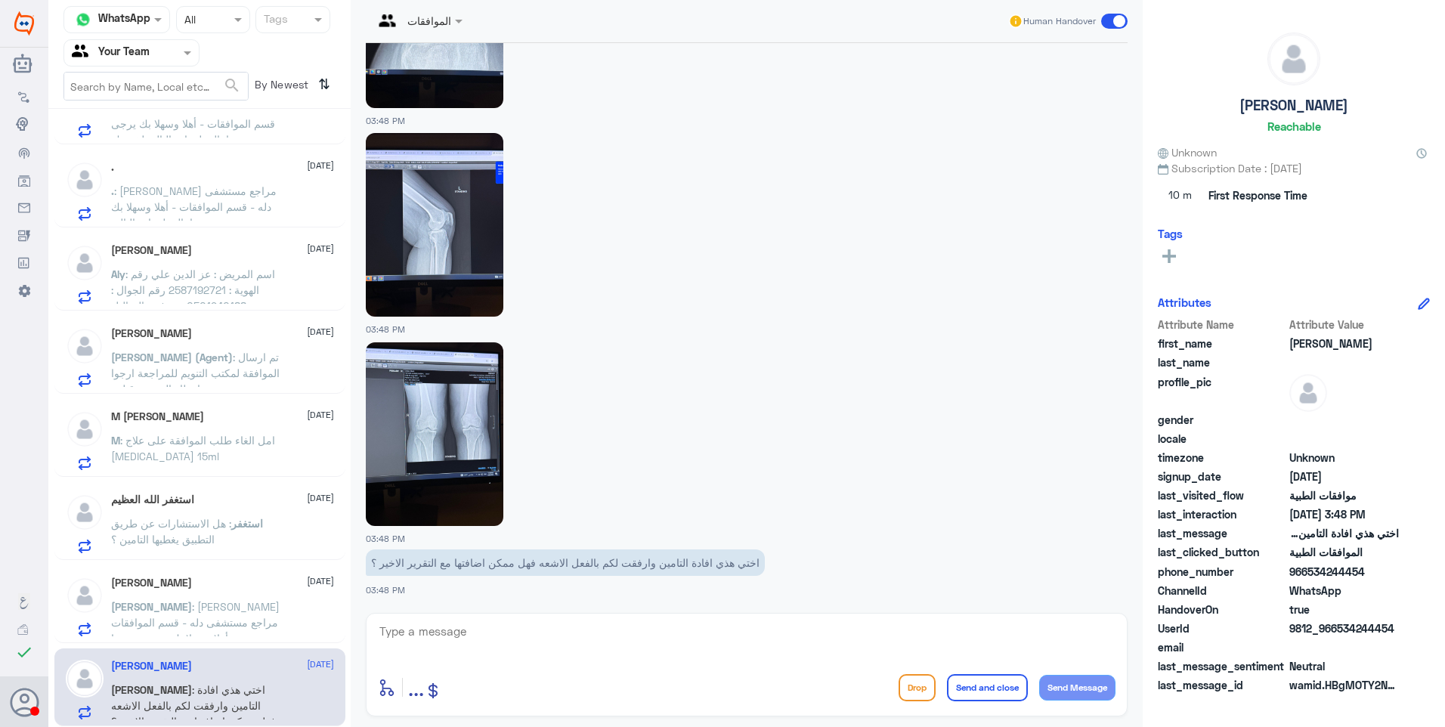
click at [258, 620] on span ": [PERSON_NAME] مراجع مستشفى دله - قسم الموافقات - أهلا وسهلا بك يرجى تزويدنا ب…" at bounding box center [195, 725] width 168 height 251
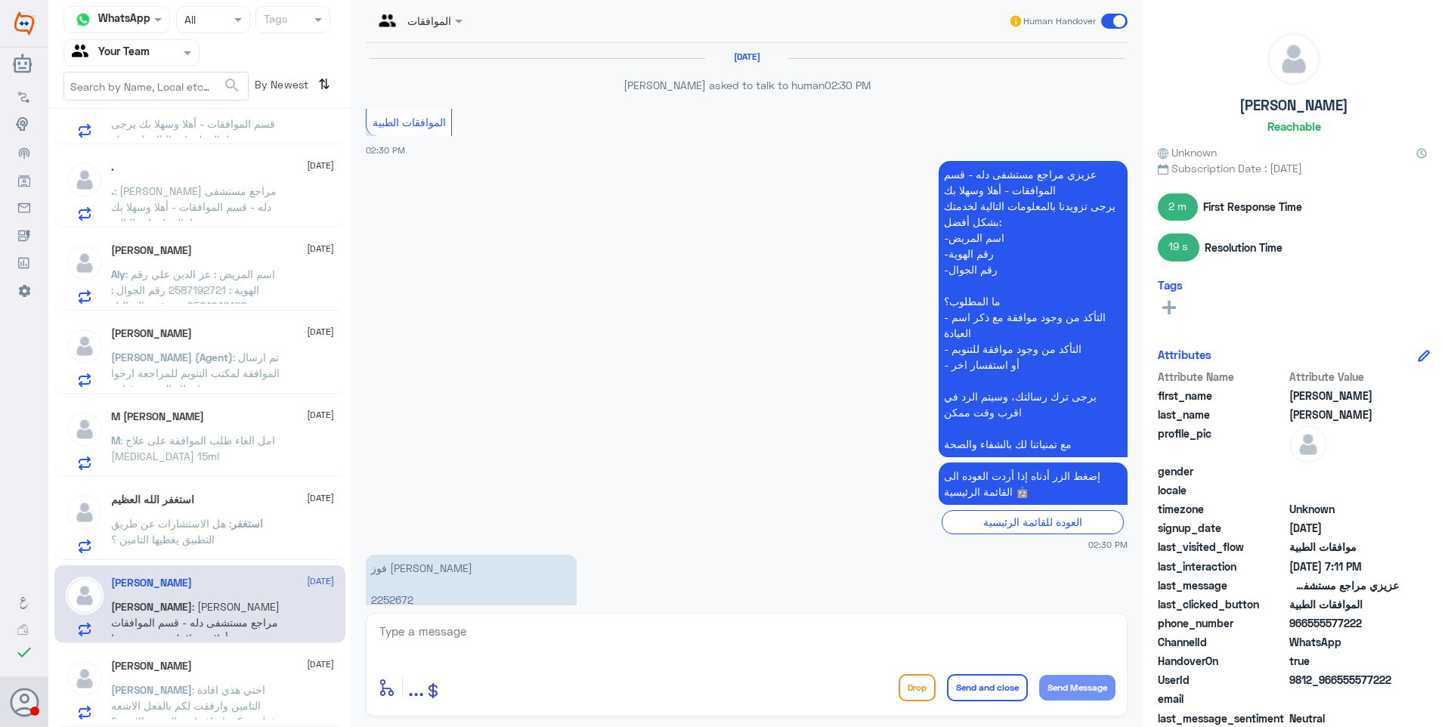
scroll to position [1942, 0]
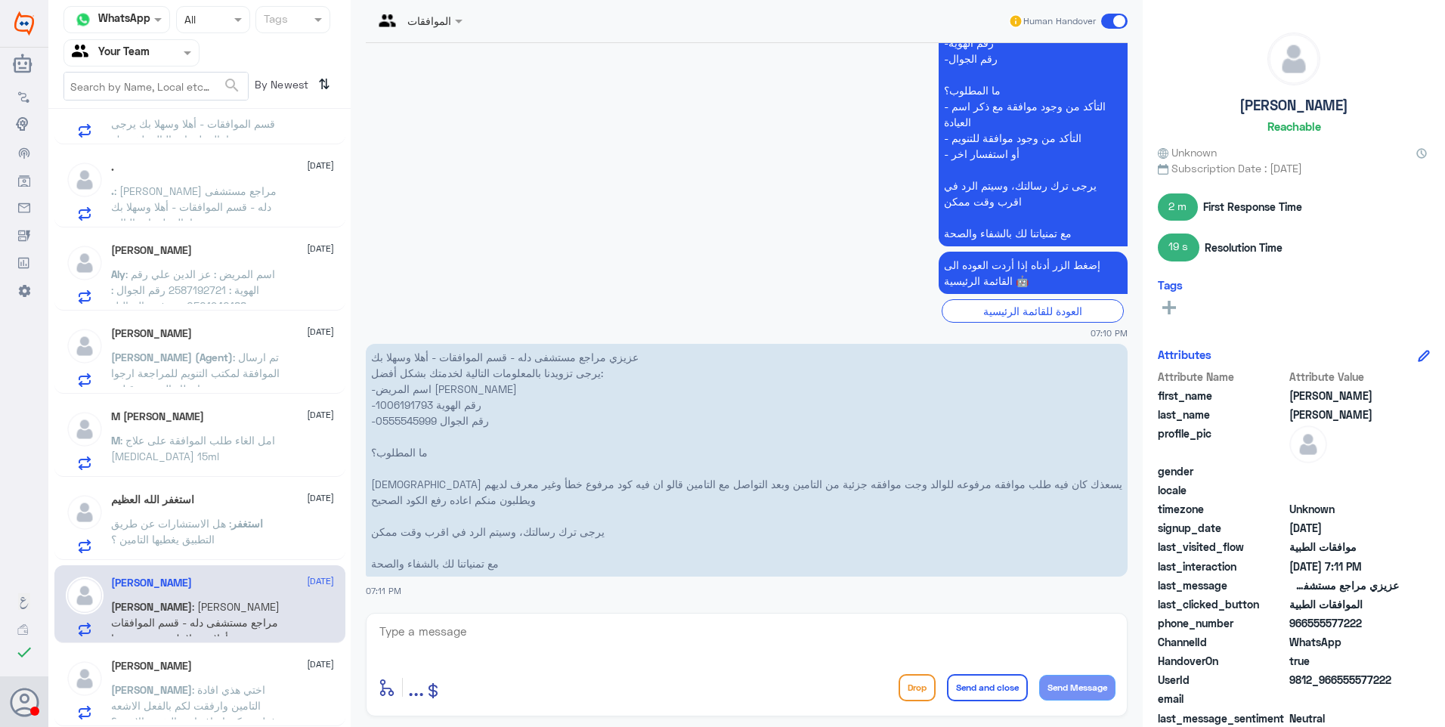
click at [224, 519] on span ": هل الاستشارات عن طريق التطبيق يغطيها التامين ؟" at bounding box center [171, 531] width 120 height 29
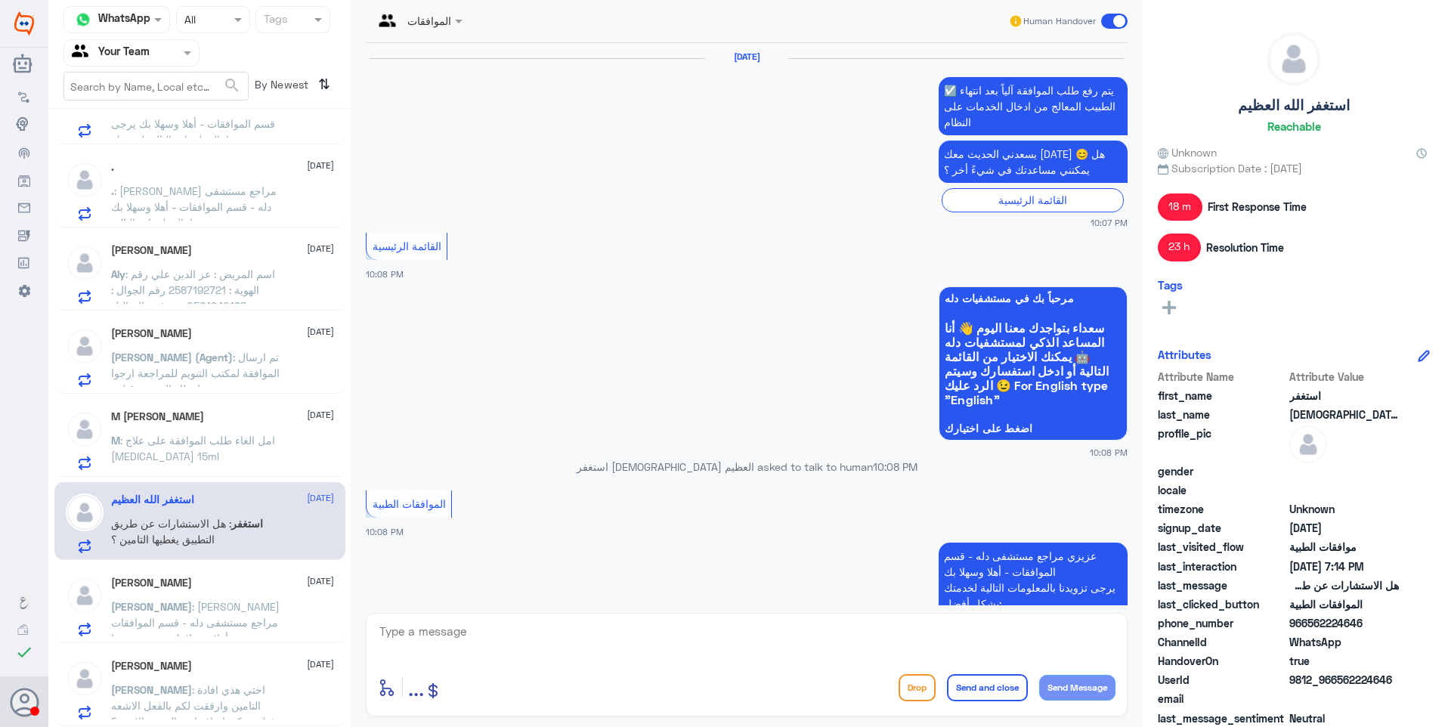
scroll to position [1741, 0]
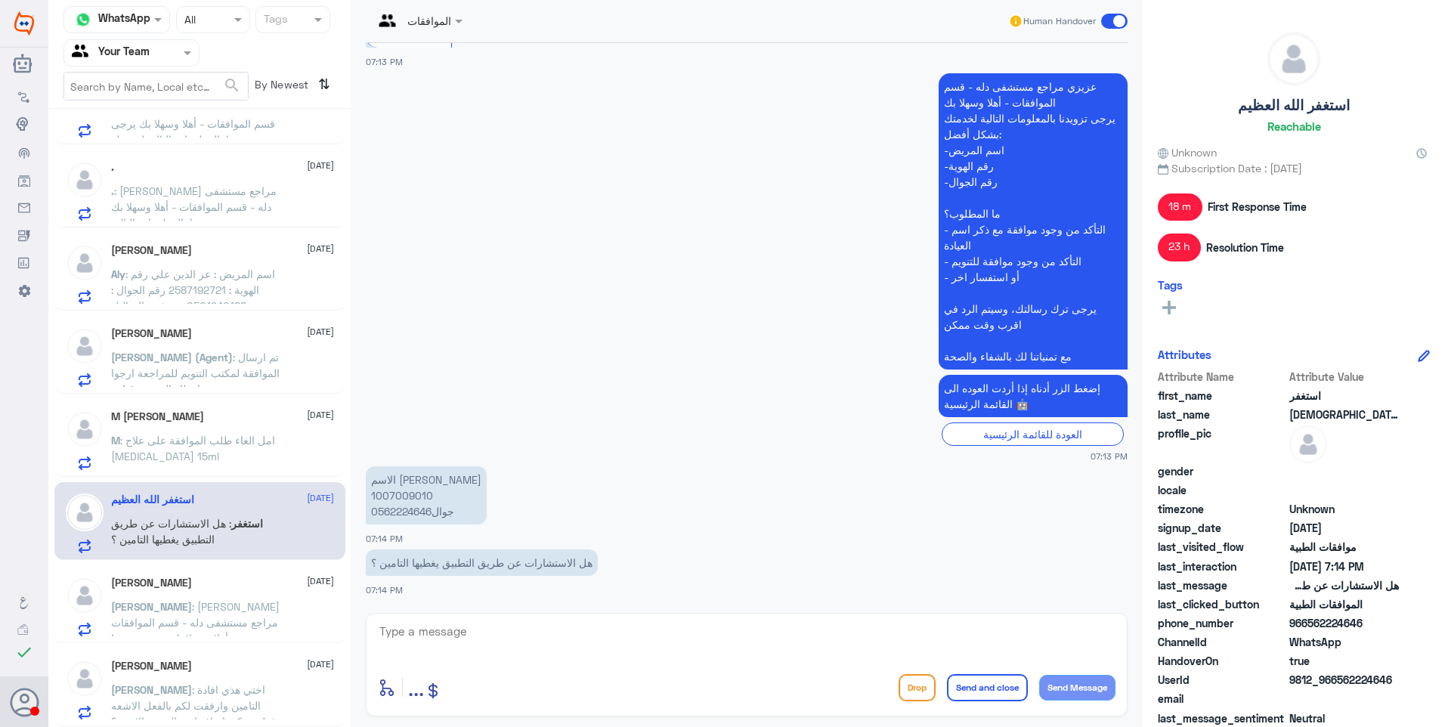
click at [210, 448] on p "M : امل الغاء طلب الموافقة على علاج ACtemra 15ml" at bounding box center [196, 451] width 170 height 38
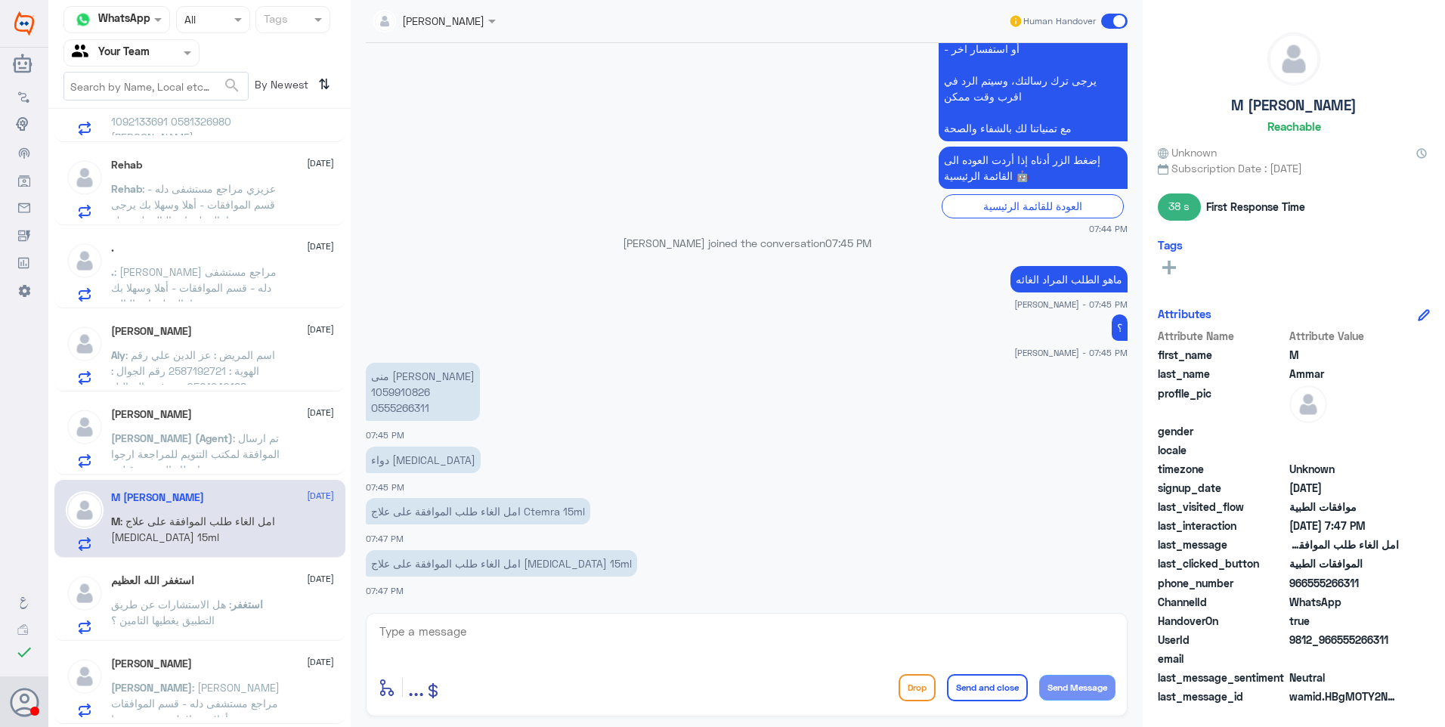
scroll to position [561, 0]
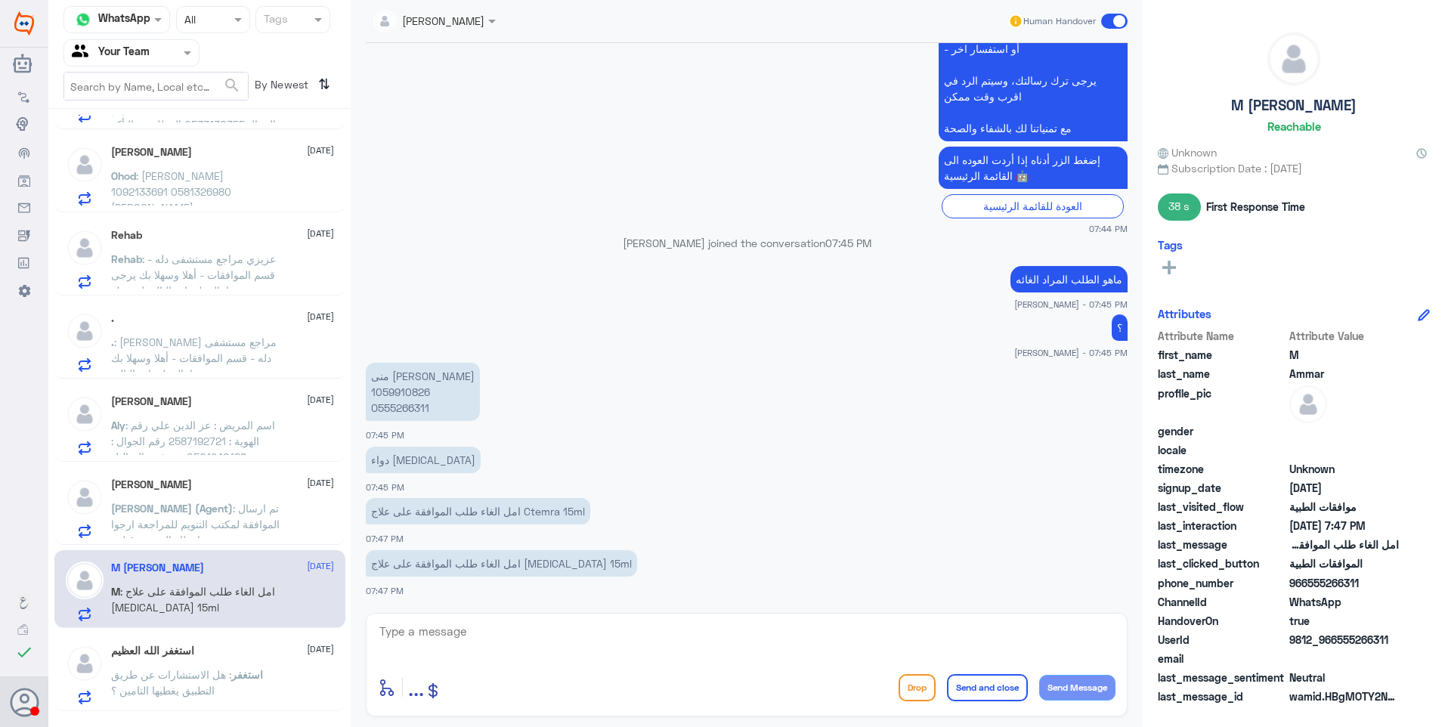
click at [209, 493] on div "Omar Bin Jahlan 27 August Nasser (Agent) : تم ارسال الموافقة لمكتب التنويم للمر…" at bounding box center [222, 508] width 223 height 60
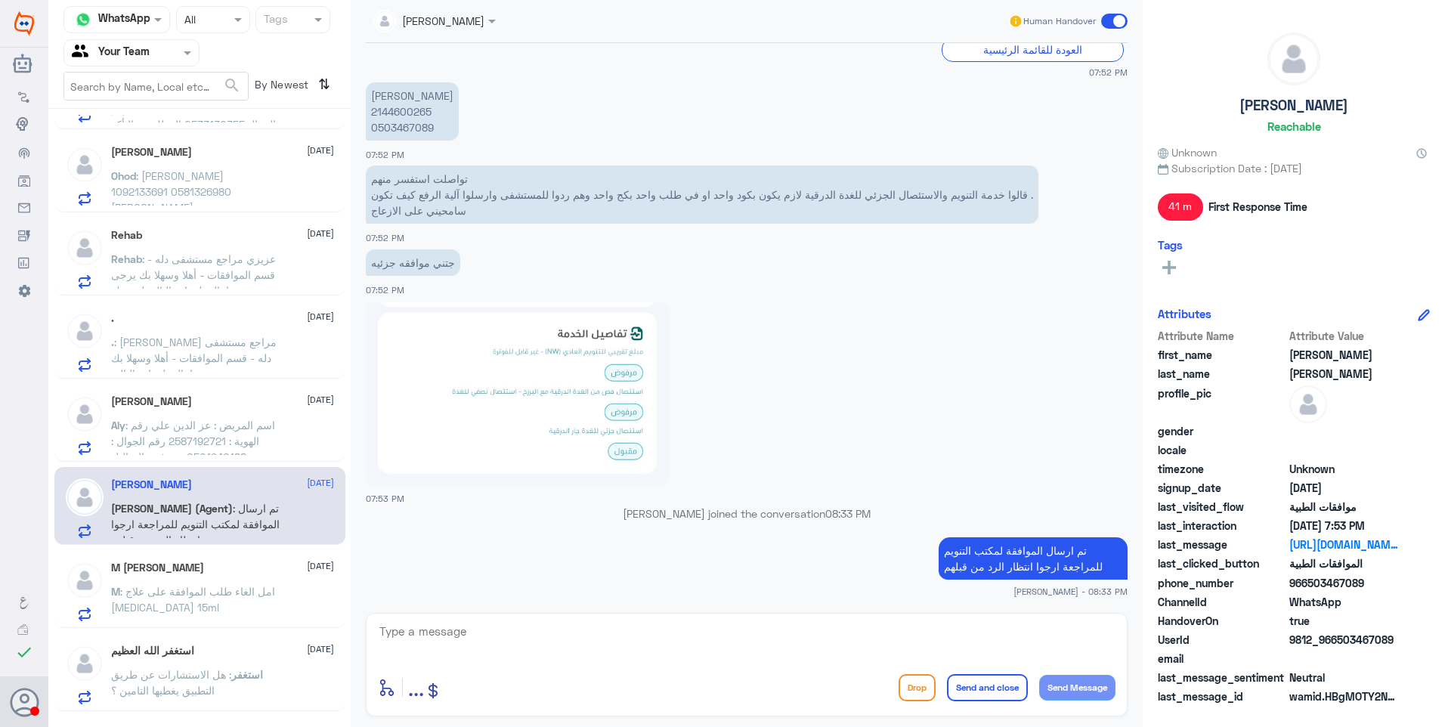
click at [236, 412] on div "Aly Maher 27 August Aly : اسم المريض : عز الدين علي رقم الهوية : 2587192721 رقم…" at bounding box center [222, 425] width 223 height 60
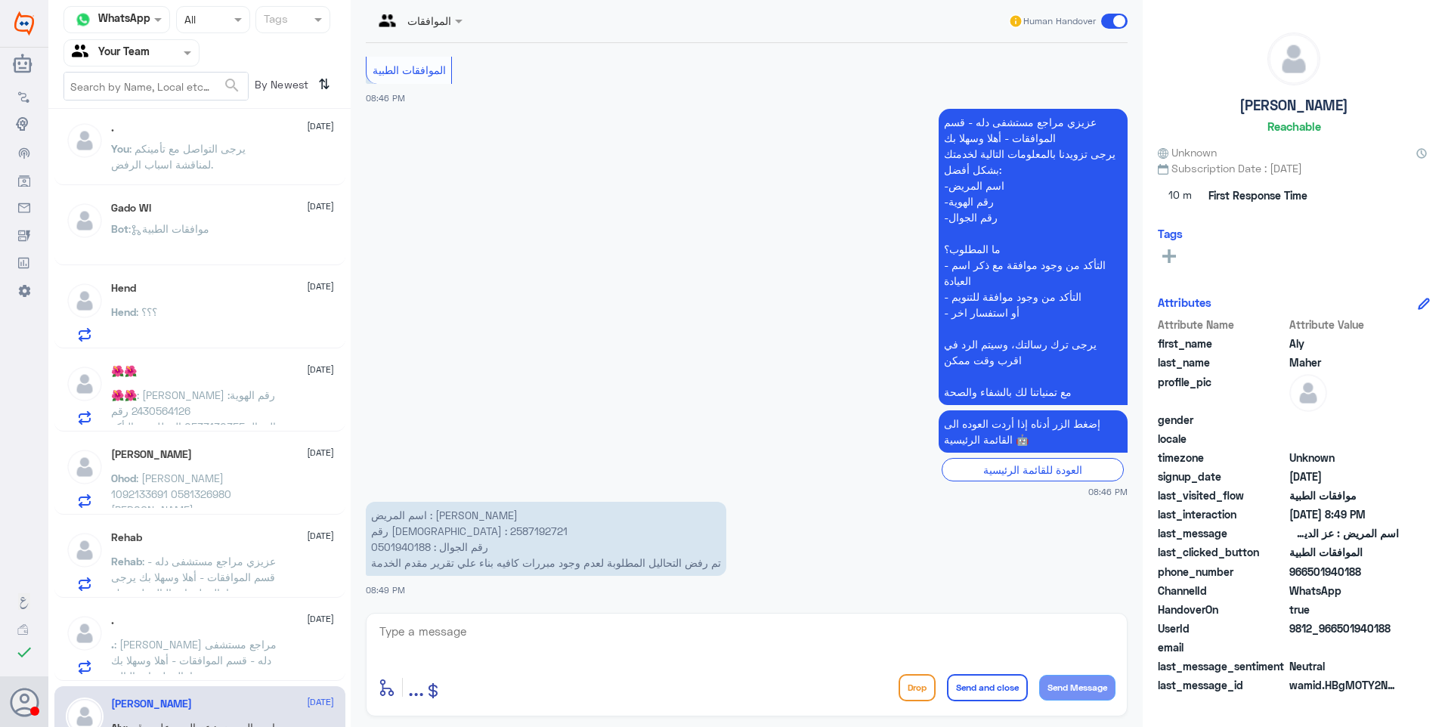
click at [260, 604] on div ". 27 August . : عزيزي مراجع مستشفى دله - قسم الموافقات - أهلا وسهلا بك يرجى تزو…" at bounding box center [199, 642] width 291 height 78
click at [216, 455] on div "Ohod Khalid 27 August" at bounding box center [222, 454] width 223 height 13
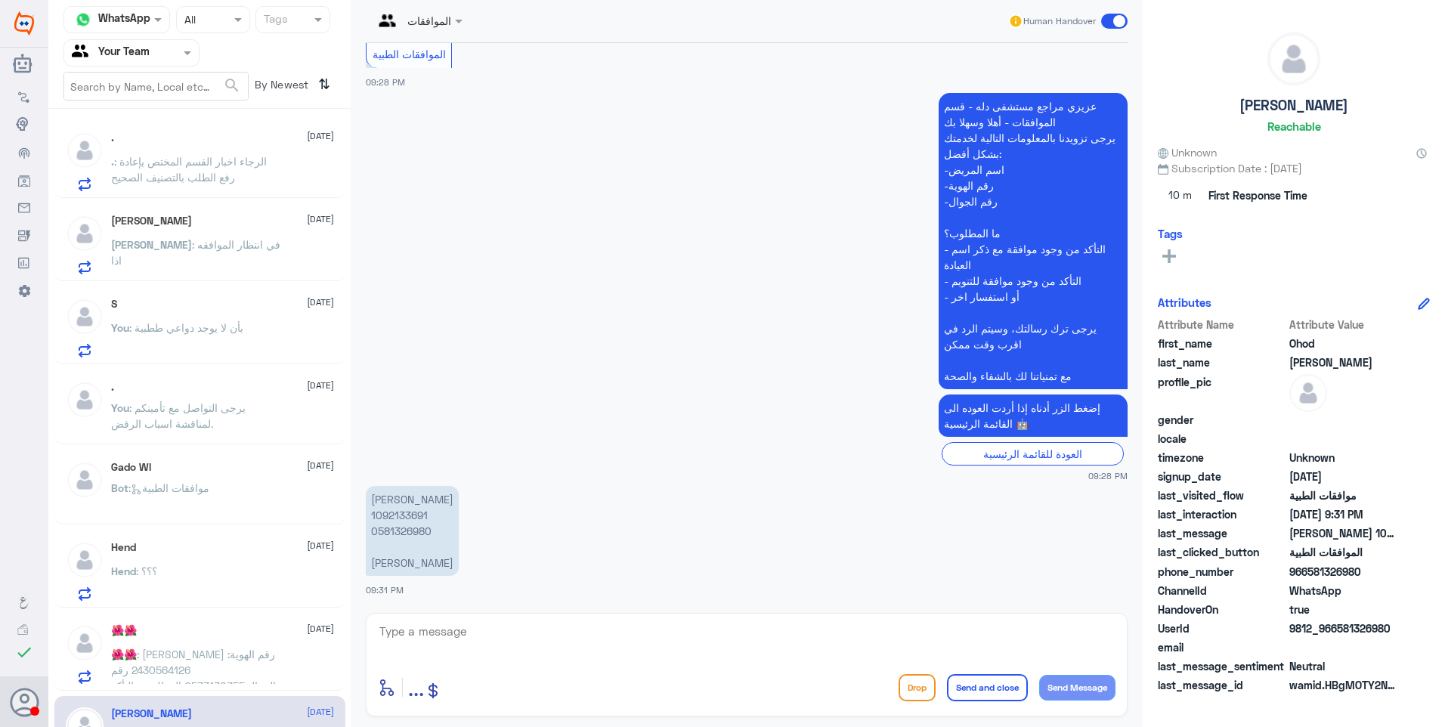
click at [245, 571] on div "Hend : ؟؟؟" at bounding box center [222, 584] width 223 height 34
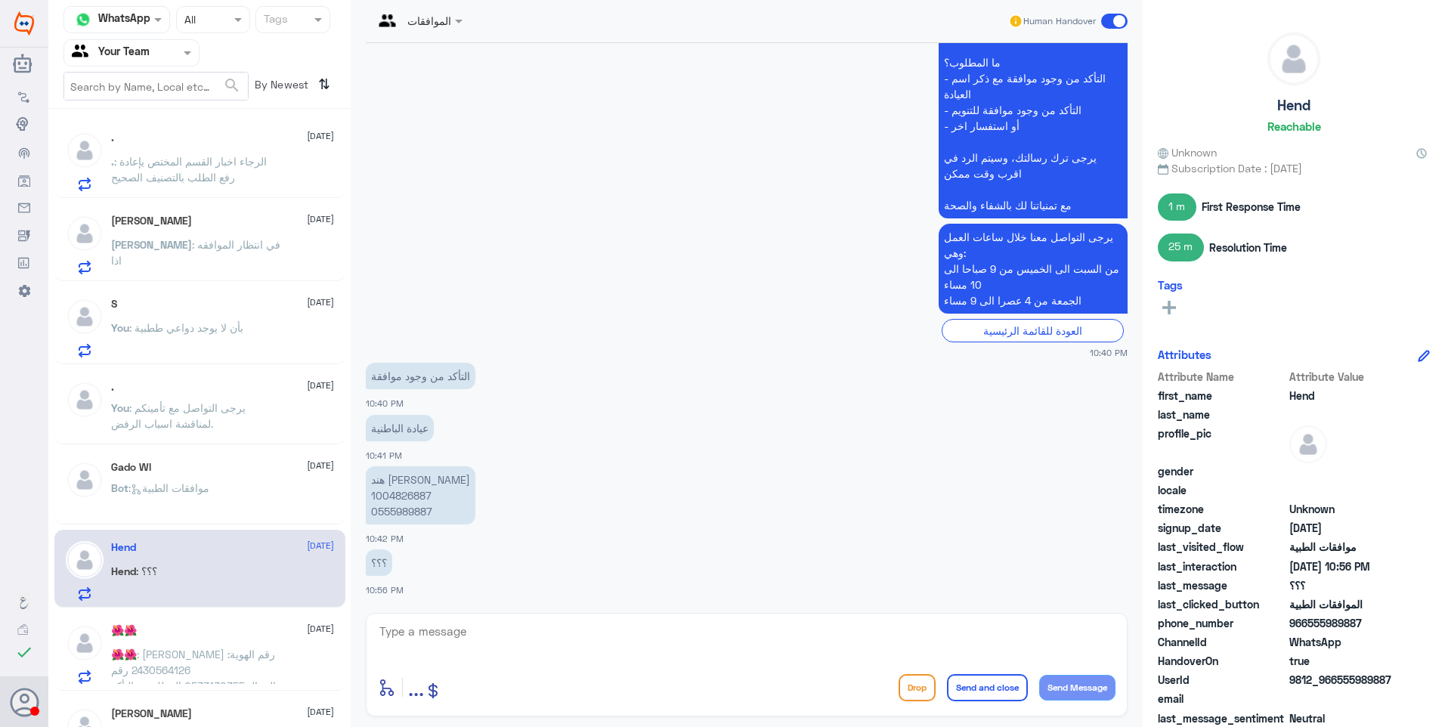
click at [246, 424] on p "You : يرجى التواصل مع تأمينكم لمناقشة اسباب الرفض." at bounding box center [196, 419] width 170 height 38
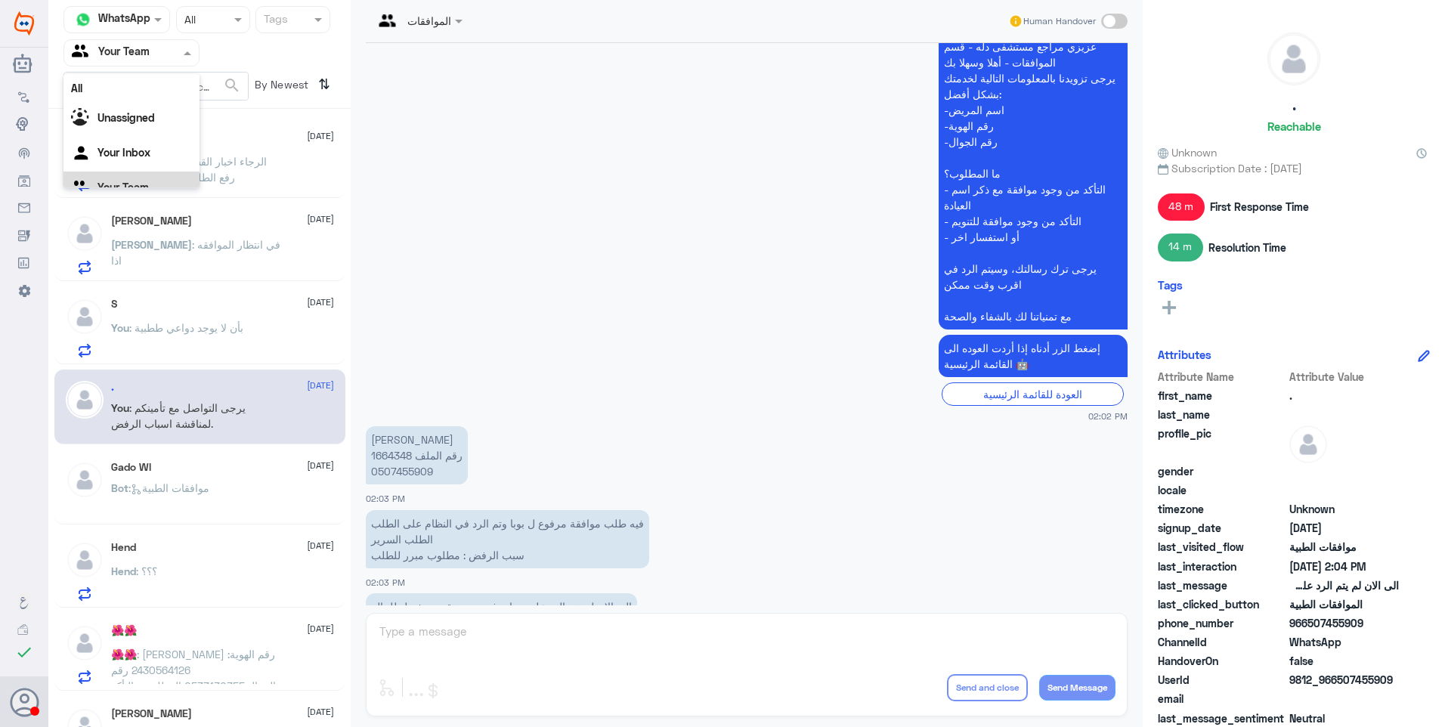
click at [167, 48] on div at bounding box center [131, 52] width 134 height 17
click at [147, 129] on Inbox "Your Inbox" at bounding box center [123, 133] width 53 height 13
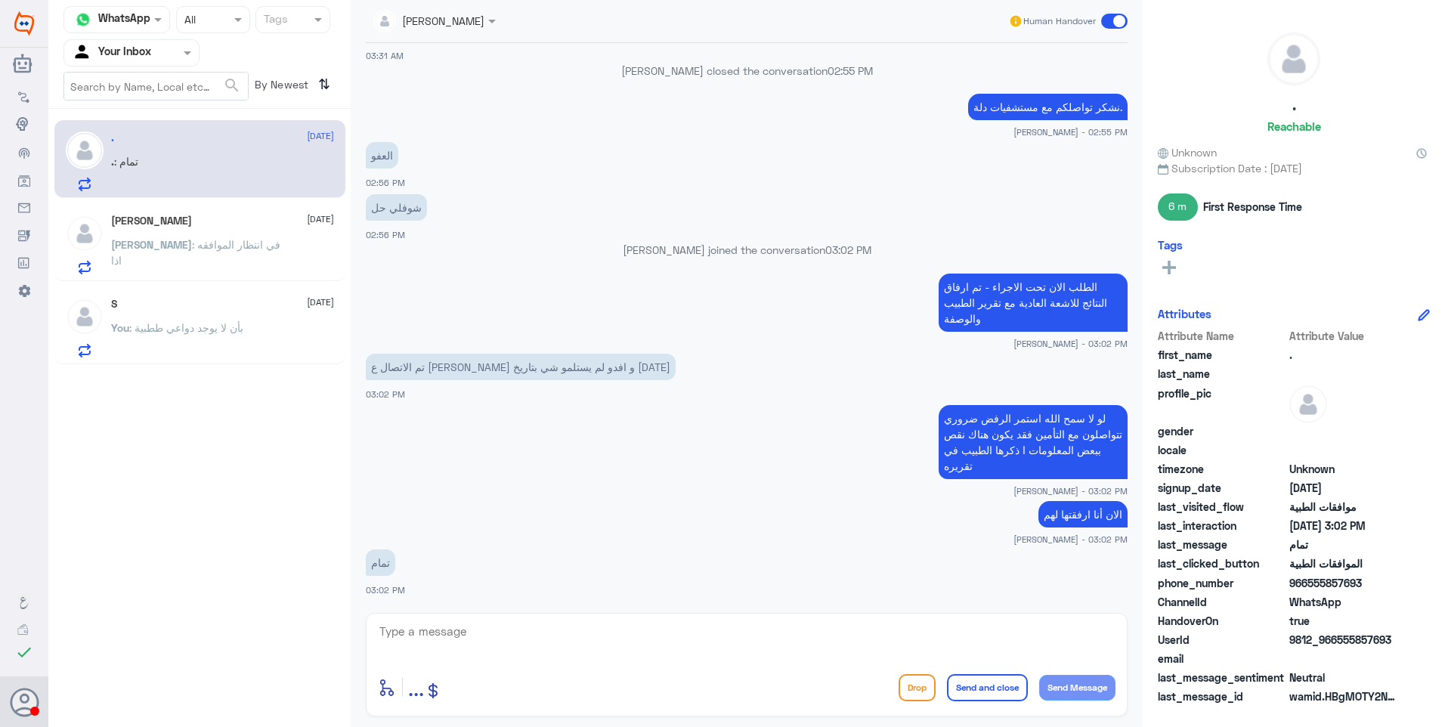
click at [207, 306] on div "S 28 August" at bounding box center [222, 304] width 223 height 13
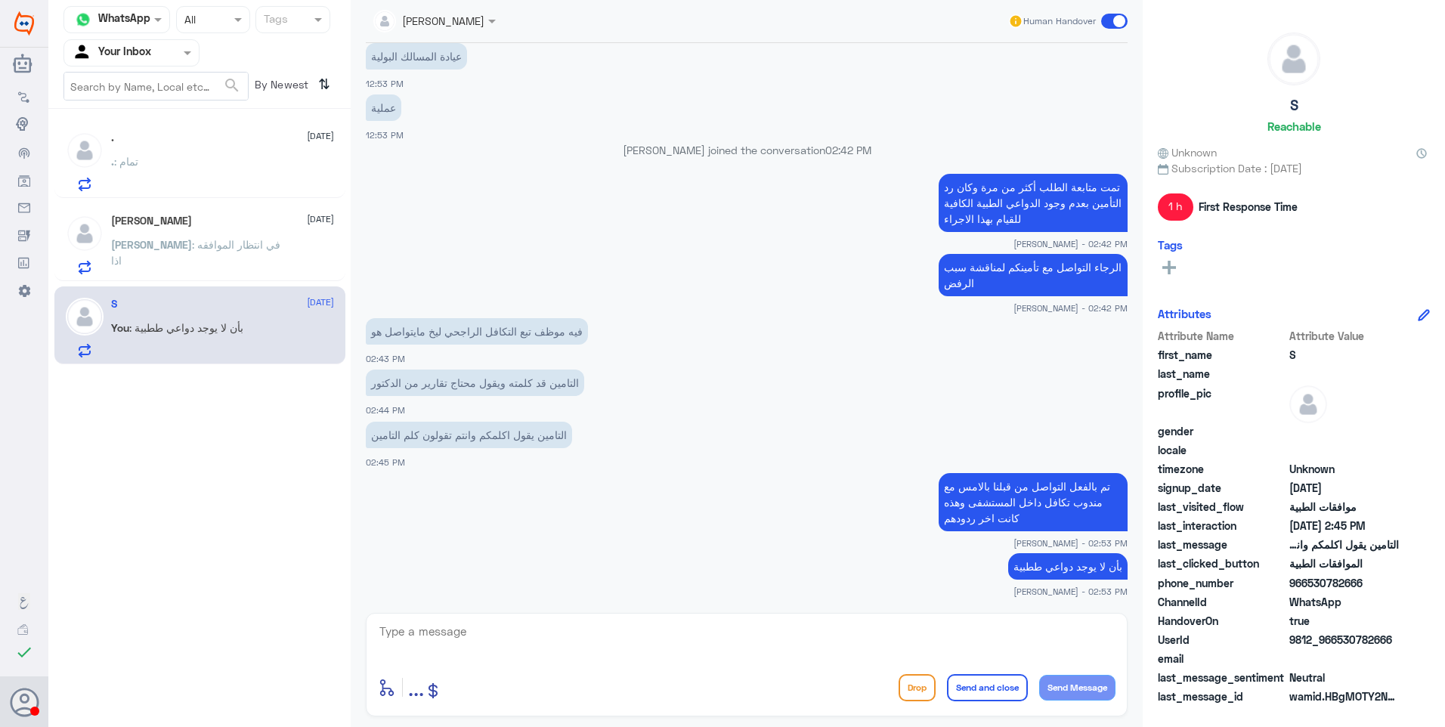
click at [179, 232] on div "Abdullah 28 August Abdullah : في انتظار الموافقه اذا" at bounding box center [222, 245] width 223 height 60
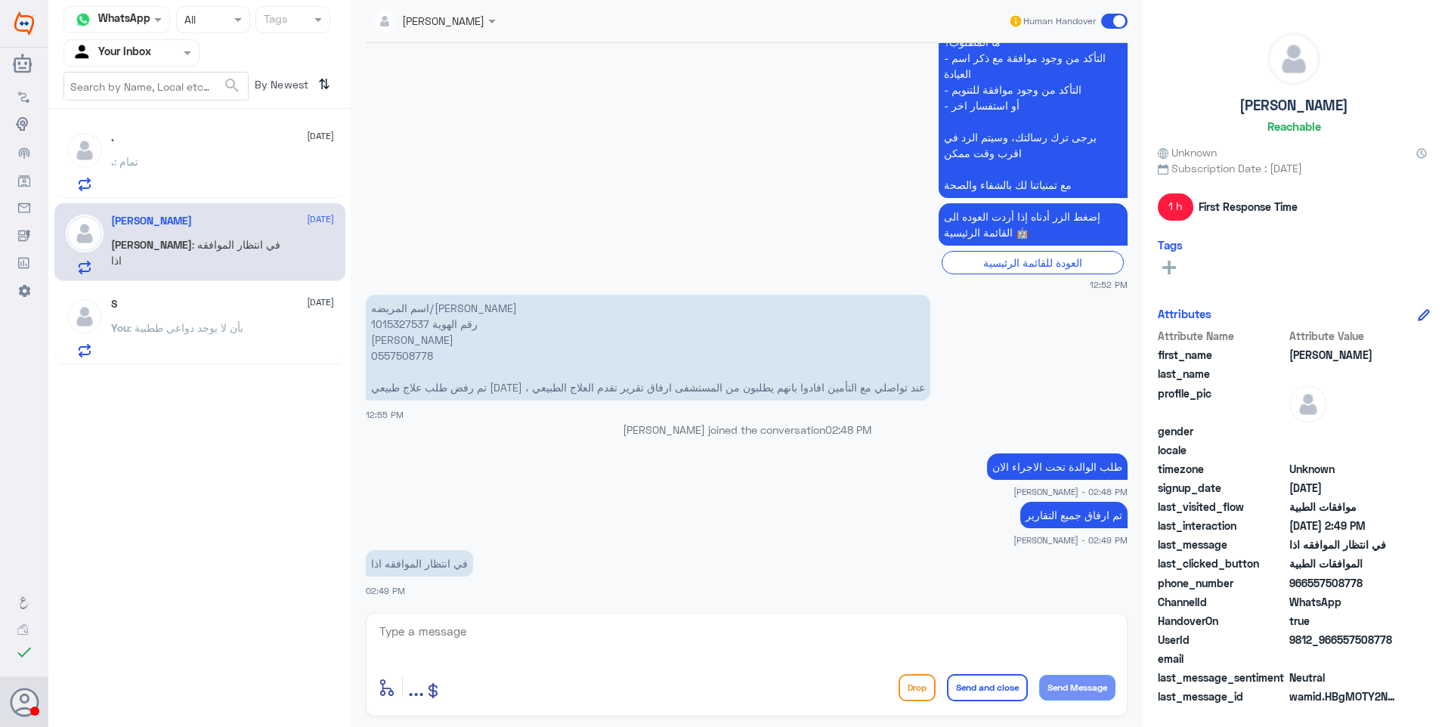
click at [401, 321] on p "اسم المريضه/مستوره عبدالرحيم الزهراني رقم الهوية 1015327537 جوال ابنها 05575087…" at bounding box center [648, 348] width 564 height 106
copy p "1015327537"
click at [445, 647] on textarea at bounding box center [746, 639] width 737 height 37
type textarea "G"
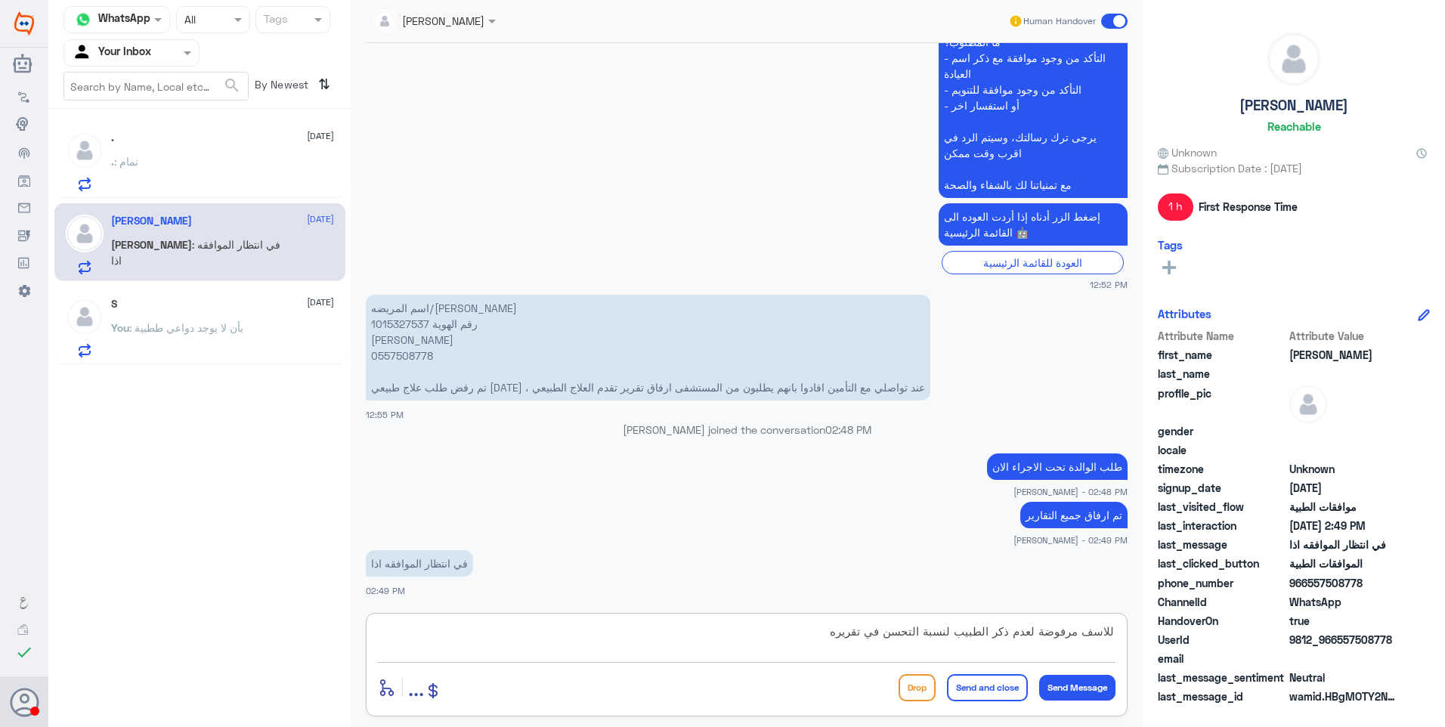
type textarea "للاسف مرفوضة لعدم ذكر الطبيب لنسبة التحسن في تقريره"
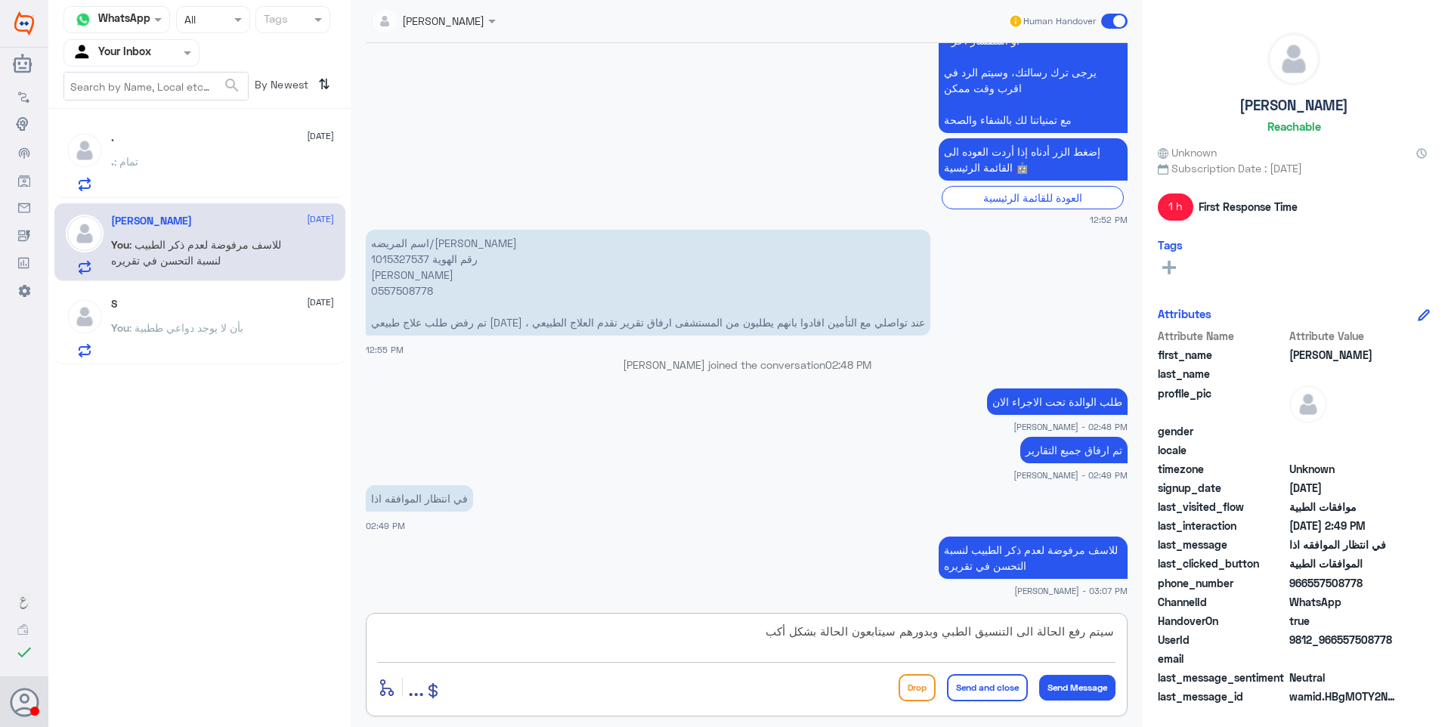
type textarea "سيتم رفع الحالة الى التنسيق الطبي وبدورهم سيتابعون الحالة بشكل أكبر"
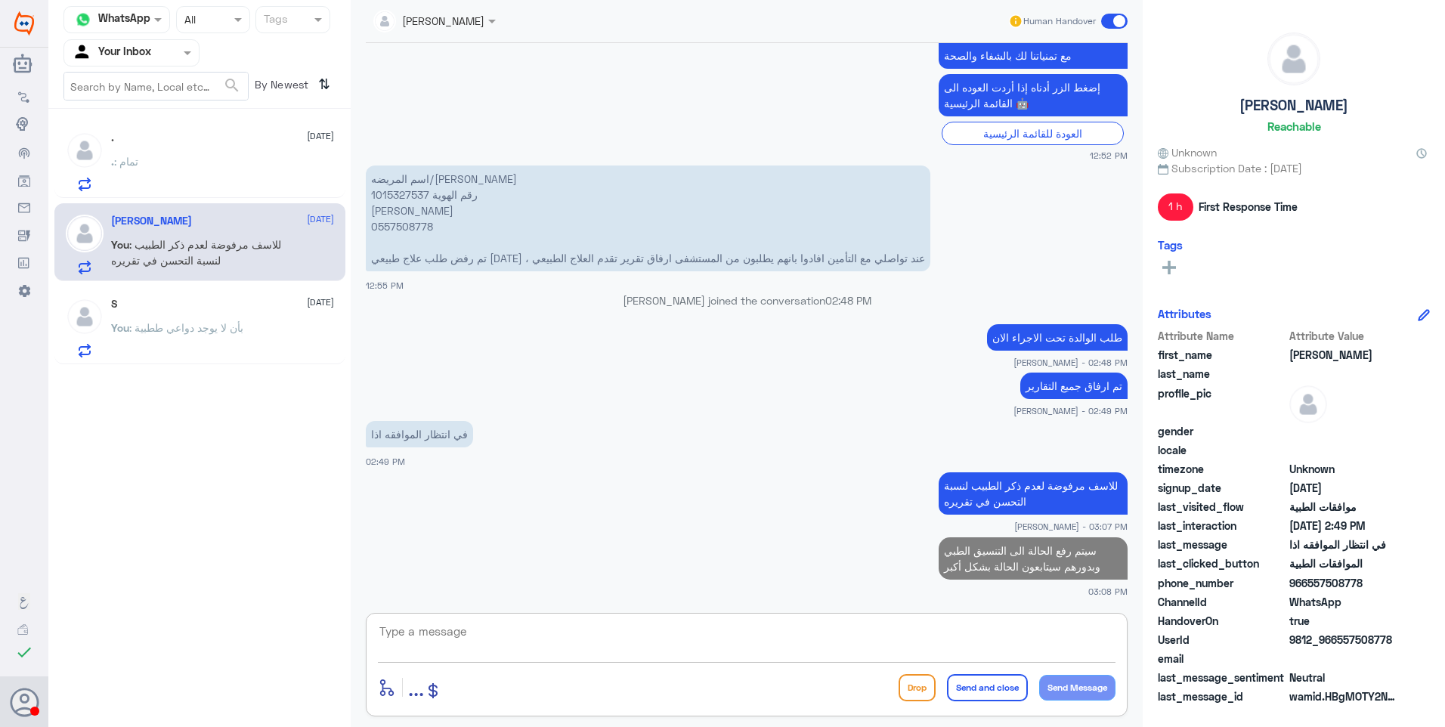
click at [215, 151] on div ". 28 August . : تمام" at bounding box center [222, 161] width 223 height 60
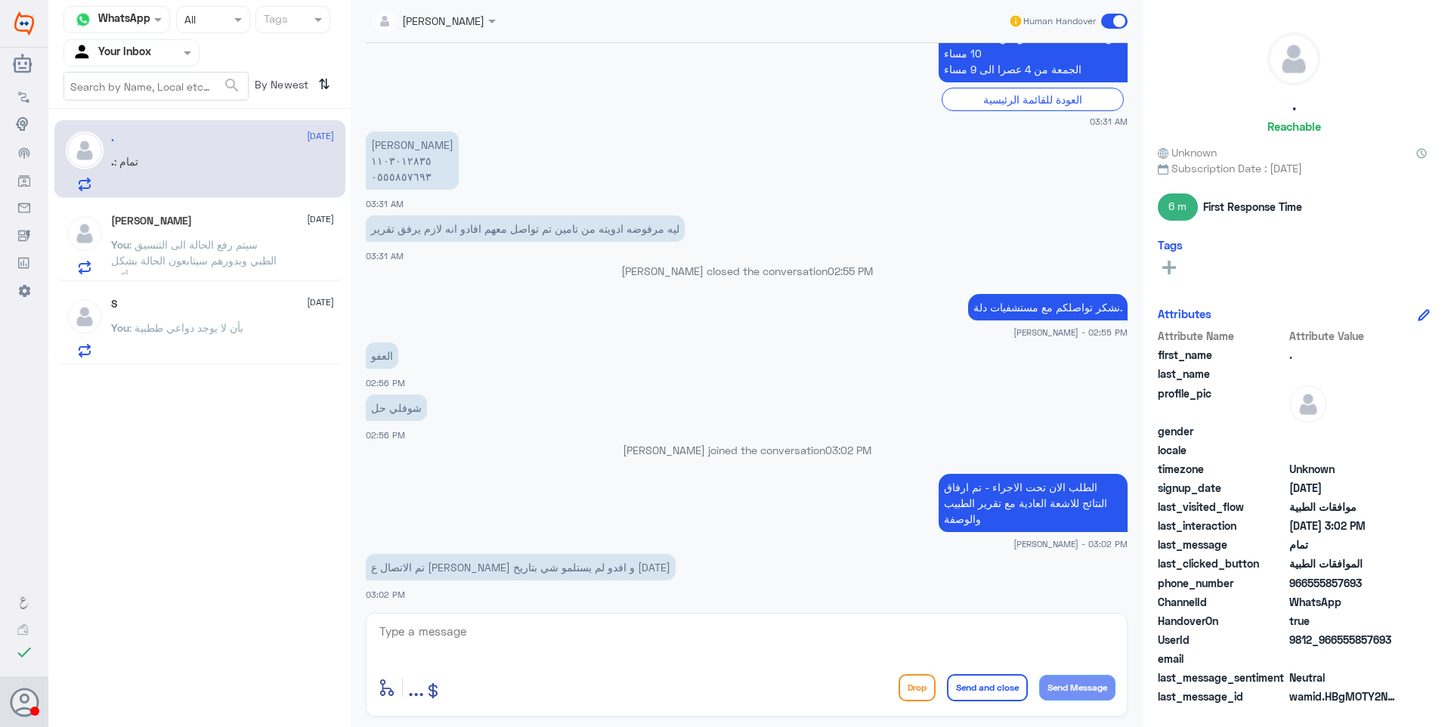
scroll to position [1002, 0]
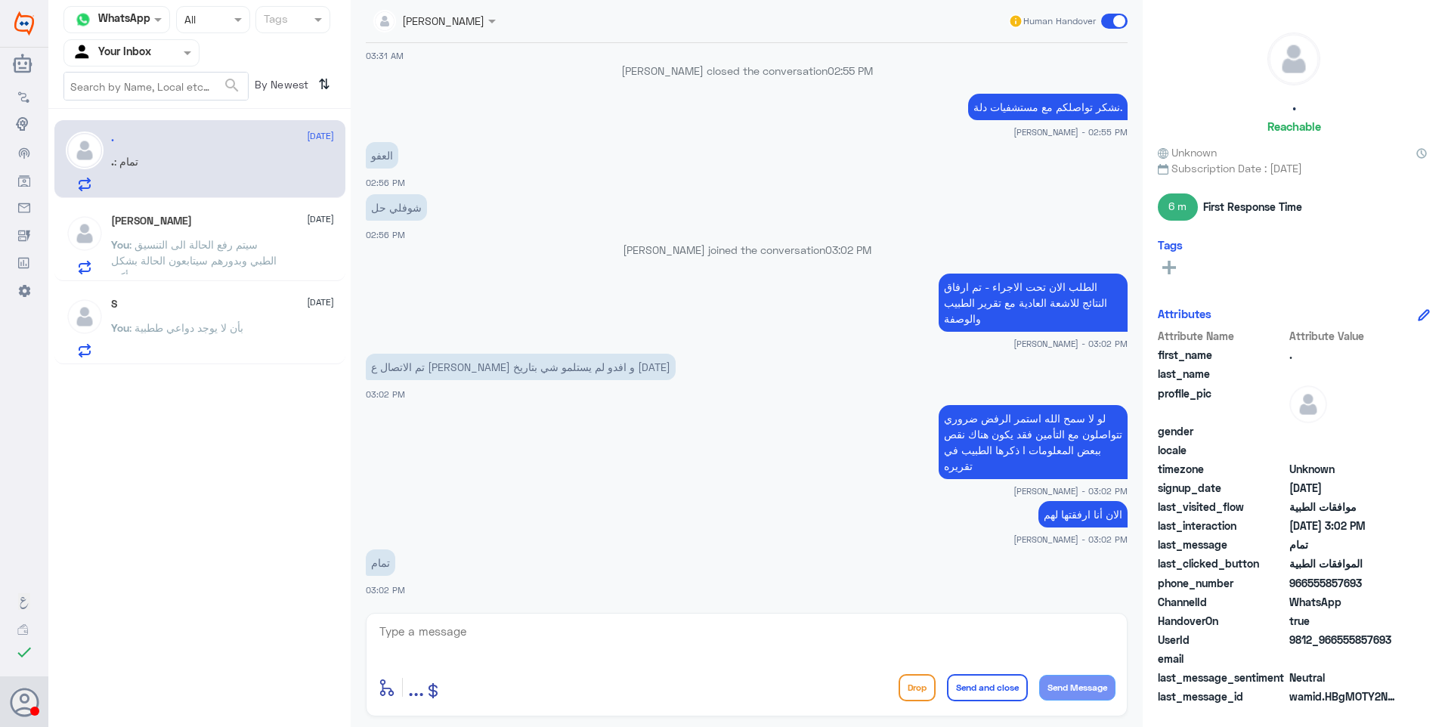
click at [1111, 22] on span at bounding box center [1114, 21] width 26 height 15
click at [0, 0] on input "checkbox" at bounding box center [0, 0] width 0 height 0
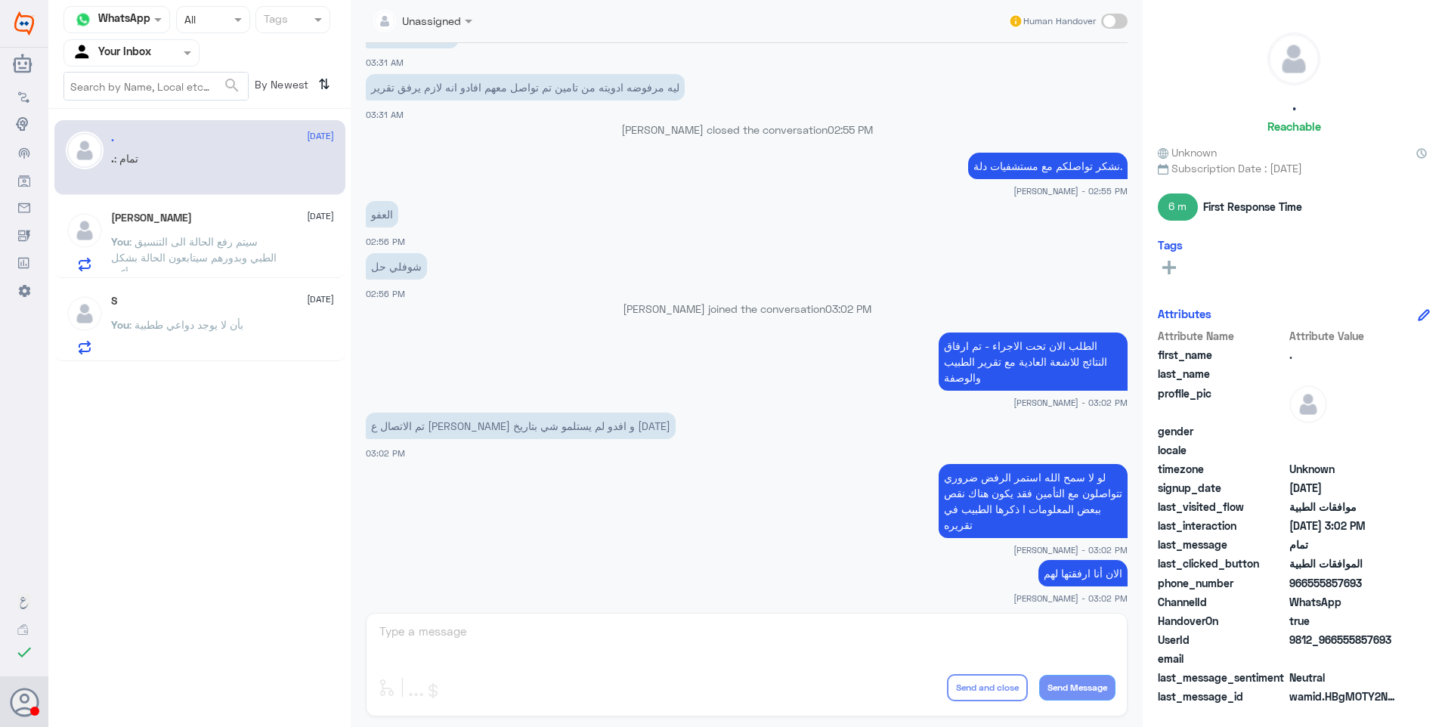
scroll to position [878, 0]
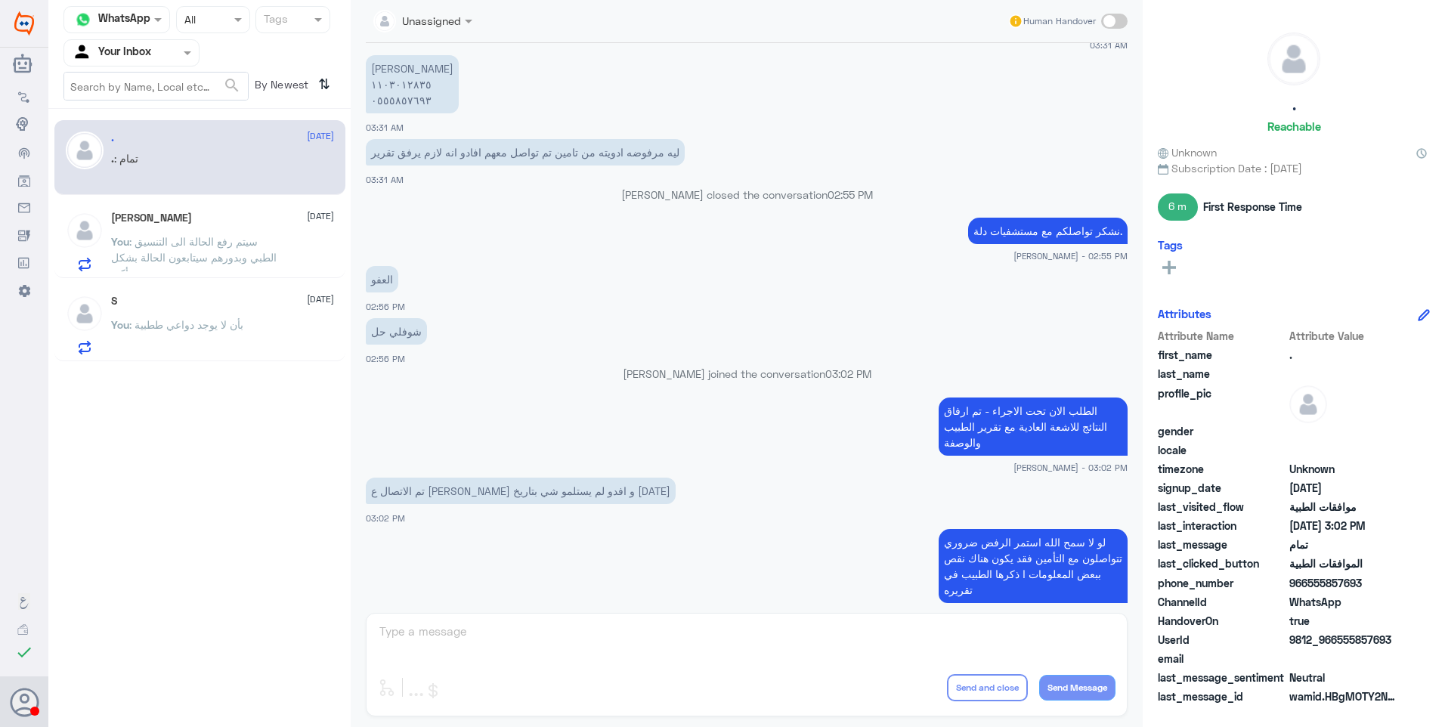
click at [210, 323] on span ": بأن لا يوجد دواعي ططبية" at bounding box center [186, 324] width 114 height 13
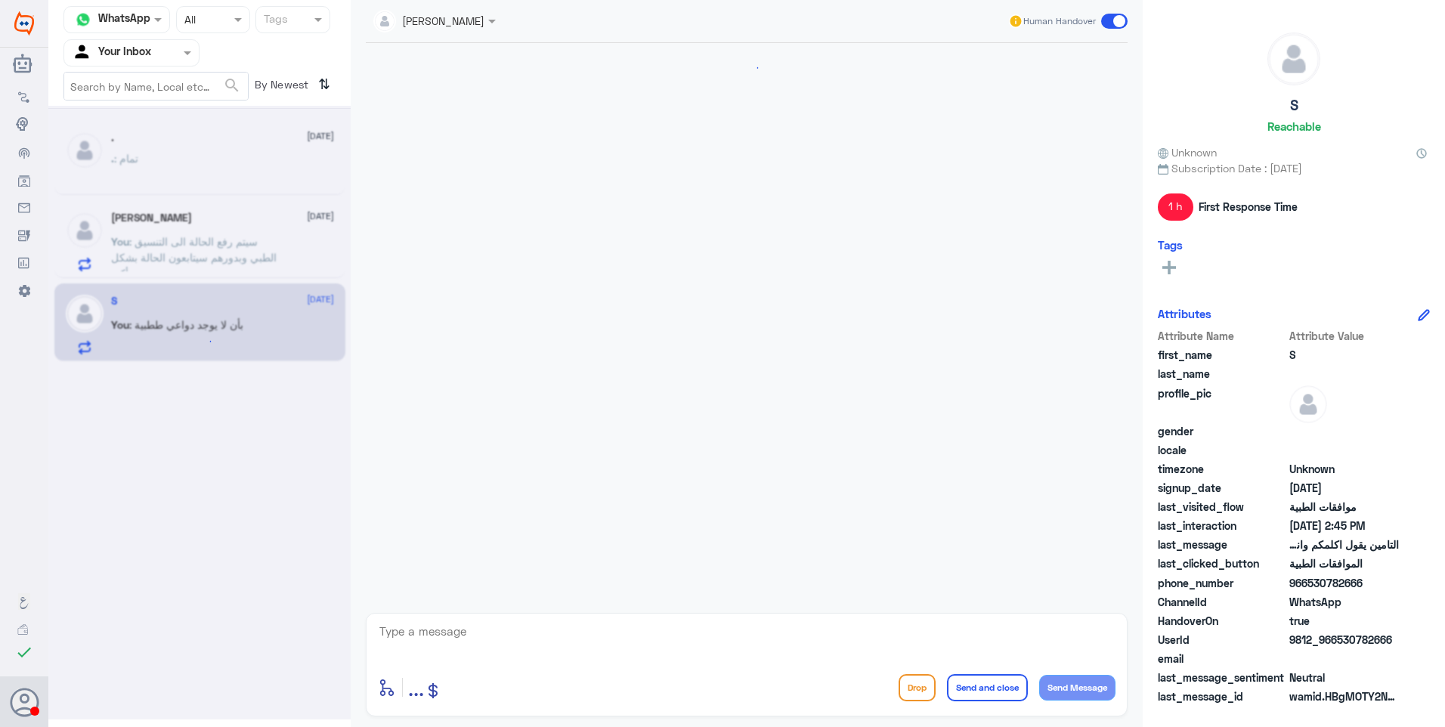
scroll to position [983, 0]
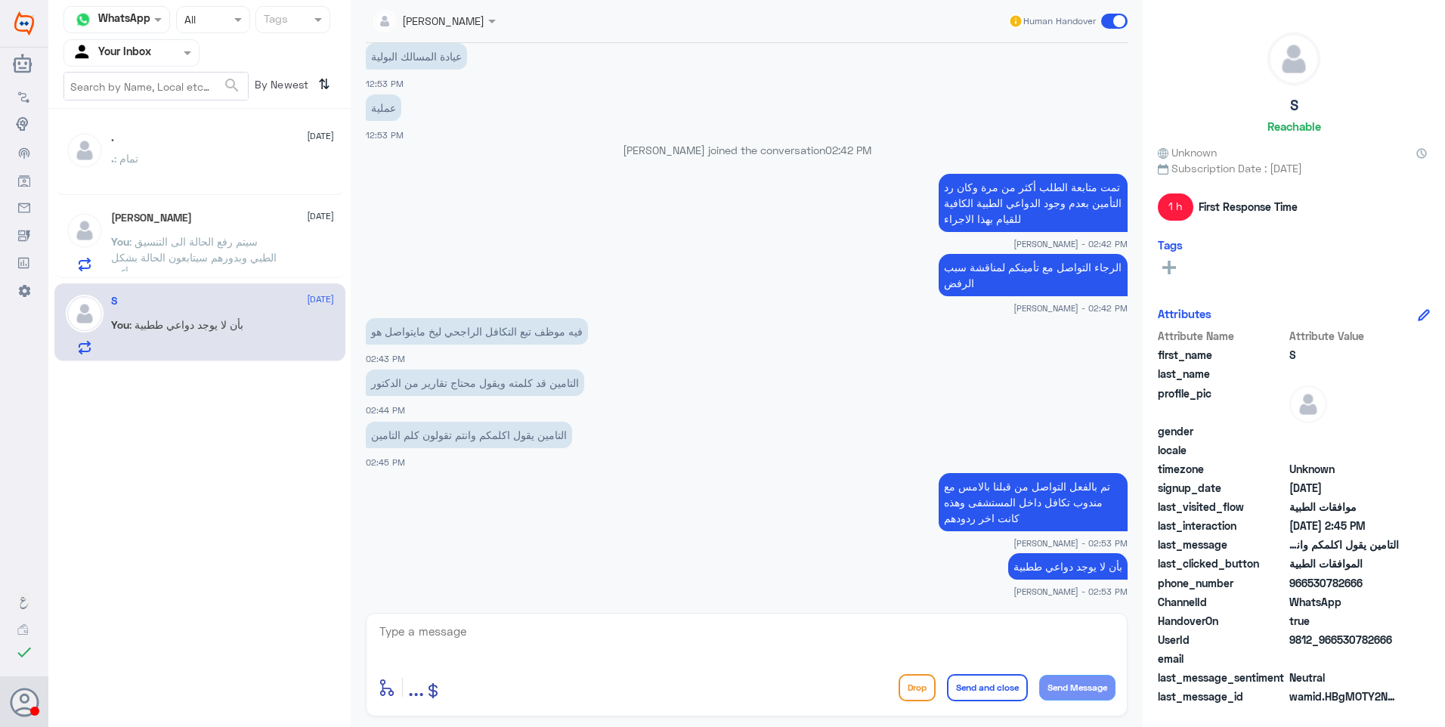
click at [1111, 24] on span at bounding box center [1114, 21] width 26 height 15
click at [0, 0] on input "checkbox" at bounding box center [0, 0] width 0 height 0
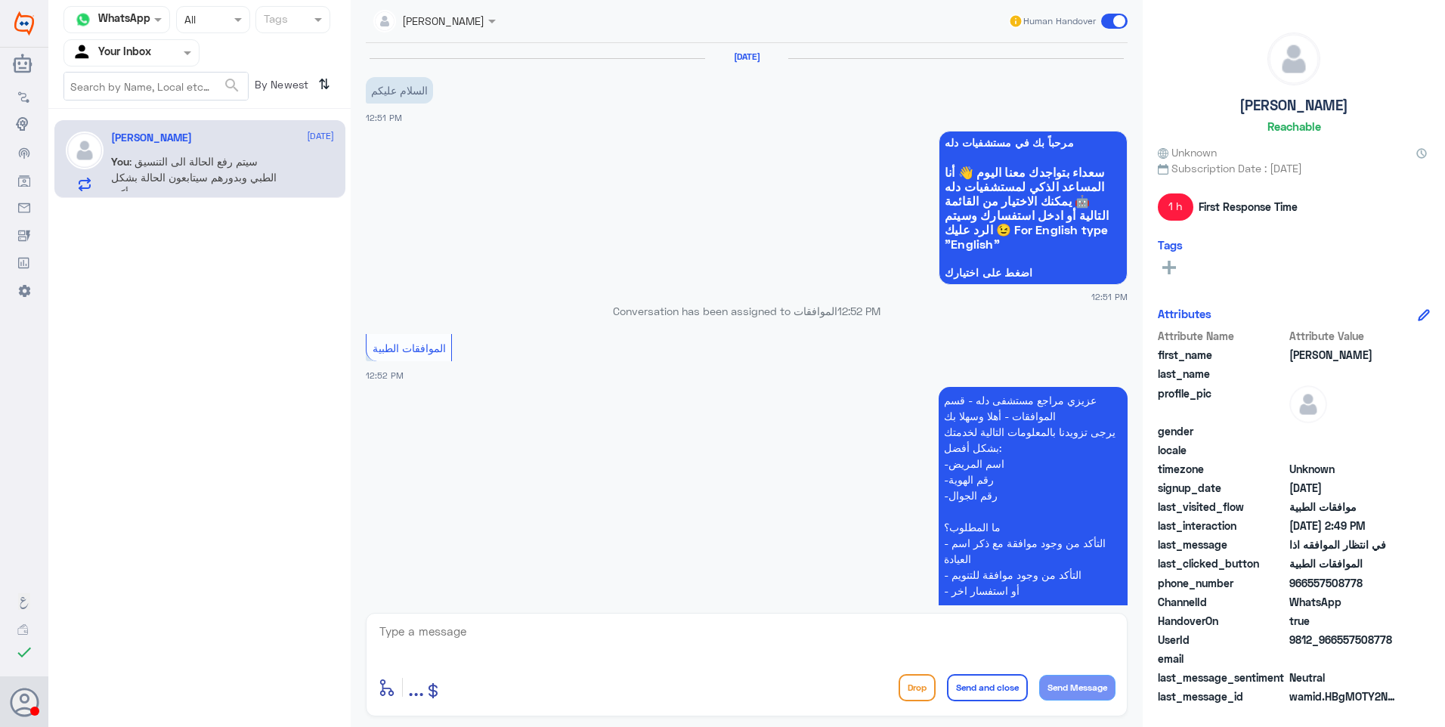
scroll to position [614, 0]
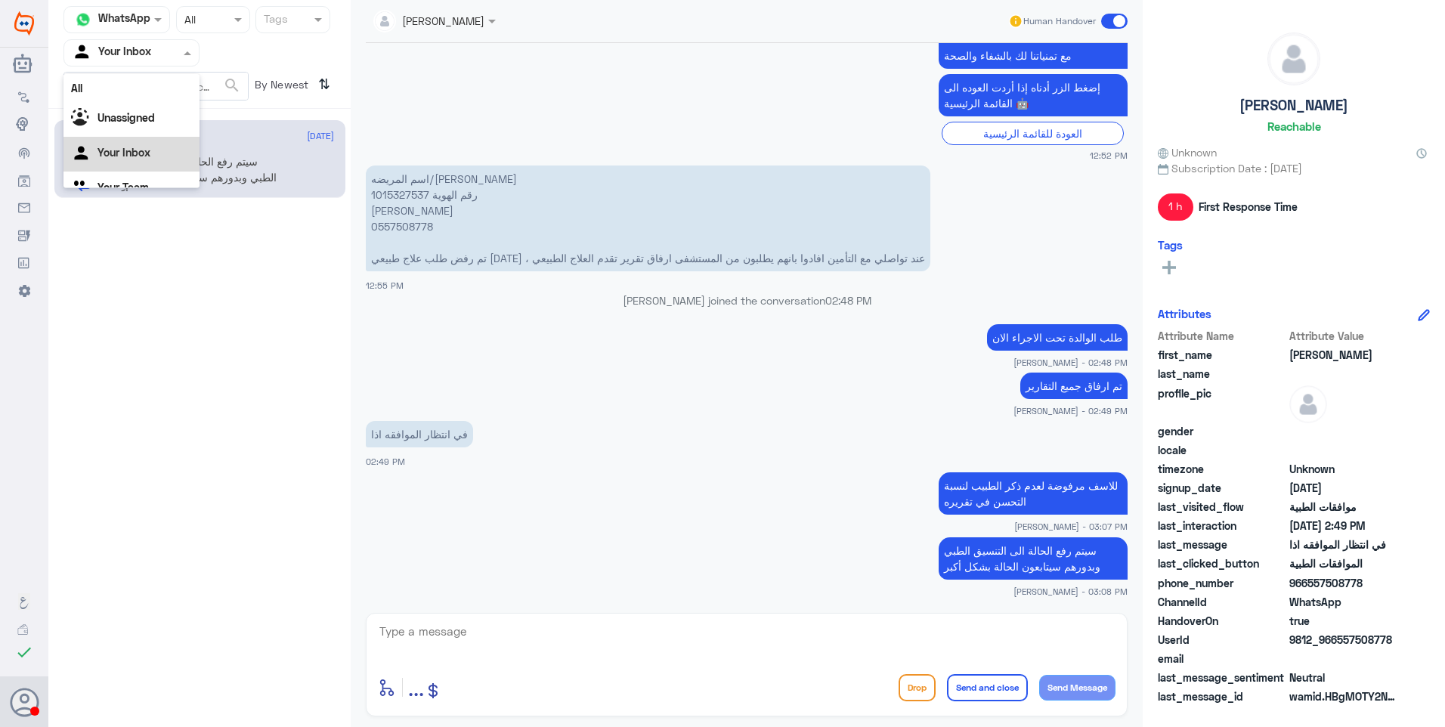
click at [153, 42] on div "Agent Filter Your Inbox" at bounding box center [122, 53] width 116 height 23
click at [122, 174] on div "Your Team" at bounding box center [131, 189] width 136 height 35
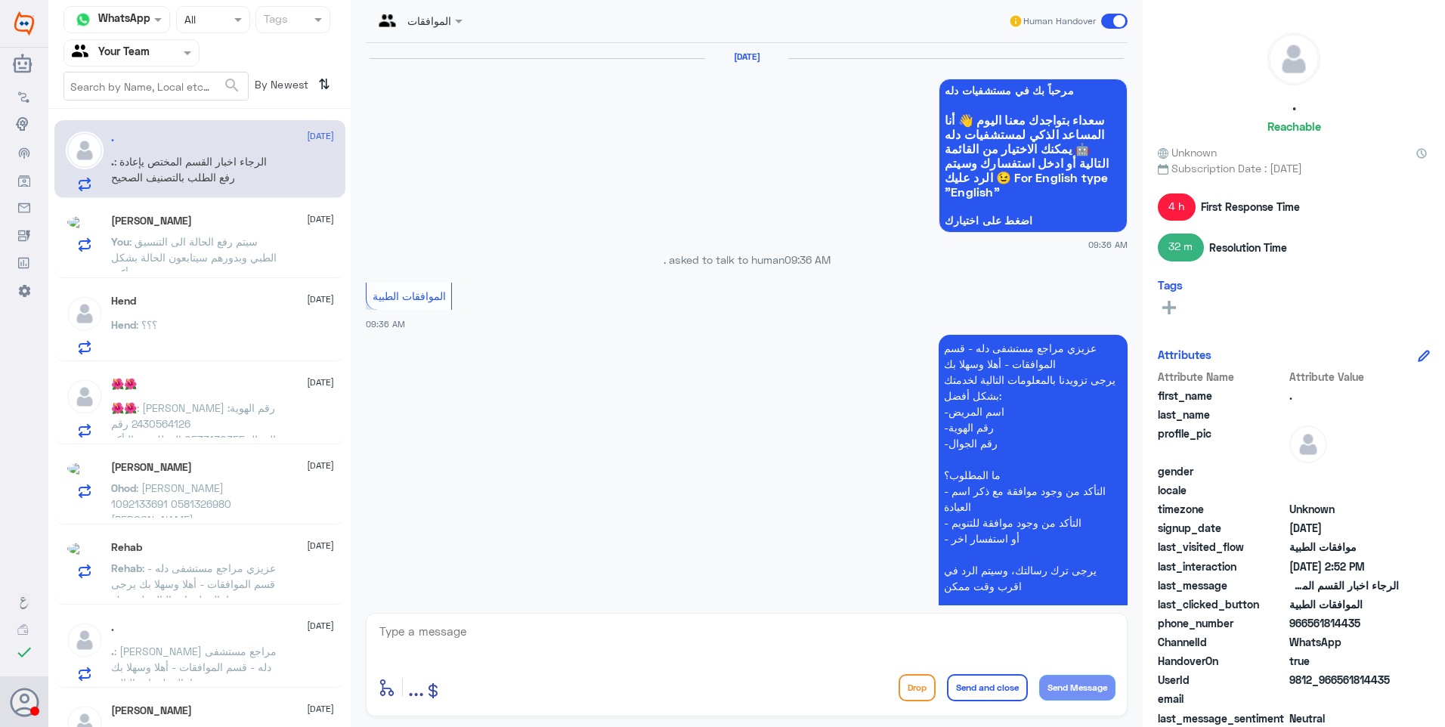
scroll to position [1617, 0]
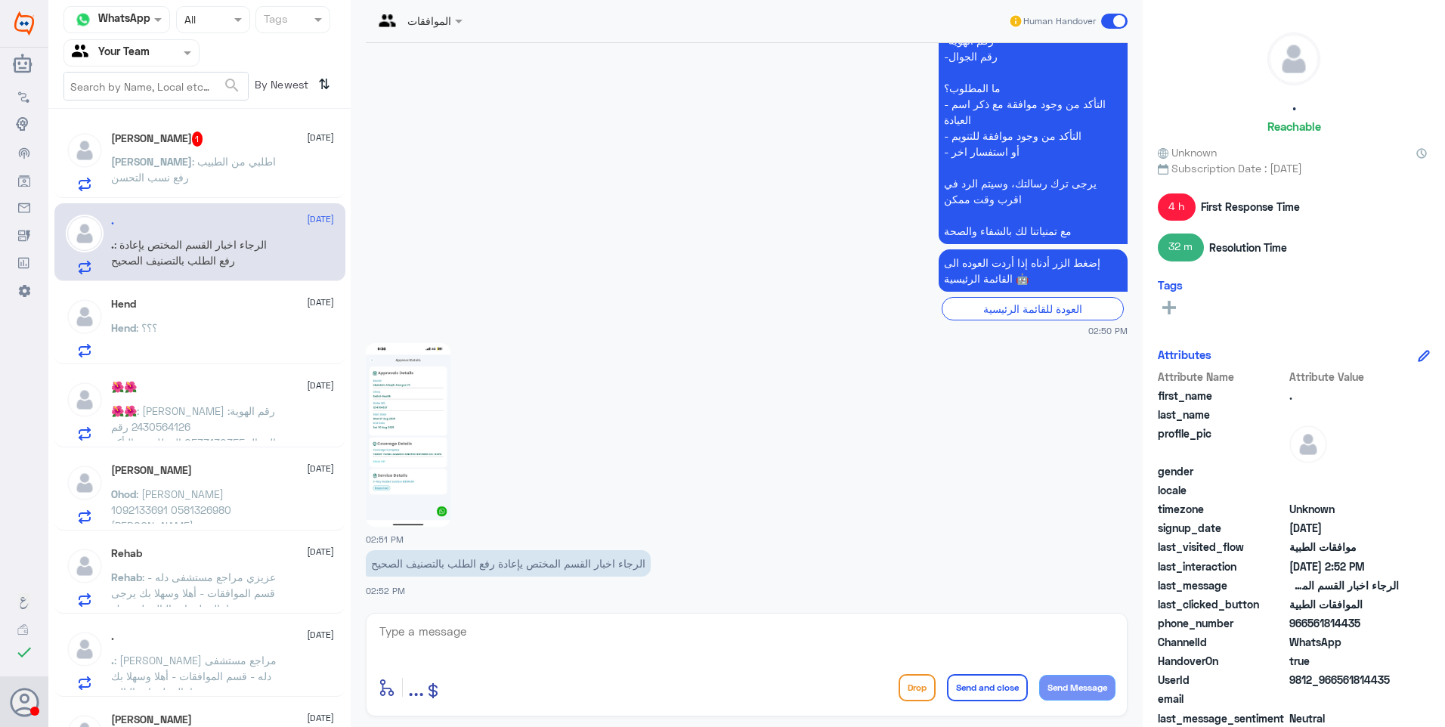
click at [247, 157] on span ": اطلبي من الطبيب رفع نسب التحسن" at bounding box center [193, 169] width 165 height 29
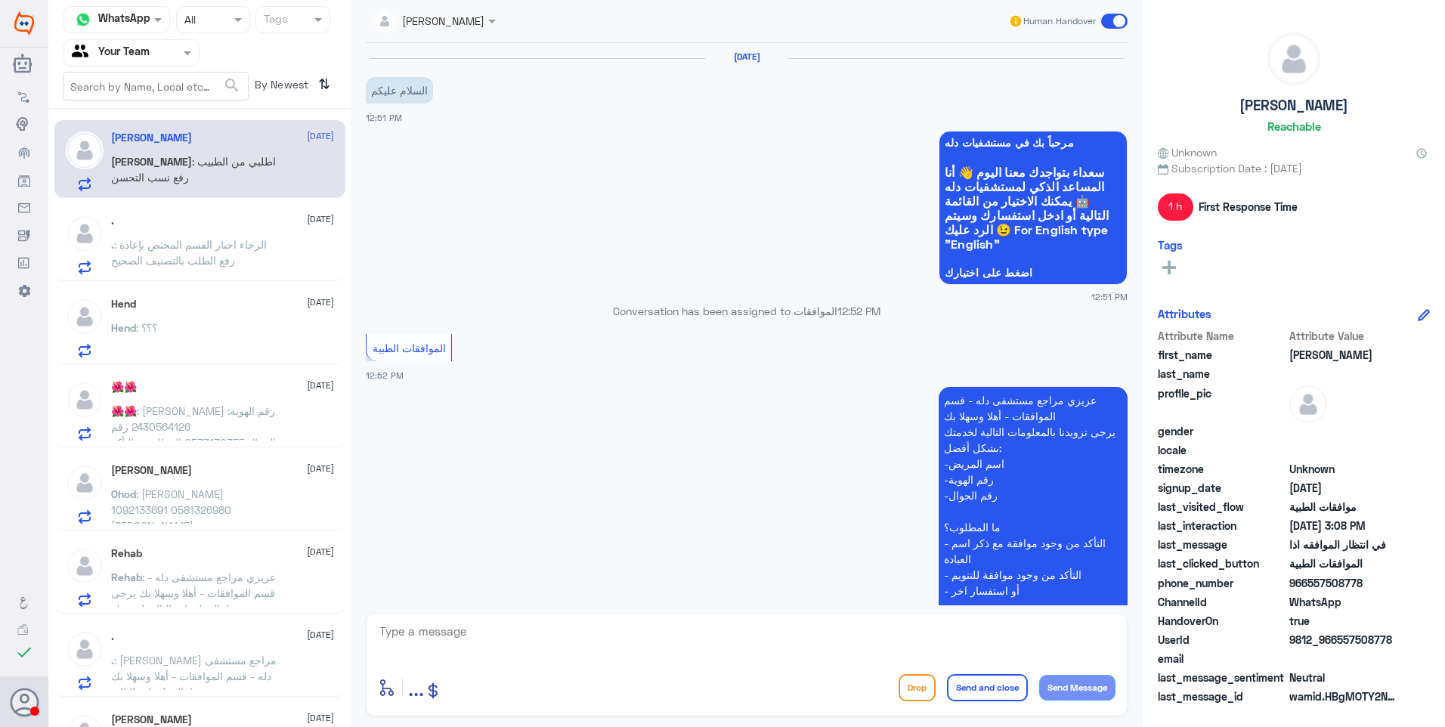
scroll to position [666, 0]
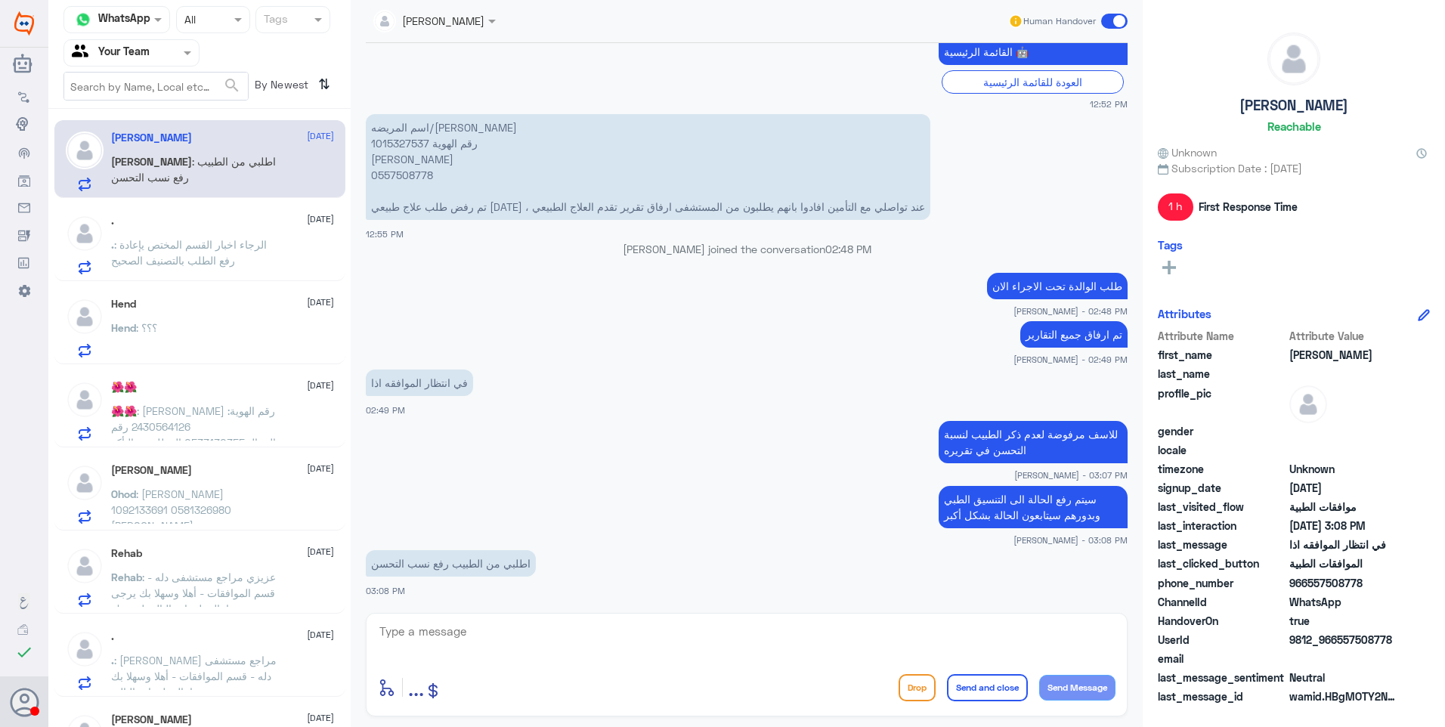
click at [212, 228] on div ". [DATE] . : الرجاء اخبار القسم المختص يإعادة رفع الطلب بالتصنيف الصحيح" at bounding box center [222, 245] width 223 height 60
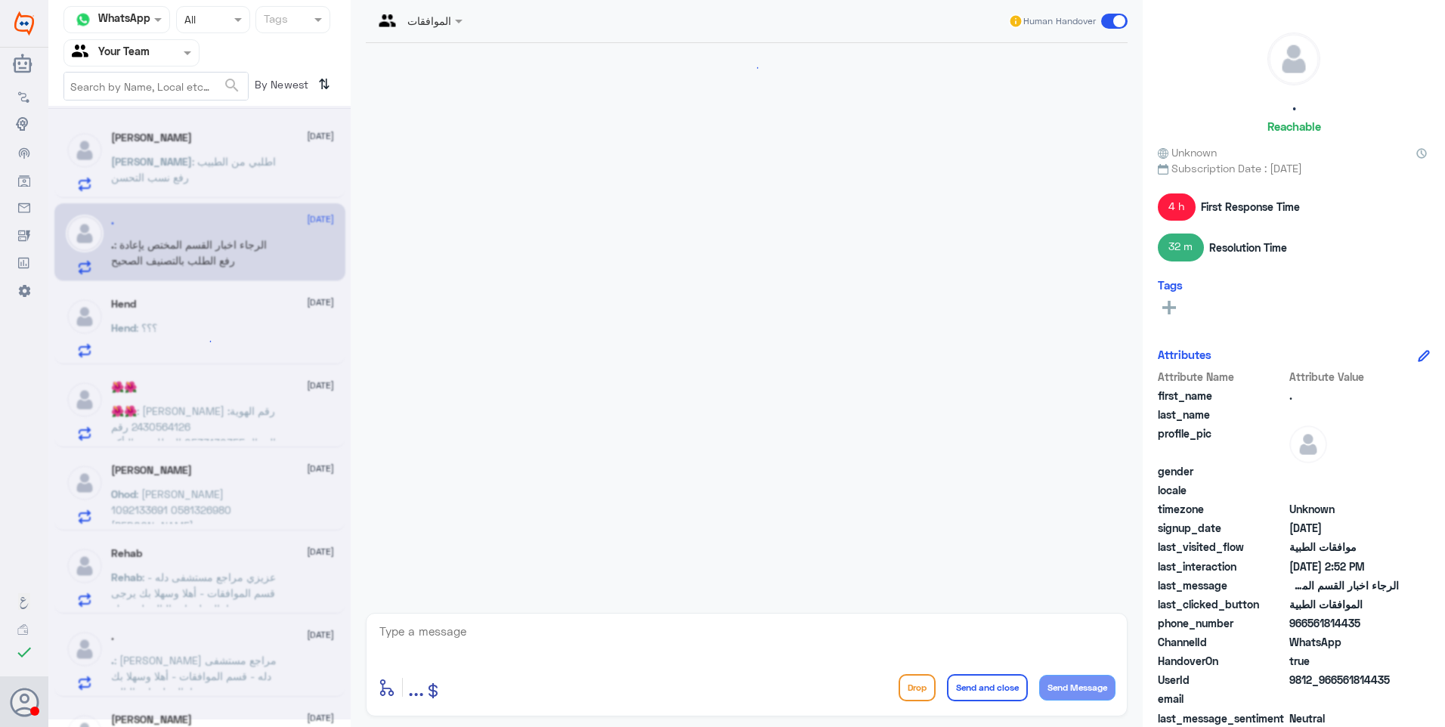
scroll to position [1617, 0]
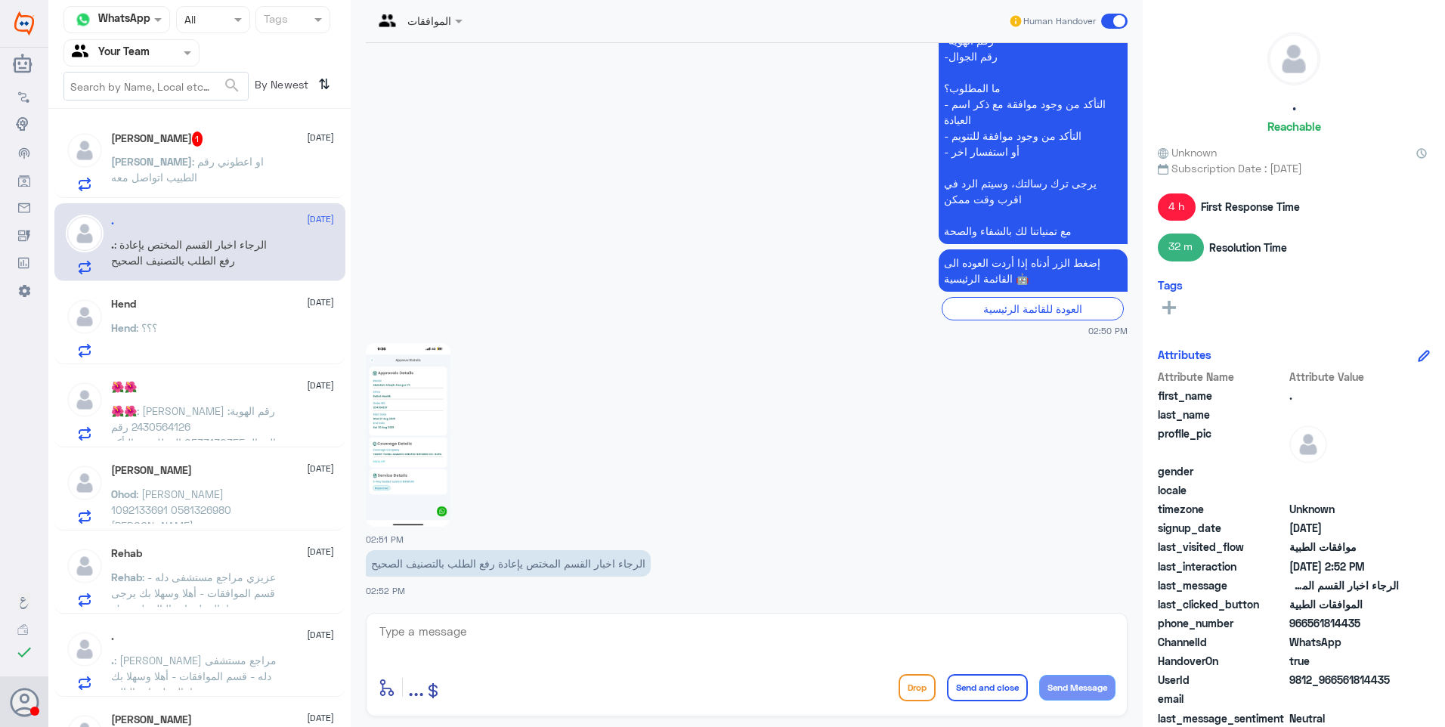
click at [258, 329] on div "Hend : ؟؟؟" at bounding box center [222, 340] width 223 height 34
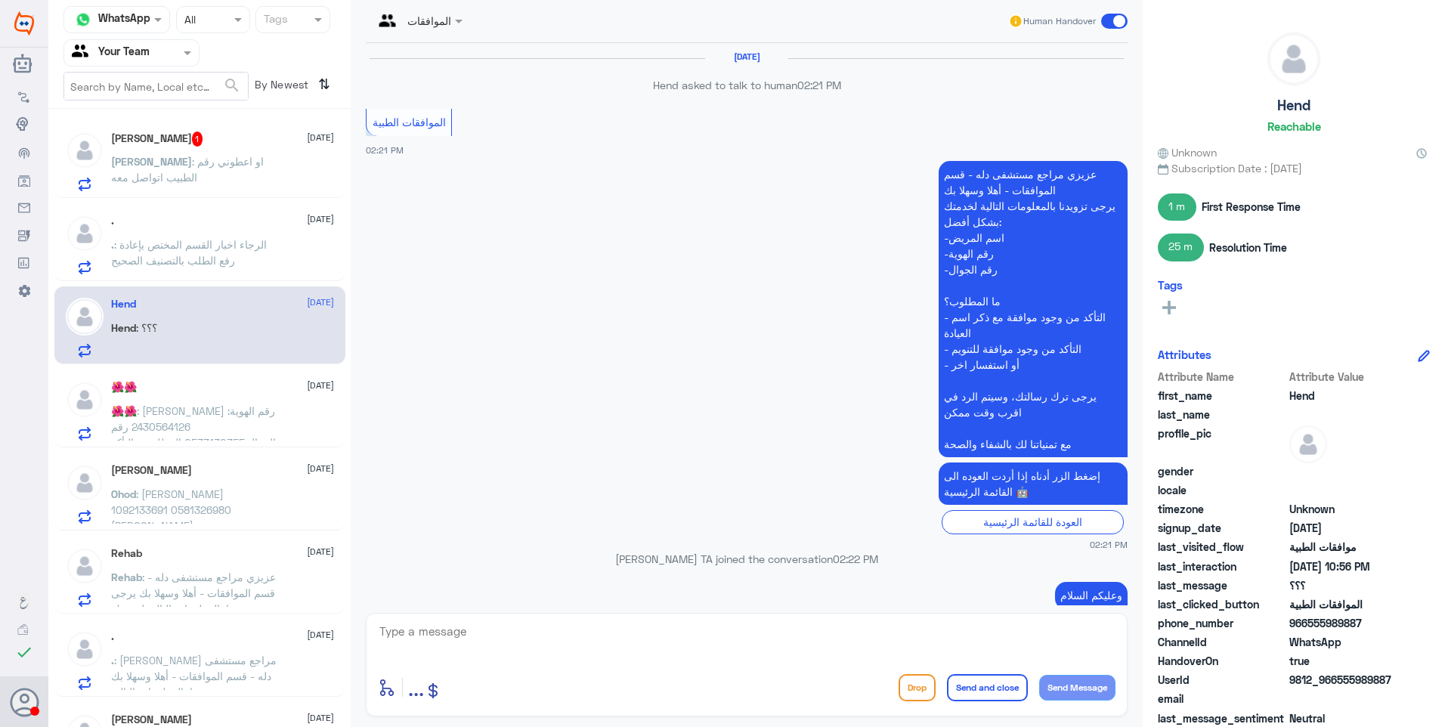
scroll to position [1467, 0]
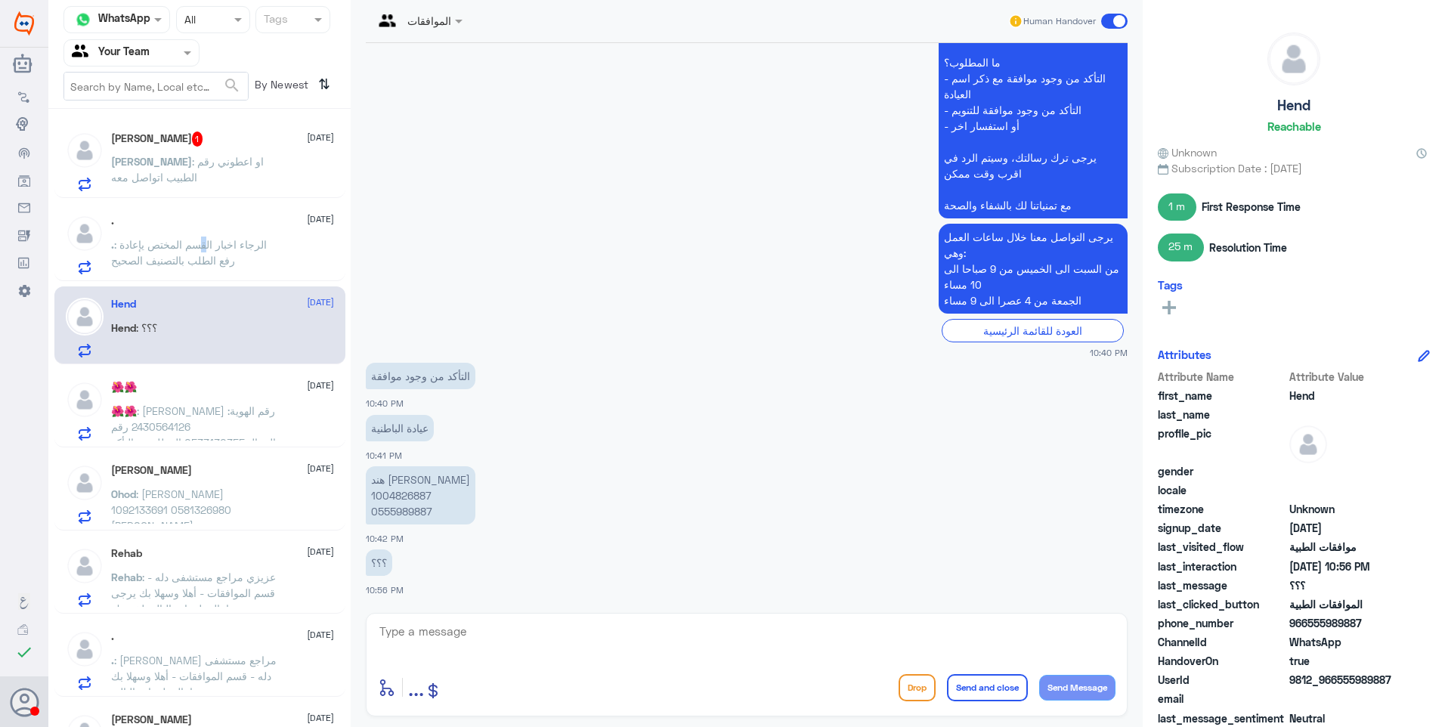
click at [209, 247] on span ": الرجاء اخبار القسم المختص يإعادة رفع الطلب بالتصنيف الصحيح" at bounding box center [189, 252] width 156 height 29
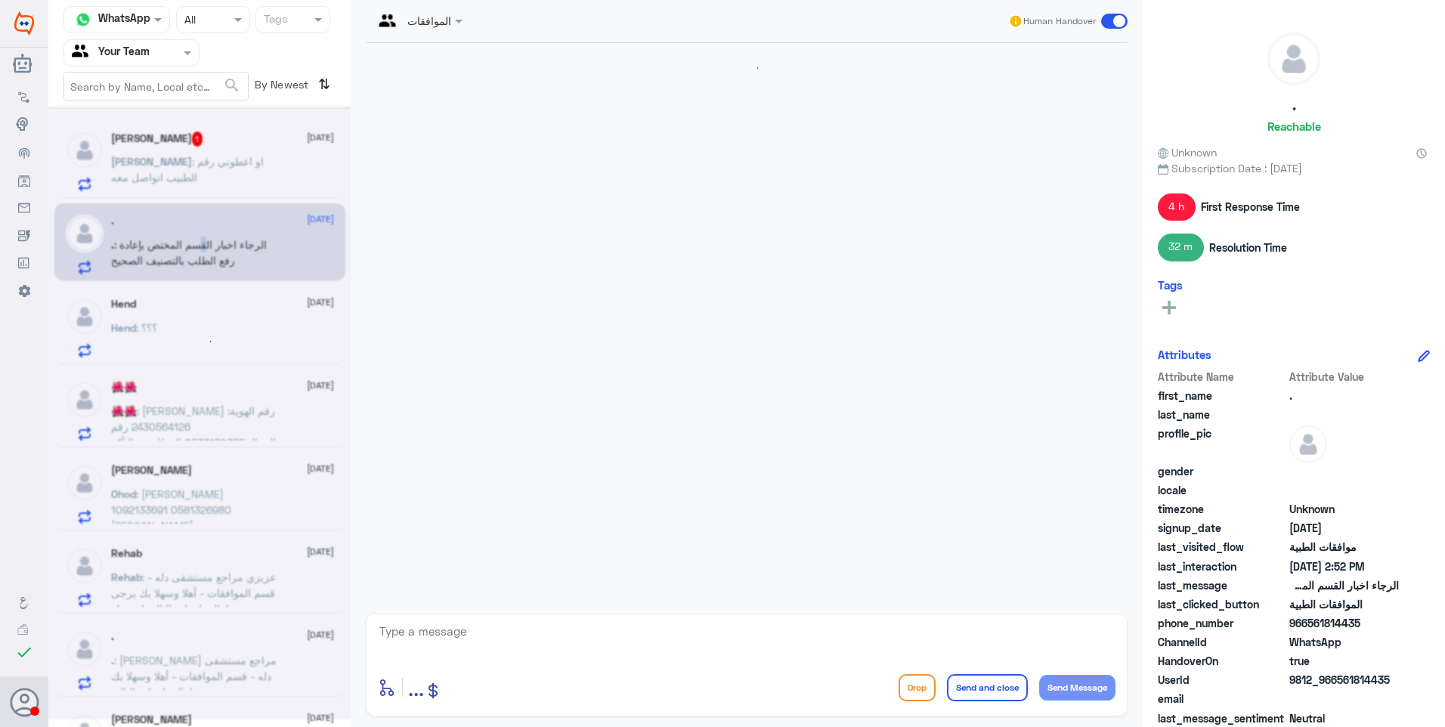
scroll to position [1617, 0]
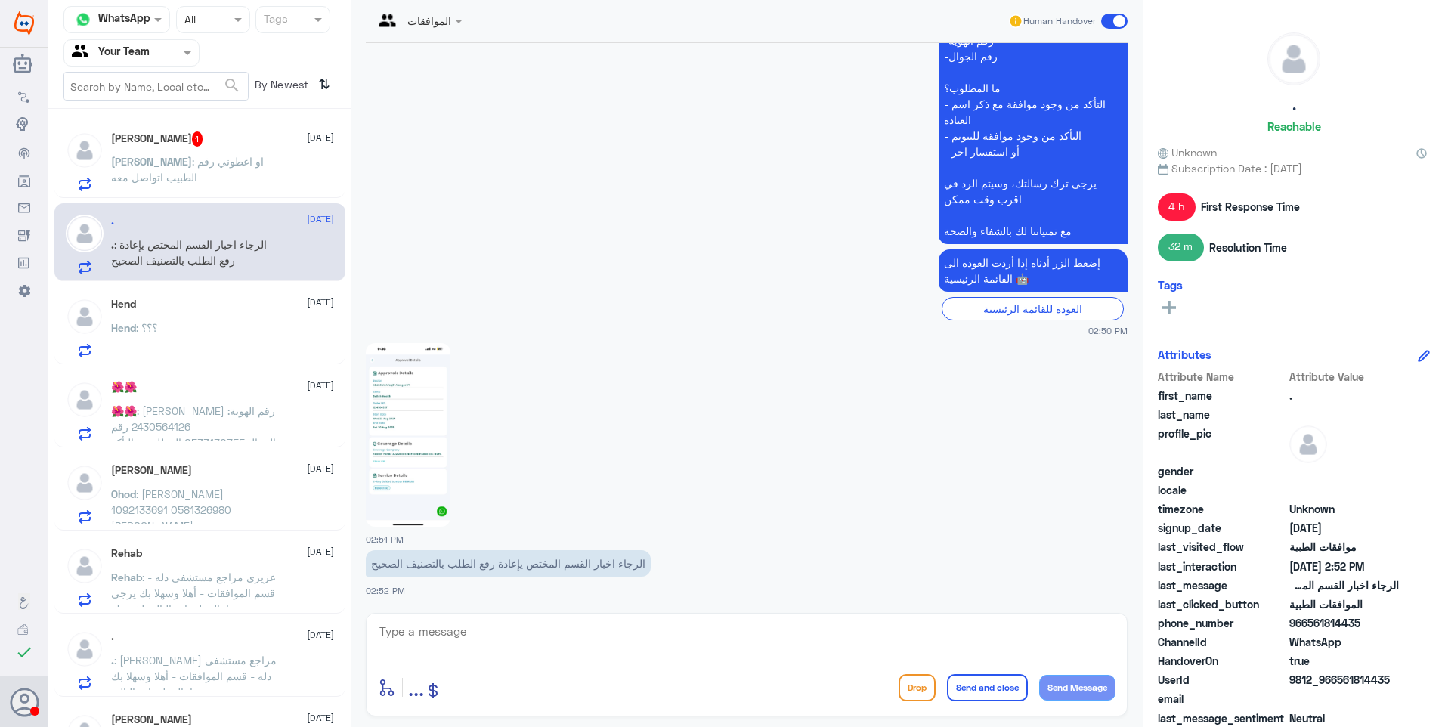
click at [629, 506] on div at bounding box center [747, 434] width 762 height 185
click at [272, 147] on div "[PERSON_NAME] 1 [DATE][PERSON_NAME] : او اعطوني رقم الطبيب اتواصل معه" at bounding box center [222, 161] width 223 height 60
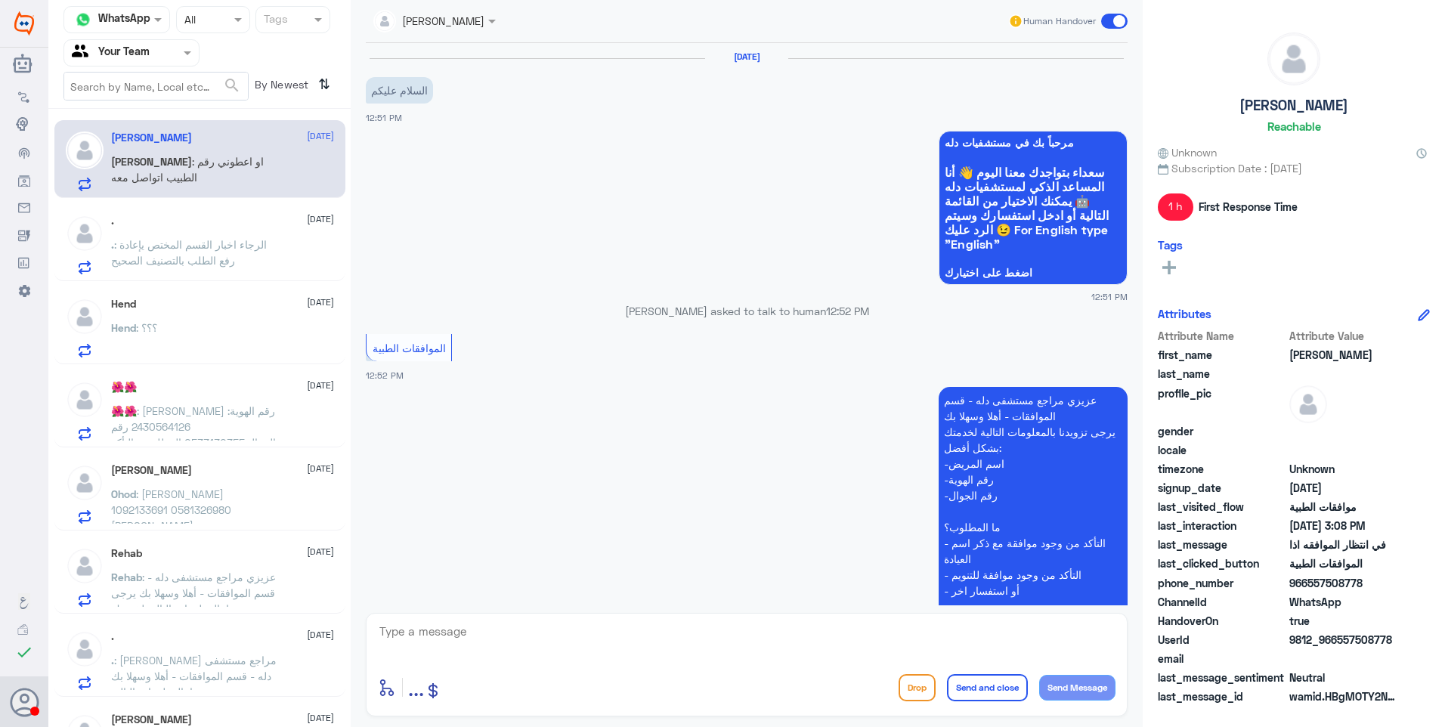
scroll to position [717, 0]
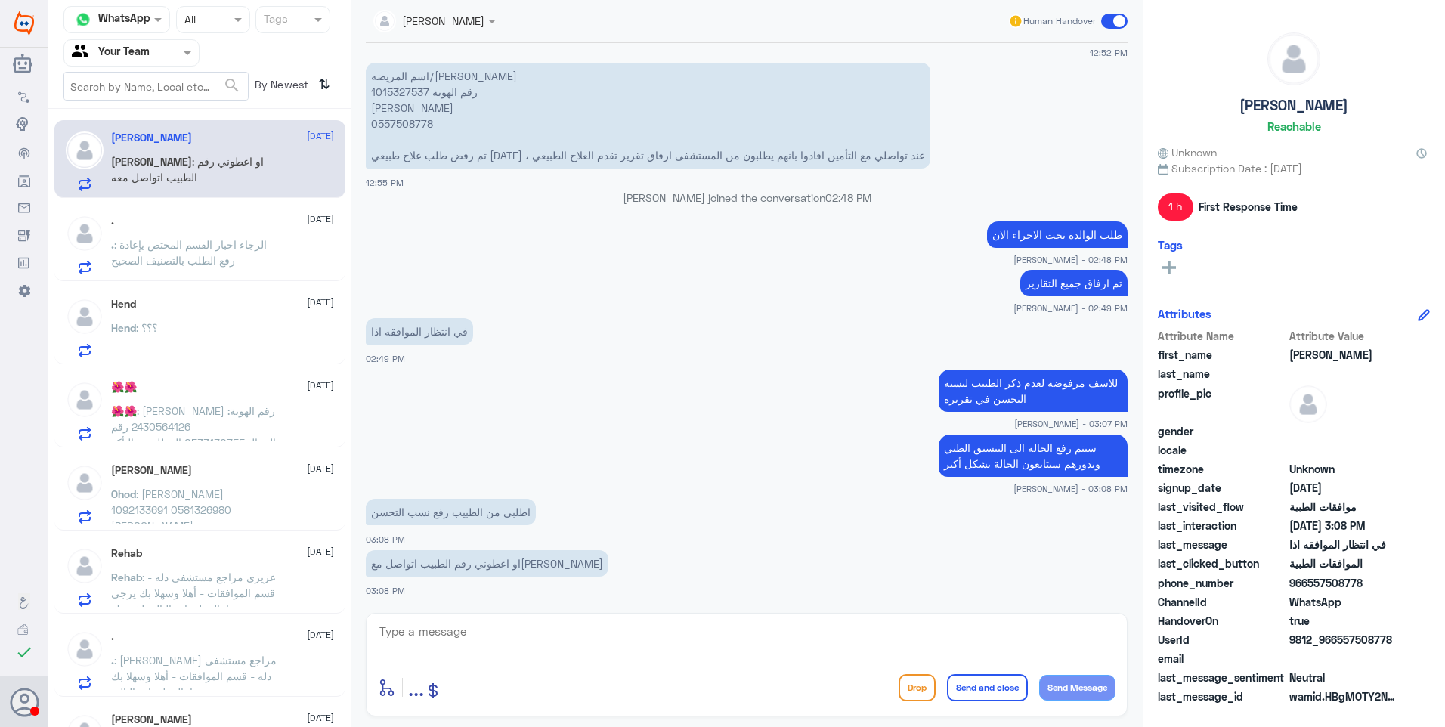
click at [159, 189] on p "[PERSON_NAME] : او اعطوني رقم الطبيب اتواصل معه" at bounding box center [196, 172] width 170 height 38
click at [231, 258] on span ": الرجاء اخبار القسم المختص يإعادة رفع الطلب بالتصنيف الصحيح" at bounding box center [189, 252] width 156 height 29
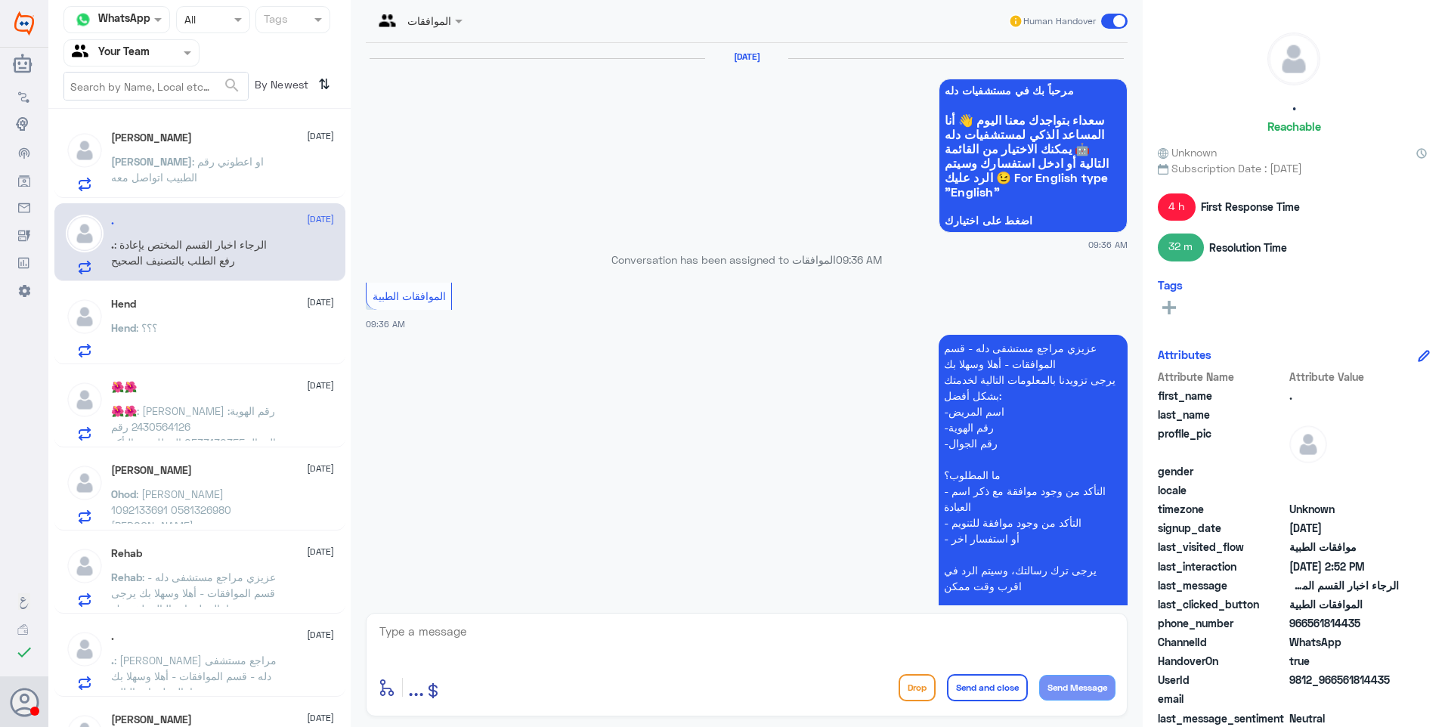
scroll to position [1617, 0]
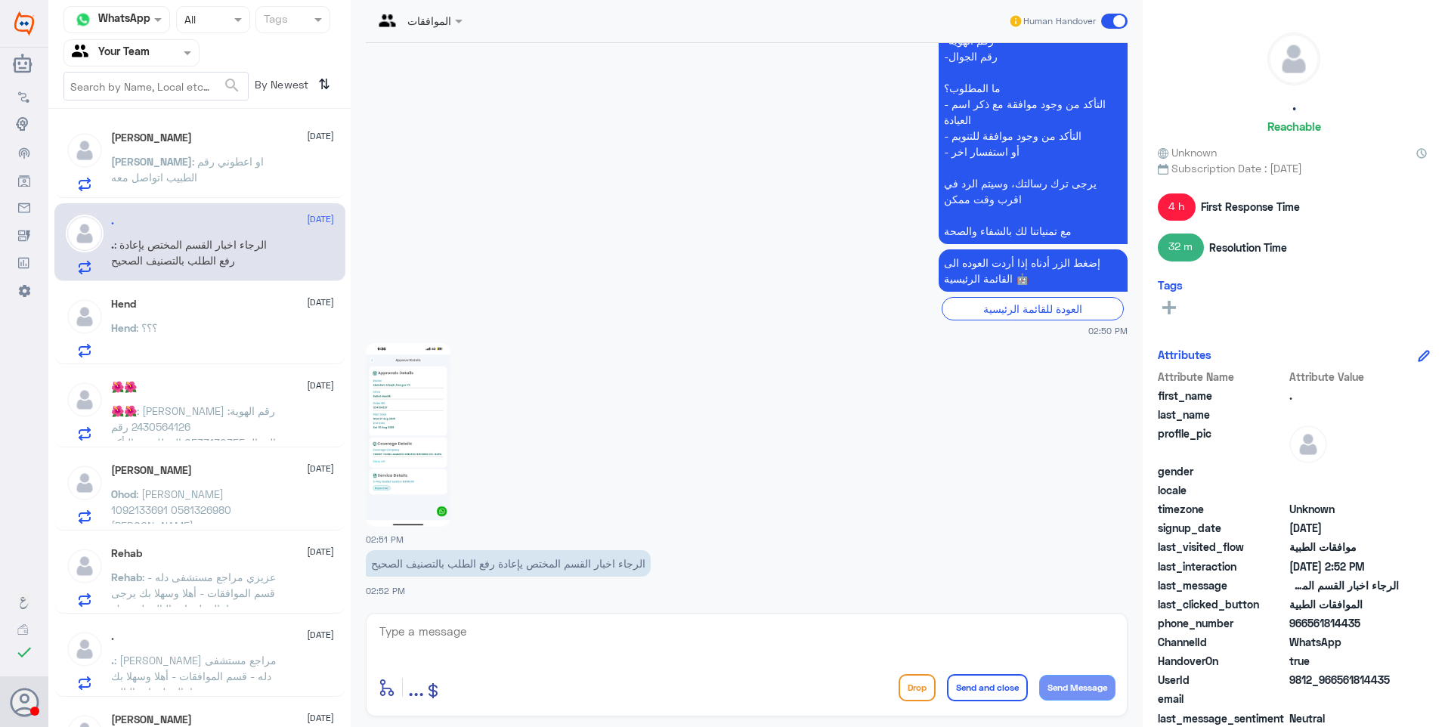
click at [439, 382] on img at bounding box center [408, 435] width 85 height 184
click at [233, 172] on p "[PERSON_NAME] : او اعطوني رقم الطبيب اتواصل معه" at bounding box center [196, 172] width 170 height 38
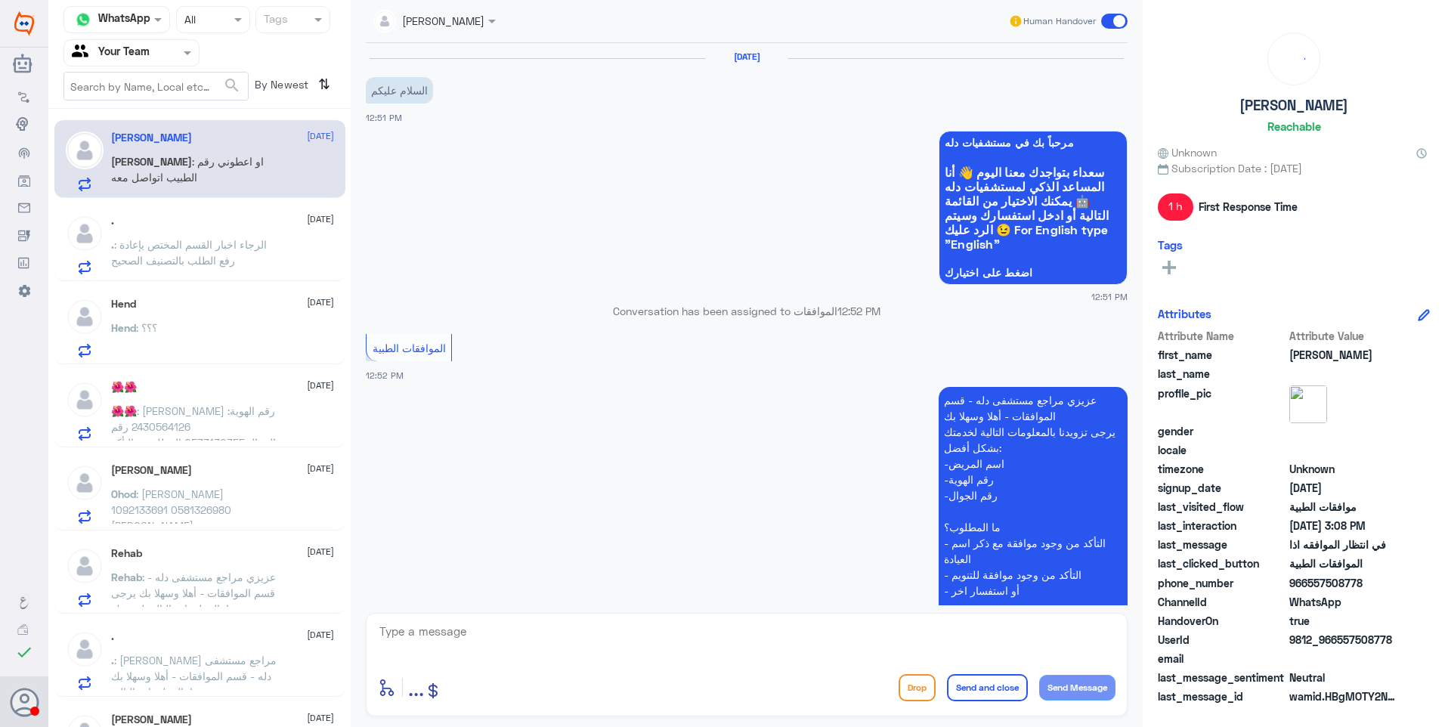
scroll to position [717, 0]
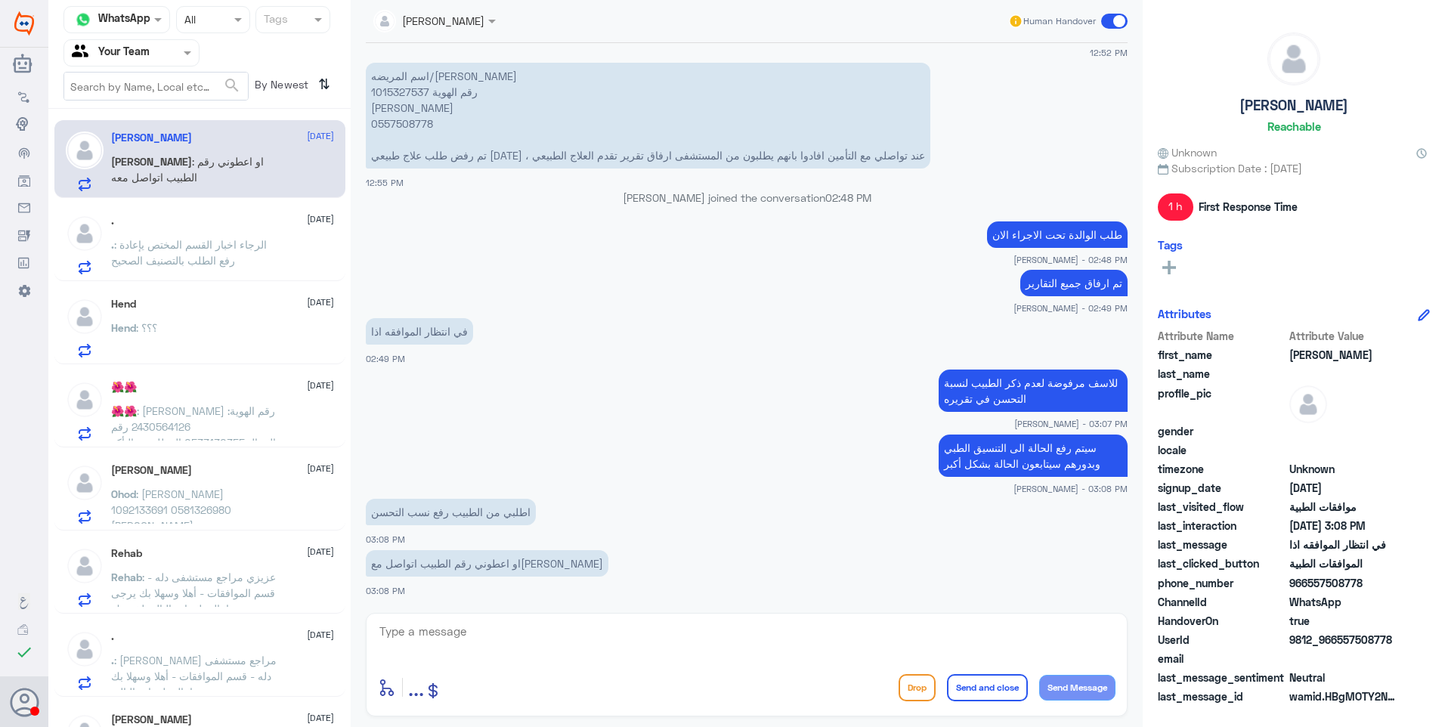
click at [237, 255] on p ". : الرجاء اخبار القسم المختص يإعادة رفع الطلب بالتصنيف الصحيح" at bounding box center [196, 256] width 170 height 38
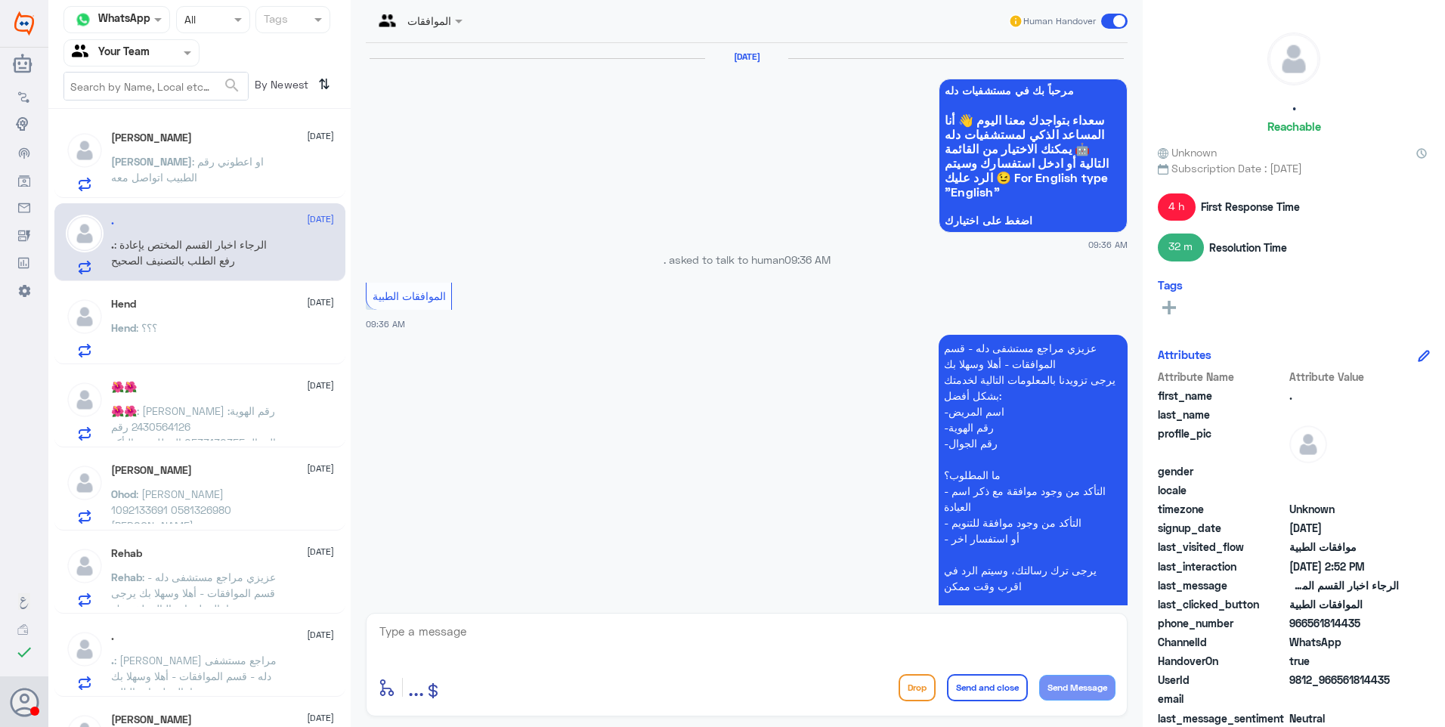
scroll to position [1617, 0]
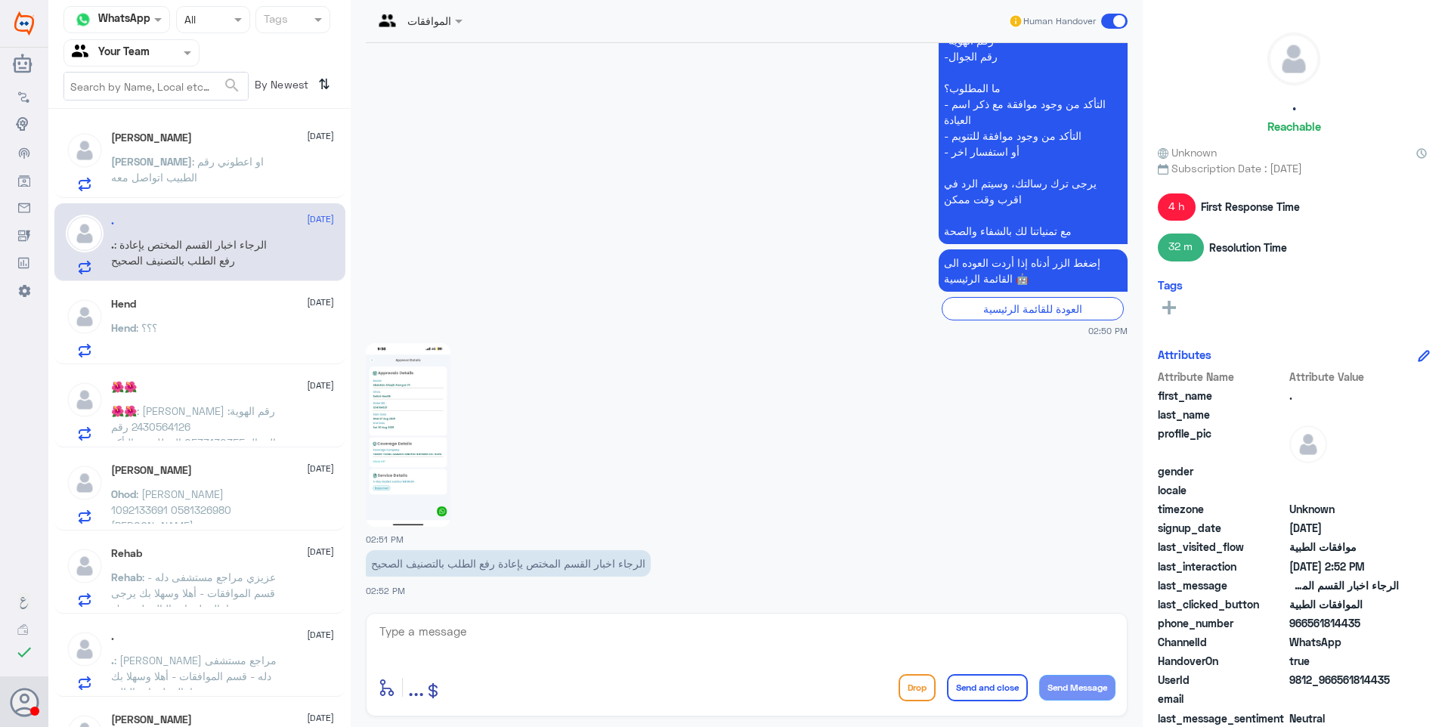
click at [188, 320] on div "Hend 27 August Hend : ؟؟؟" at bounding box center [222, 328] width 223 height 60
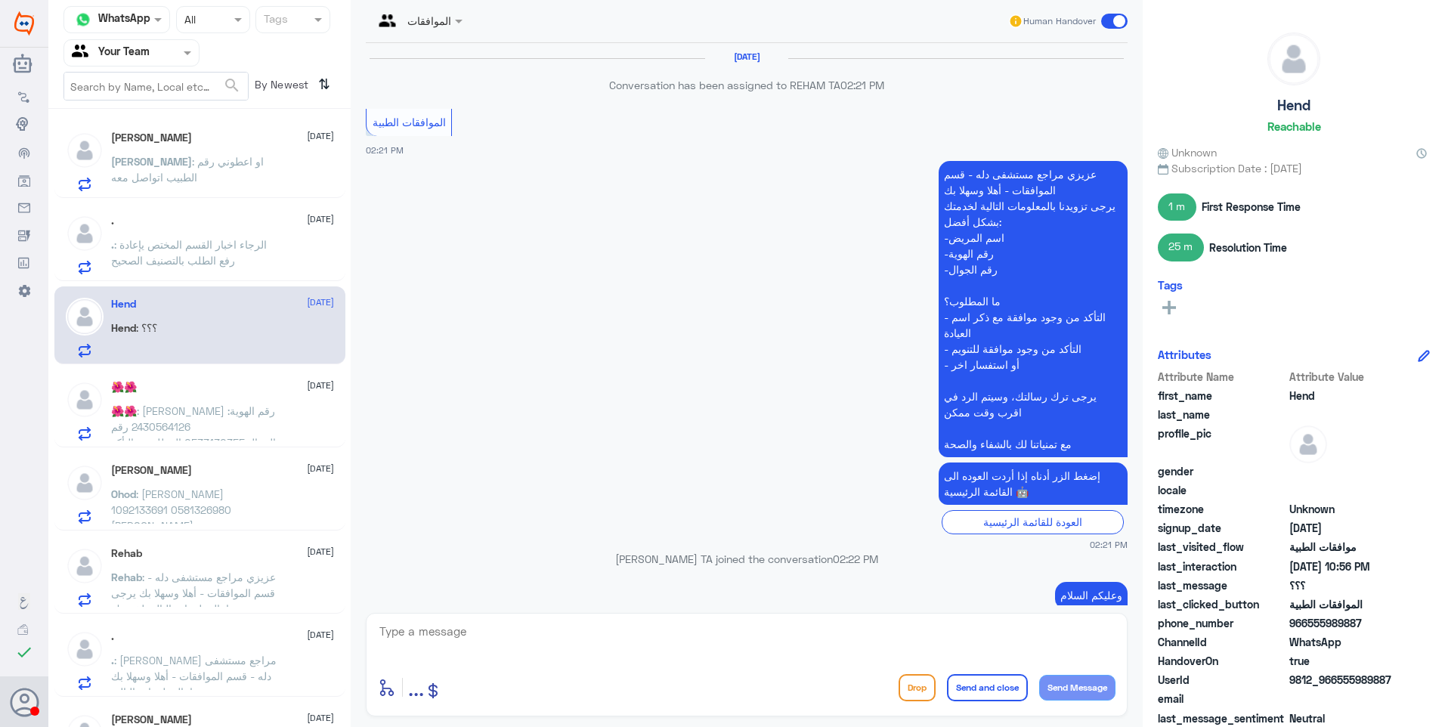
scroll to position [1467, 0]
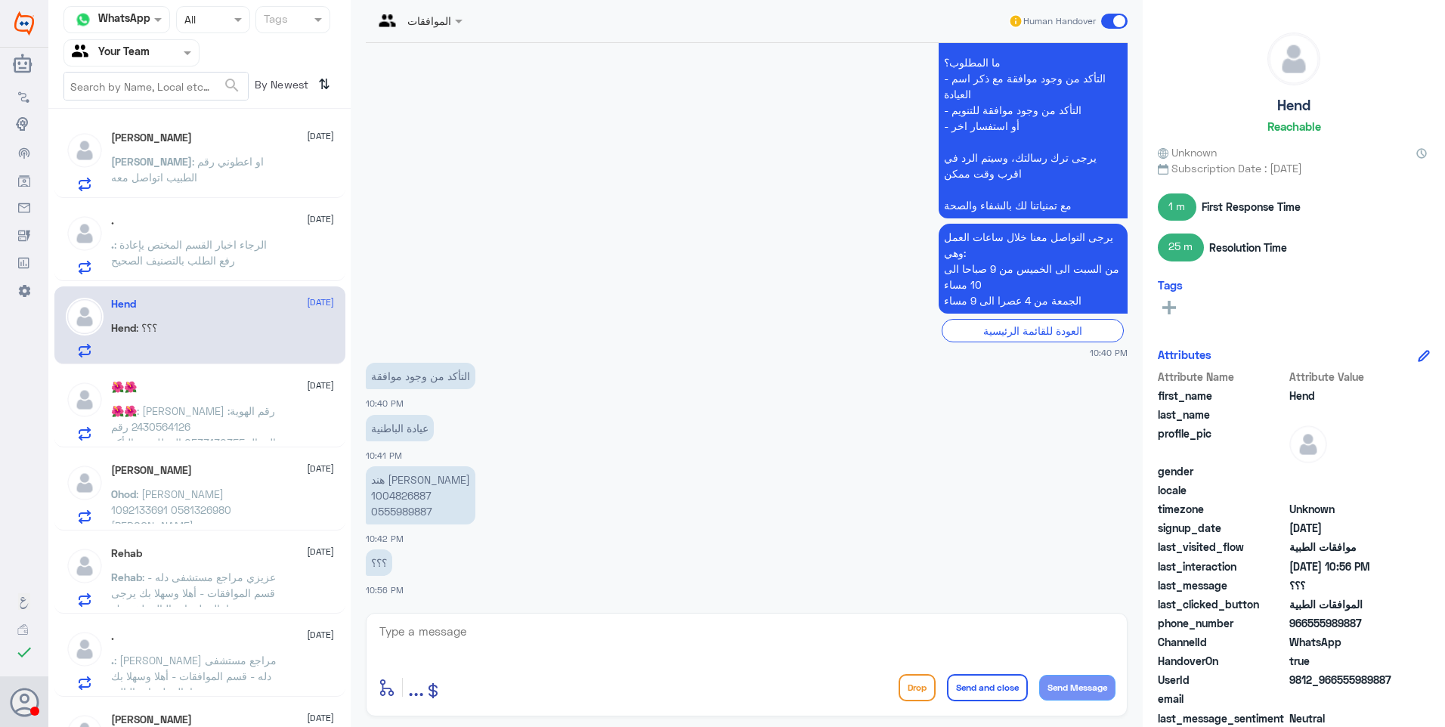
click at [143, 49] on input "text" at bounding box center [113, 52] width 83 height 17
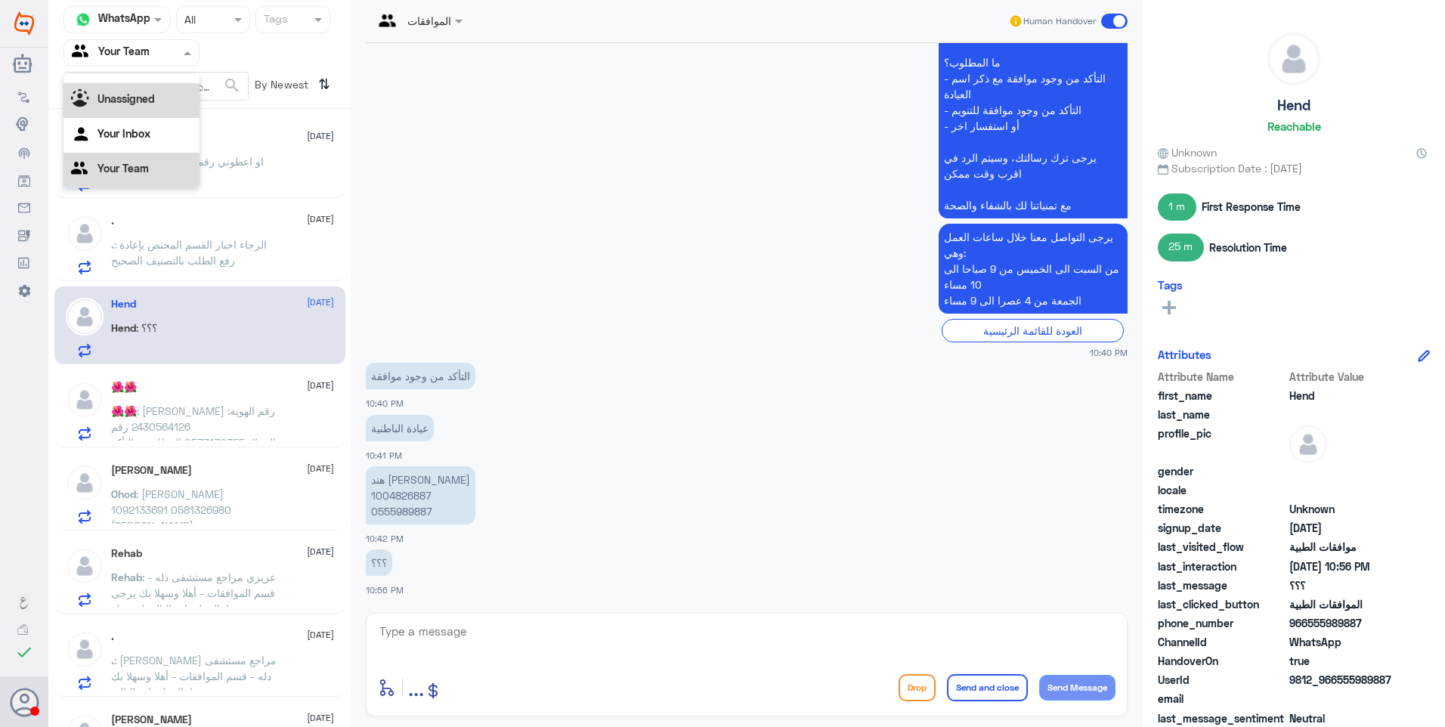
click at [138, 99] on b "Unassigned" at bounding box center [125, 98] width 57 height 13
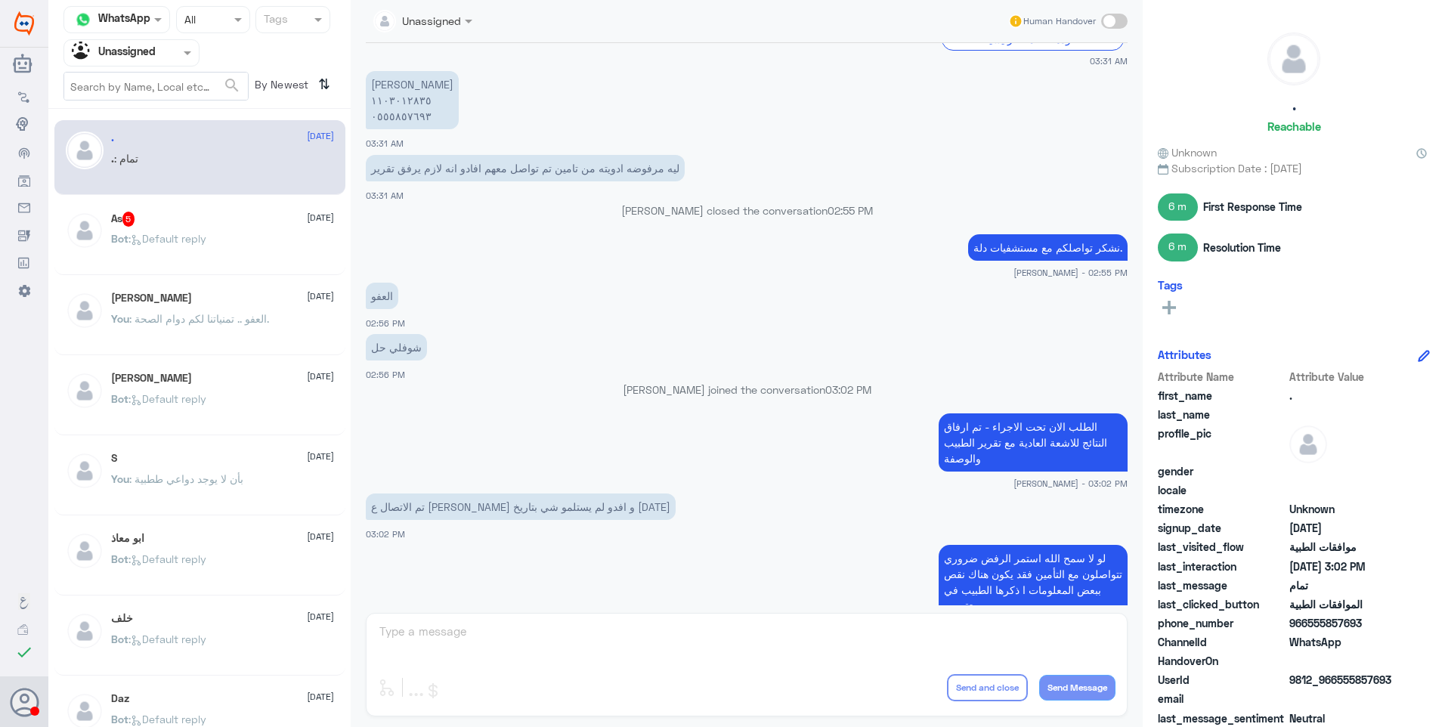
scroll to position [954, 0]
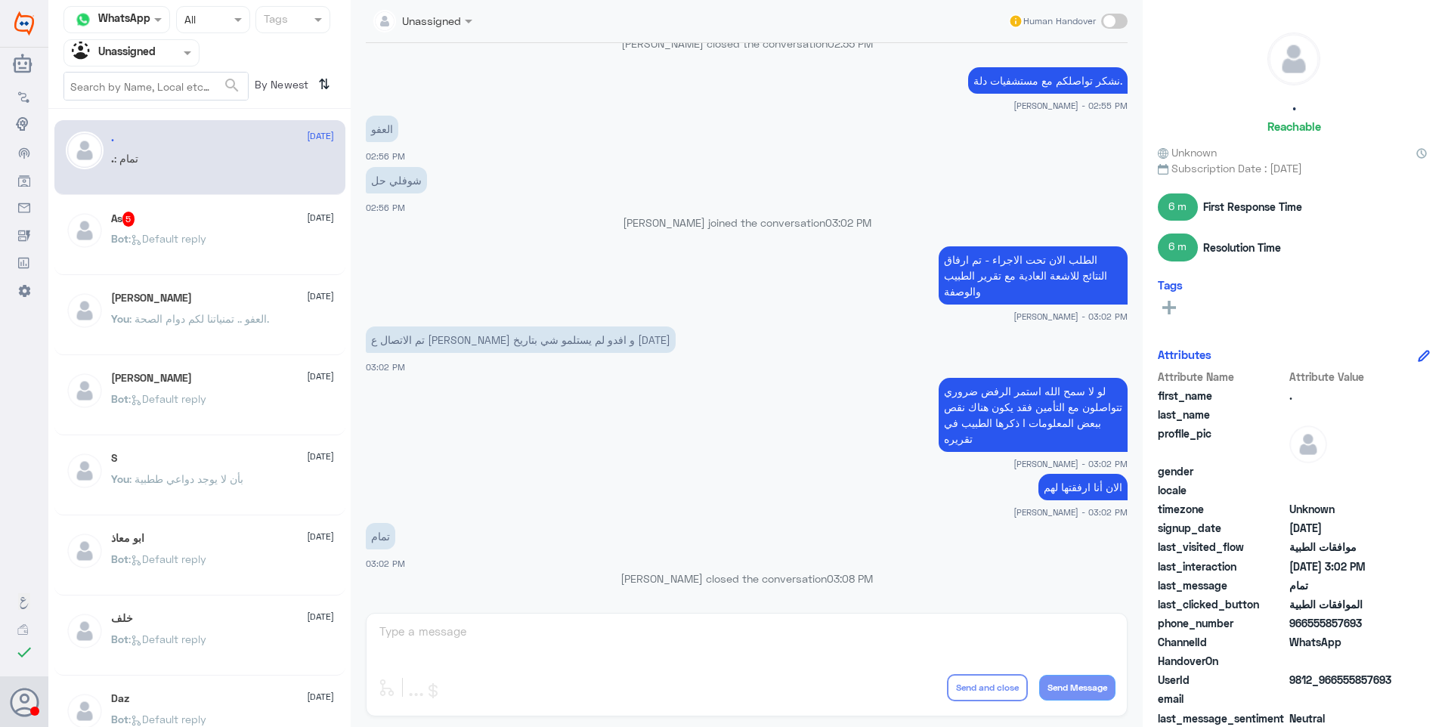
click at [1126, 25] on span at bounding box center [1114, 21] width 26 height 15
click at [0, 0] on input "checkbox" at bounding box center [0, 0] width 0 height 0
drag, startPoint x: 524, startPoint y: 638, endPoint x: 575, endPoint y: 636, distance: 50.7
click at [535, 639] on textarea at bounding box center [746, 639] width 737 height 37
type textarea "J"
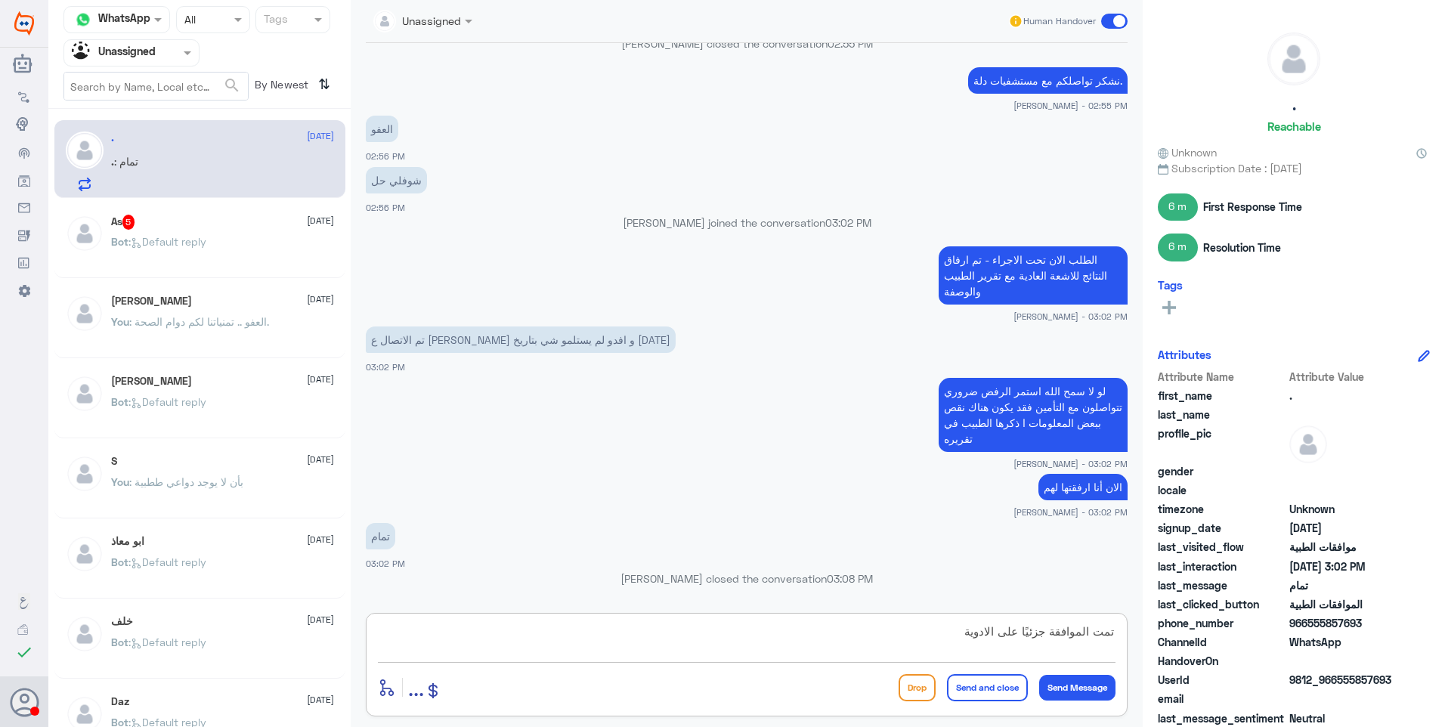
type textarea "تمت الموافقة جزئيًا على الادوية"
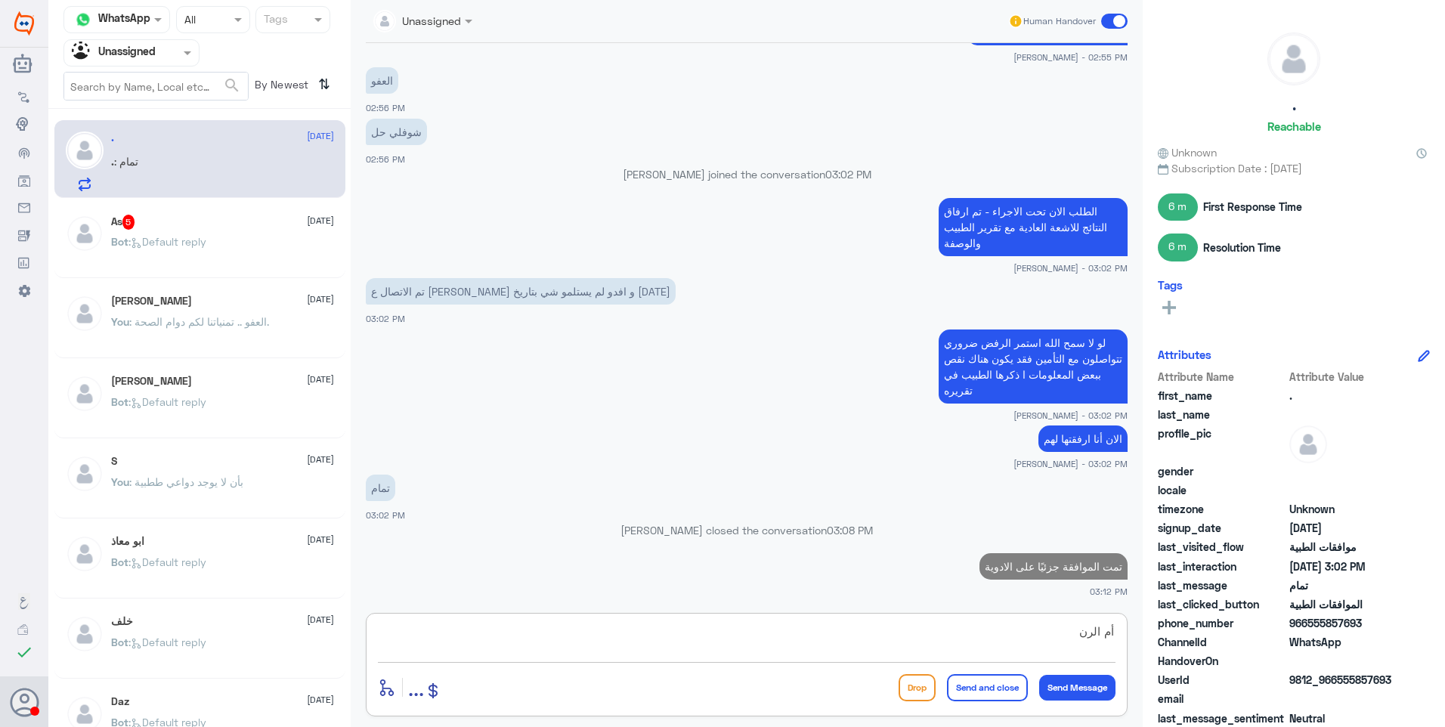
type textarea "أم الرني"
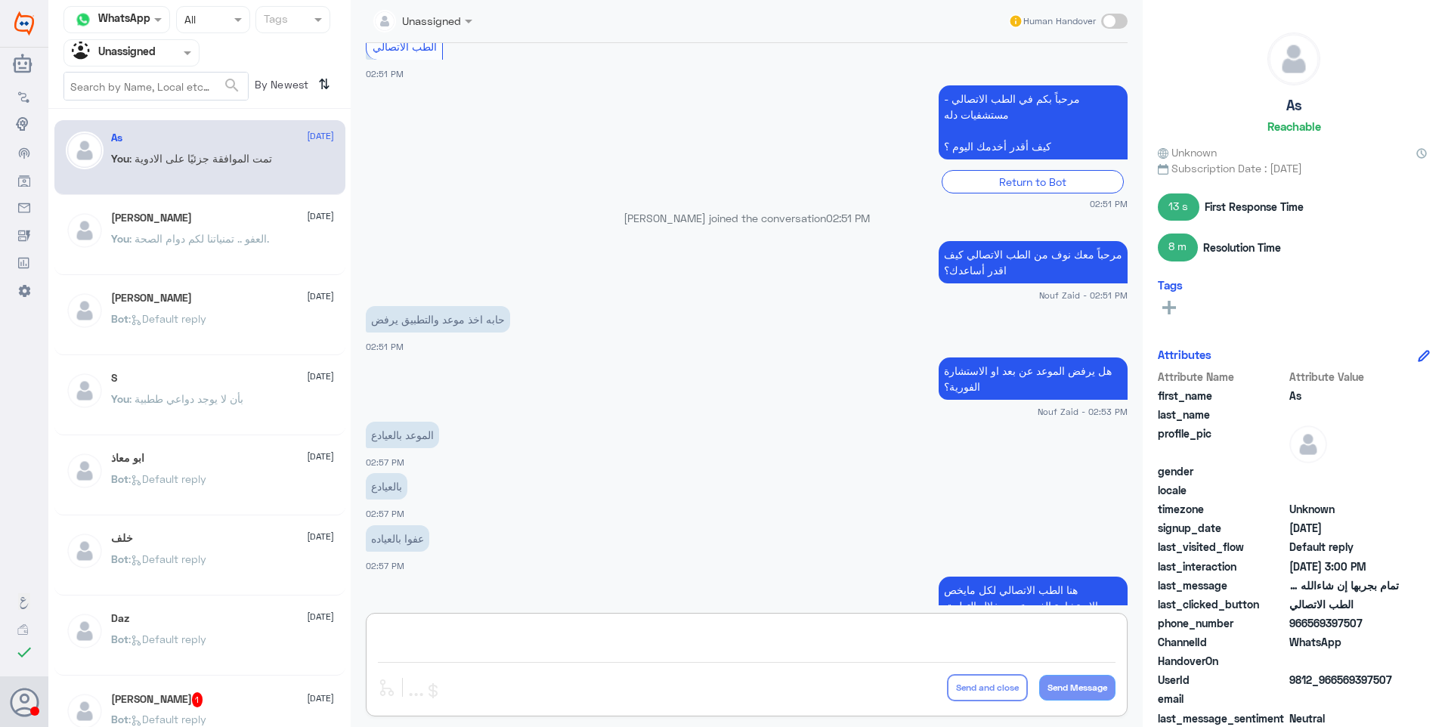
scroll to position [253, 0]
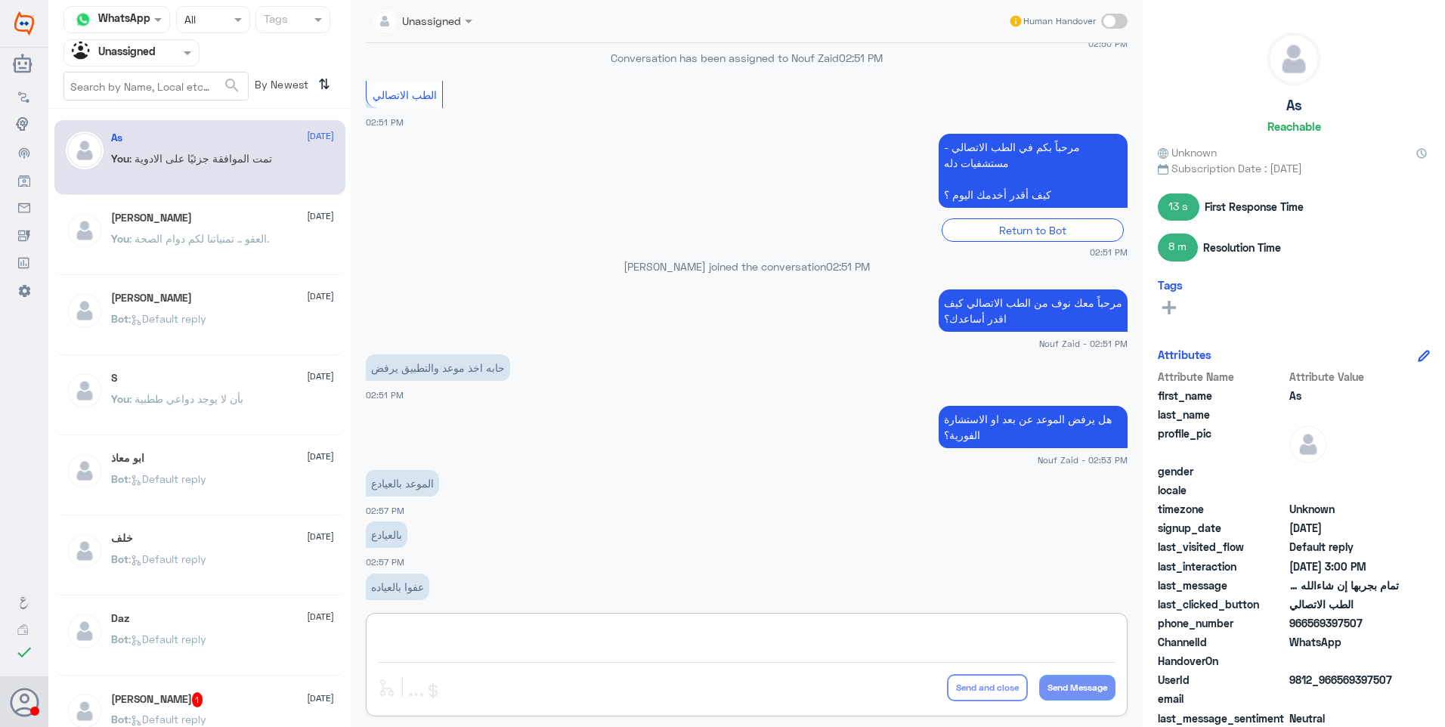
click at [207, 174] on p "You : تمت الموافقة جزئيًا على الادوية" at bounding box center [191, 169] width 161 height 38
click at [163, 55] on div at bounding box center [131, 52] width 134 height 17
click at [141, 134] on Inbox "Your Inbox" at bounding box center [123, 133] width 53 height 13
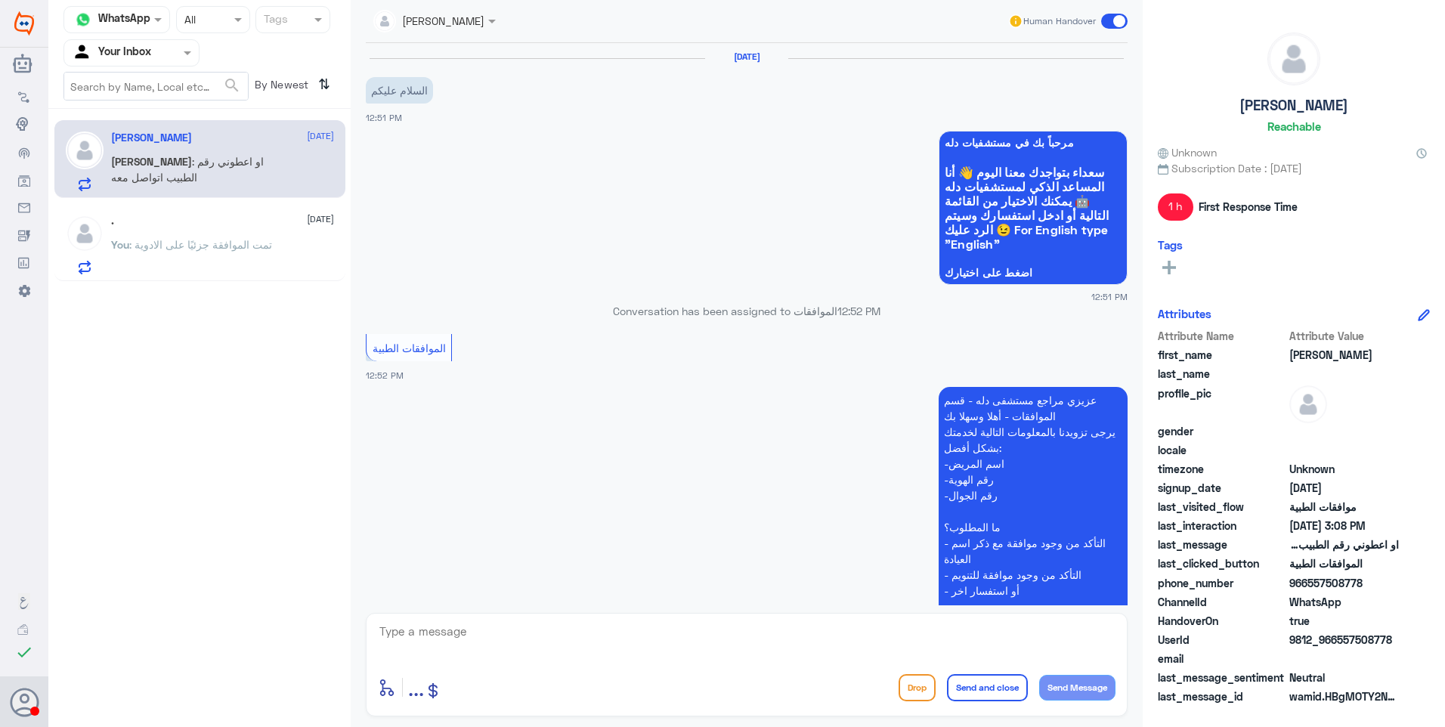
scroll to position [717, 0]
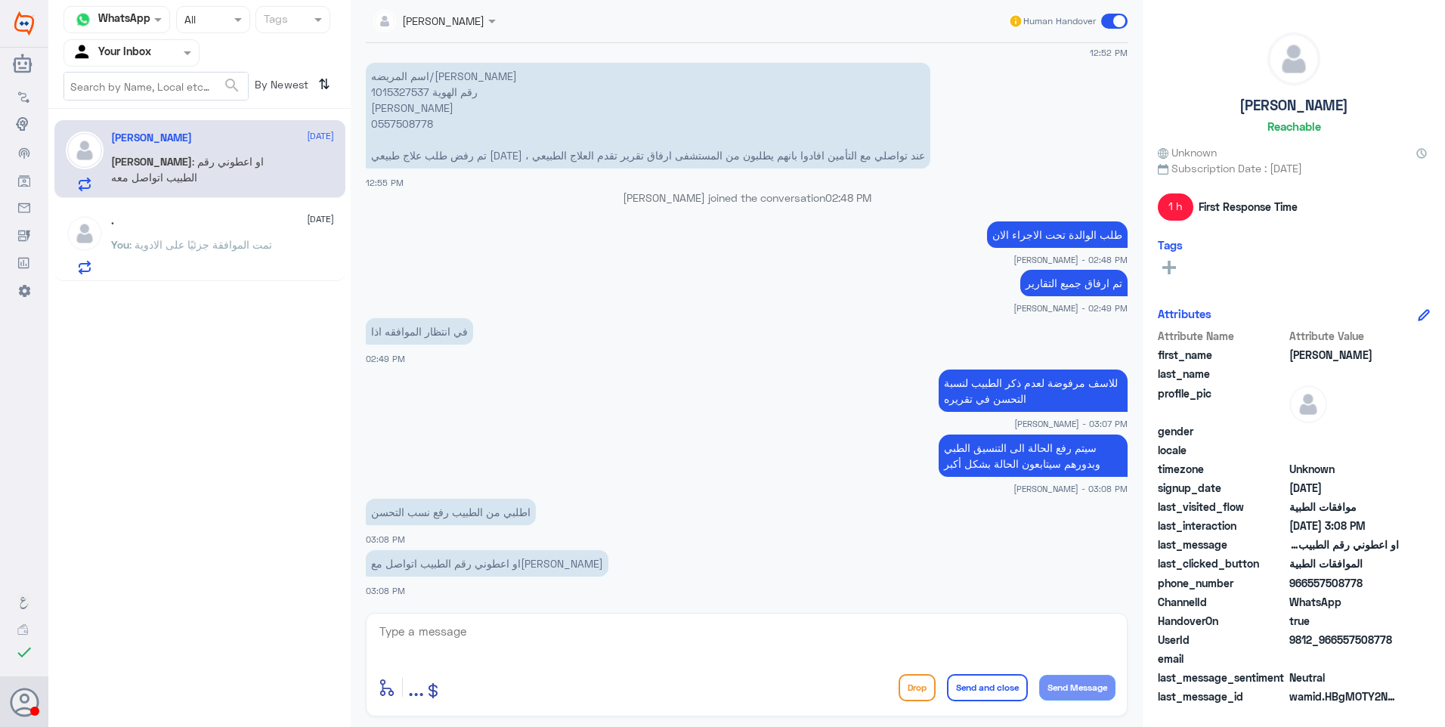
click at [224, 223] on div ". 28 August" at bounding box center [222, 221] width 223 height 13
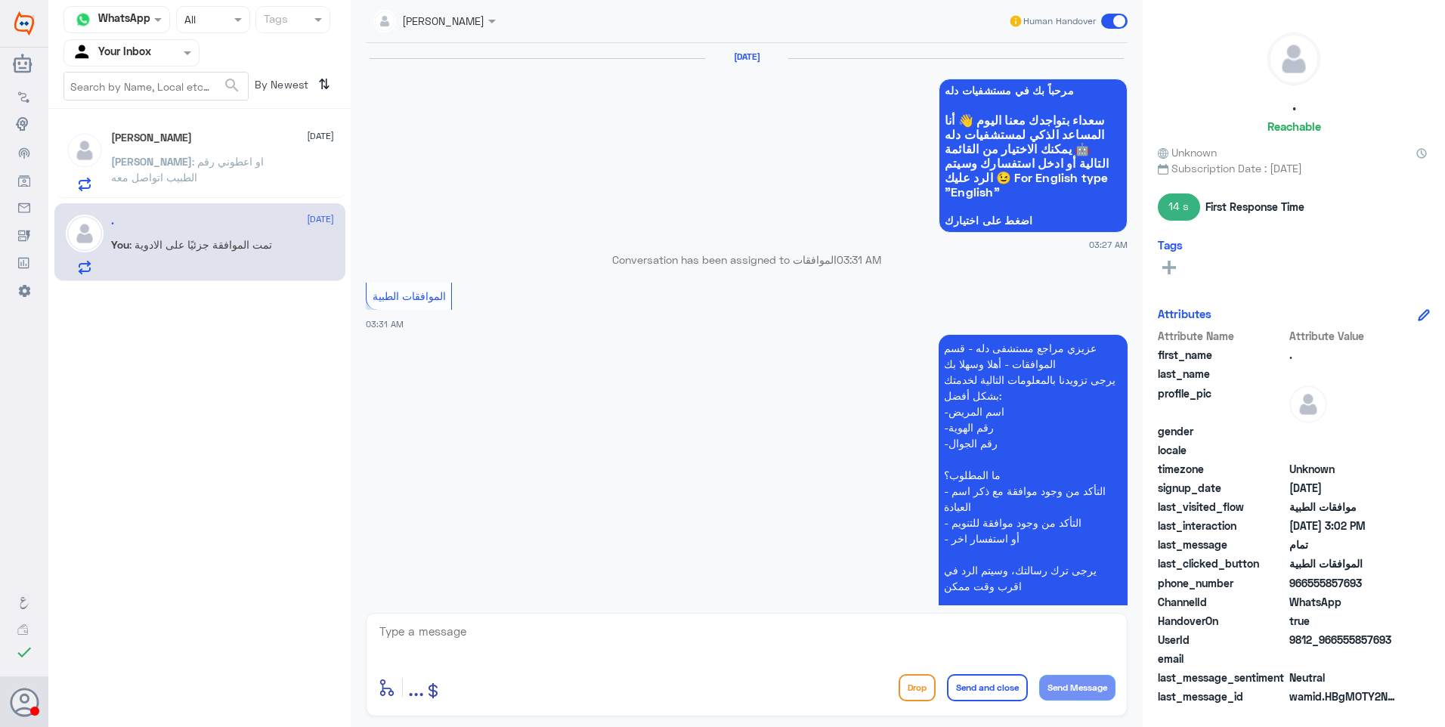
scroll to position [948, 0]
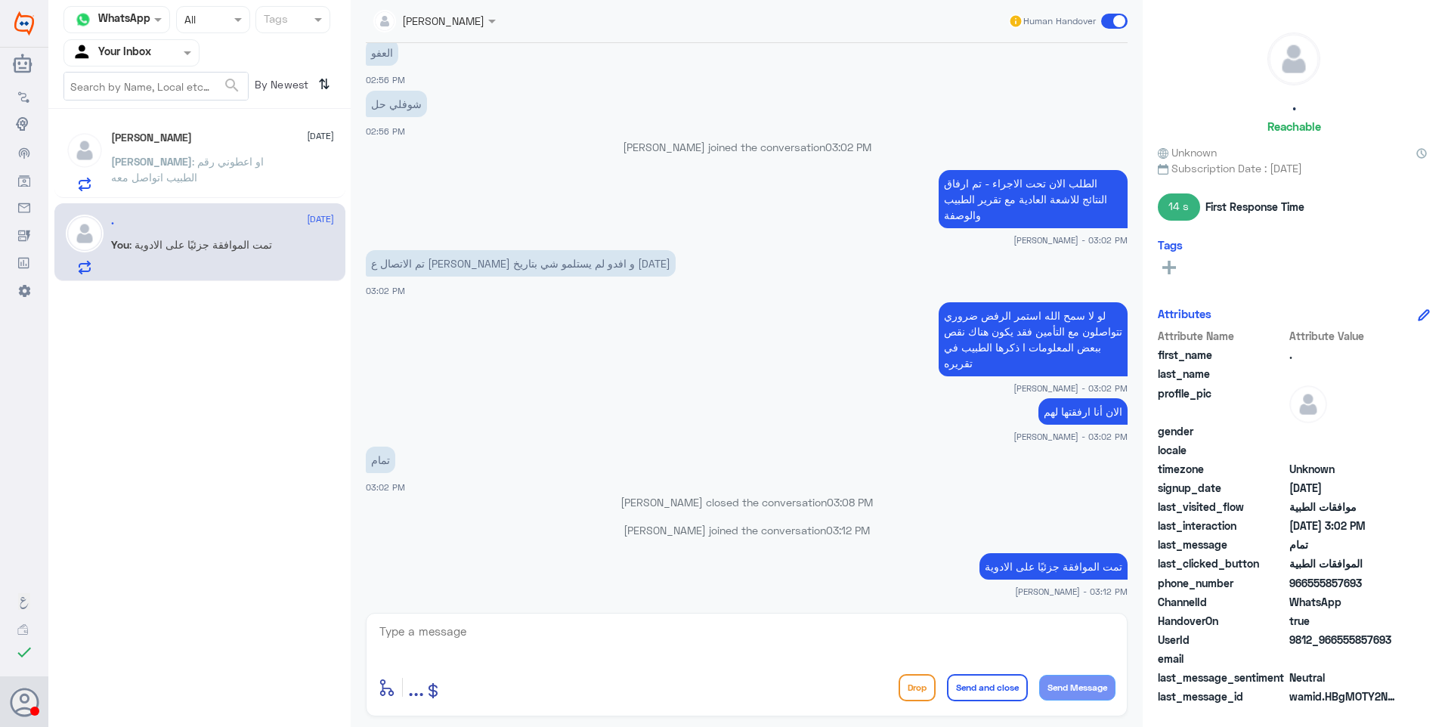
click at [623, 648] on textarea at bounding box center [746, 639] width 737 height 37
type textarea "أم الرنين للاسف رافضينه لعدم وجود مبررات في الاشعة المرفقة"
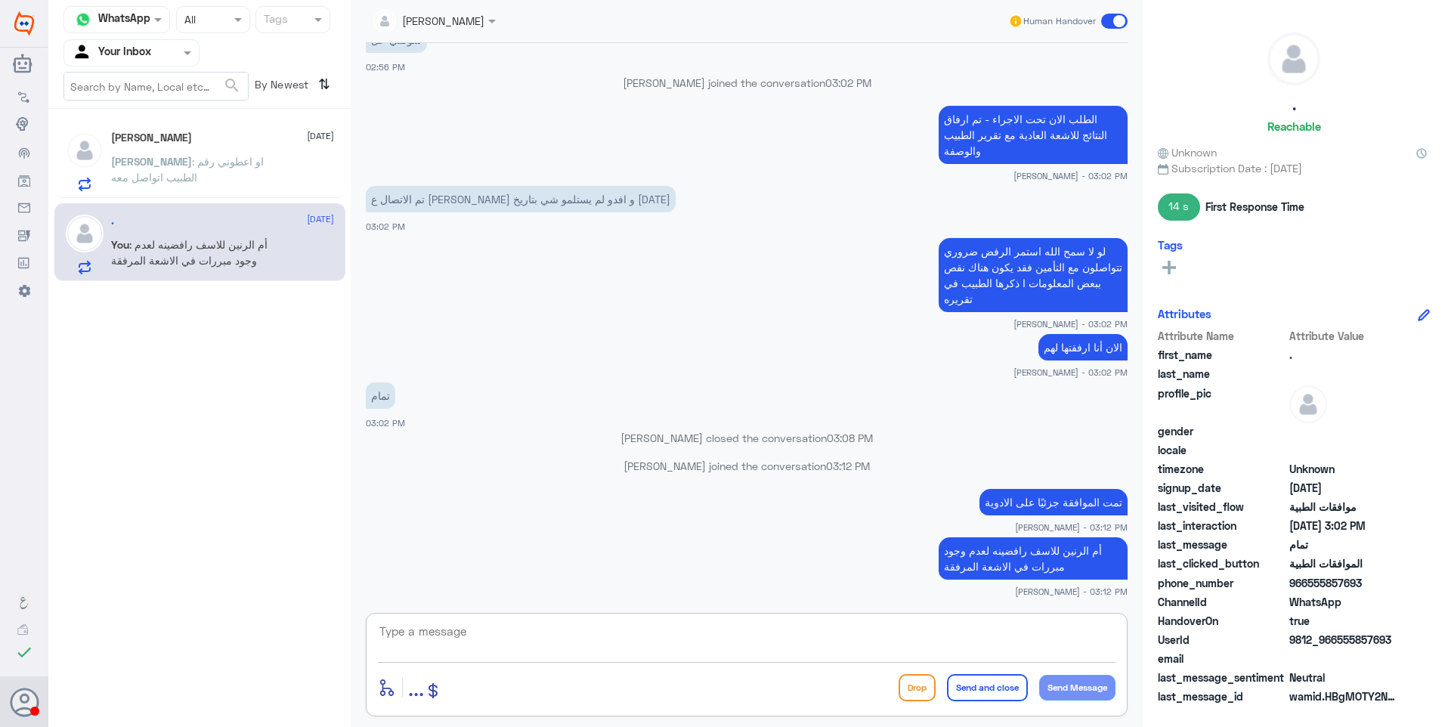
click at [576, 653] on textarea at bounding box center [746, 639] width 737 height 37
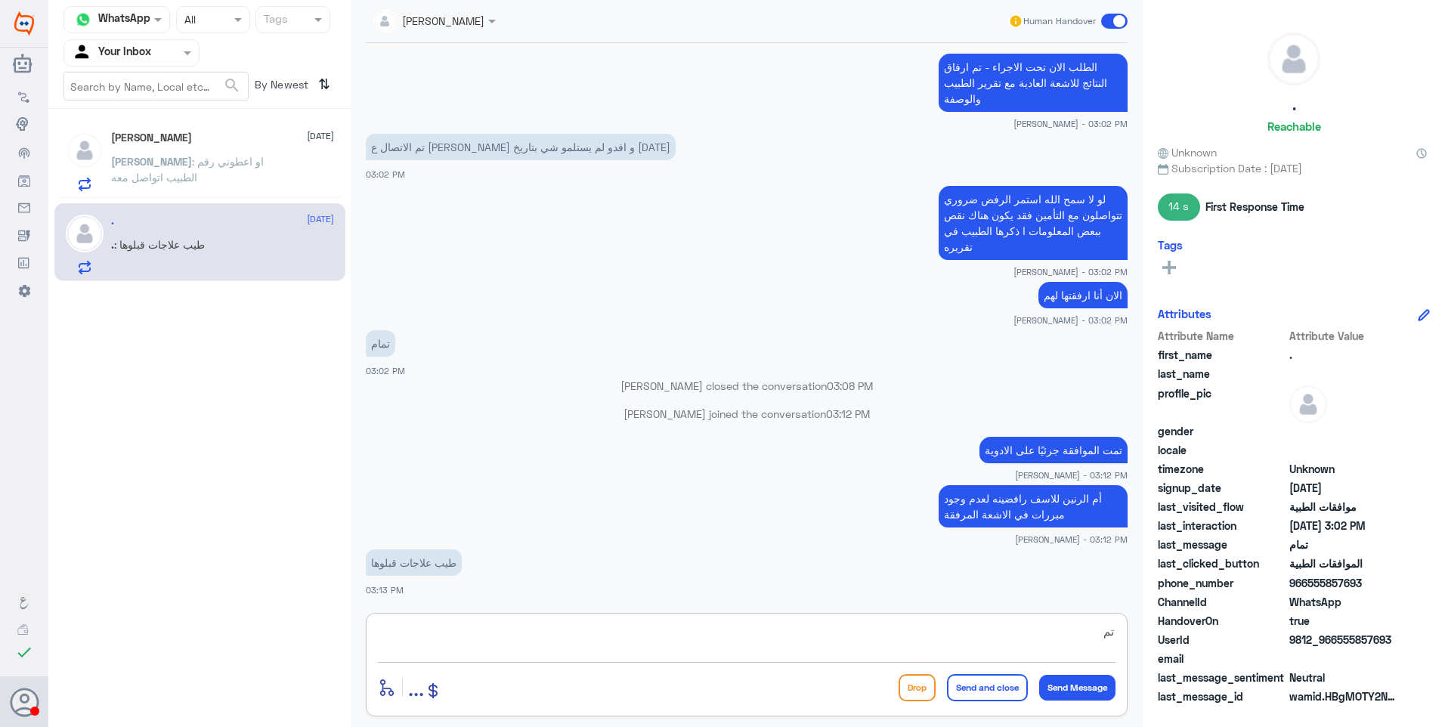
type textarea "ت"
type textarea "نعم اغلبها قبلت"
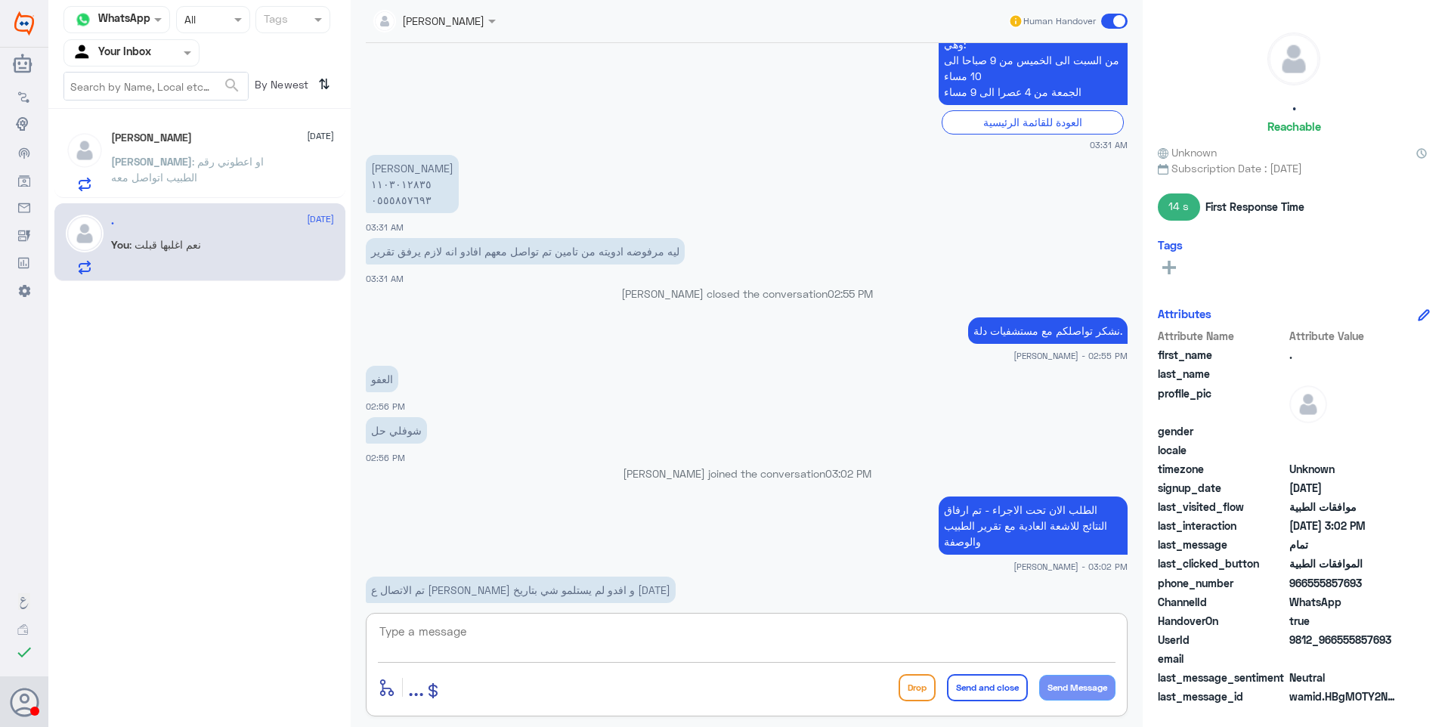
scroll to position [583, 0]
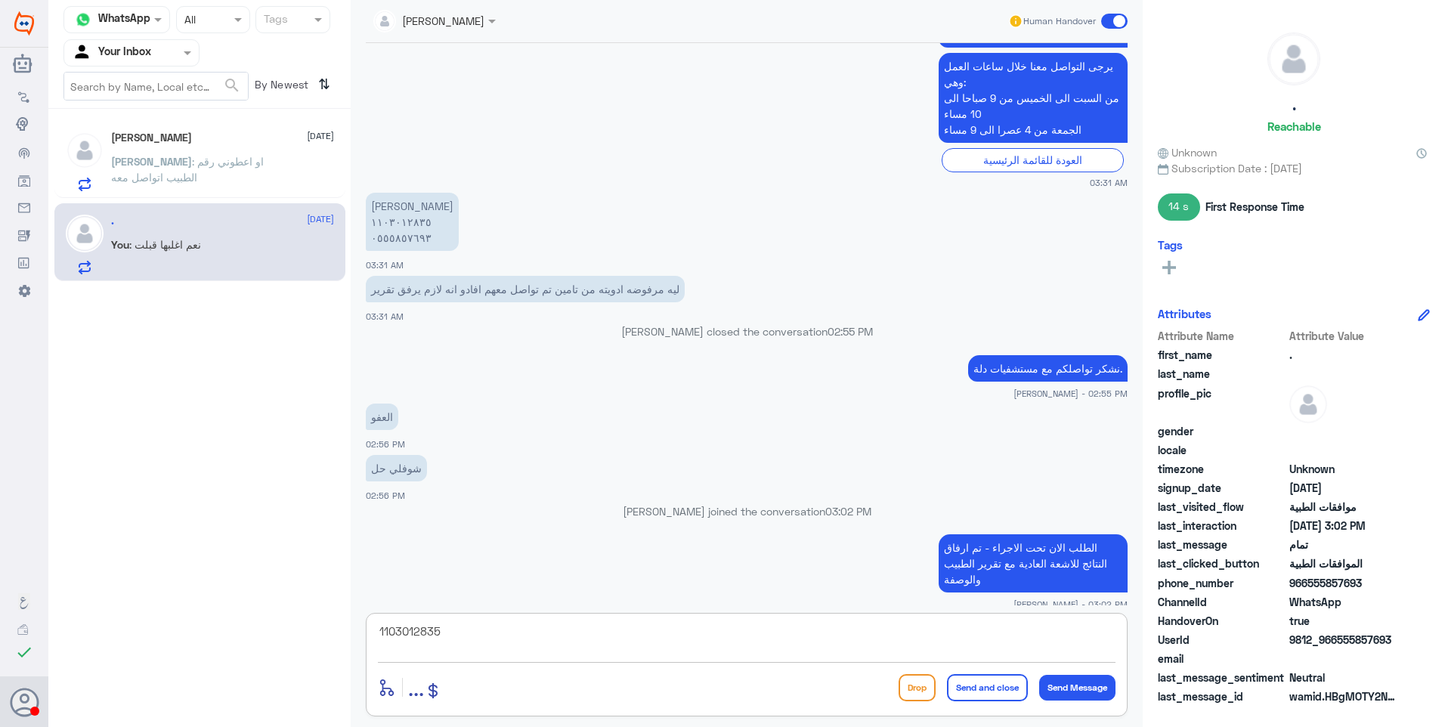
drag, startPoint x: 487, startPoint y: 627, endPoint x: 334, endPoint y: 632, distance: 152.7
click at [327, 620] on div "Channel WhatsApp Status × All Tags Agent Filter Your Inbox search By Newest ⇅ A…" at bounding box center [746, 365] width 1396 height 731
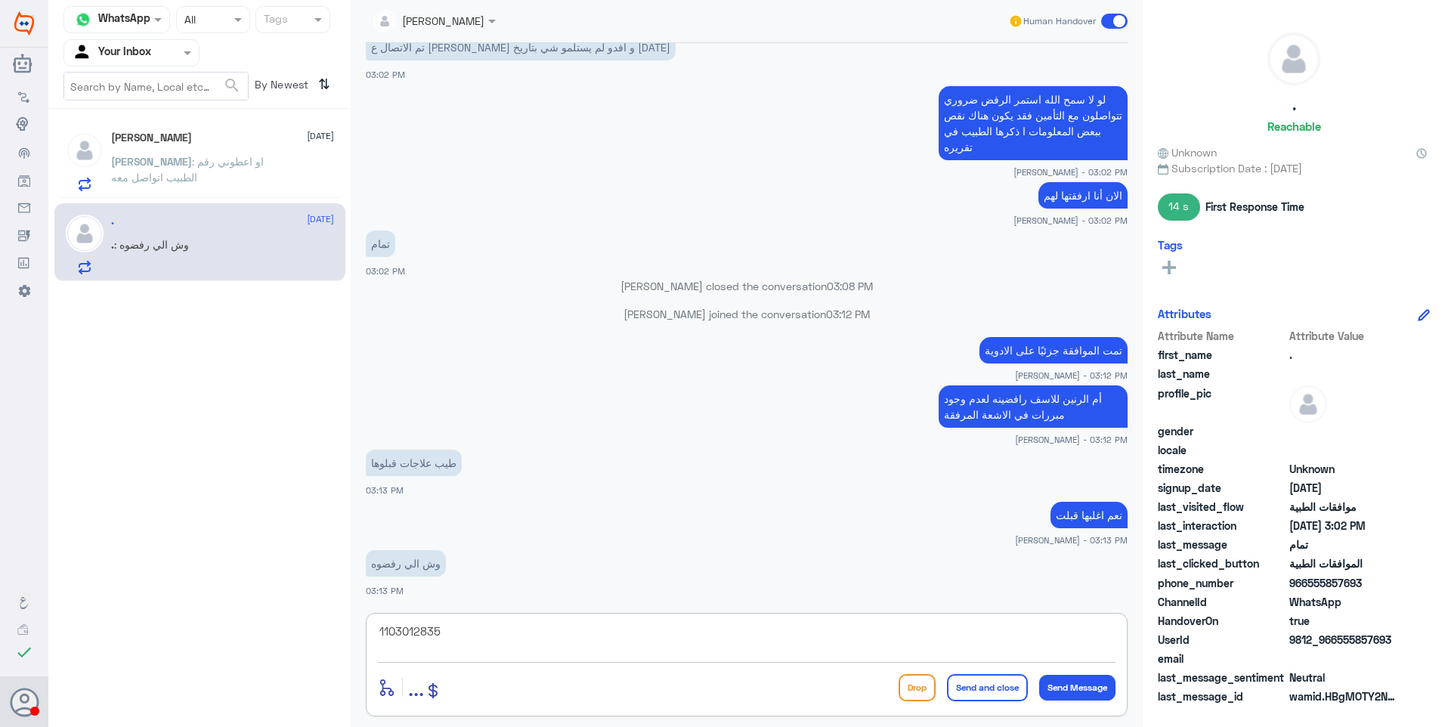
click at [502, 626] on textarea "1103012835" at bounding box center [746, 639] width 737 height 37
type textarea "1"
paste textarea "Myorest Plus Patch"
type textarea "Myorest Plus Patch"
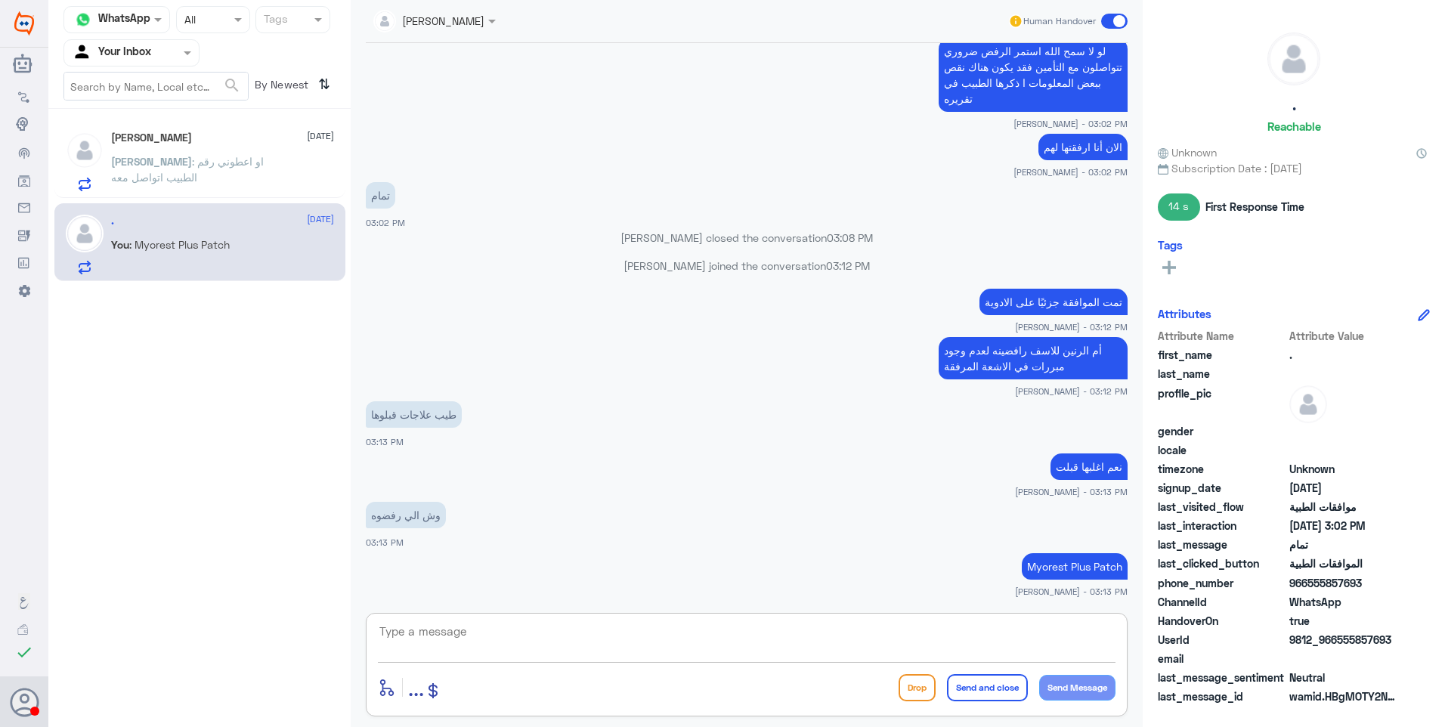
drag, startPoint x: 428, startPoint y: 657, endPoint x: 457, endPoint y: 648, distance: 29.9
click at [431, 656] on textarea at bounding box center [746, 639] width 737 height 37
drag, startPoint x: 475, startPoint y: 639, endPoint x: 509, endPoint y: 640, distance: 34.8
click at [480, 639] on textarea at bounding box center [746, 639] width 737 height 37
type textarea "S"
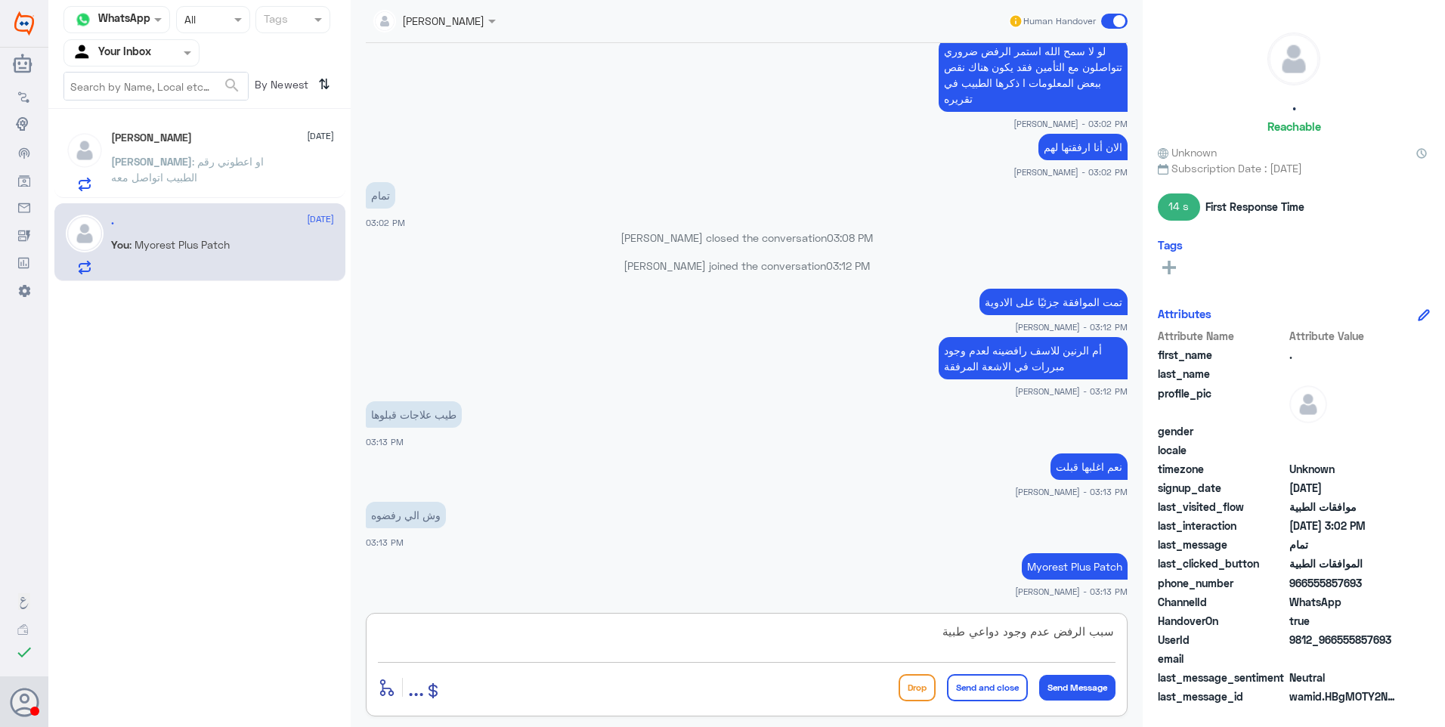
type textarea "سبب الرفض عدم وجود دواعي طبية"
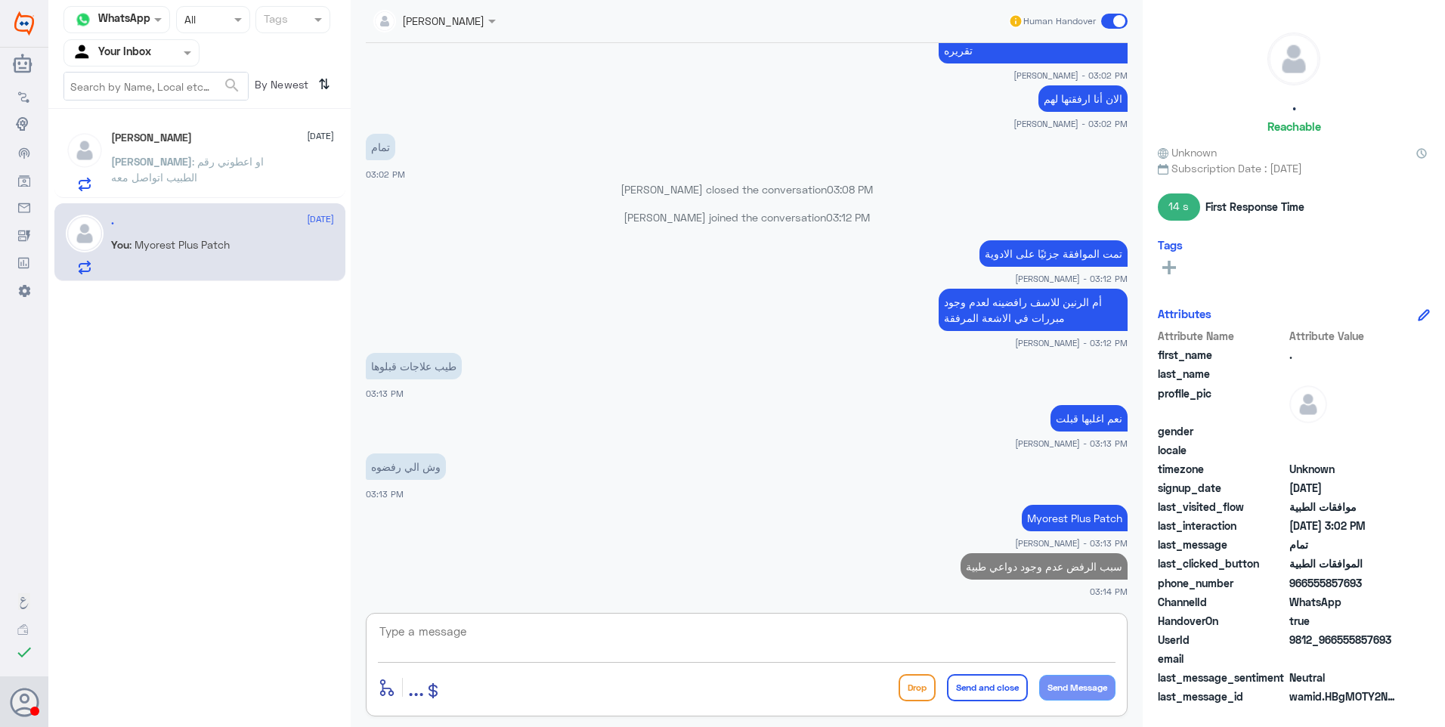
type textarea "ي"
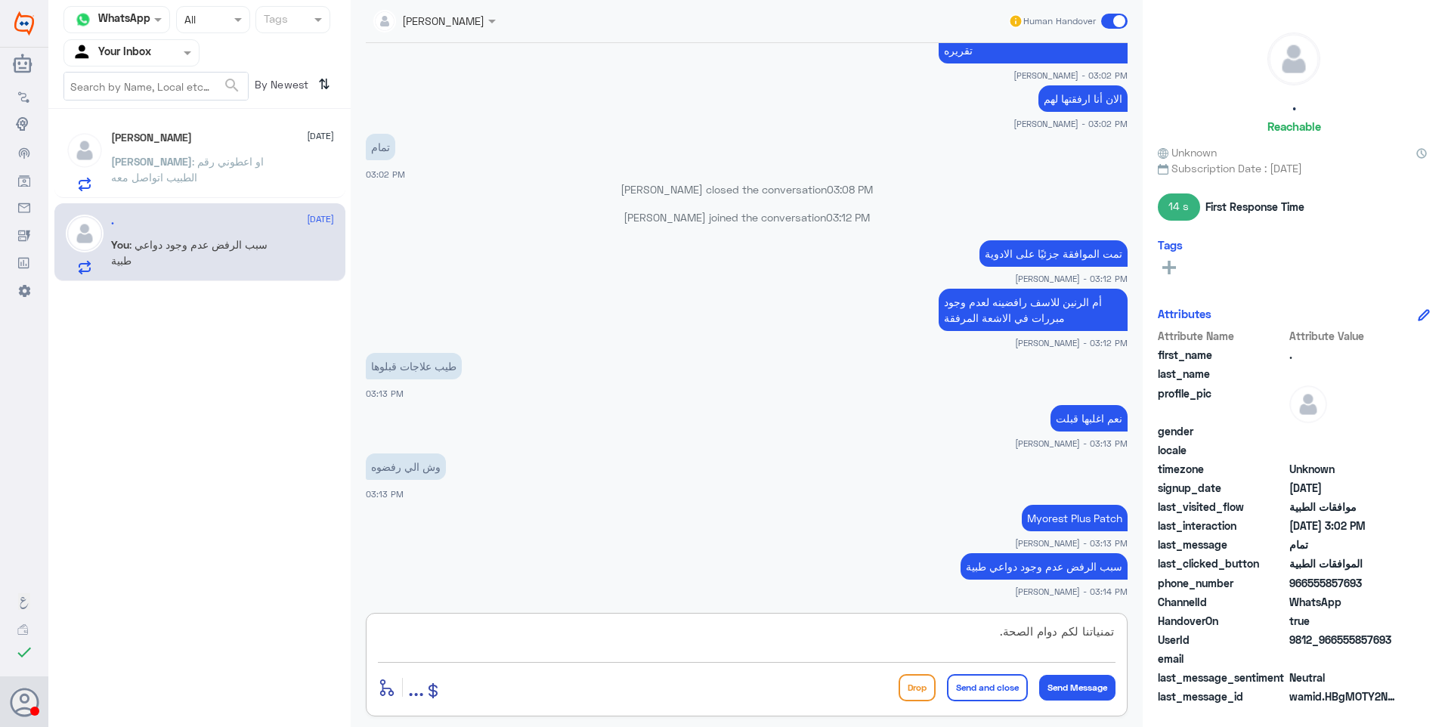
type textarea "تمنياتنا لكم دوام الصحة."
click at [985, 682] on button "Send and close" at bounding box center [987, 687] width 81 height 27
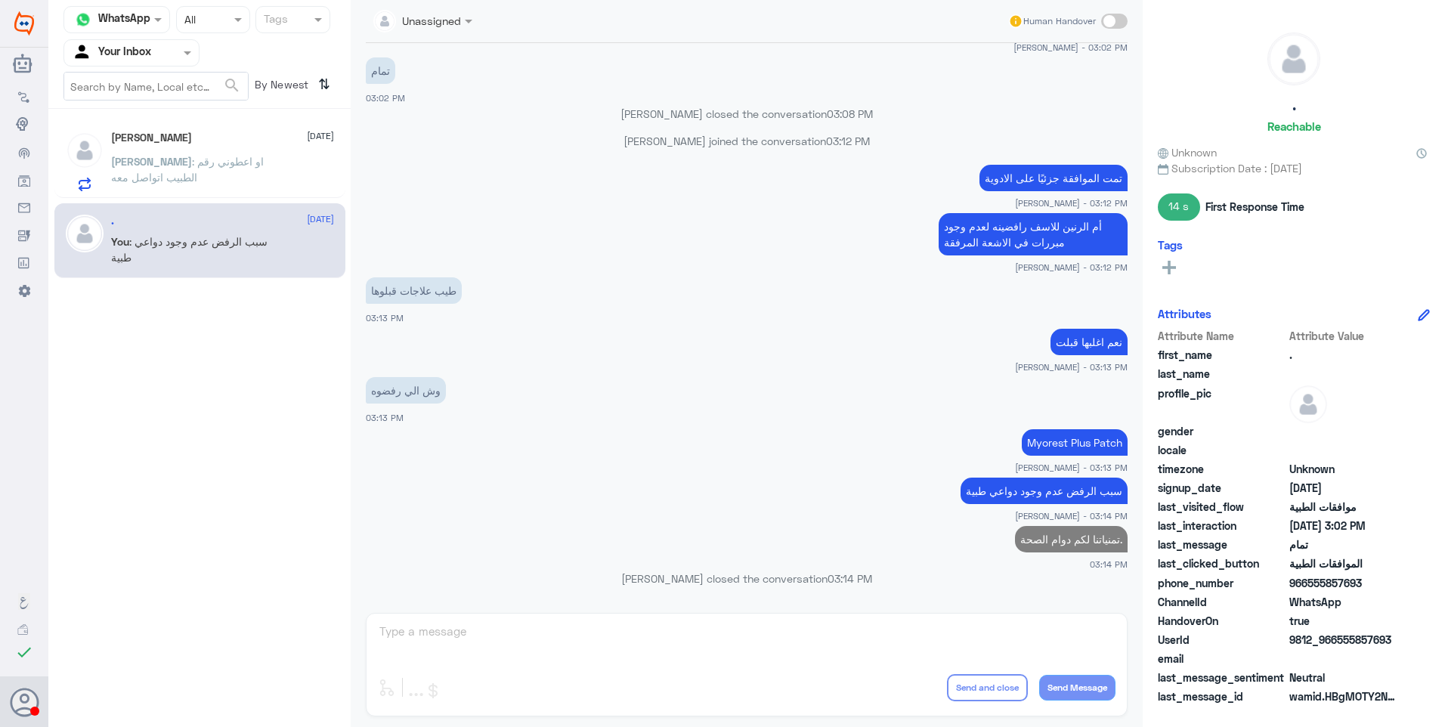
click at [241, 153] on p "[PERSON_NAME] : او اعطوني رقم الطبيب اتواصل معه" at bounding box center [196, 172] width 170 height 38
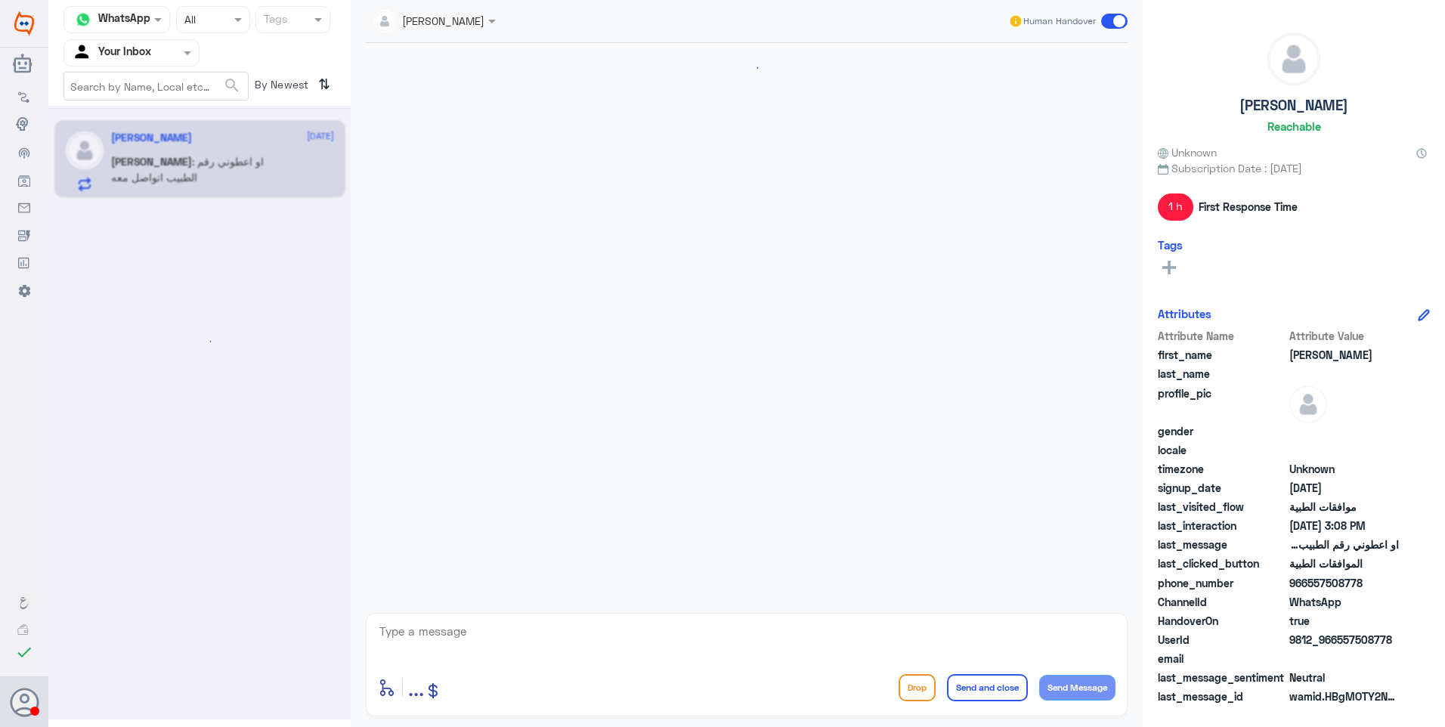
scroll to position [717, 0]
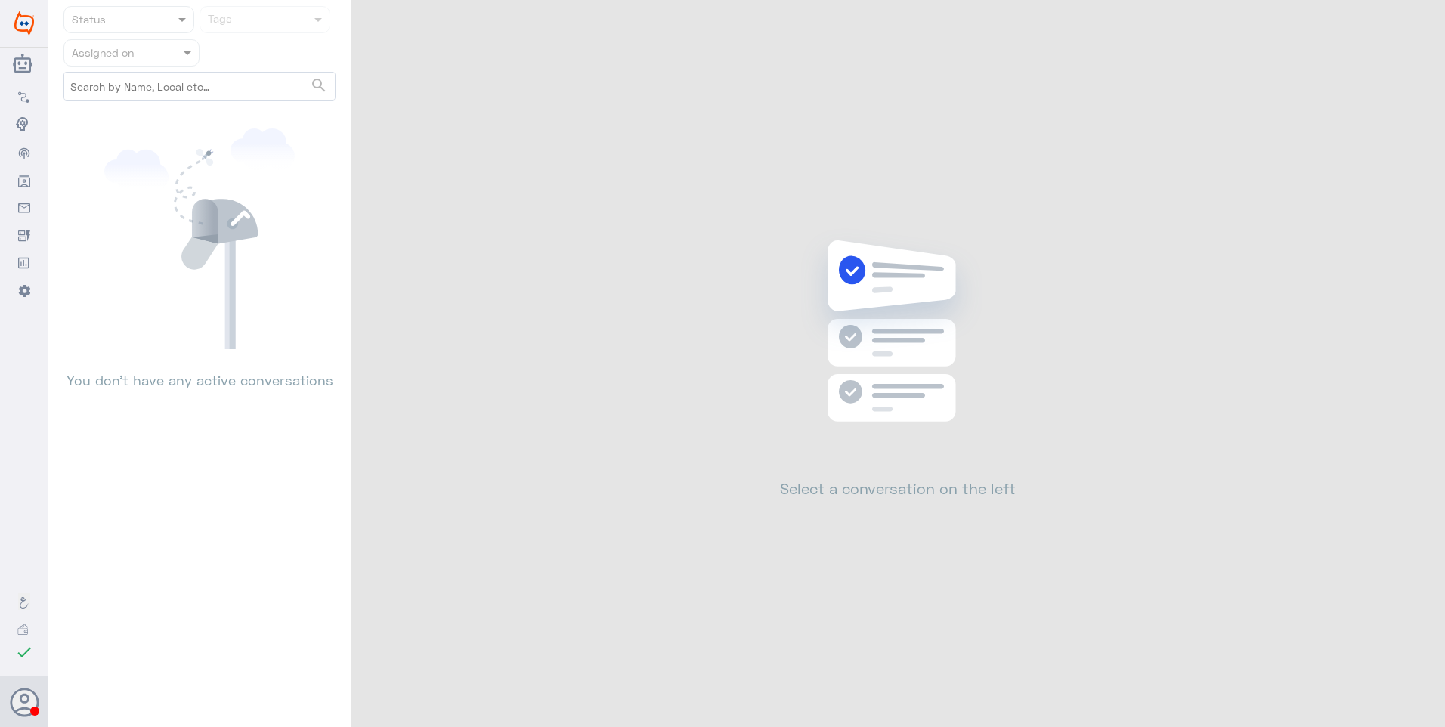
click at [106, 63] on nav "Status Tags Assigned on search" at bounding box center [199, 56] width 302 height 101
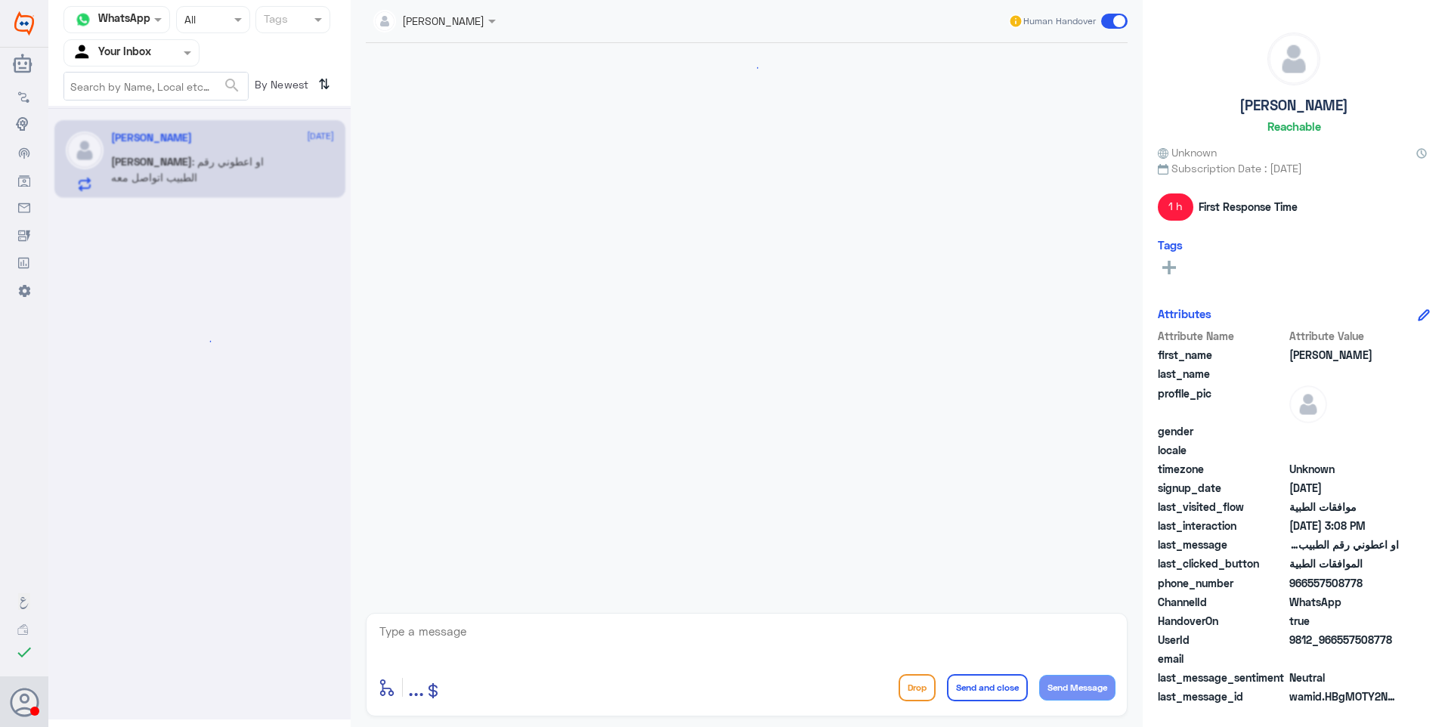
click at [141, 50] on input "text" at bounding box center [113, 52] width 83 height 17
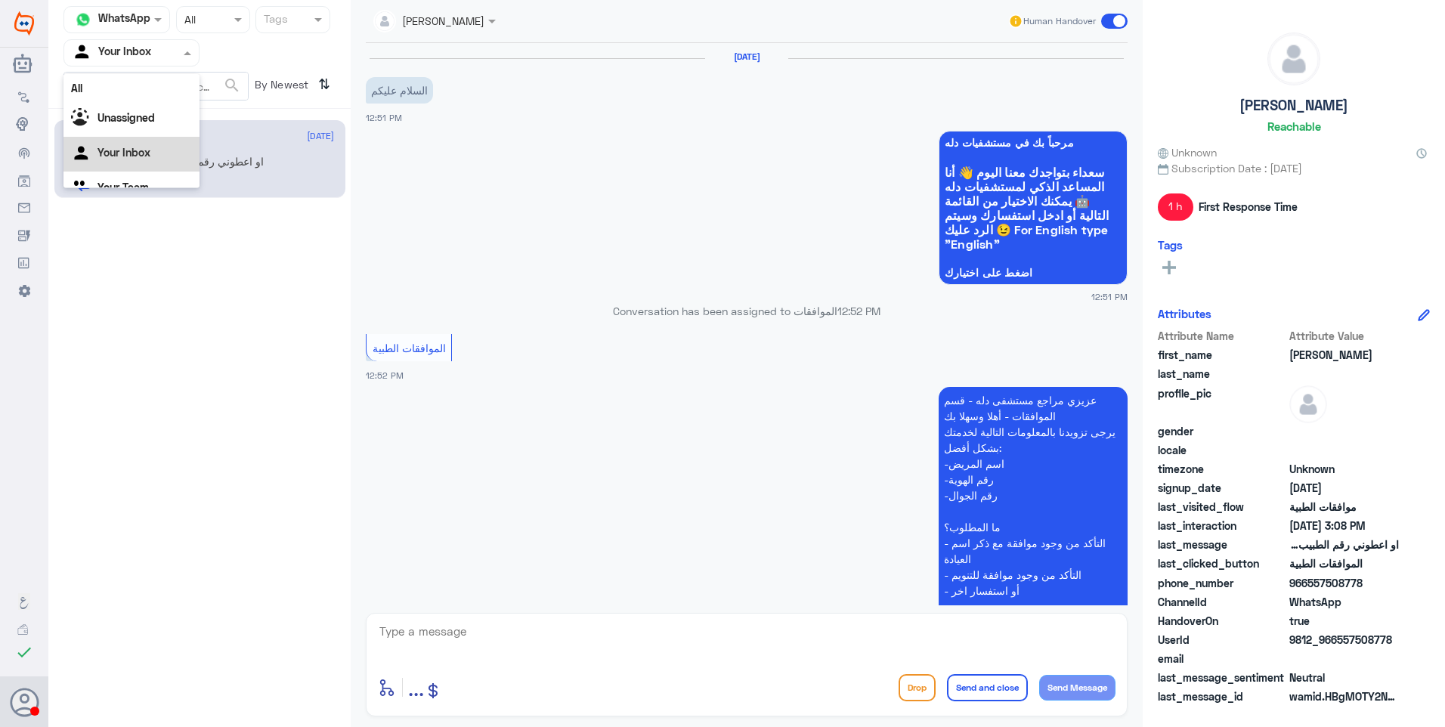
scroll to position [717, 0]
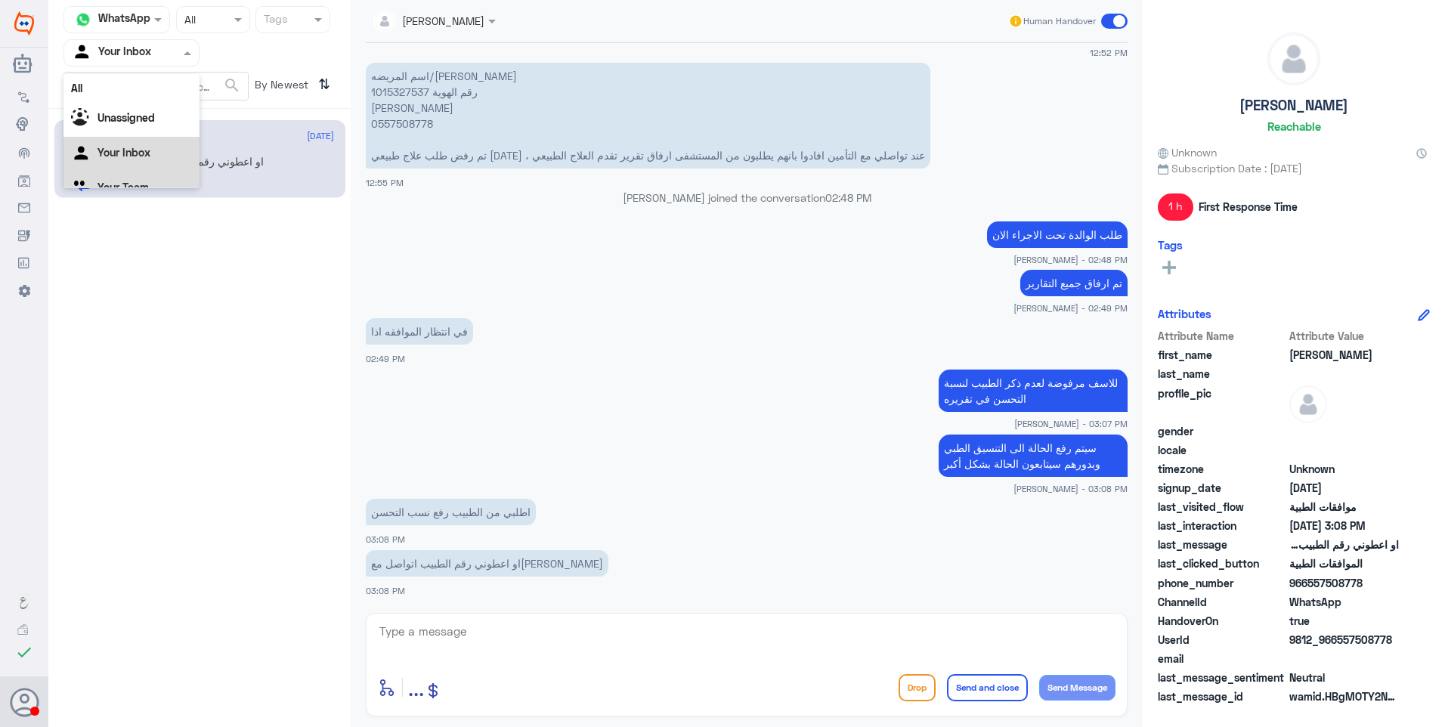
click at [131, 180] on div "Your Team" at bounding box center [131, 189] width 136 height 35
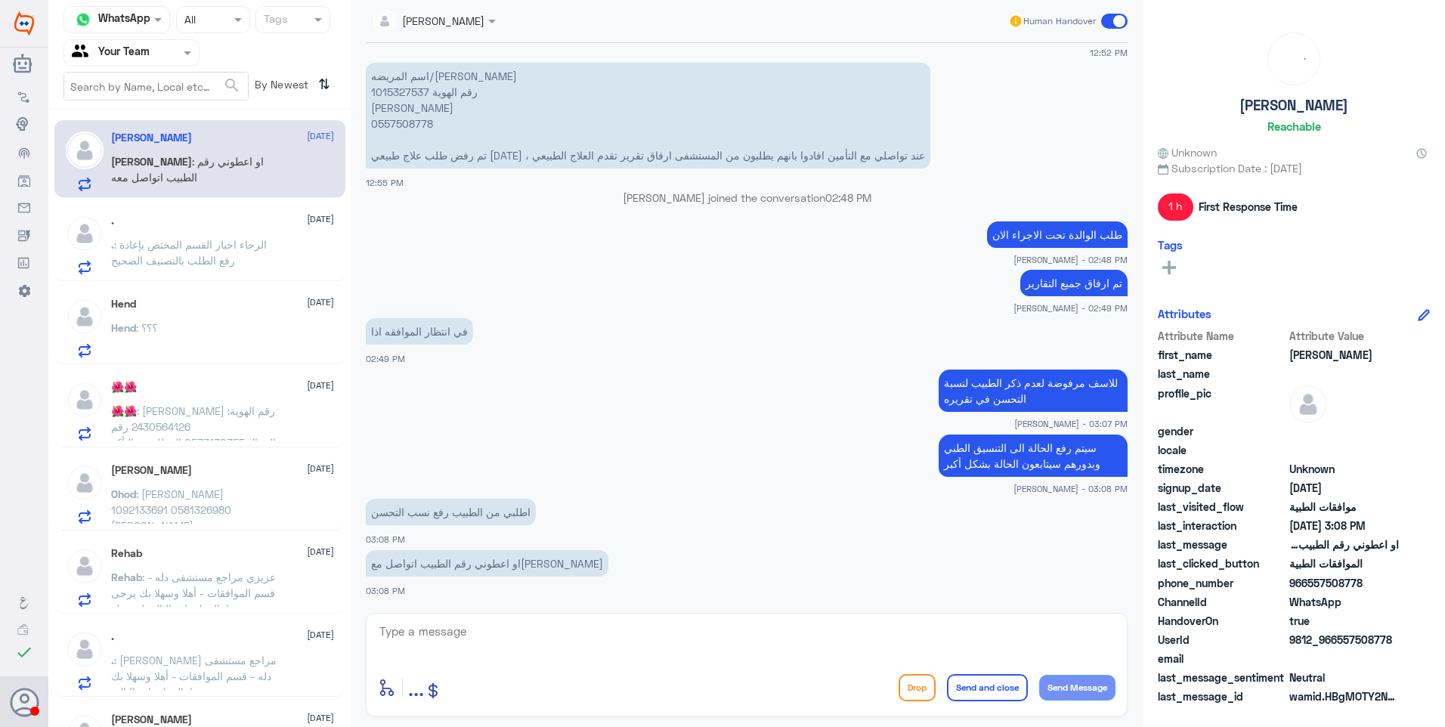
click at [201, 255] on span ": الرجاء اخبار القسم المختص يإعادة رفع الطلب بالتصنيف الصحيح" at bounding box center [189, 252] width 156 height 29
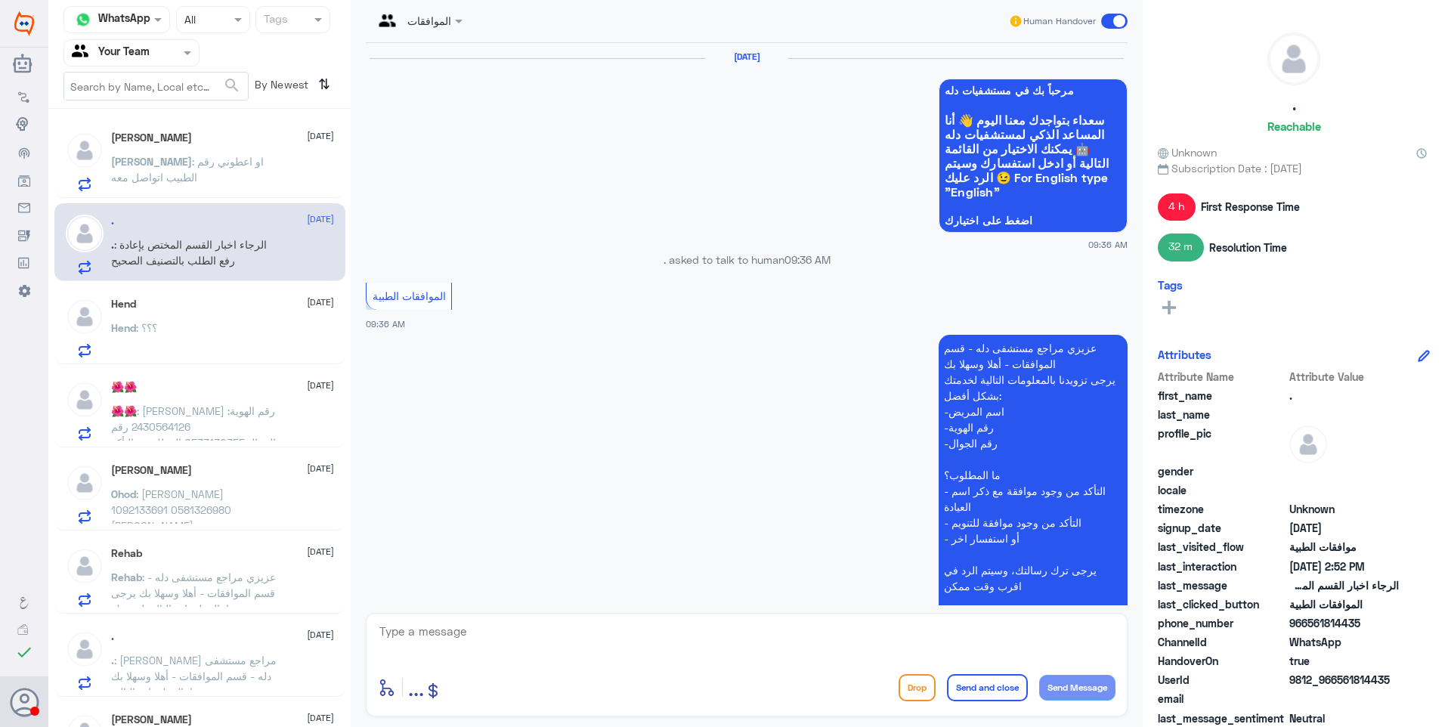
scroll to position [1617, 0]
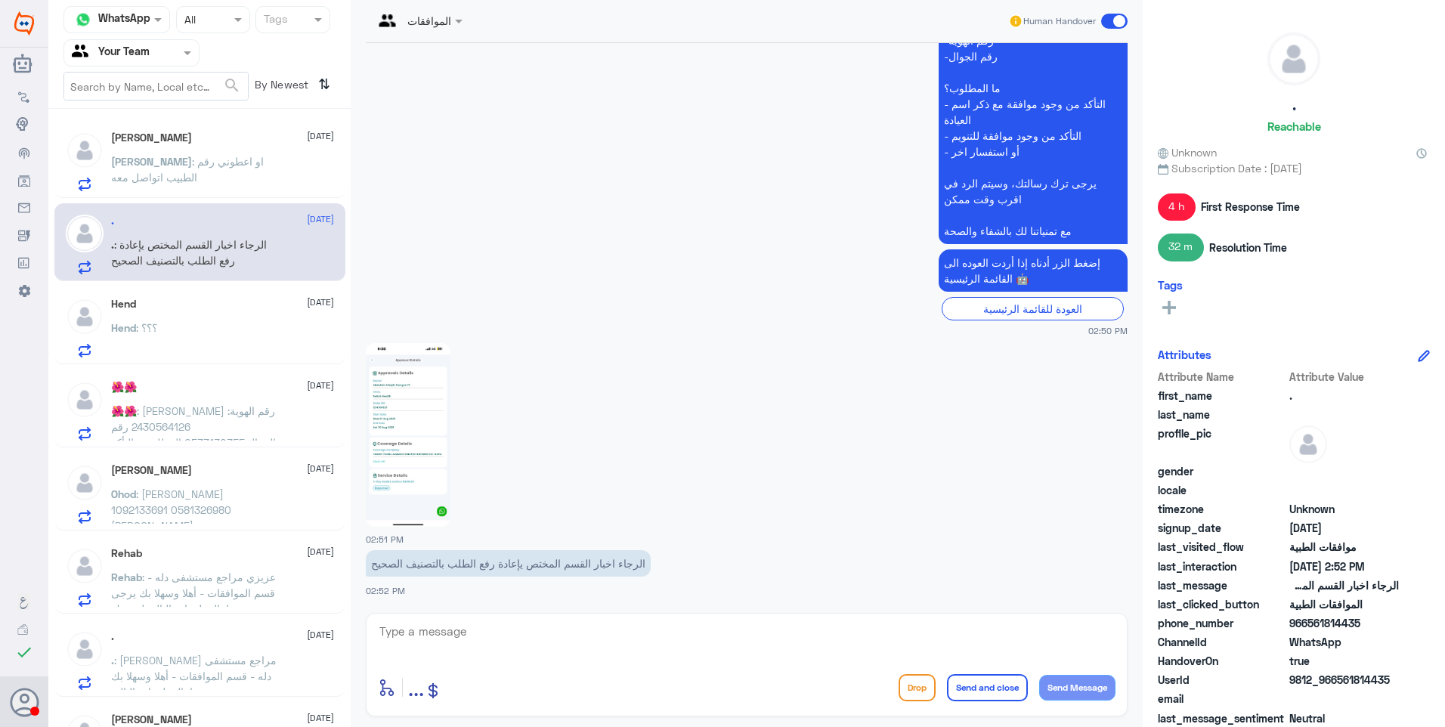
click at [246, 172] on p "[PERSON_NAME] : او اعطوني رقم الطبيب اتواصل معه" at bounding box center [196, 172] width 170 height 38
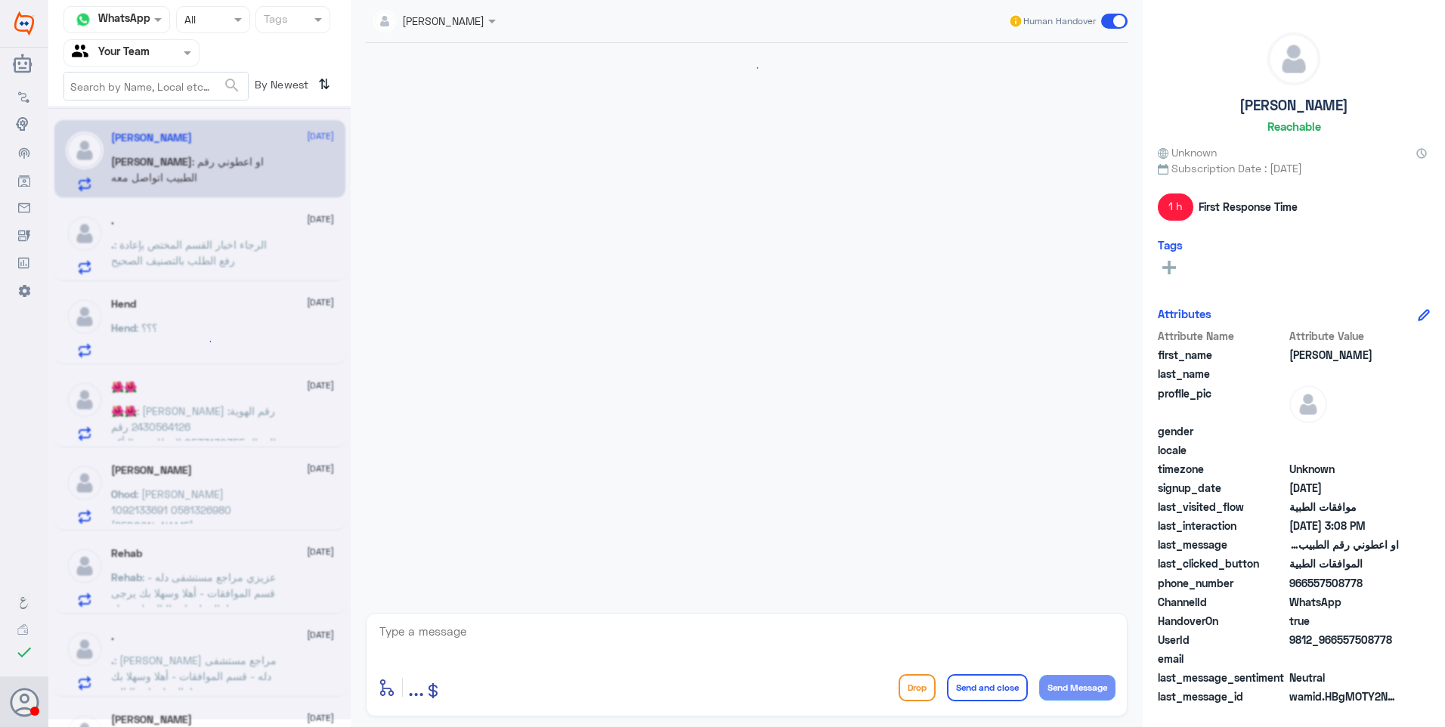
scroll to position [717, 0]
